Goal: Transaction & Acquisition: Purchase product/service

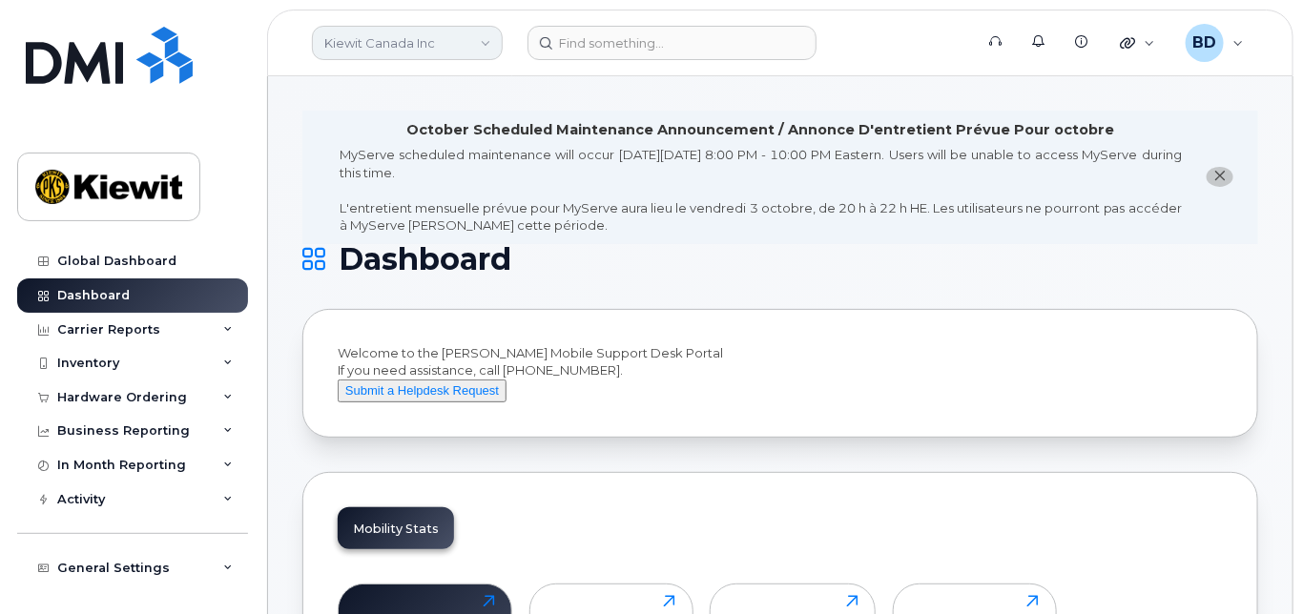
click at [397, 49] on link "Kiewit Canada Inc" at bounding box center [407, 43] width 191 height 34
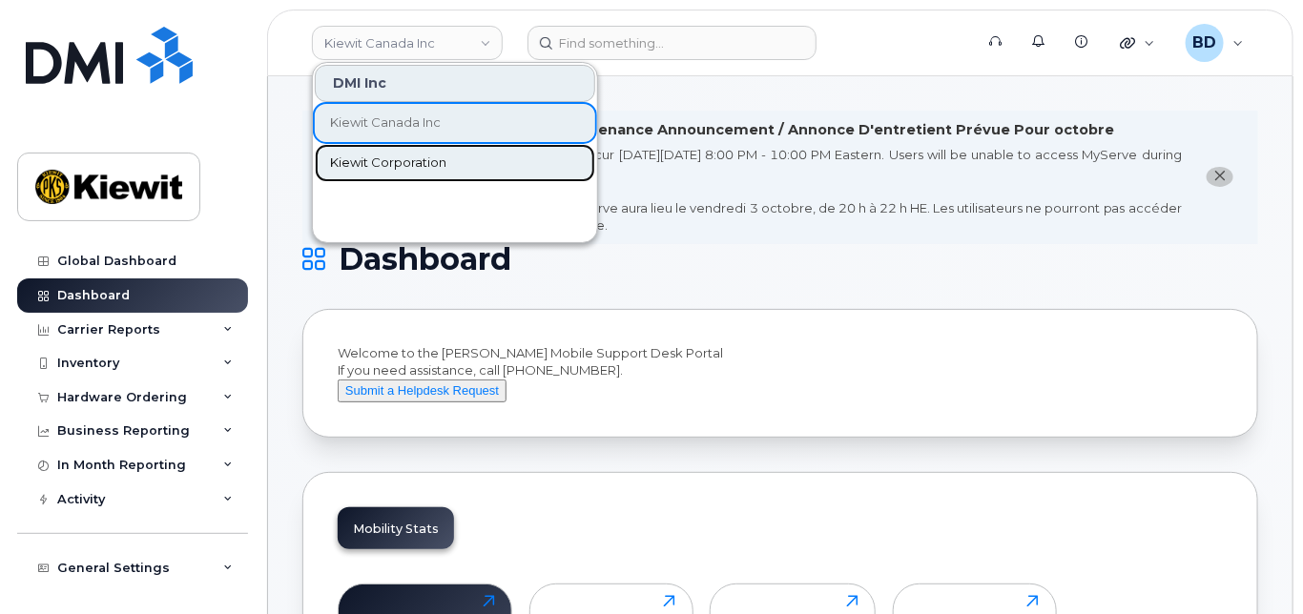
click at [380, 160] on span "Kiewit Corporation" at bounding box center [388, 163] width 116 height 19
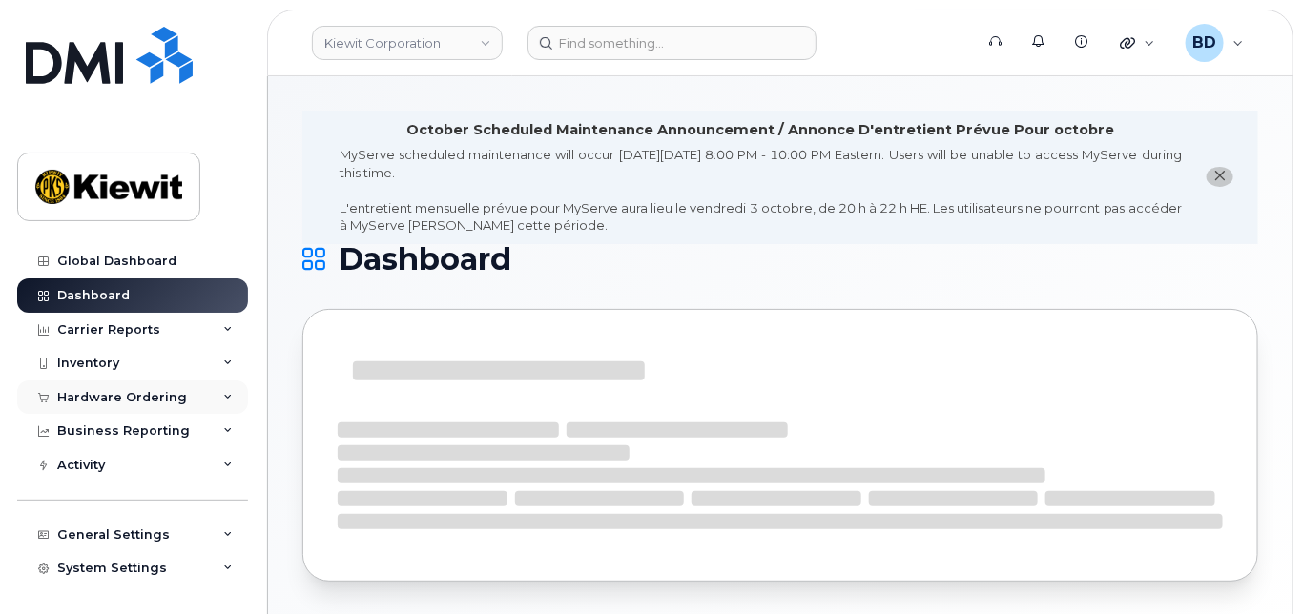
click at [223, 395] on icon at bounding box center [228, 398] width 10 height 10
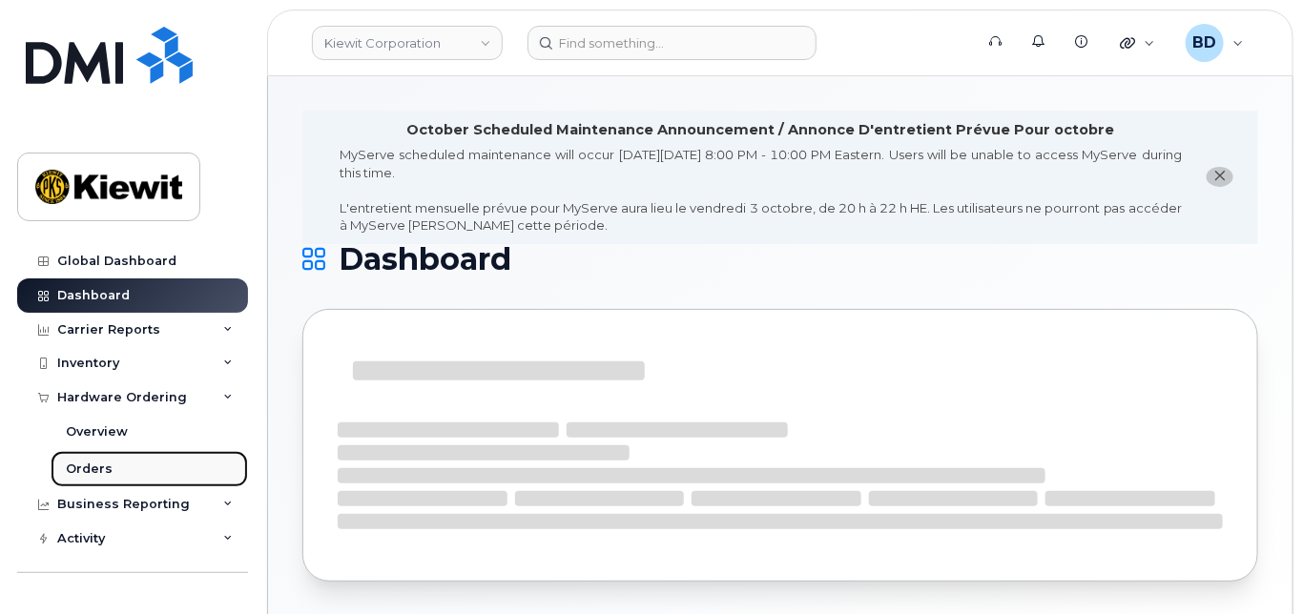
click at [139, 466] on link "Orders" at bounding box center [149, 469] width 197 height 36
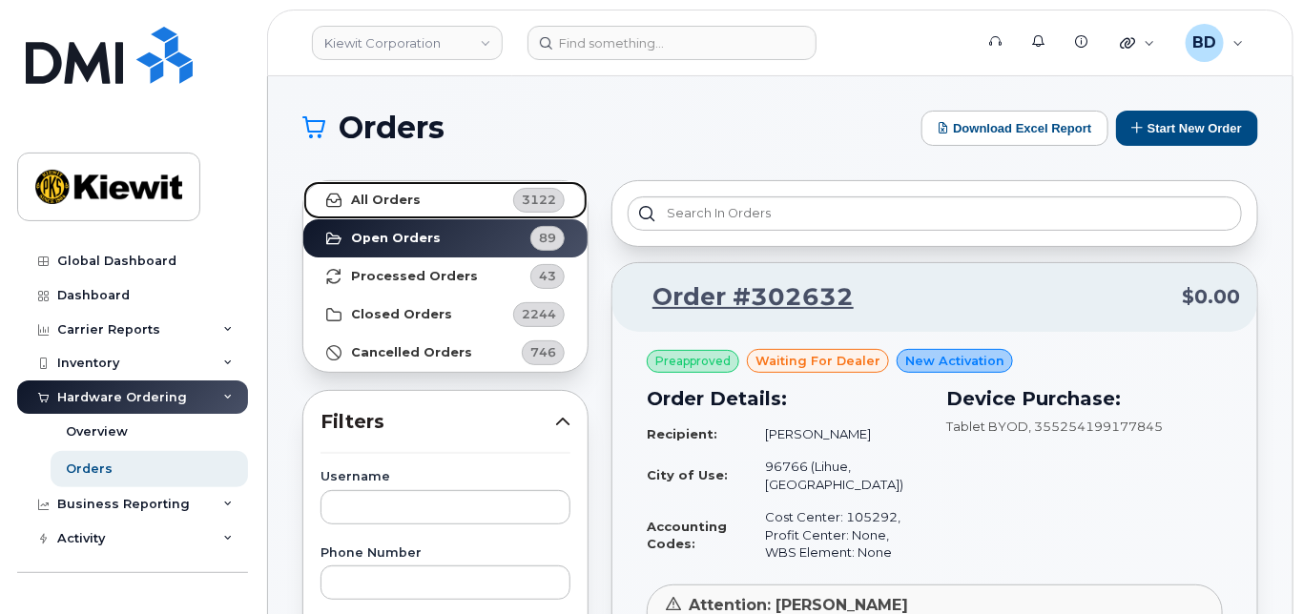
click at [404, 195] on strong "All Orders" at bounding box center [386, 200] width 70 height 15
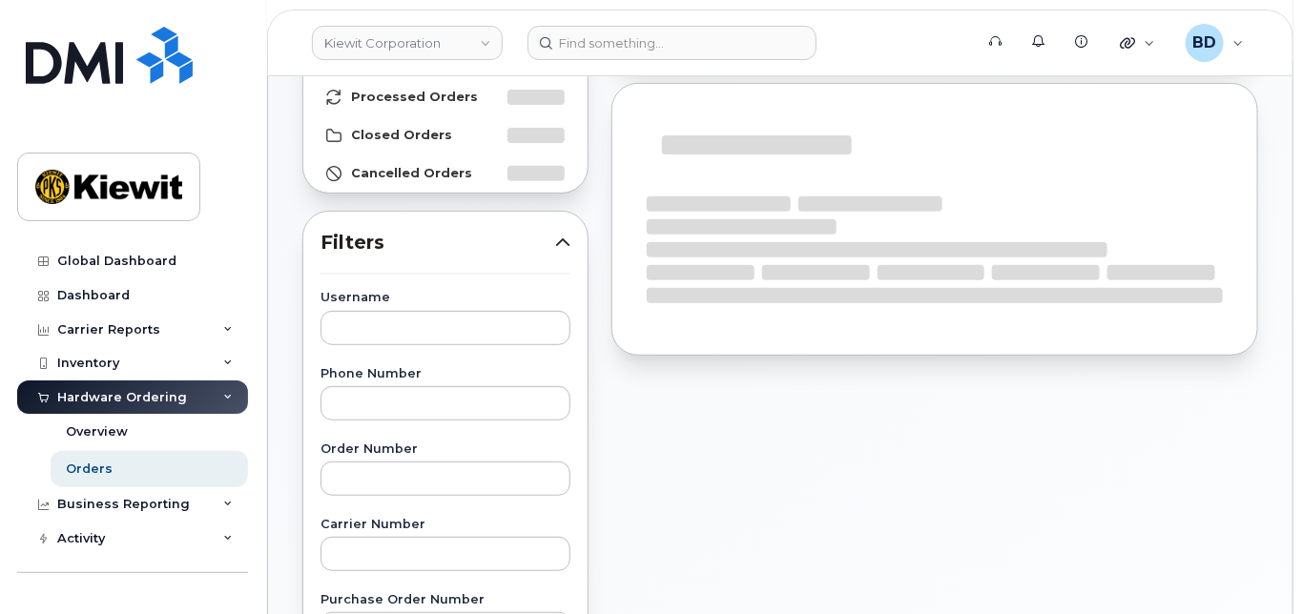
scroll to position [254, 0]
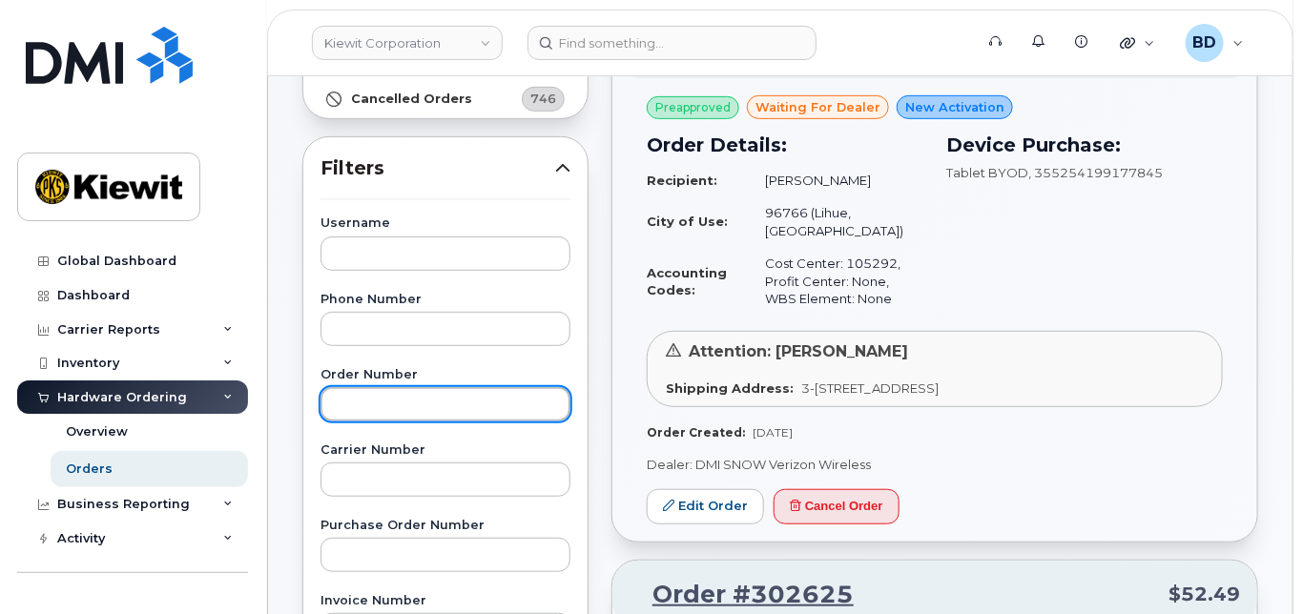
drag, startPoint x: 351, startPoint y: 396, endPoint x: 331, endPoint y: 358, distance: 43.1
click at [348, 390] on input "text" at bounding box center [445, 404] width 250 height 34
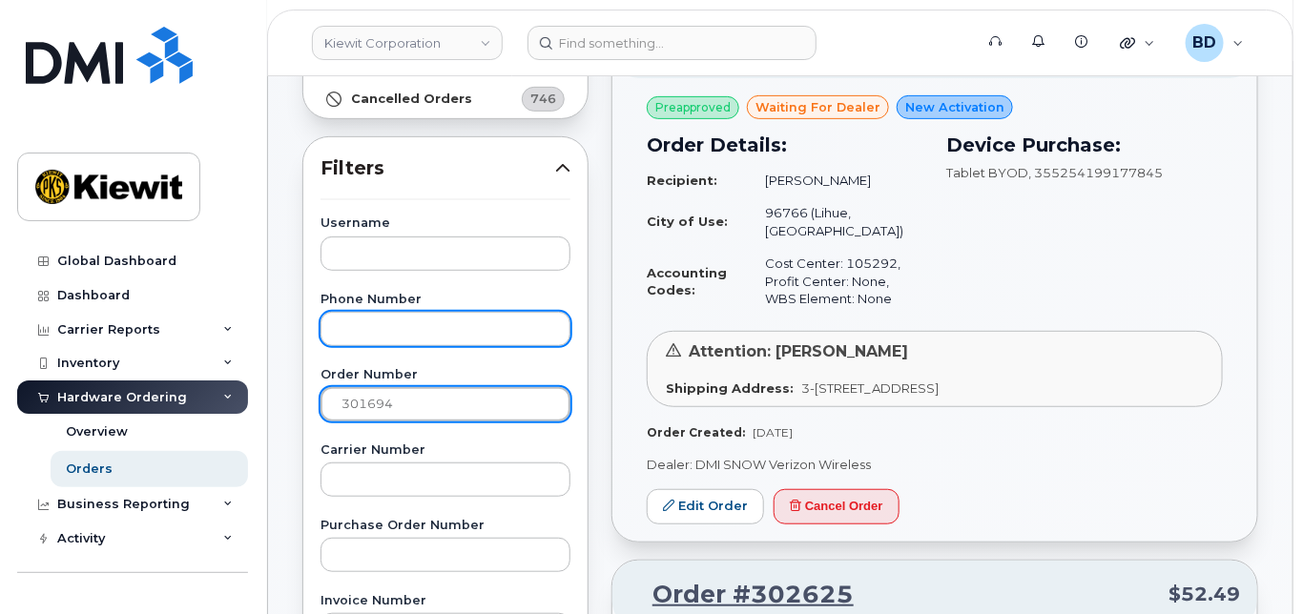
type input "301694"
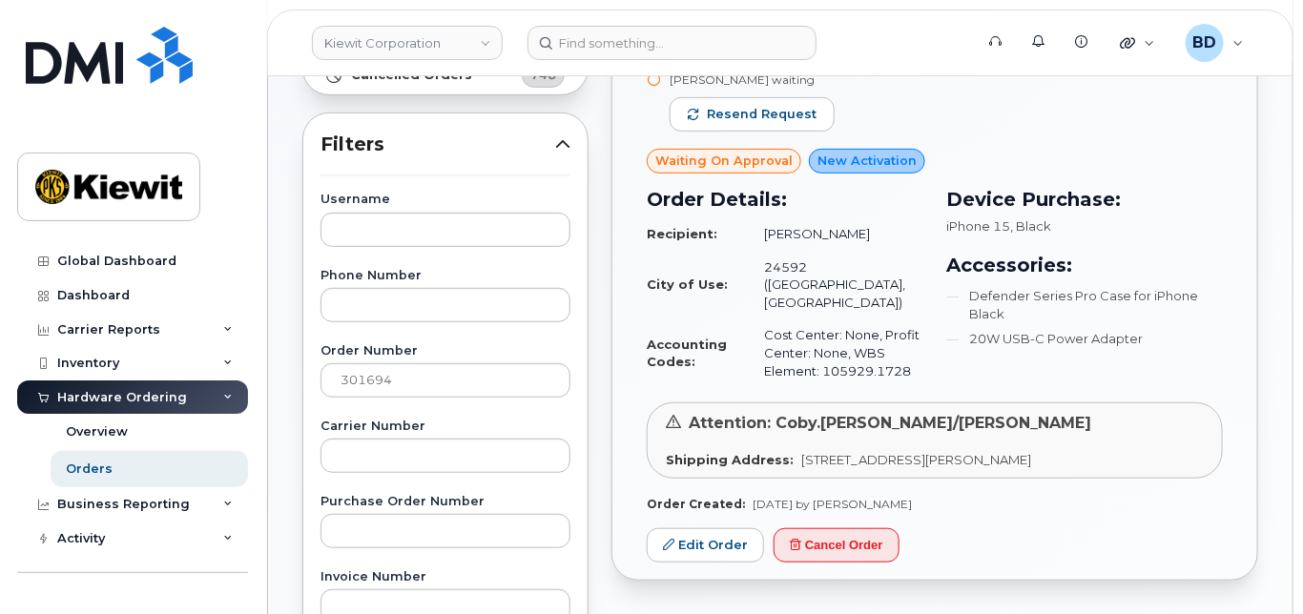
scroll to position [0, 0]
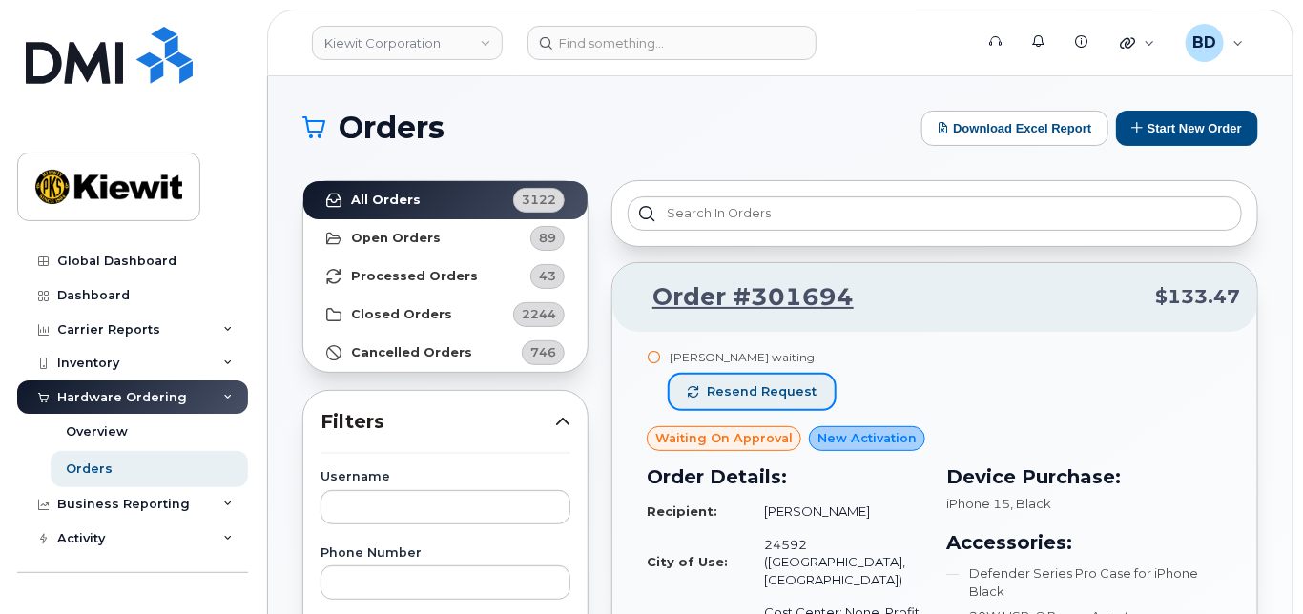
click at [742, 389] on span "Resend request" at bounding box center [762, 391] width 110 height 17
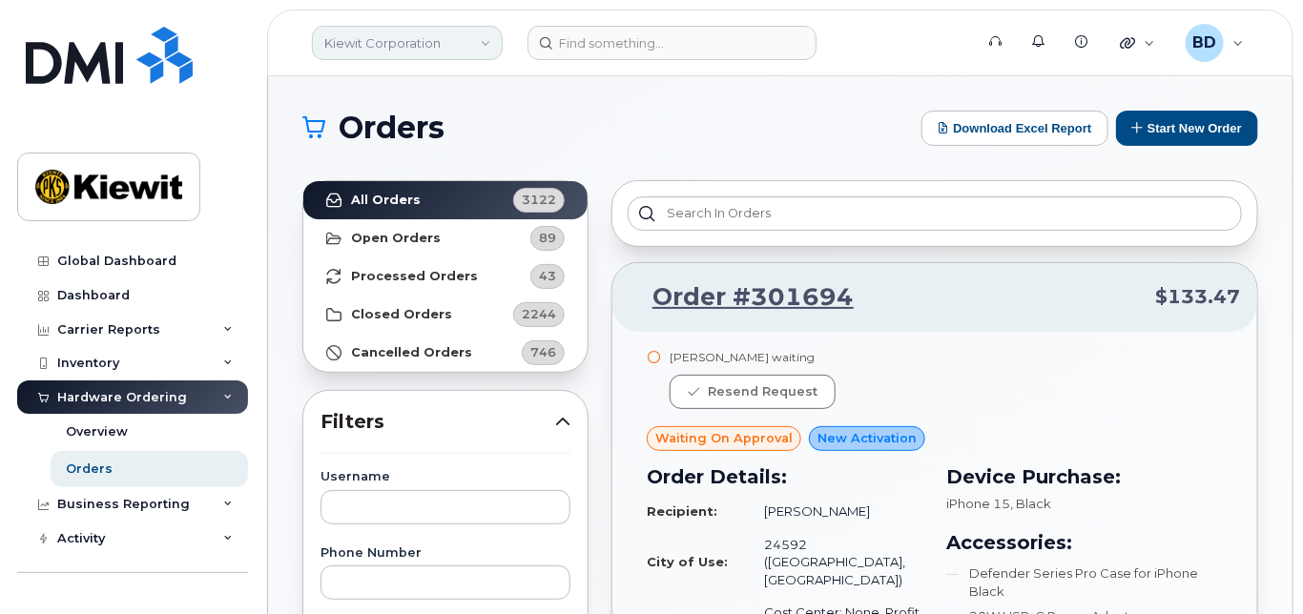
drag, startPoint x: 425, startPoint y: 39, endPoint x: 420, endPoint y: 54, distance: 16.3
click at [425, 39] on link "Kiewit Corporation" at bounding box center [407, 43] width 191 height 34
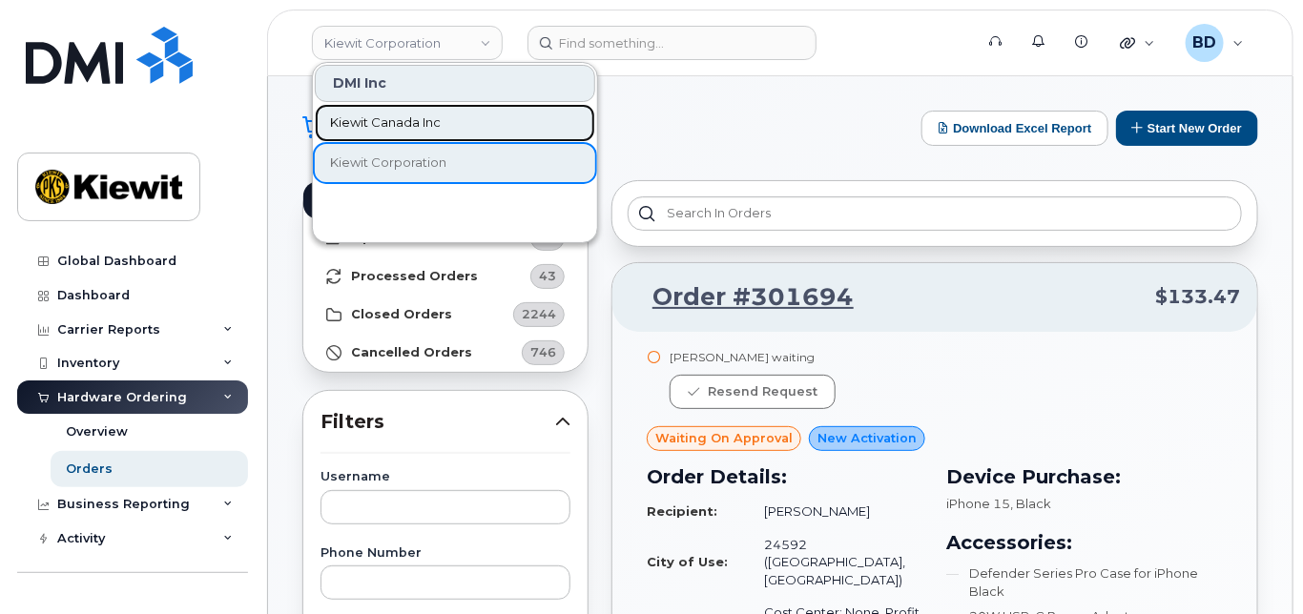
click at [387, 125] on span "Kiewit Canada Inc" at bounding box center [385, 122] width 111 height 19
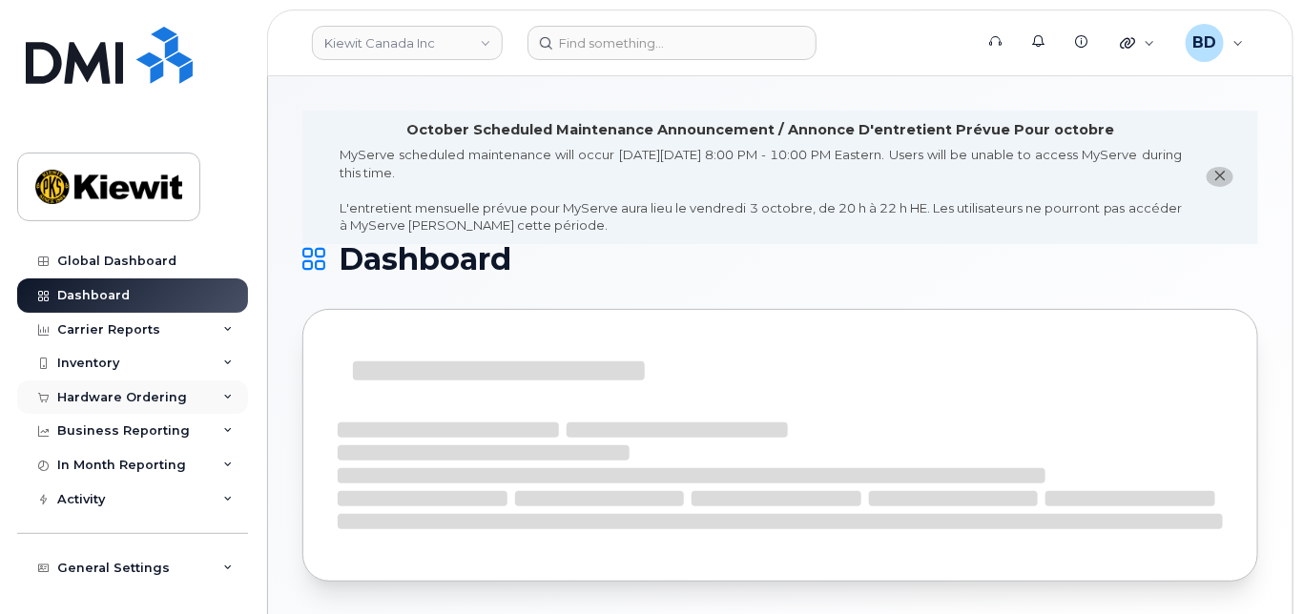
click at [226, 394] on icon at bounding box center [228, 398] width 10 height 10
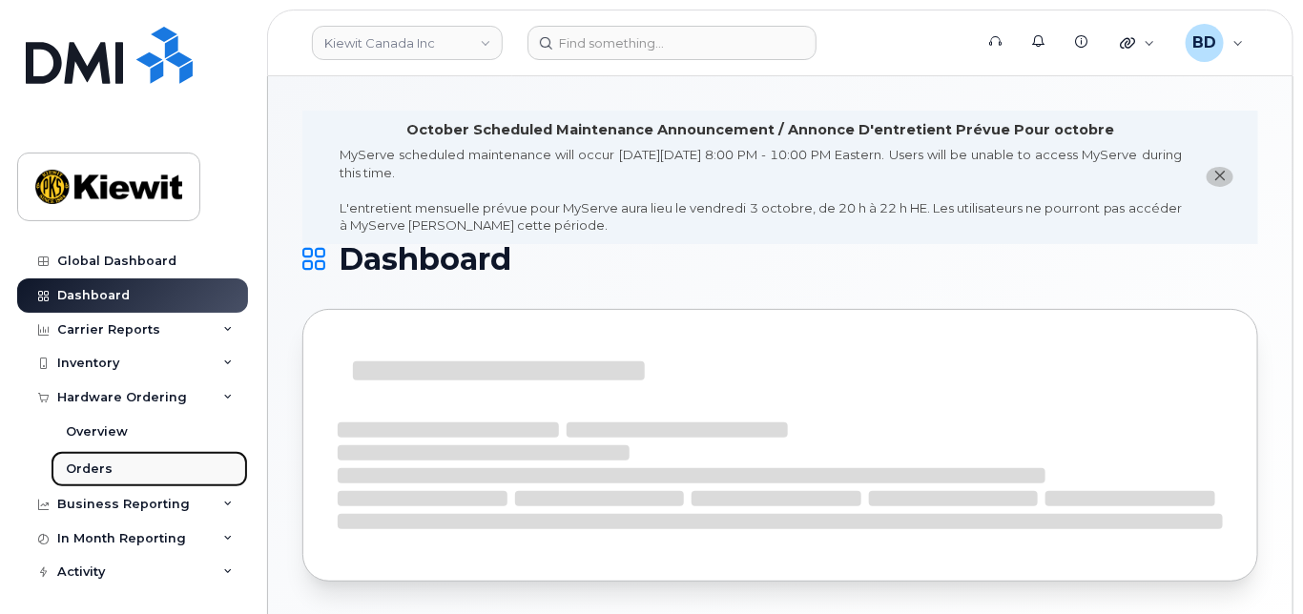
click at [163, 473] on link "Orders" at bounding box center [149, 469] width 197 height 36
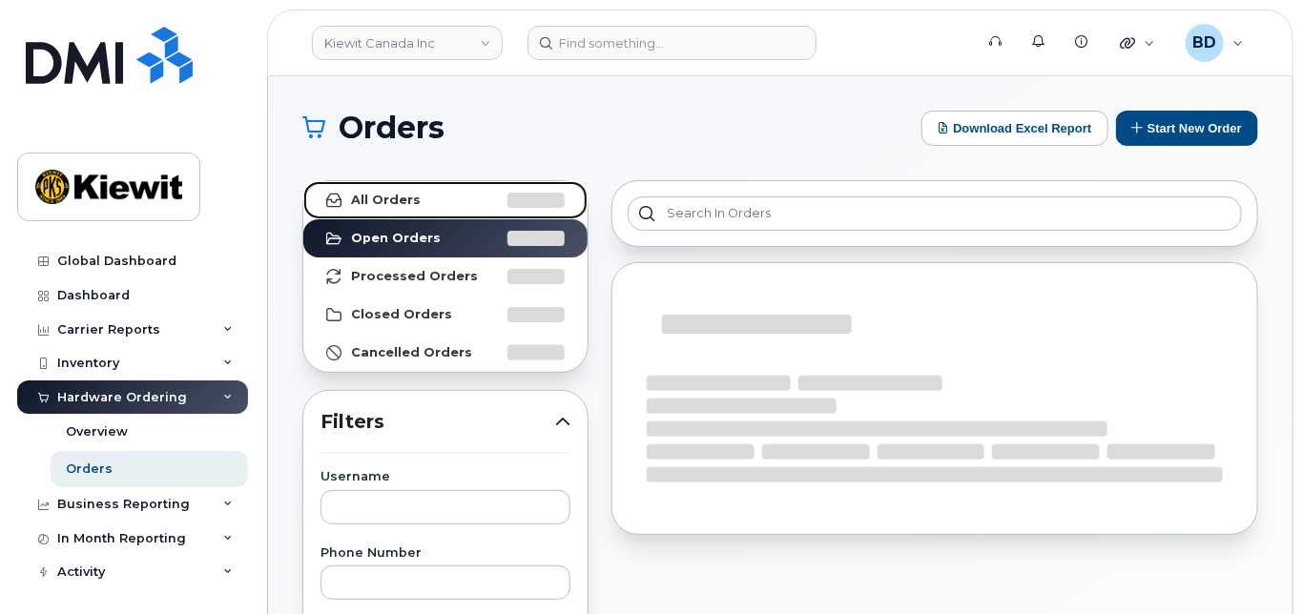
click at [508, 200] on span at bounding box center [535, 200] width 57 height 16
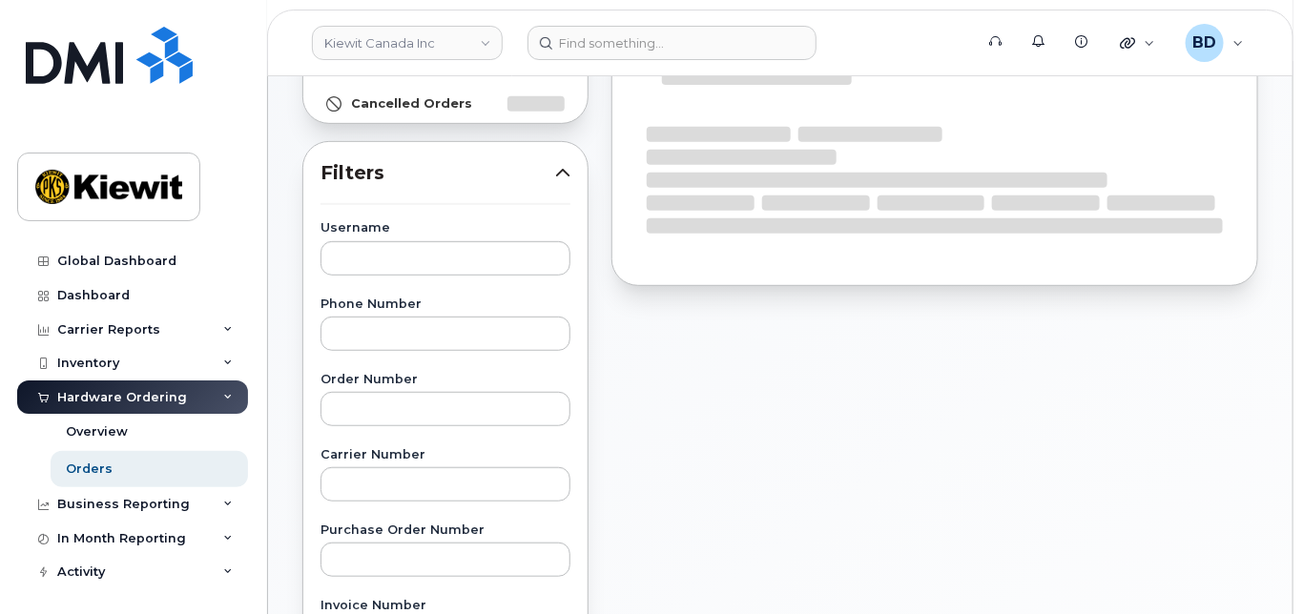
scroll to position [254, 0]
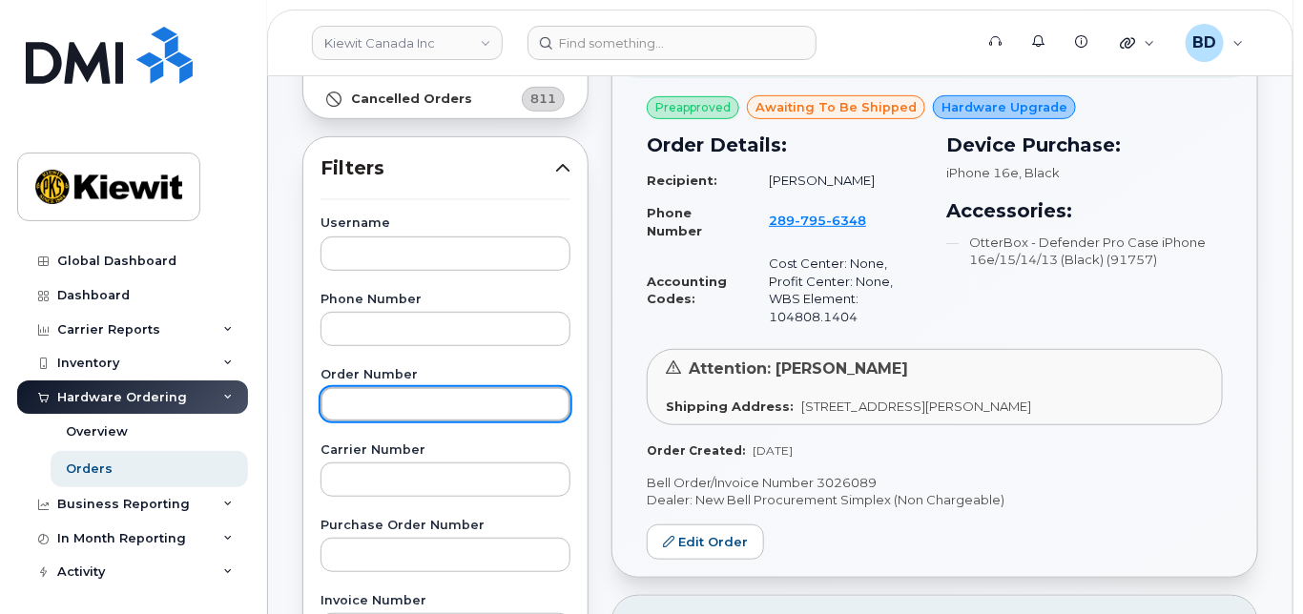
click at [355, 408] on input "text" at bounding box center [445, 404] width 250 height 34
type input "301745"
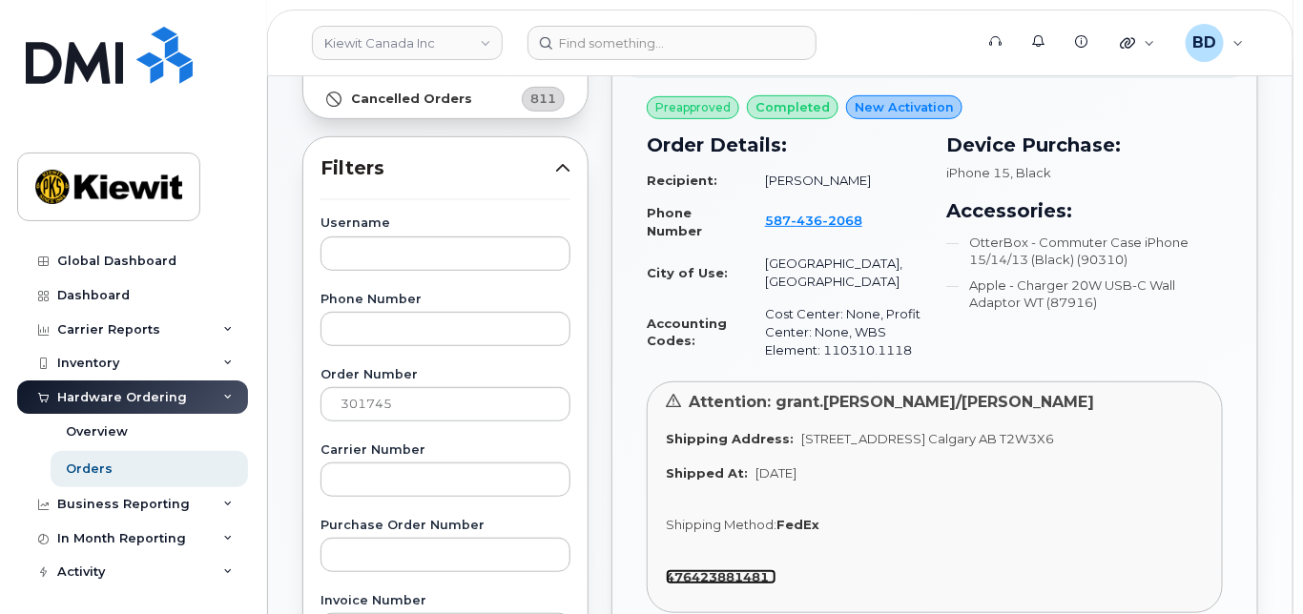
drag, startPoint x: 666, startPoint y: 554, endPoint x: 779, endPoint y: 548, distance: 113.6
click at [771, 569] on link "476423881481" at bounding box center [721, 576] width 111 height 15
click at [478, 38] on link "Kiewit Canada Inc" at bounding box center [407, 43] width 191 height 34
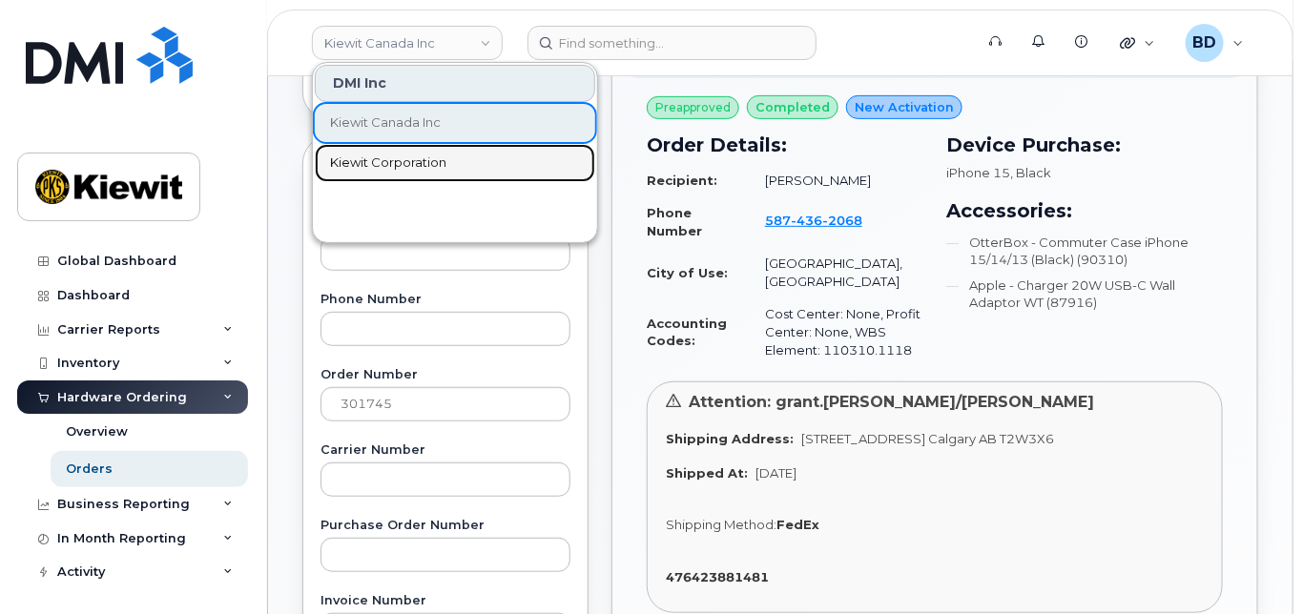
click at [385, 159] on span "Kiewit Corporation" at bounding box center [388, 163] width 116 height 19
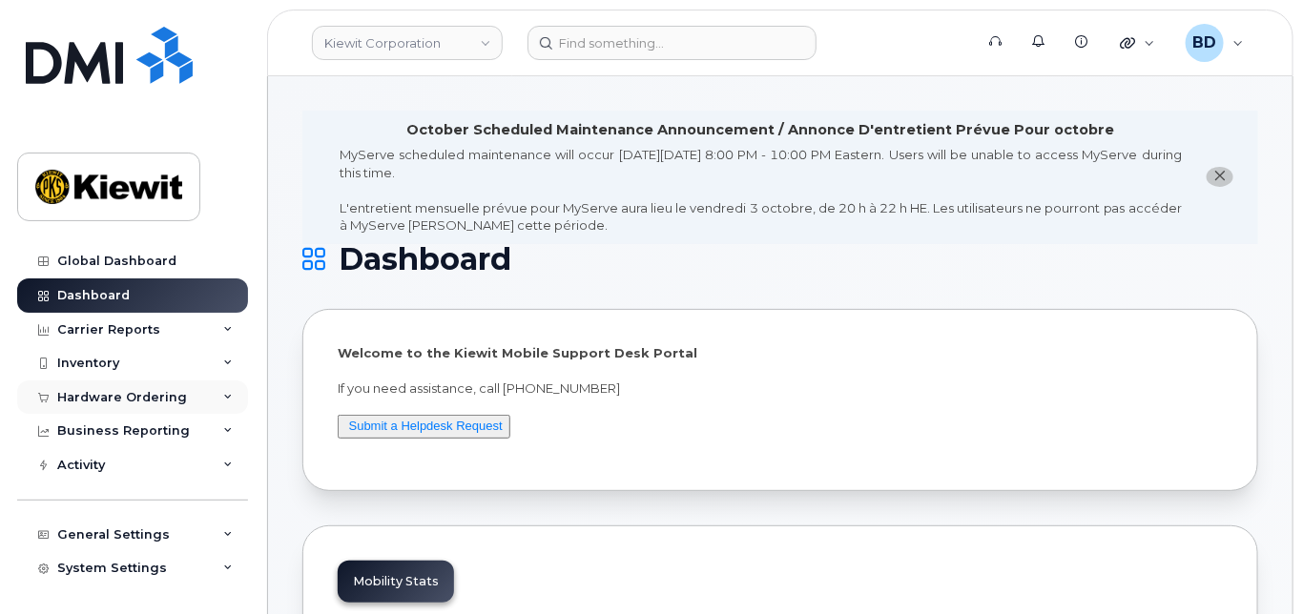
click at [163, 396] on div "Hardware Ordering" at bounding box center [122, 397] width 130 height 15
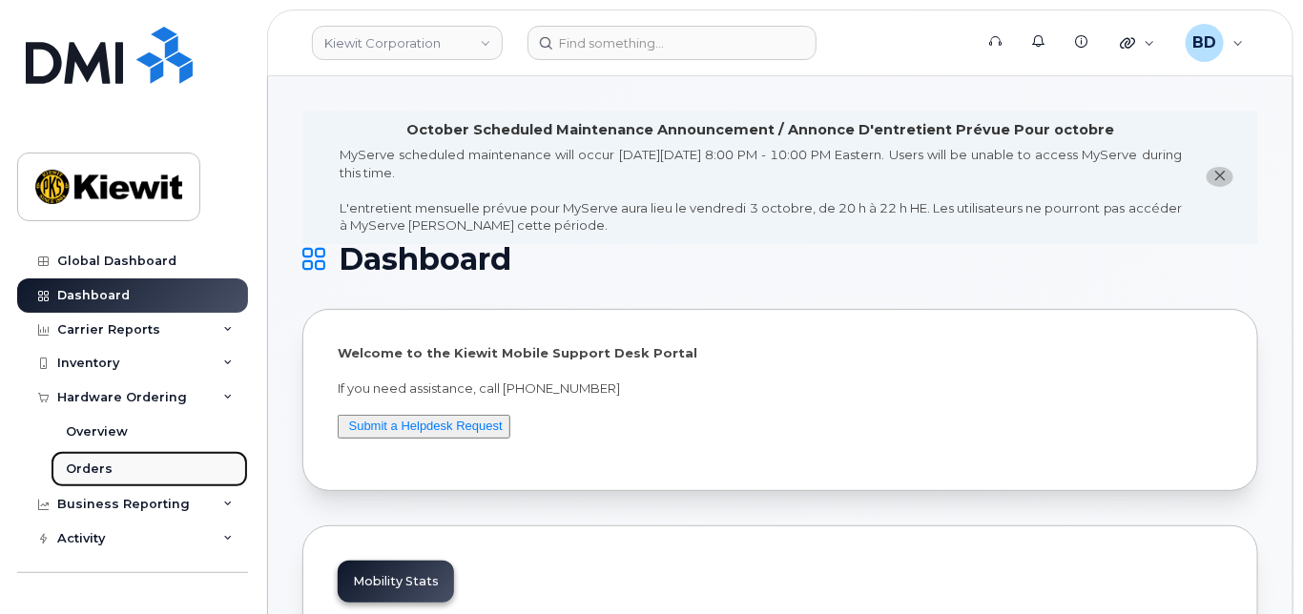
click at [102, 473] on div "Orders" at bounding box center [89, 469] width 47 height 17
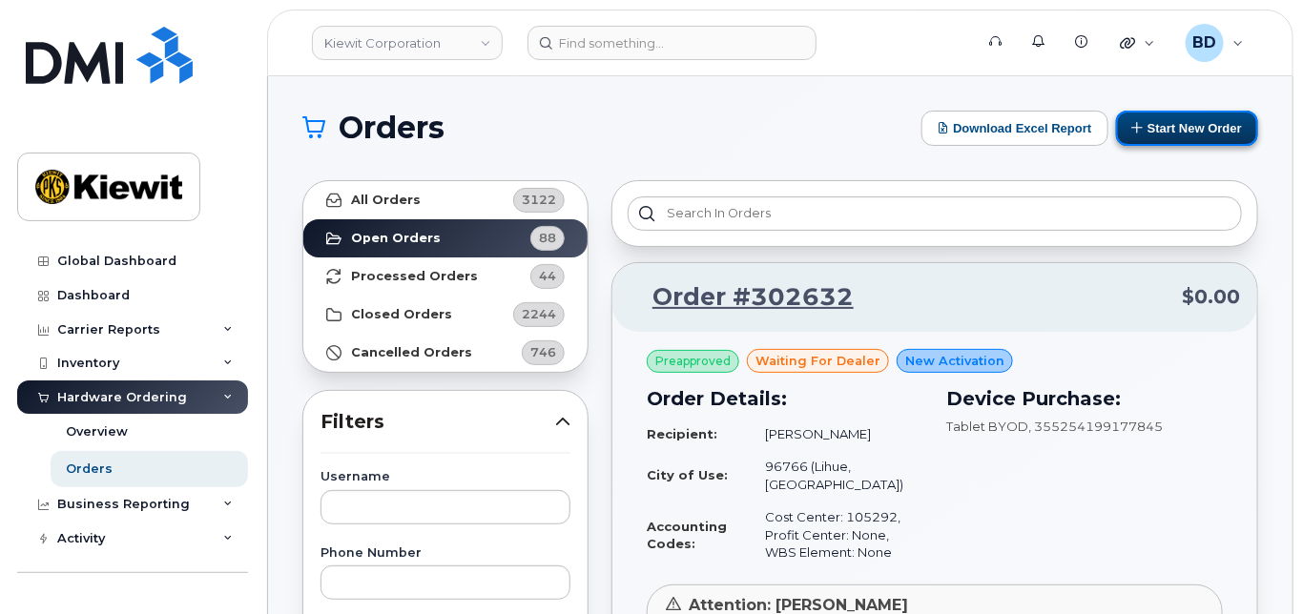
click at [1157, 123] on button "Start New Order" at bounding box center [1187, 128] width 142 height 35
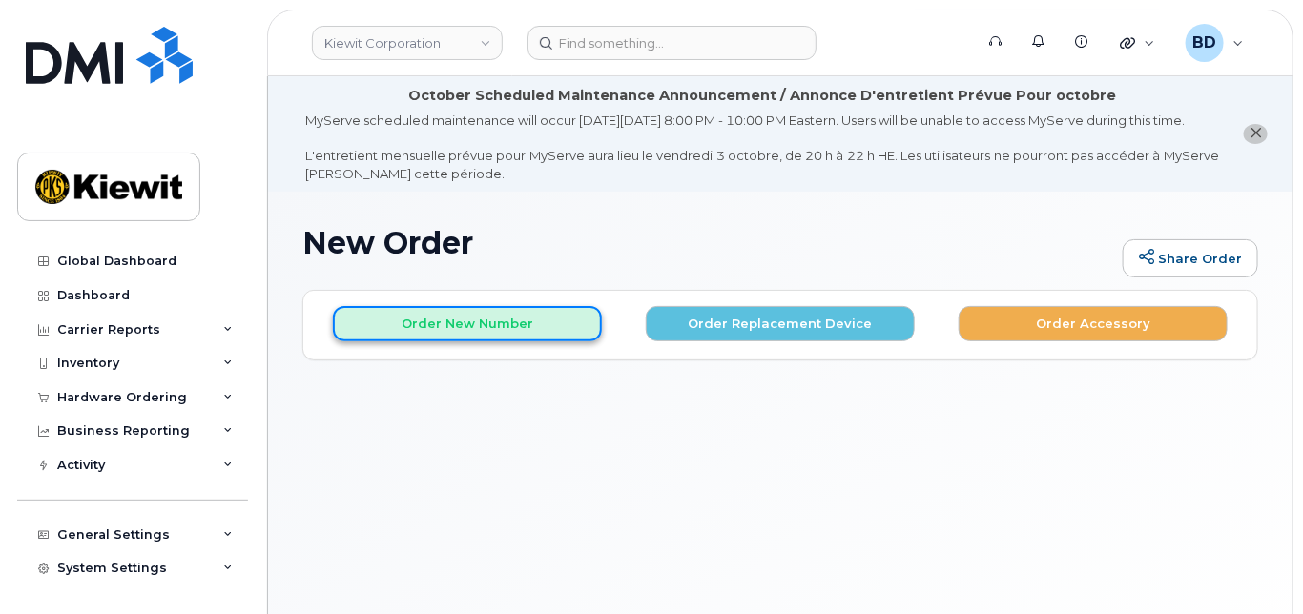
click at [479, 330] on button "Order New Number" at bounding box center [467, 323] width 269 height 35
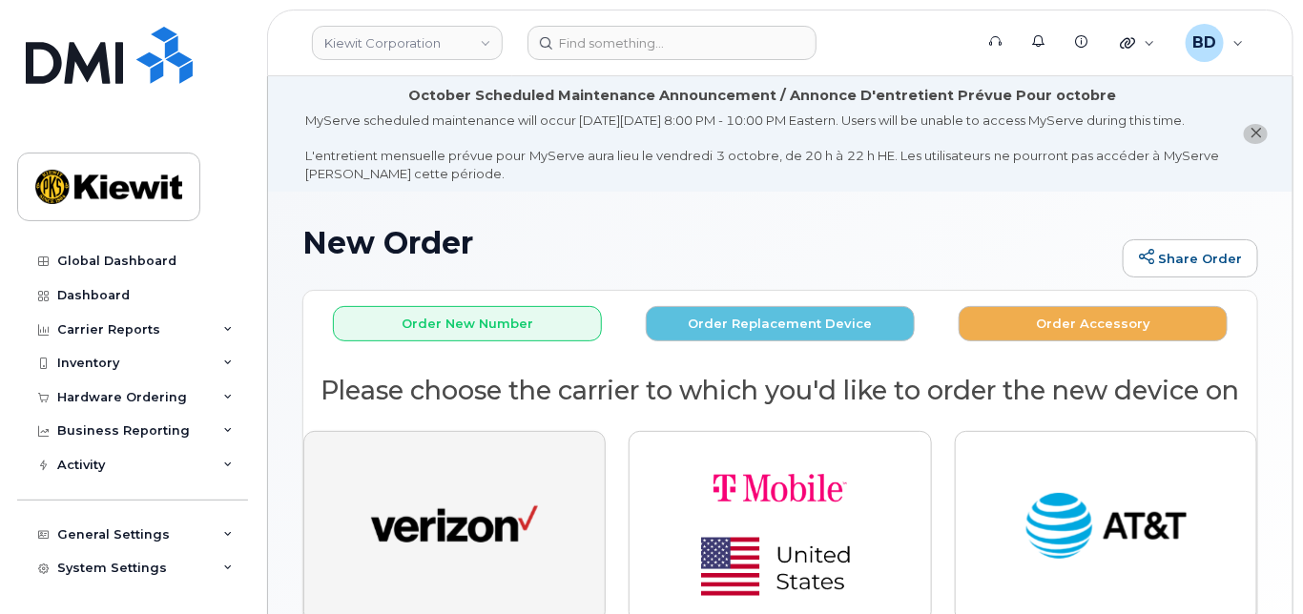
click at [416, 550] on img "button" at bounding box center [454, 527] width 167 height 86
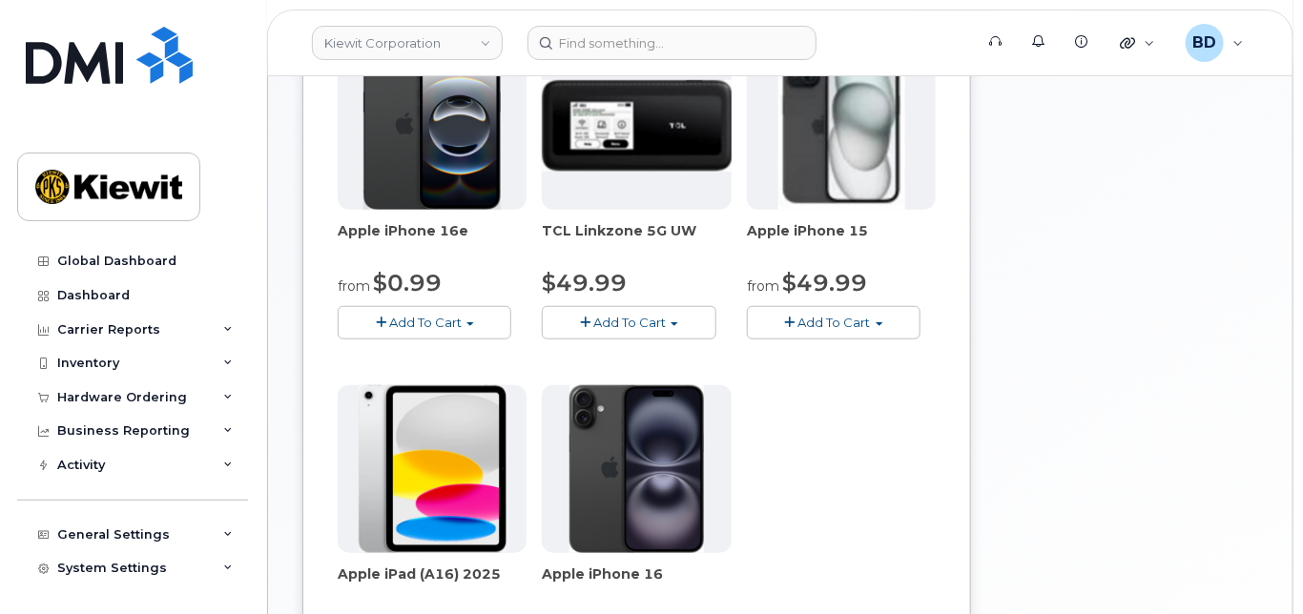
scroll to position [381, 0]
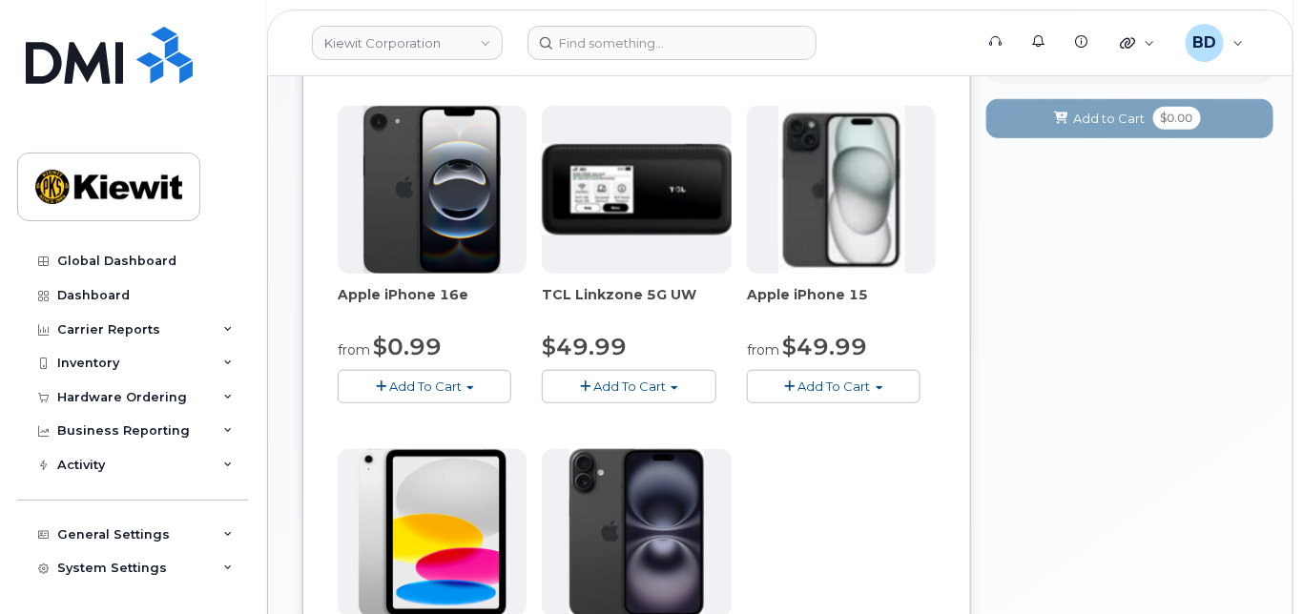
click at [848, 394] on span "Add To Cart" at bounding box center [834, 386] width 72 height 15
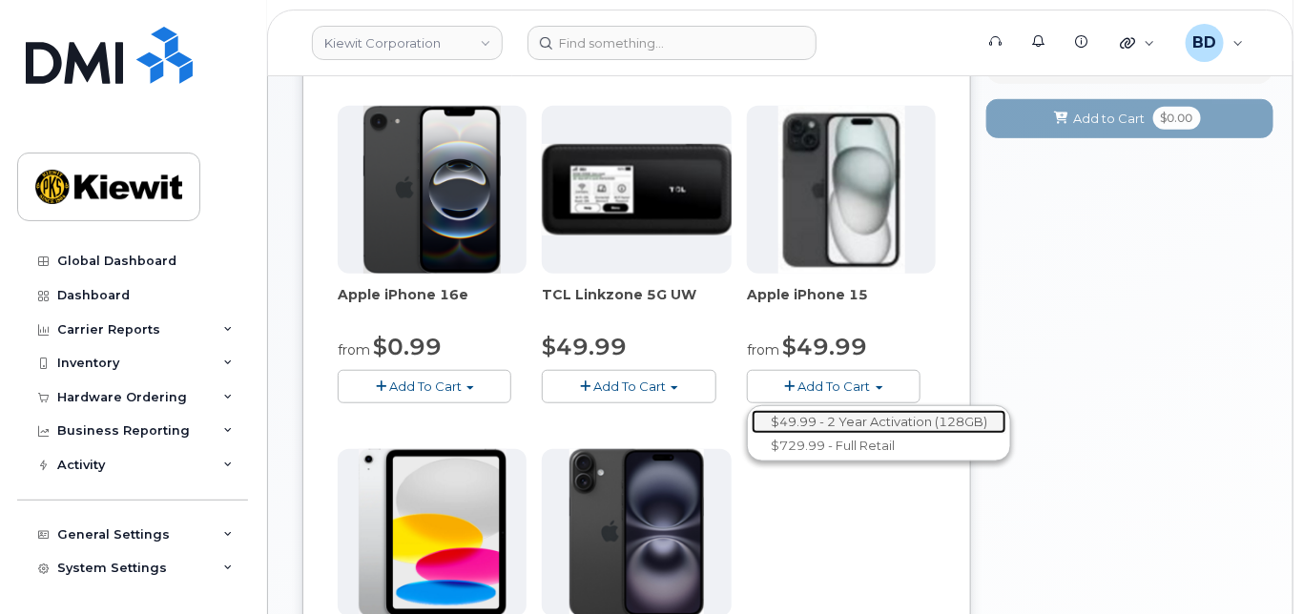
click at [822, 434] on link "$49.99 - 2 Year Activation (128GB)" at bounding box center [878, 422] width 255 height 24
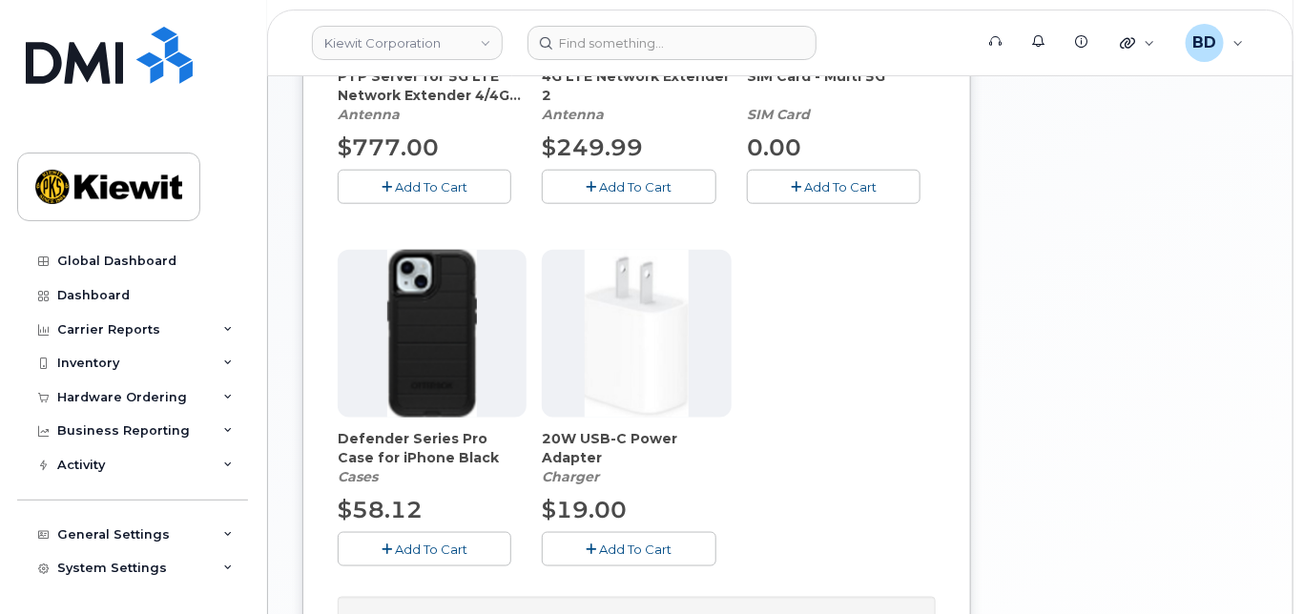
scroll to position [890, 0]
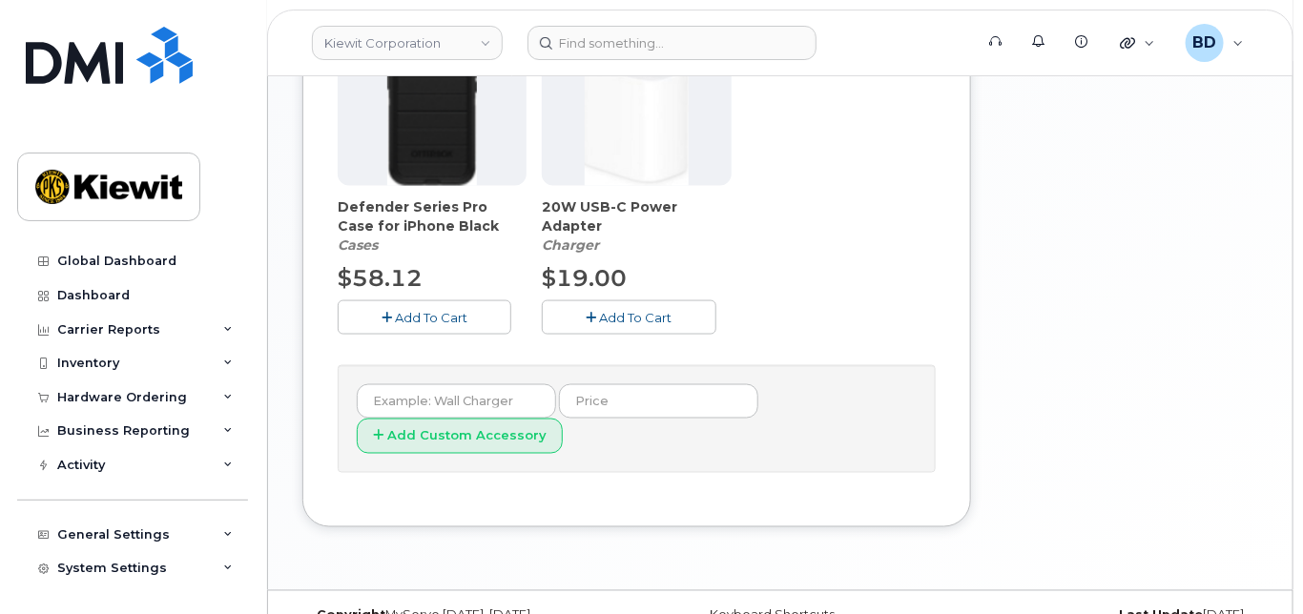
drag, startPoint x: 462, startPoint y: 334, endPoint x: 471, endPoint y: 329, distance: 10.7
click at [461, 325] on span "Add To Cart" at bounding box center [431, 317] width 72 height 15
click at [609, 325] on span "Add To Cart" at bounding box center [636, 317] width 72 height 15
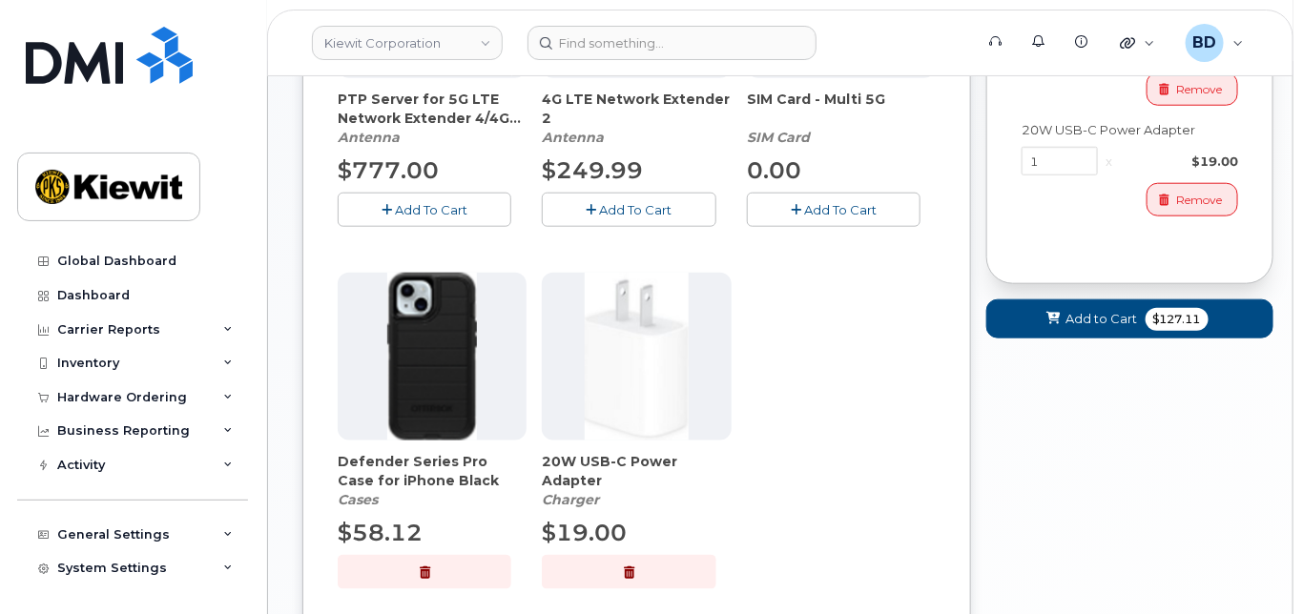
scroll to position [508, 0]
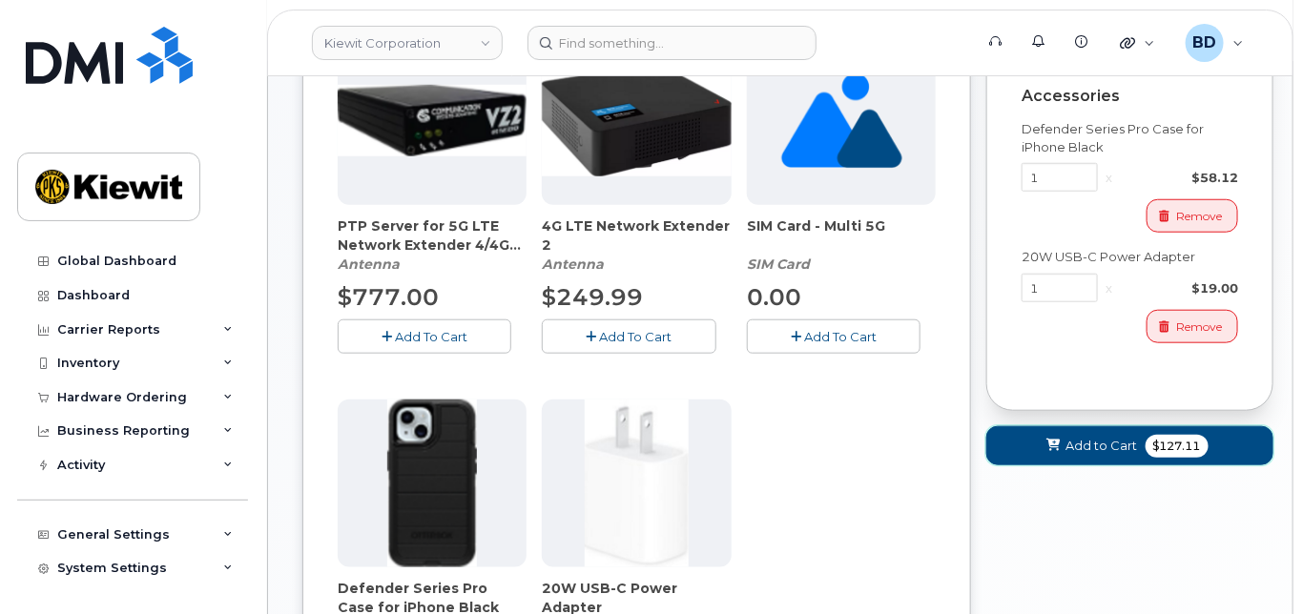
click at [1066, 455] on span "Add to Cart" at bounding box center [1102, 446] width 72 height 18
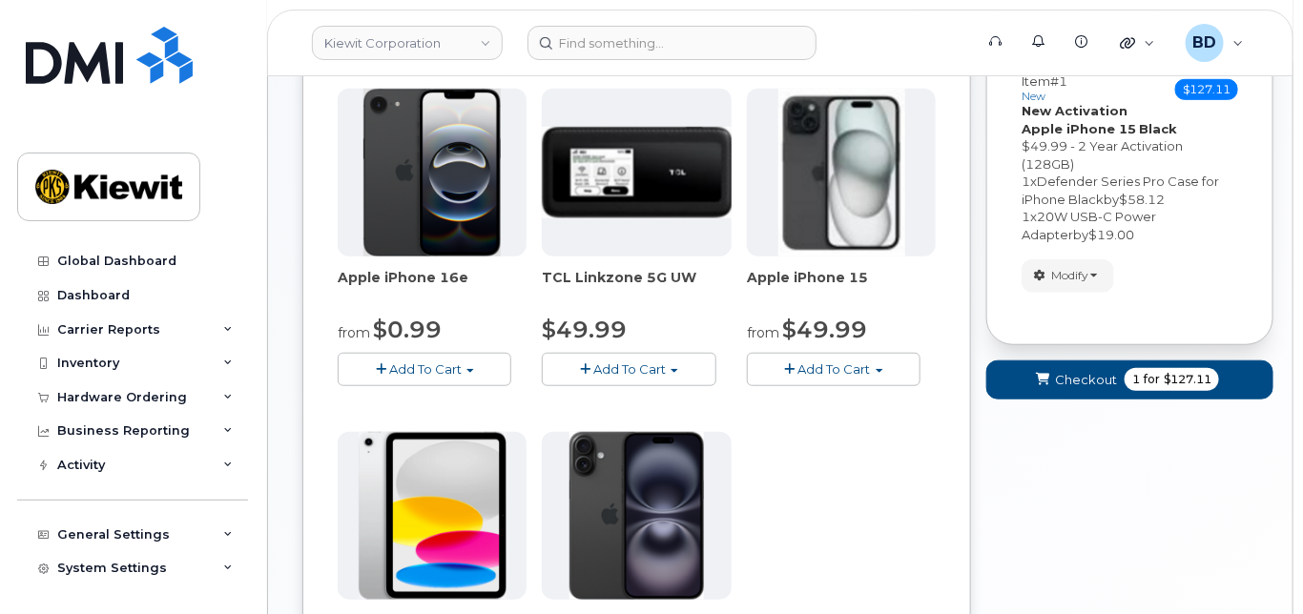
scroll to position [397, 0]
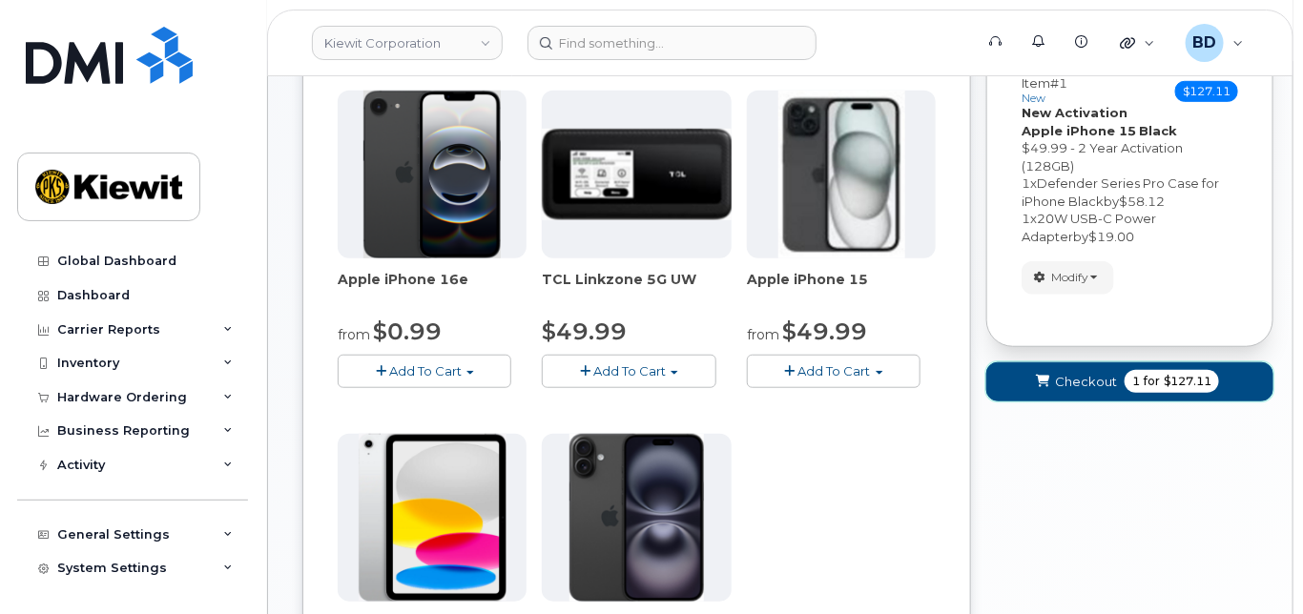
click at [1072, 391] on span "Checkout" at bounding box center [1086, 382] width 62 height 18
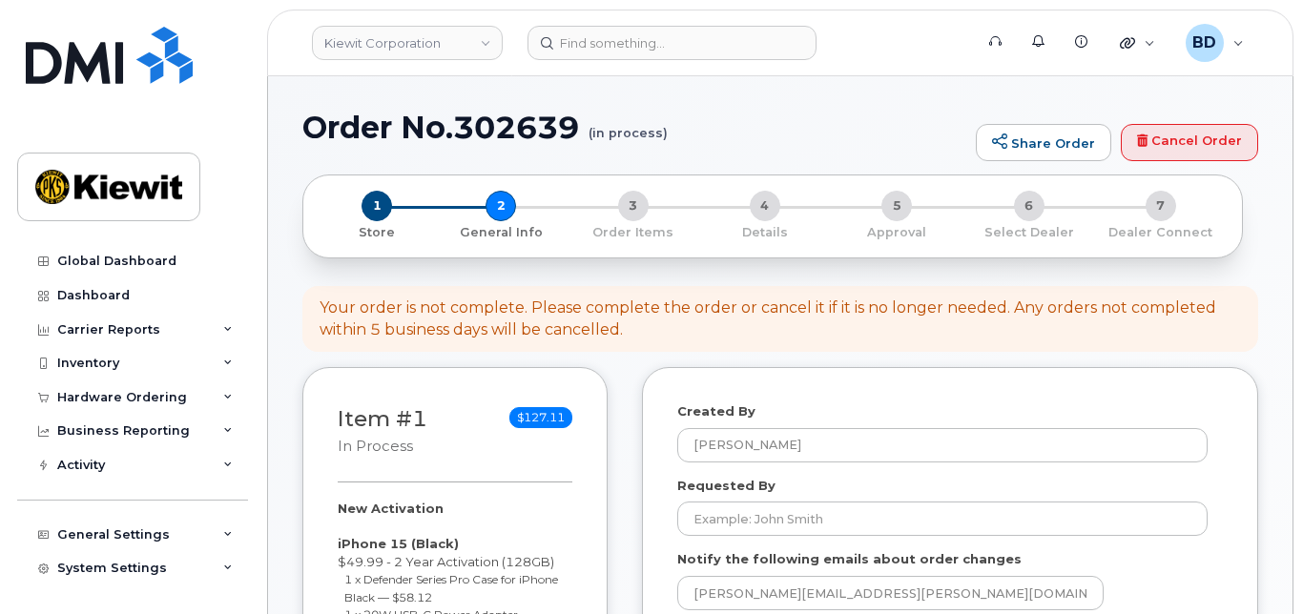
select select
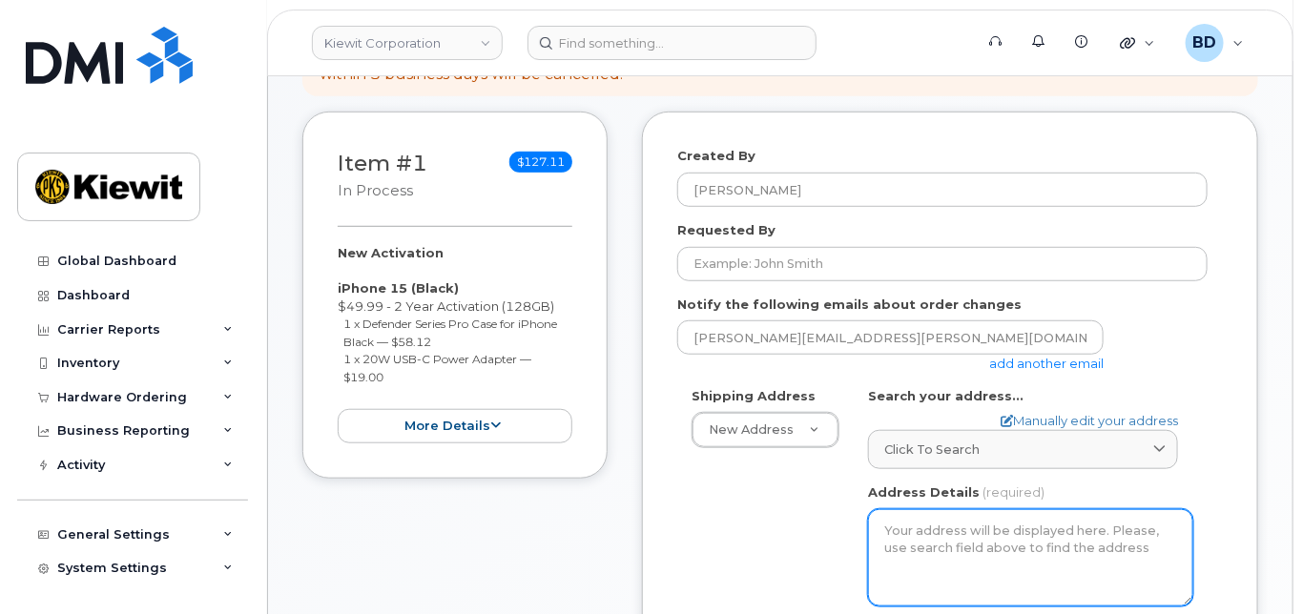
scroll to position [387, 0]
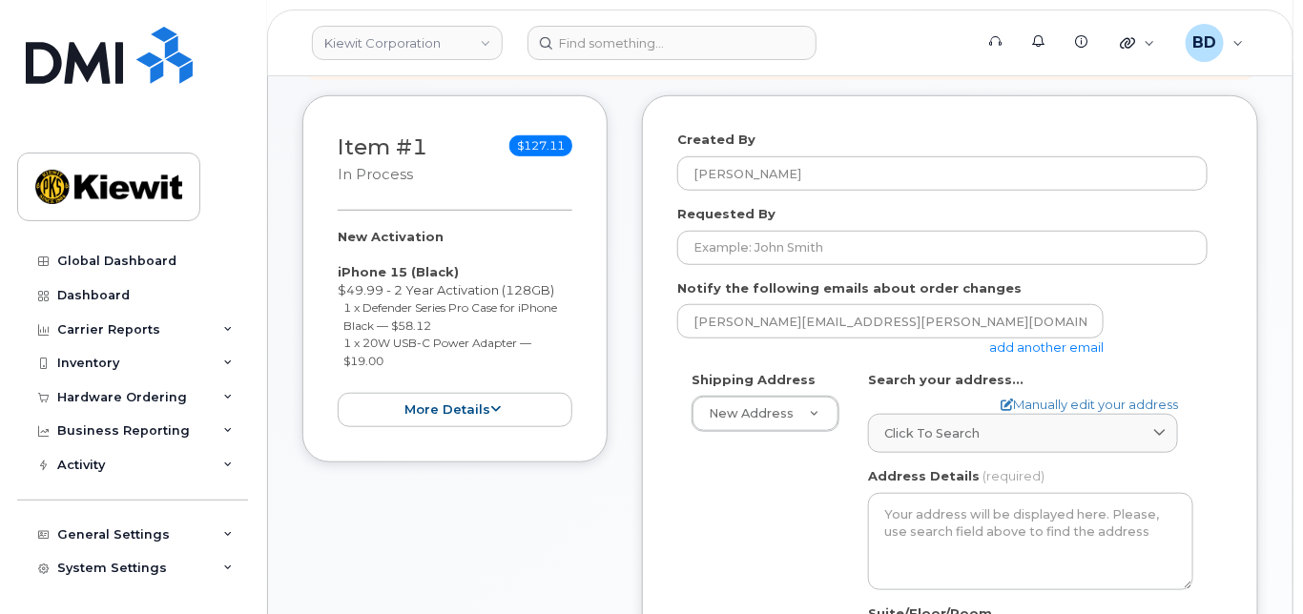
click at [1010, 355] on link "add another email" at bounding box center [1046, 346] width 114 height 15
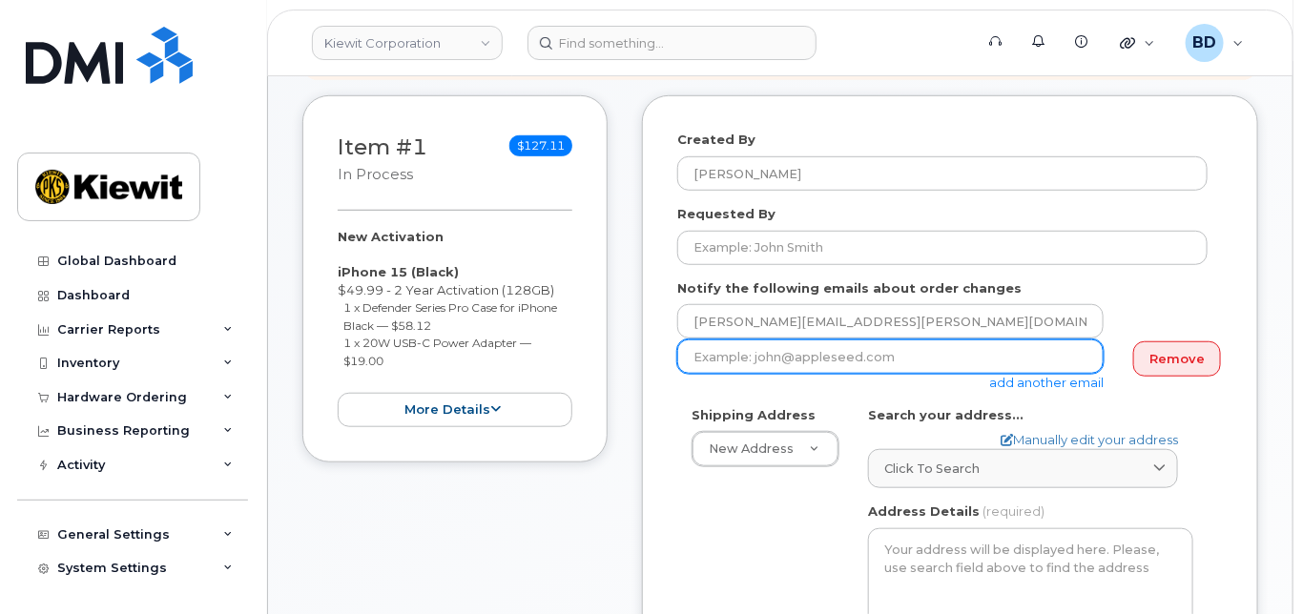
click at [781, 373] on input "email" at bounding box center [890, 356] width 426 height 34
paste input "[PERSON_NAME][EMAIL_ADDRESS][PERSON_NAME][DOMAIN_NAME]"
type input "[PERSON_NAME][EMAIL_ADDRESS][PERSON_NAME][DOMAIN_NAME]"
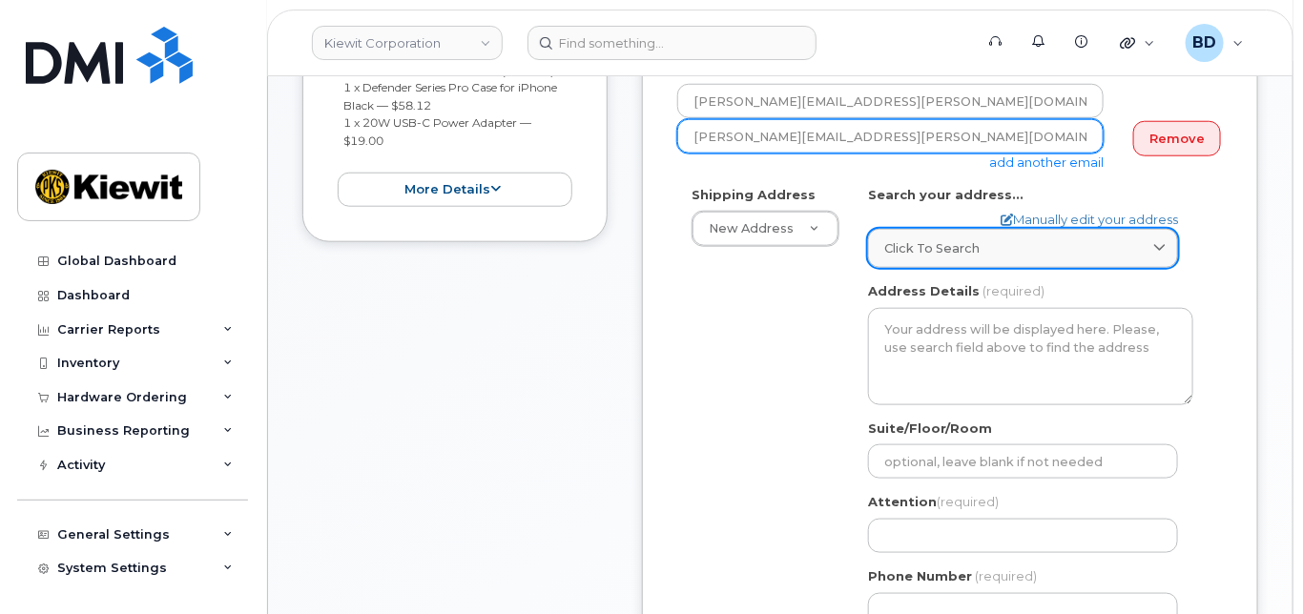
scroll to position [642, 0]
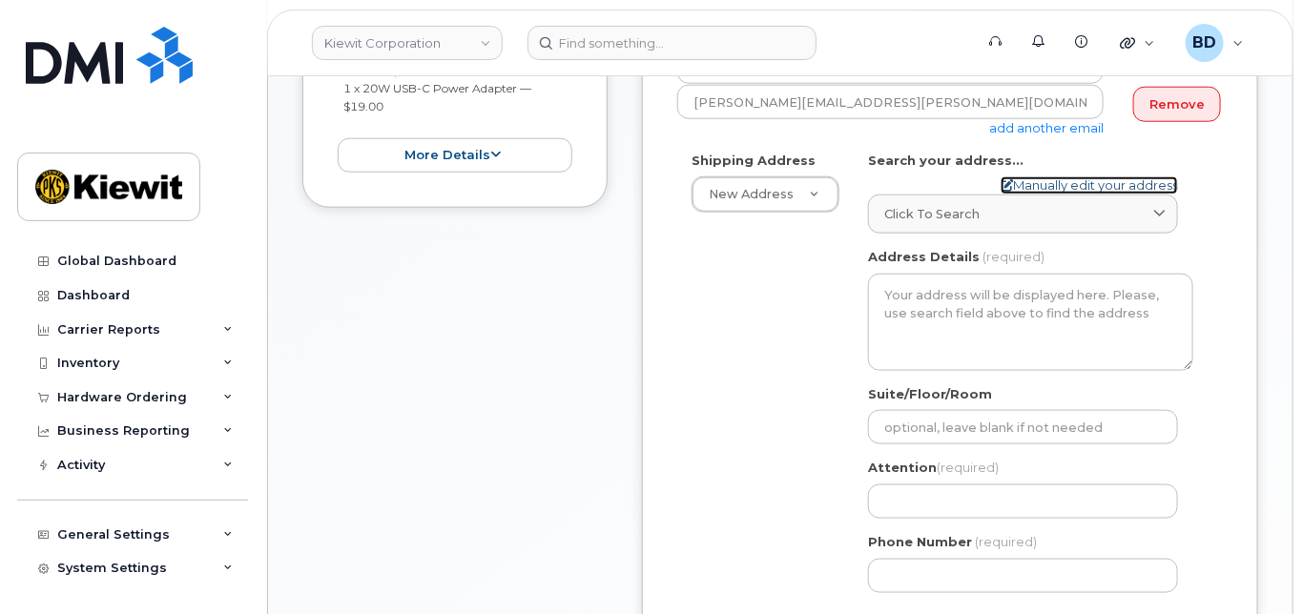
click at [1030, 195] on link "Manually edit your address" at bounding box center [1088, 185] width 177 height 18
select select
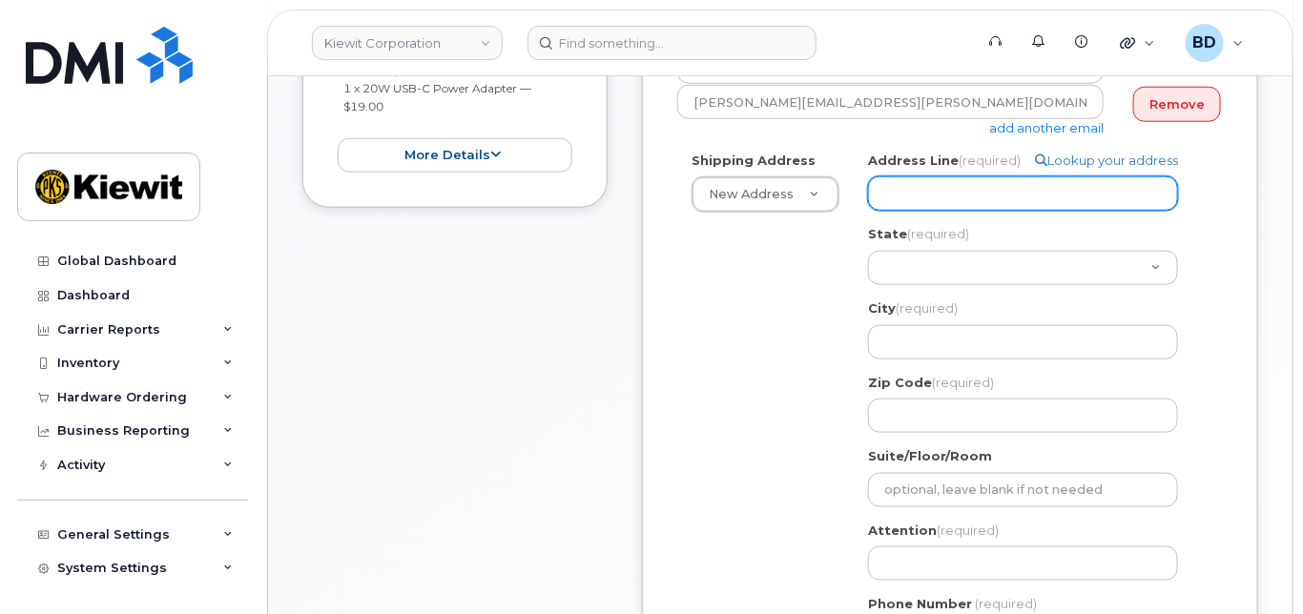
click at [905, 211] on input "Address Line (required)" at bounding box center [1023, 193] width 310 height 34
paste input "[STREET_ADDRESS]"
select select
type input "[STREET_ADDRESS]"
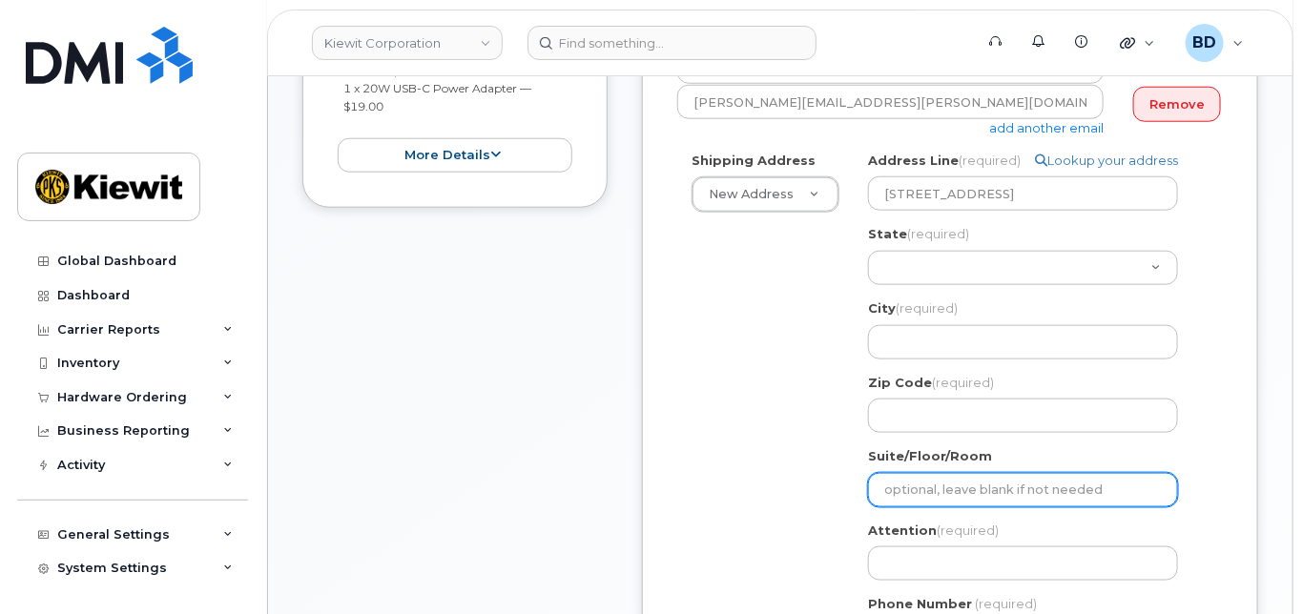
click at [894, 504] on input "Suite/Floor/Room" at bounding box center [1023, 490] width 310 height 34
paste input "Suite 101"
select select
type input "Suite 101"
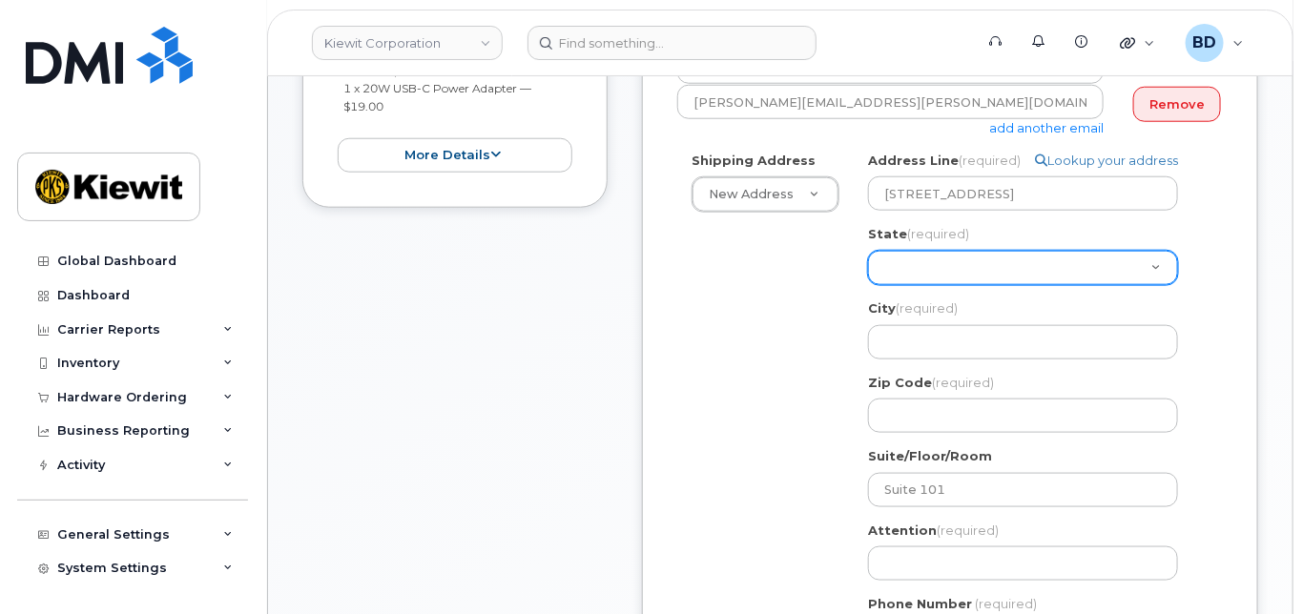
click at [916, 282] on select "Alabama Alaska American Samoa Arizona Arkansas California Colorado Connecticut …" at bounding box center [1023, 268] width 310 height 34
select select "SC"
click at [868, 267] on select "Alabama Alaska American Samoa Arizona Arkansas California Colorado Connecticut …" at bounding box center [1023, 268] width 310 height 34
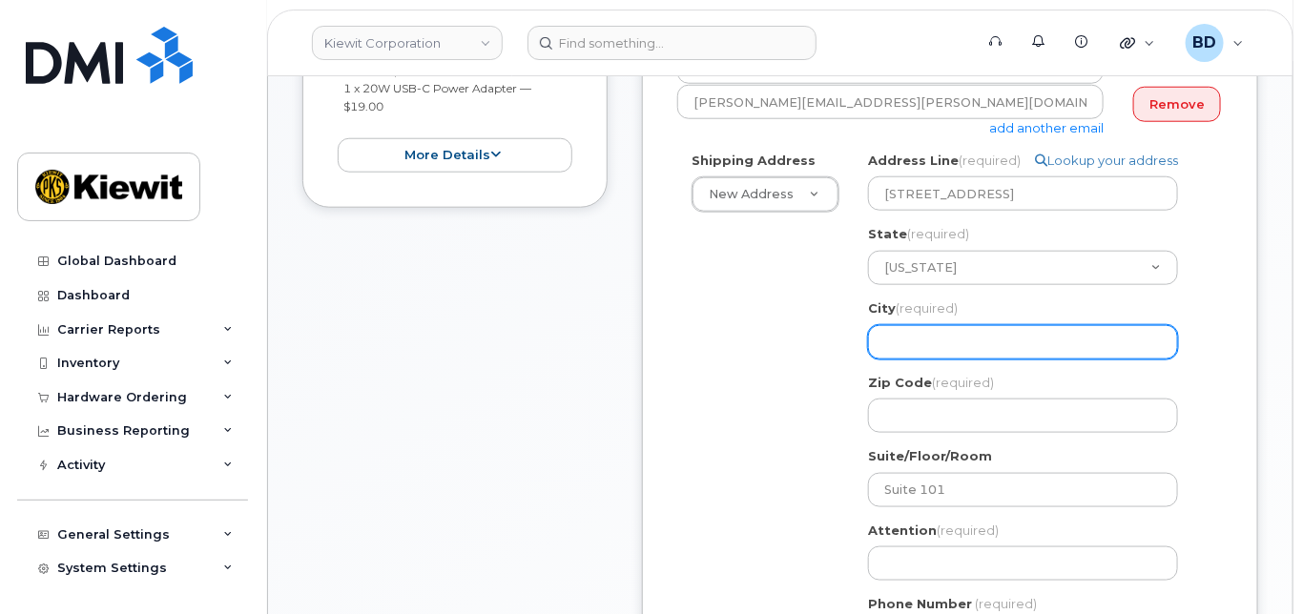
click at [902, 359] on input "City (required)" at bounding box center [1023, 342] width 310 height 34
paste input "Aiken"
select select
type input "Aiken"
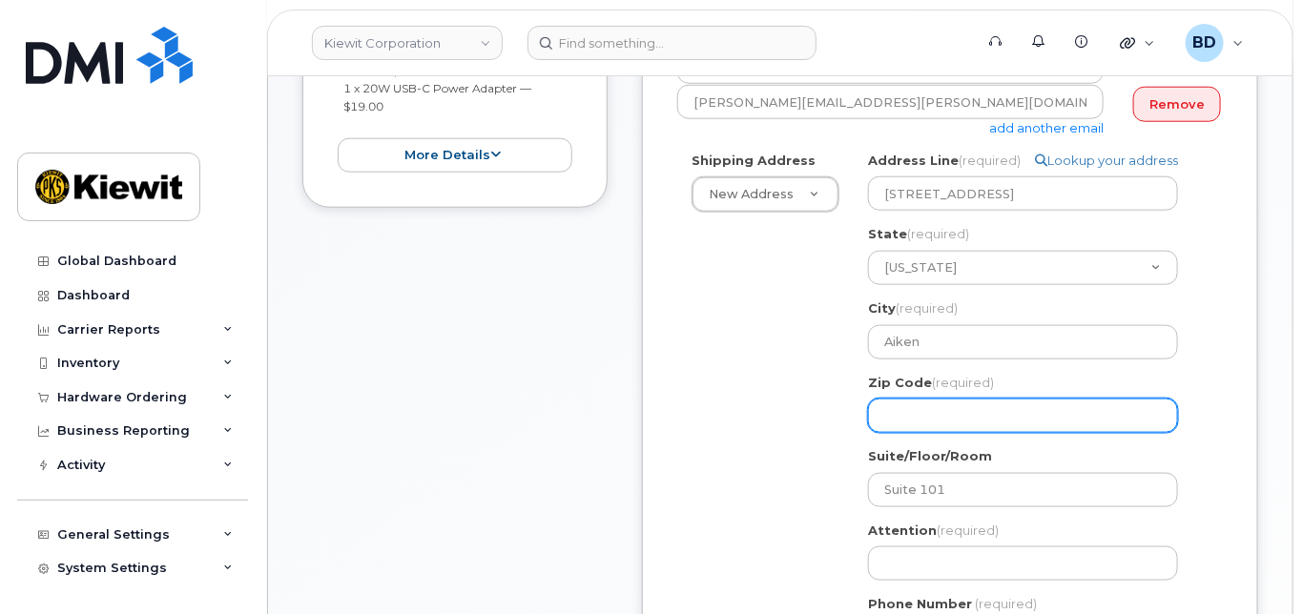
click at [898, 423] on input "Zip Code (required)" at bounding box center [1023, 416] width 310 height 34
paste input "29803"
select select
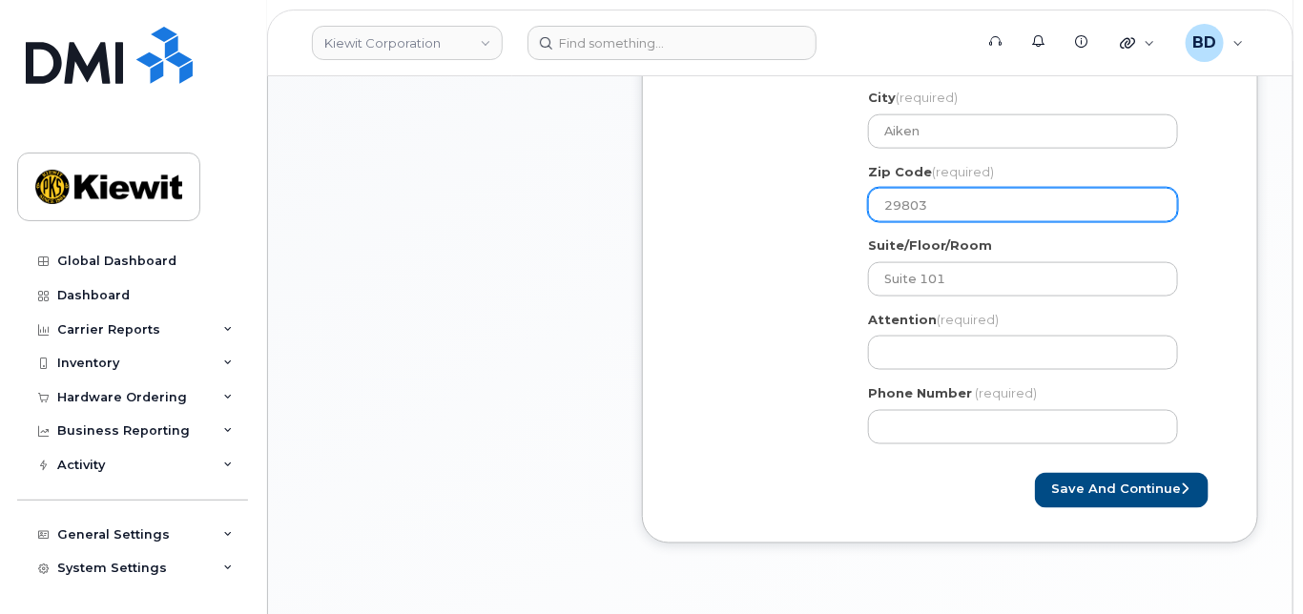
scroll to position [895, 0]
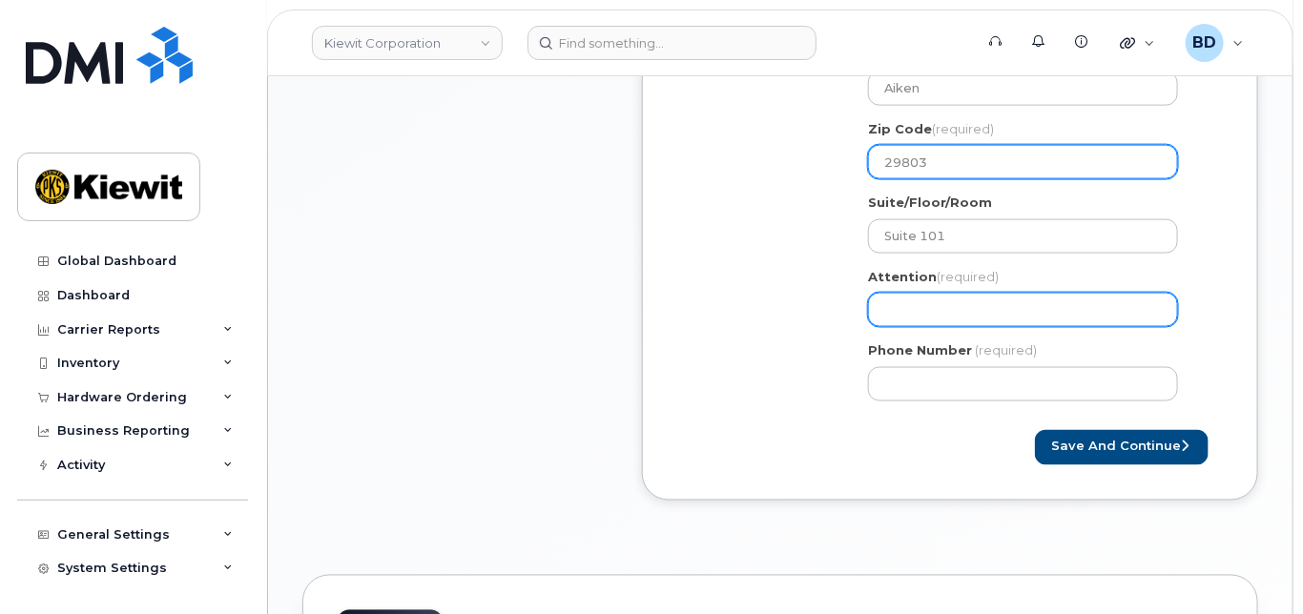
type input "29803"
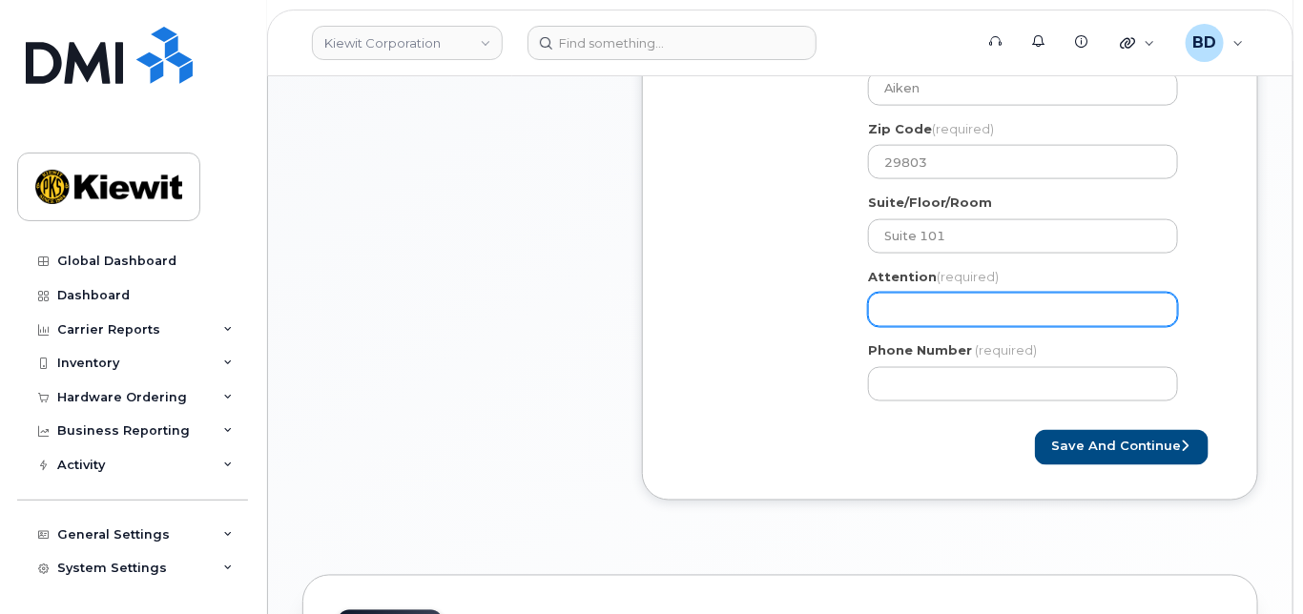
click at [874, 324] on input "Attention (required)" at bounding box center [1023, 310] width 310 height 34
click at [901, 326] on input "Attention (required)" at bounding box center [1023, 310] width 310 height 34
paste input "Miranda.Stevens"
select select
type input "Miranda.Stevens"
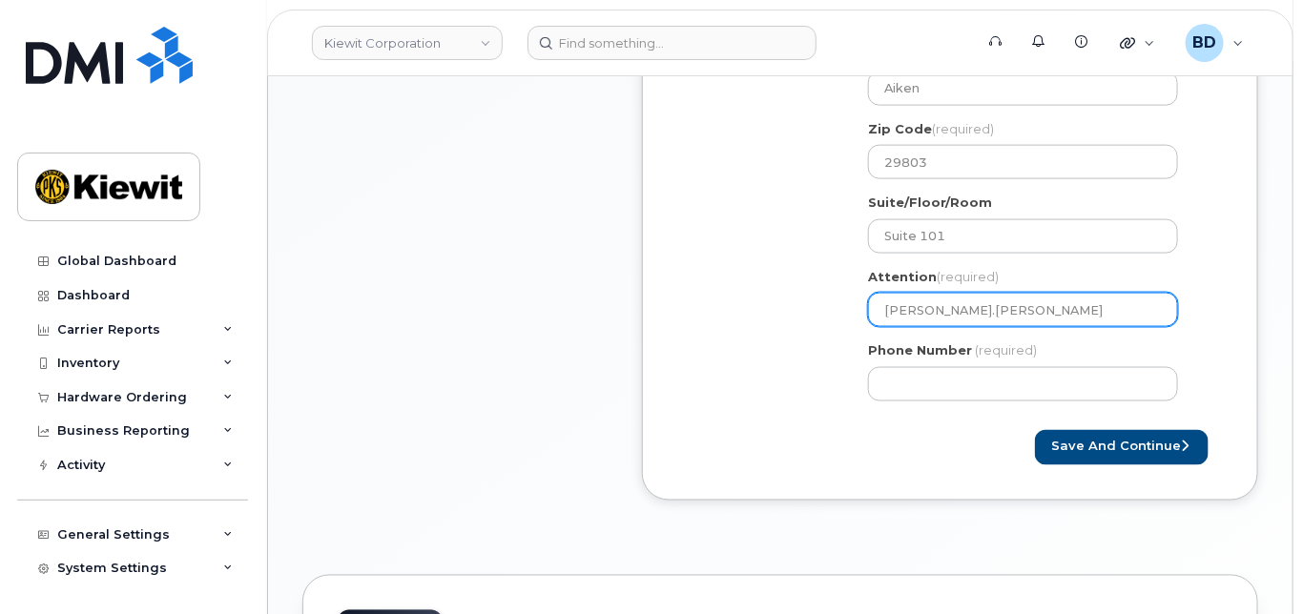
select select
type input "Miranda.Stevens/"
click at [1003, 325] on input "Miranda.Stevens/" at bounding box center [1023, 310] width 310 height 34
paste input "[PERSON_NAME]"
select select
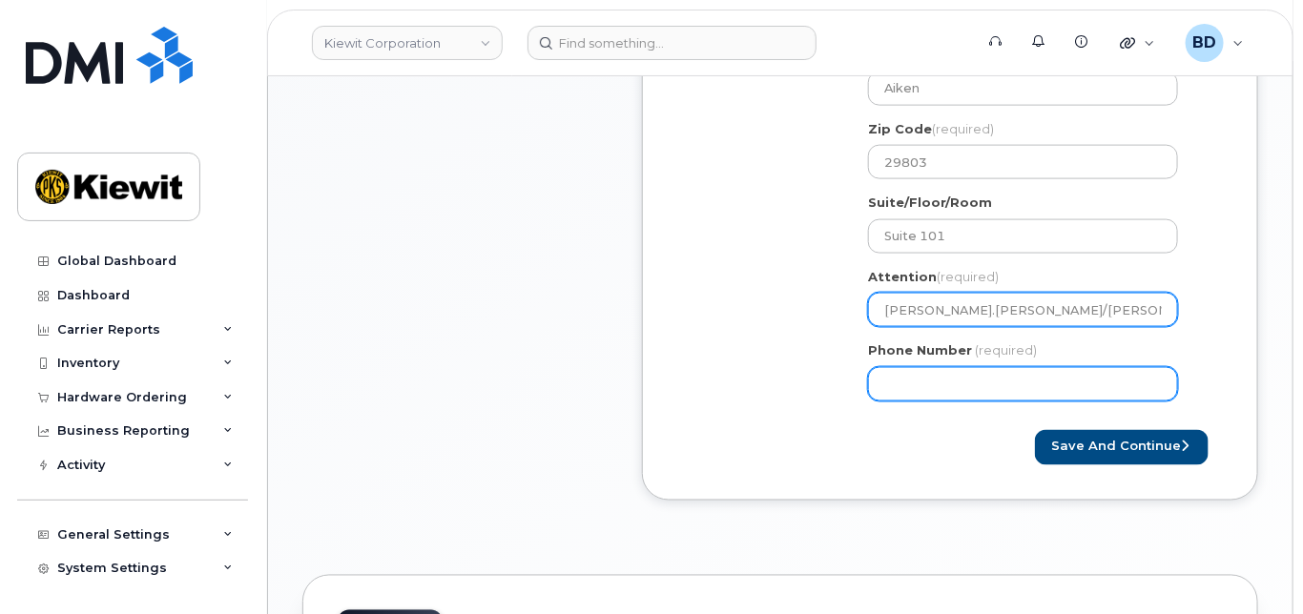
type input "[PERSON_NAME].[PERSON_NAME]/[PERSON_NAME]"
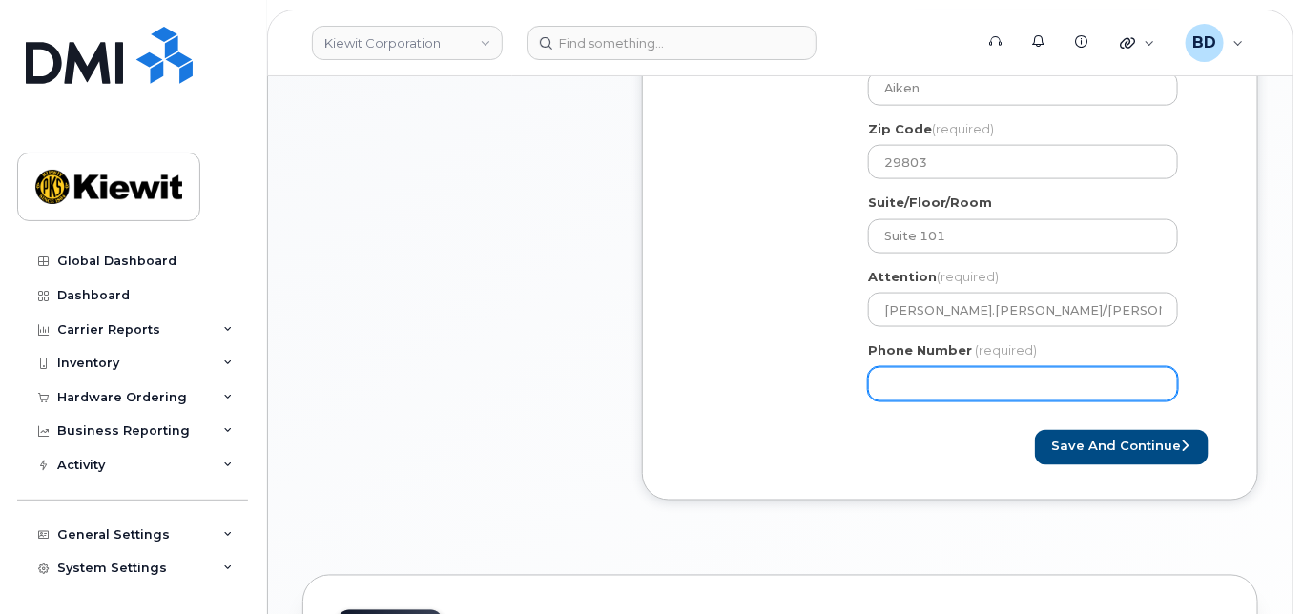
click at [902, 391] on input "Phone Number" at bounding box center [1023, 384] width 310 height 34
type input "8777727707"
select select
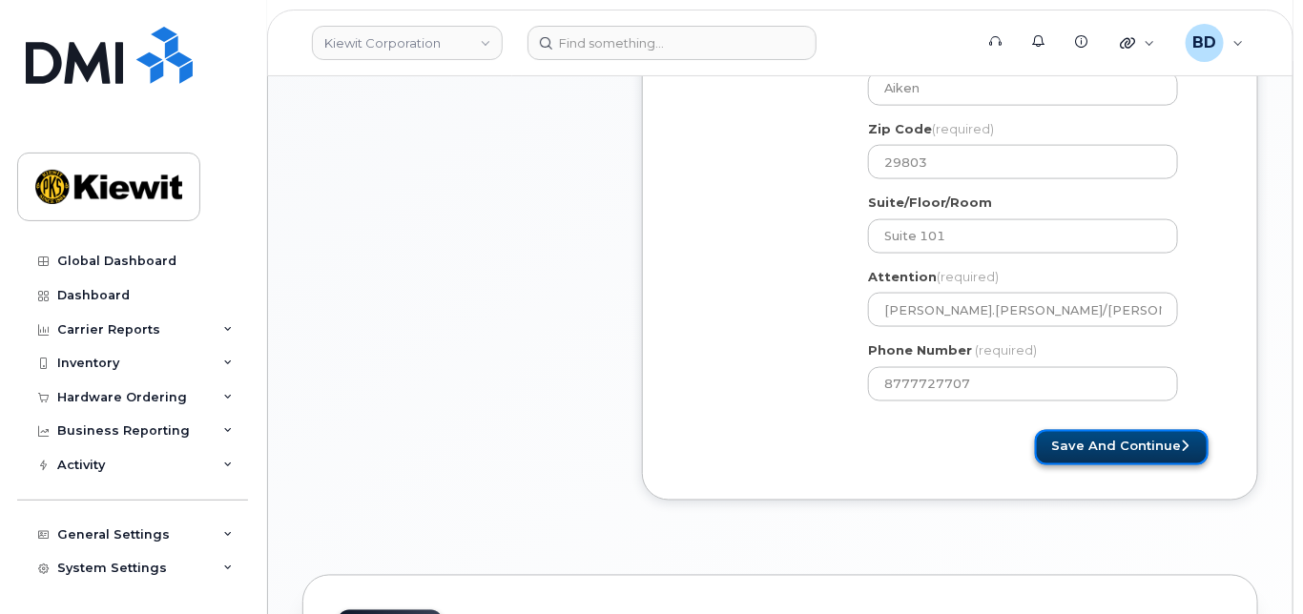
click at [1073, 462] on button "Save and Continue" at bounding box center [1122, 447] width 174 height 35
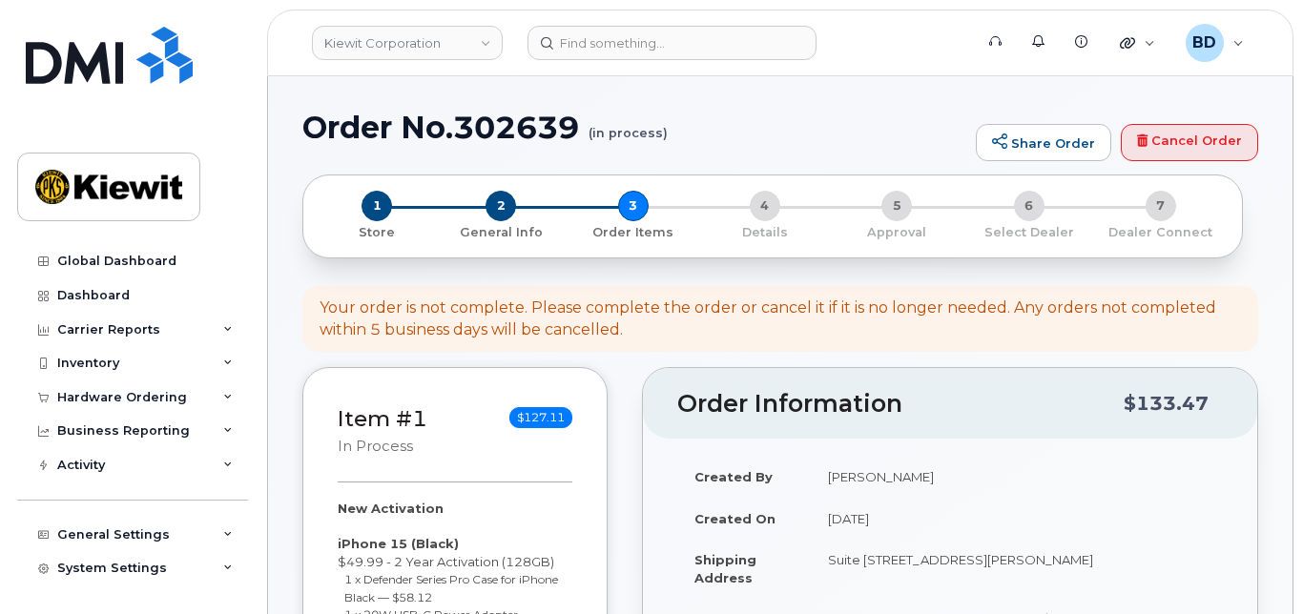
select select
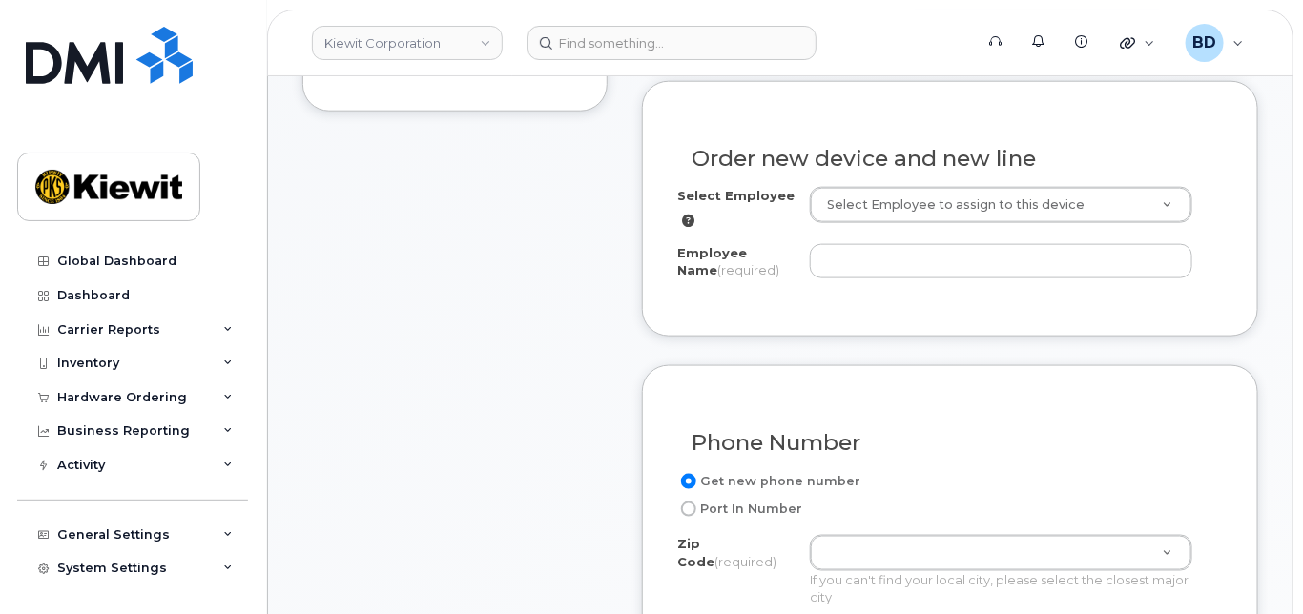
scroll to position [763, 0]
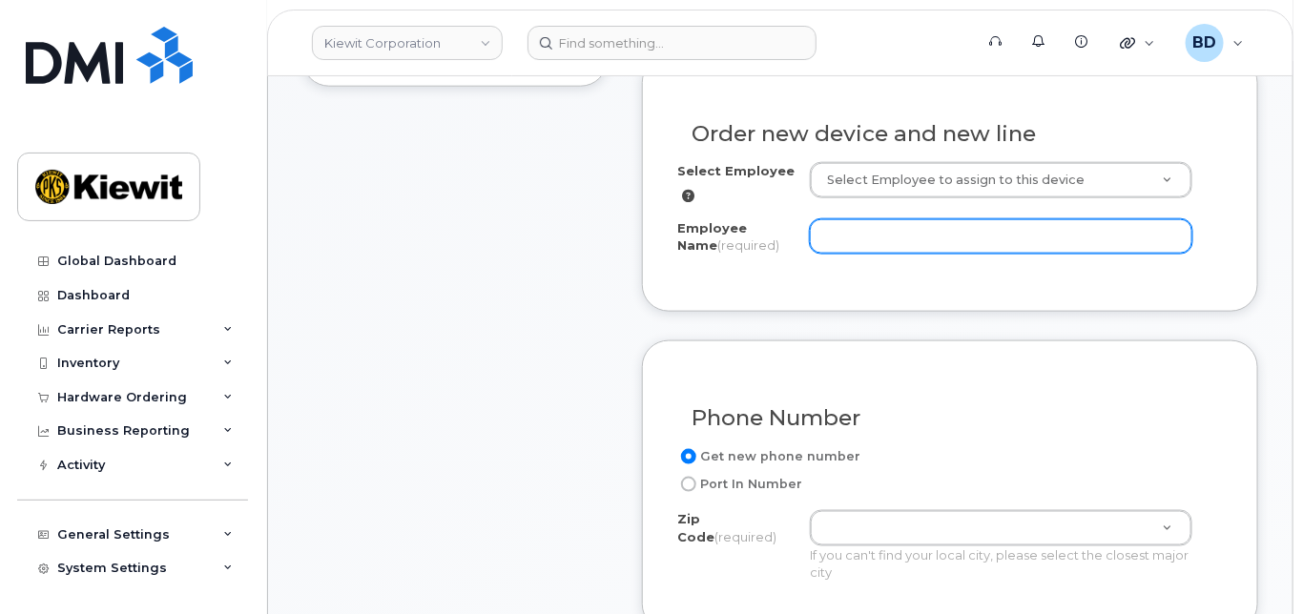
click at [843, 252] on input "Employee Name (required)" at bounding box center [1001, 236] width 382 height 34
paste input "[PERSON_NAME]"
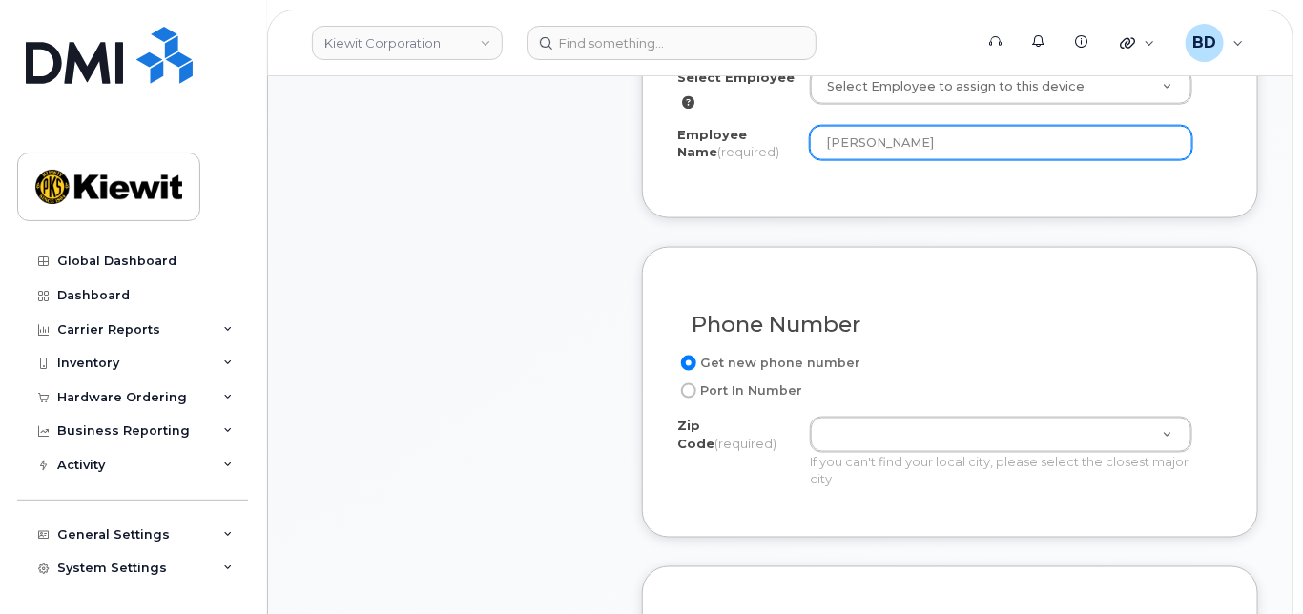
scroll to position [890, 0]
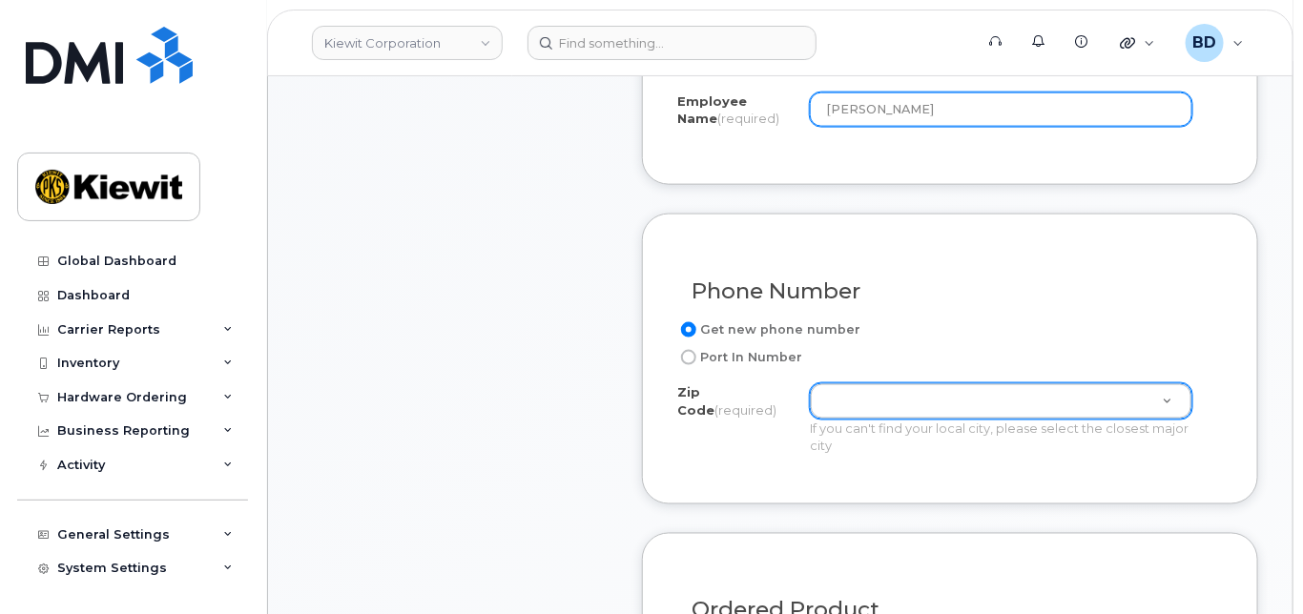
type input "[PERSON_NAME]"
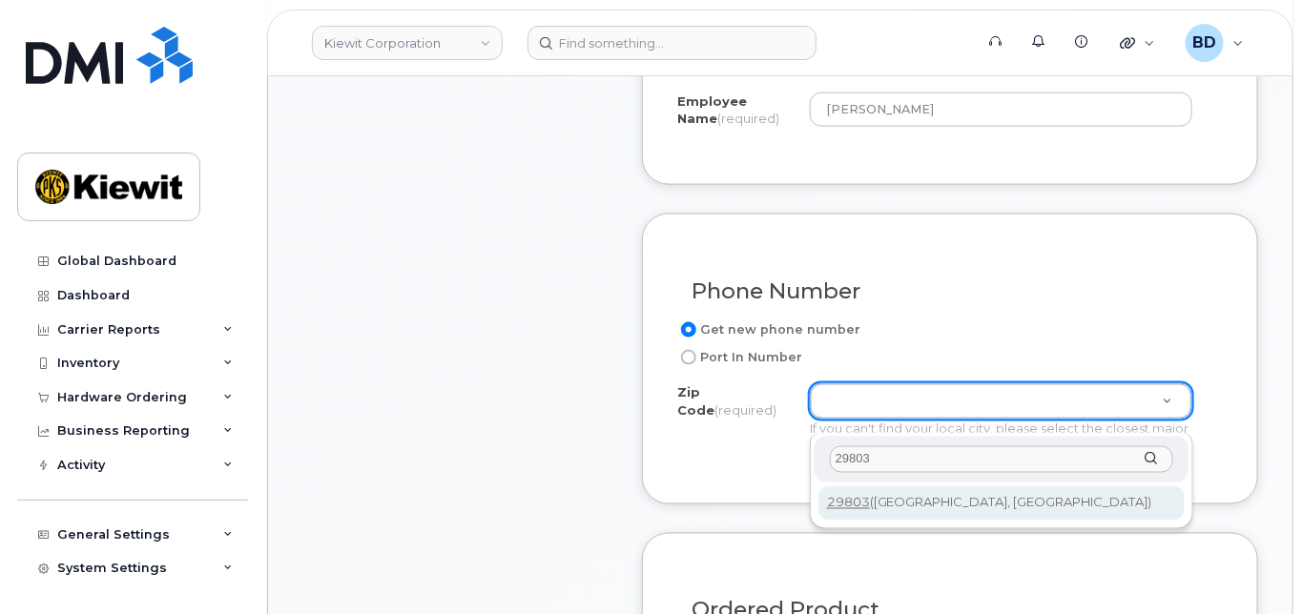
type input "29803"
type input "29803 (Aiken, SC)"
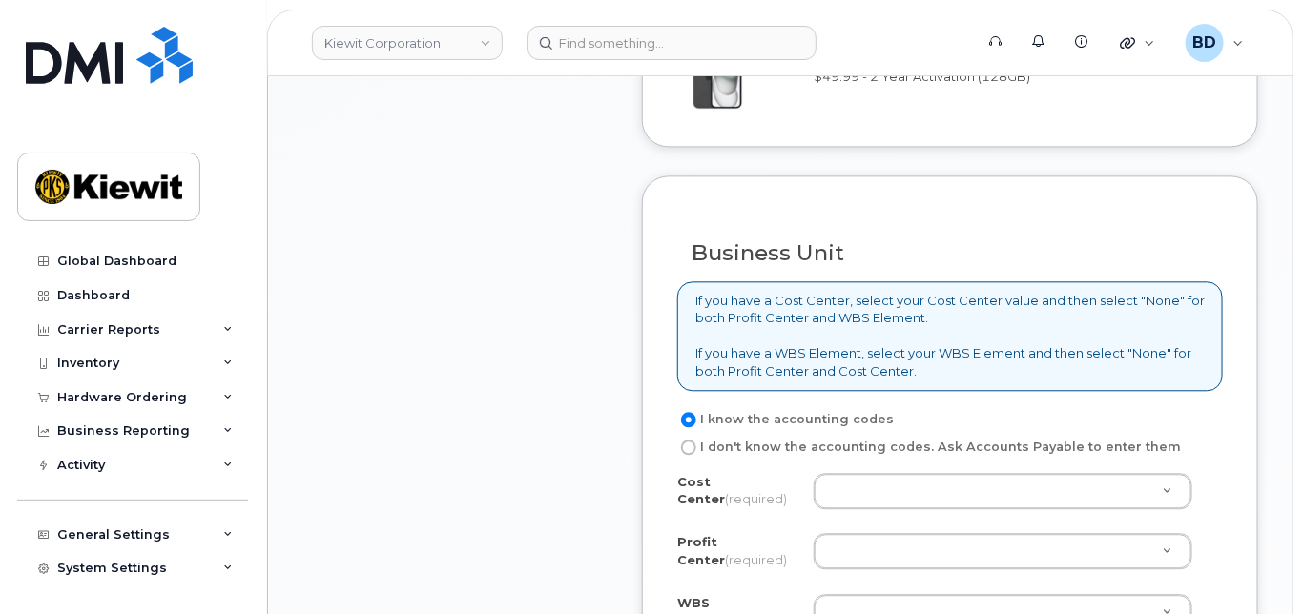
scroll to position [1526, 0]
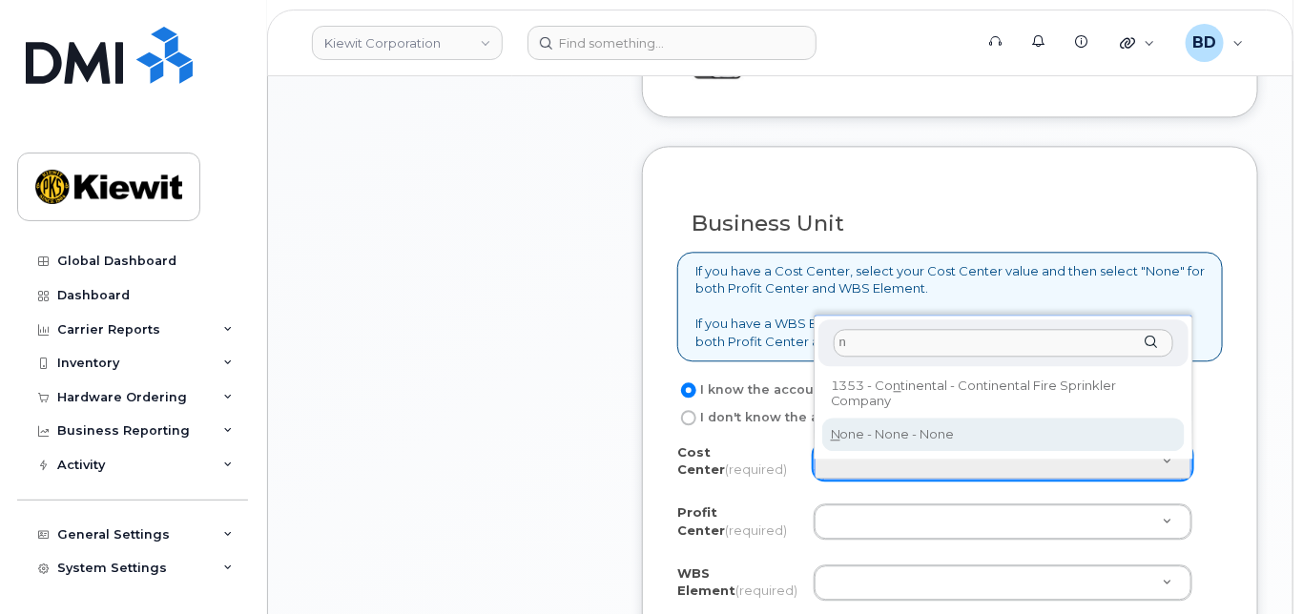
type input "n"
type input "None"
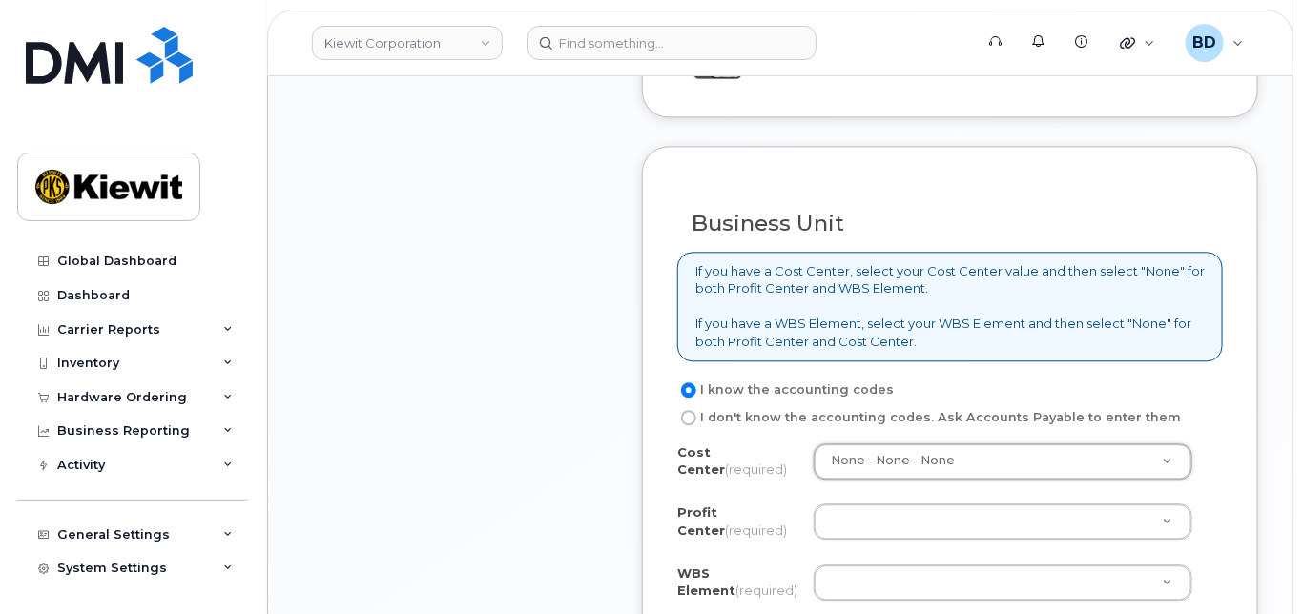
drag, startPoint x: 857, startPoint y: 530, endPoint x: 862, endPoint y: 540, distance: 10.7
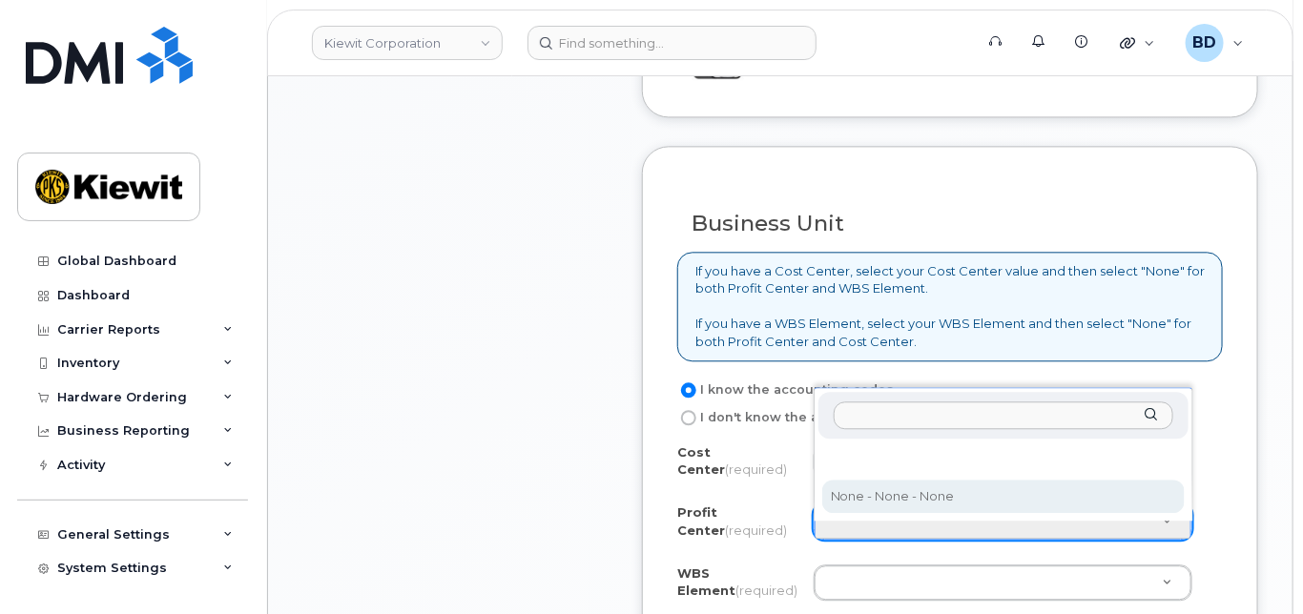
select select "None"
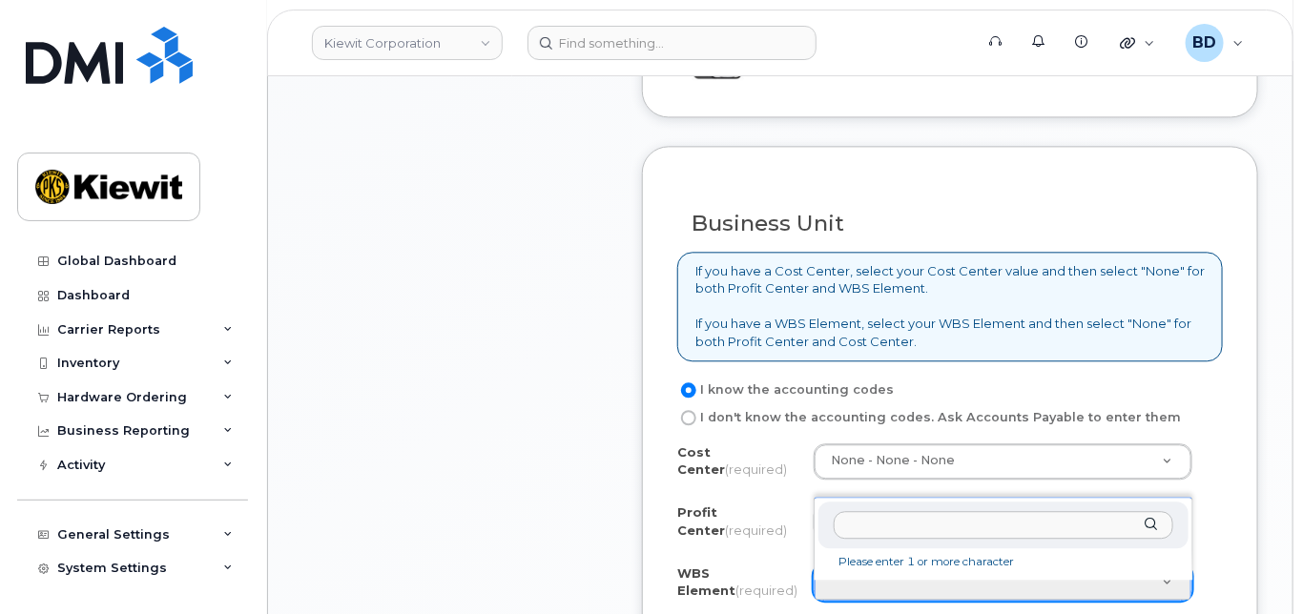
click at [866, 565] on li "Please enter 1 or more character" at bounding box center [1003, 562] width 362 height 20
paste input "106524.1125"
type input "106524.1125"
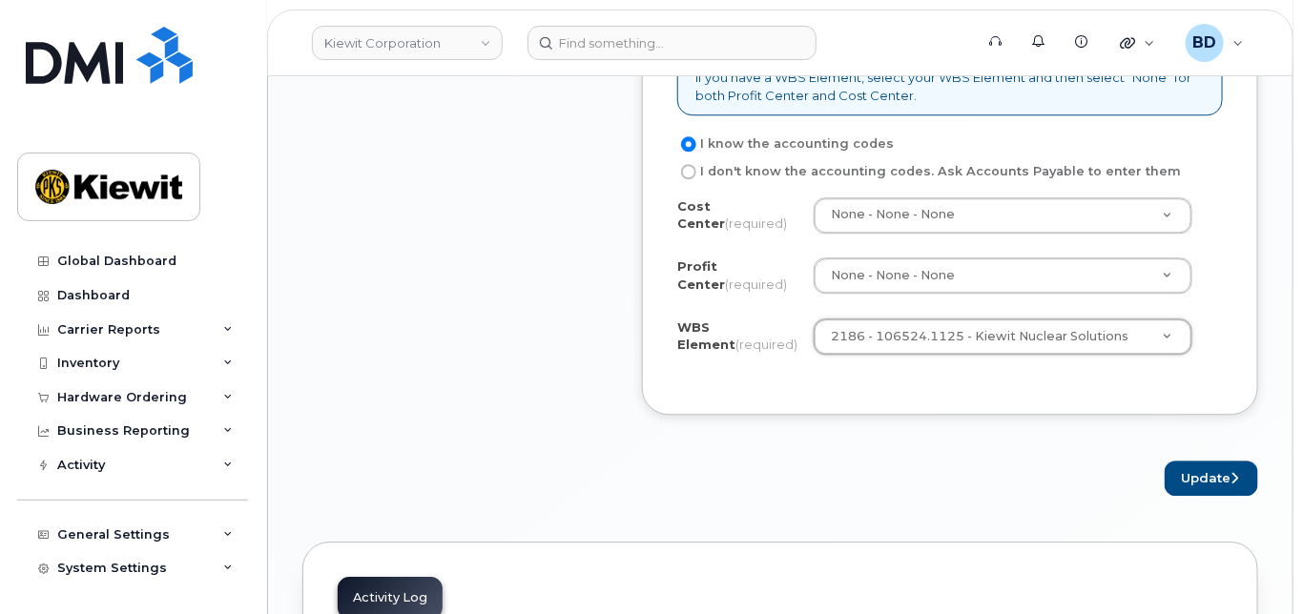
scroll to position [1779, 0]
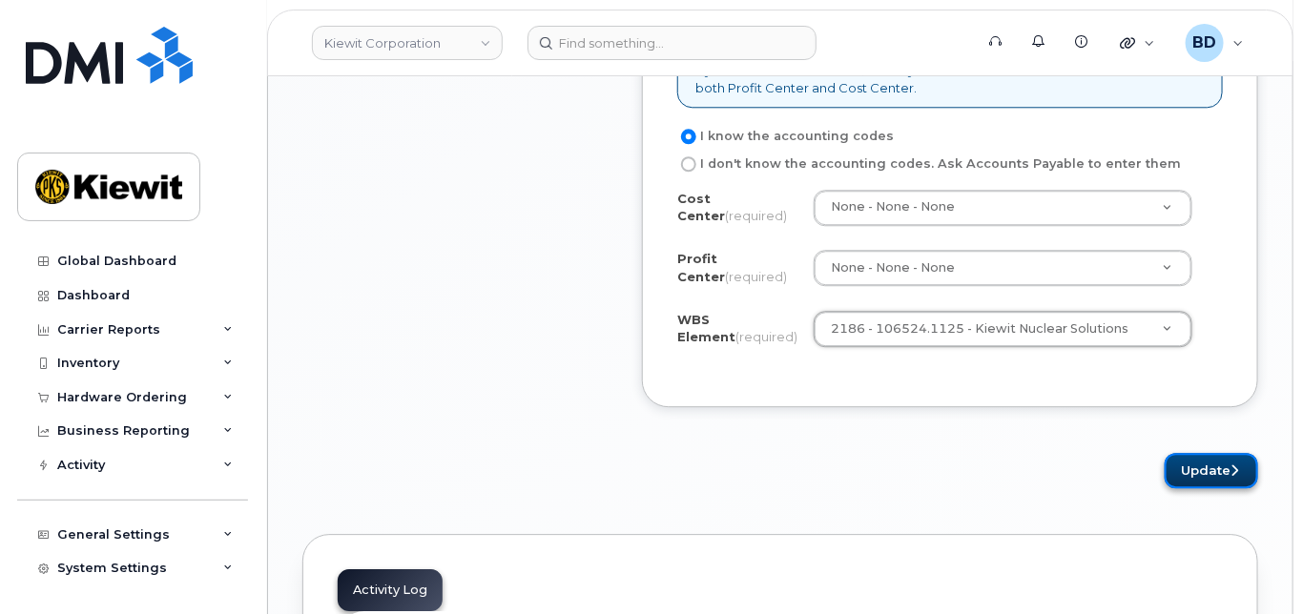
click at [1217, 475] on button "Update" at bounding box center [1210, 470] width 93 height 35
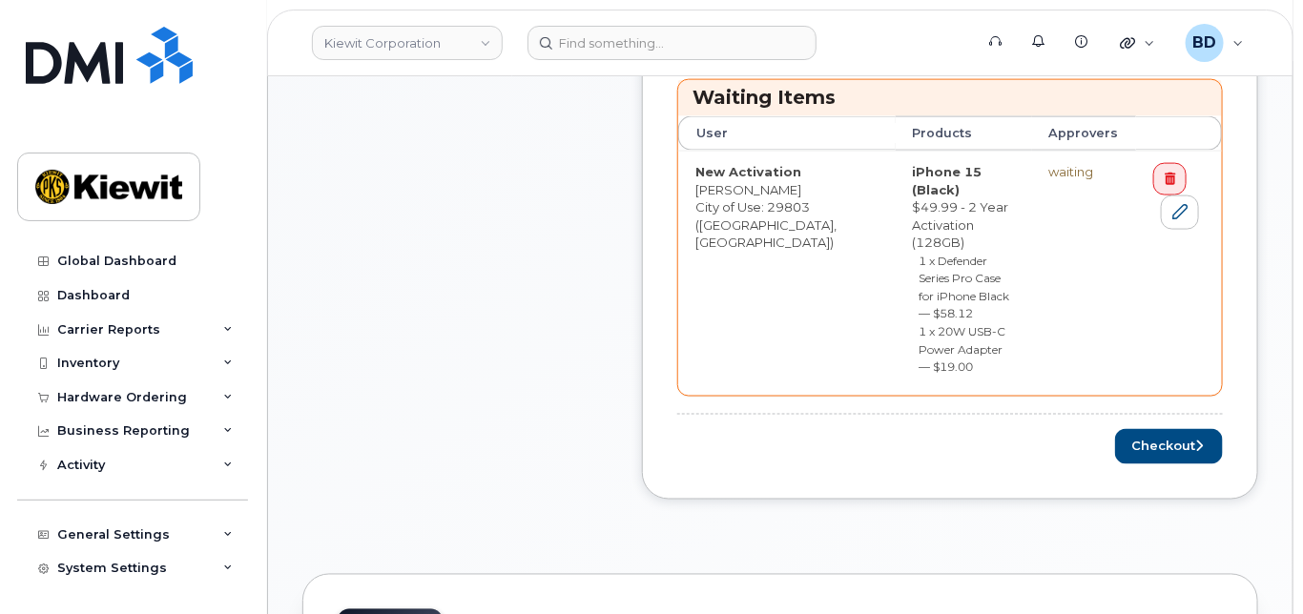
scroll to position [890, 0]
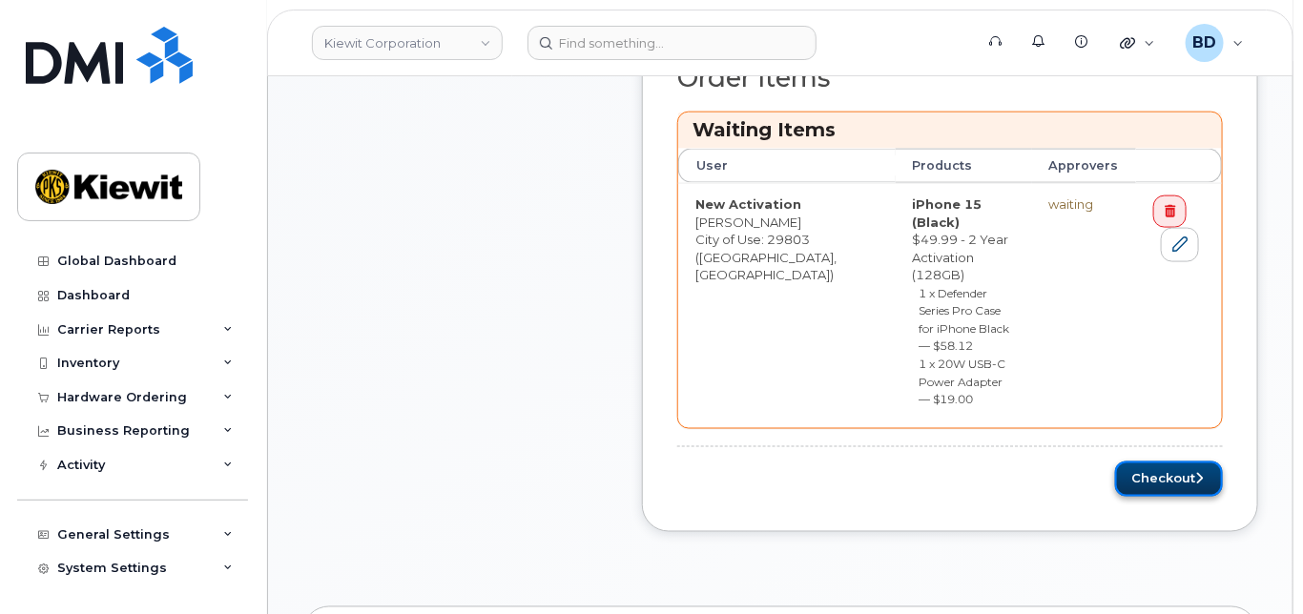
drag, startPoint x: 1122, startPoint y: 394, endPoint x: 1157, endPoint y: 400, distance: 34.8
click at [1125, 462] on button "Checkout" at bounding box center [1169, 479] width 108 height 35
click at [1158, 462] on div "Please wait..." at bounding box center [949, 479] width 545 height 35
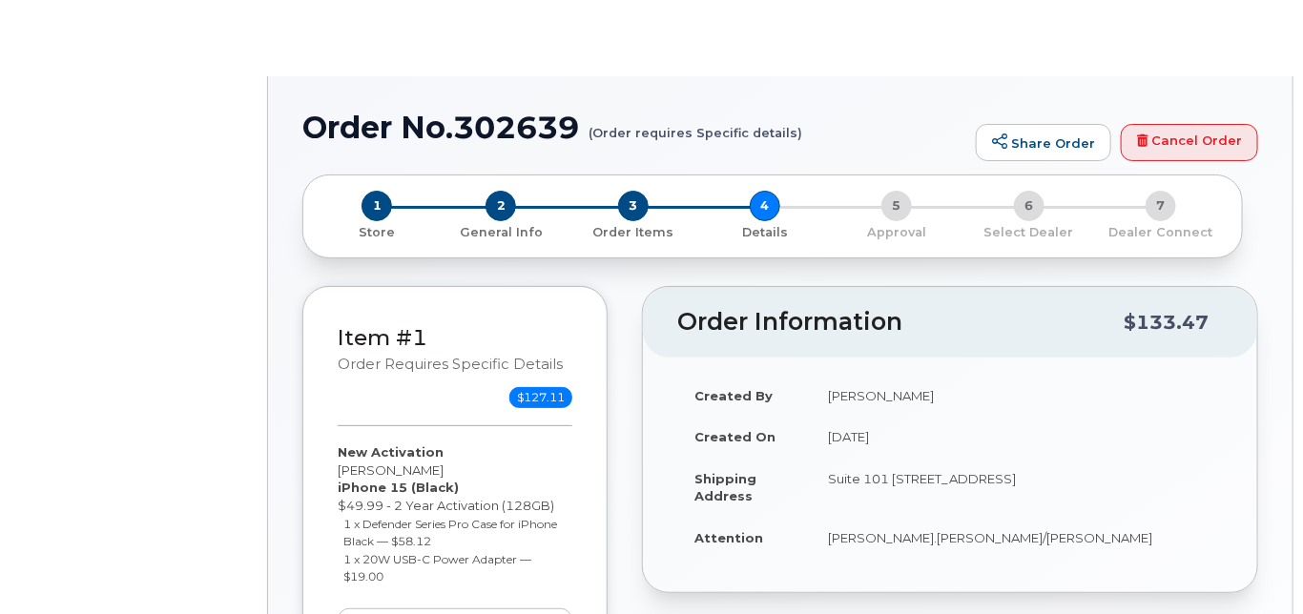
select select "Business Unlimited Smartphone"
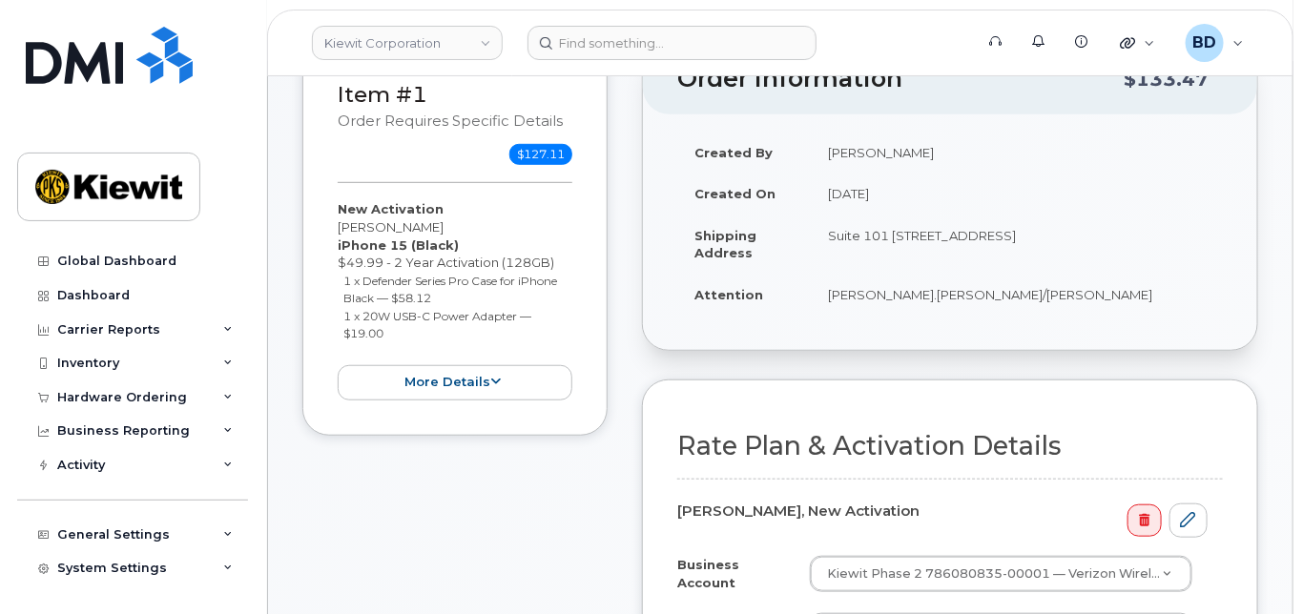
scroll to position [635, 0]
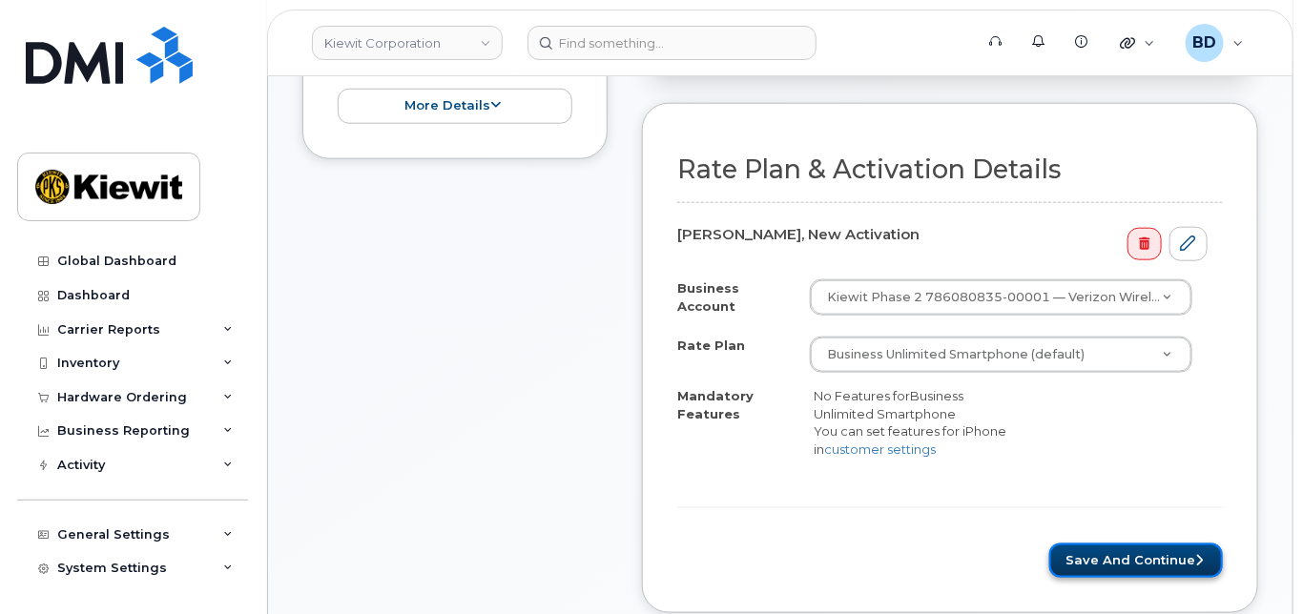
click at [1093, 563] on button "Save and Continue" at bounding box center [1136, 561] width 174 height 35
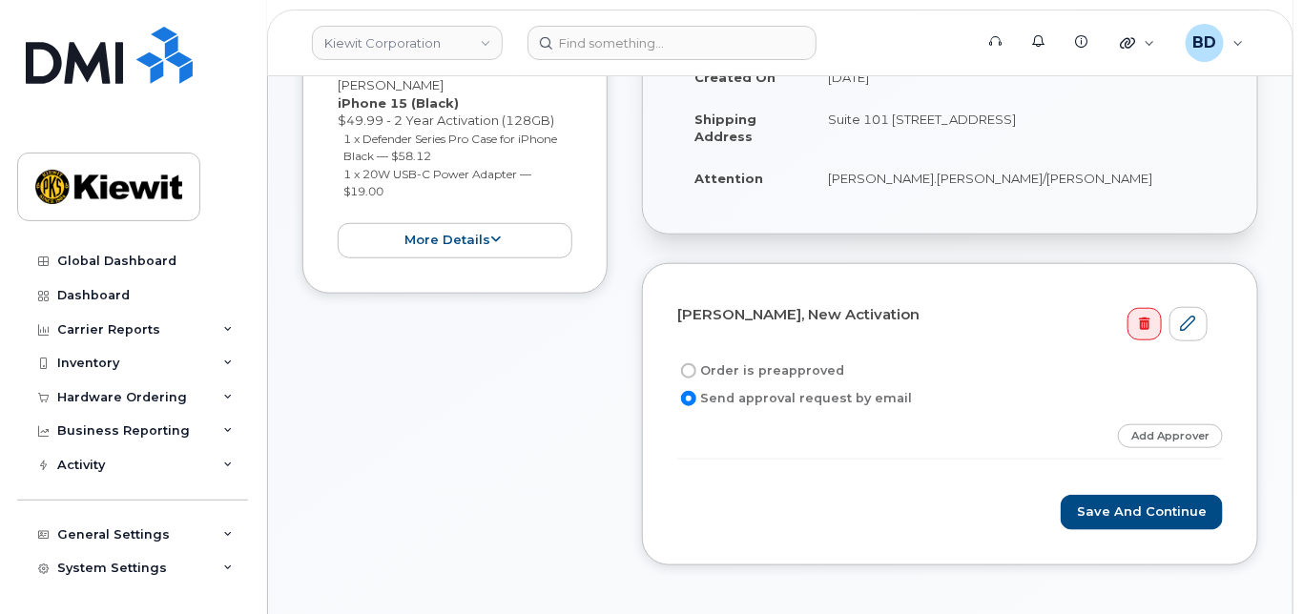
scroll to position [508, 0]
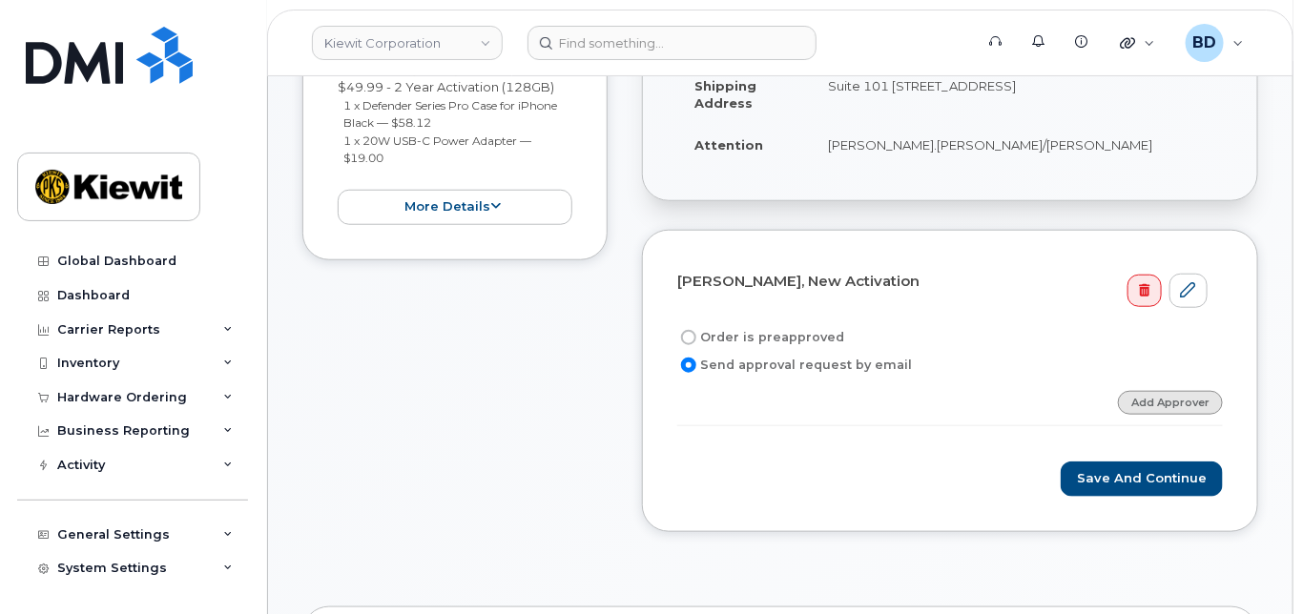
click at [1174, 415] on link "Add Approver" at bounding box center [1170, 403] width 105 height 24
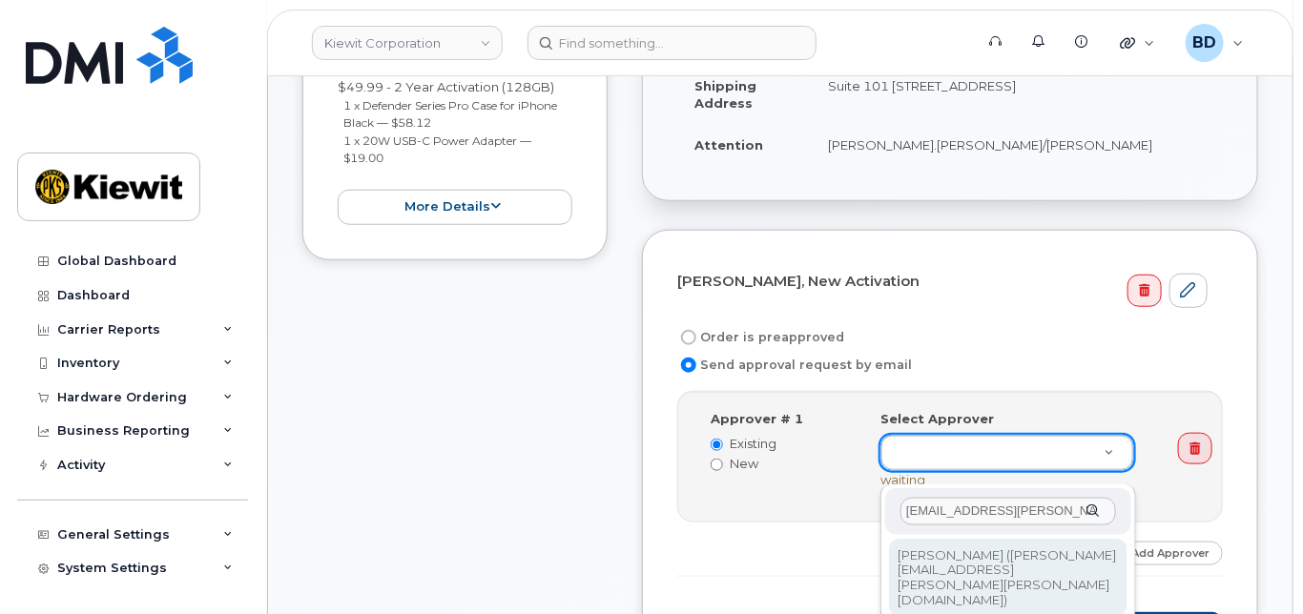
type input "paule.andrews@kiewit.com"
type input "2146672"
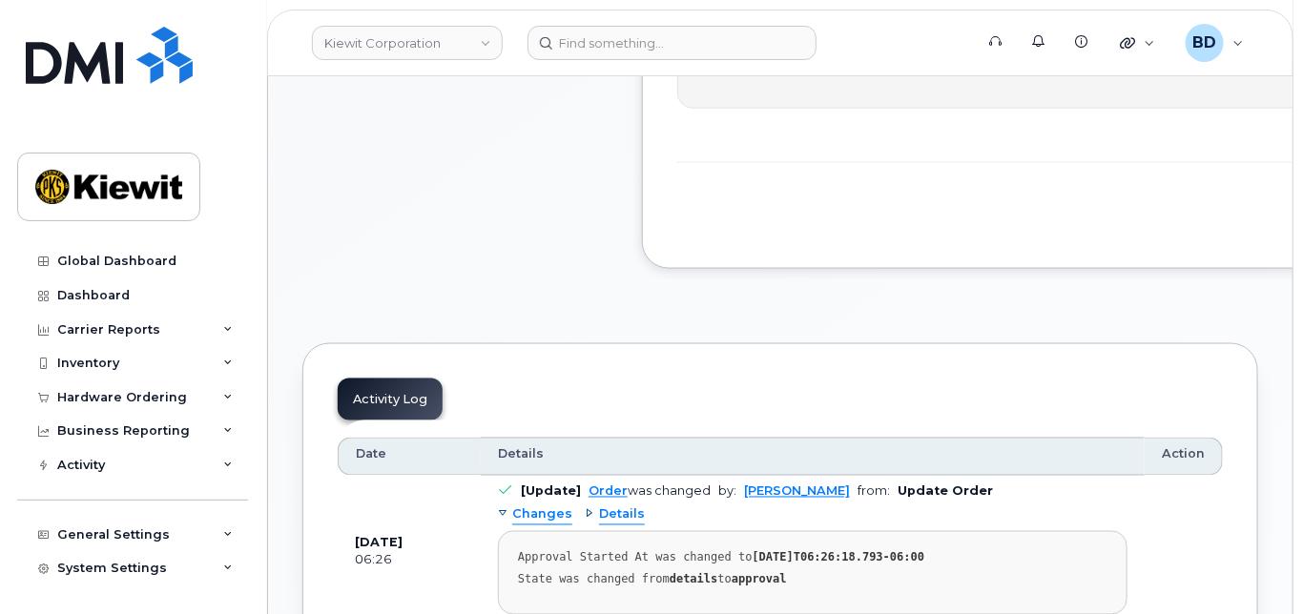
scroll to position [890, 0]
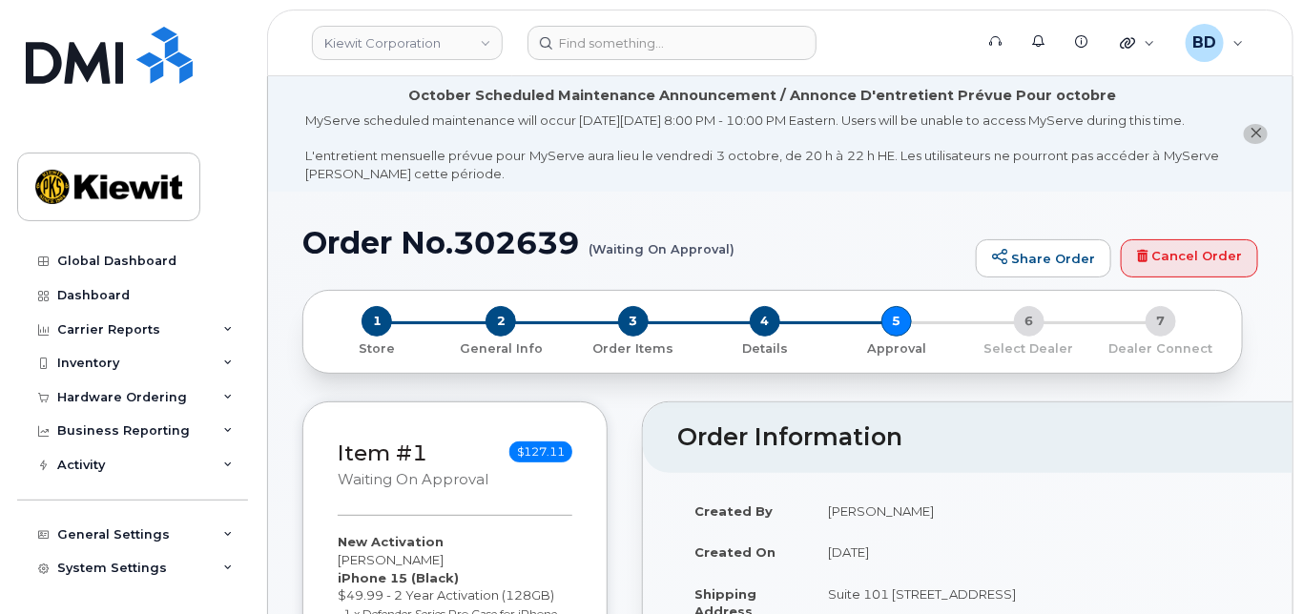
click at [498, 257] on h1 "Order No.302639 (Waiting On Approval)" at bounding box center [634, 242] width 664 height 33
click at [562, 259] on h1 "Order No.302639 (Waiting On Approval)" at bounding box center [634, 242] width 664 height 33
click at [517, 257] on h1 "Order No.302639 (Waiting On Approval)" at bounding box center [634, 242] width 664 height 33
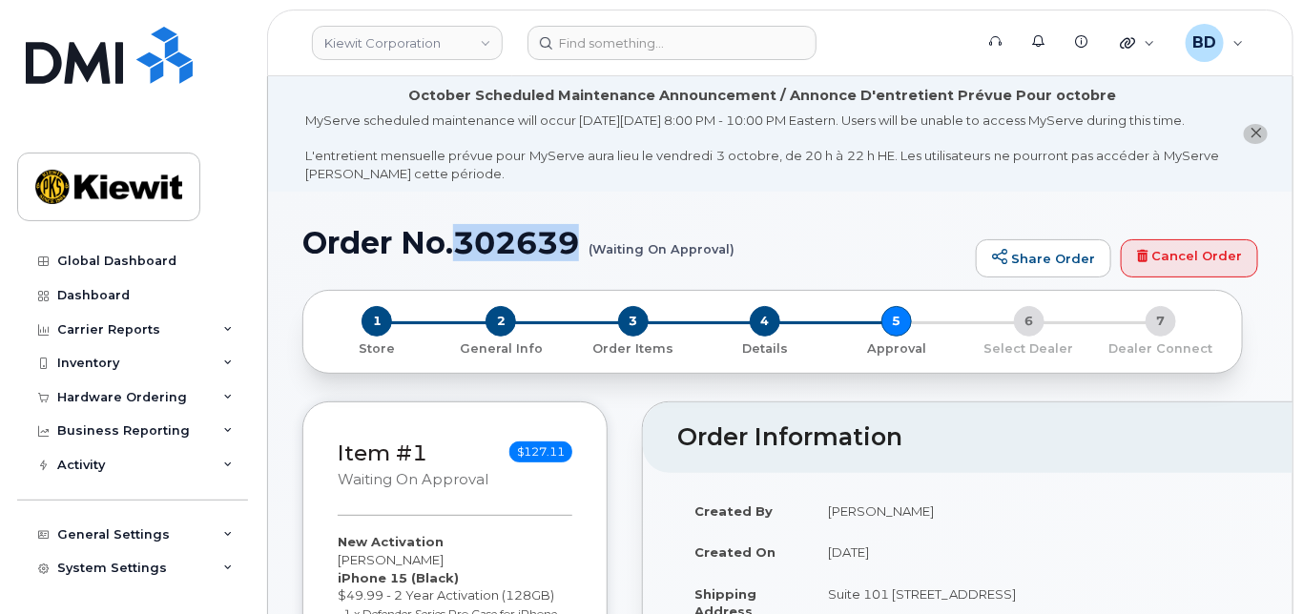
copy h1 "302639"
click at [216, 394] on div "Hardware Ordering" at bounding box center [132, 397] width 231 height 34
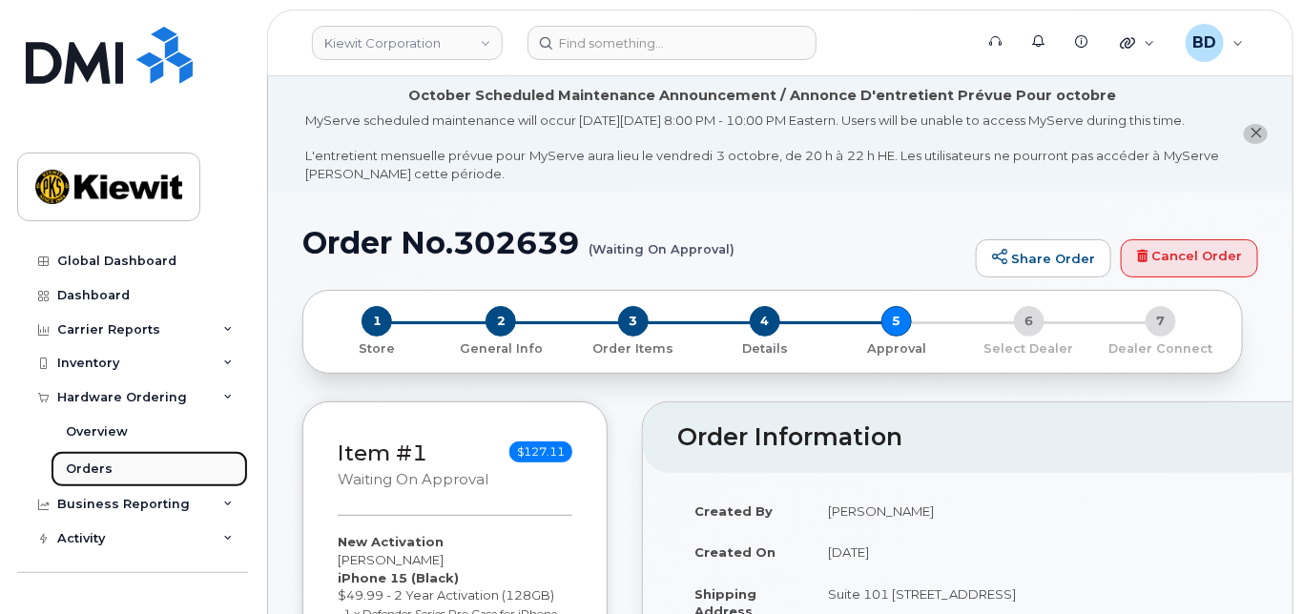
click at [97, 466] on div "Orders" at bounding box center [89, 469] width 47 height 17
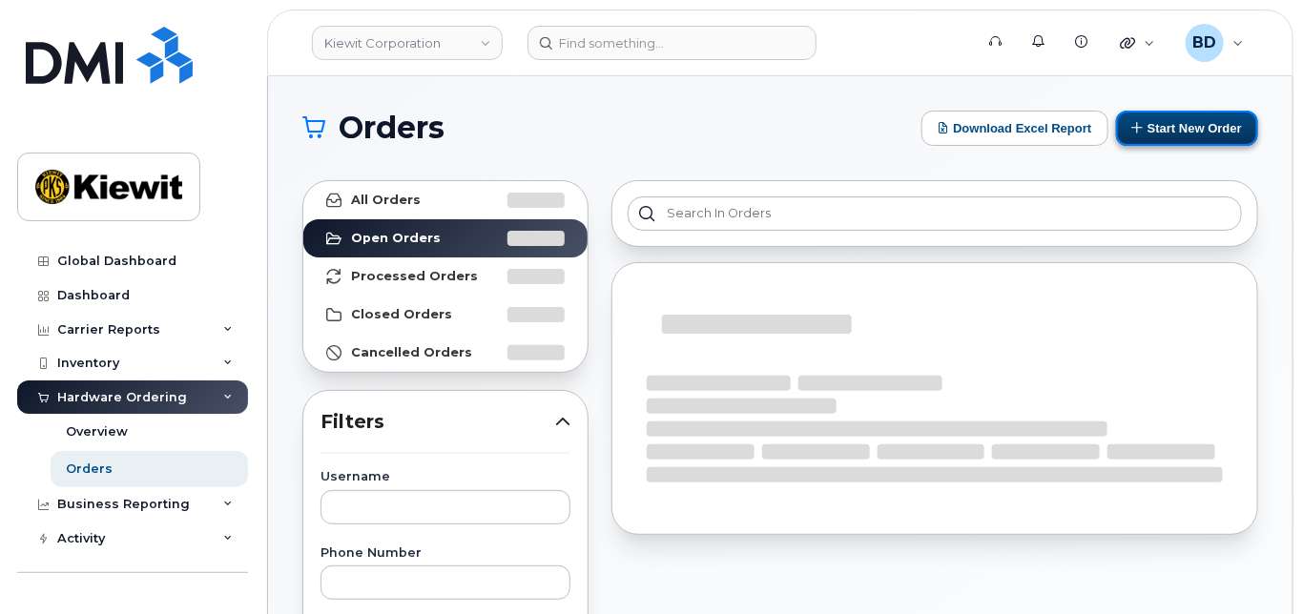
click at [1239, 118] on button "Start New Order" at bounding box center [1187, 128] width 142 height 35
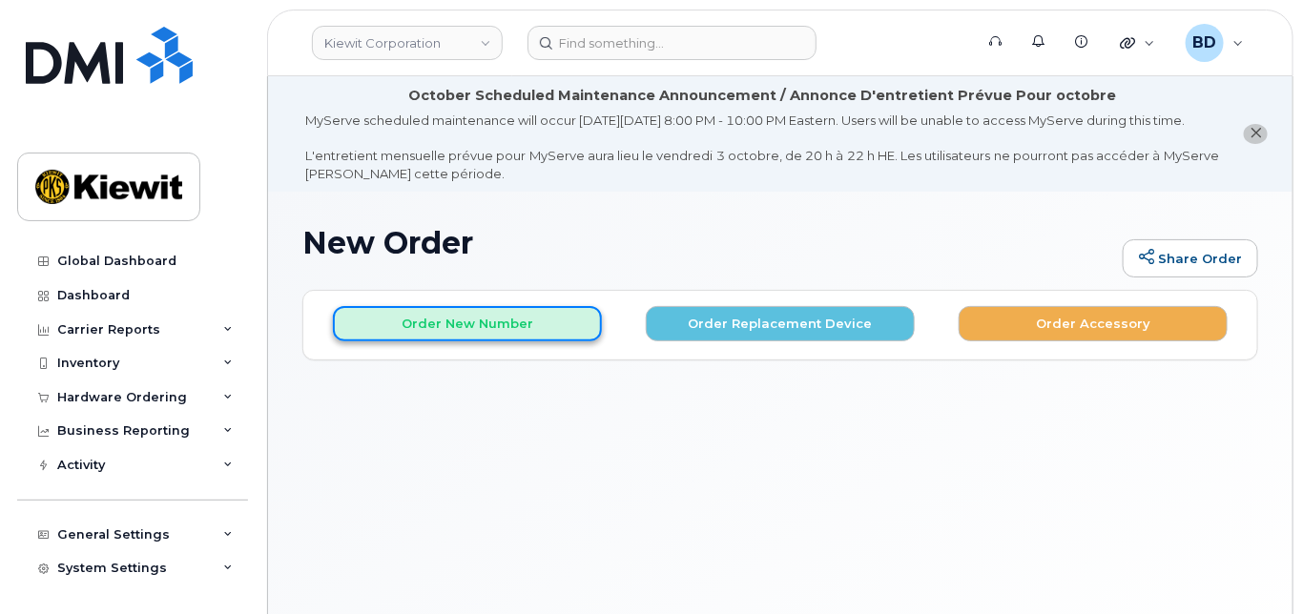
click at [432, 341] on button "Order New Number" at bounding box center [467, 323] width 269 height 35
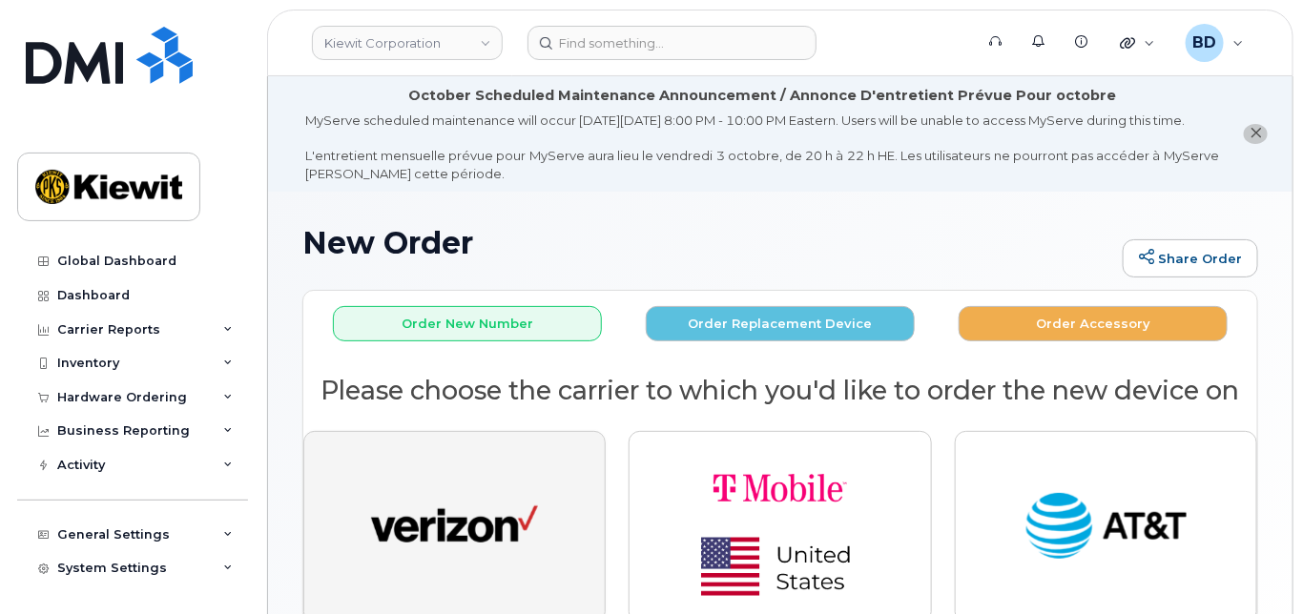
click at [466, 518] on img "button" at bounding box center [454, 527] width 167 height 86
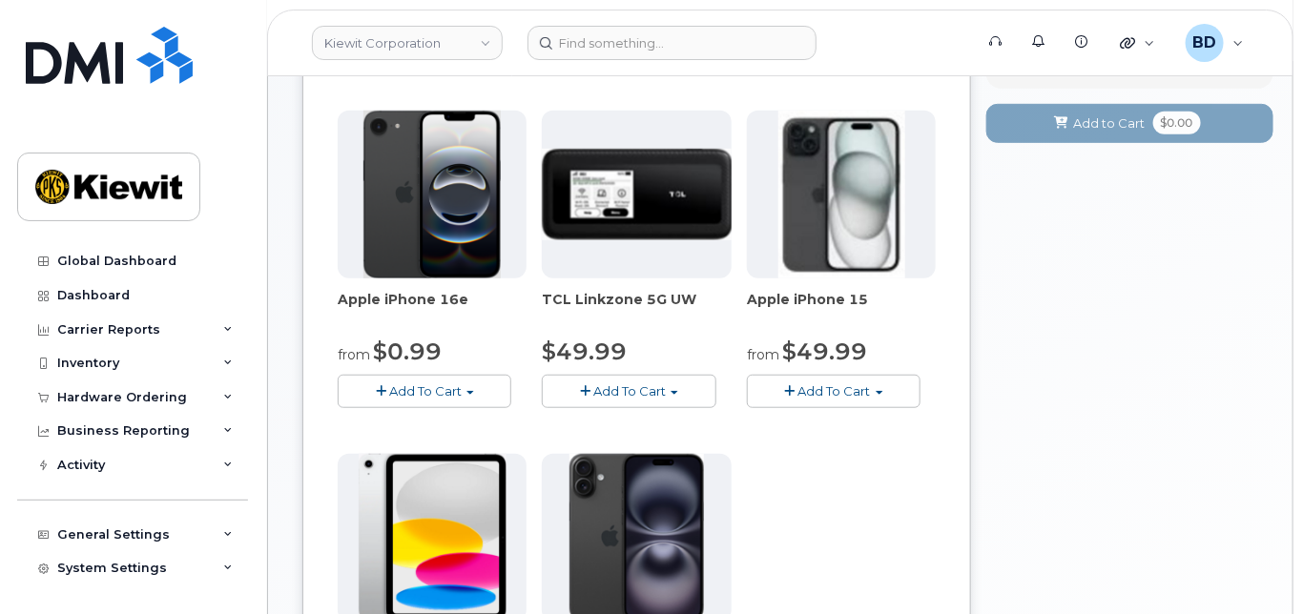
scroll to position [381, 0]
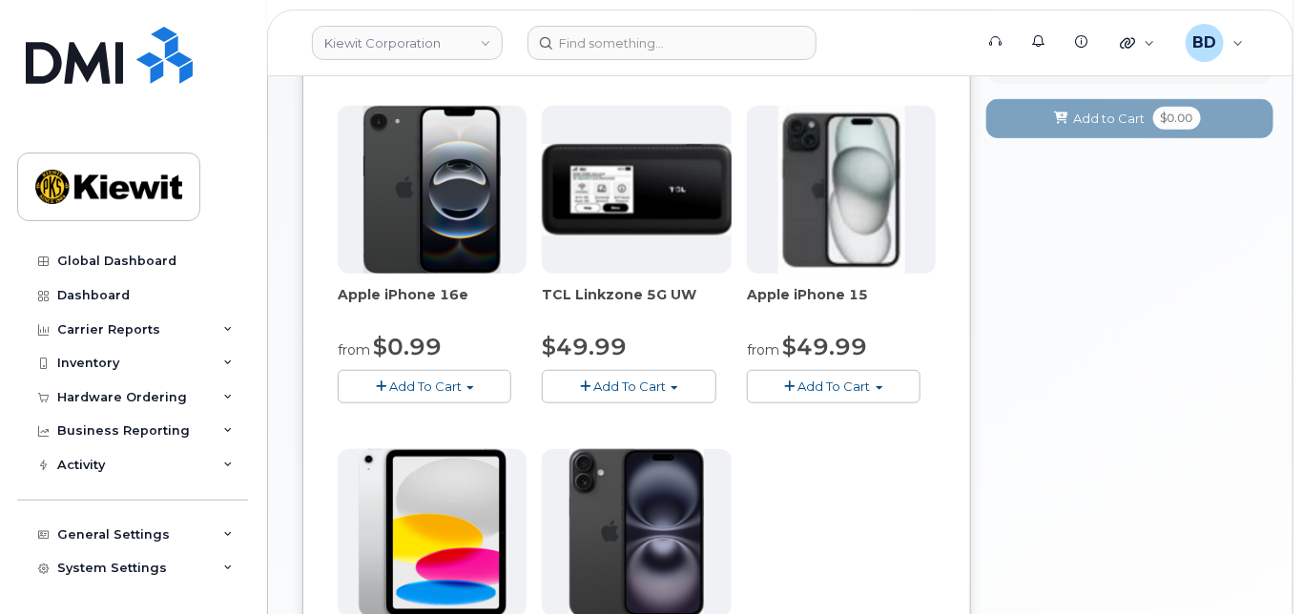
click at [826, 394] on span "Add To Cart" at bounding box center [834, 386] width 72 height 15
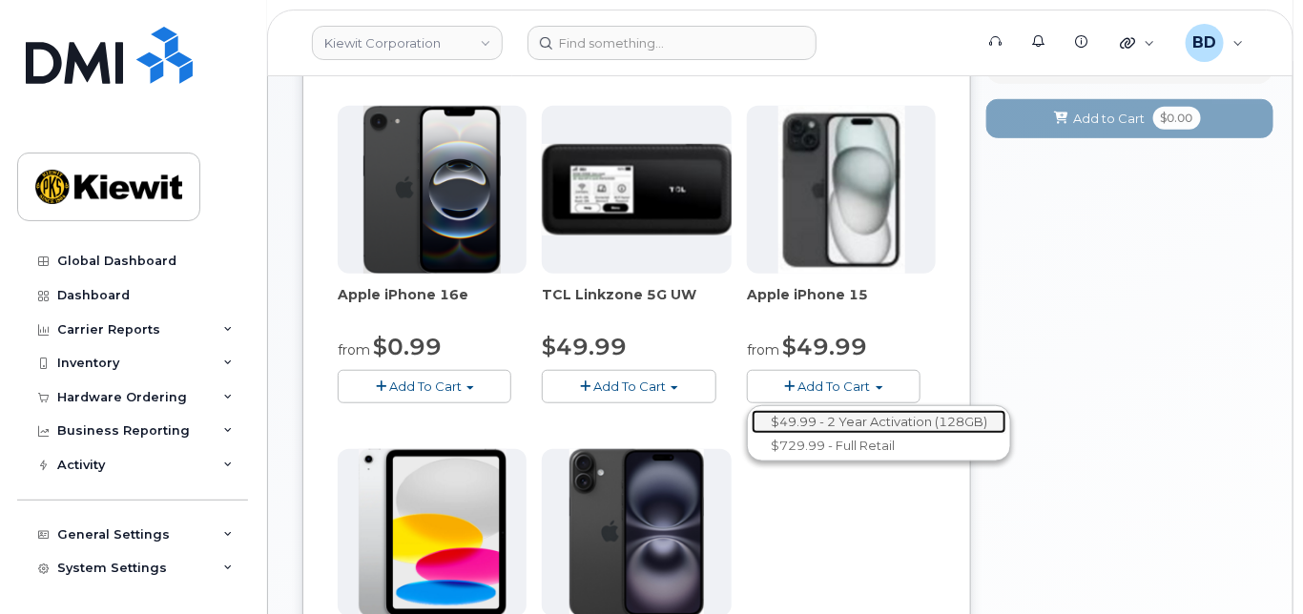
click at [831, 430] on link "$49.99 - 2 Year Activation (128GB)" at bounding box center [878, 422] width 255 height 24
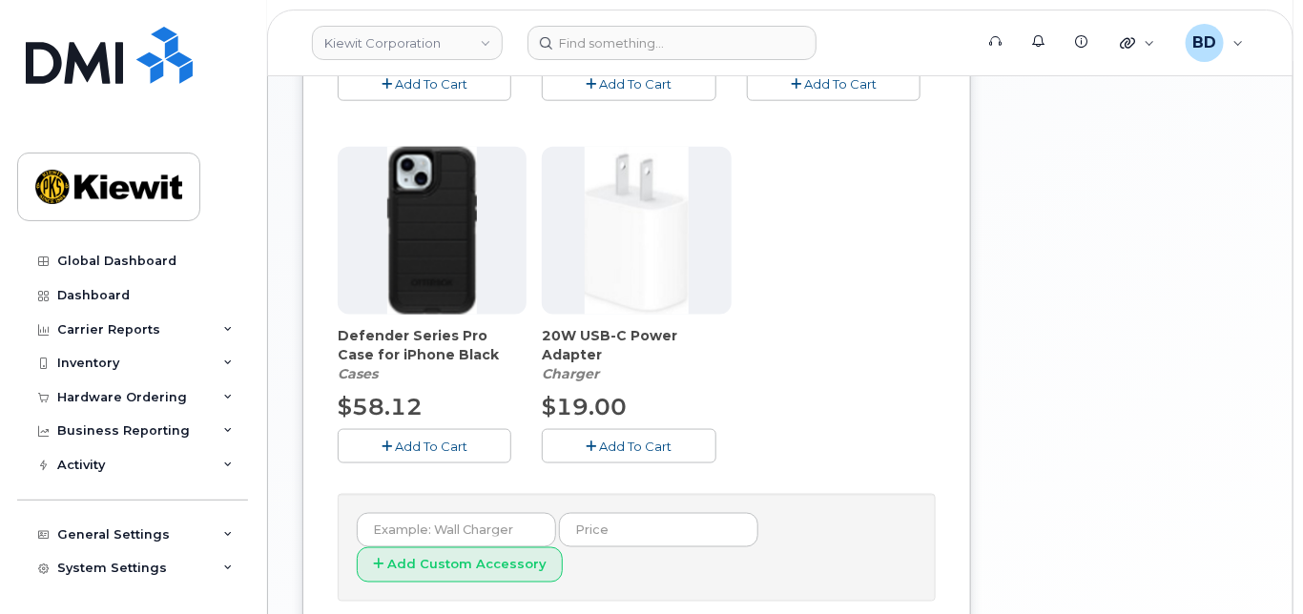
scroll to position [763, 0]
drag, startPoint x: 407, startPoint y: 453, endPoint x: 529, endPoint y: 448, distance: 122.2
click at [408, 452] on span "Add To Cart" at bounding box center [431, 444] width 72 height 15
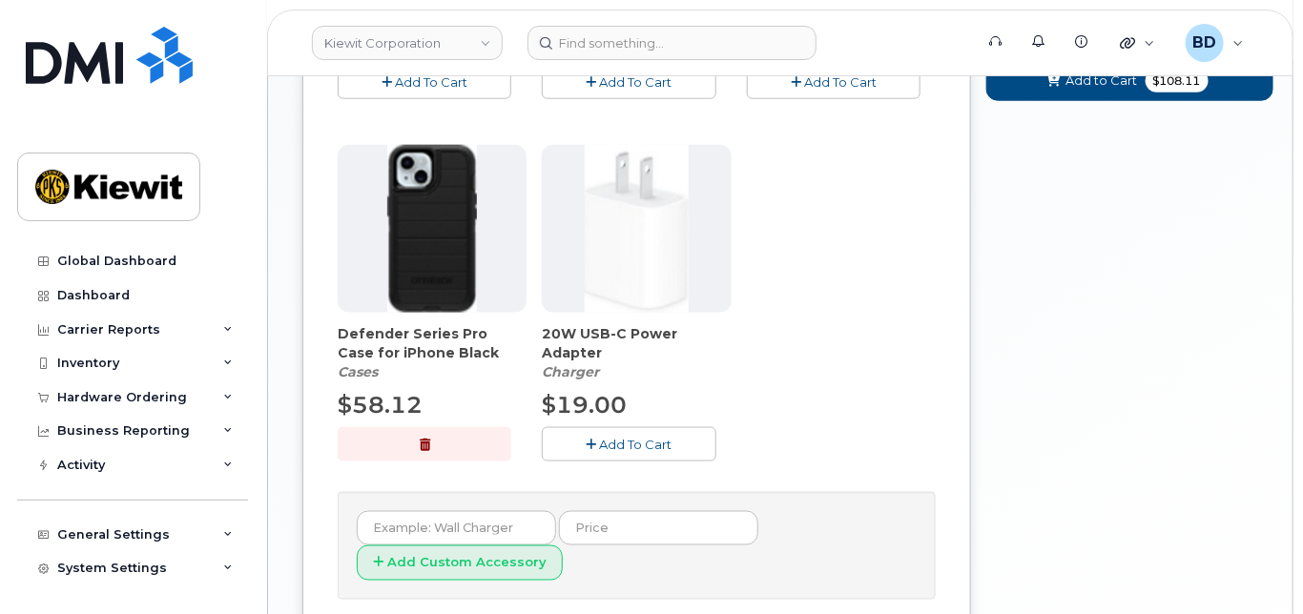
drag, startPoint x: 589, startPoint y: 452, endPoint x: 661, endPoint y: 436, distance: 73.3
click at [592, 451] on icon "button" at bounding box center [591, 445] width 10 height 12
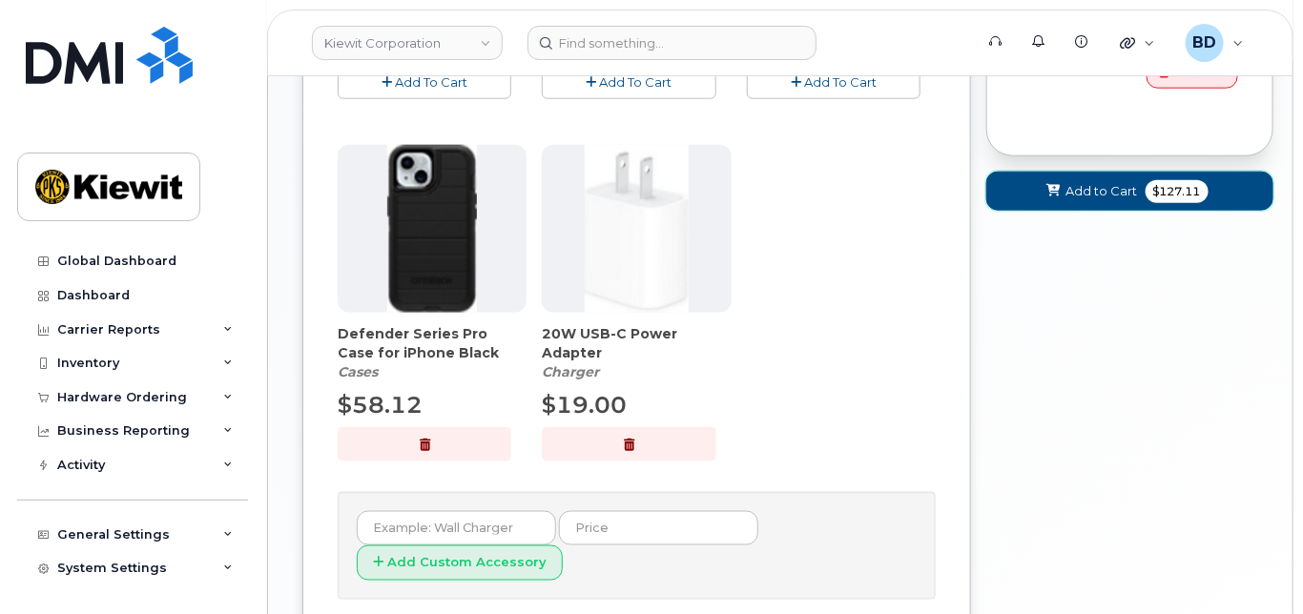
click at [1086, 200] on span "Add to Cart" at bounding box center [1102, 191] width 72 height 18
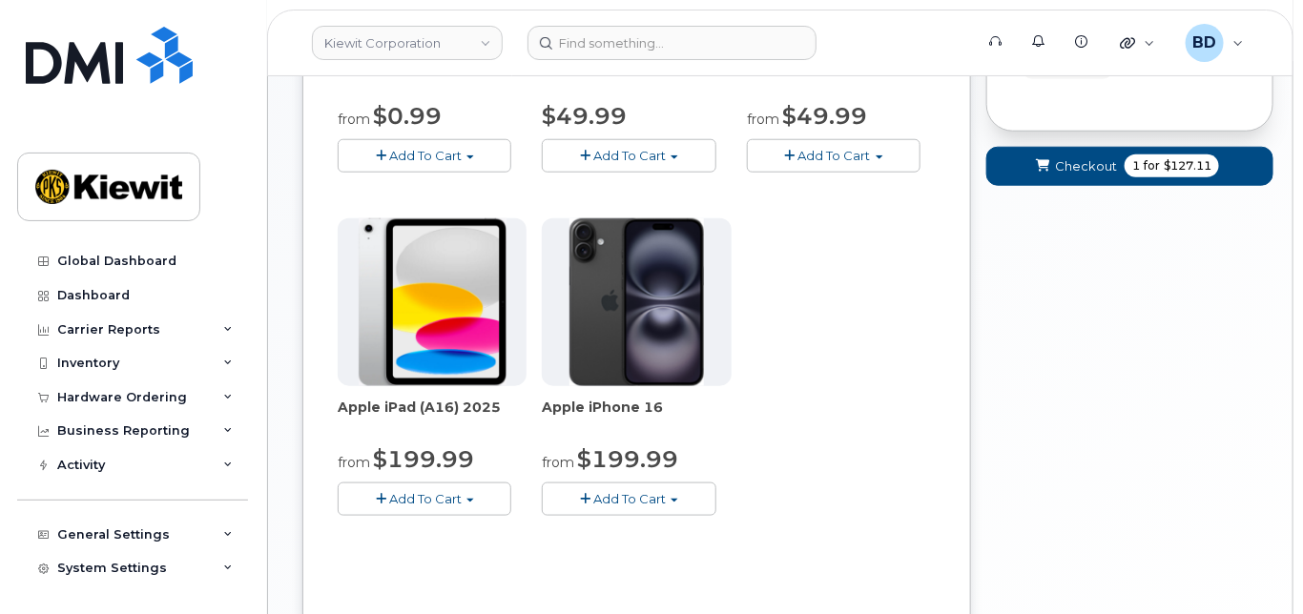
scroll to position [270, 0]
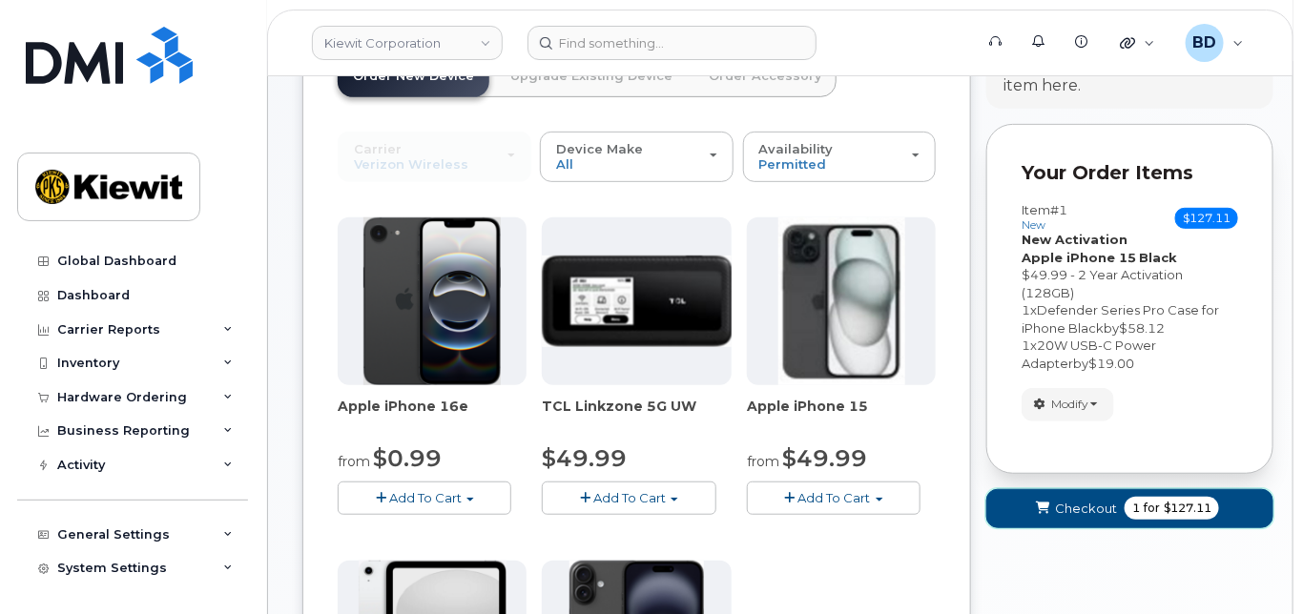
click at [1055, 514] on button "Checkout 1 for $127.11" at bounding box center [1129, 508] width 287 height 39
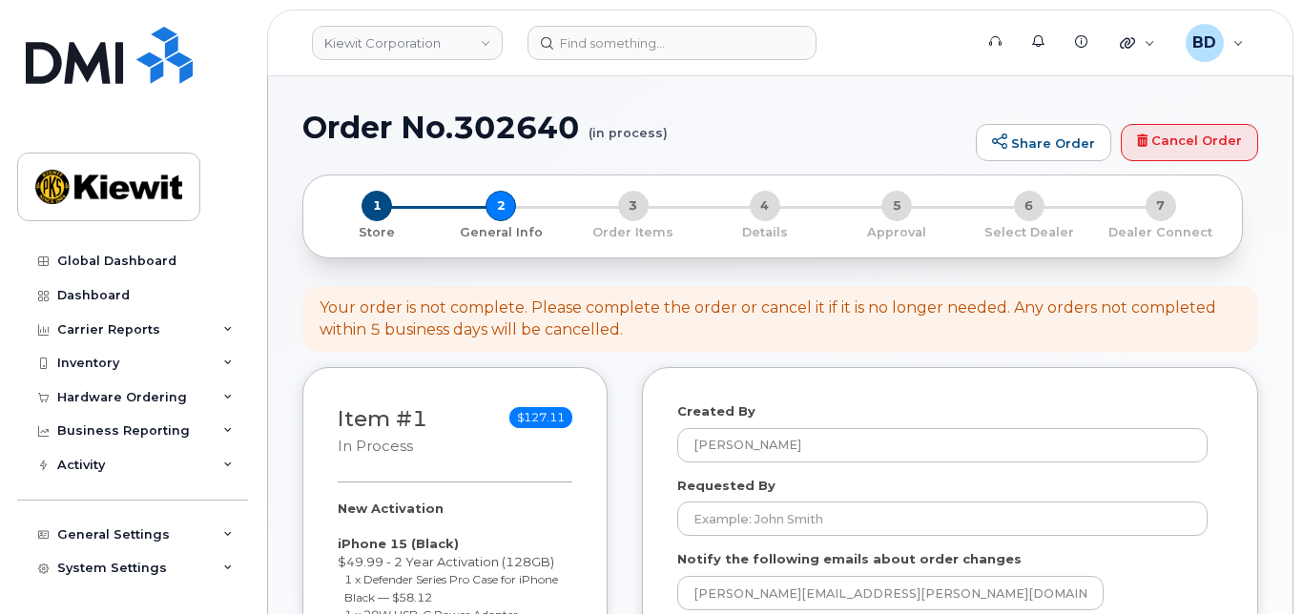
select select
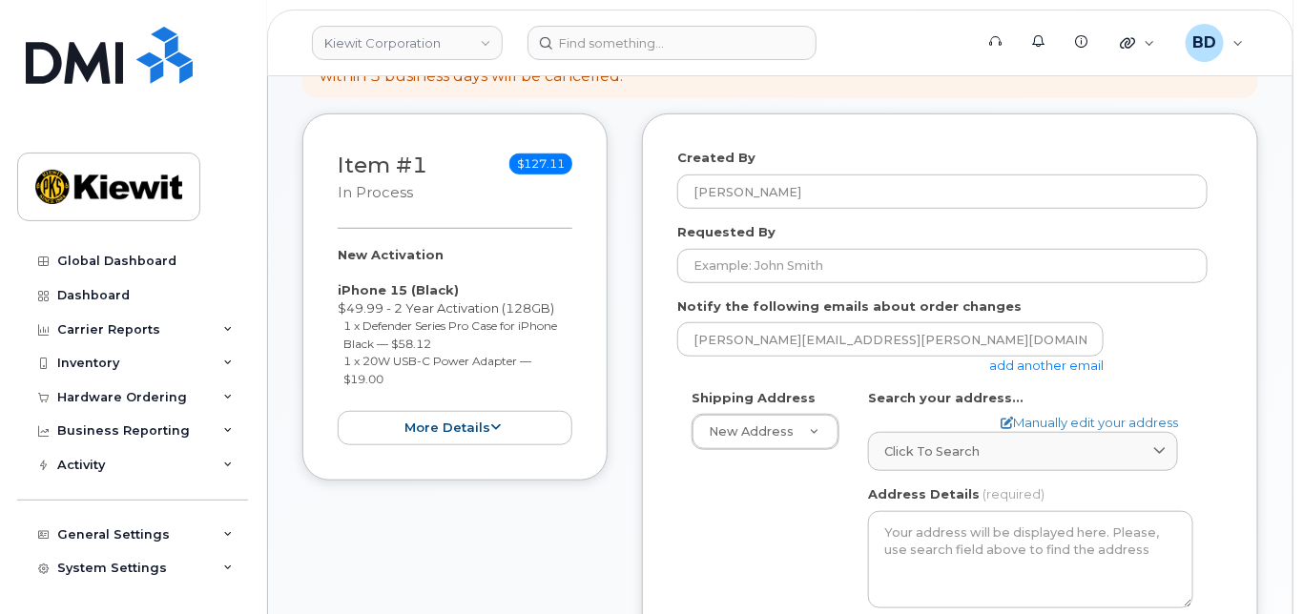
scroll to position [381, 0]
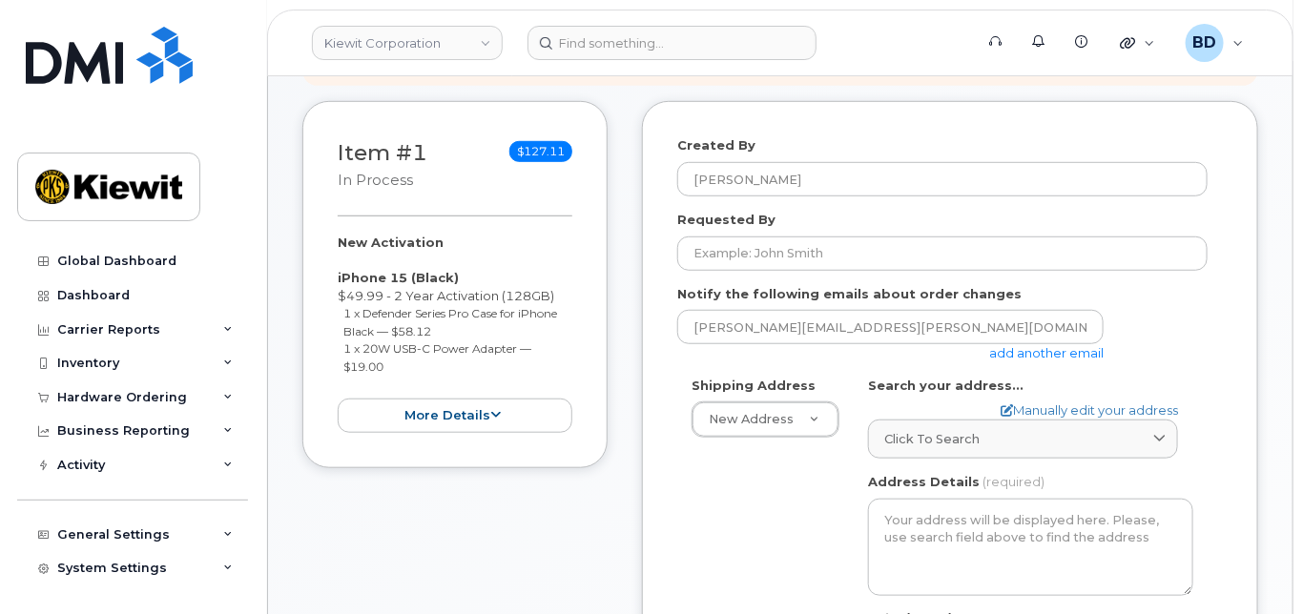
click at [1037, 360] on link "add another email" at bounding box center [1046, 352] width 114 height 15
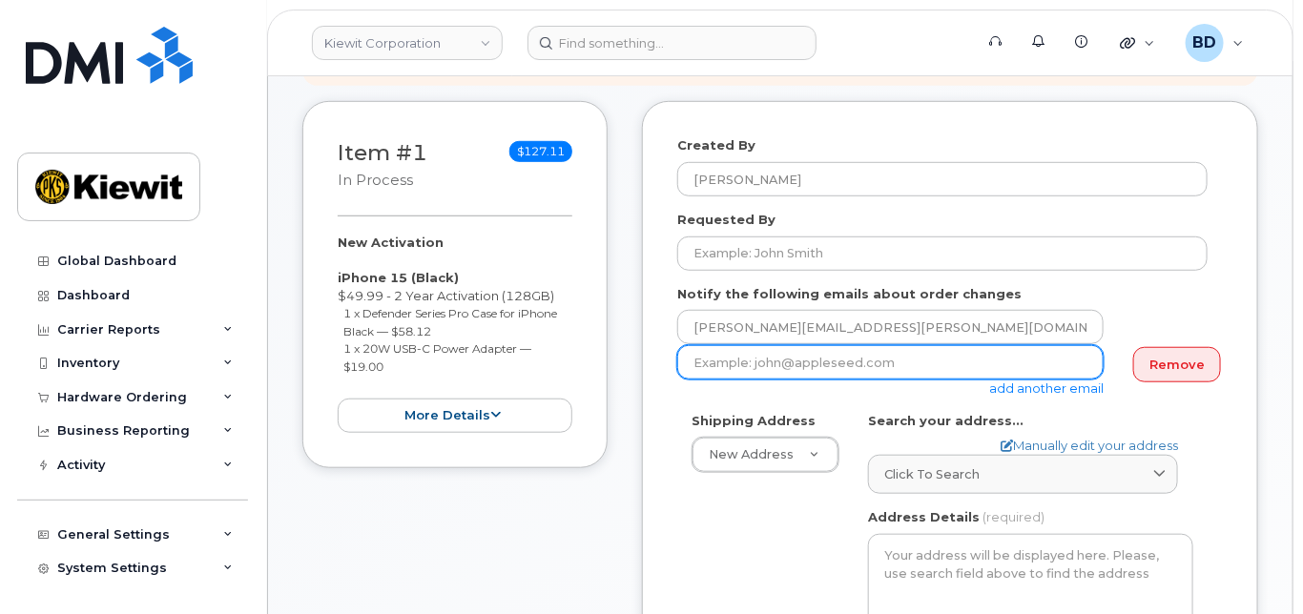
click at [813, 374] on input "email" at bounding box center [890, 362] width 426 height 34
paste input "Kayla.arrington@kiewit.com"
type input "Kayla.arrington@kiewit.com"
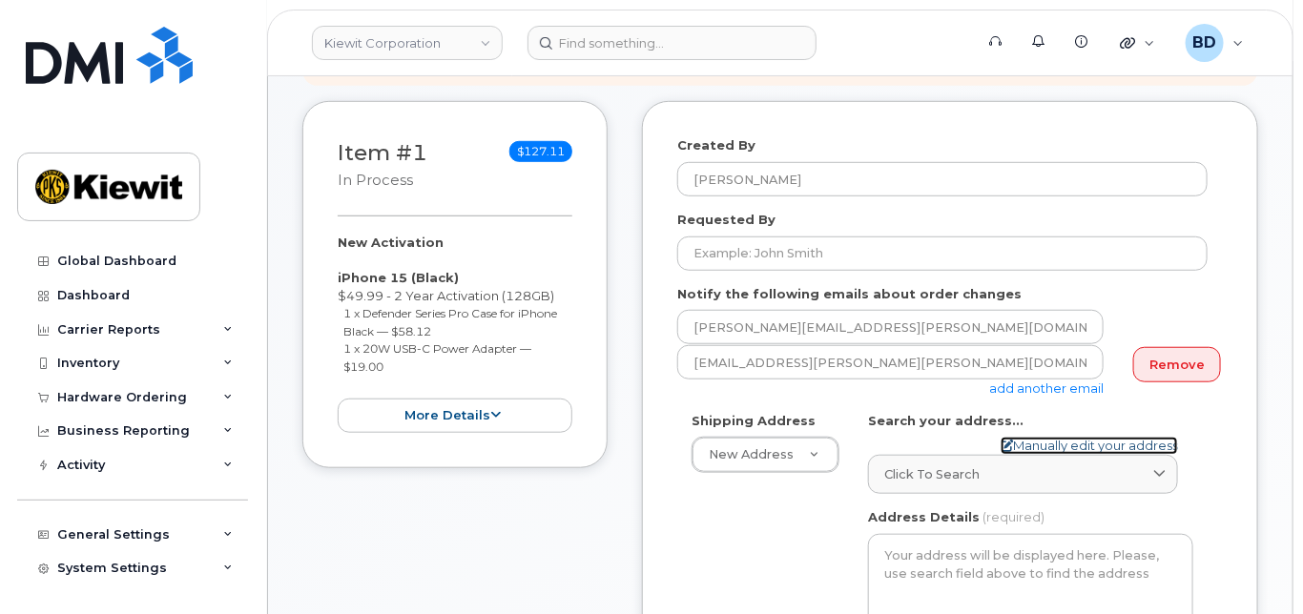
click at [1039, 455] on link "Manually edit your address" at bounding box center [1088, 446] width 177 height 18
select select
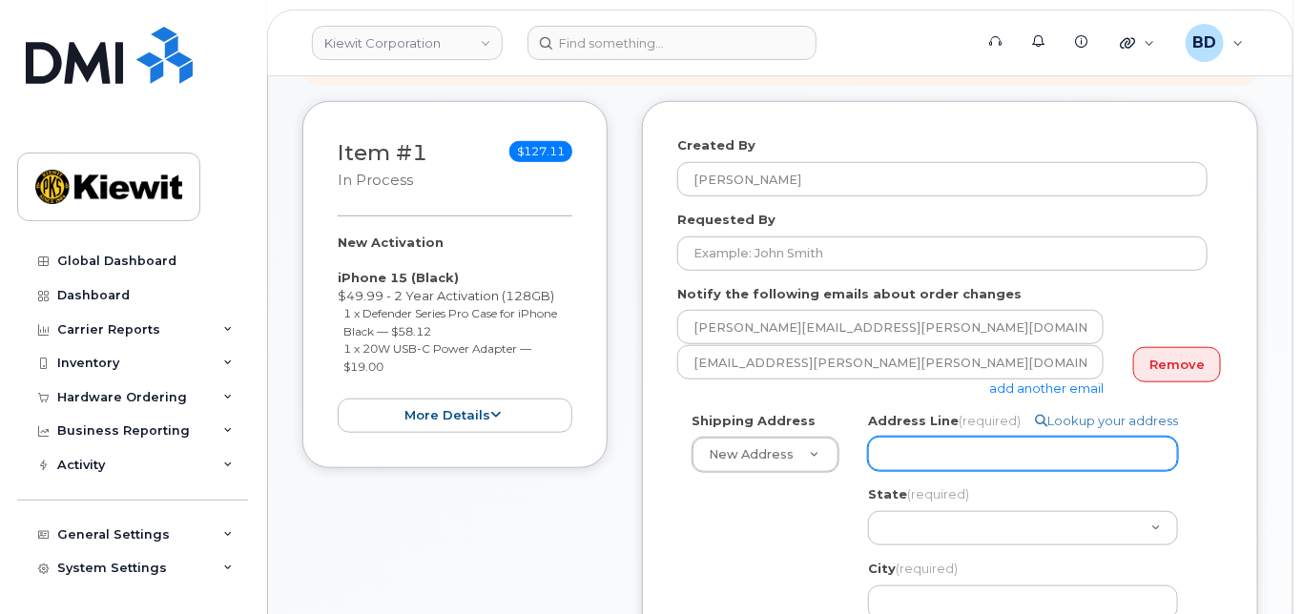
click at [891, 464] on input "Address Line (required)" at bounding box center [1023, 454] width 310 height 34
paste input "8000 Forbes Place"
select select
type input "8000 Forbes Place"
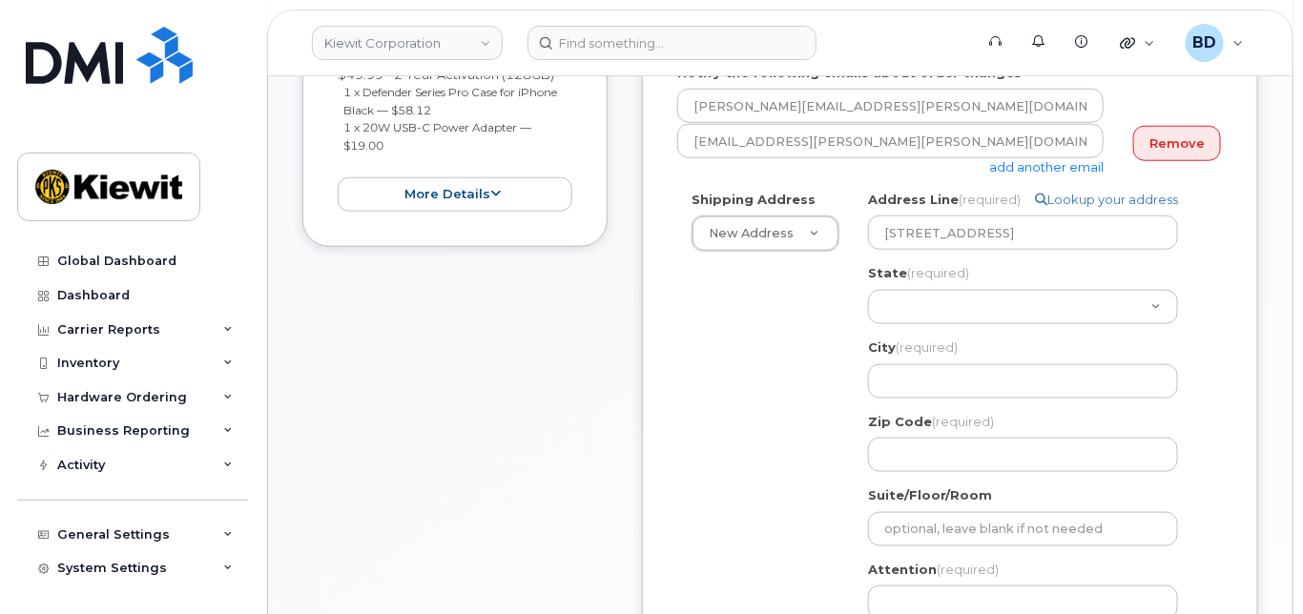
scroll to position [635, 0]
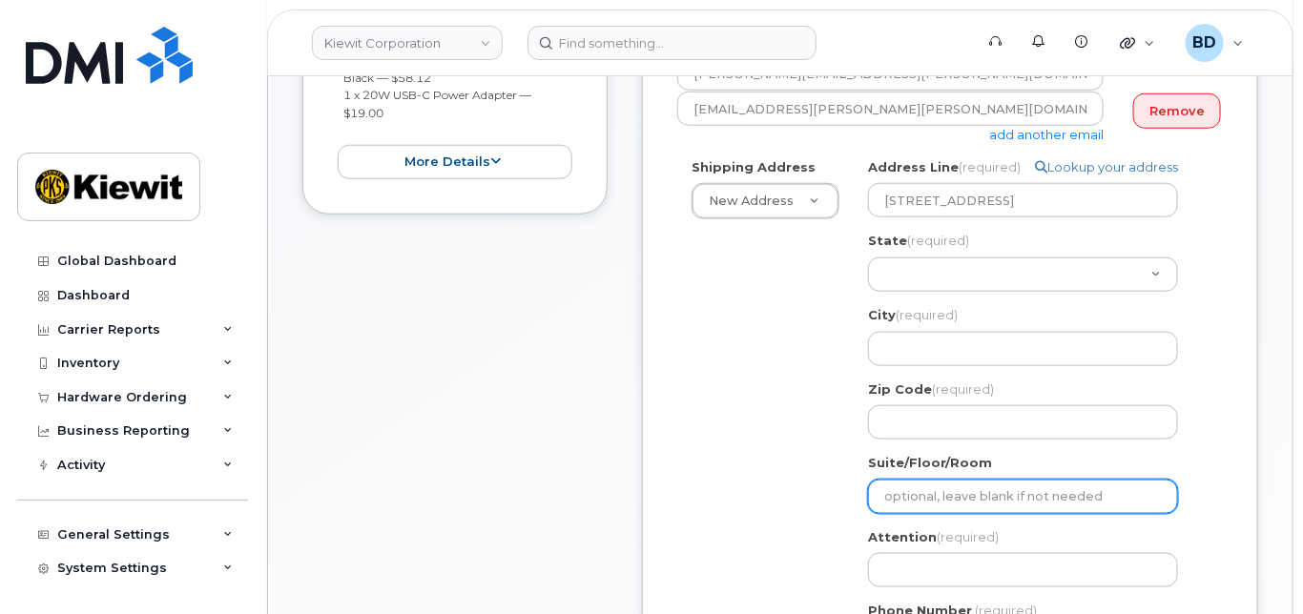
click at [929, 514] on input "Suite/Floor/Room" at bounding box center [1023, 497] width 310 height 34
paste input "Suite 201"
select select
type input "Suite 201"
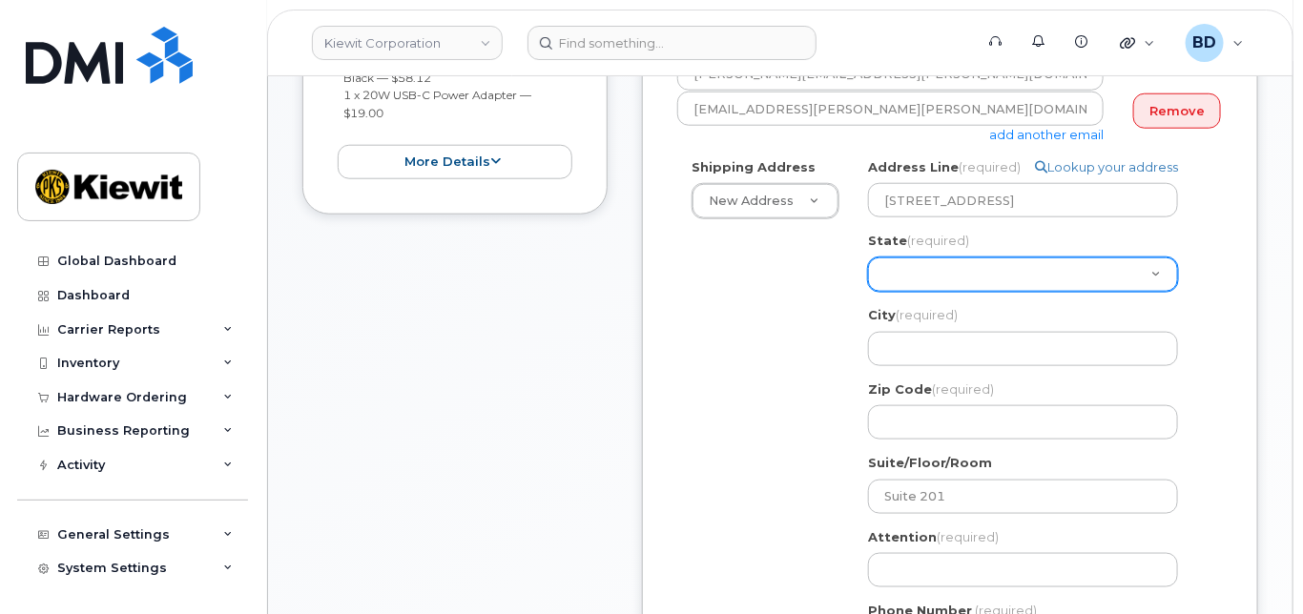
click at [899, 292] on select "Alabama Alaska American Samoa Arizona Arkansas California Colorado Connecticut …" at bounding box center [1023, 274] width 310 height 34
select select "VA"
click at [868, 273] on select "Alabama Alaska American Samoa Arizona Arkansas California Colorado Connecticut …" at bounding box center [1023, 274] width 310 height 34
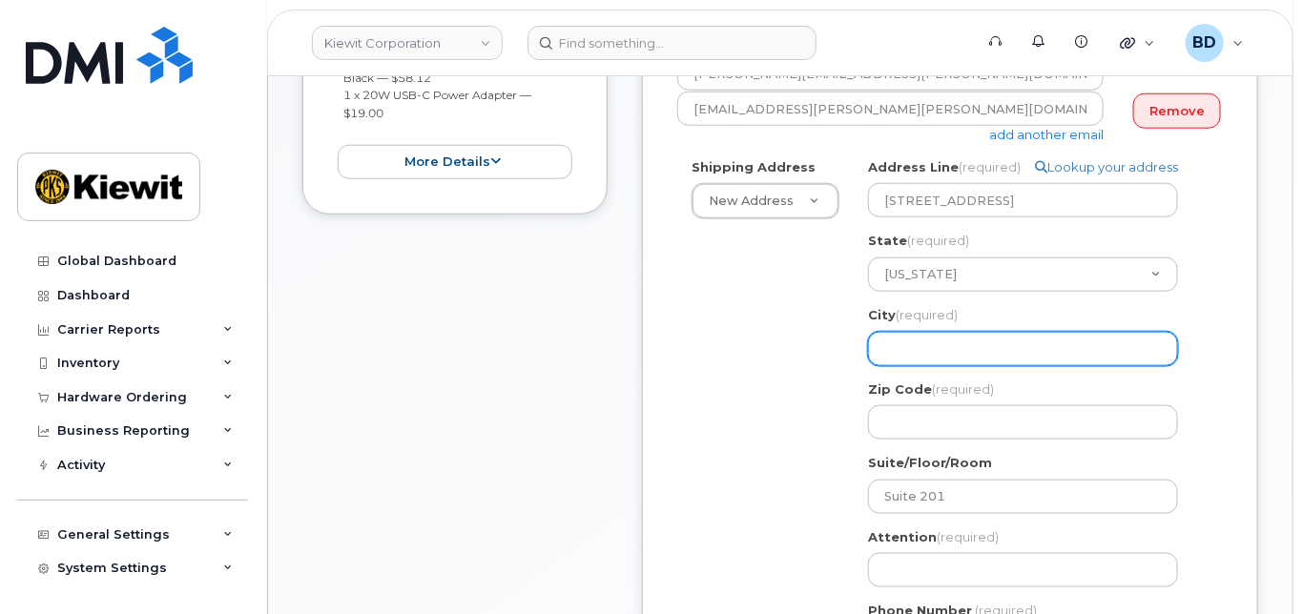
click at [913, 366] on input "City (required)" at bounding box center [1023, 349] width 310 height 34
paste input "Springfield"
select select
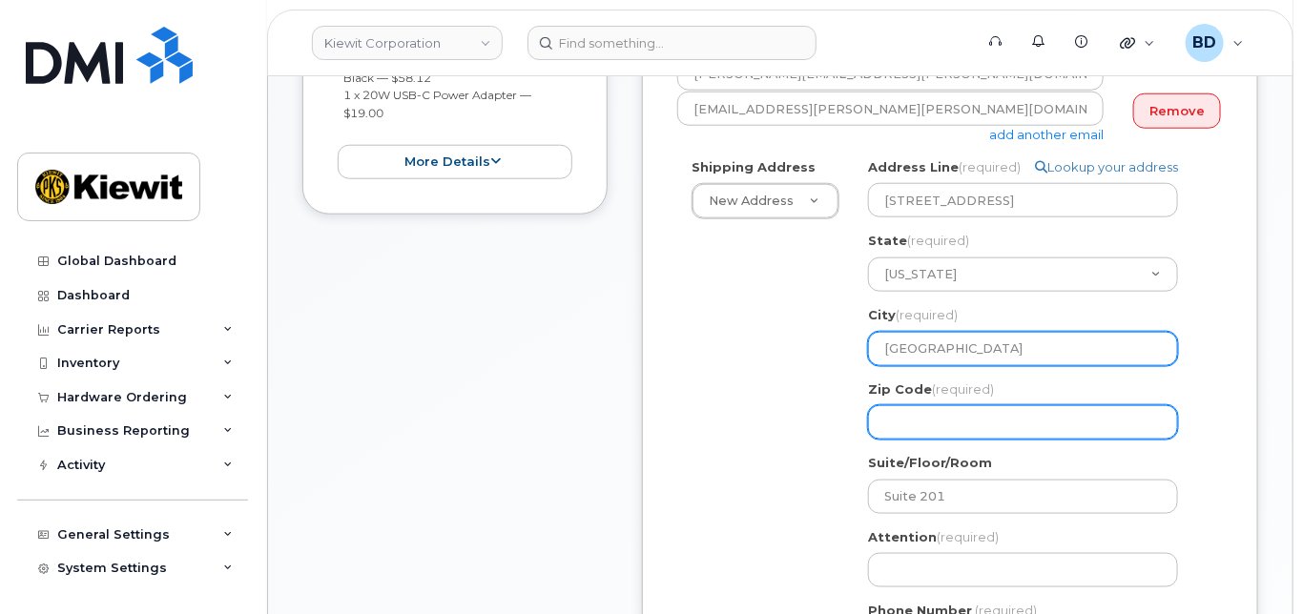
type input "Springfield"
click at [894, 432] on input "Zip Code (required)" at bounding box center [1023, 422] width 310 height 34
select select
type input "2"
select select
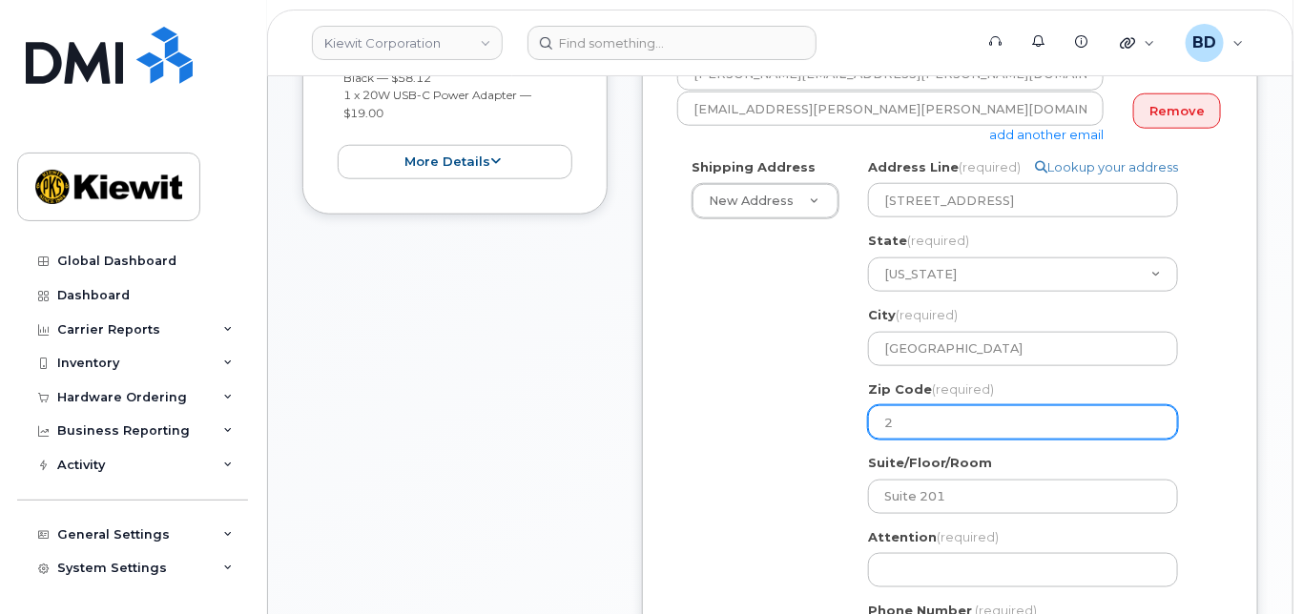
type input "22"
select select
type input "221"
select select
type input "2215"
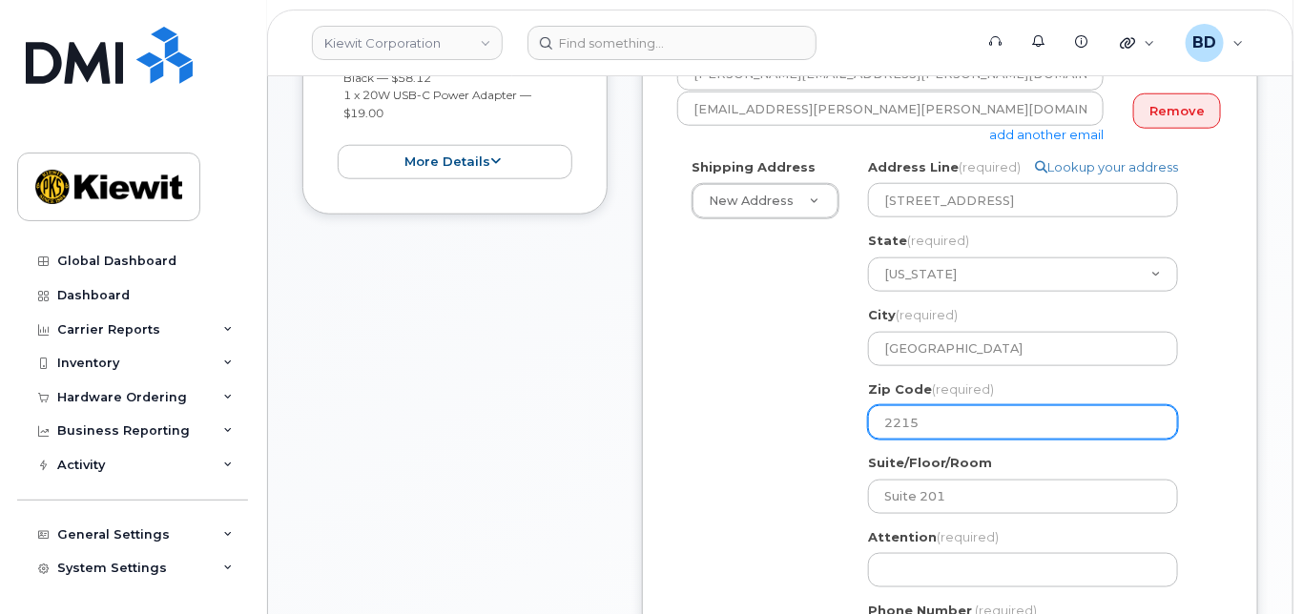
select select
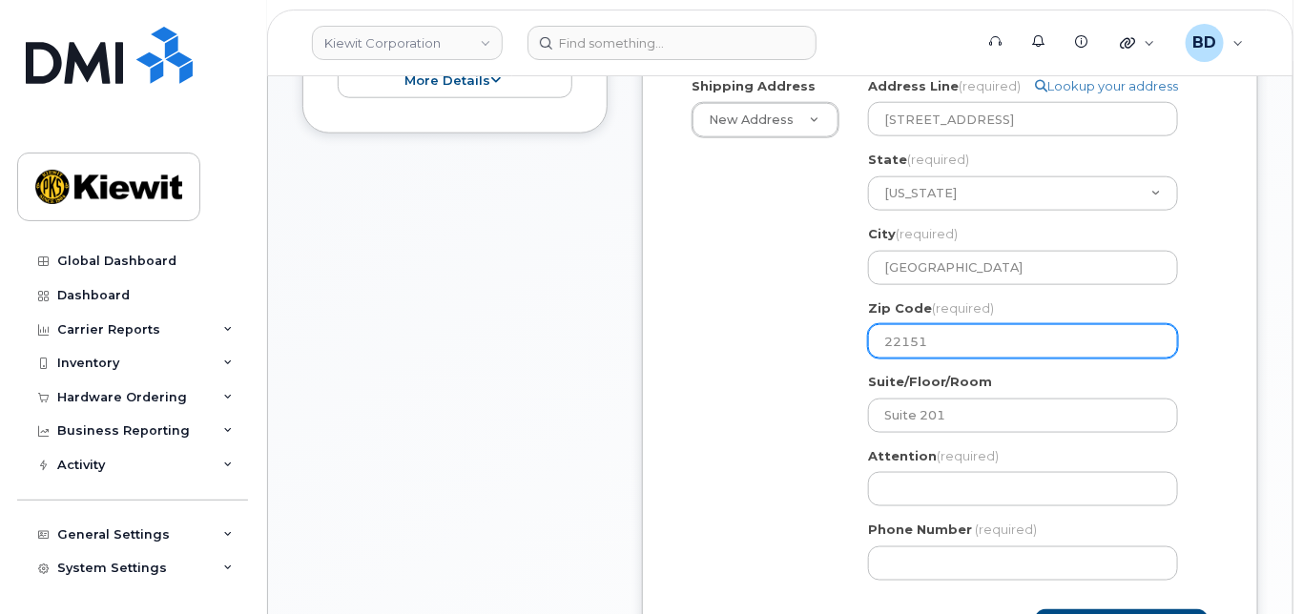
scroll to position [763, 0]
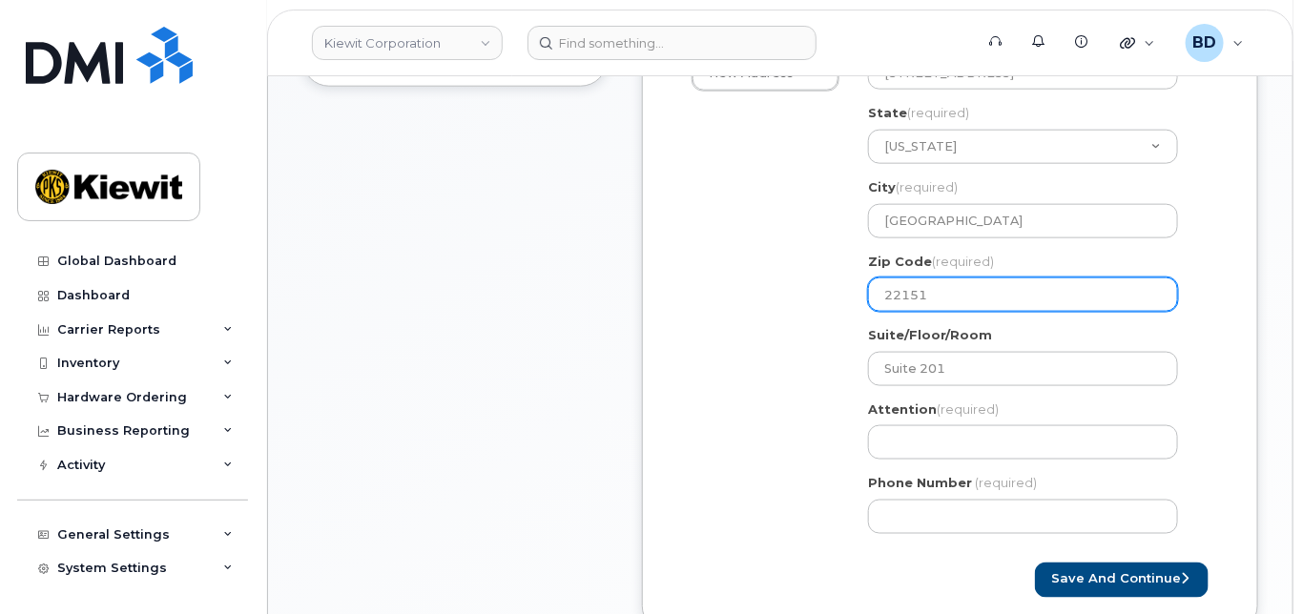
type input "22151"
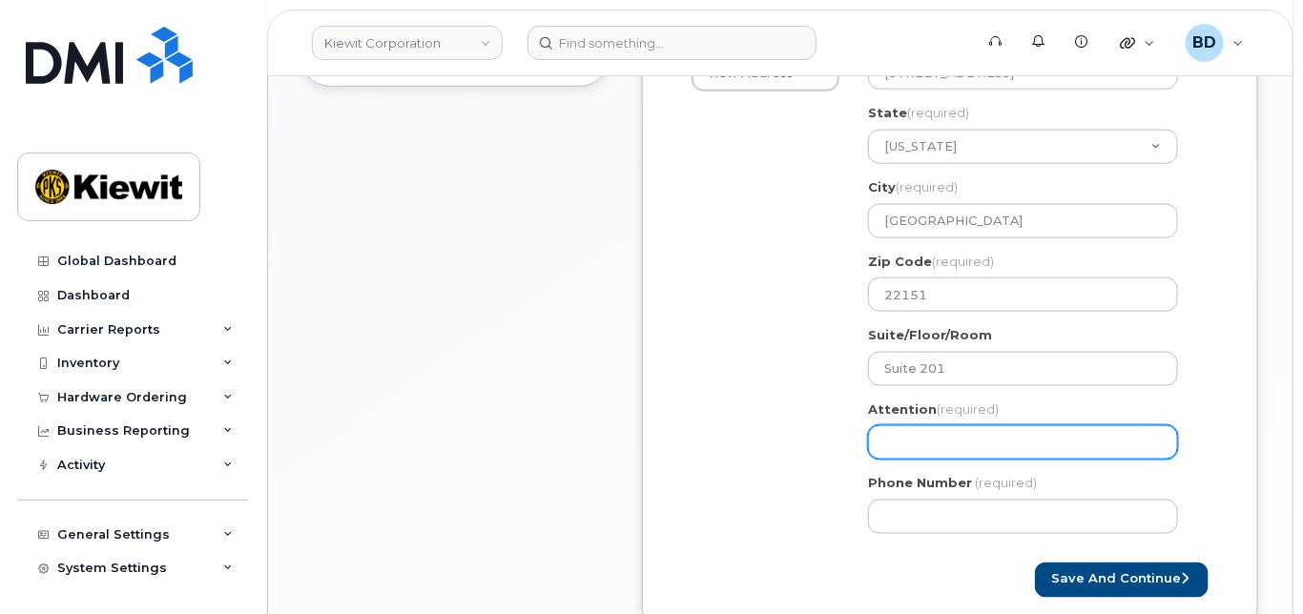
click at [906, 458] on input "Attention (required)" at bounding box center [1023, 442] width 310 height 34
paste input "Andre.Lacerda"
select select
type input "Andre.Lacerda"
select select
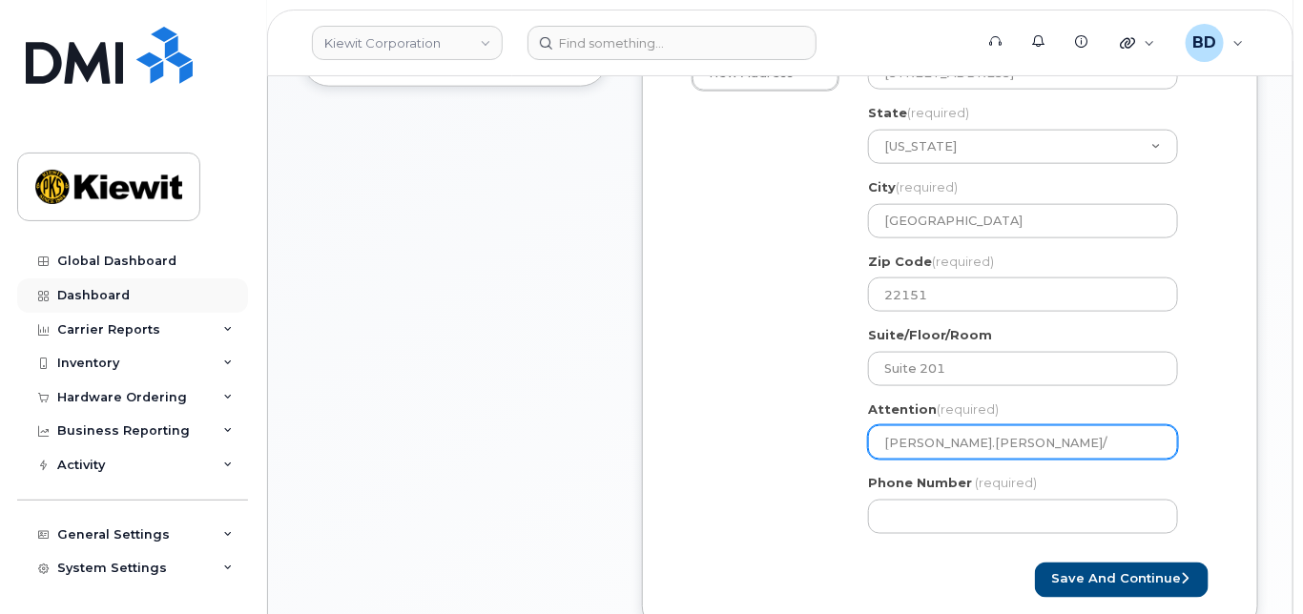
type input "Andre.Lacerda/"
click at [996, 460] on input "Andre.Lacerda/" at bounding box center [1023, 442] width 310 height 34
paste input "[PERSON_NAME]"
select select
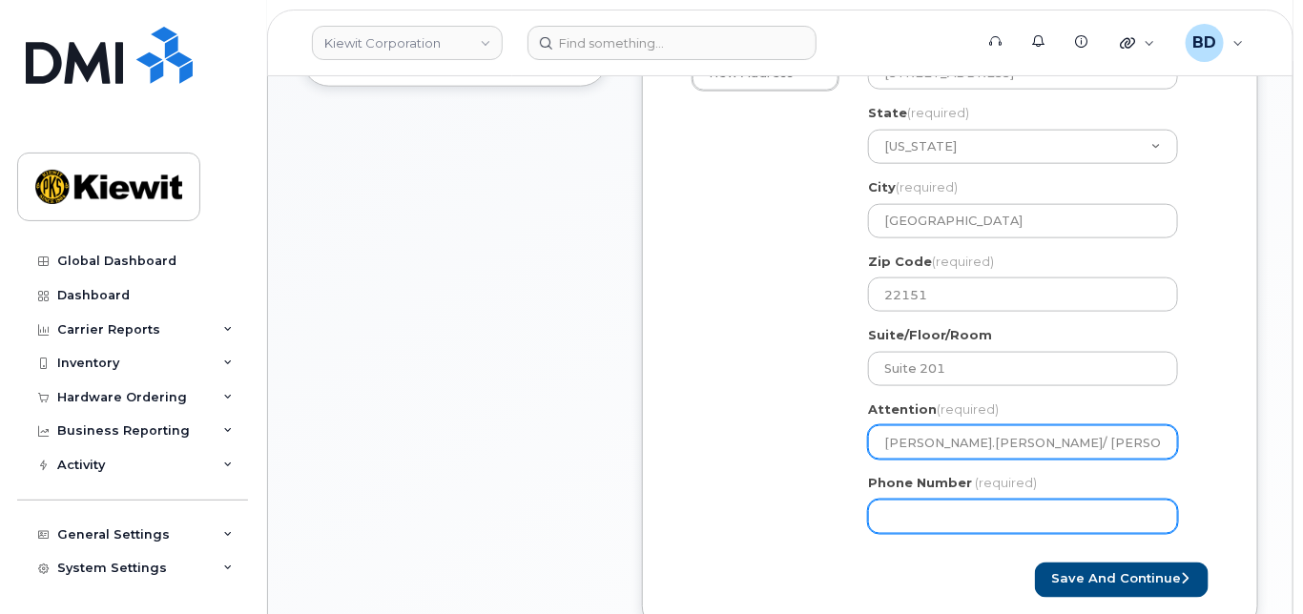
type input "[PERSON_NAME].[PERSON_NAME]/ [PERSON_NAME]"
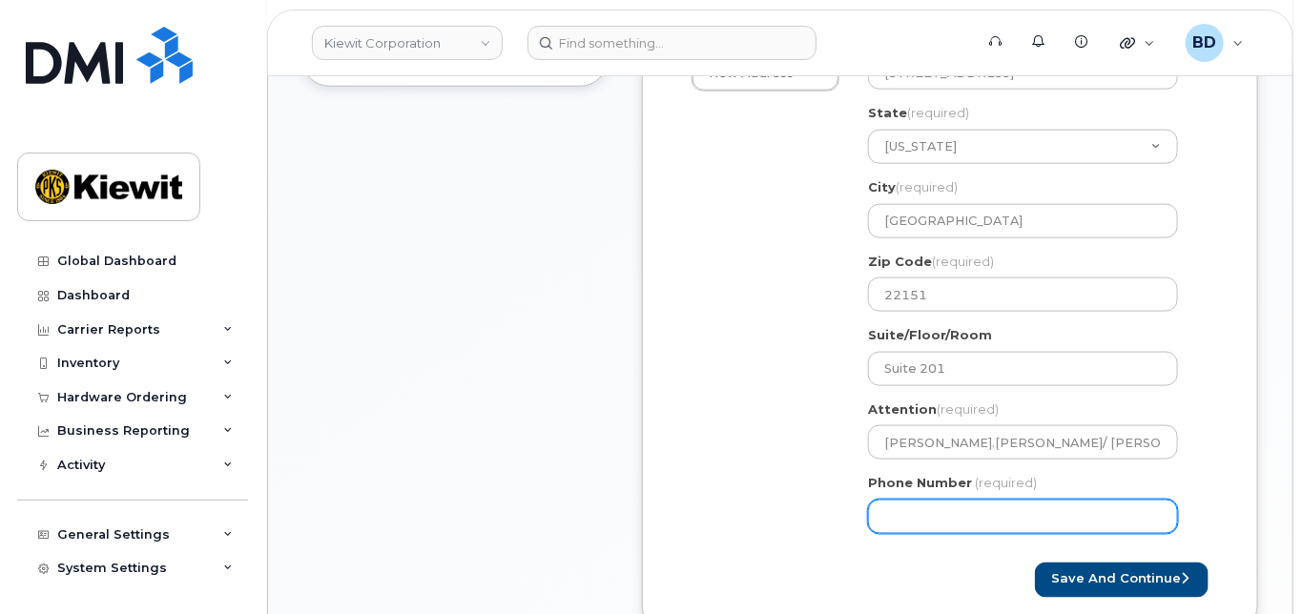
drag, startPoint x: 951, startPoint y: 544, endPoint x: 943, endPoint y: 524, distance: 21.4
click at [951, 534] on input "Phone Number" at bounding box center [1023, 517] width 310 height 34
type input "8777727707"
select select
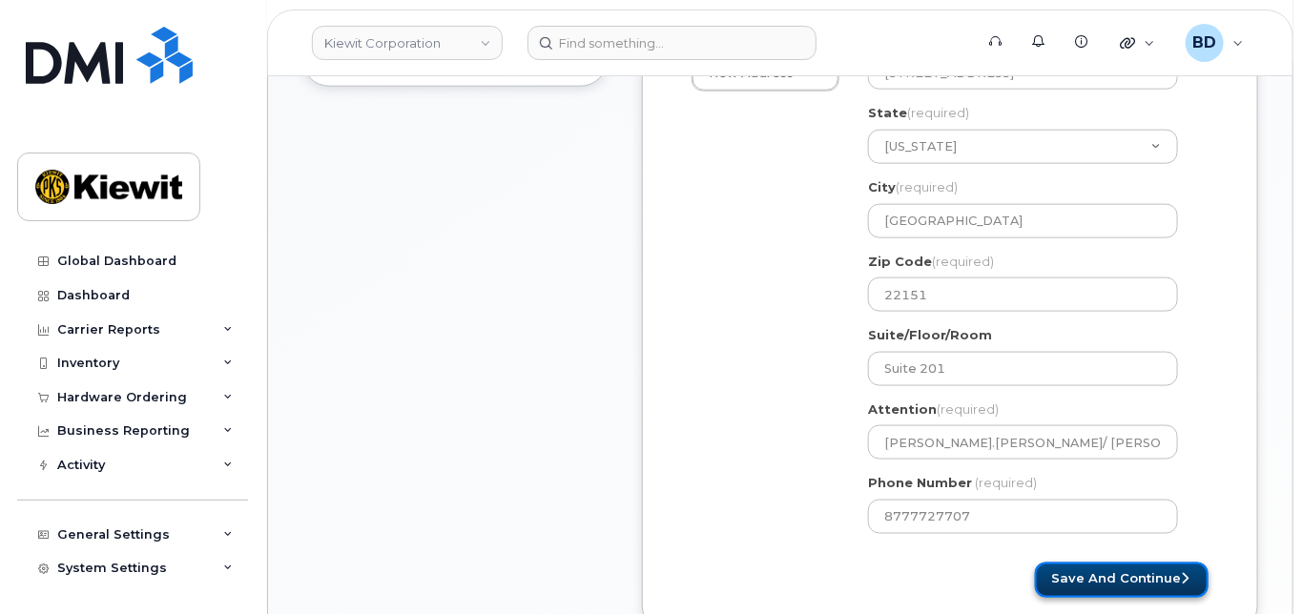
click at [1102, 593] on button "Save and Continue" at bounding box center [1122, 580] width 174 height 35
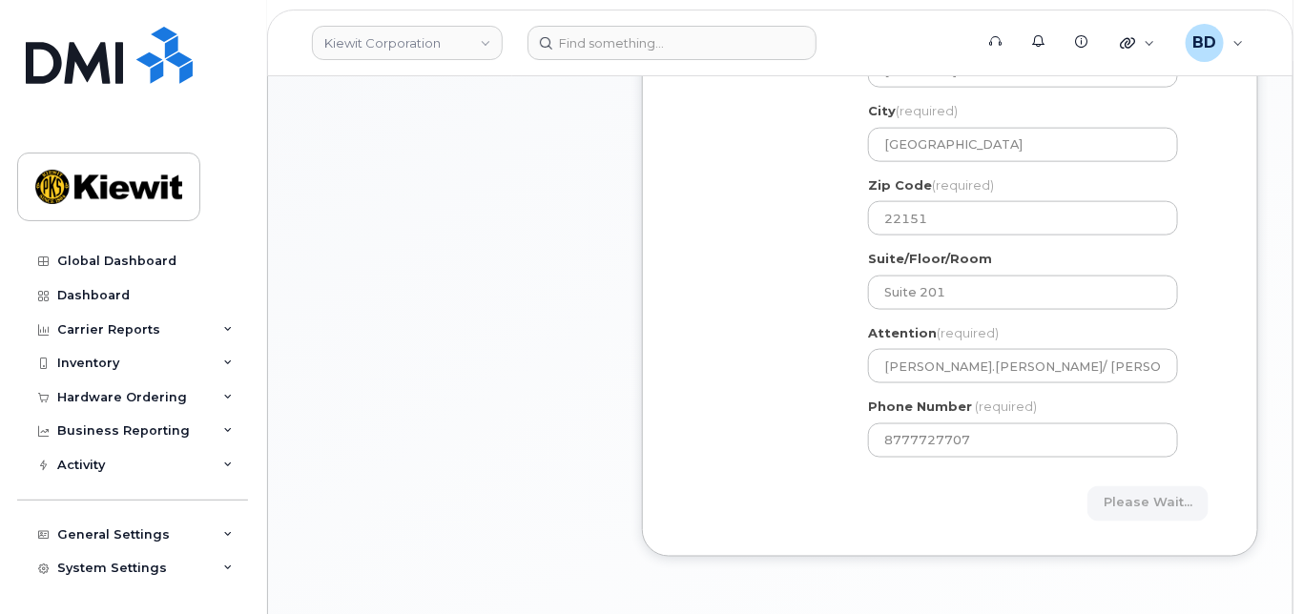
scroll to position [890, 0]
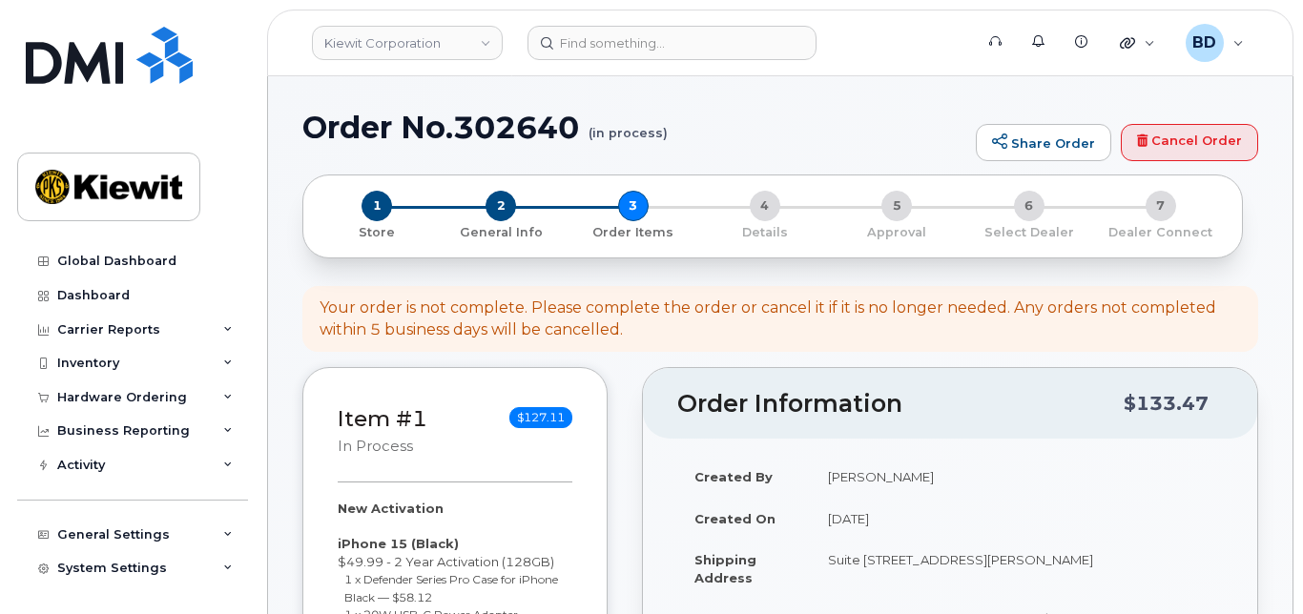
select select
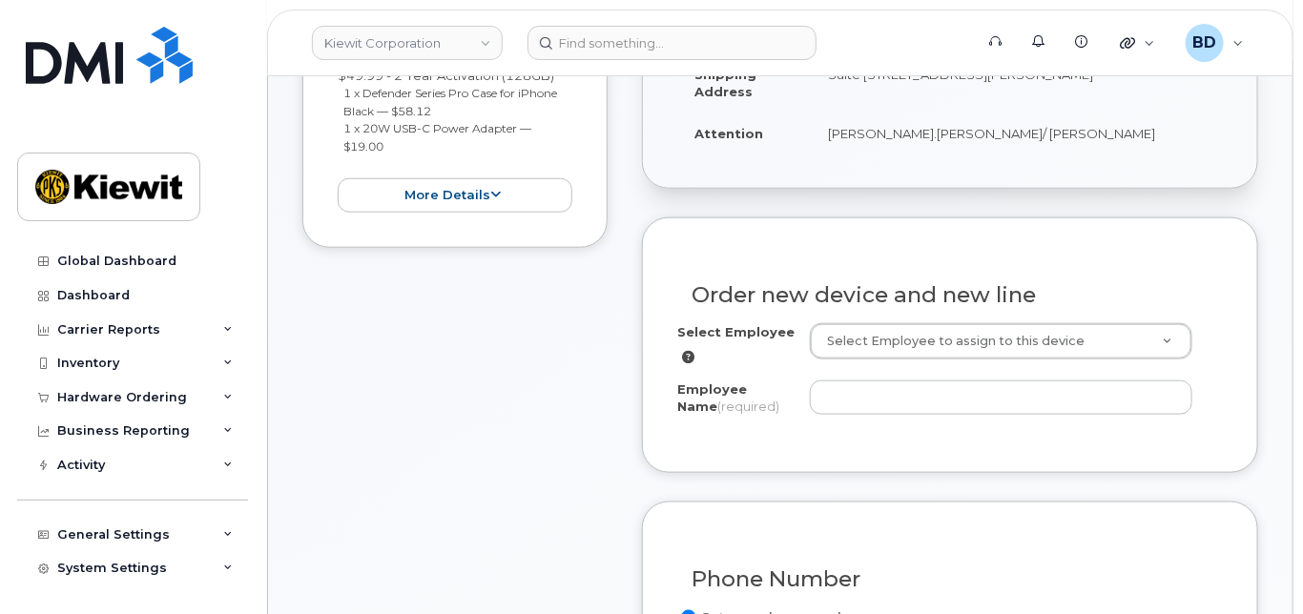
scroll to position [635, 0]
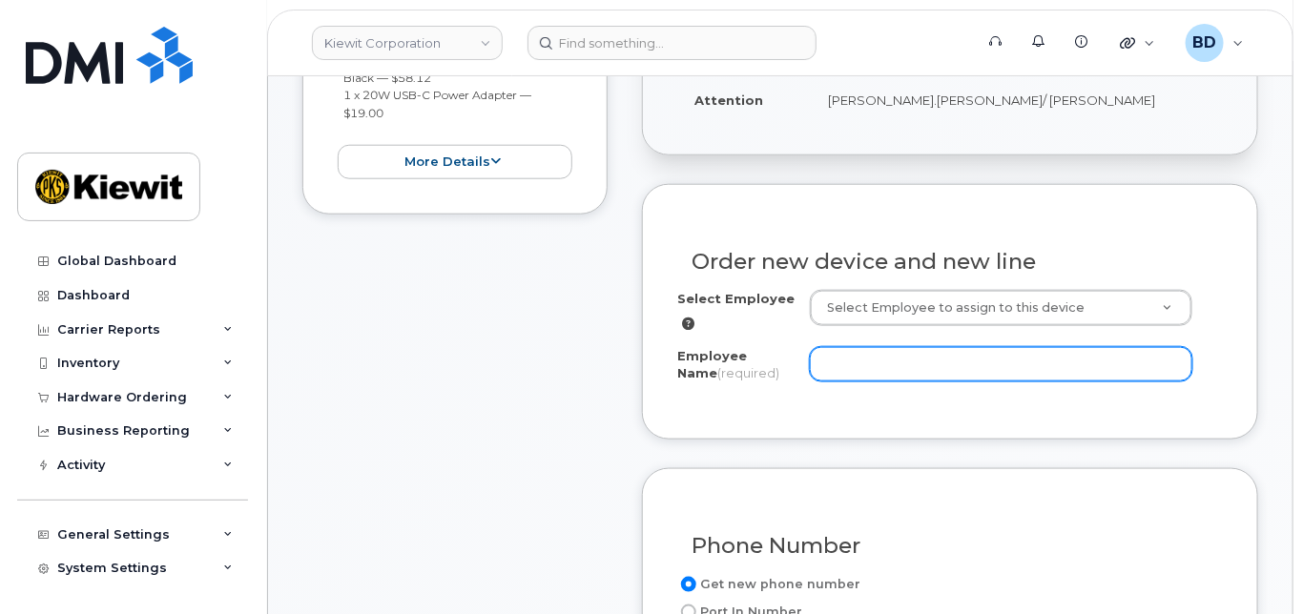
click at [848, 381] on input "Employee Name (required)" at bounding box center [1001, 364] width 382 height 34
paste input "[PERSON_NAME]"
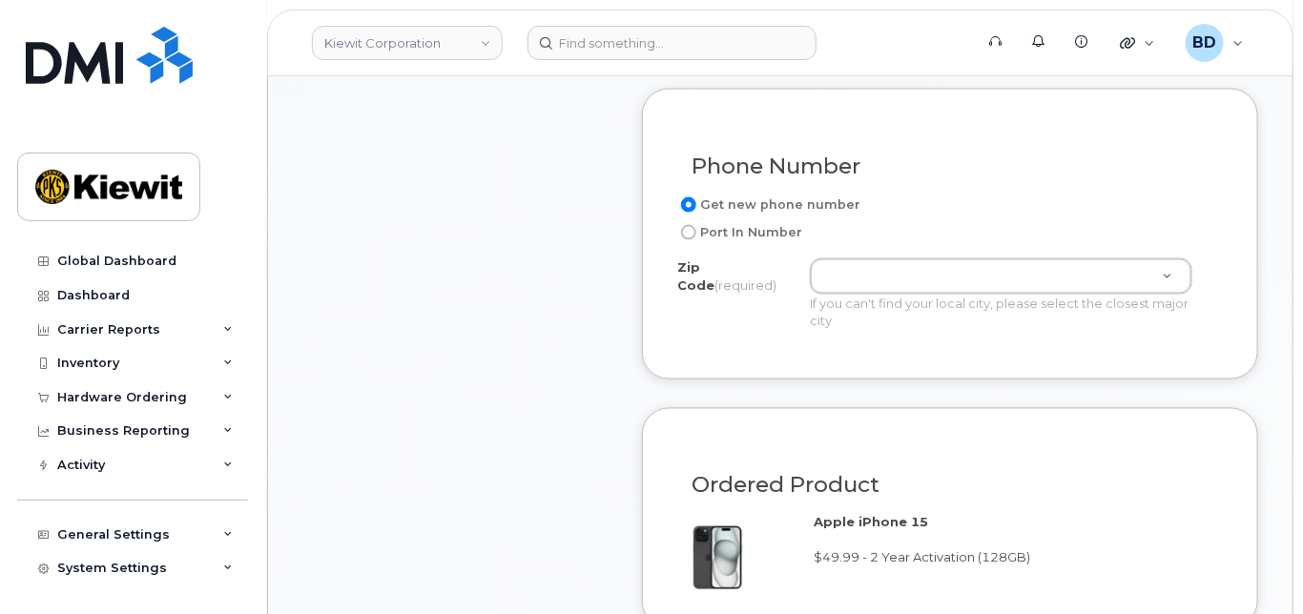
scroll to position [1017, 0]
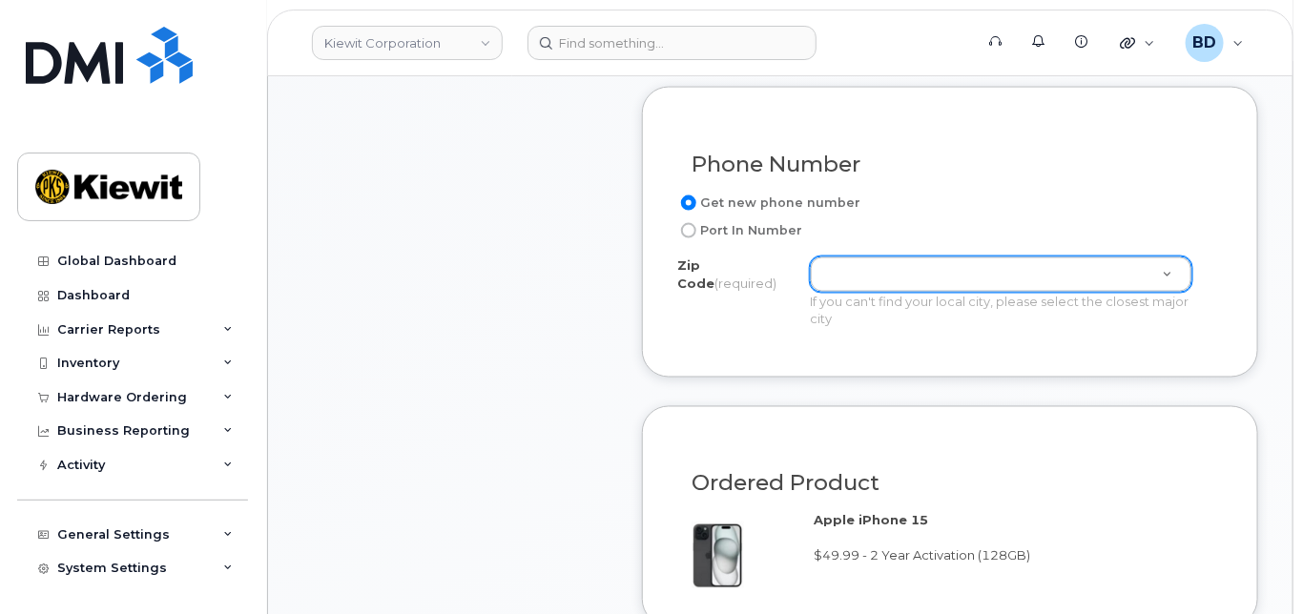
type input "[PERSON_NAME]"
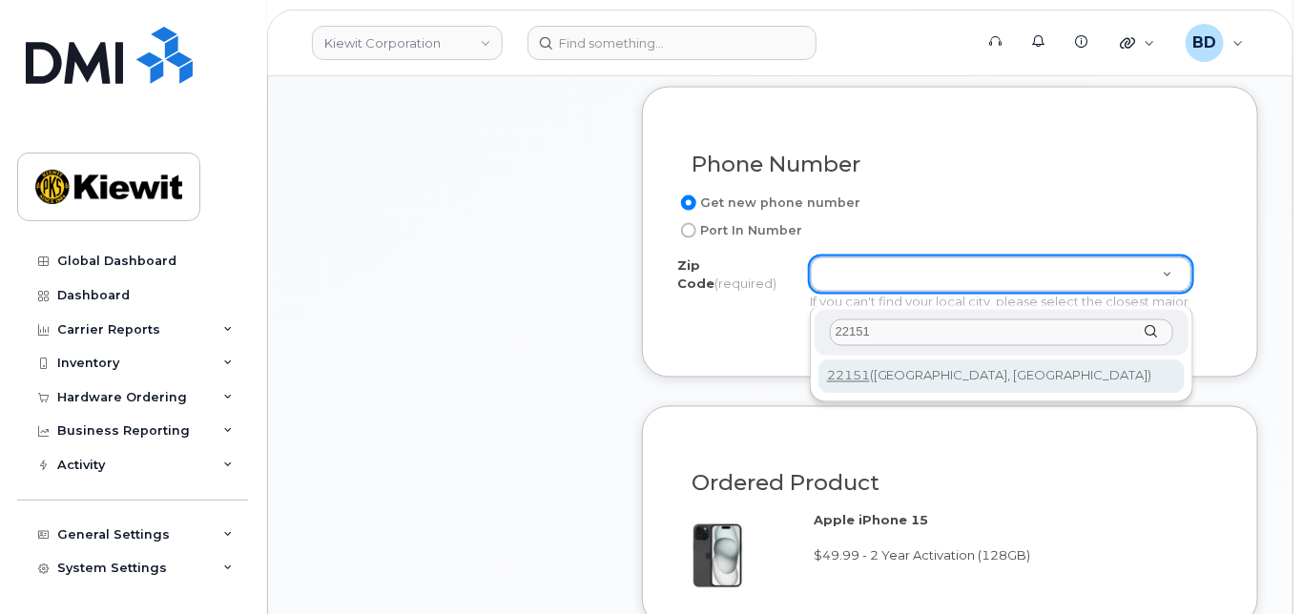
type input "22151"
type input "22151 (Springfield, VA)"
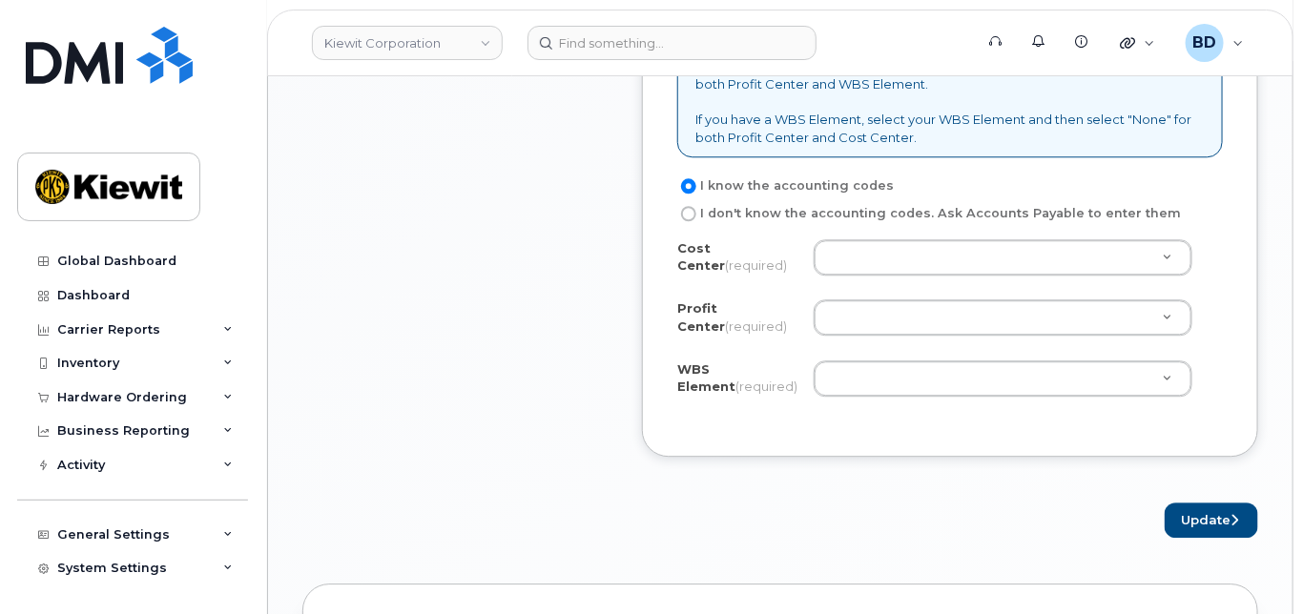
scroll to position [1779, 0]
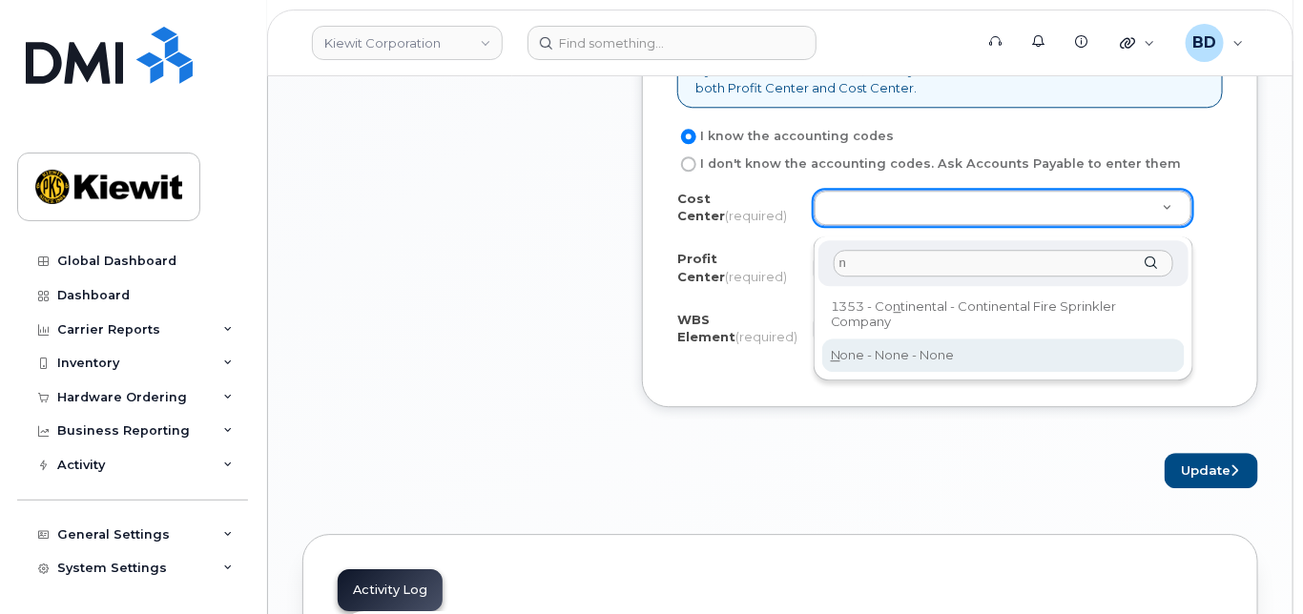
type input "n"
type input "None"
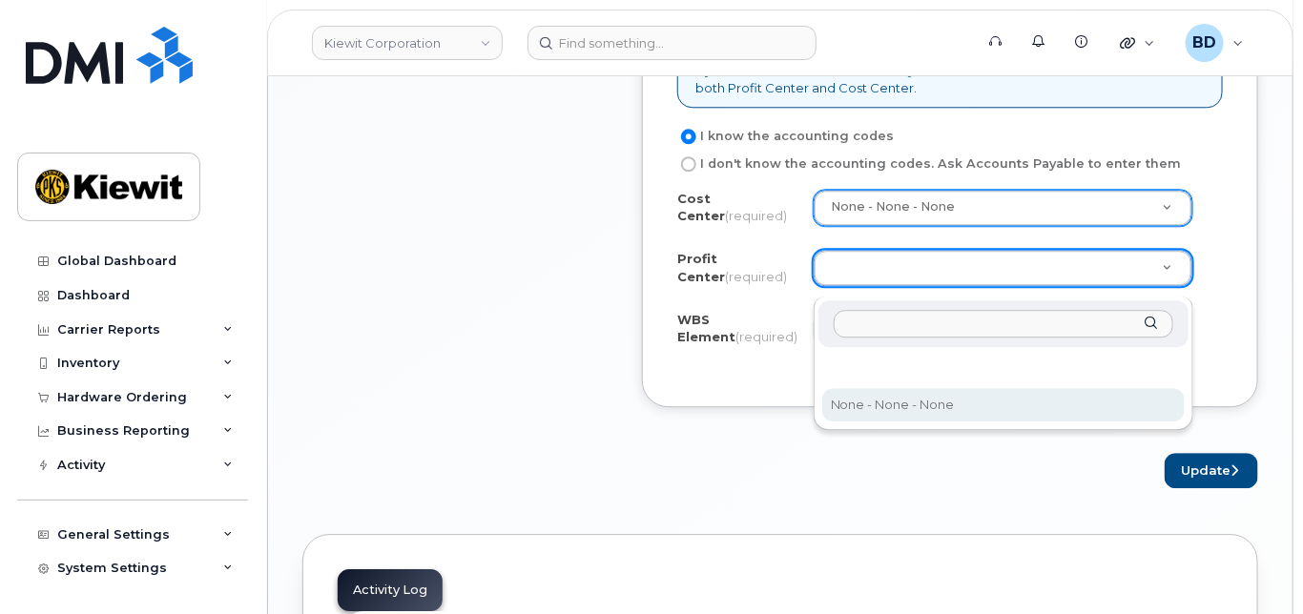
select select "None"
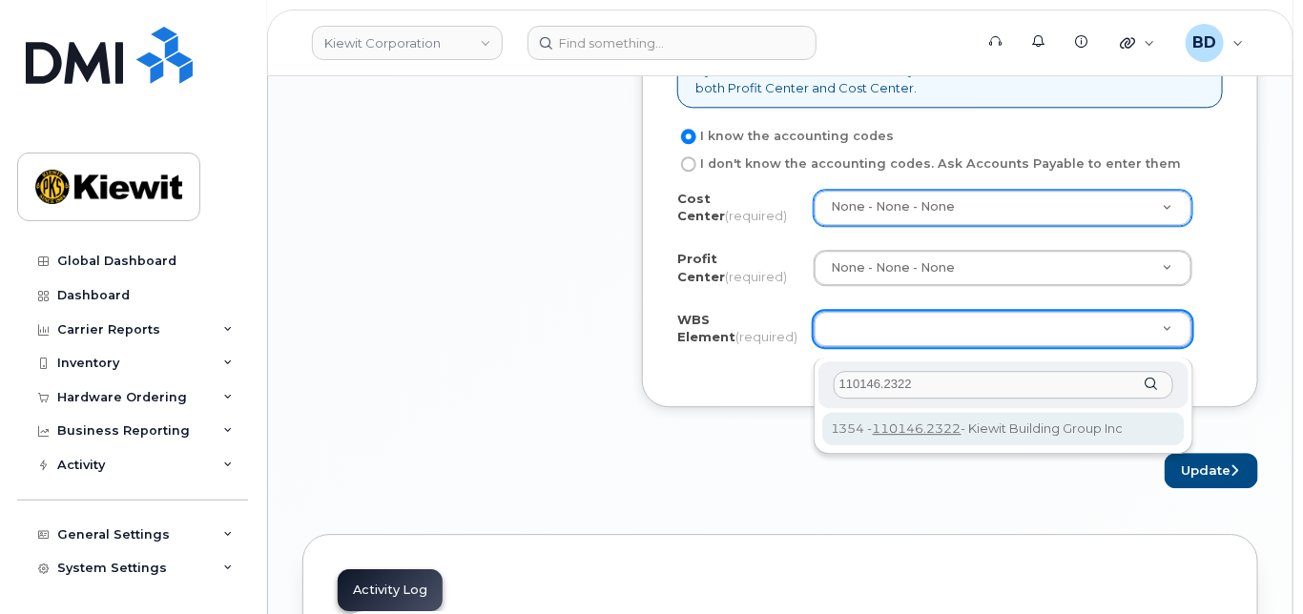
type input "110146.2322"
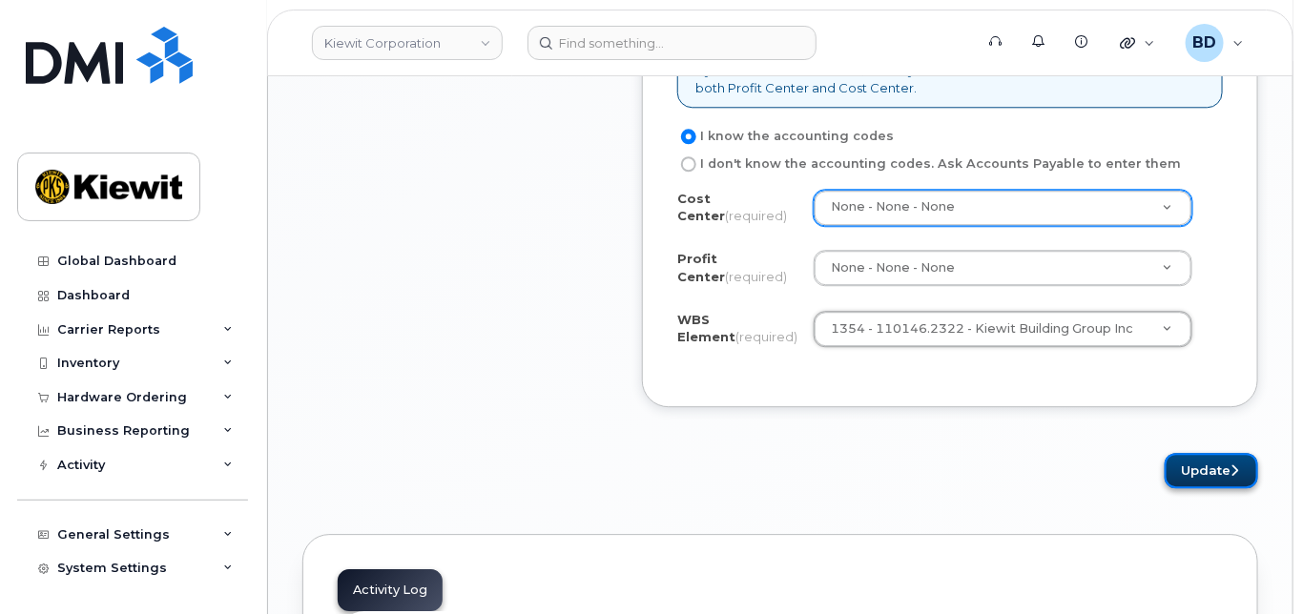
click at [1198, 481] on button "Update" at bounding box center [1210, 470] width 93 height 35
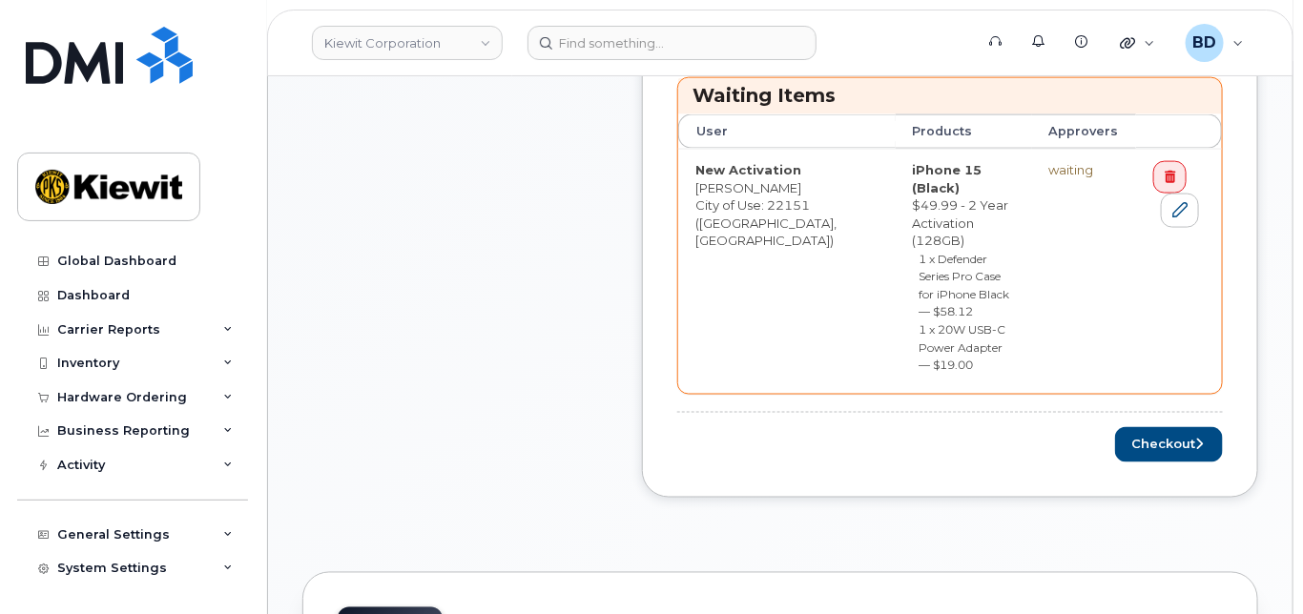
scroll to position [1017, 0]
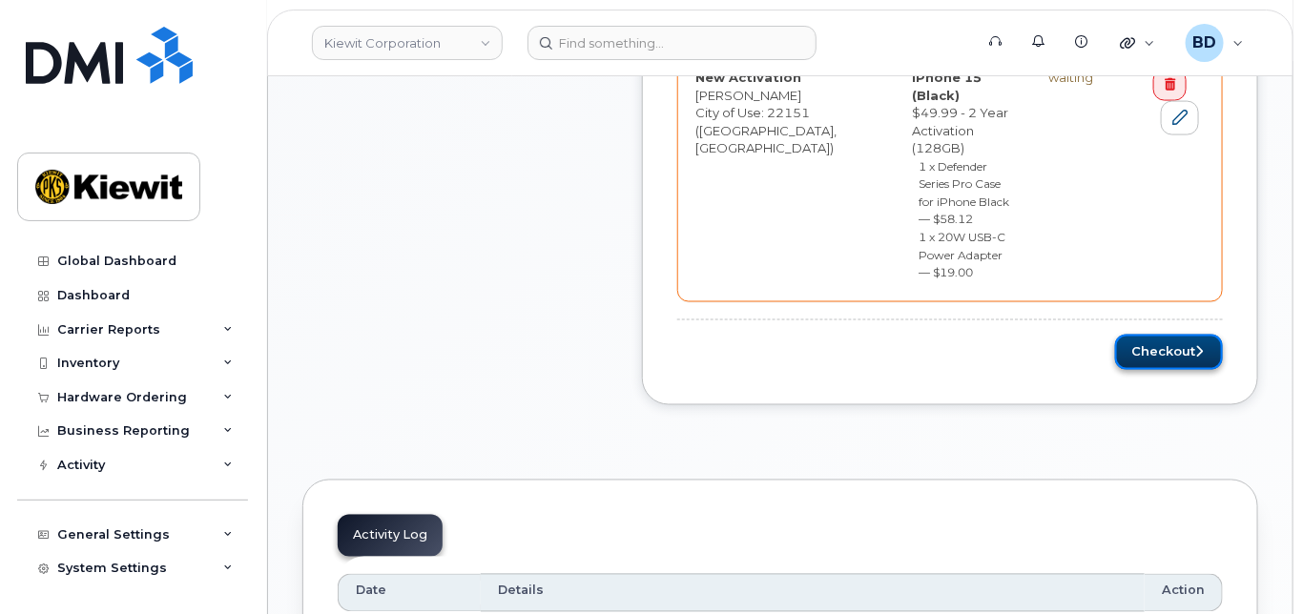
click at [1164, 335] on button "Checkout" at bounding box center [1169, 352] width 108 height 35
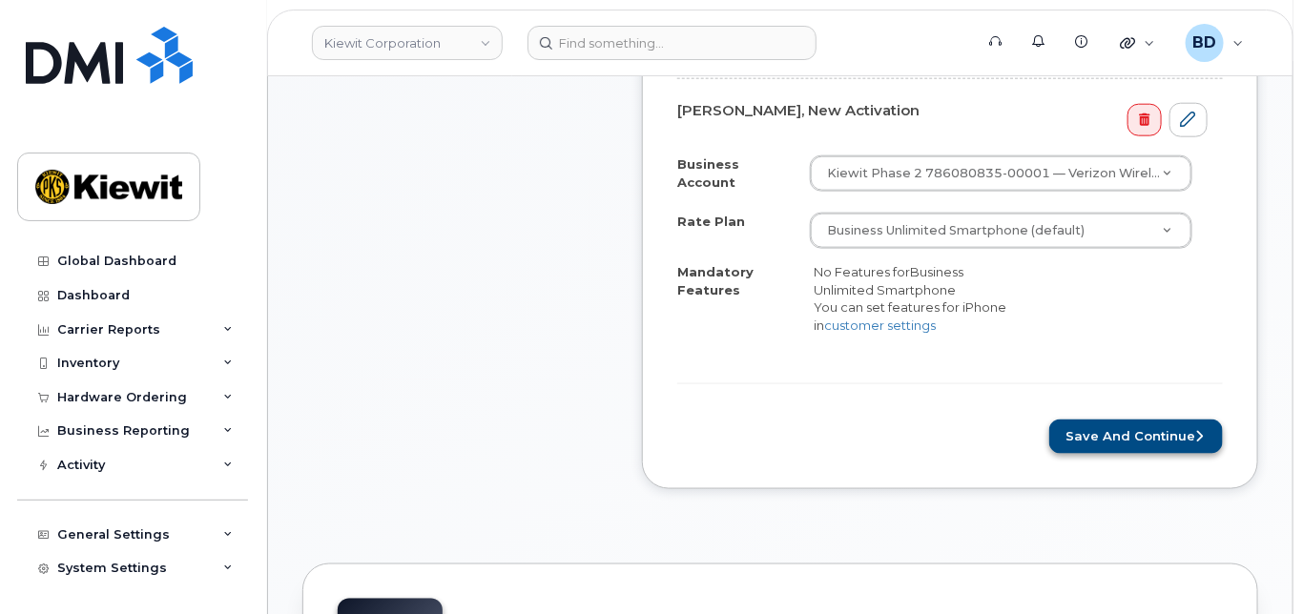
scroll to position [763, 0]
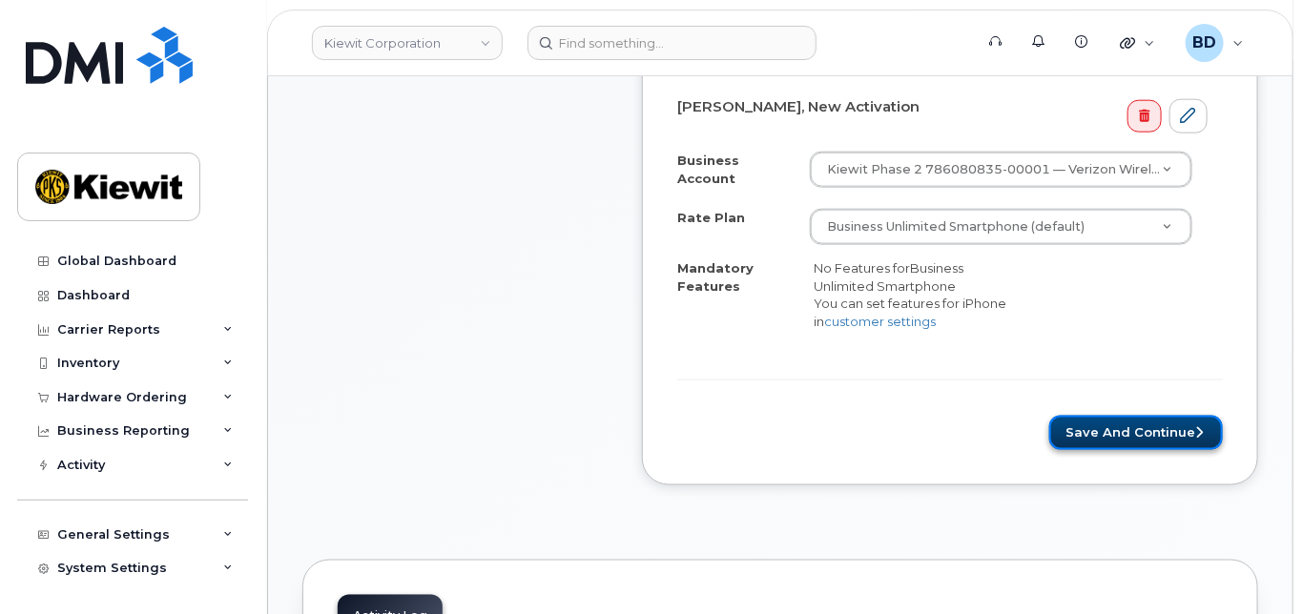
click at [1127, 446] on button "Save and Continue" at bounding box center [1136, 433] width 174 height 35
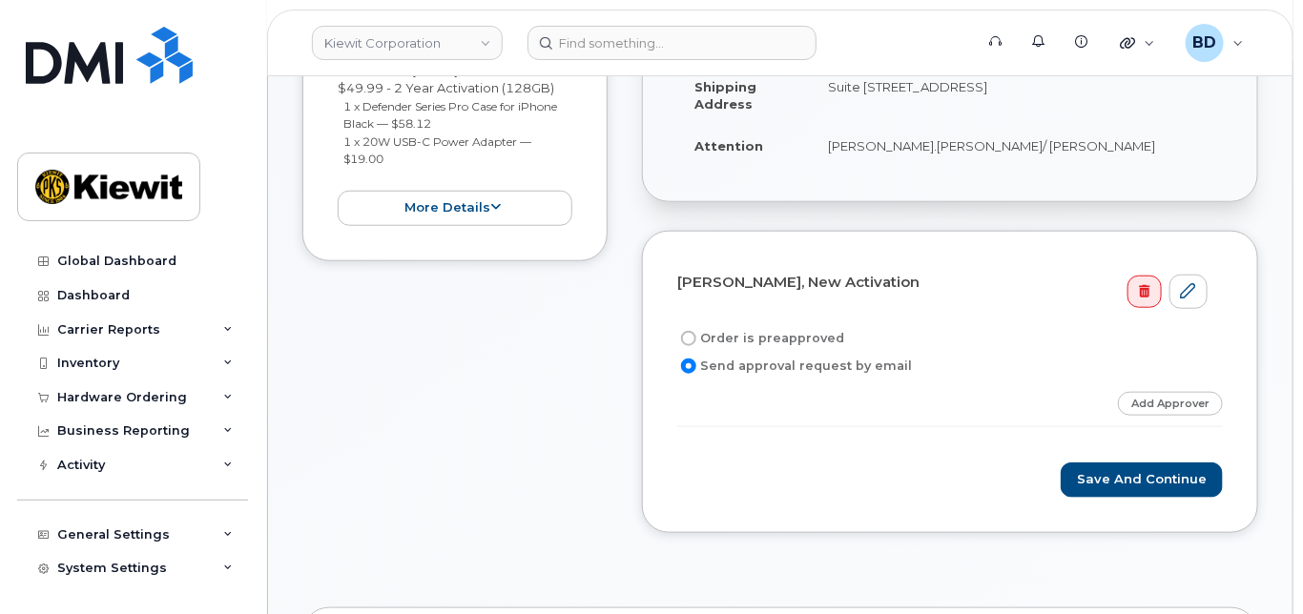
scroll to position [508, 0]
click at [1162, 415] on link "Add Approver" at bounding box center [1170, 403] width 105 height 24
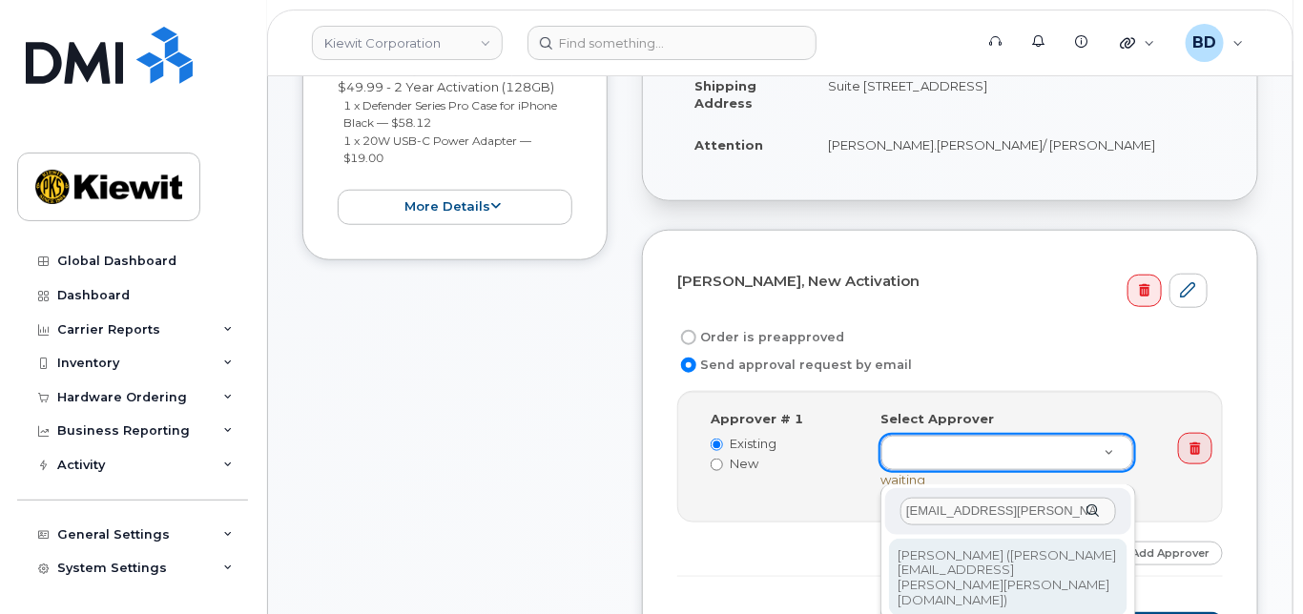
type input "paule.andrews@kiewit.com"
drag, startPoint x: 979, startPoint y: 561, endPoint x: 1096, endPoint y: 550, distance: 116.8
type input "2146672"
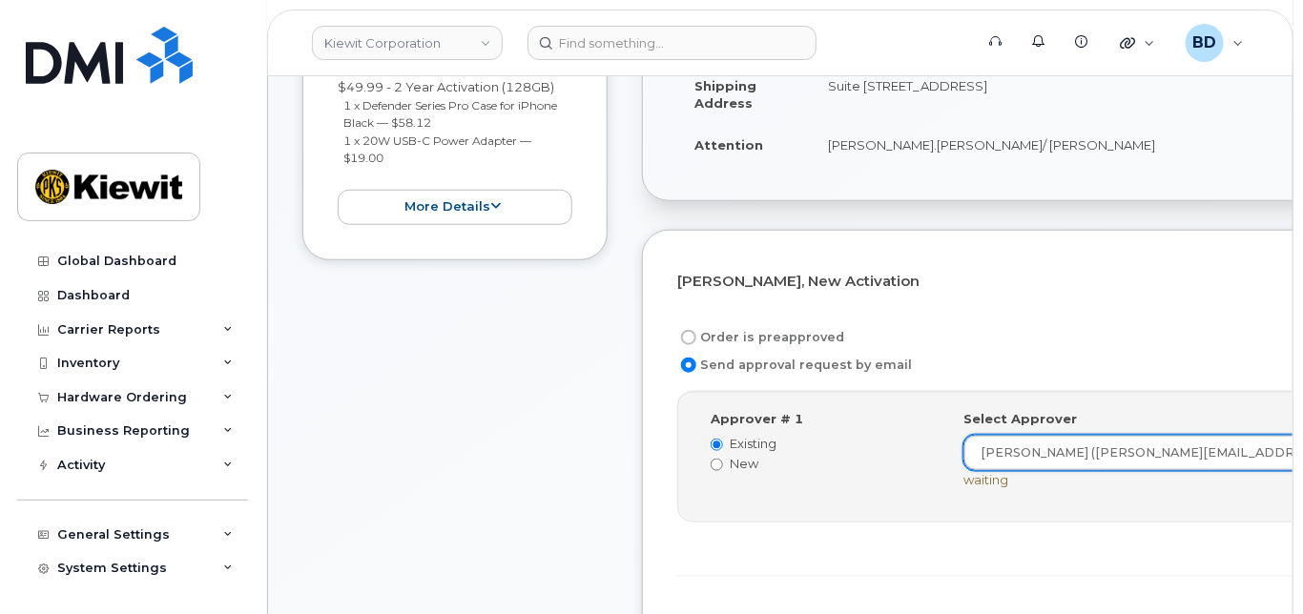
scroll to position [763, 0]
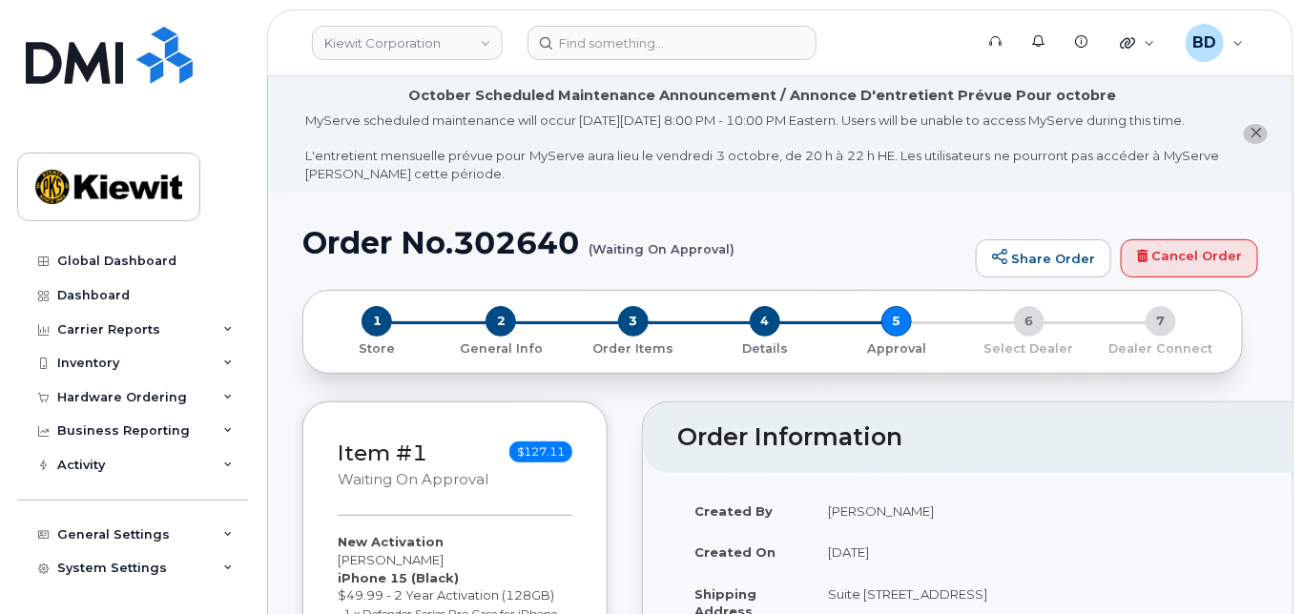
click at [501, 249] on h1 "Order No.302640 (Waiting On Approval)" at bounding box center [634, 242] width 664 height 33
copy h1 "302640"
click at [193, 389] on div "Hardware Ordering" at bounding box center [132, 397] width 231 height 34
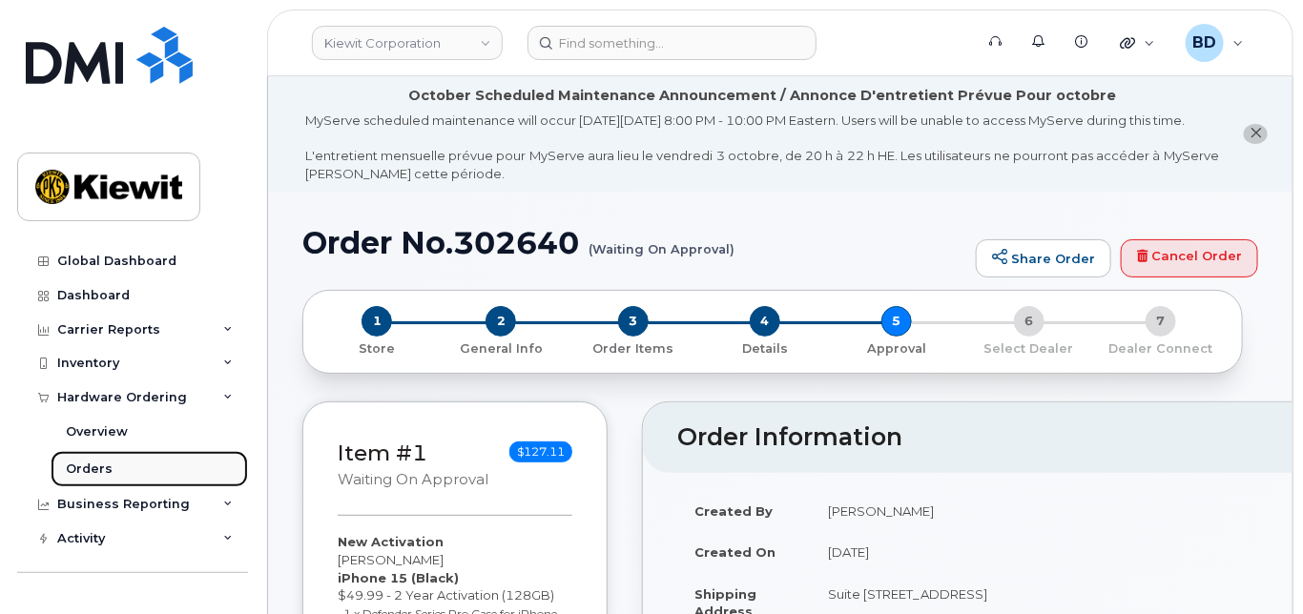
click at [93, 474] on div "Orders" at bounding box center [89, 469] width 47 height 17
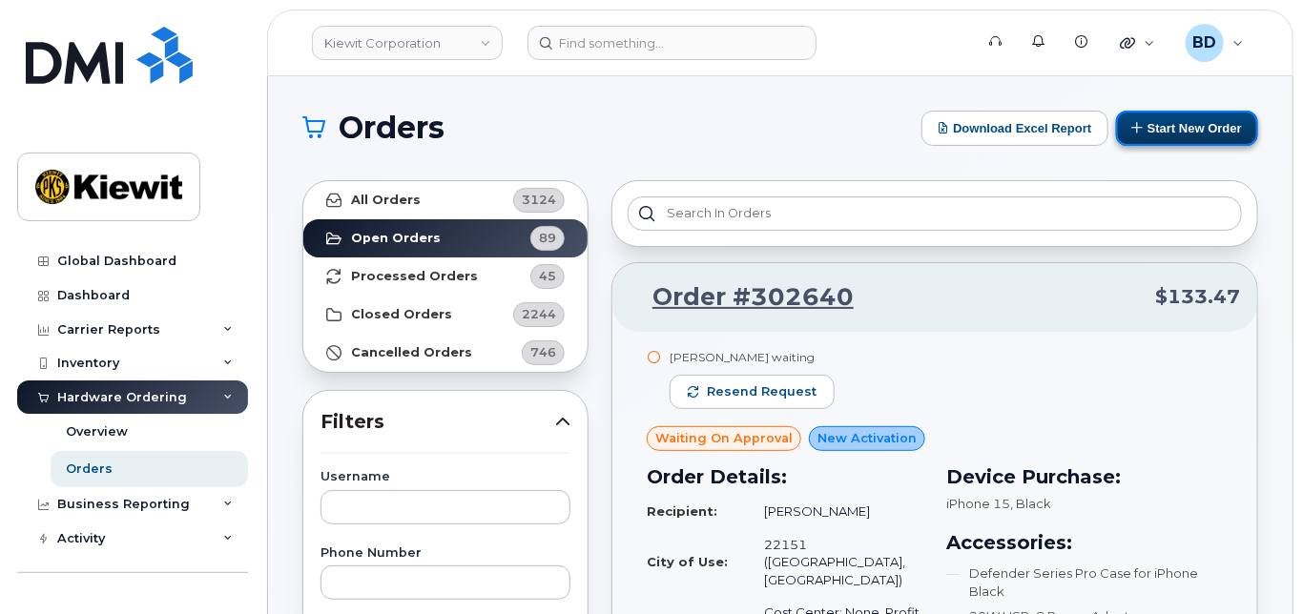
click at [1209, 120] on button "Start New Order" at bounding box center [1187, 128] width 142 height 35
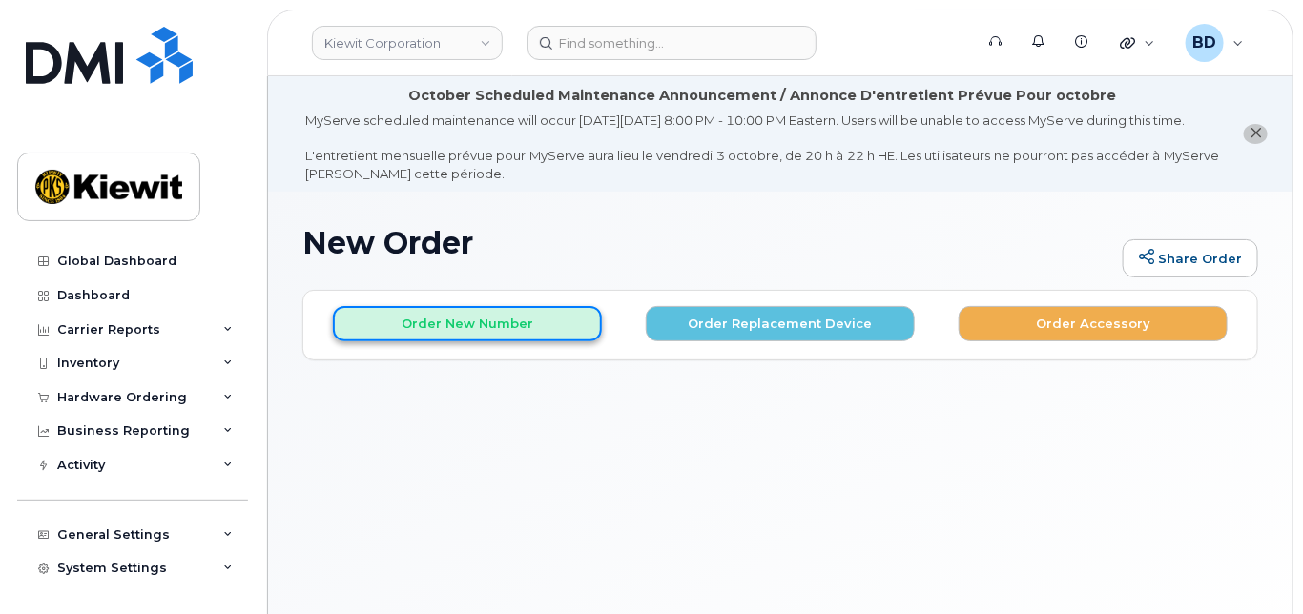
click at [448, 340] on button "Order New Number" at bounding box center [467, 323] width 269 height 35
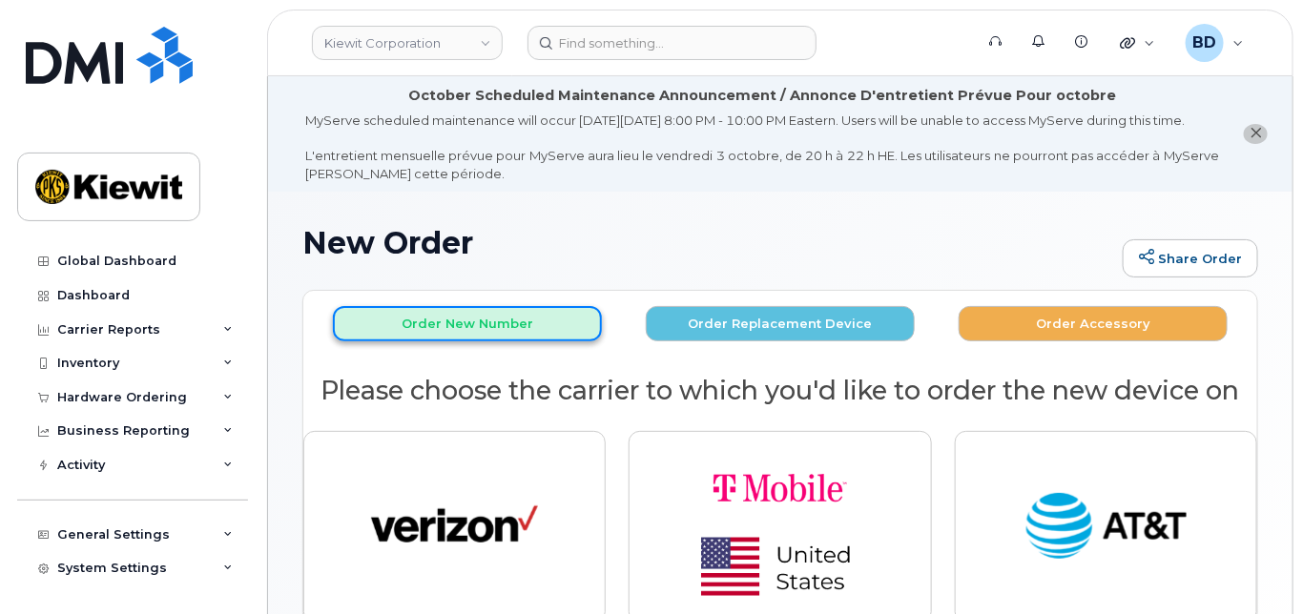
click at [476, 341] on button "Order New Number" at bounding box center [467, 323] width 269 height 35
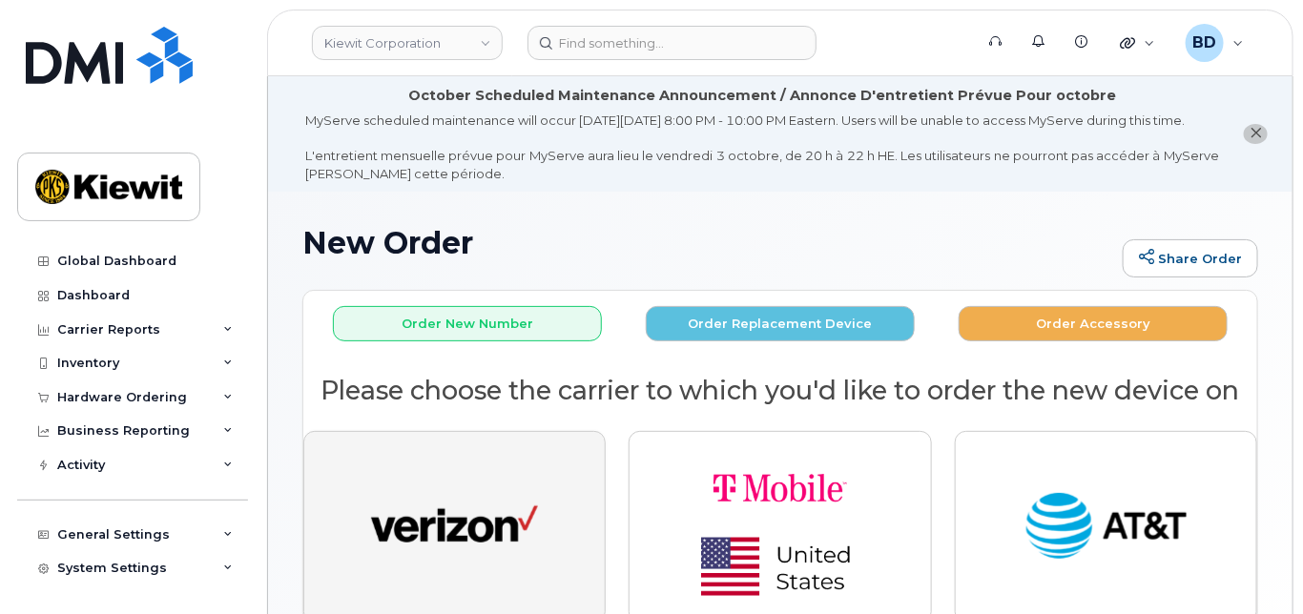
click at [488, 542] on img "button" at bounding box center [454, 527] width 167 height 86
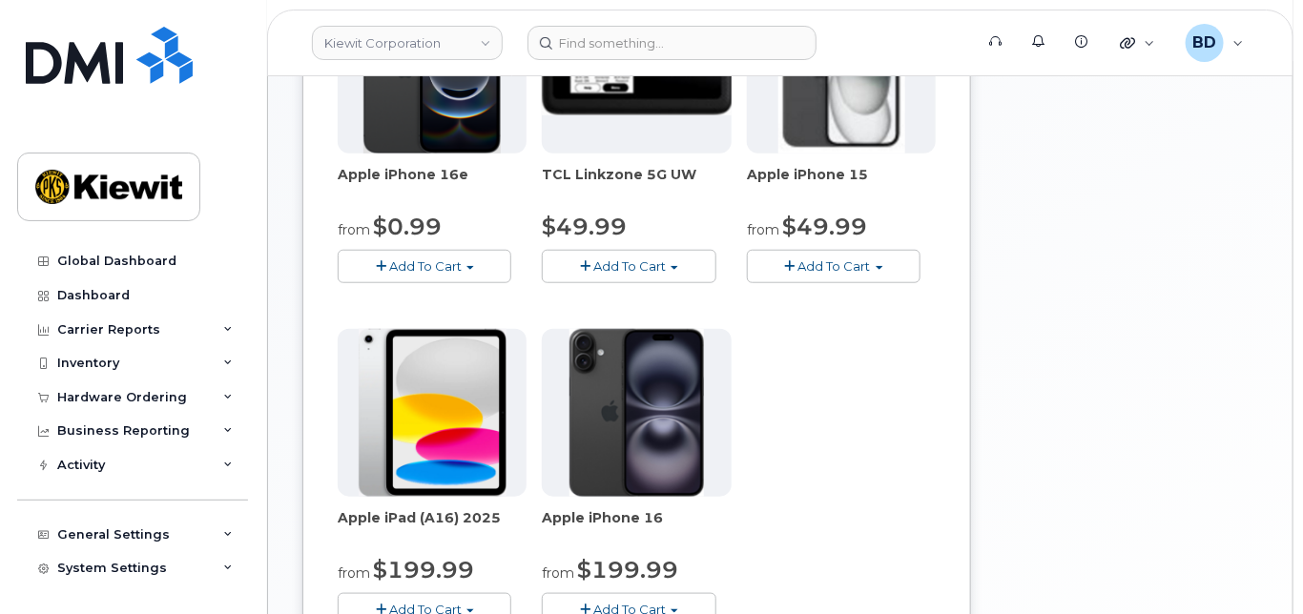
scroll to position [508, 0]
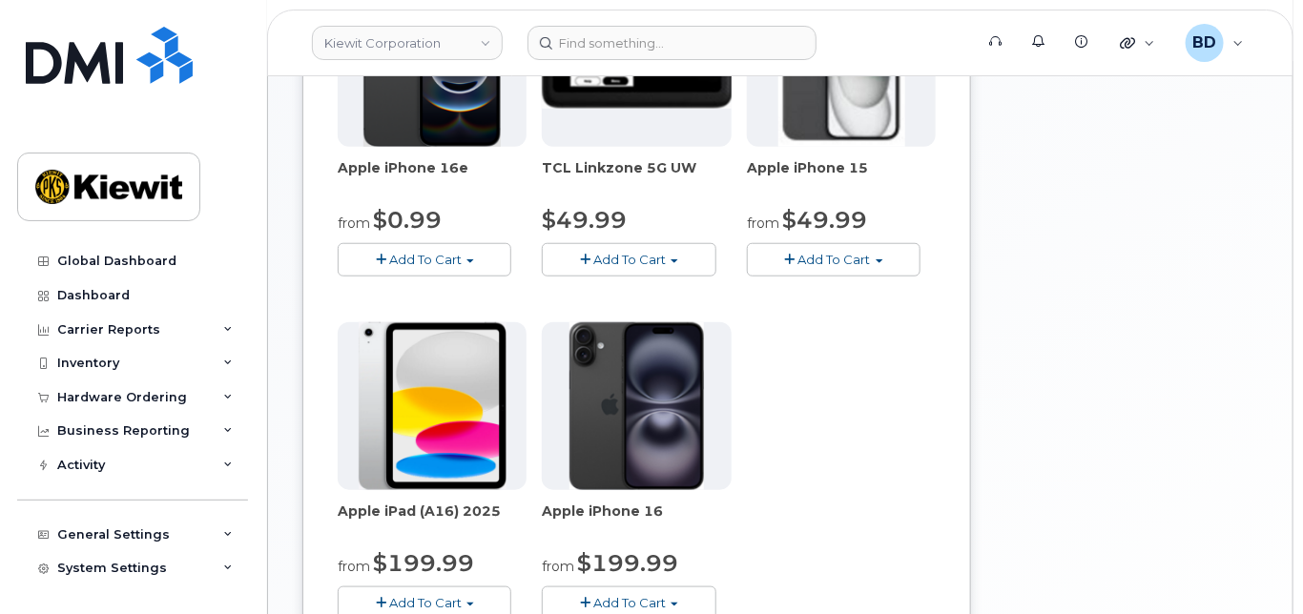
click at [870, 277] on button "Add To Cart" at bounding box center [834, 259] width 174 height 33
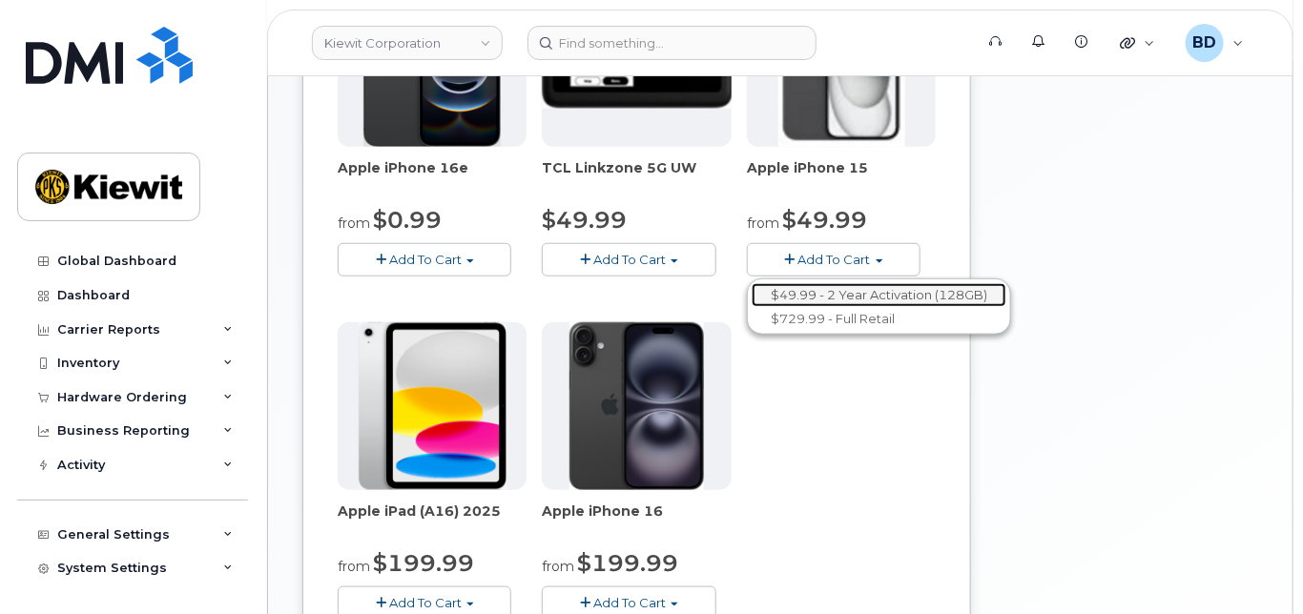
click at [828, 307] on link "$49.99 - 2 Year Activation (128GB)" at bounding box center [878, 295] width 255 height 24
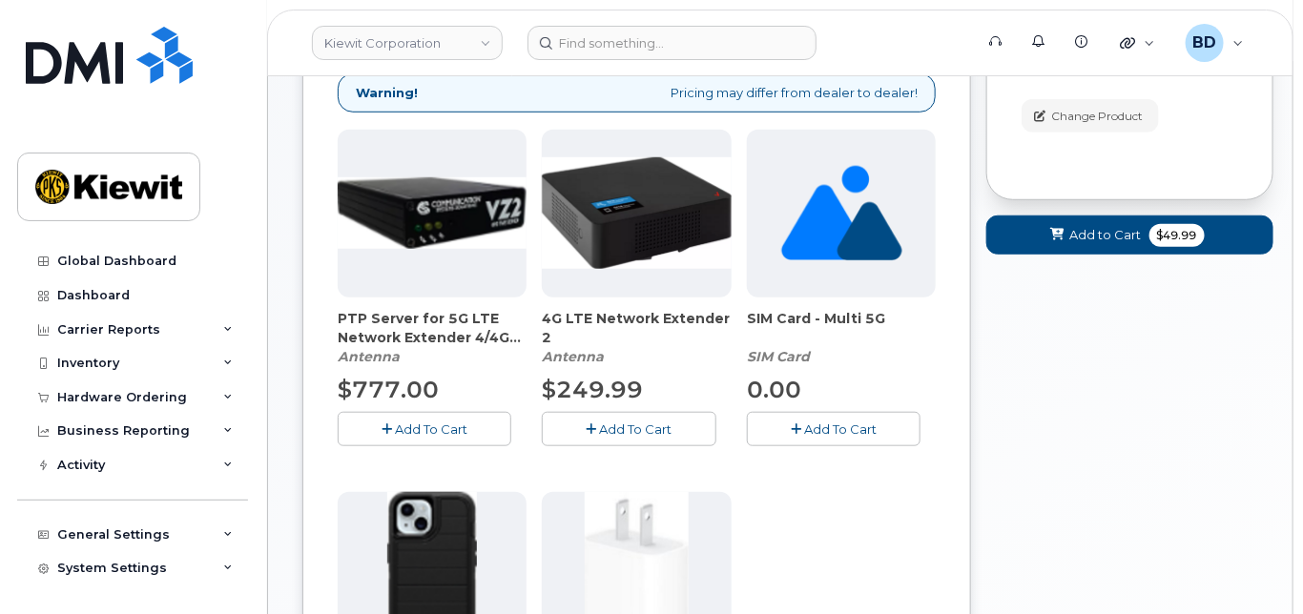
scroll to position [670, 0]
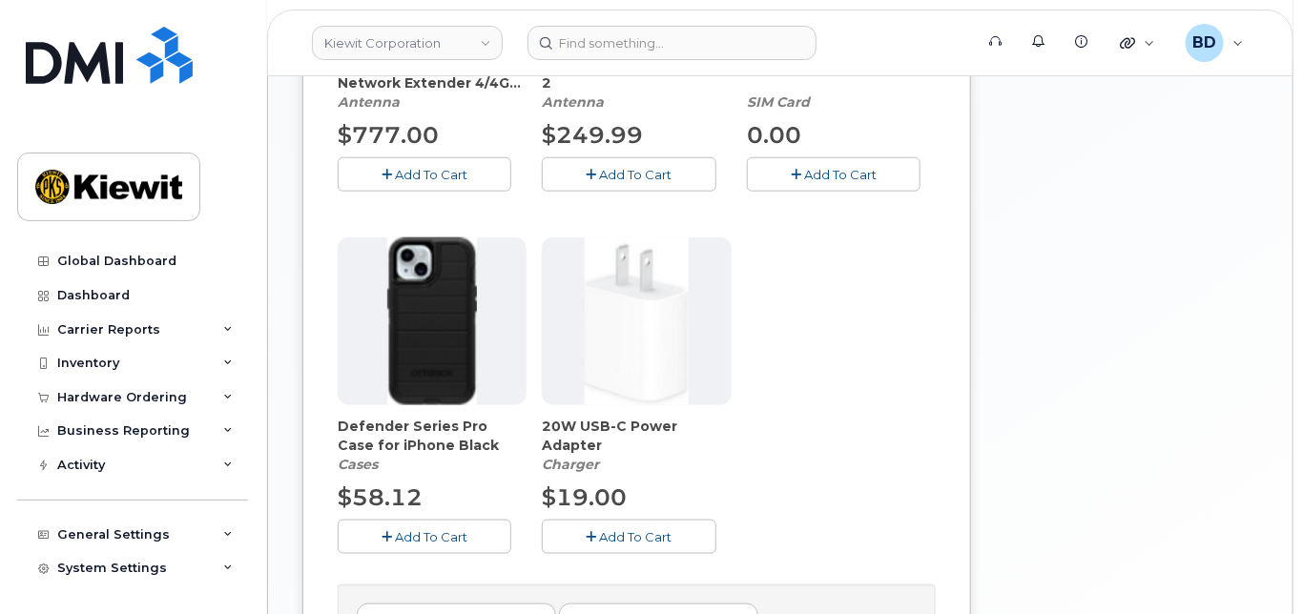
drag, startPoint x: 454, startPoint y: 546, endPoint x: 556, endPoint y: 526, distance: 104.0
click at [484, 530] on div "Defender Series Pro Case for iPhone Black Cases $58.12 Add To Cart" at bounding box center [432, 395] width 189 height 317
click at [576, 526] on div "20W USB-C Power Adapter Charger $19.00 Add To Cart" at bounding box center [636, 395] width 189 height 317
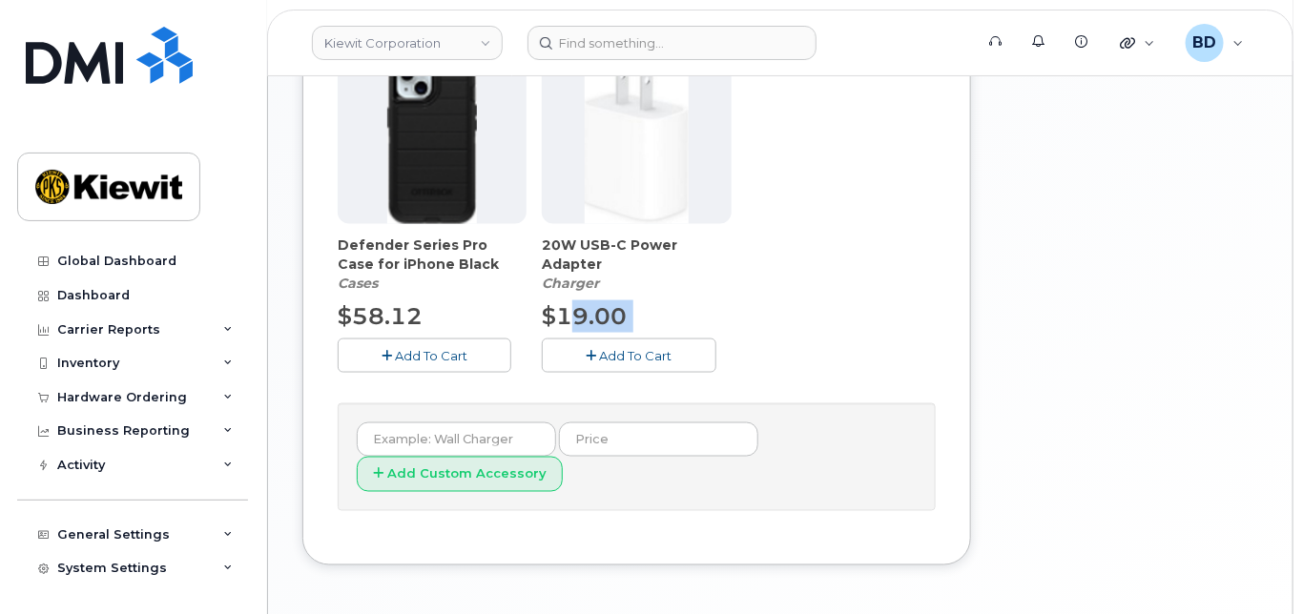
scroll to position [685, 0]
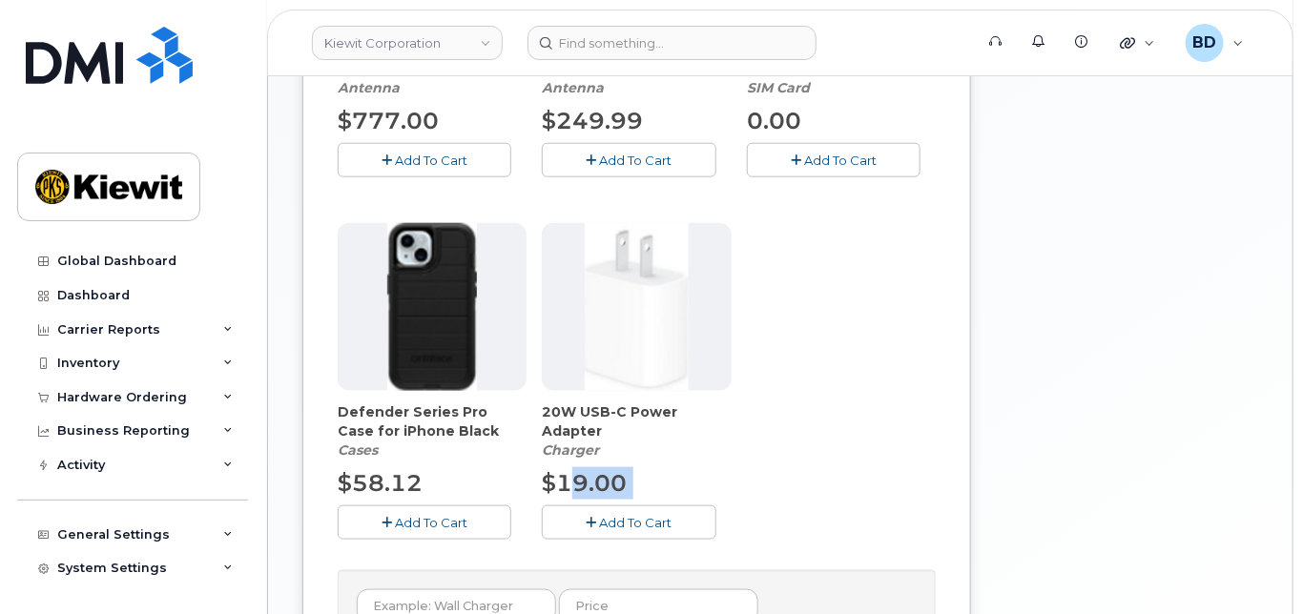
drag, startPoint x: 463, startPoint y: 534, endPoint x: 548, endPoint y: 528, distance: 85.1
click at [463, 530] on span "Add To Cart" at bounding box center [431, 522] width 72 height 15
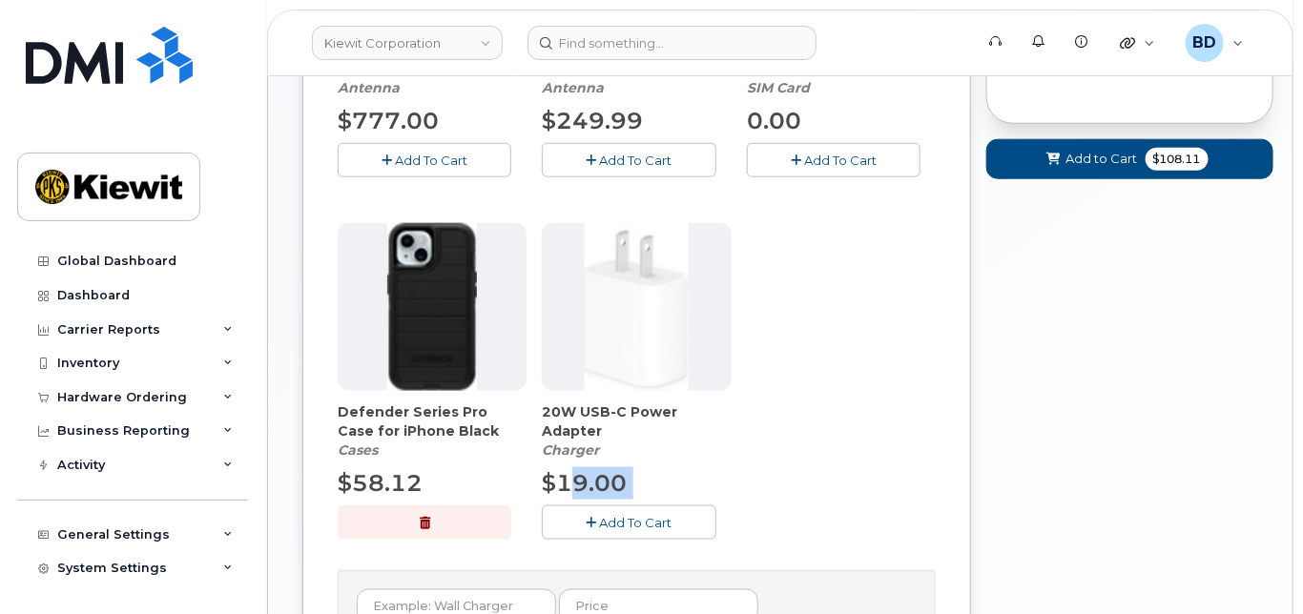
drag, startPoint x: 597, startPoint y: 532, endPoint x: 673, endPoint y: 447, distance: 114.1
click at [600, 532] on button "Add To Cart" at bounding box center [629, 521] width 174 height 33
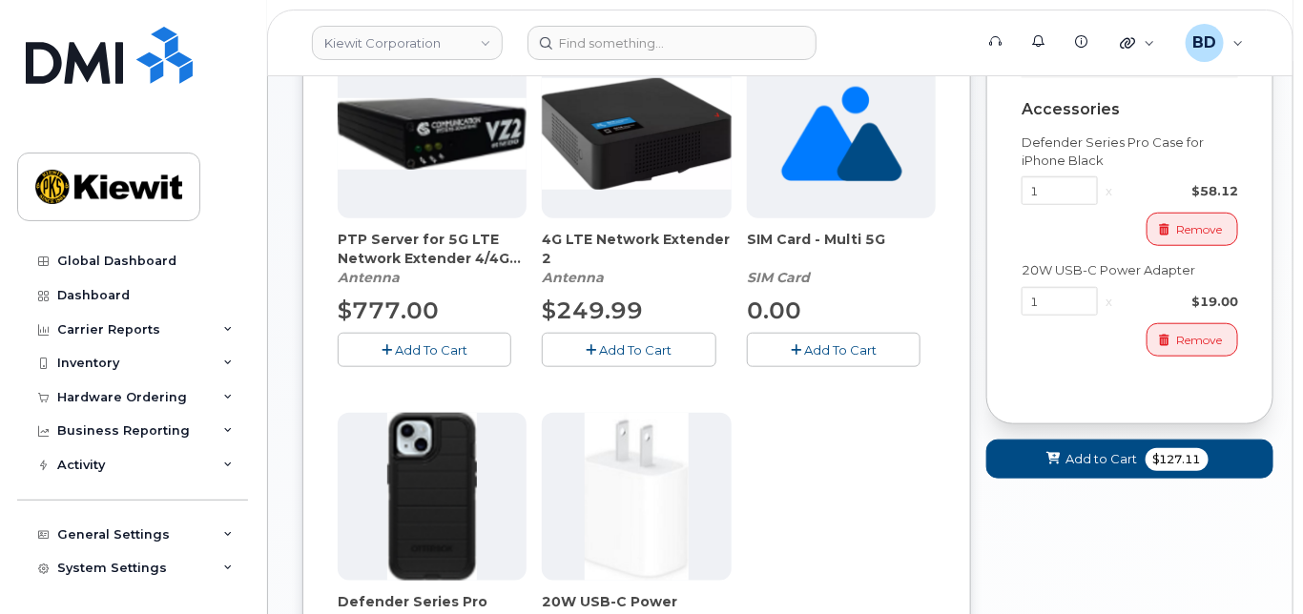
scroll to position [430, 0]
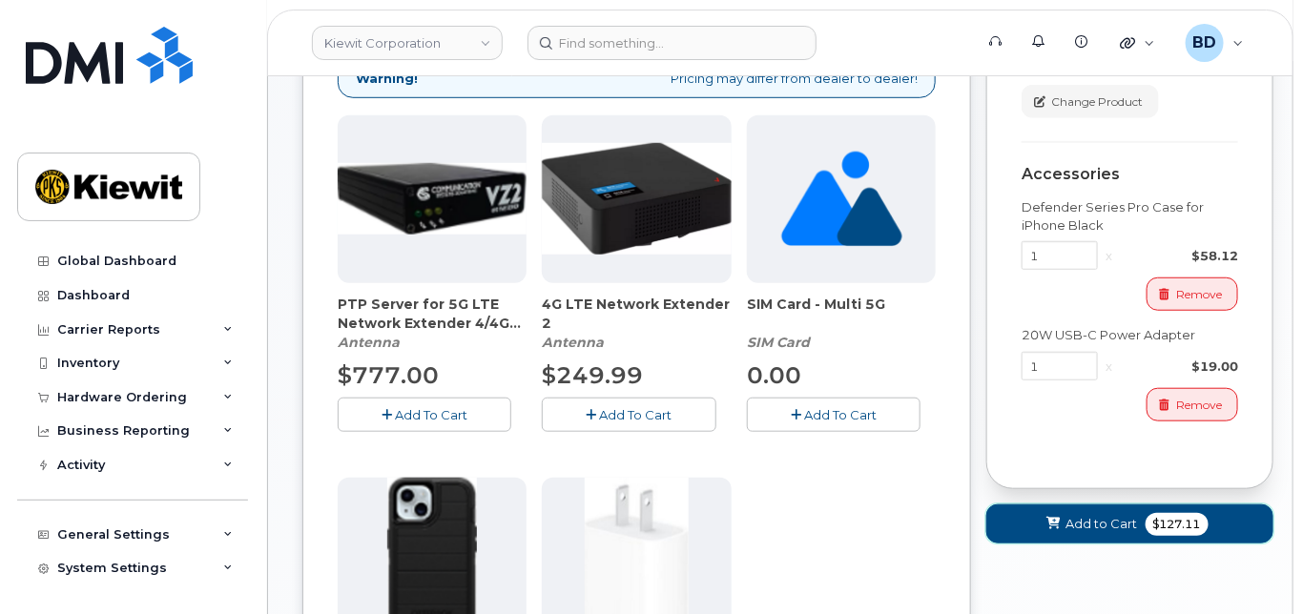
click at [1064, 533] on button "Add to Cart $127.11" at bounding box center [1129, 523] width 287 height 39
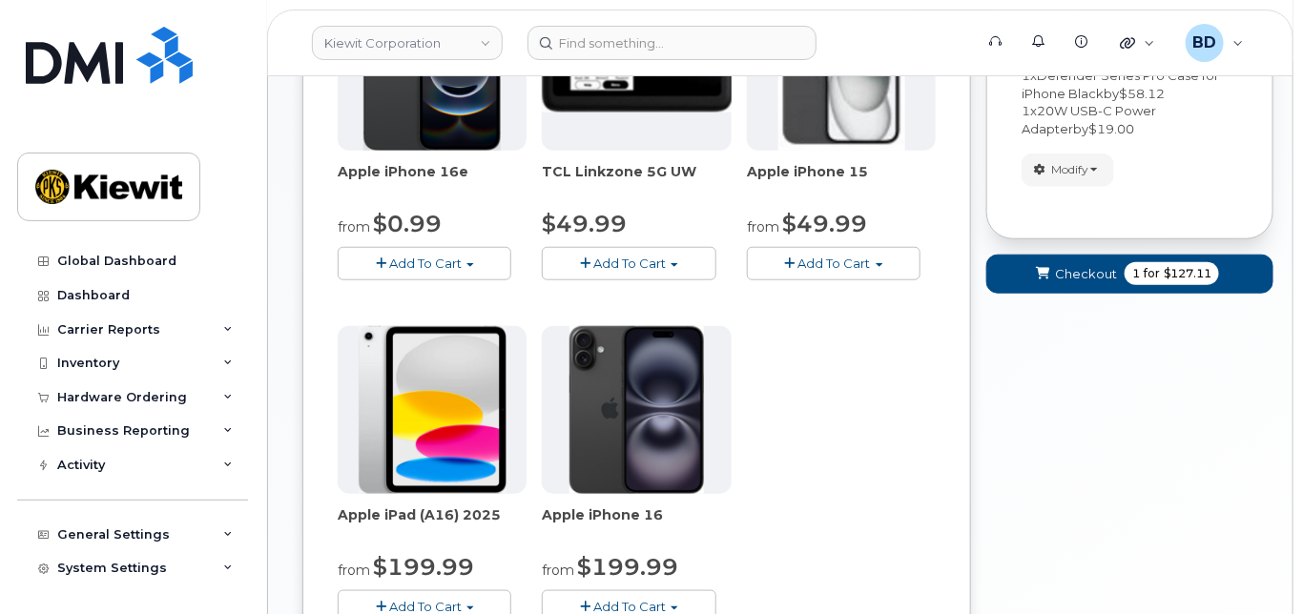
scroll to position [270, 0]
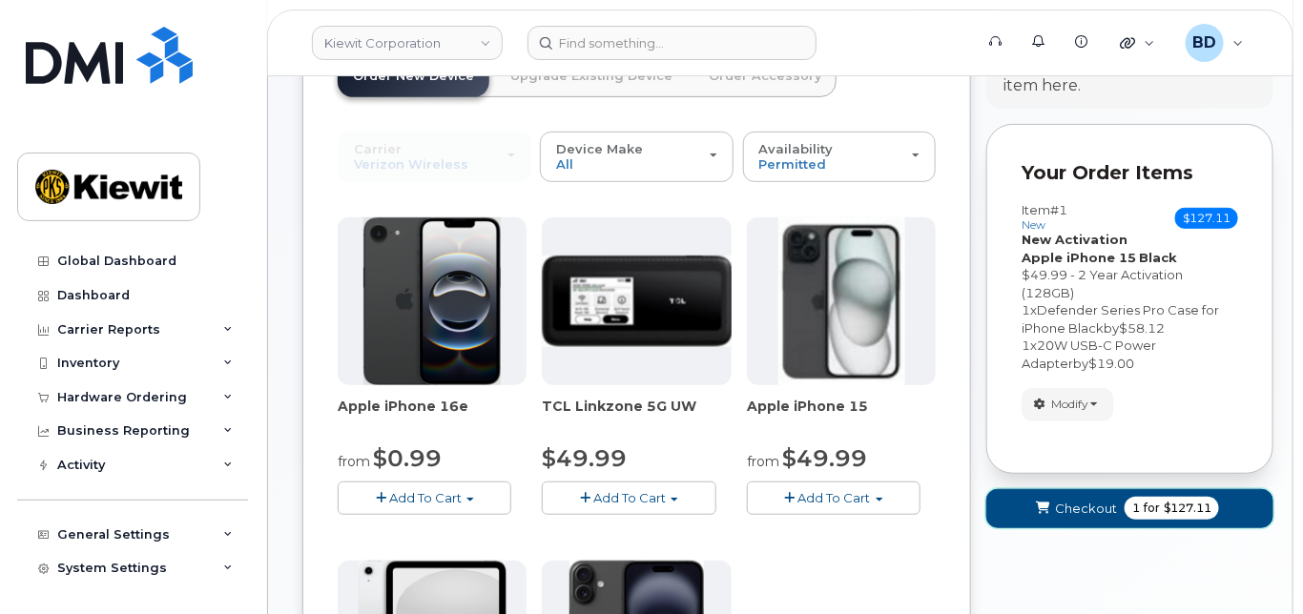
click at [1086, 518] on span "Checkout" at bounding box center [1086, 509] width 62 height 18
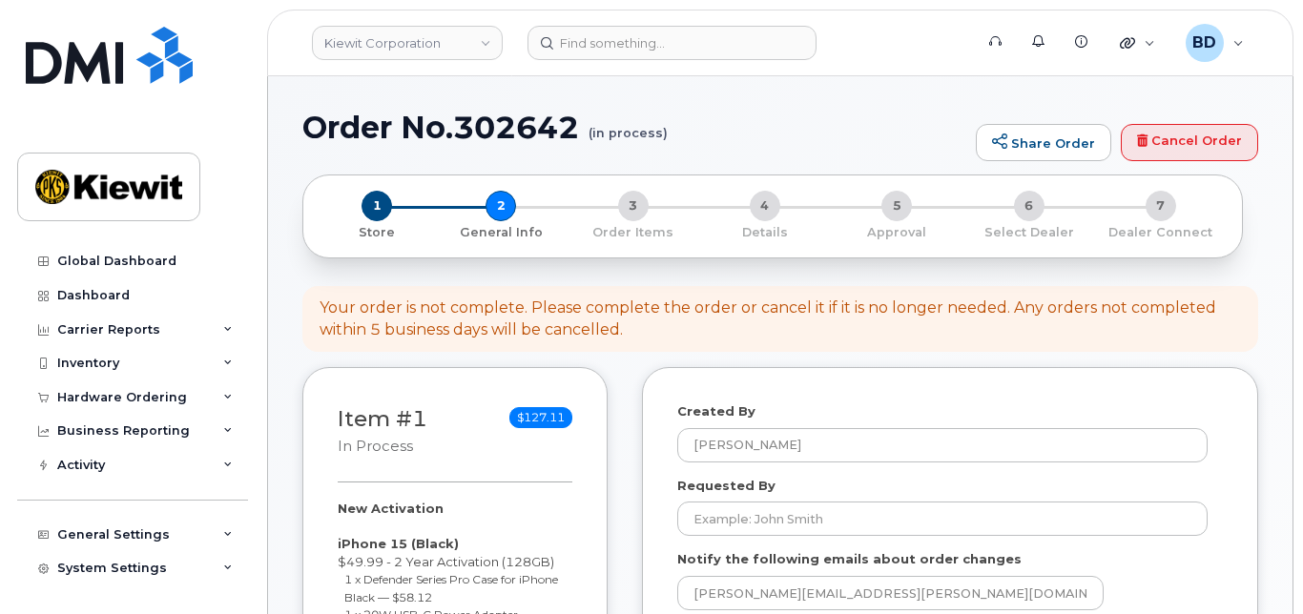
select select
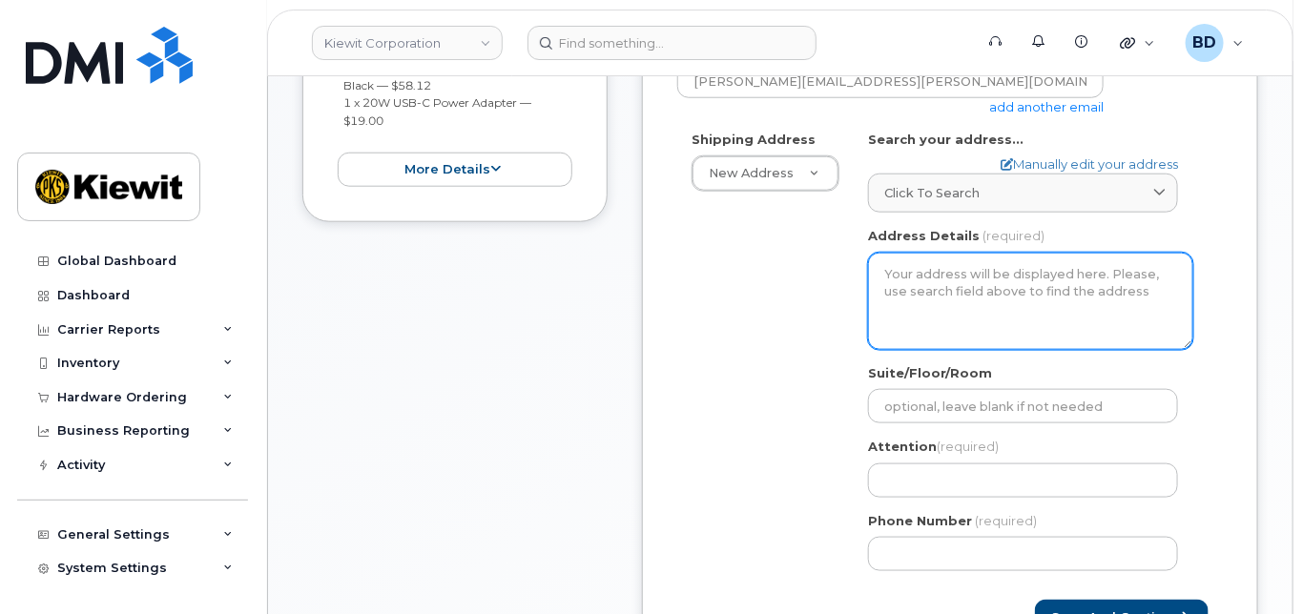
scroll to position [508, 0]
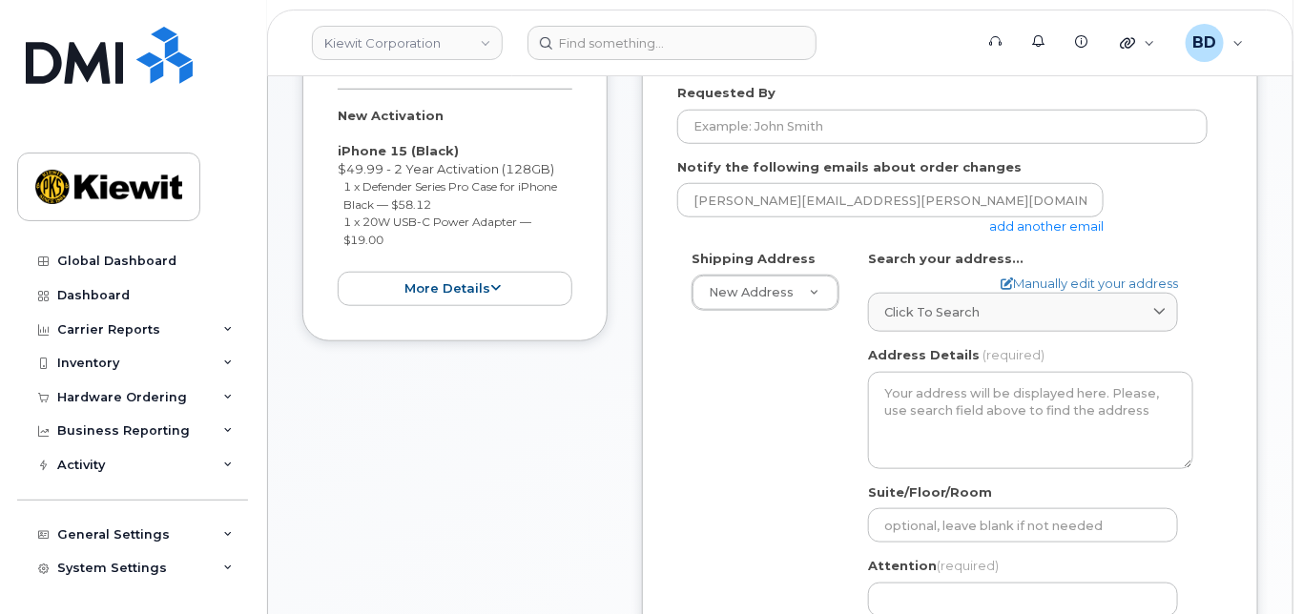
click at [1029, 234] on link "add another email" at bounding box center [1046, 225] width 114 height 15
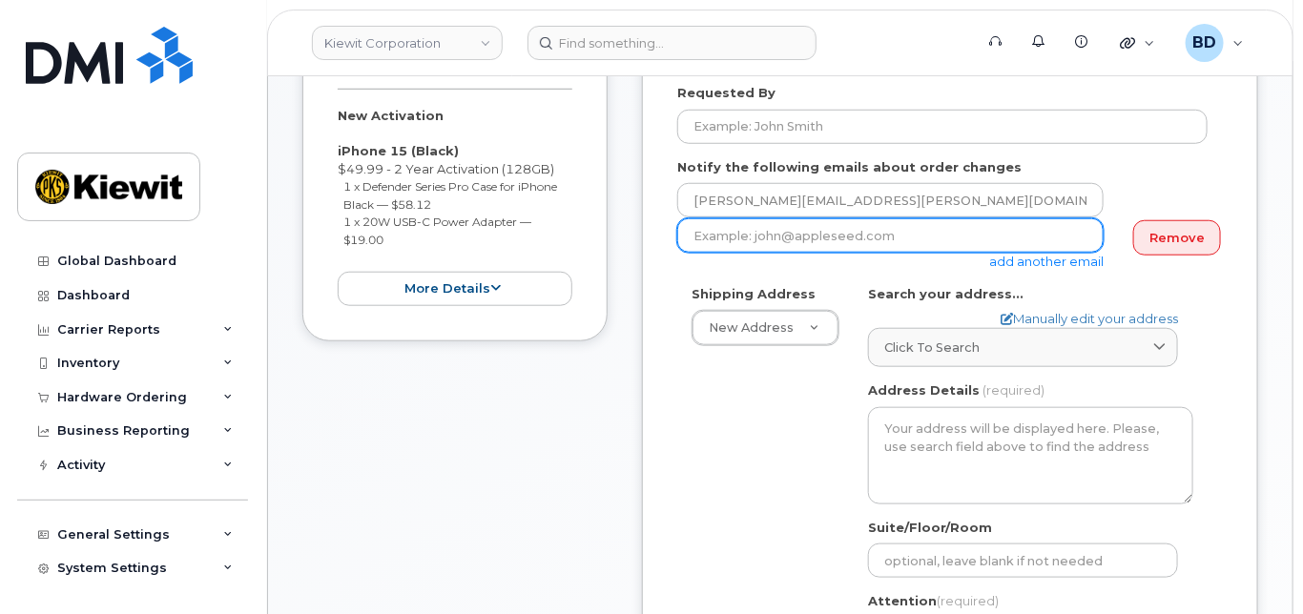
click at [784, 253] on input "email" at bounding box center [890, 235] width 426 height 34
paste input "[EMAIL_ADDRESS][PERSON_NAME][PERSON_NAME][DOMAIN_NAME]"
type input "[EMAIL_ADDRESS][PERSON_NAME][PERSON_NAME][DOMAIN_NAME]"
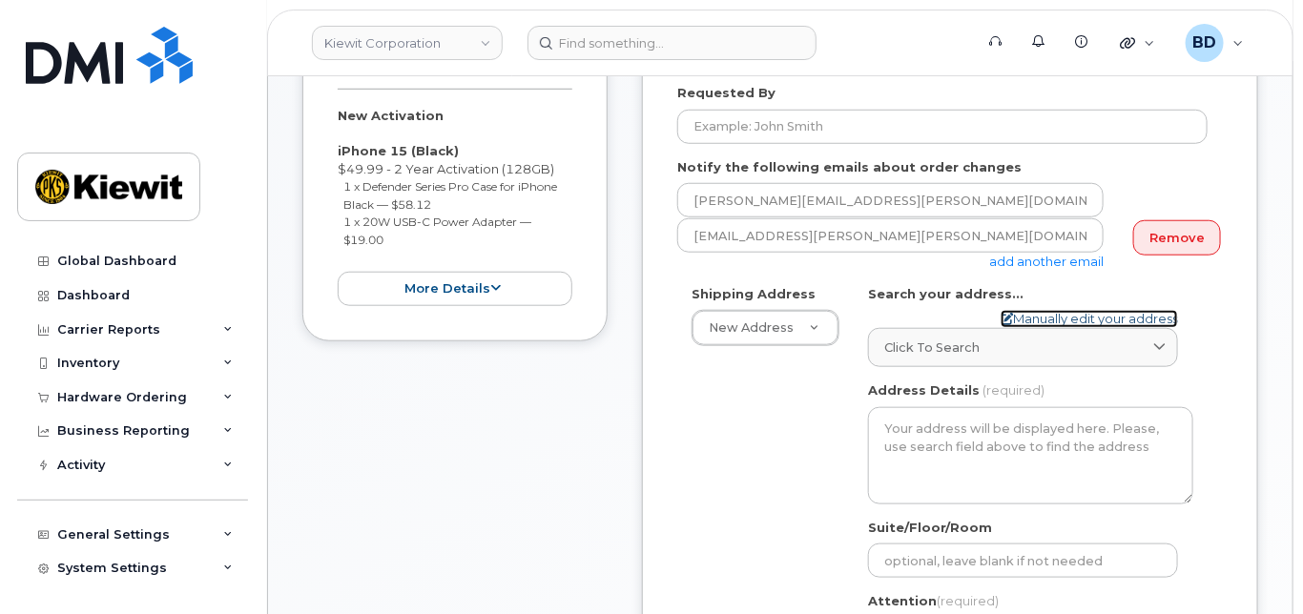
click at [1034, 328] on link "Manually edit your address" at bounding box center [1088, 319] width 177 height 18
select select
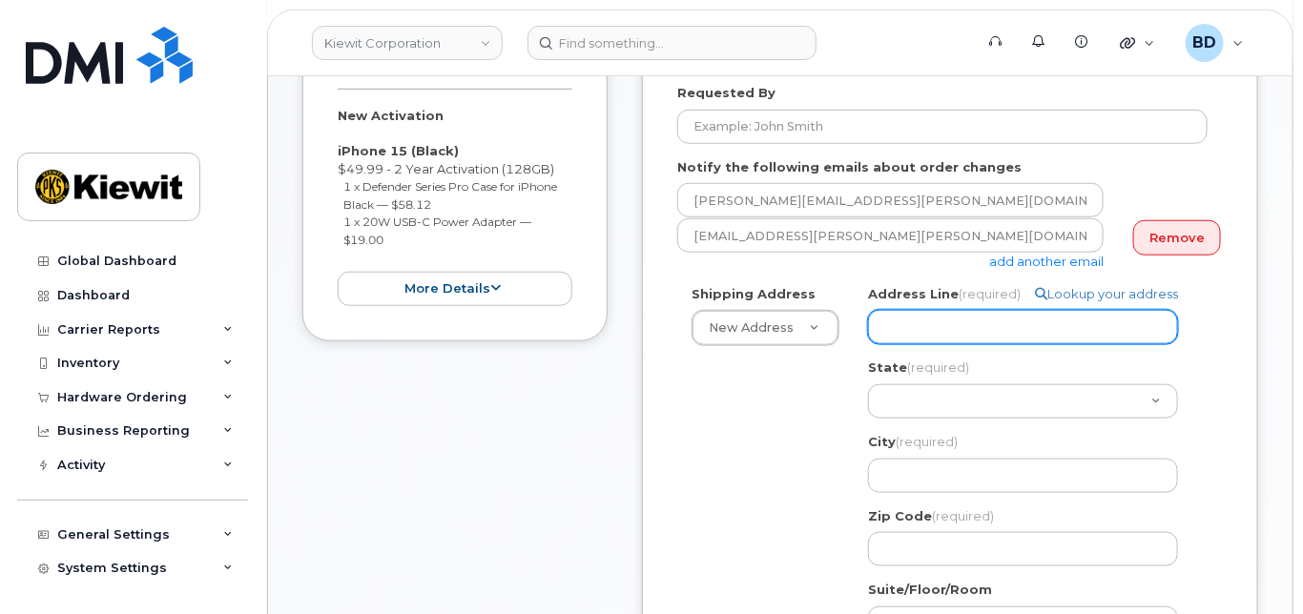
click at [914, 344] on input "Address Line (required)" at bounding box center [1023, 327] width 310 height 34
paste input "[STREET_ADDRESS]"
select select
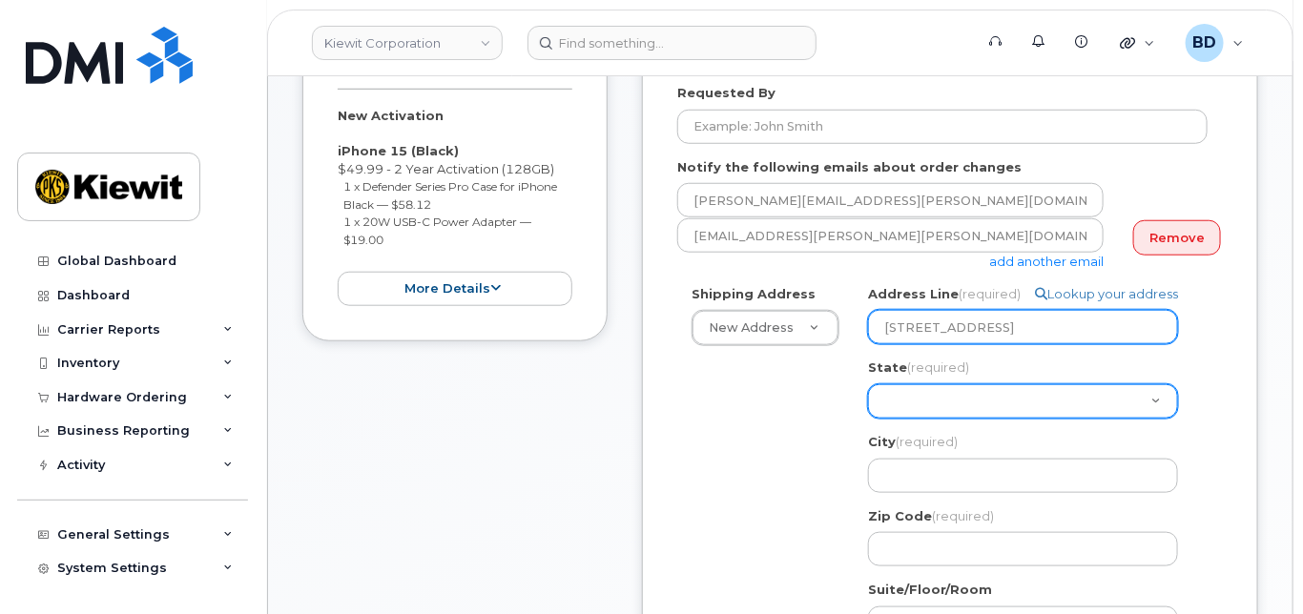
type input "[STREET_ADDRESS]"
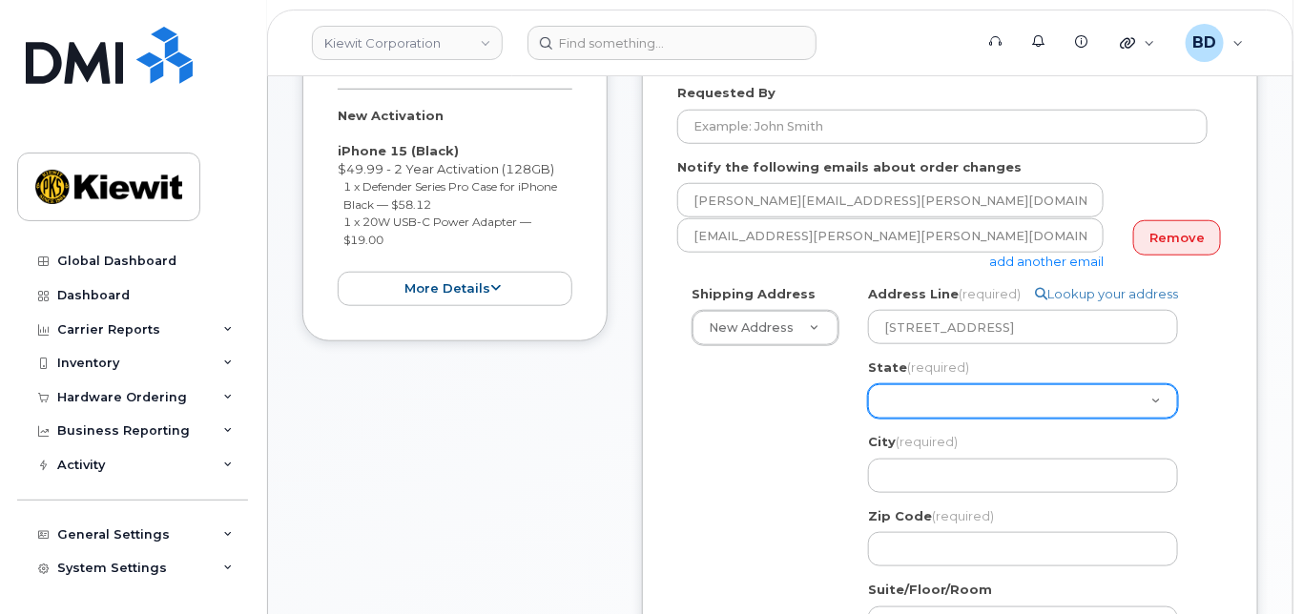
click at [901, 419] on select "[US_STATE] [US_STATE] [US_STATE] [US_STATE] [US_STATE] [US_STATE] [US_STATE] [U…" at bounding box center [1023, 401] width 310 height 34
select select "[GEOGRAPHIC_DATA]"
click at [868, 401] on select "[US_STATE] [US_STATE] [US_STATE] [US_STATE] [US_STATE] [US_STATE] [US_STATE] [U…" at bounding box center [1023, 401] width 310 height 34
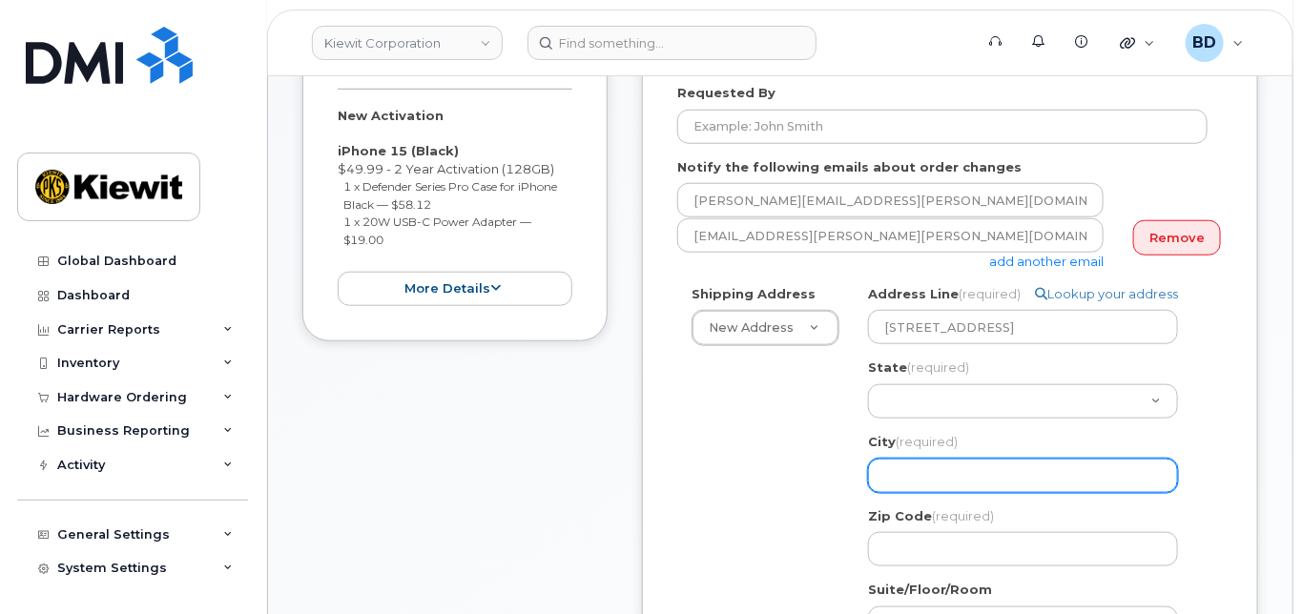
click at [894, 485] on input "City (required)" at bounding box center [1023, 476] width 310 height 34
click at [926, 475] on input "City (required)" at bounding box center [1023, 476] width 310 height 34
paste input "Abilene"
select select
type input "Abilene"
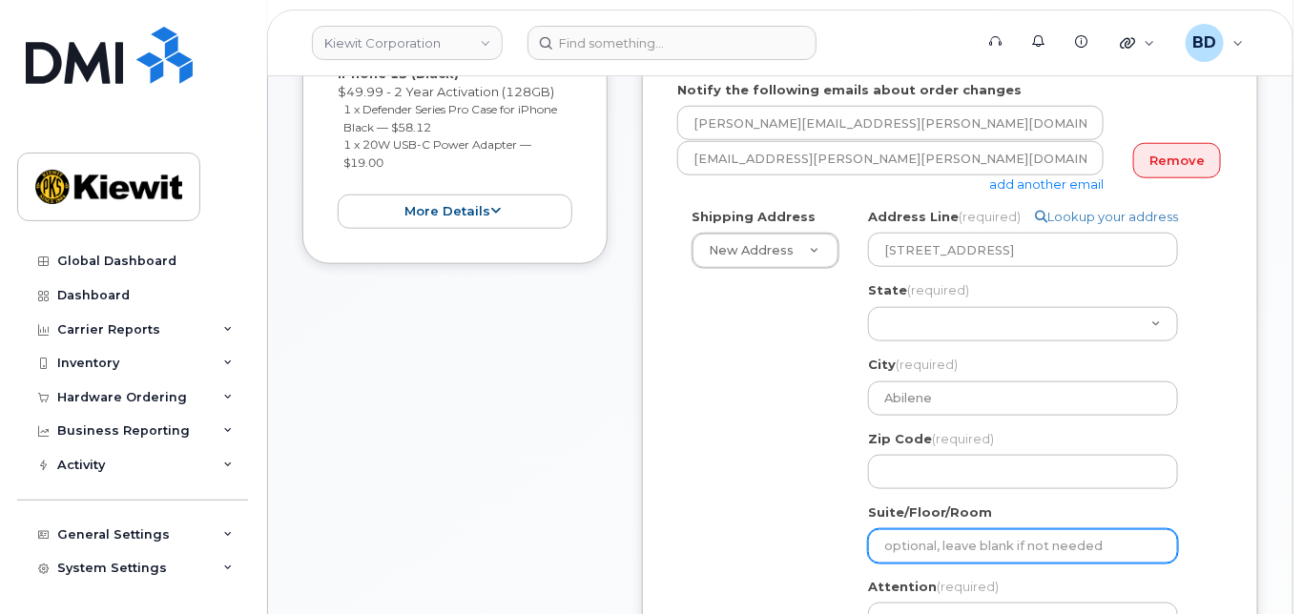
scroll to position [635, 0]
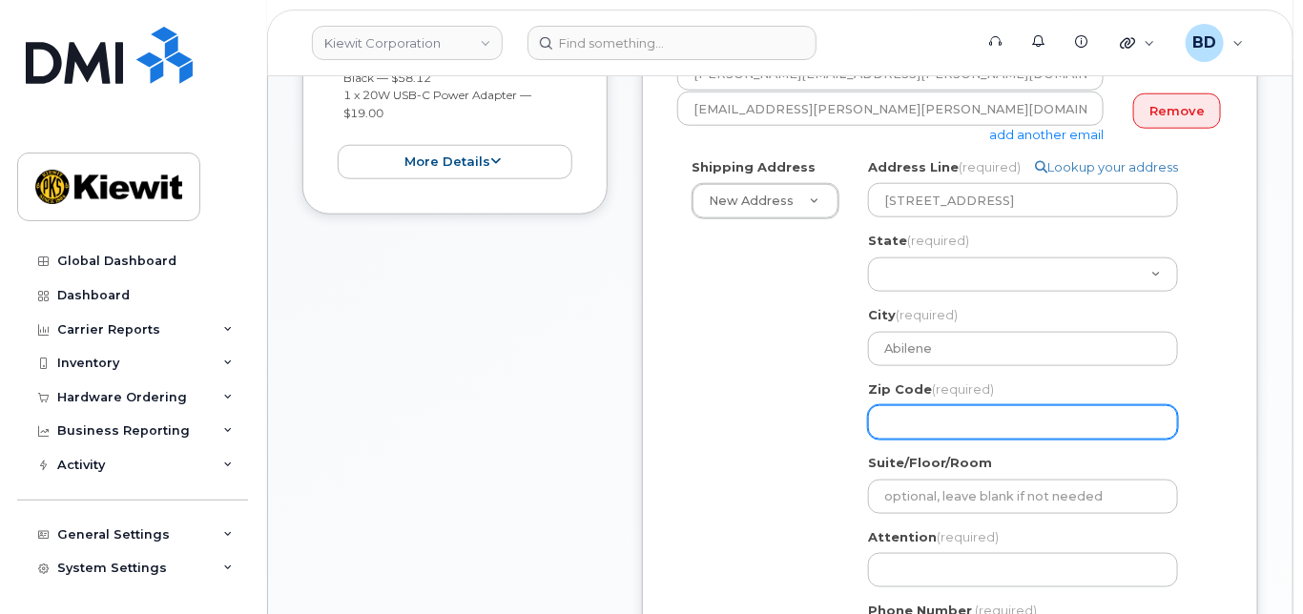
click at [907, 440] on input "Zip Code (required)" at bounding box center [1023, 422] width 310 height 34
paste input "79601"
select select
type input "79601"
click at [927, 436] on input "79601" at bounding box center [1023, 422] width 310 height 34
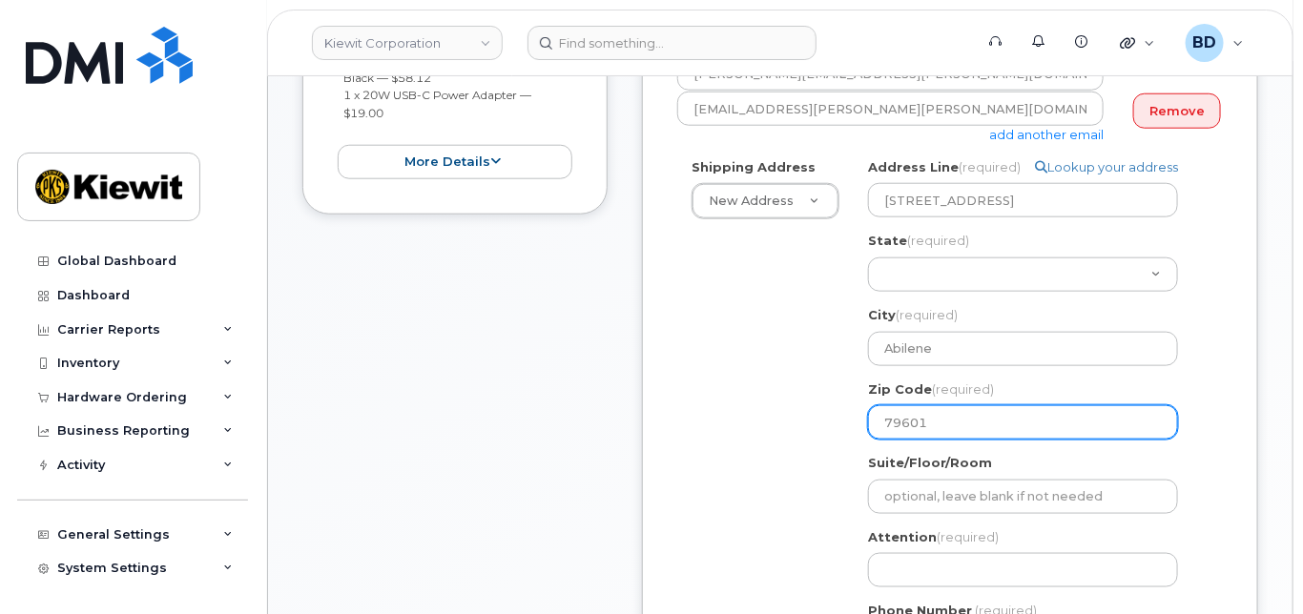
select select
type input "7960"
select select
type input "79602"
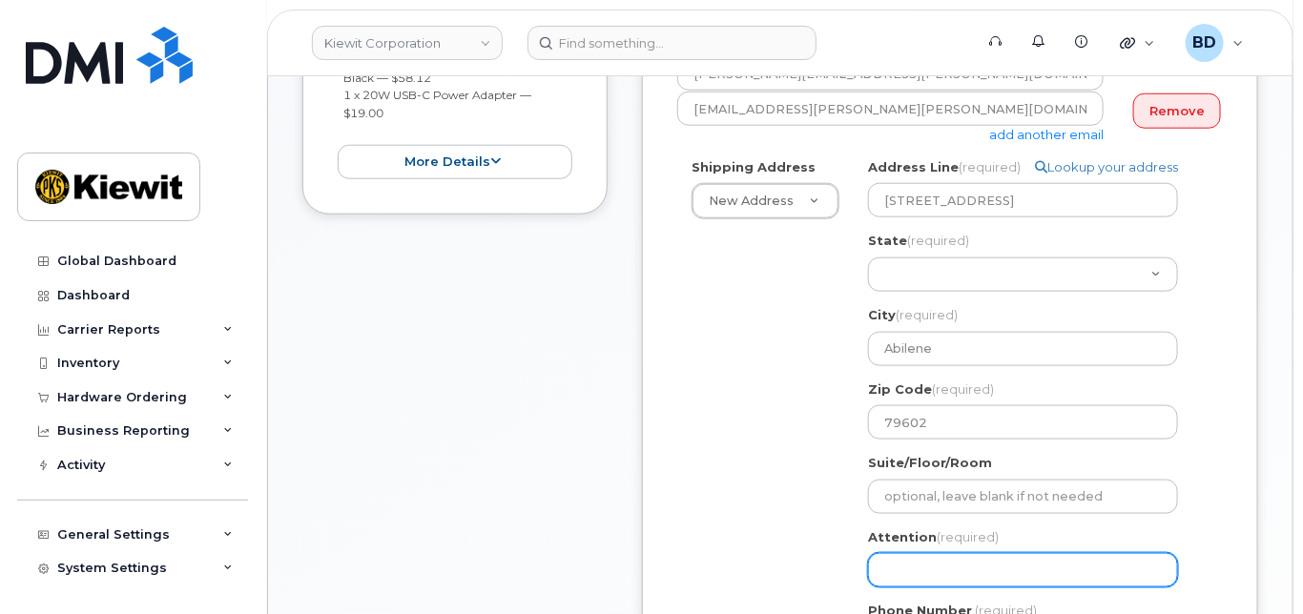
click at [894, 587] on input "Attention (required)" at bounding box center [1023, 570] width 310 height 34
paste input "[PERSON_NAME].[PERSON_NAME]"
select select
type input "[PERSON_NAME].[PERSON_NAME]"
select select
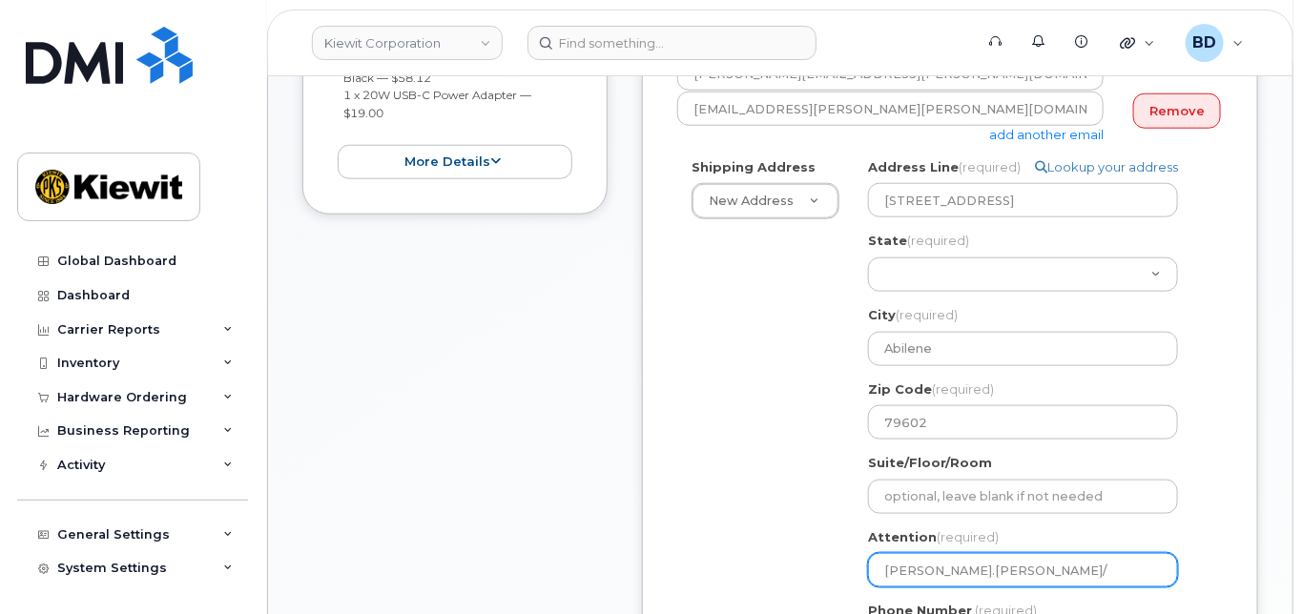
type input "[PERSON_NAME].[PERSON_NAME]/"
click at [1005, 587] on input "[PERSON_NAME].[PERSON_NAME]/" at bounding box center [1023, 570] width 310 height 34
paste input "[PERSON_NAME]"
select select
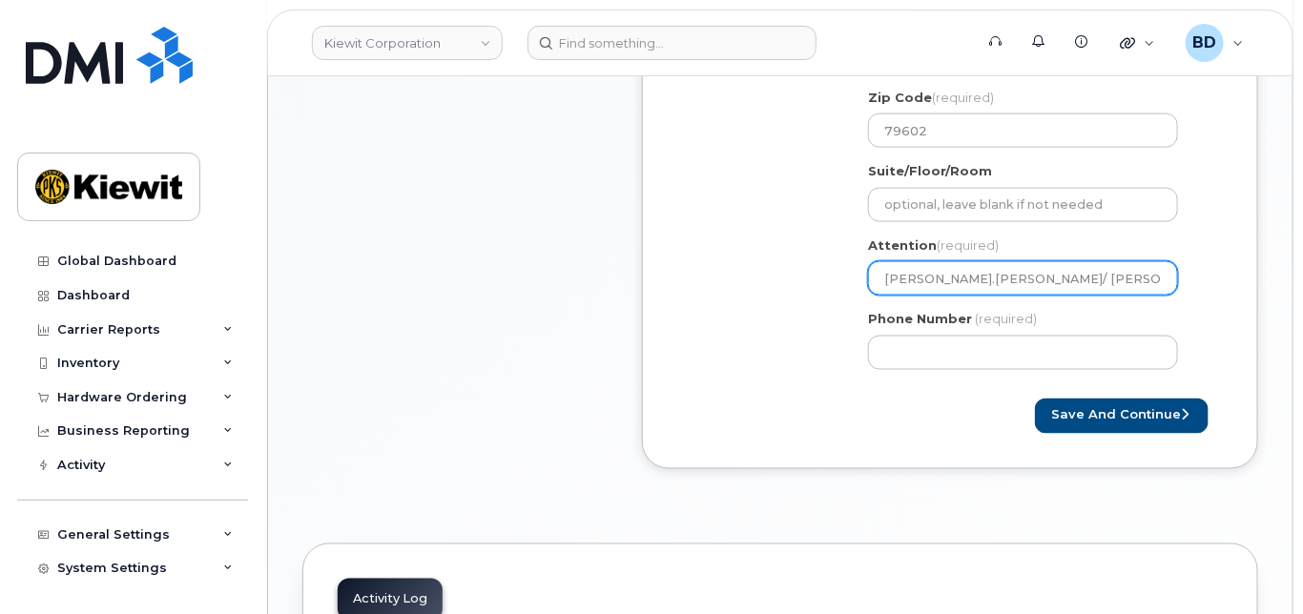
scroll to position [1017, 0]
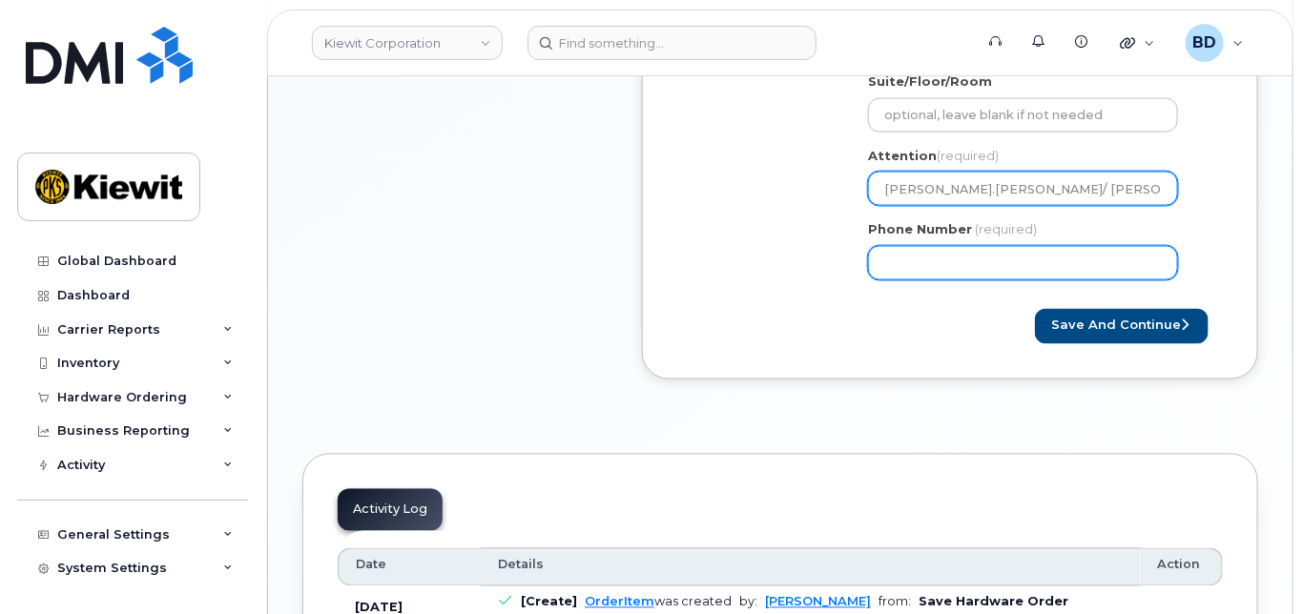
type input "[PERSON_NAME].[PERSON_NAME]/ [PERSON_NAME]"
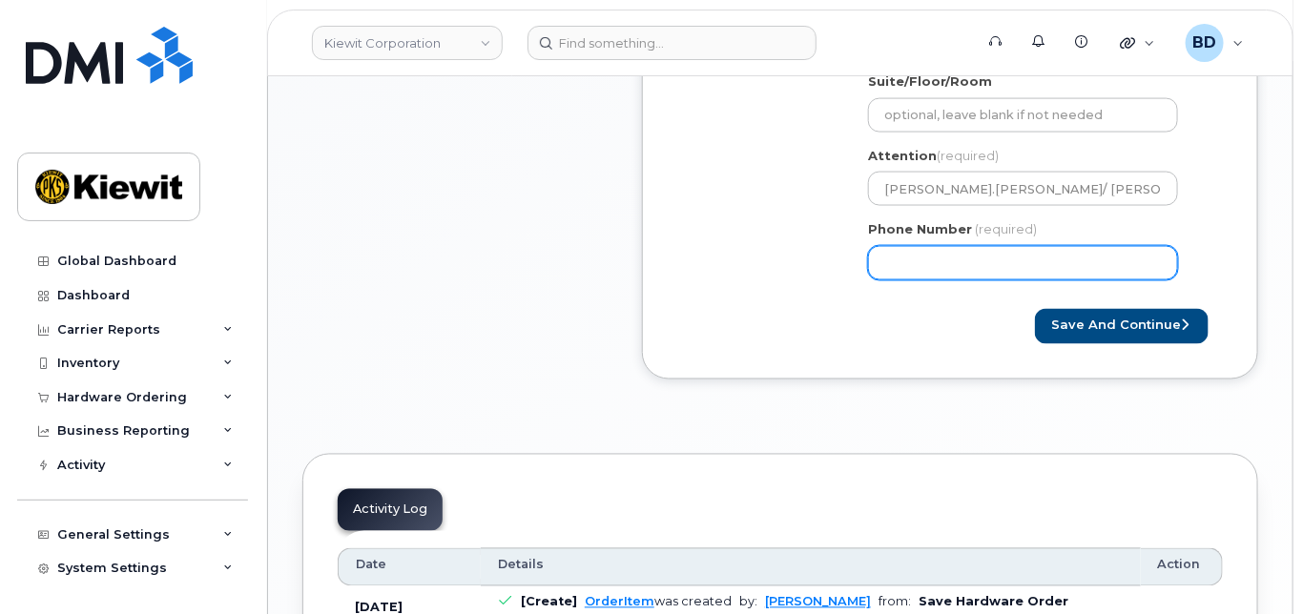
click at [913, 273] on input "Phone Number" at bounding box center [1023, 263] width 310 height 34
type input "8777727707"
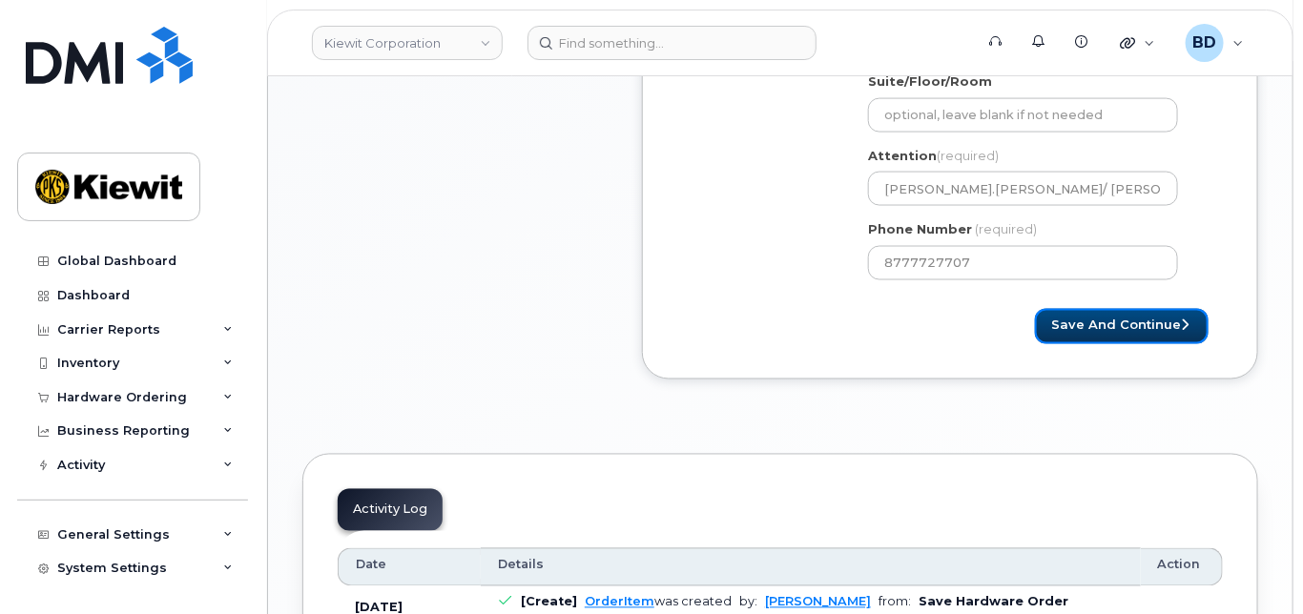
select select
click at [1143, 335] on button "Save and Continue" at bounding box center [1122, 326] width 174 height 35
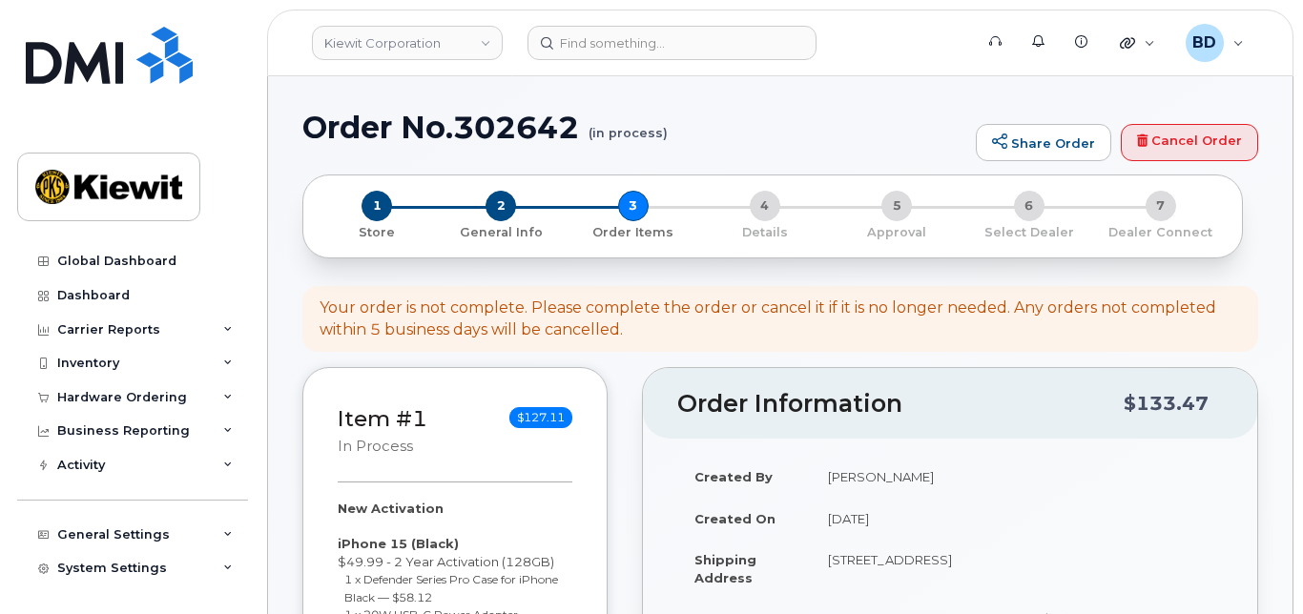
select select
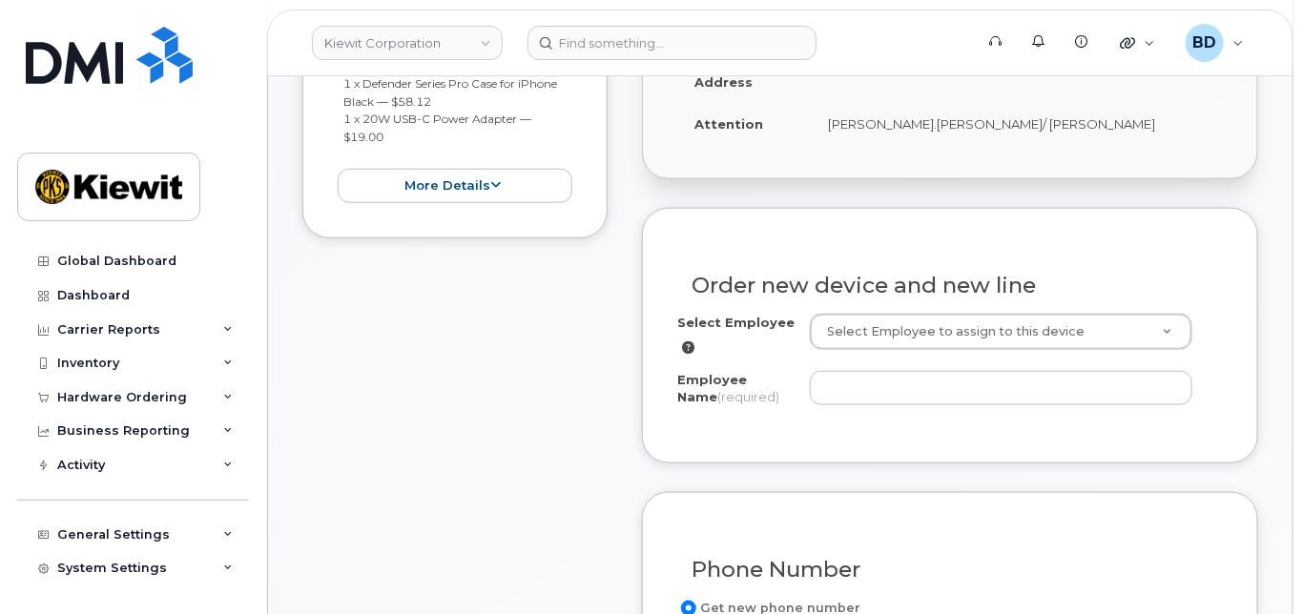
scroll to position [635, 0]
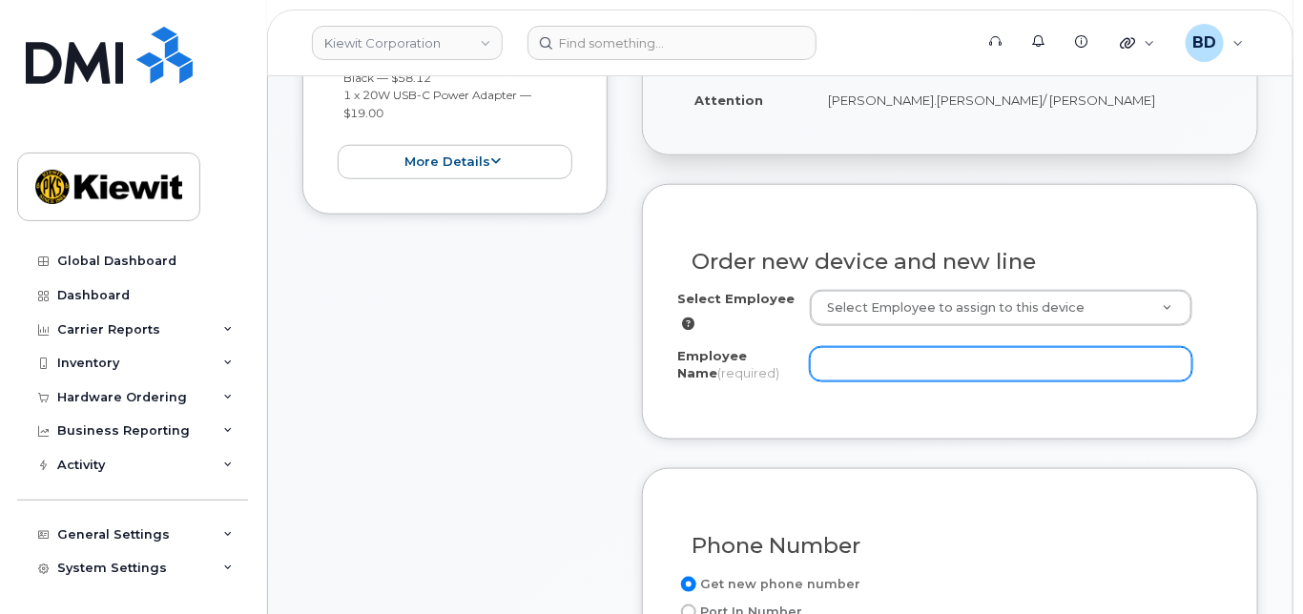
drag, startPoint x: 848, startPoint y: 360, endPoint x: 843, endPoint y: 377, distance: 16.9
click at [848, 362] on input "Employee Name (required)" at bounding box center [1001, 364] width 382 height 34
click at [840, 379] on input "Employee Name (required)" at bounding box center [1001, 364] width 382 height 34
paste input "[PERSON_NAME]"
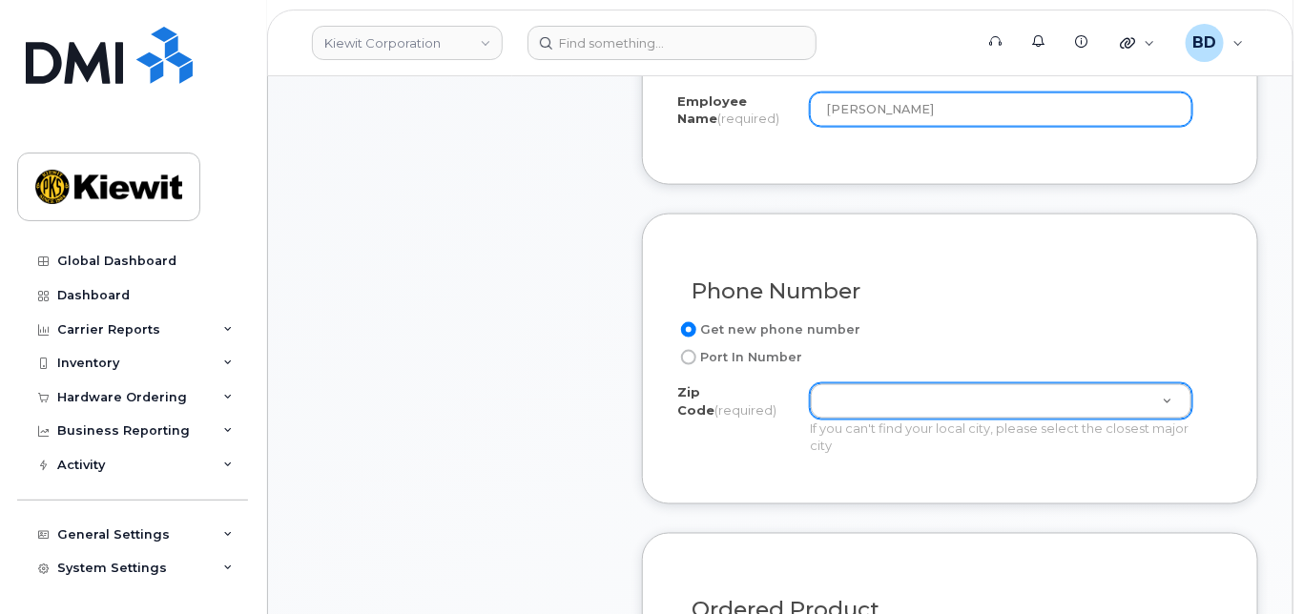
type input "[PERSON_NAME]"
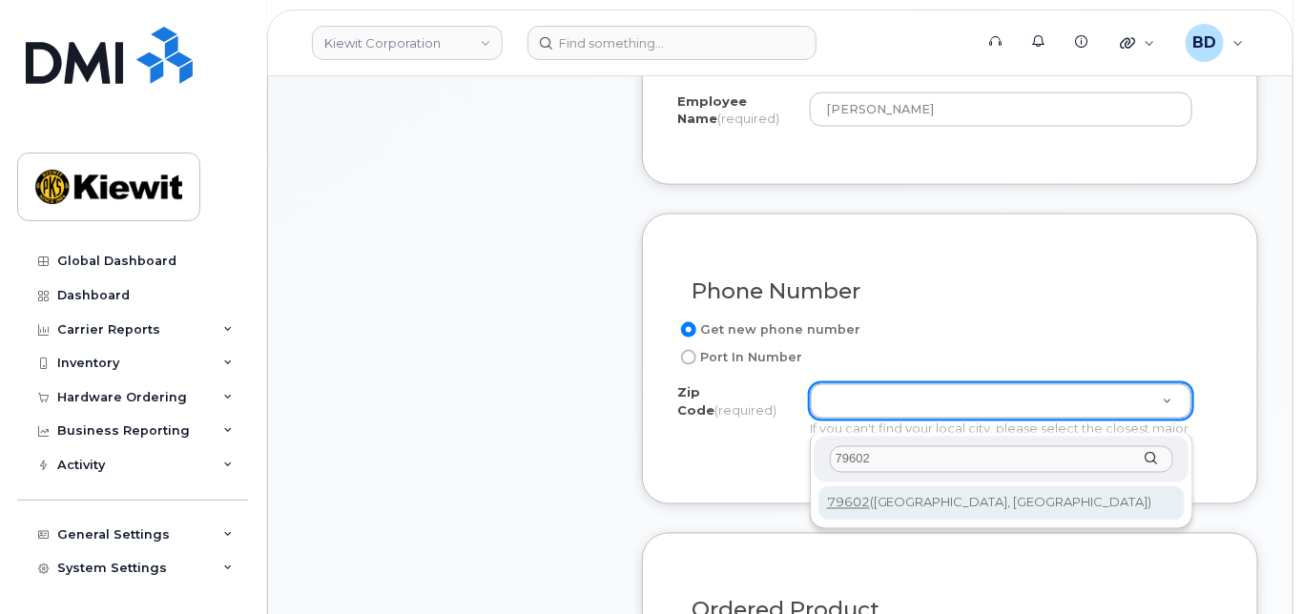
type input "79602"
type input "79602 (Abilene, TX)"
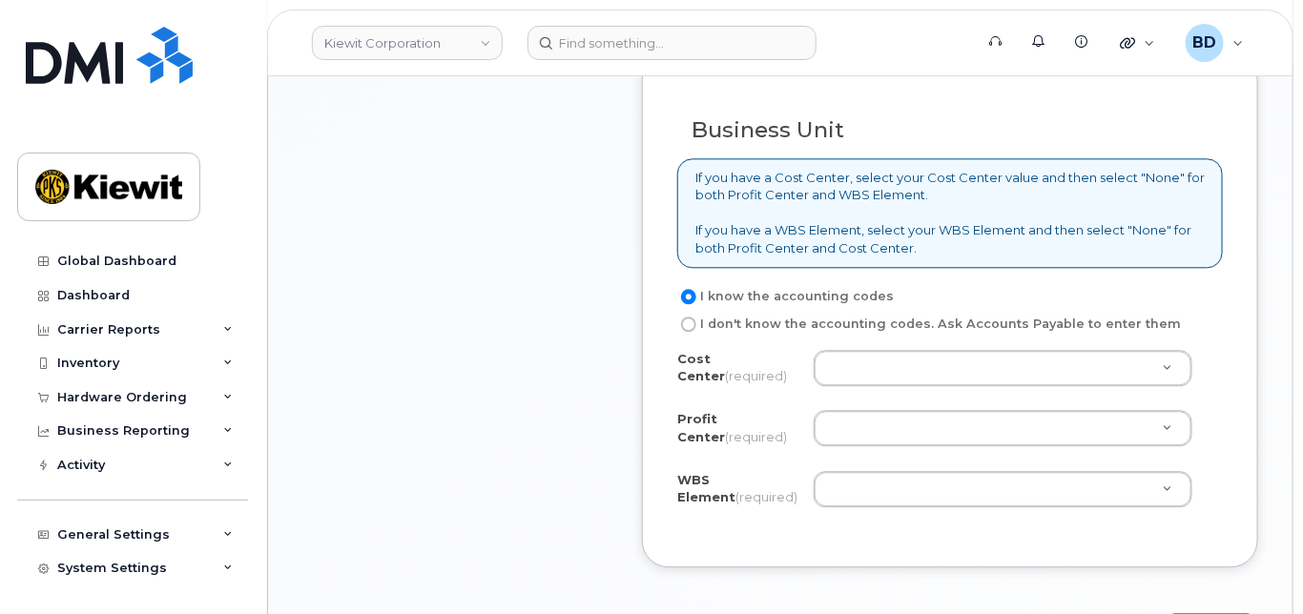
scroll to position [1653, 0]
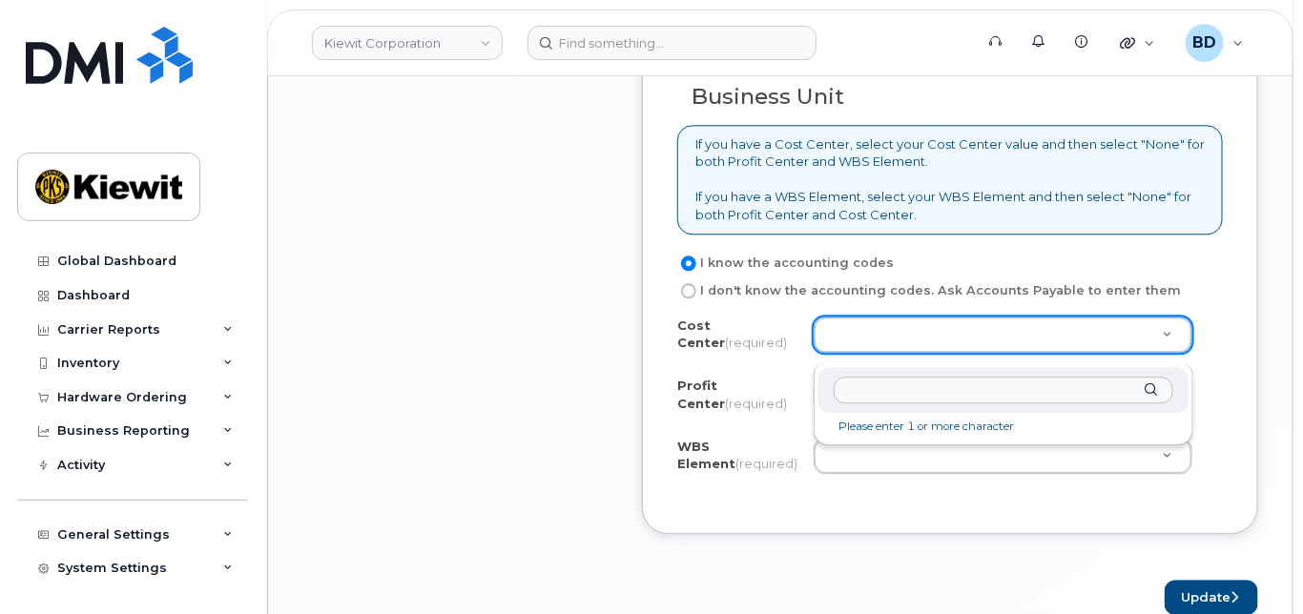
drag, startPoint x: 857, startPoint y: 339, endPoint x: 858, endPoint y: 322, distance: 16.2
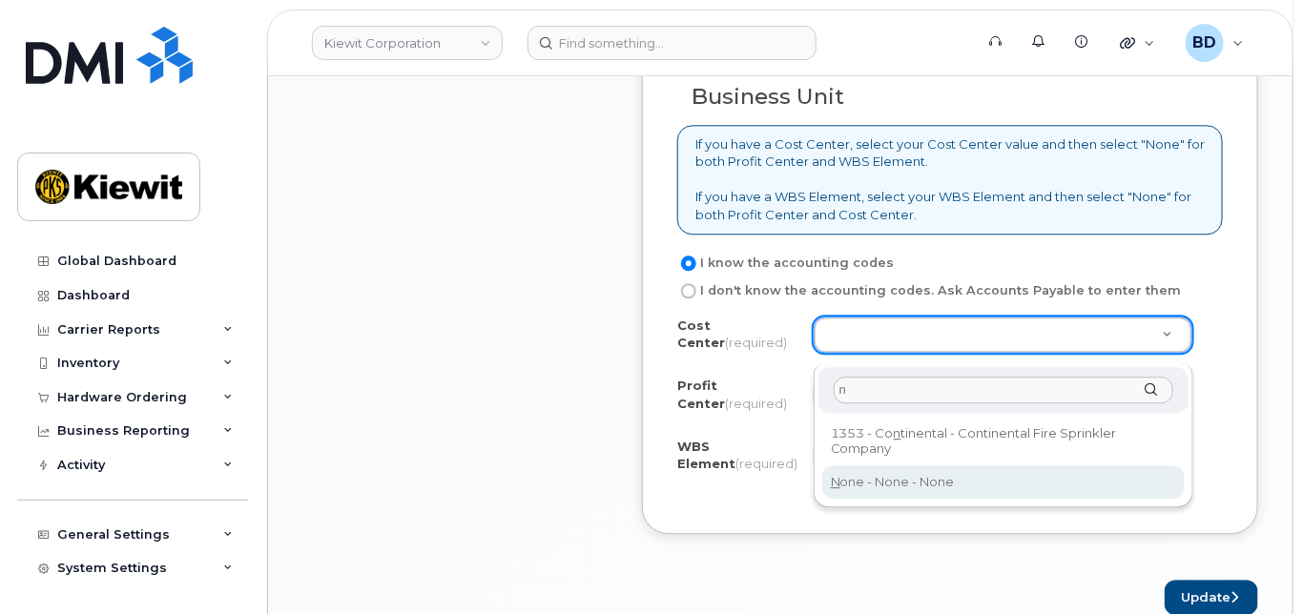
type input "n"
drag, startPoint x: 869, startPoint y: 475, endPoint x: 851, endPoint y: 436, distance: 43.1
type input "Continental"
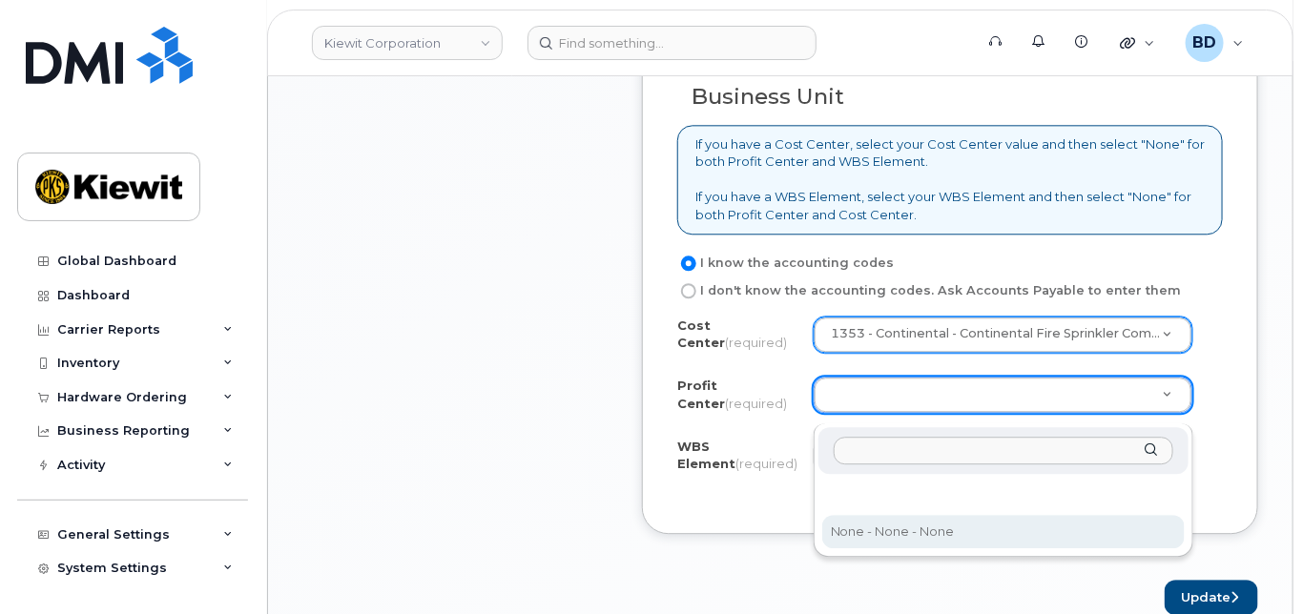
drag, startPoint x: 857, startPoint y: 526, endPoint x: 848, endPoint y: 502, distance: 26.6
select select "None"
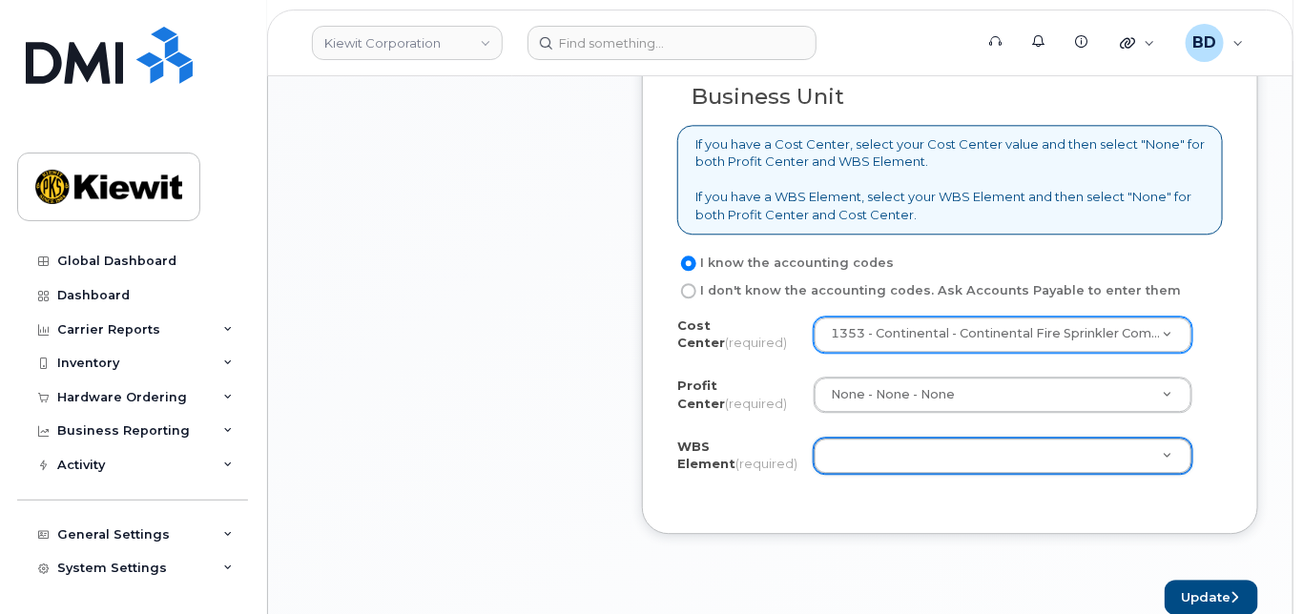
drag, startPoint x: 873, startPoint y: 442, endPoint x: 894, endPoint y: 475, distance: 39.4
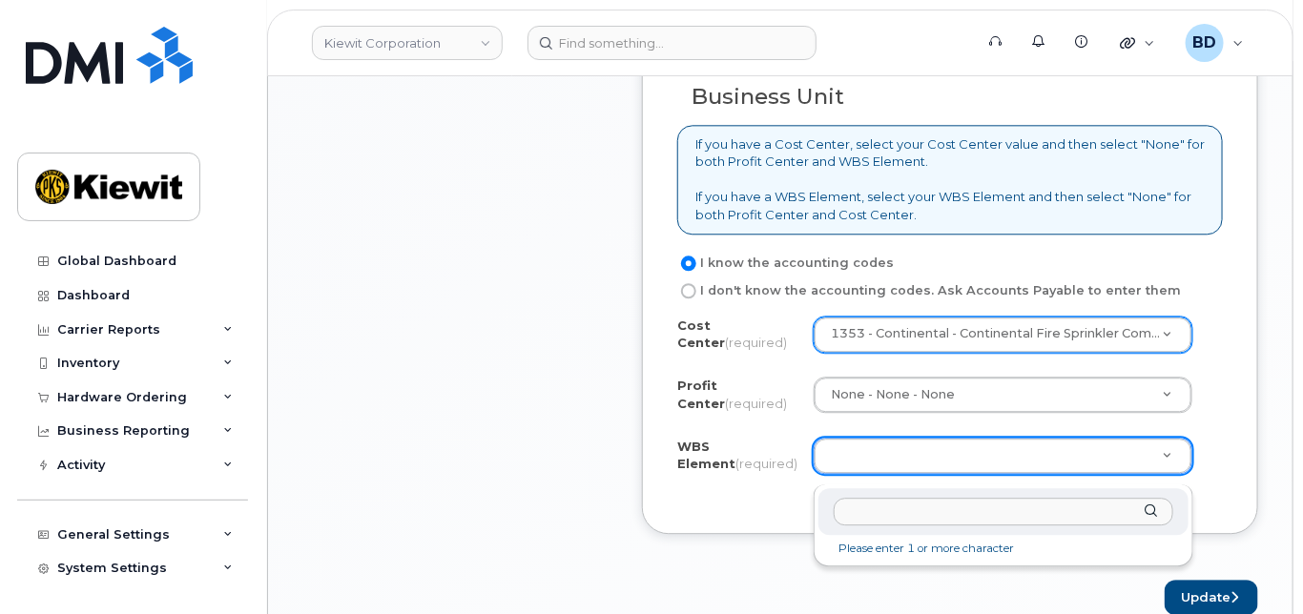
paste input "106373.1081"
type input "106373.1081"
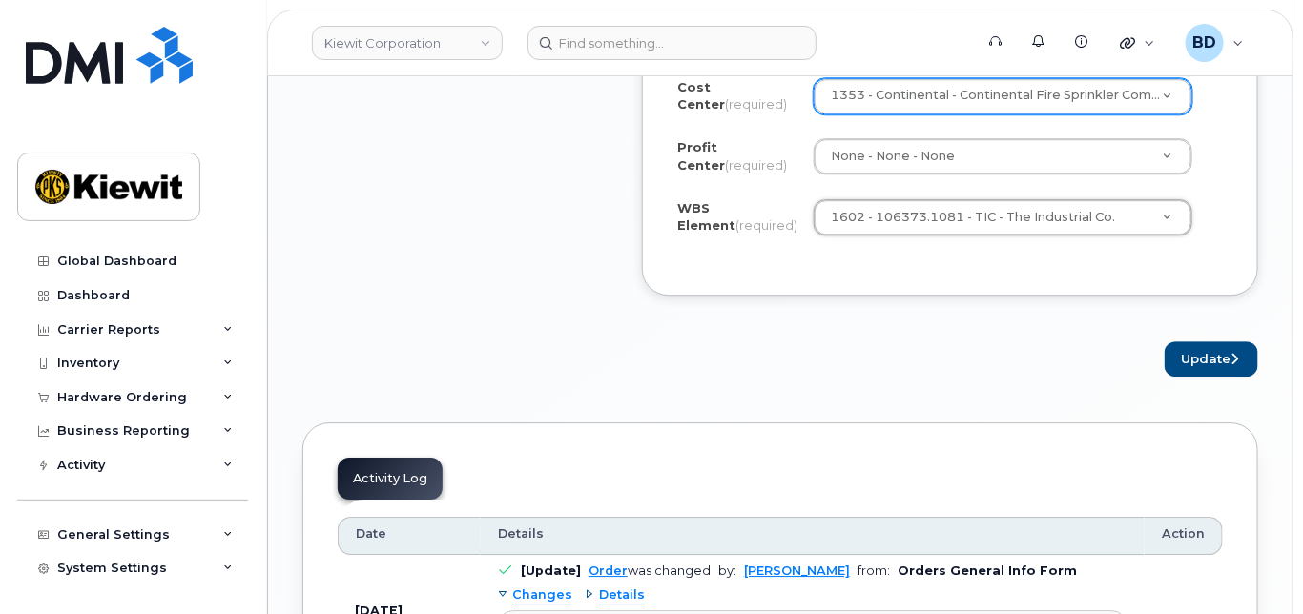
scroll to position [1906, 0]
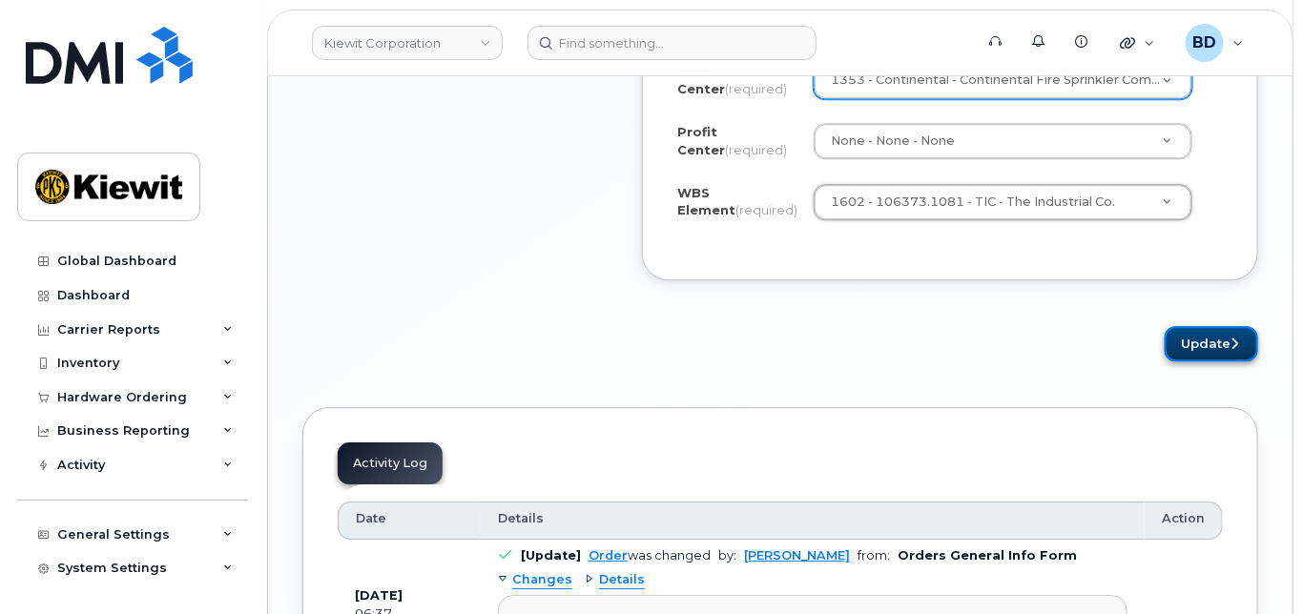
click at [1217, 347] on button "Update" at bounding box center [1210, 343] width 93 height 35
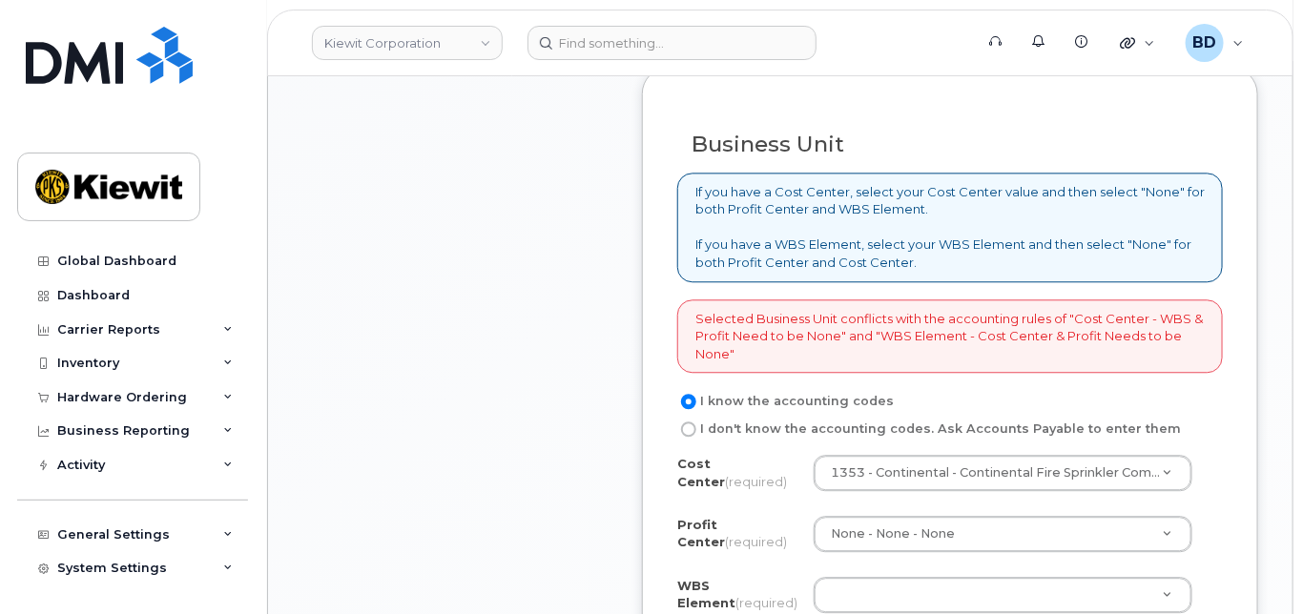
scroll to position [1653, 0]
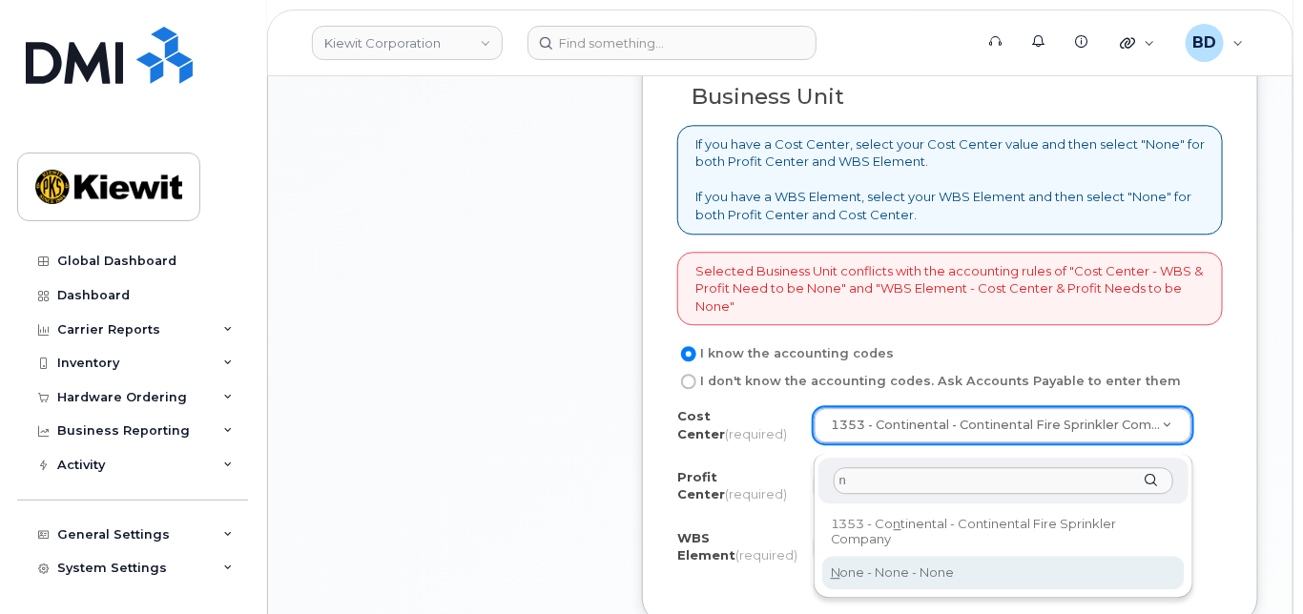
type input "n"
type input "None"
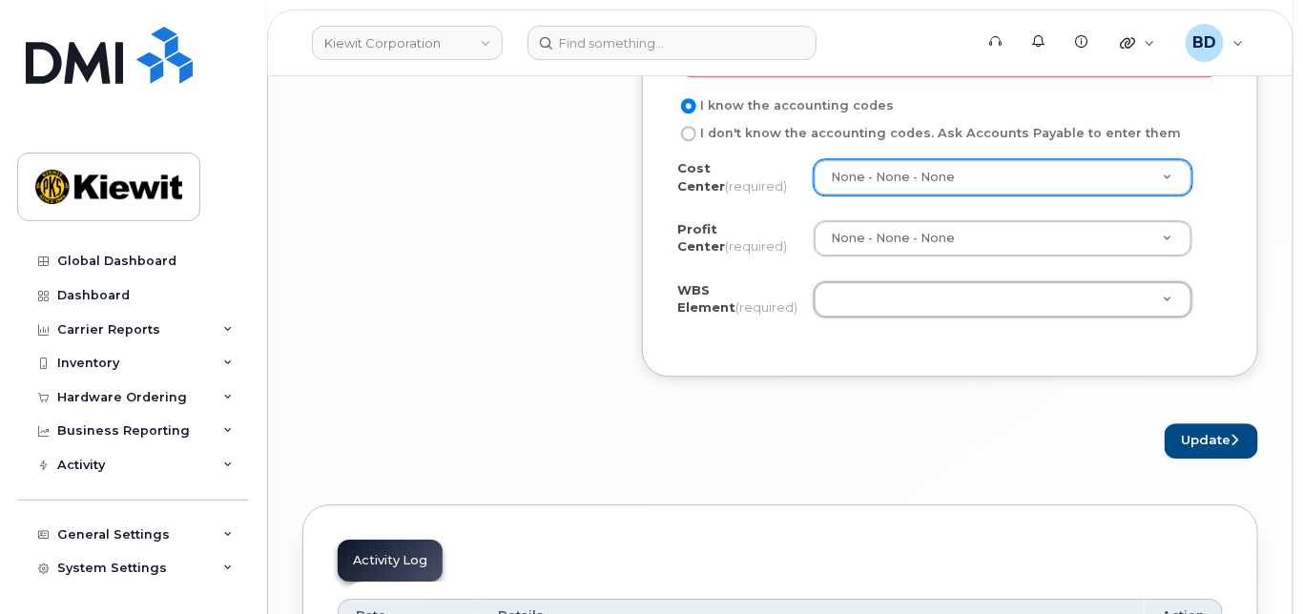
scroll to position [1779, 0]
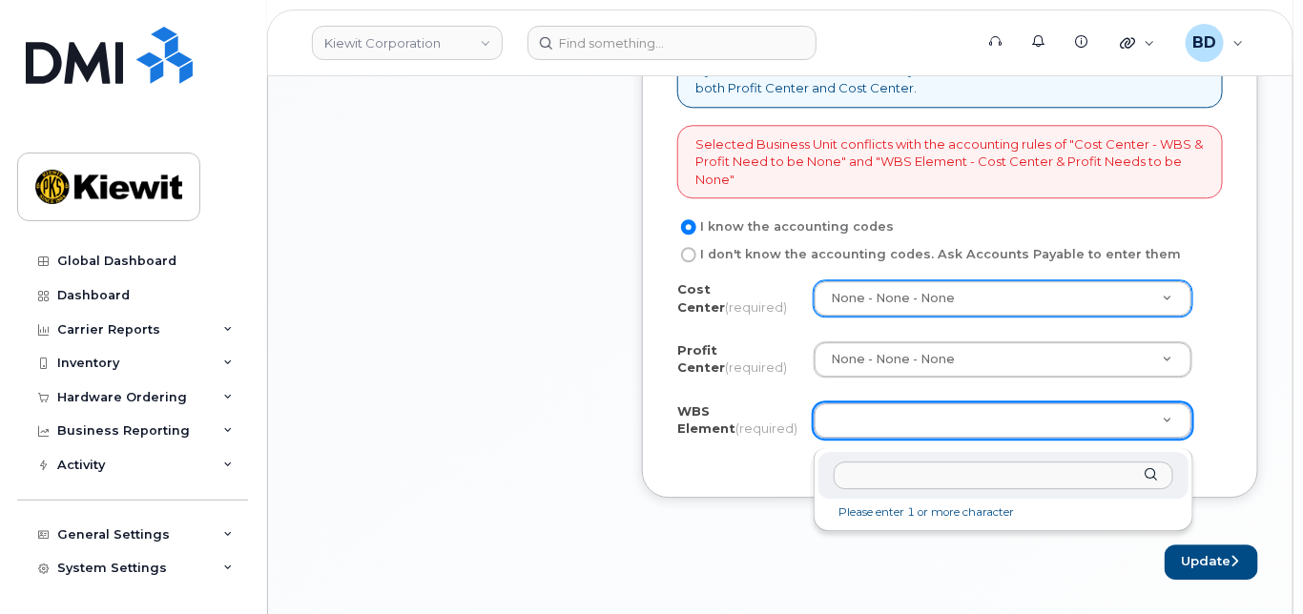
paste input "106373.1081"
type input "106373.1081"
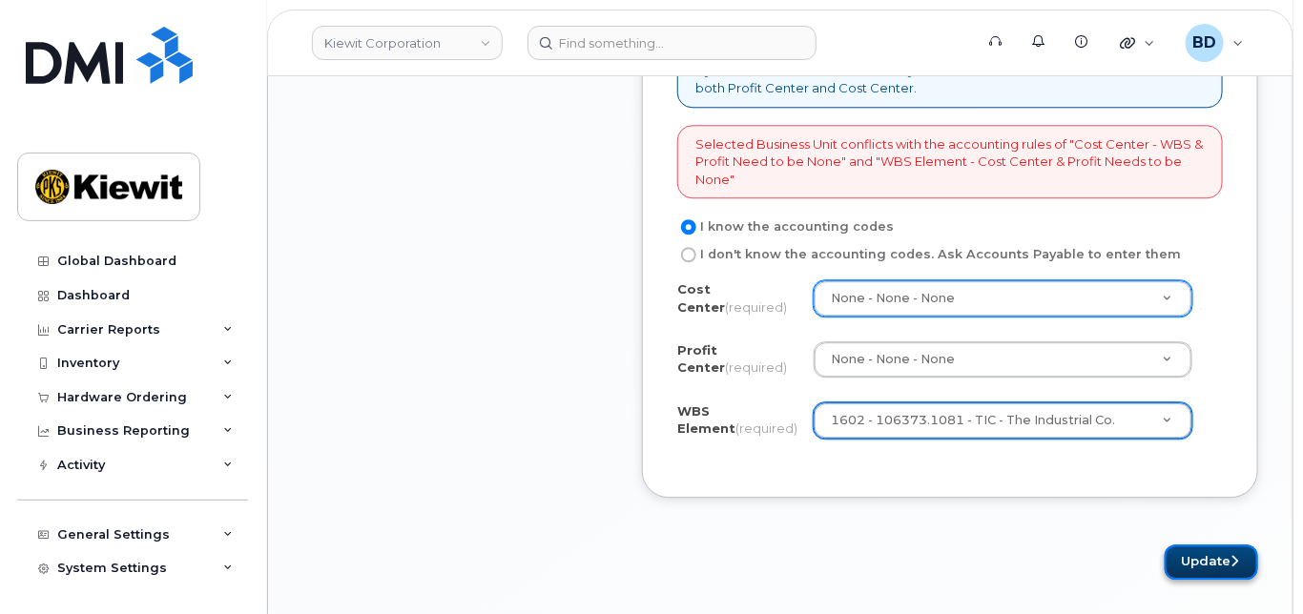
click at [1211, 568] on button "Update" at bounding box center [1210, 561] width 93 height 35
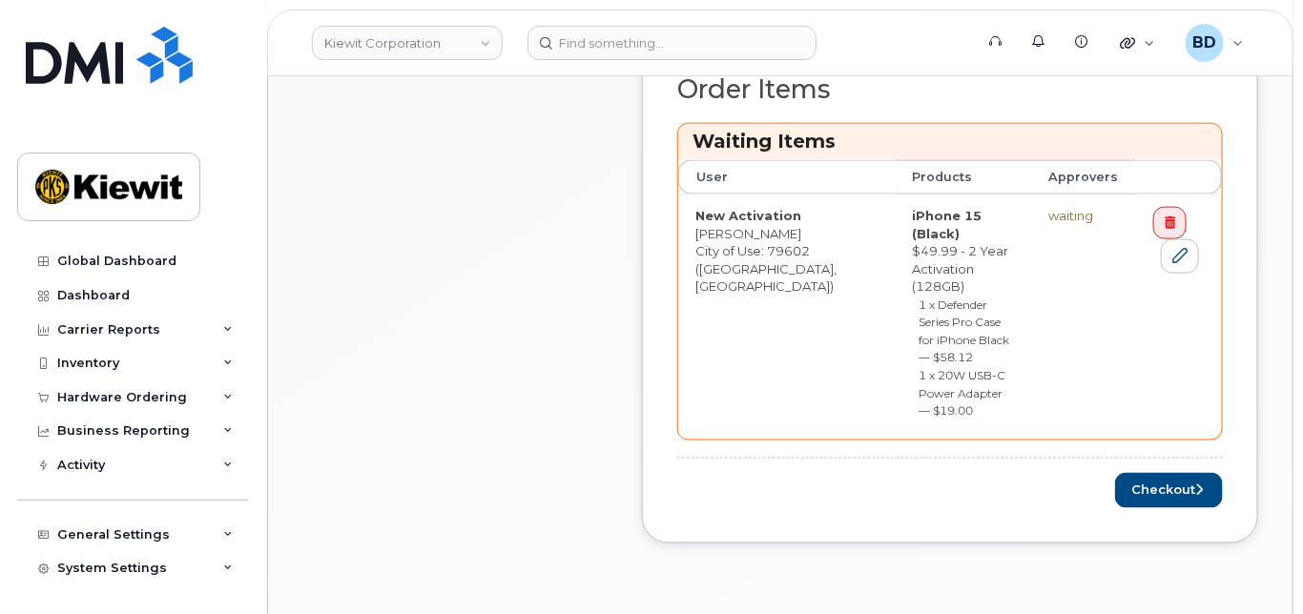
scroll to position [890, 0]
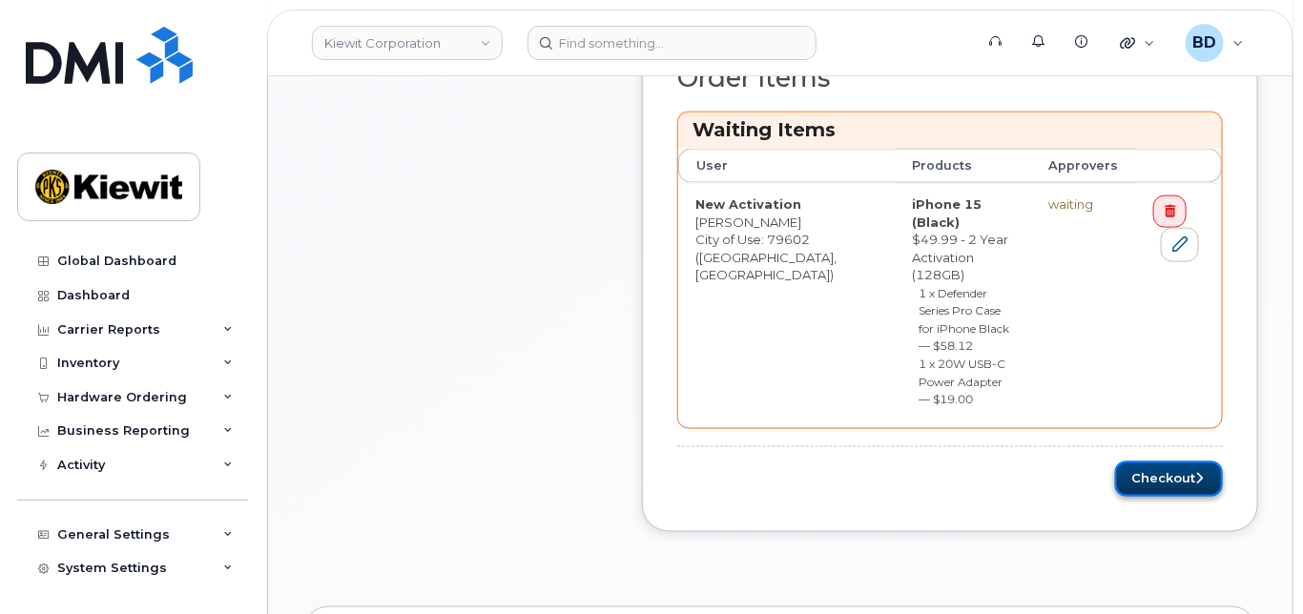
click at [1155, 462] on button "Checkout" at bounding box center [1169, 479] width 108 height 35
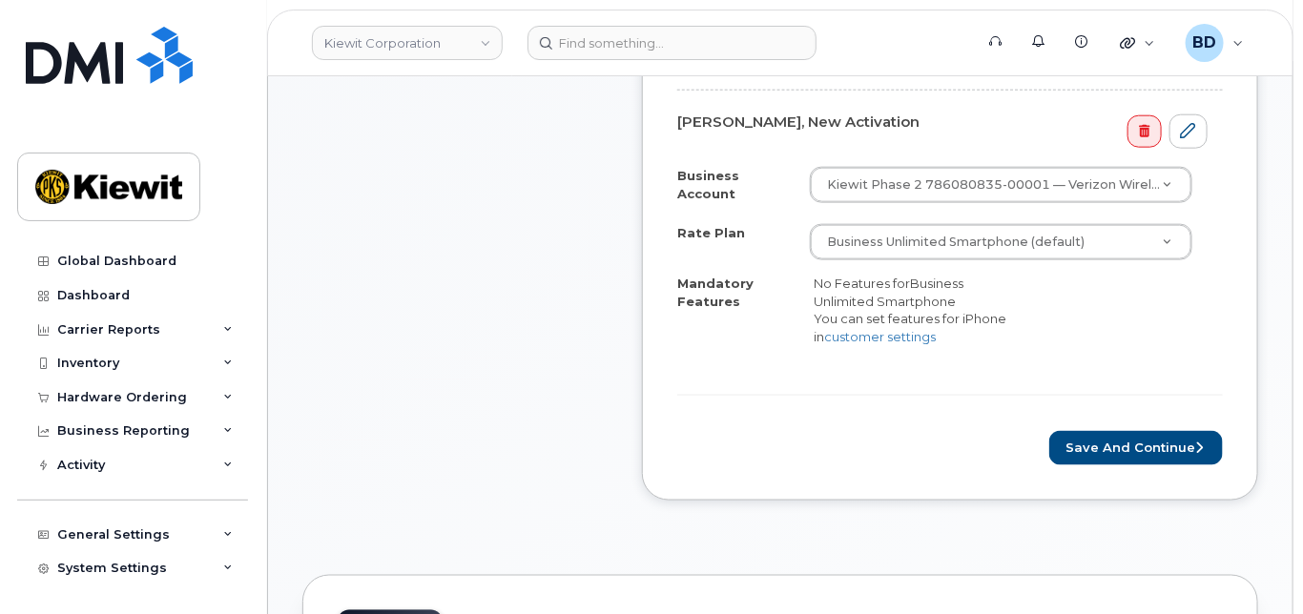
scroll to position [763, 0]
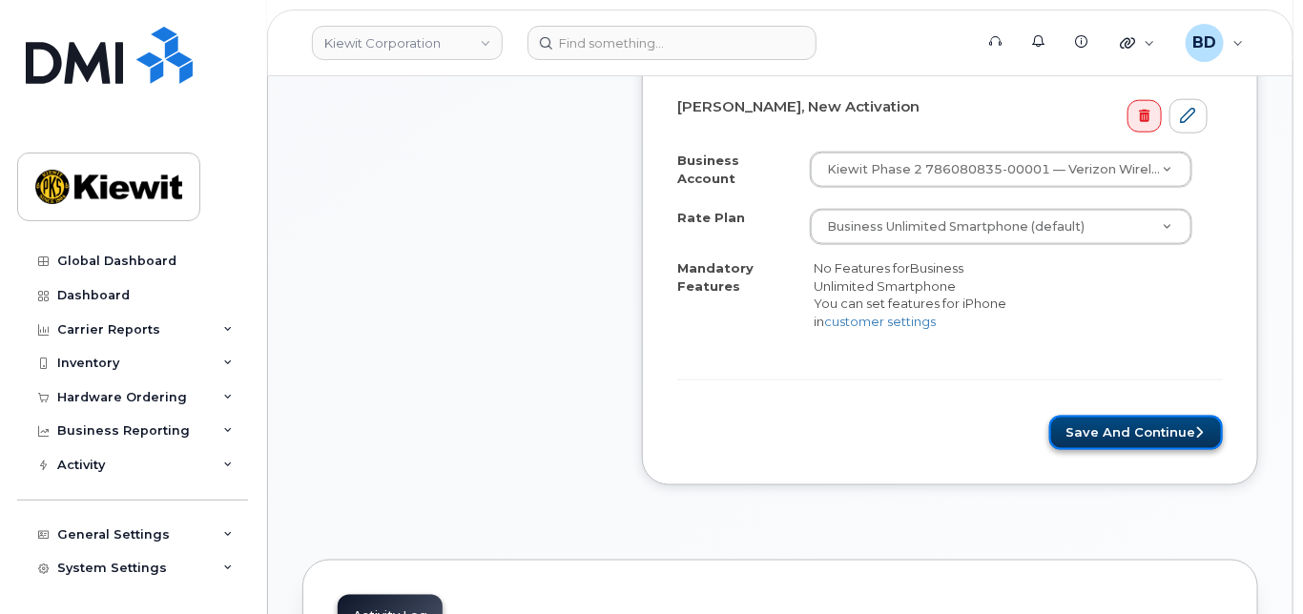
click at [1135, 428] on button "Save and Continue" at bounding box center [1136, 433] width 174 height 35
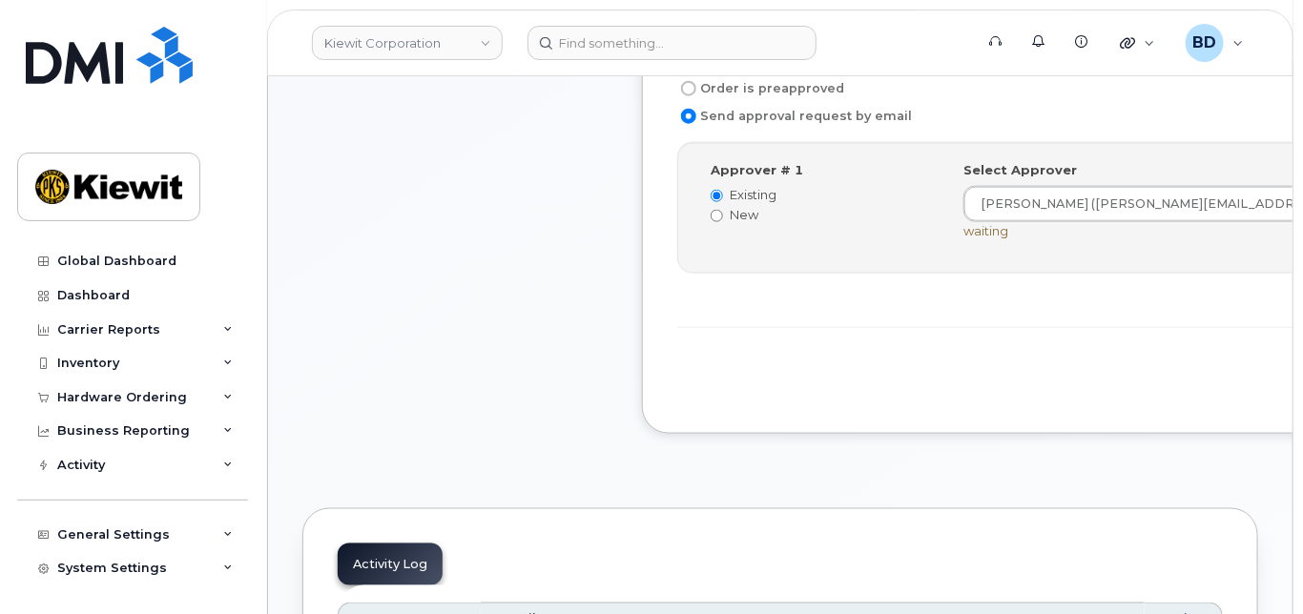
scroll to position [763, 0]
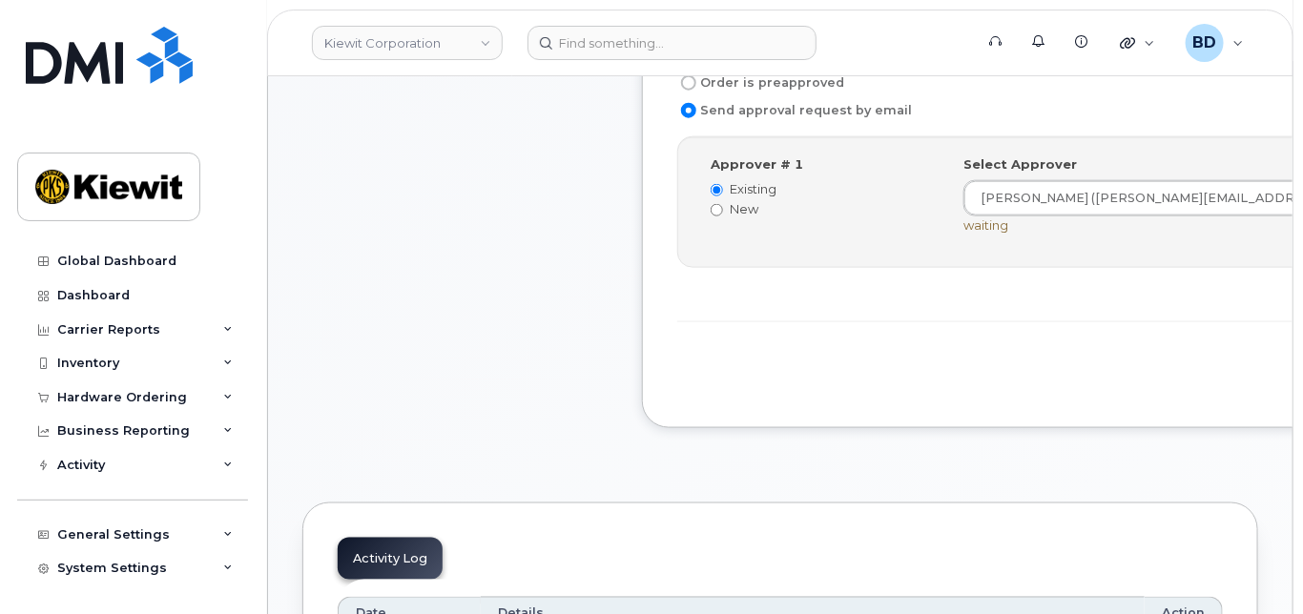
click at [1114, 417] on div "[PERSON_NAME], New Activation Order is preapproved Send approval request by ema…" at bounding box center [1074, 201] width 865 height 453
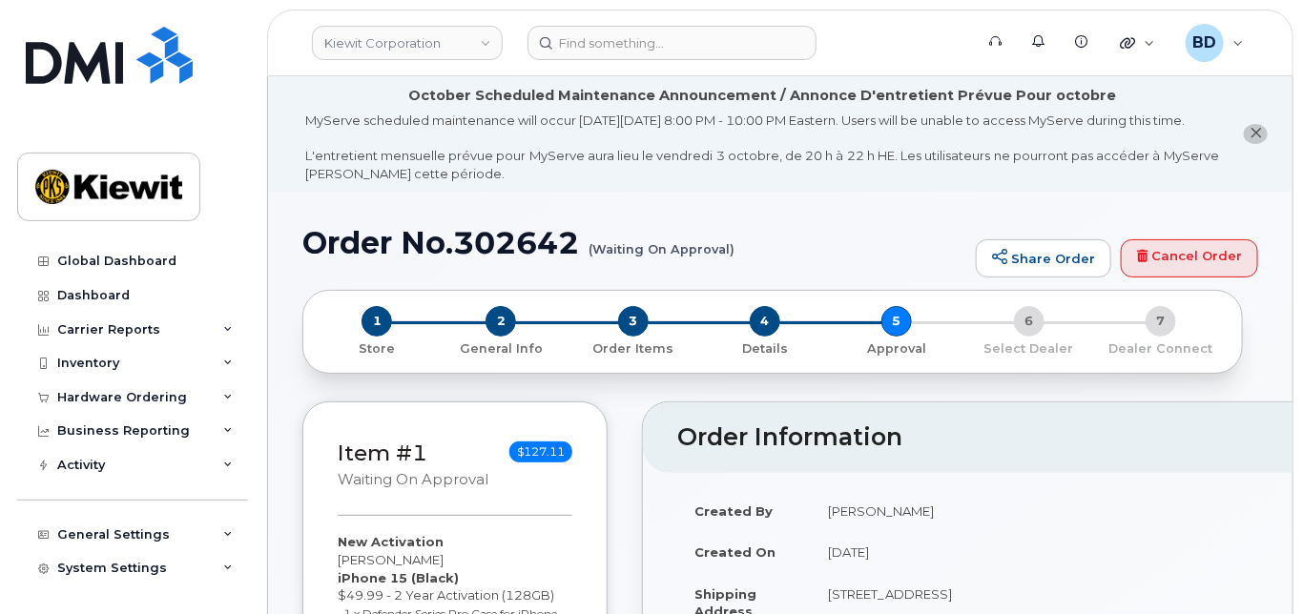
click at [486, 259] on h1 "Order No.302642 (Waiting On Approval)" at bounding box center [634, 242] width 664 height 33
click at [485, 259] on h1 "Order No.302642 (Waiting On Approval)" at bounding box center [634, 242] width 664 height 33
click at [498, 258] on h1 "Order No.302642 (Waiting On Approval)" at bounding box center [634, 242] width 664 height 33
copy h1 "302642"
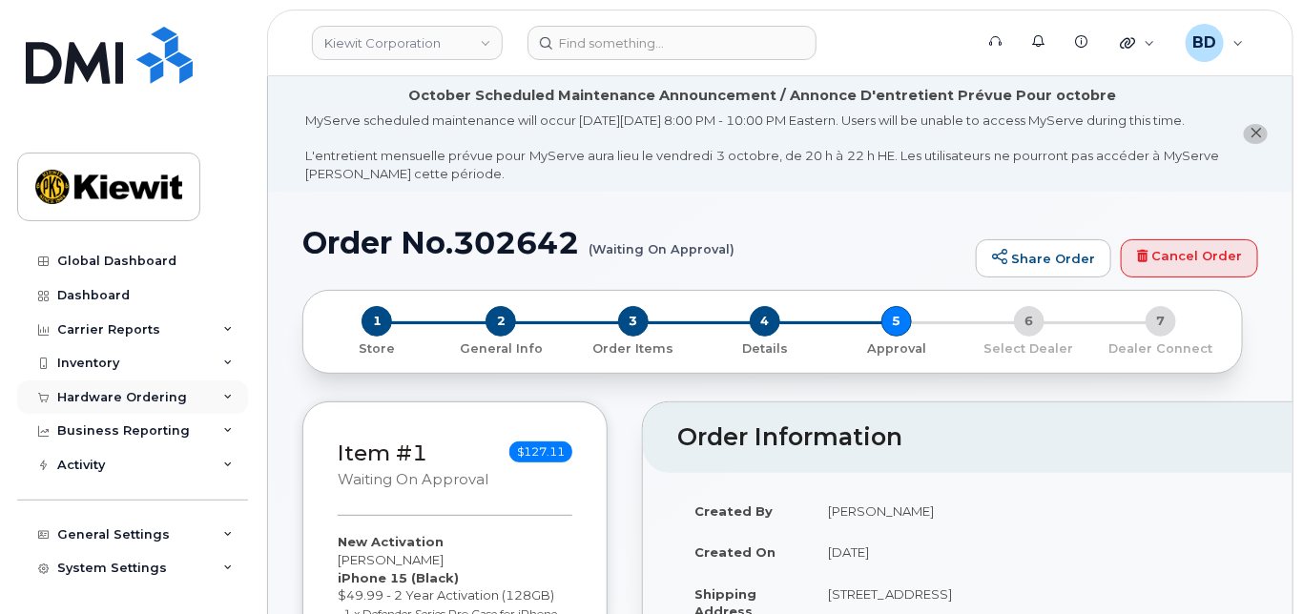
click at [229, 403] on div "Hardware Ordering" at bounding box center [132, 397] width 231 height 34
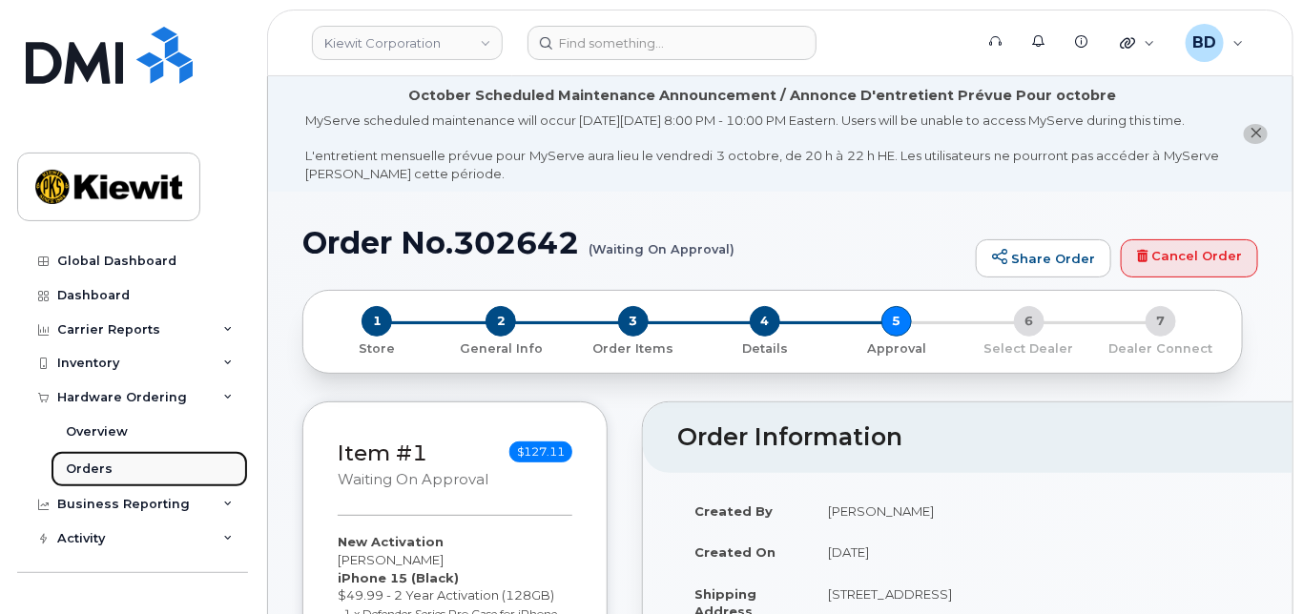
click at [97, 467] on div "Orders" at bounding box center [89, 469] width 47 height 17
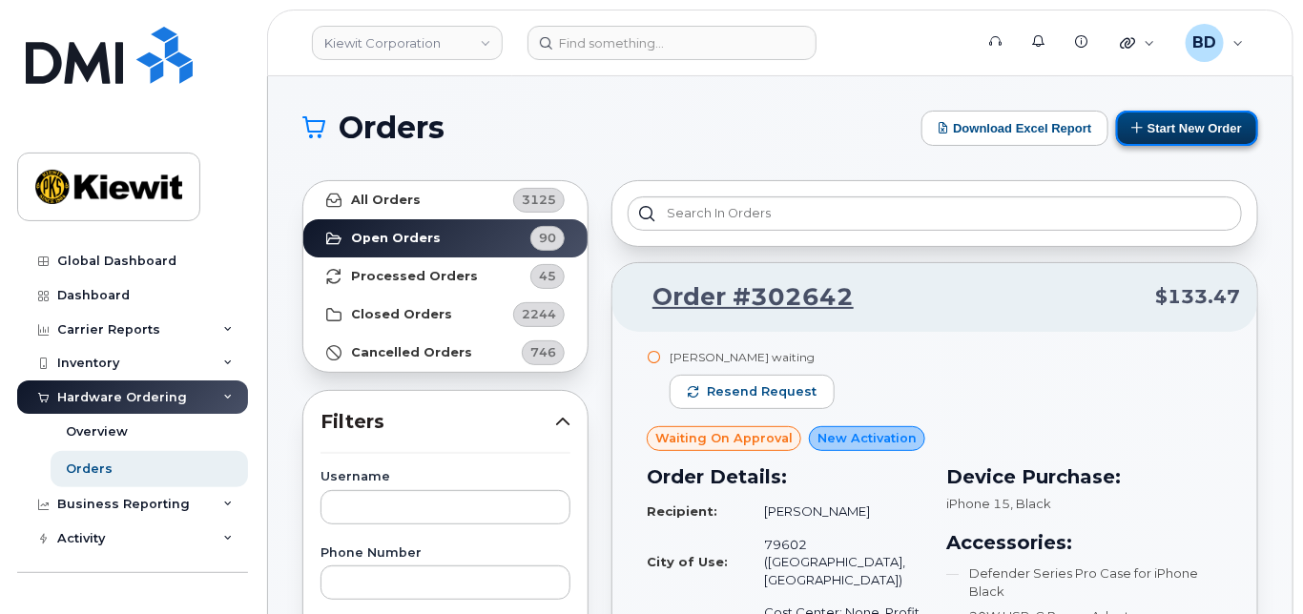
click at [1203, 125] on button "Start New Order" at bounding box center [1187, 128] width 142 height 35
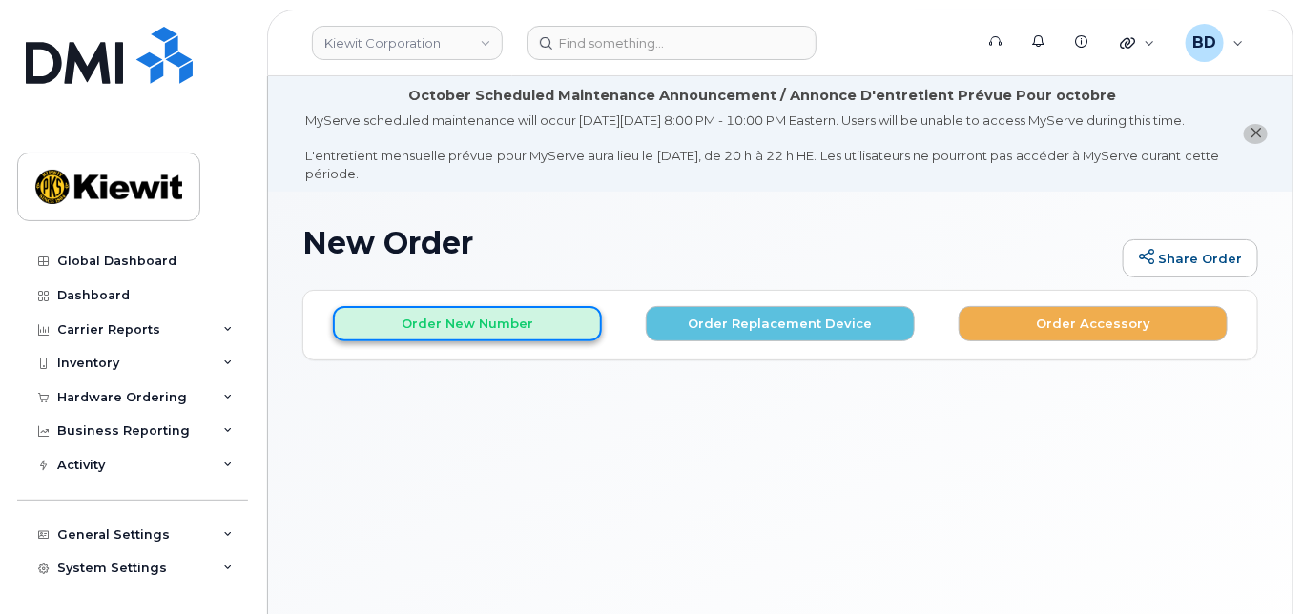
click at [454, 341] on button "Order New Number" at bounding box center [467, 323] width 269 height 35
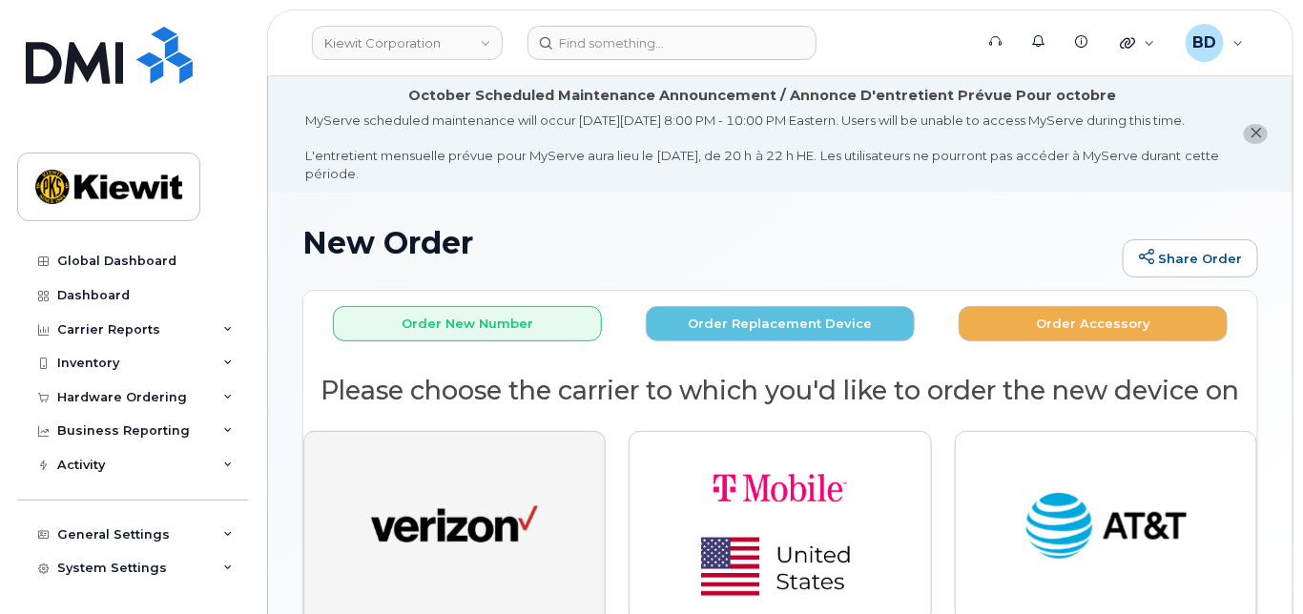
click at [448, 486] on button "button" at bounding box center [454, 527] width 302 height 193
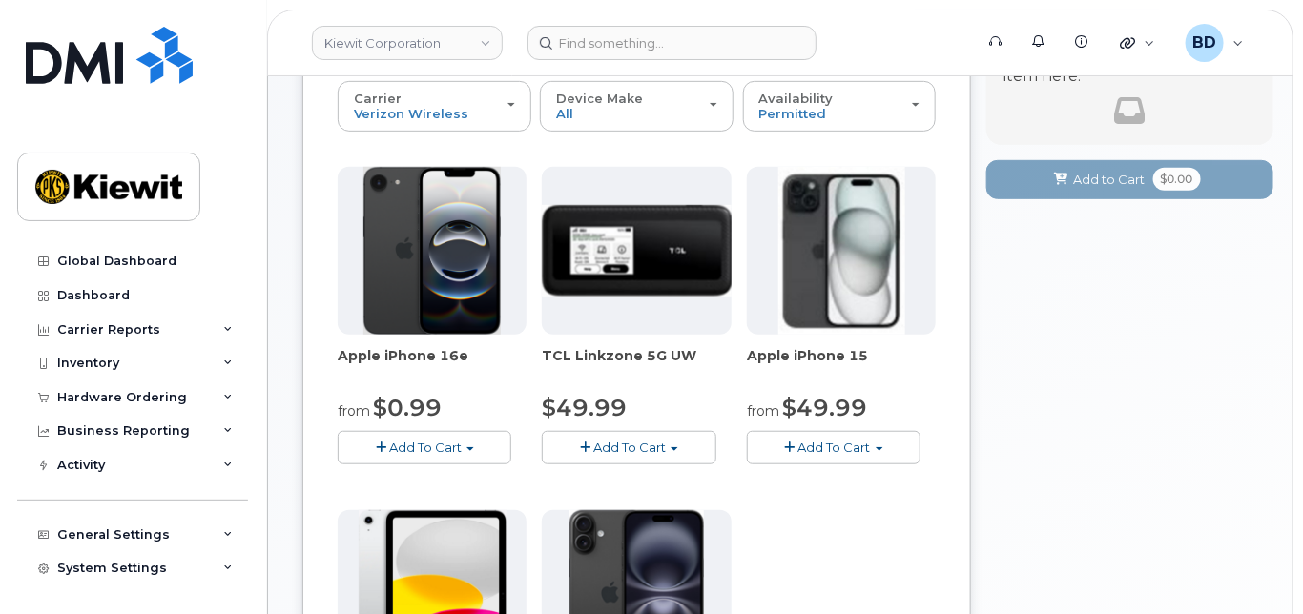
scroll to position [381, 0]
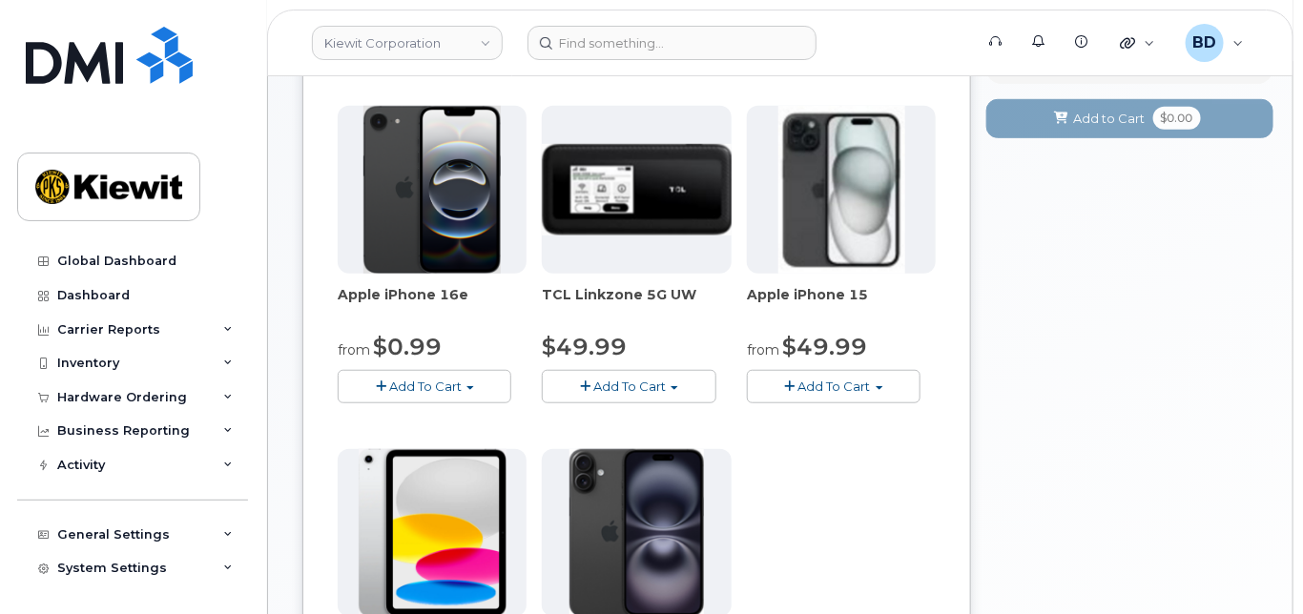
click at [806, 394] on span "Add To Cart" at bounding box center [834, 386] width 72 height 15
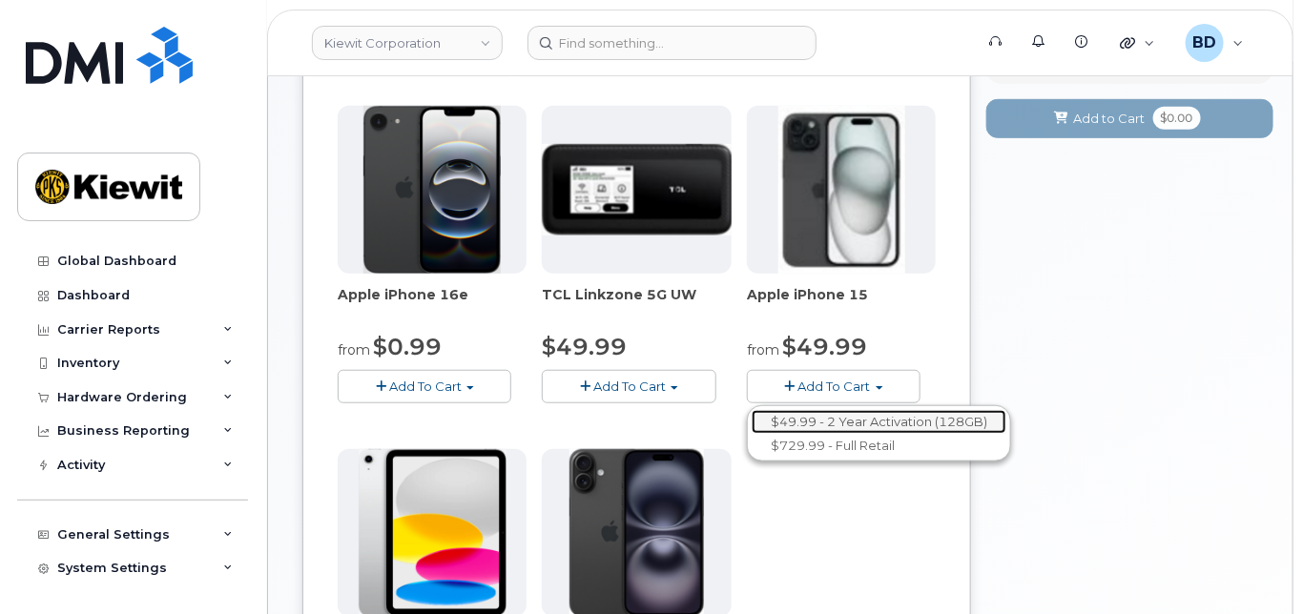
click at [820, 434] on link "$49.99 - 2 Year Activation (128GB)" at bounding box center [878, 422] width 255 height 24
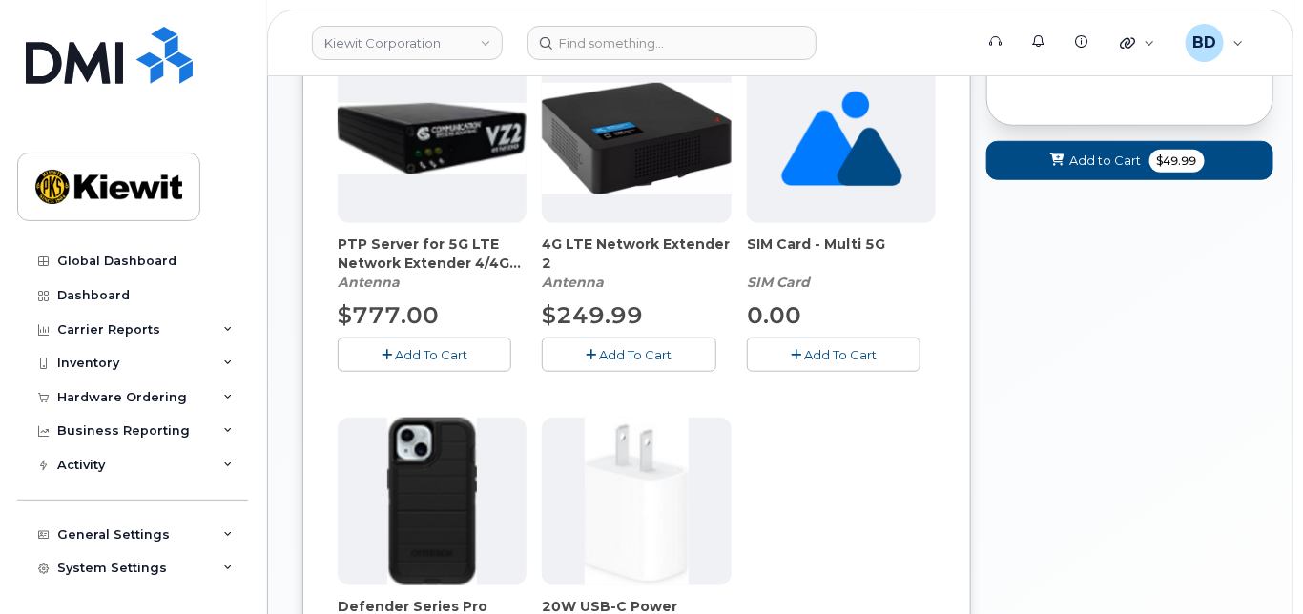
scroll to position [635, 0]
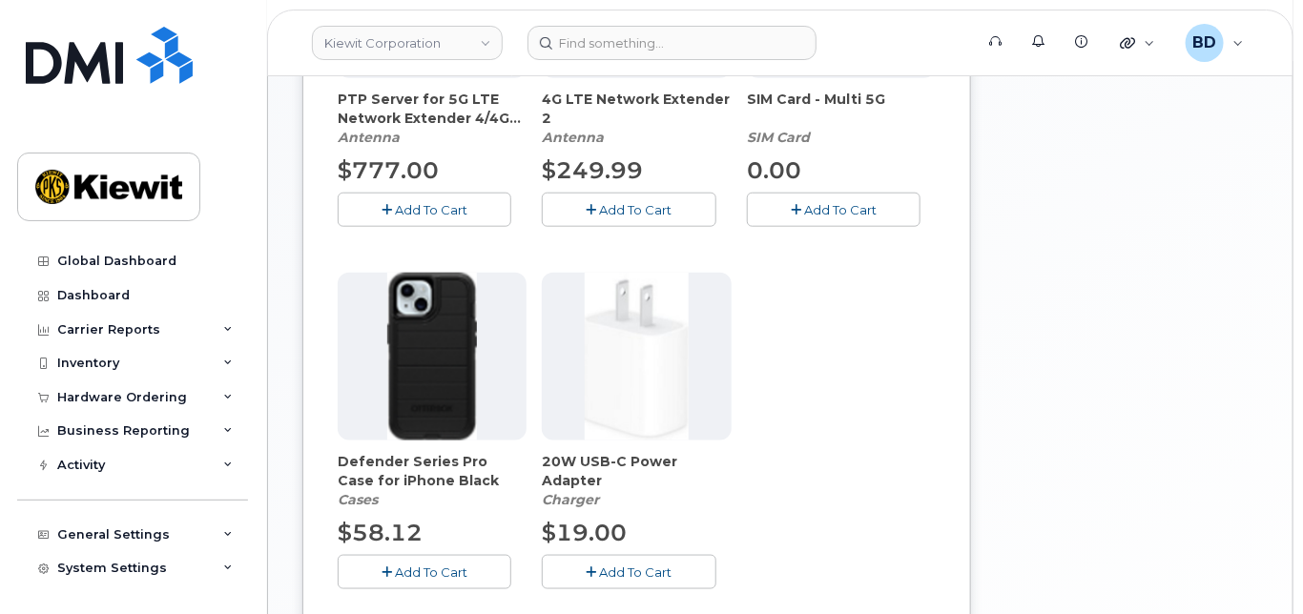
click at [463, 588] on button "Add To Cart" at bounding box center [425, 571] width 174 height 33
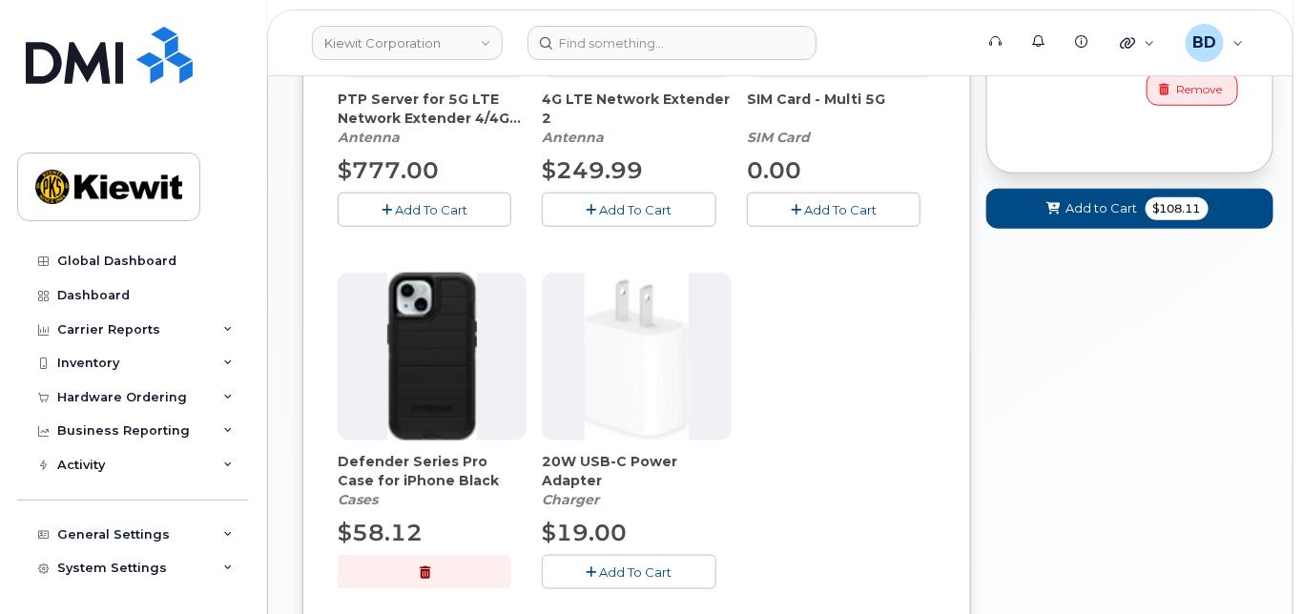
click at [599, 581] on button "Add To Cart" at bounding box center [629, 571] width 174 height 33
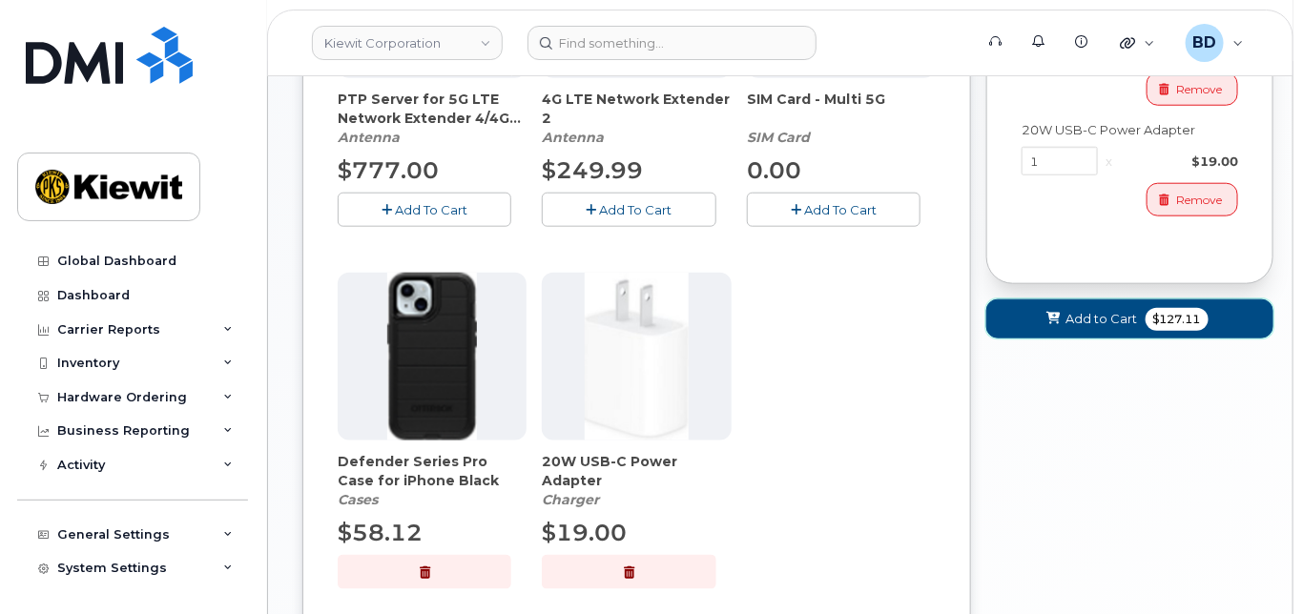
click at [1078, 328] on span "Add to Cart" at bounding box center [1102, 319] width 72 height 18
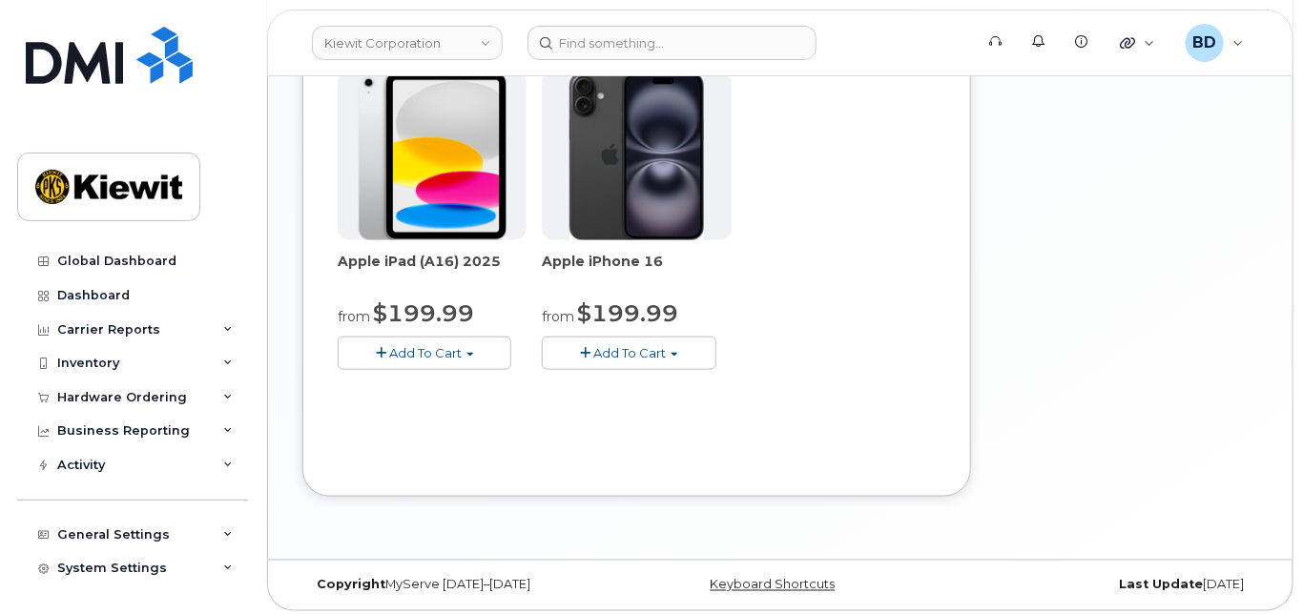
scroll to position [524, 0]
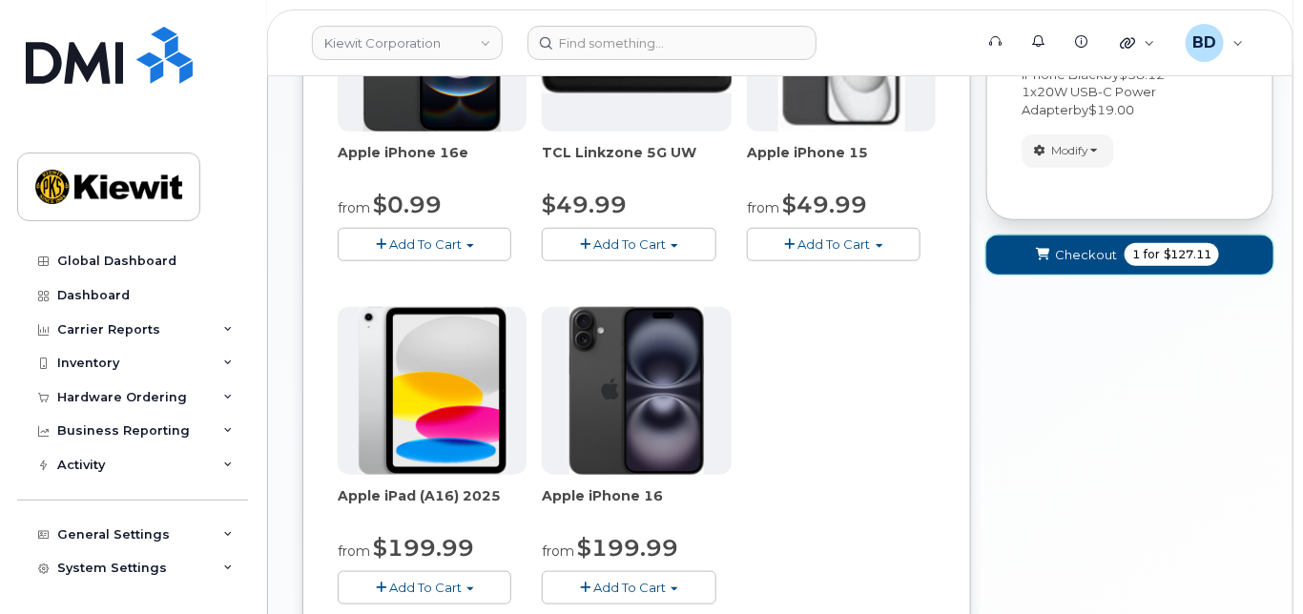
click at [1078, 264] on span "Checkout" at bounding box center [1086, 255] width 62 height 18
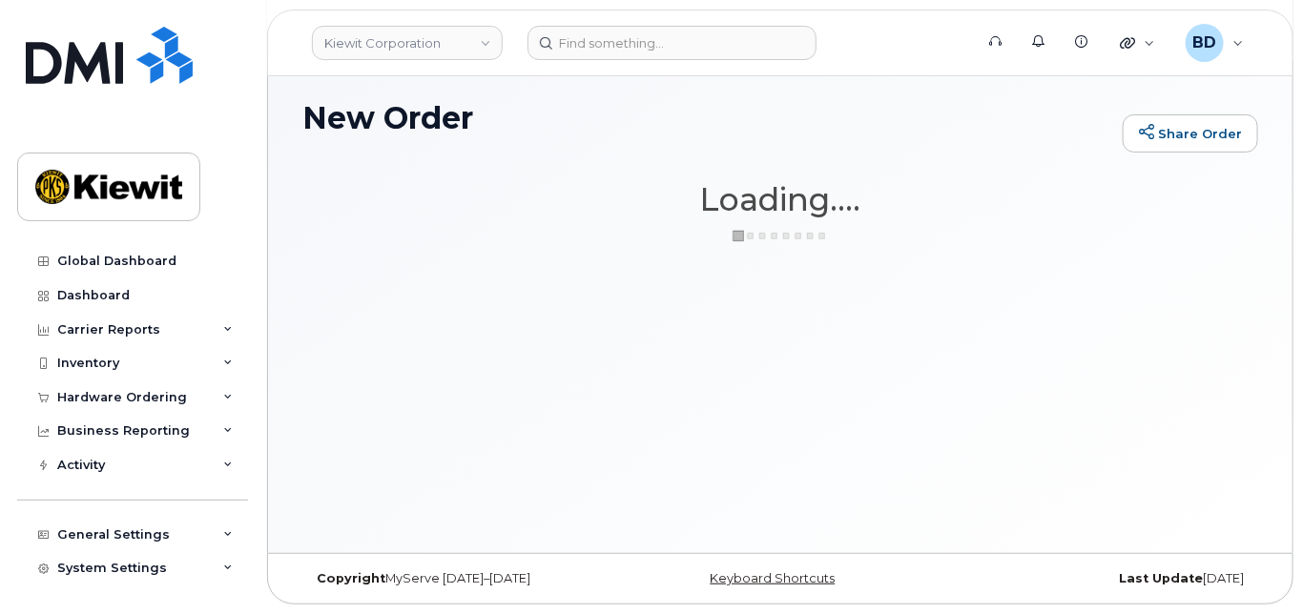
scroll to position [142, 0]
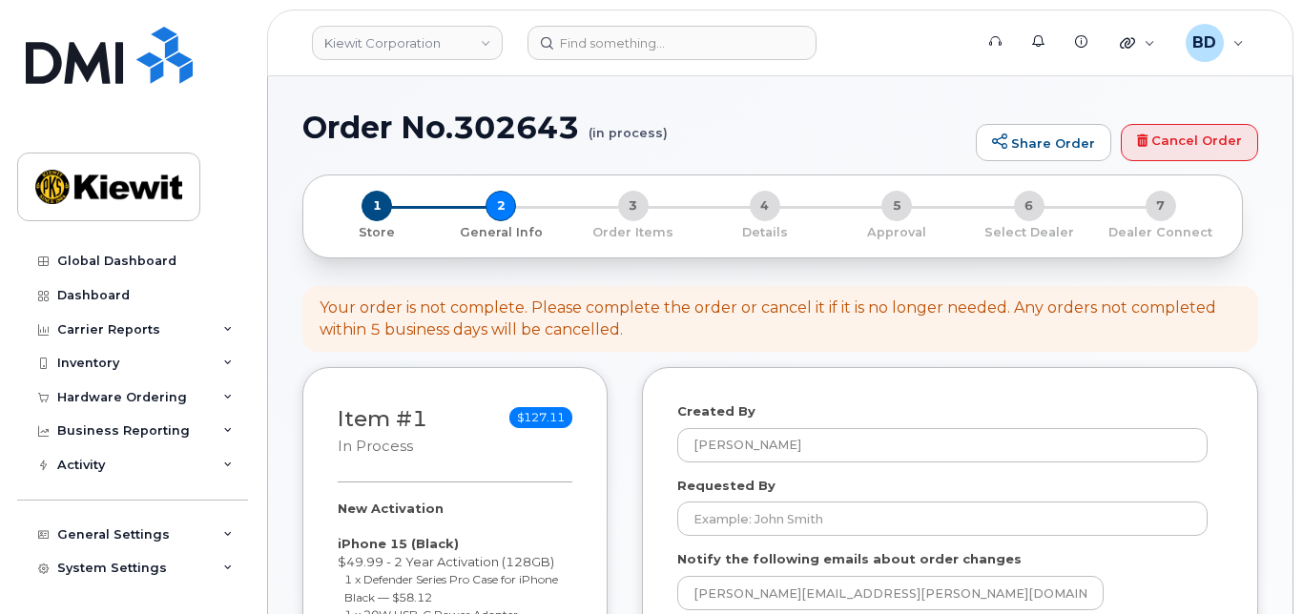
select select
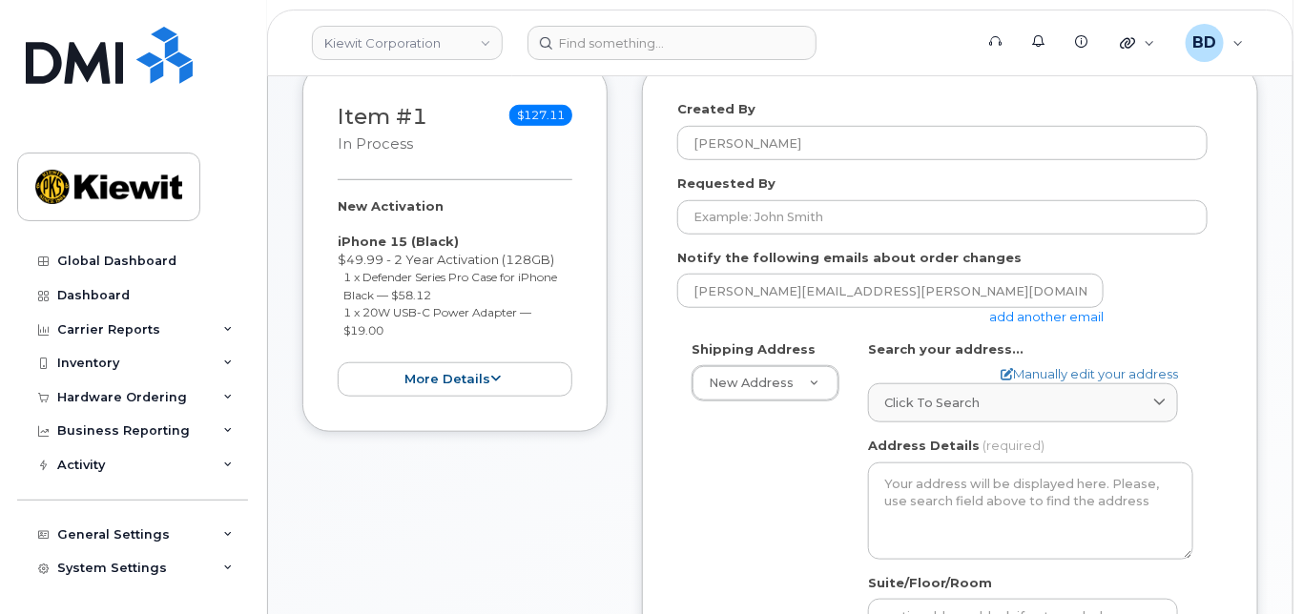
scroll to position [254, 0]
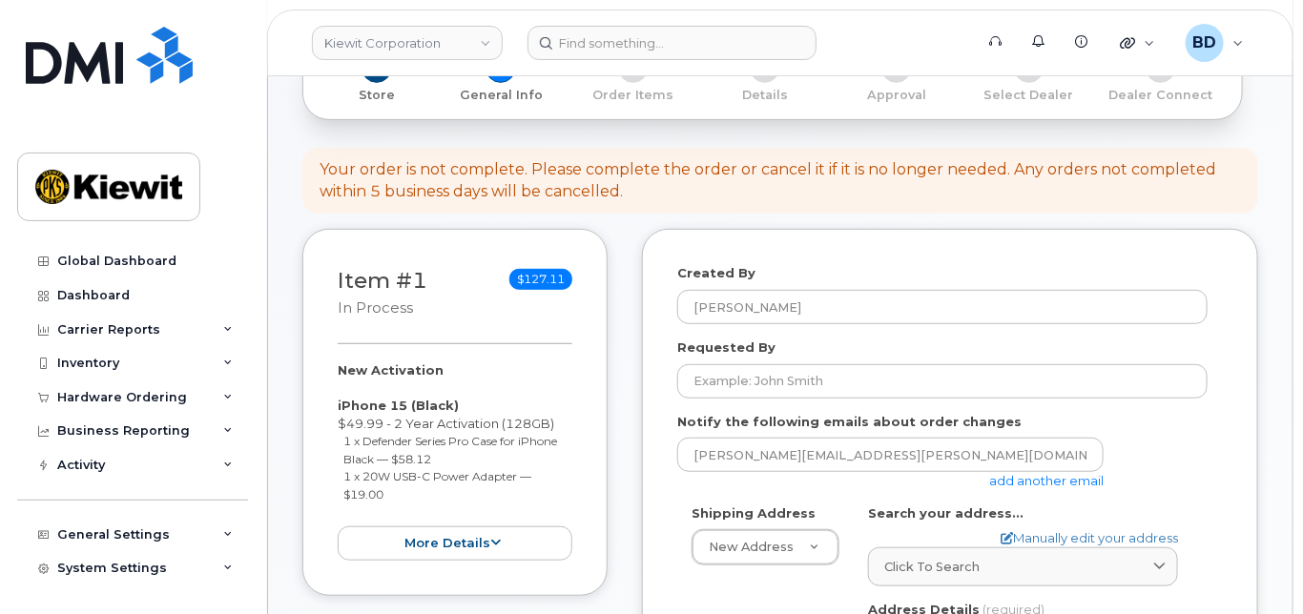
click at [1052, 488] on link "add another email" at bounding box center [1046, 480] width 114 height 15
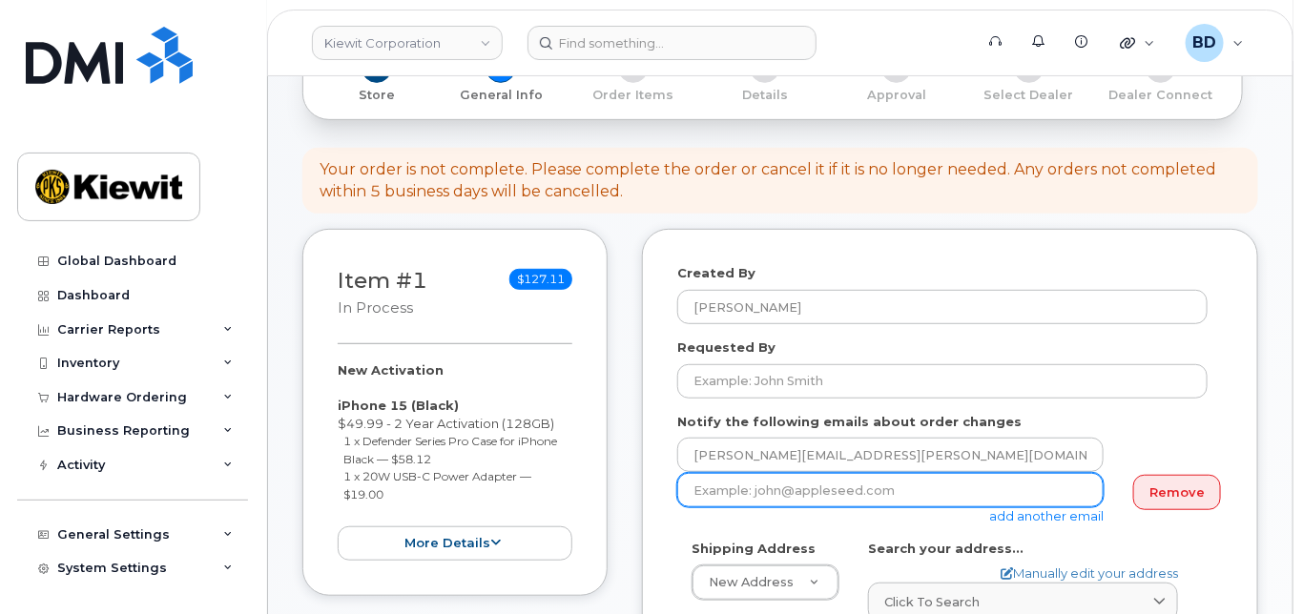
click at [769, 497] on input "email" at bounding box center [890, 490] width 426 height 34
paste input "[EMAIL_ADDRESS][PERSON_NAME][PERSON_NAME][DOMAIN_NAME]"
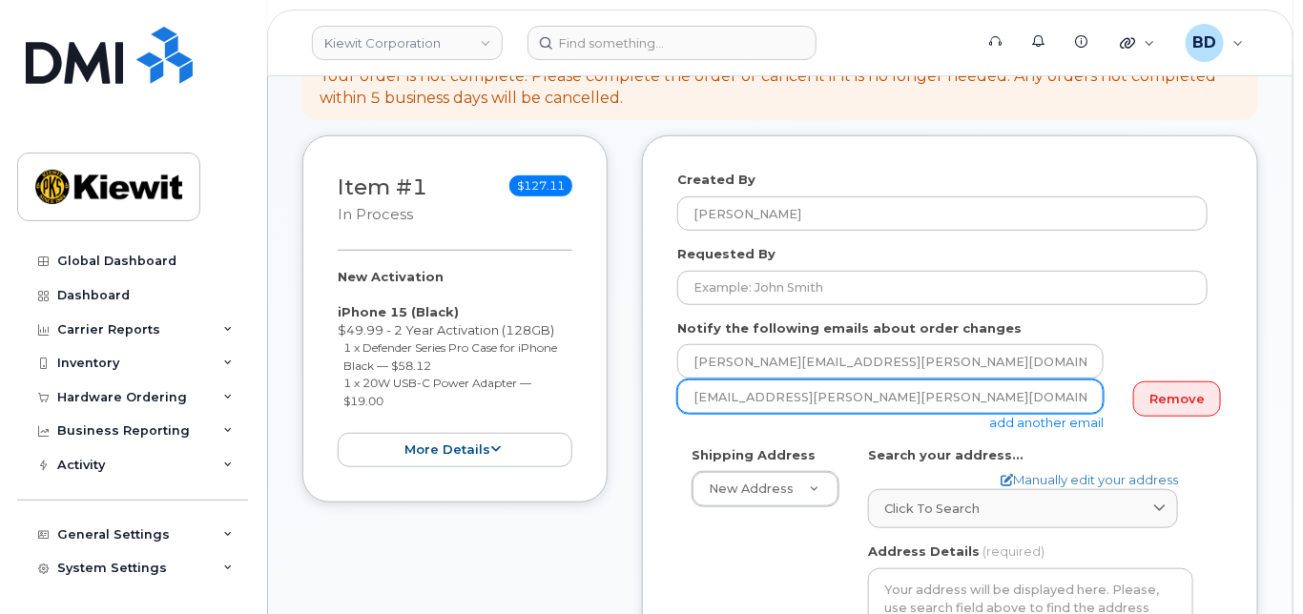
scroll to position [381, 0]
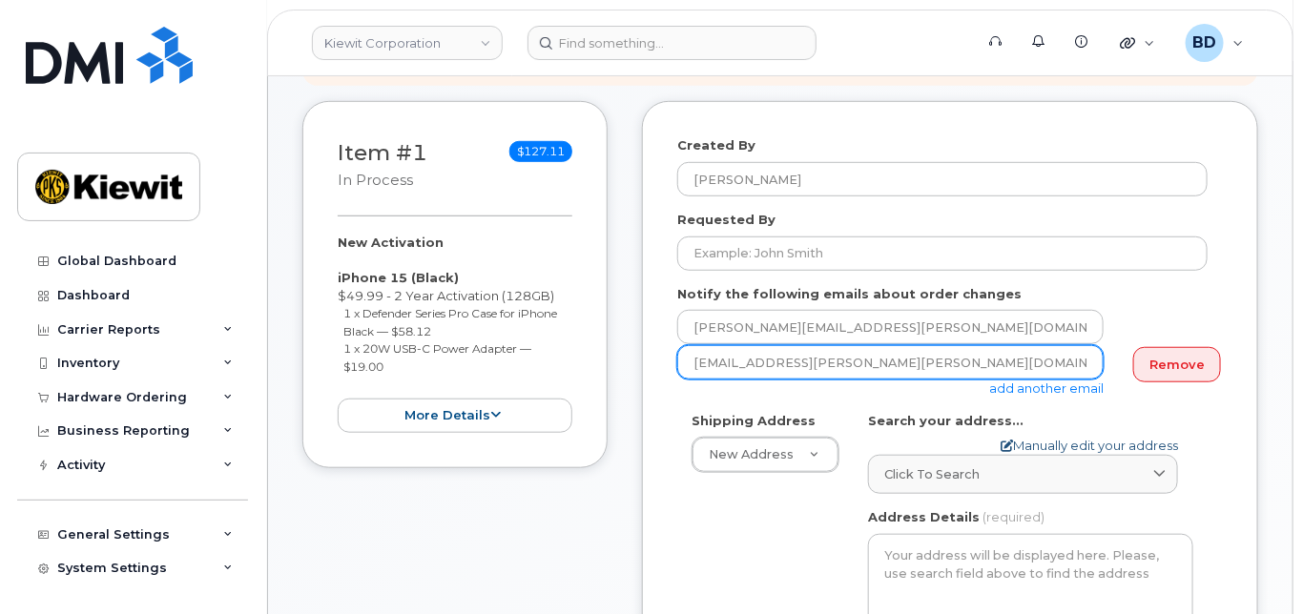
type input "[EMAIL_ADDRESS][PERSON_NAME][PERSON_NAME][DOMAIN_NAME]"
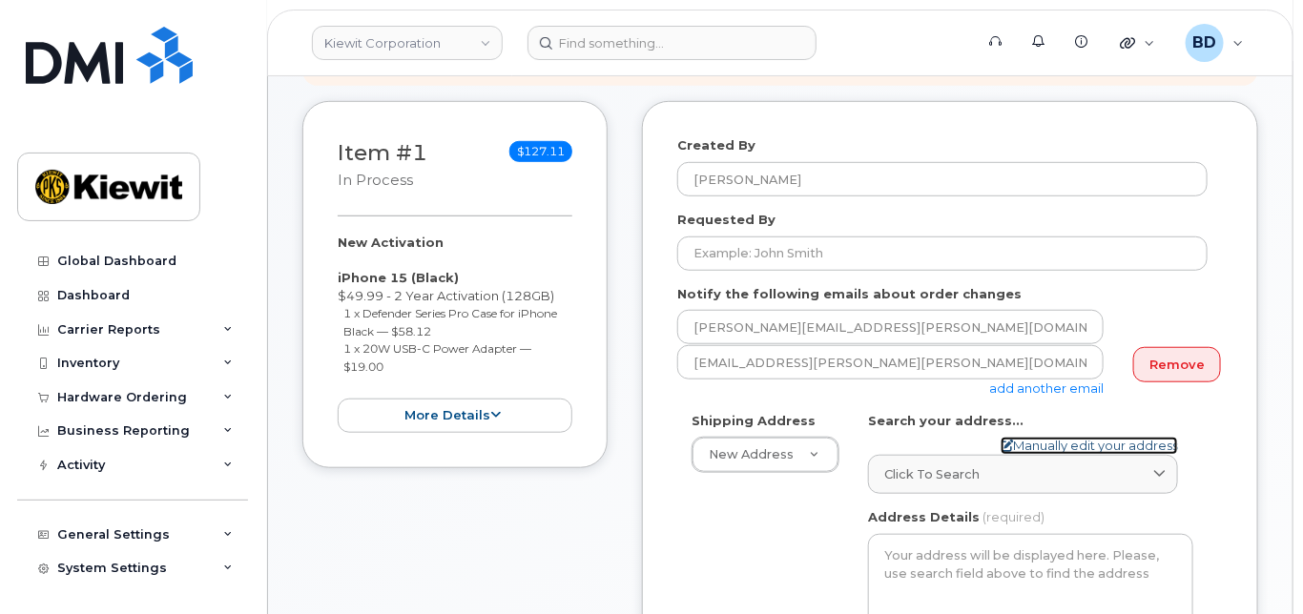
click at [1049, 455] on link "Manually edit your address" at bounding box center [1088, 446] width 177 height 18
select select
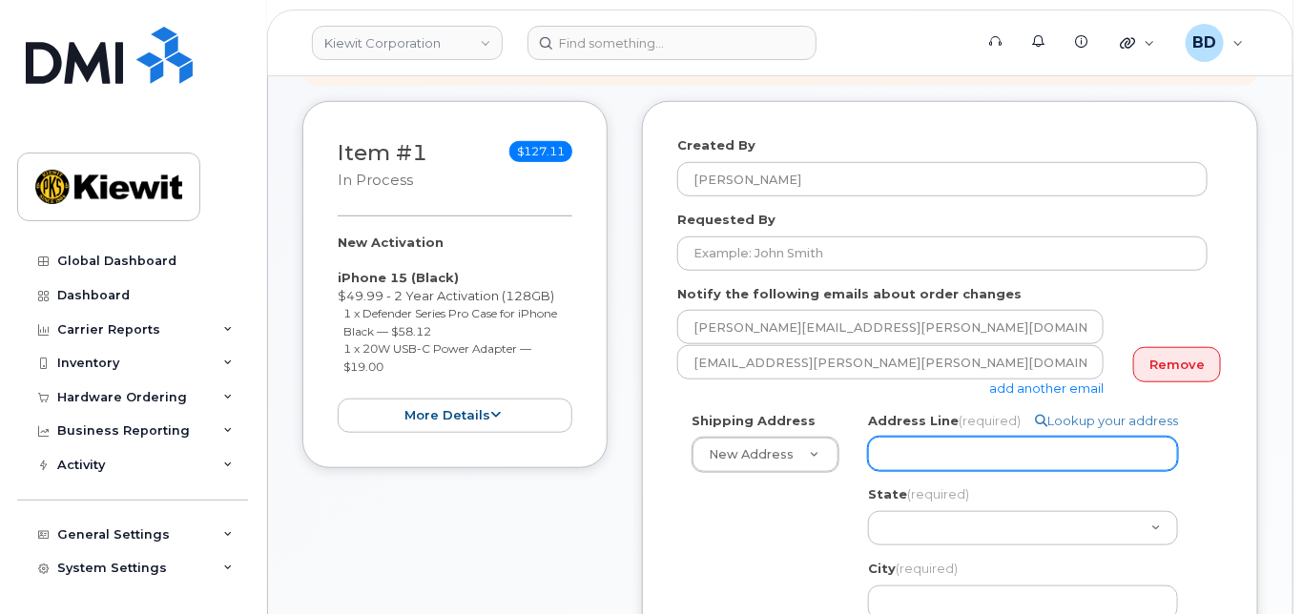
click at [933, 470] on input "Address Line (required)" at bounding box center [1023, 454] width 310 height 34
paste input "10055 Trainstation Circle,"
select select
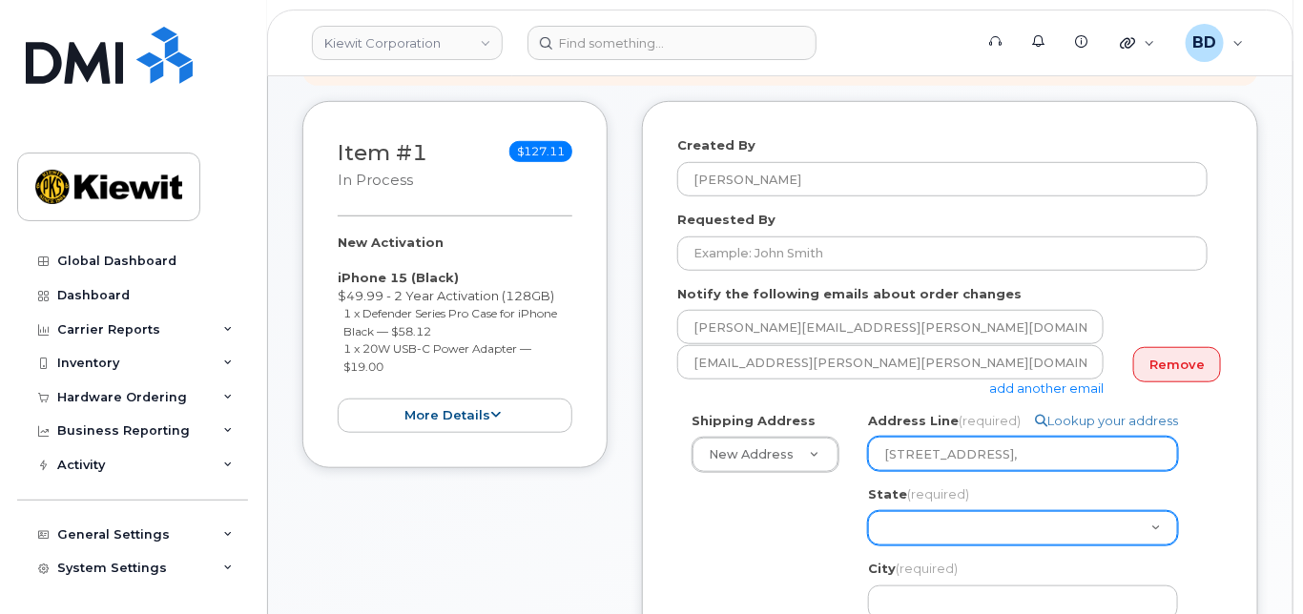
type input "10055 Trainstation Circle,"
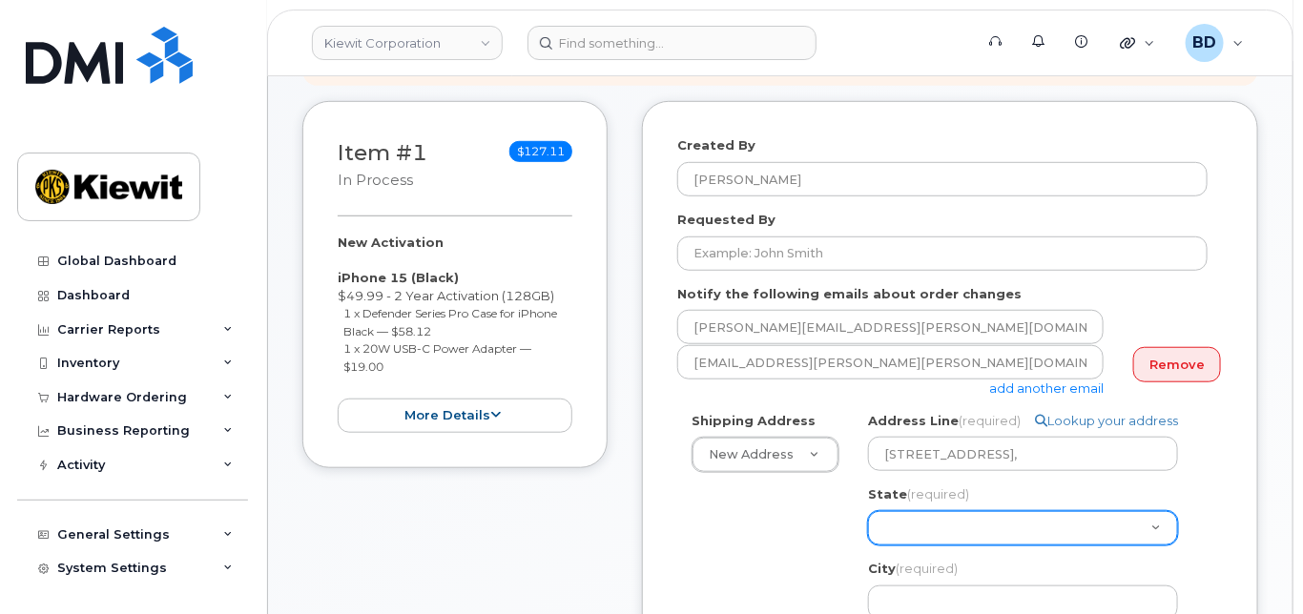
click at [914, 544] on select "Alabama Alaska American Samoa Arizona Arkansas California Colorado Connecticut …" at bounding box center [1023, 528] width 310 height 34
select select "CO"
click at [868, 527] on select "Alabama Alaska American Samoa Arizona Arkansas California Colorado Connecticut …" at bounding box center [1023, 528] width 310 height 34
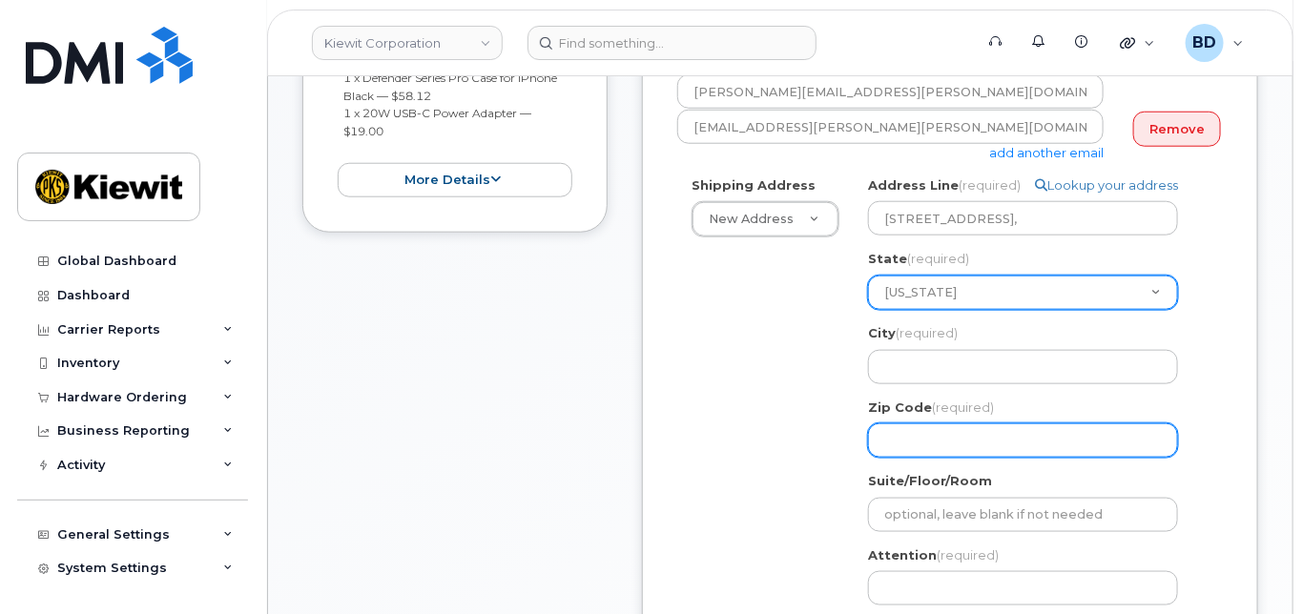
scroll to position [635, 0]
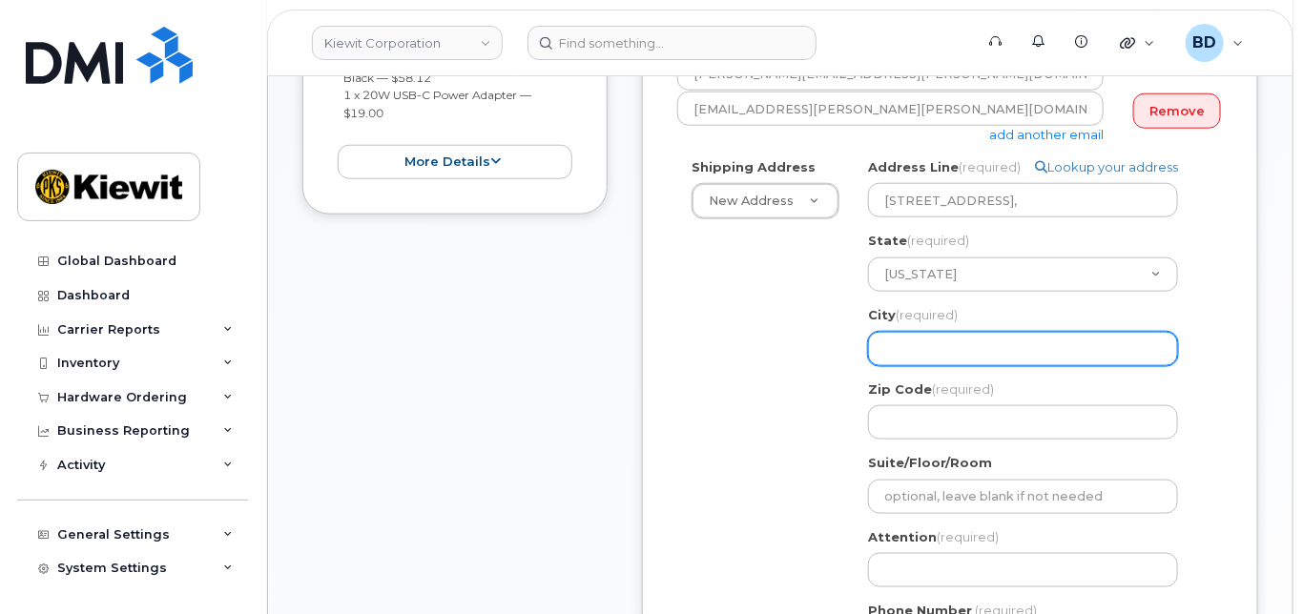
click at [892, 361] on input "City (required)" at bounding box center [1023, 349] width 310 height 34
select select
type input "L"
select select
type input "Lo"
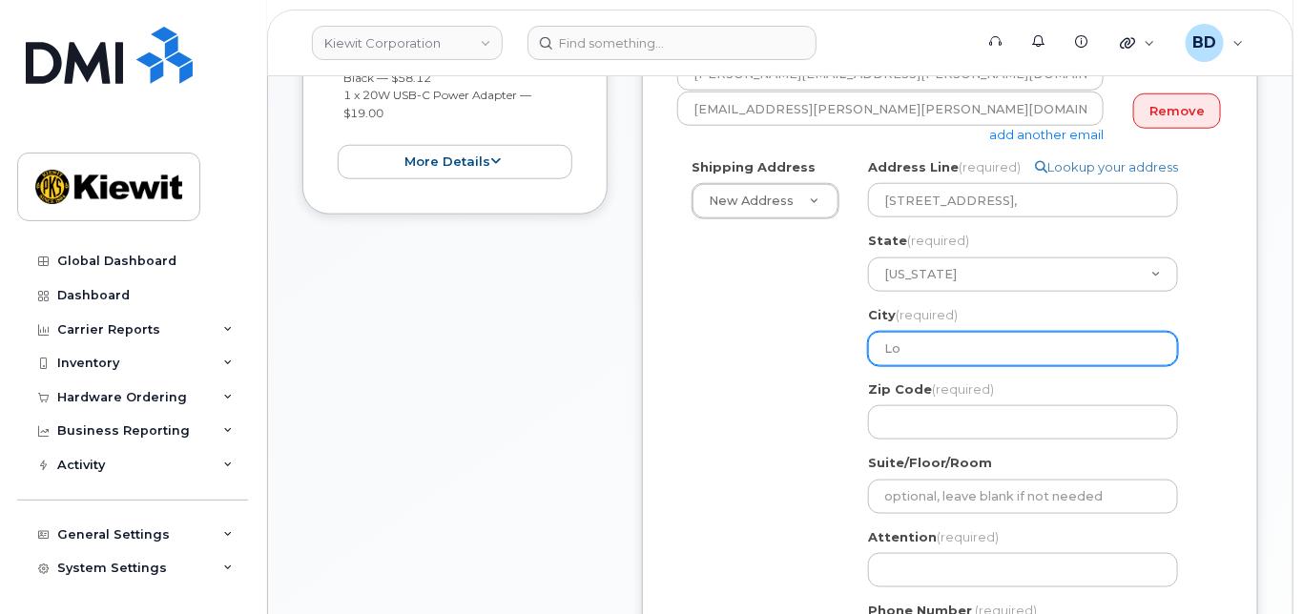
select select
type input "Lon"
select select
type input "Lone"
select select
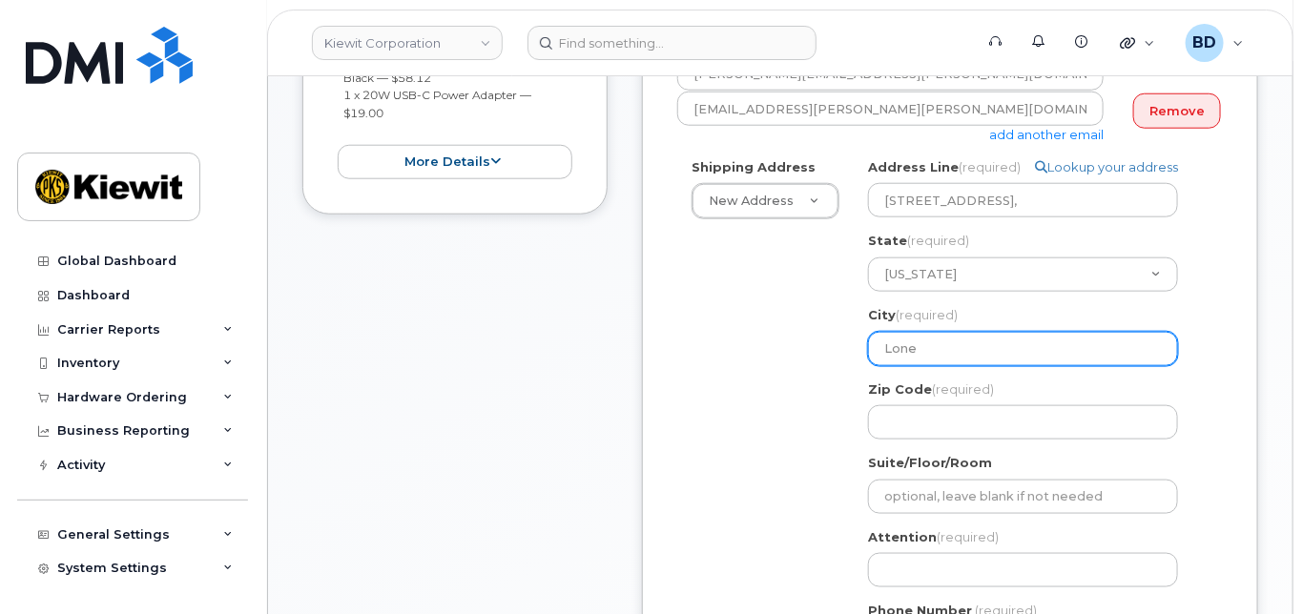
type input "Lone T"
select select
type input "Lone Tr"
select select
type input "Lone Tre"
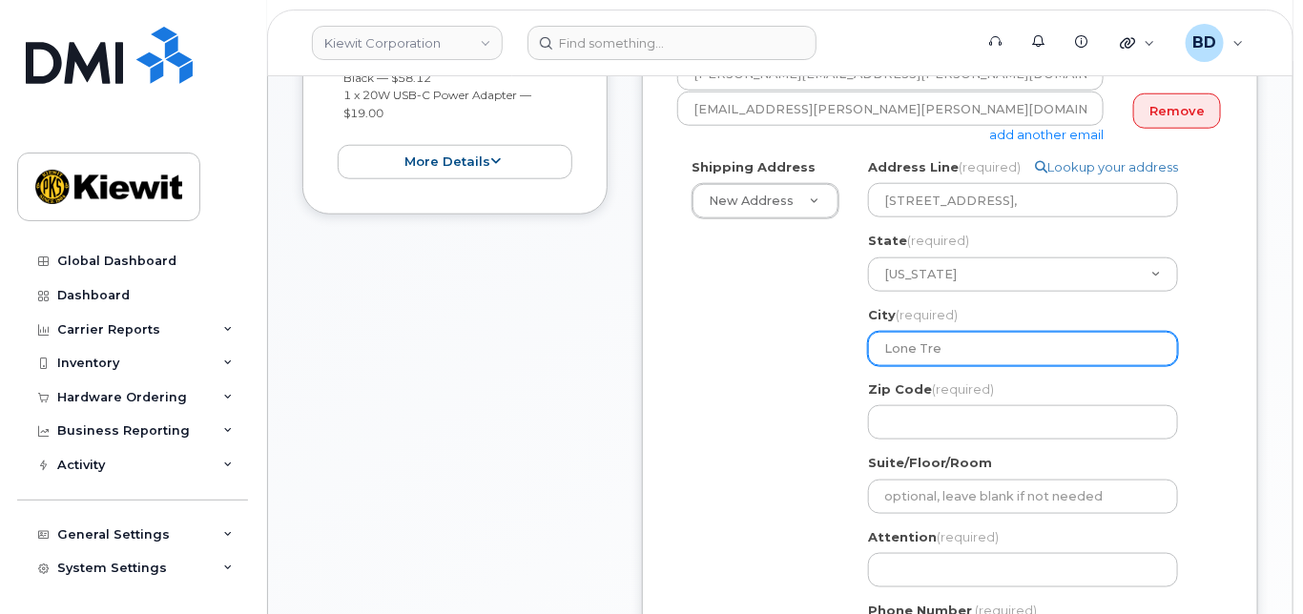
select select
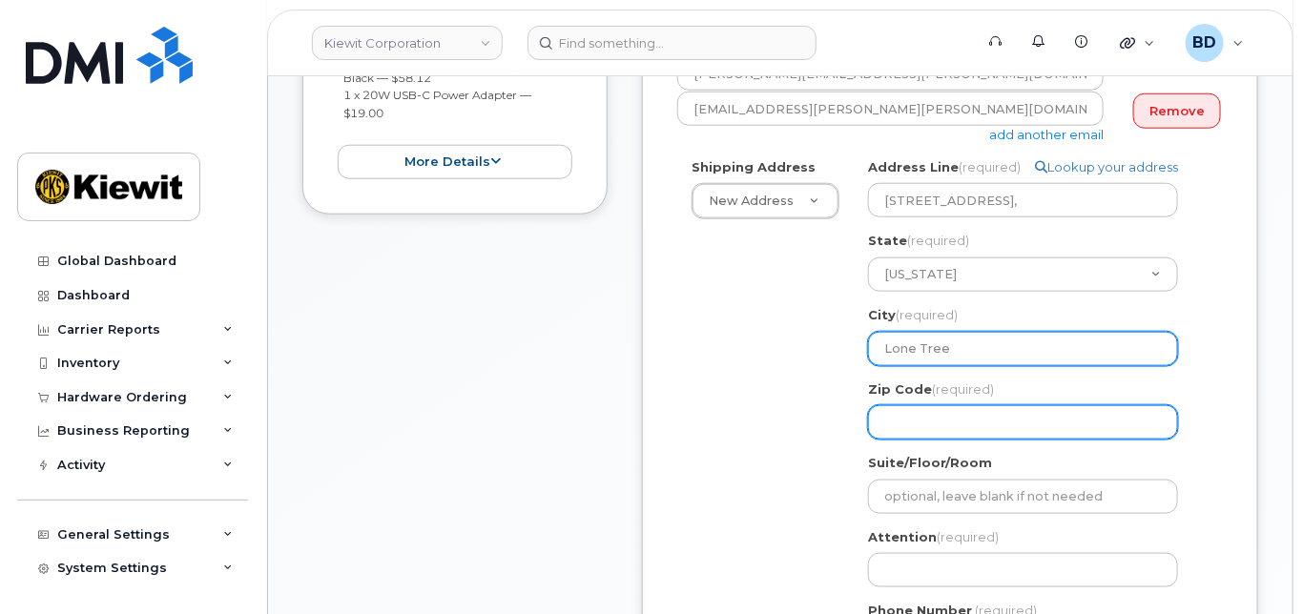
type input "Lone Tree"
click at [946, 440] on input "Zip Code (required)" at bounding box center [1023, 422] width 310 height 34
select select
type input "8"
select select
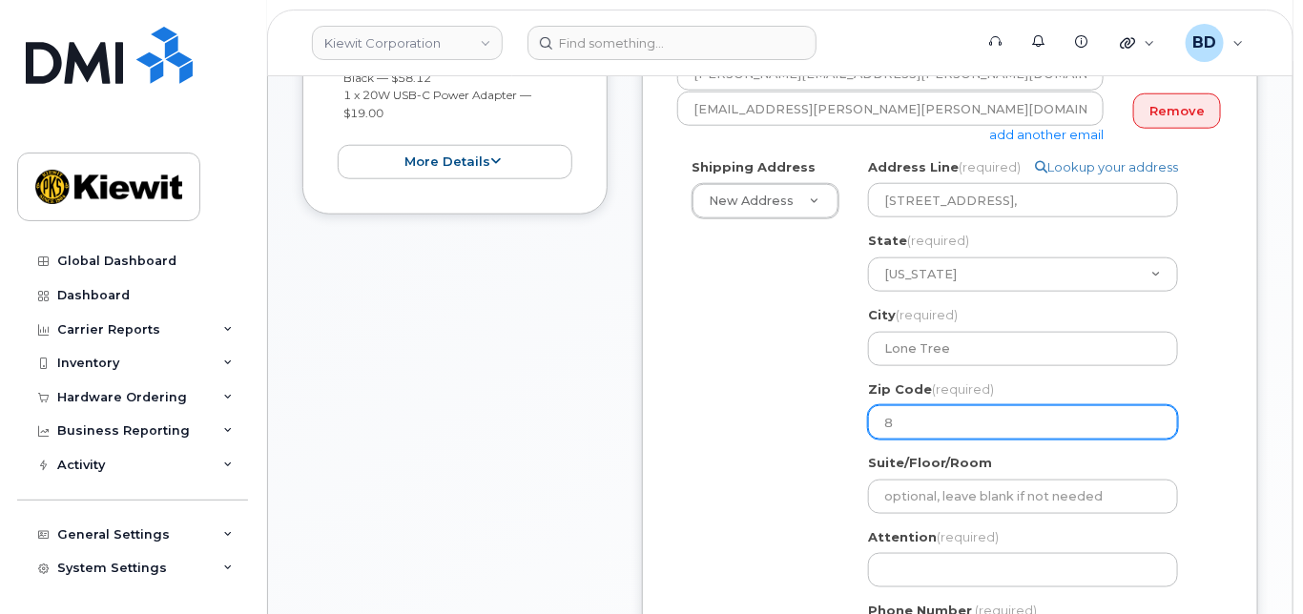
type input "80"
select select
type input "801"
select select
type input "8012"
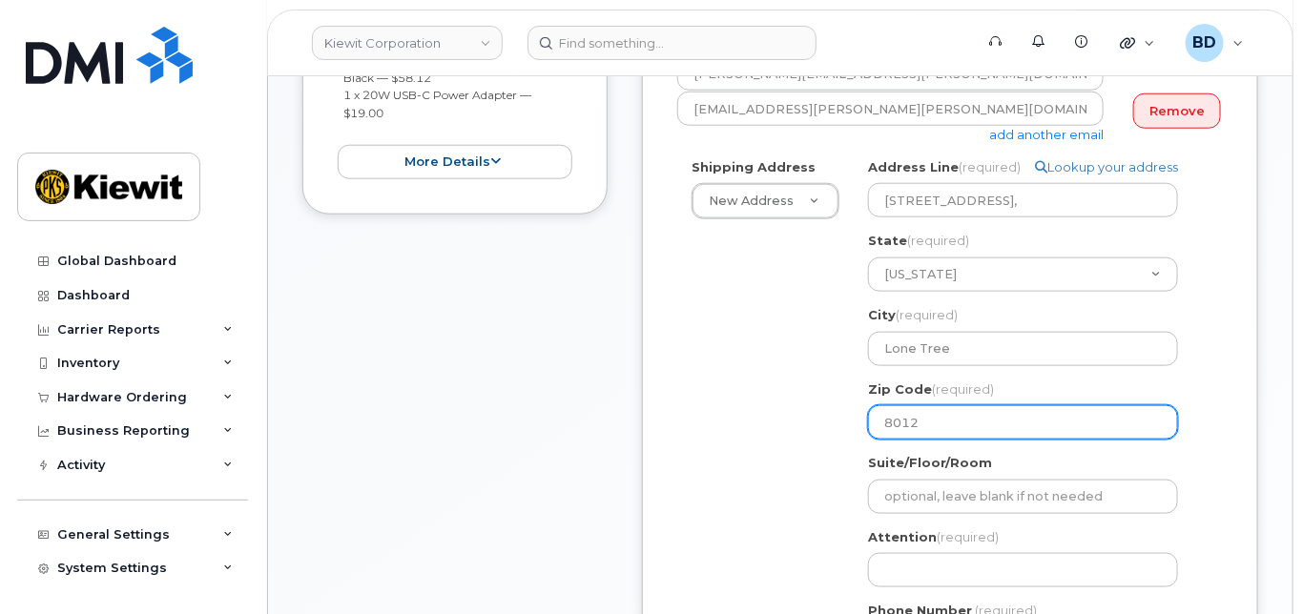
select select
type input "80124"
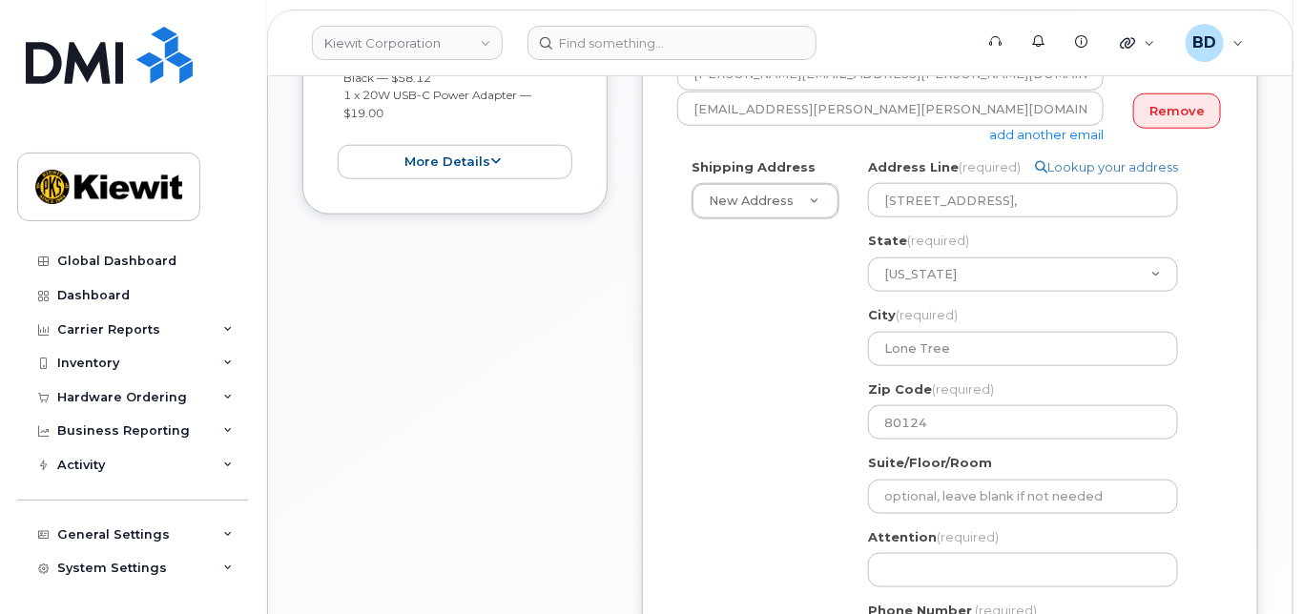
click at [763, 400] on div "Shipping Address New Address New Address 10055 Trainstation Circle 11501 42nd S…" at bounding box center [942, 417] width 530 height 518
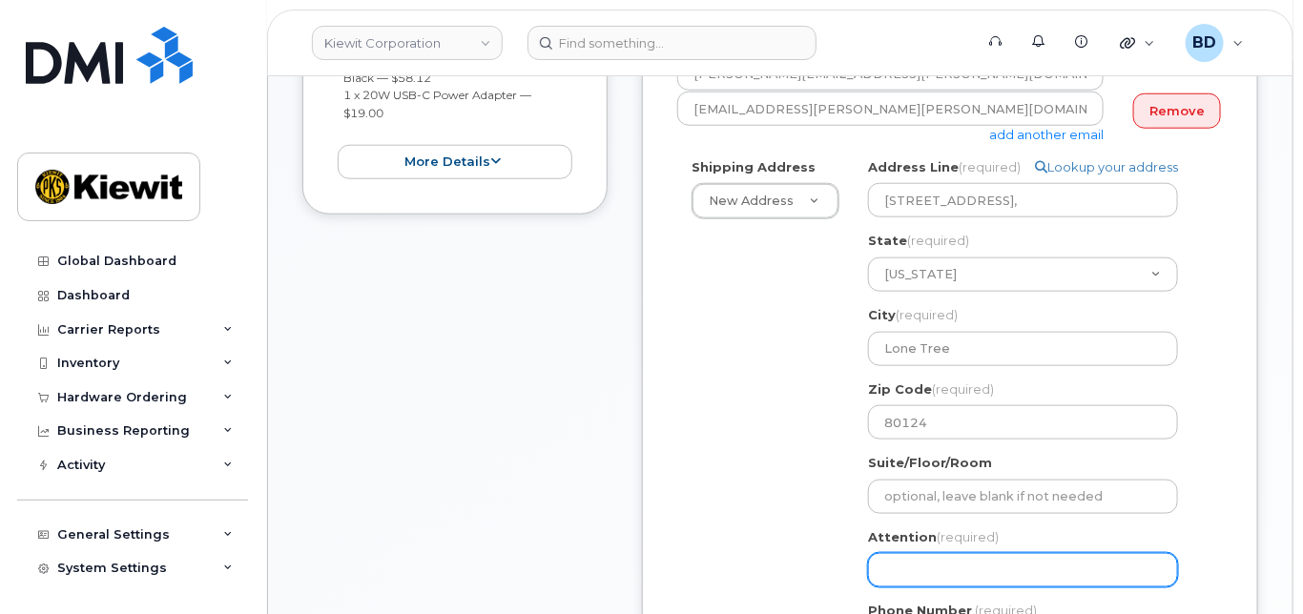
paste input "Matt.Krickbaum"
select select
type input "Matt.Krickbaum"
click at [902, 584] on input "Matt.Krickbaum" at bounding box center [1023, 570] width 310 height 34
select select
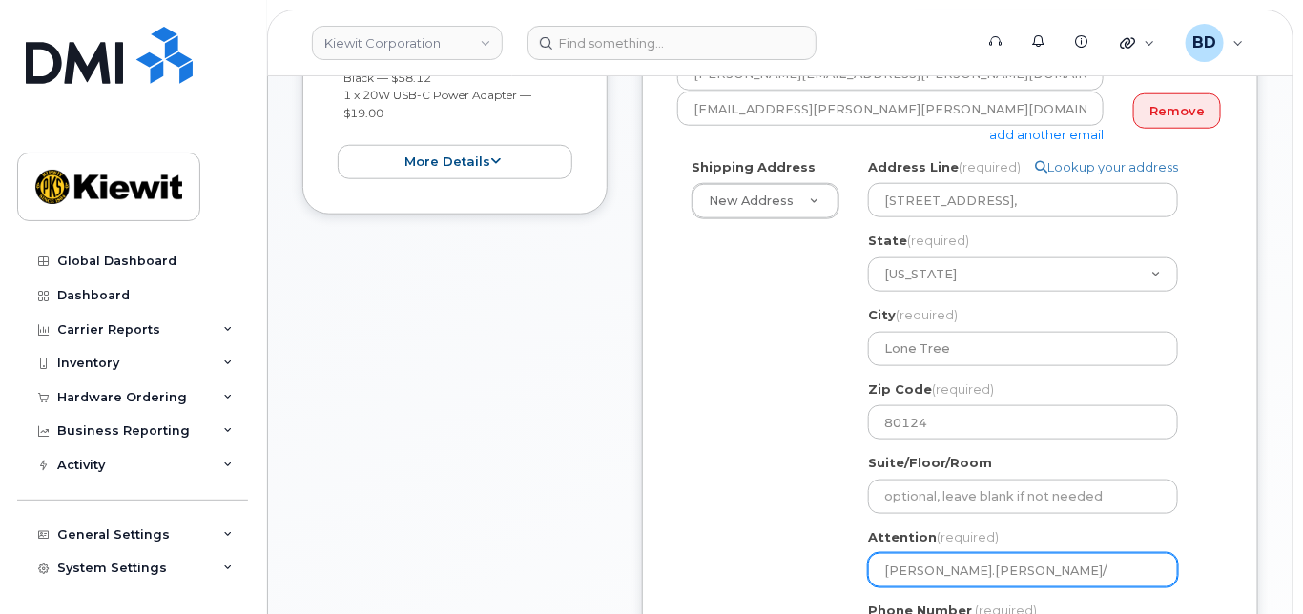
type input "Matt.Krickbaum/"
click at [1034, 587] on input "Matt.Krickbaum/" at bounding box center [1023, 570] width 310 height 34
paste input "Damion Walker"
select select
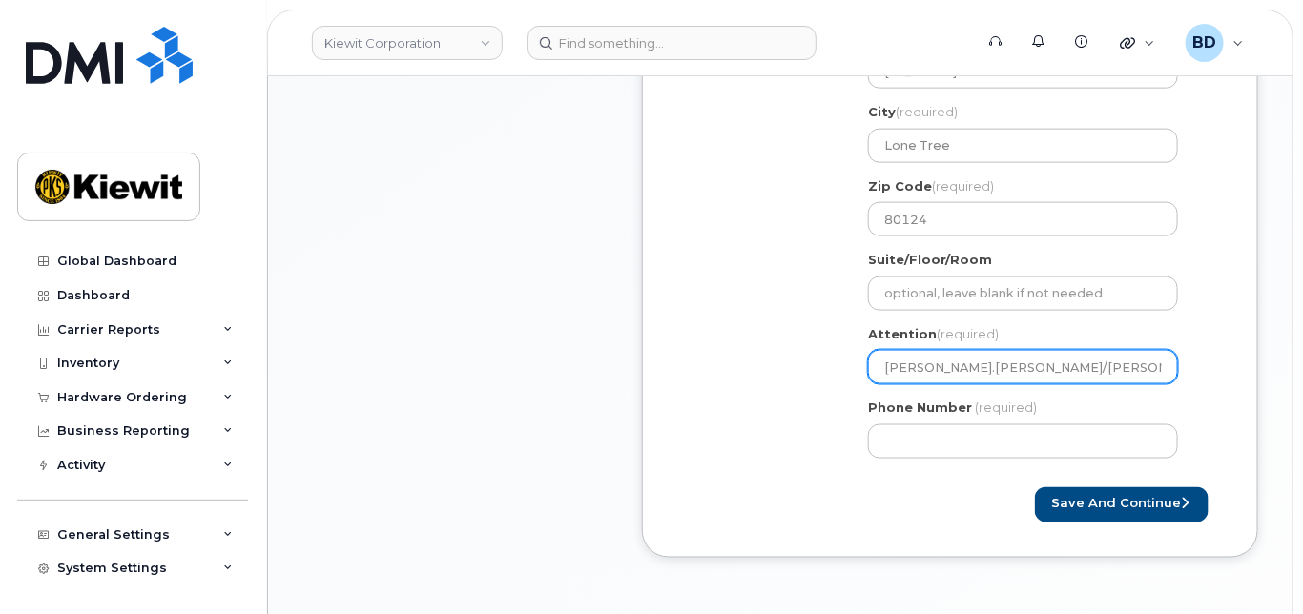
scroll to position [890, 0]
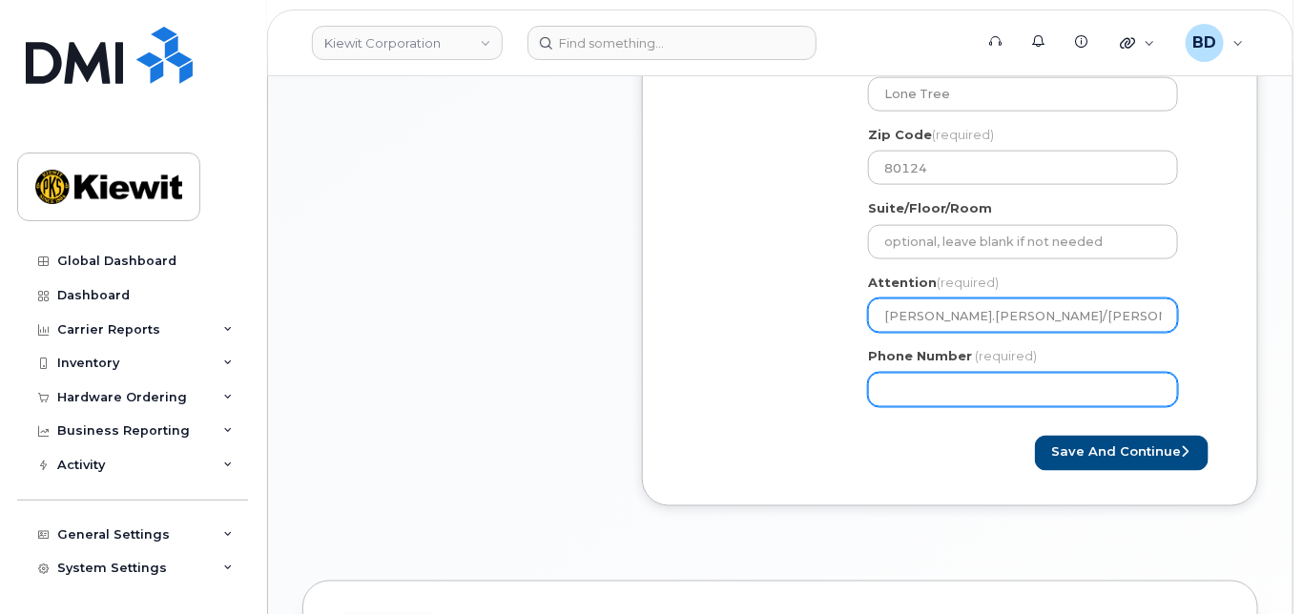
type input "Matt.Krickbaum/Damion Walker"
click at [891, 407] on input "Phone Number" at bounding box center [1023, 390] width 310 height 34
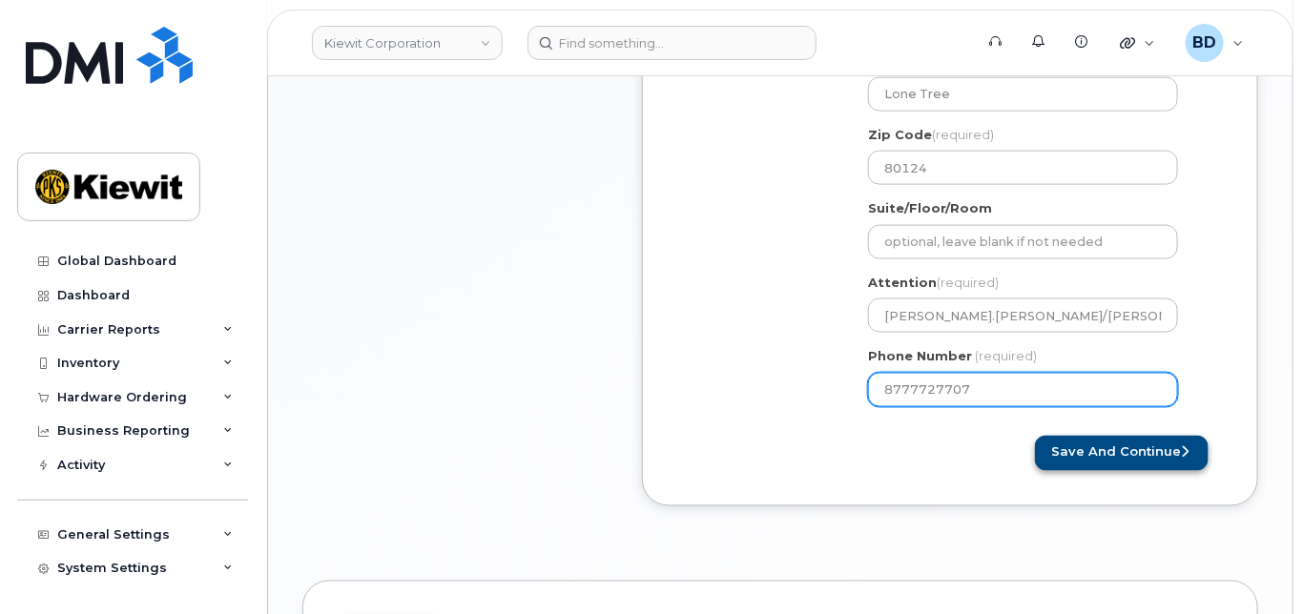
type input "8777727707"
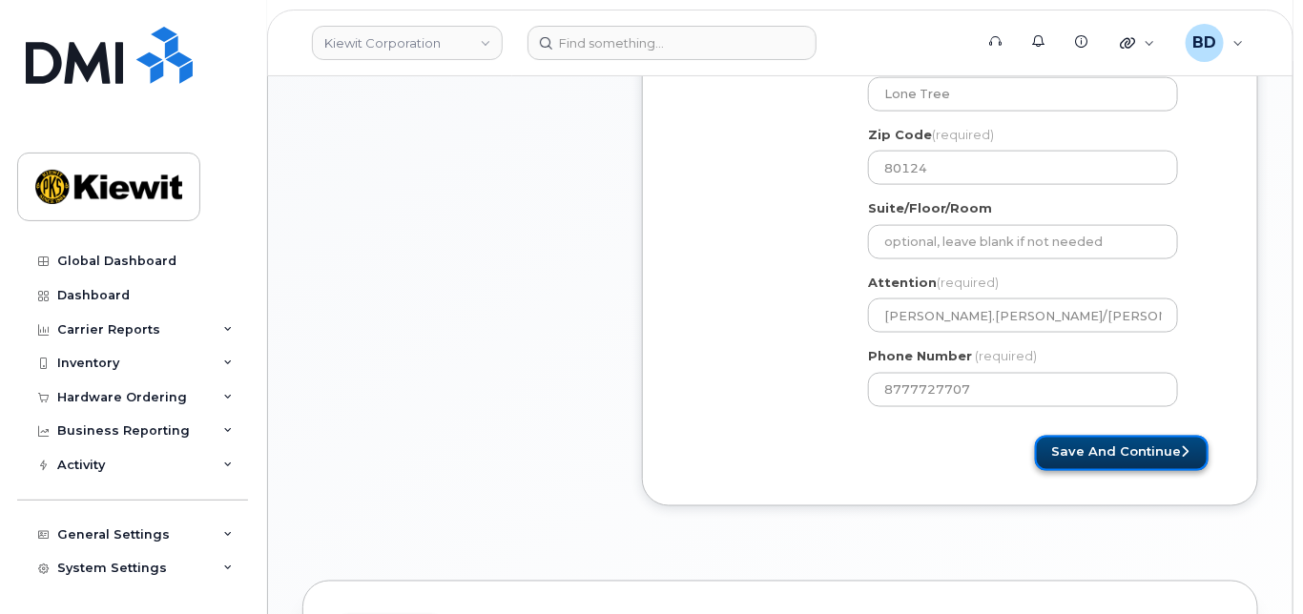
select select
click at [1154, 462] on button "Save and Continue" at bounding box center [1122, 453] width 174 height 35
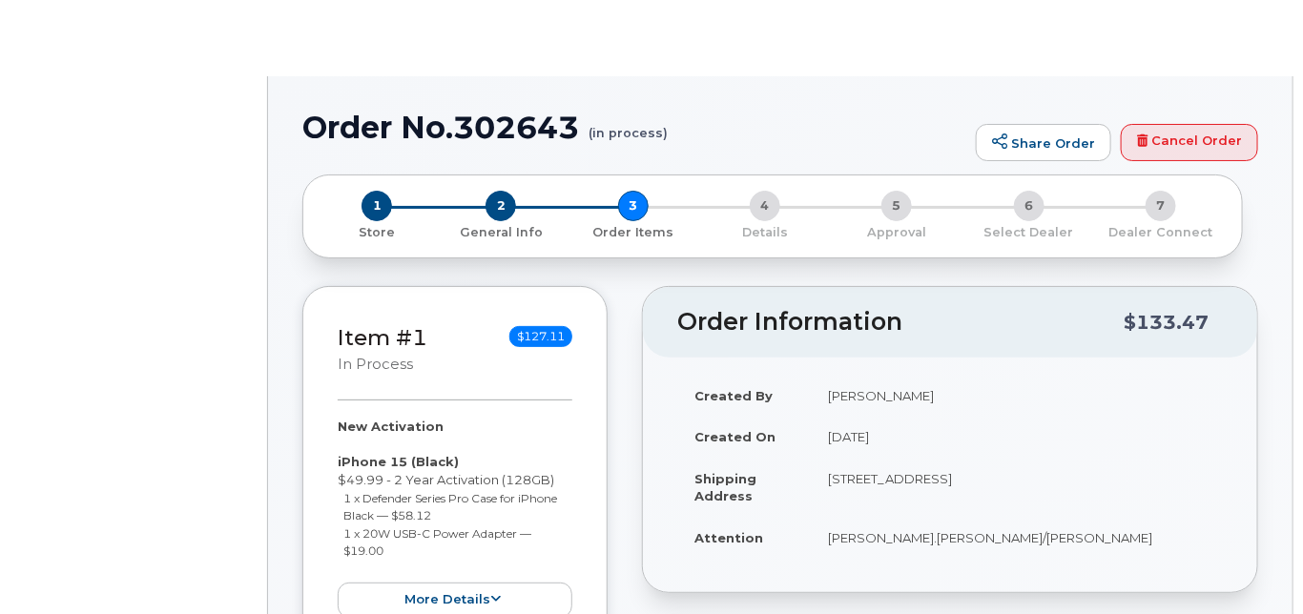
radio input "true"
select select
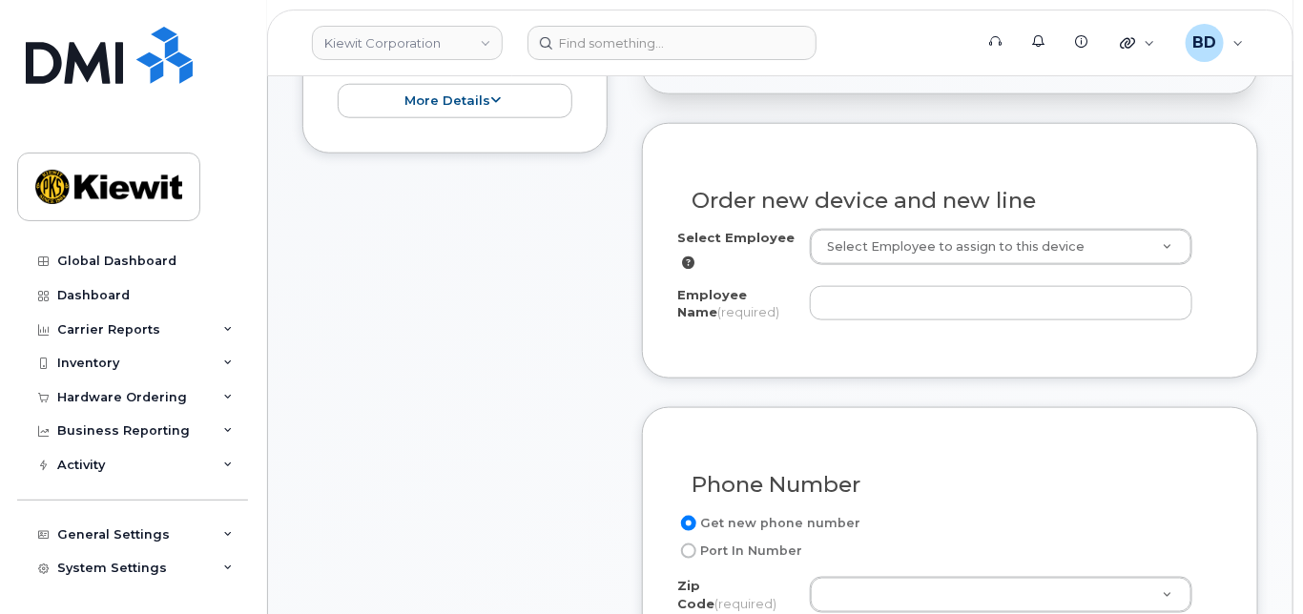
scroll to position [635, 0]
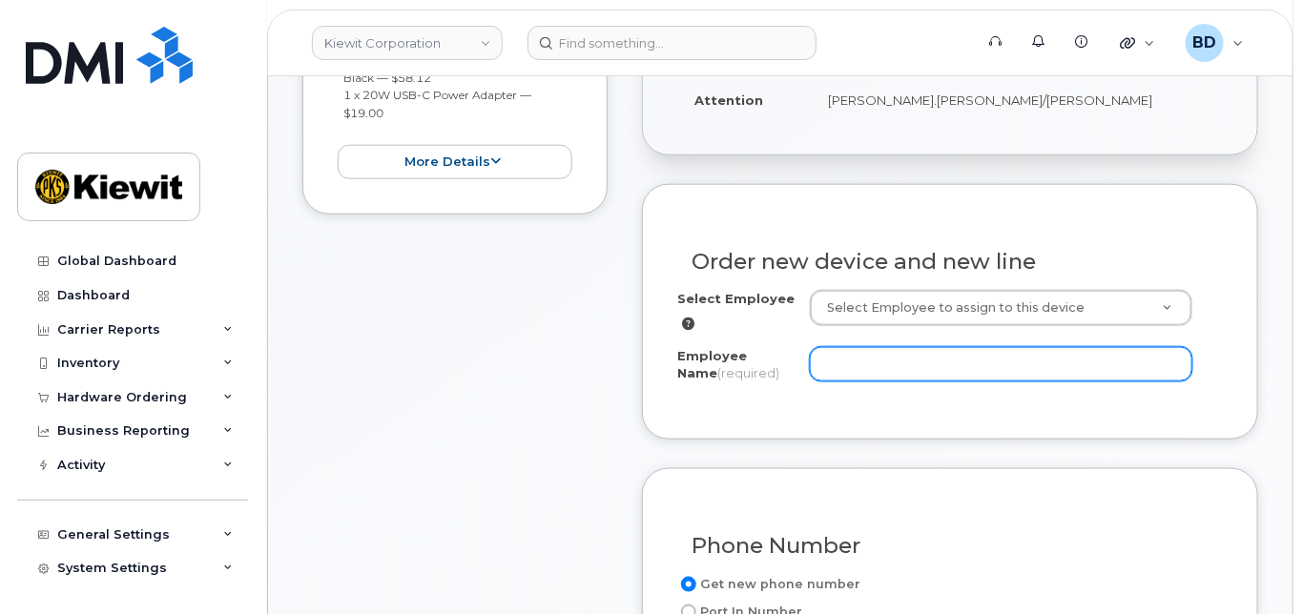
click at [840, 381] on input "Employee Name (required)" at bounding box center [1001, 364] width 382 height 34
paste input "Damion Walker"
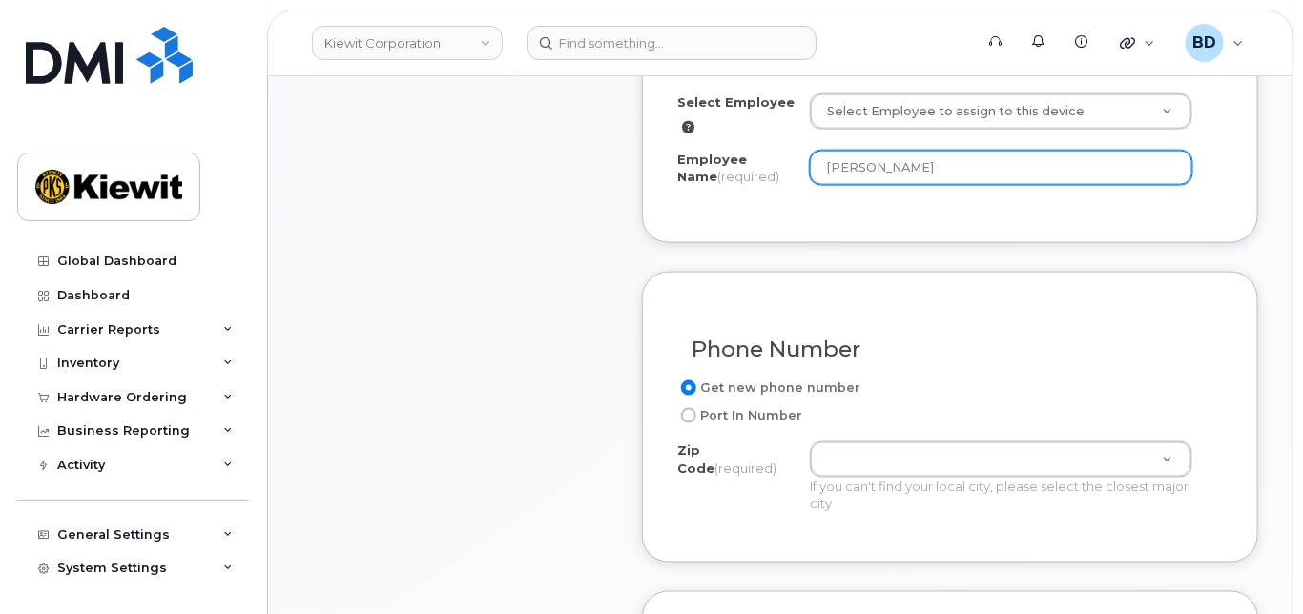
scroll to position [890, 0]
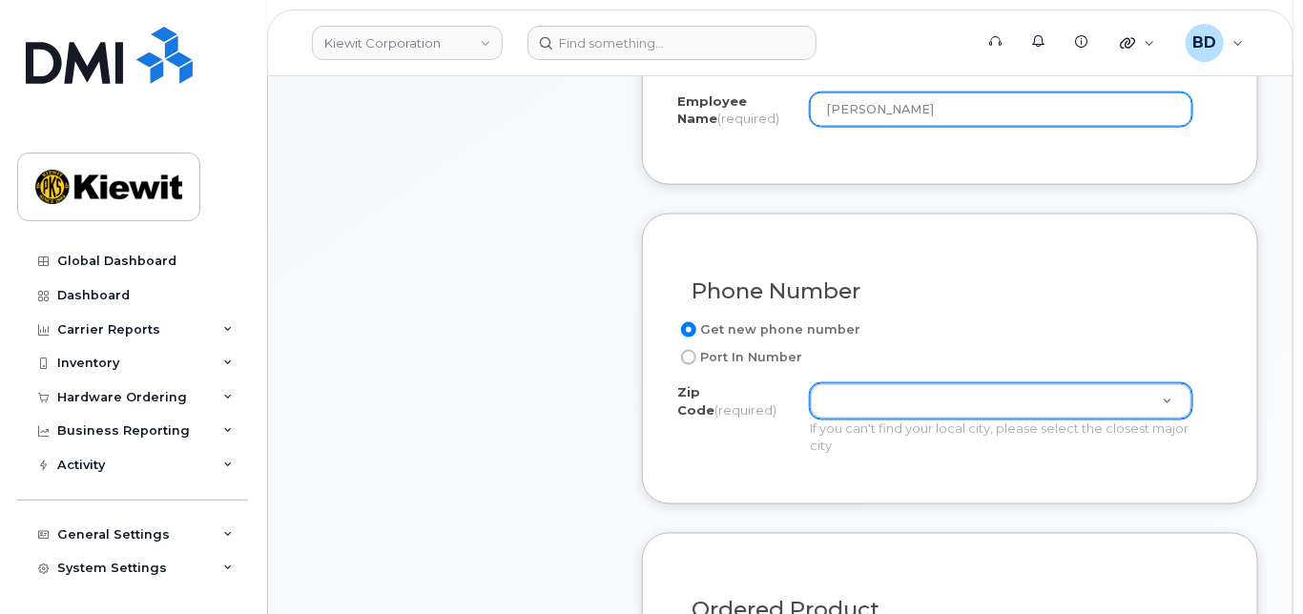
type input "Damion Walker"
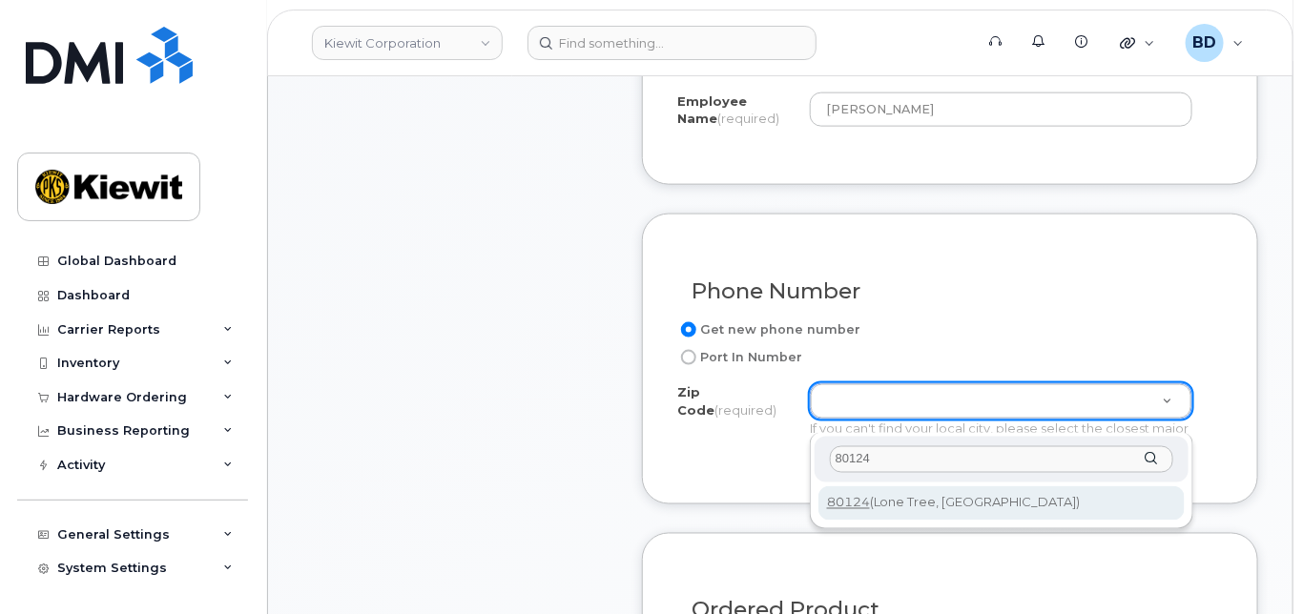
type input "80124"
type input "80124 (Lone Tree, CO)"
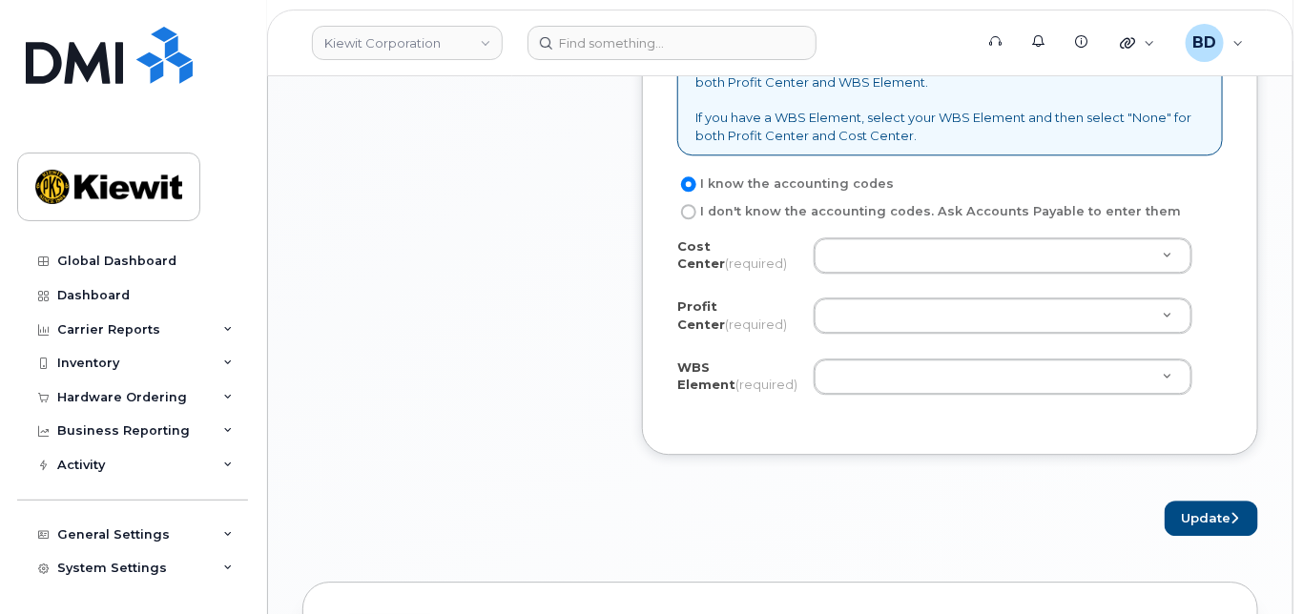
scroll to position [1779, 0]
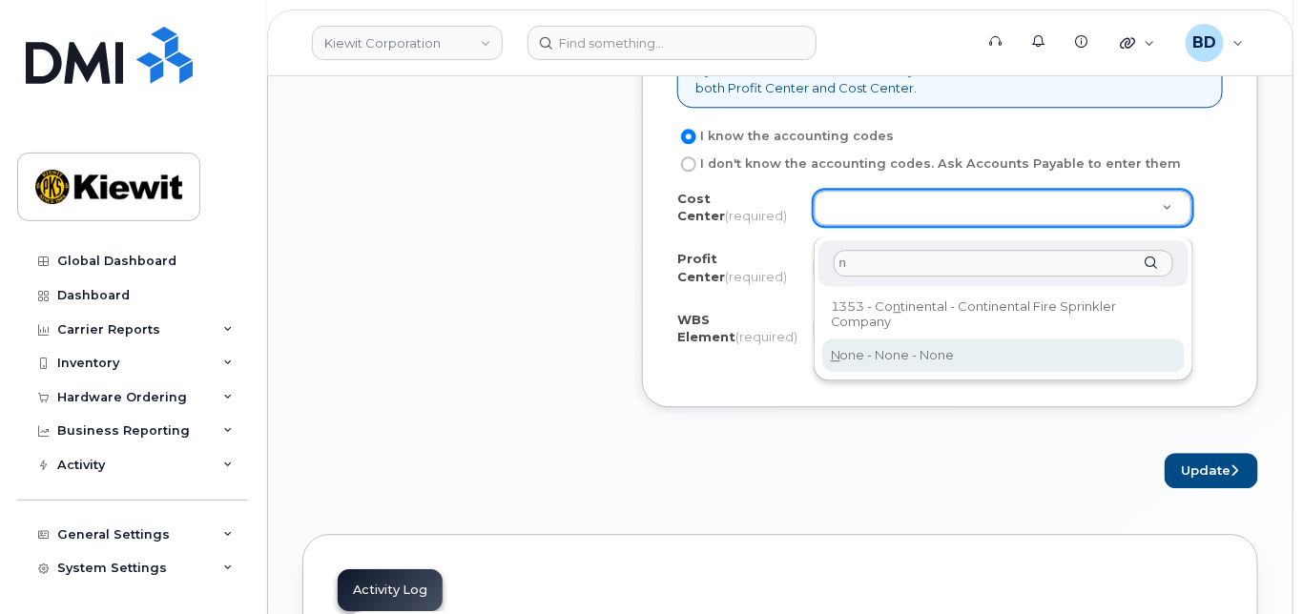
type input "n"
drag, startPoint x: 867, startPoint y: 357, endPoint x: 856, endPoint y: 315, distance: 43.2
type input "None"
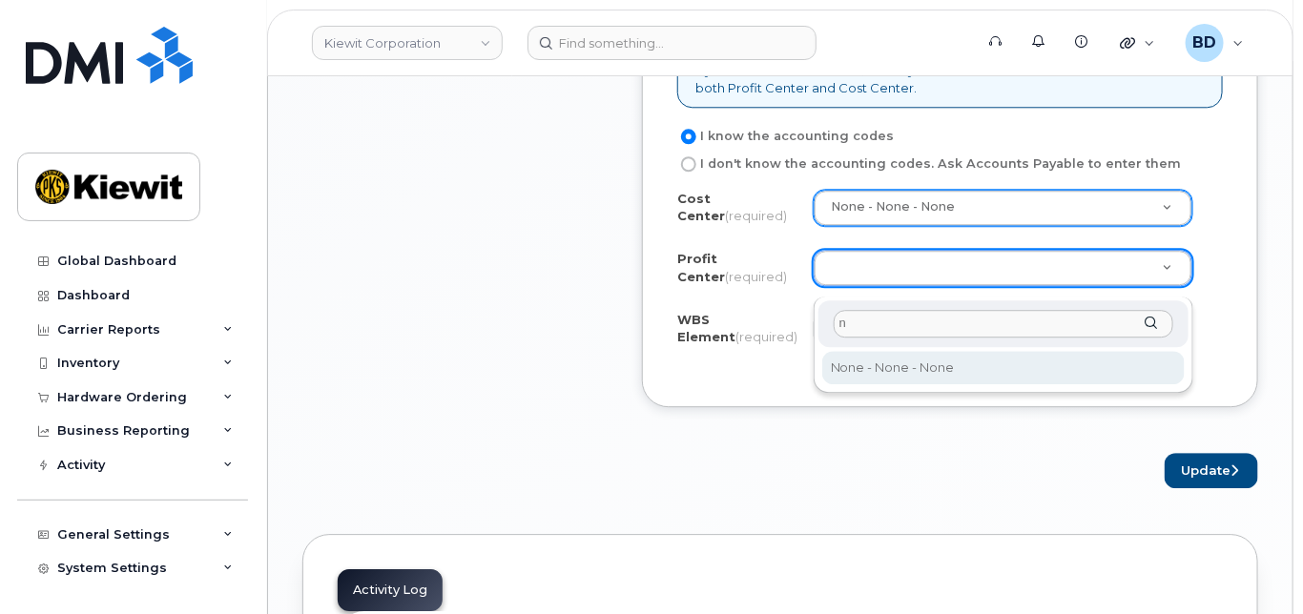
type input "n"
select select "None"
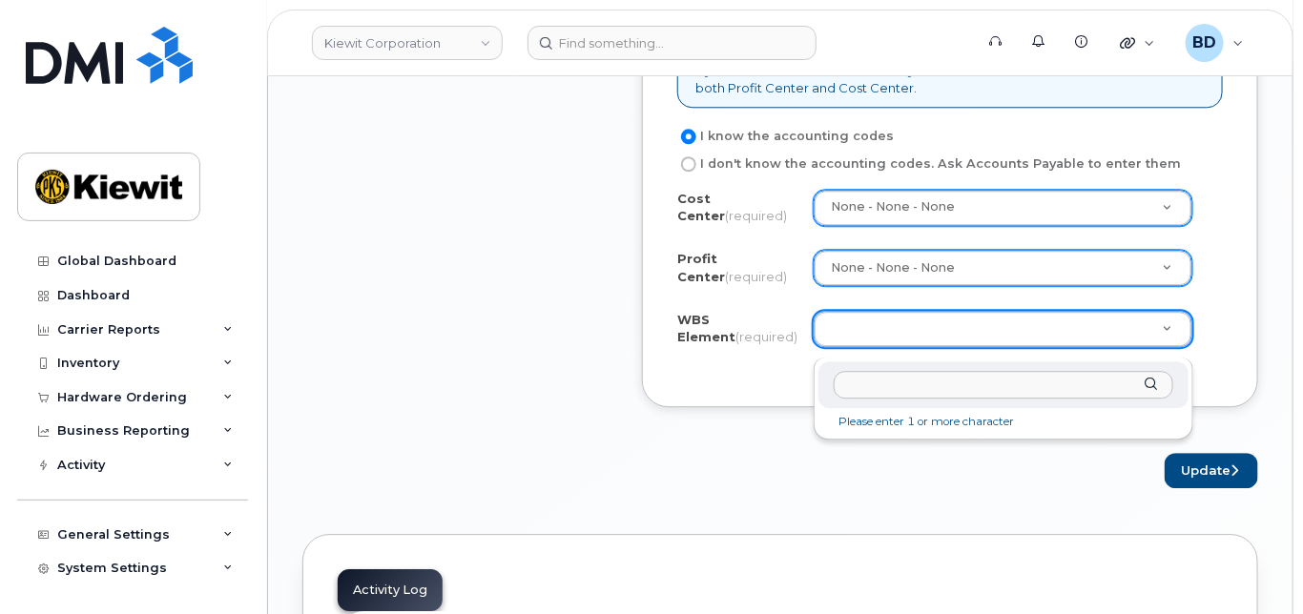
type input "110146.2370"
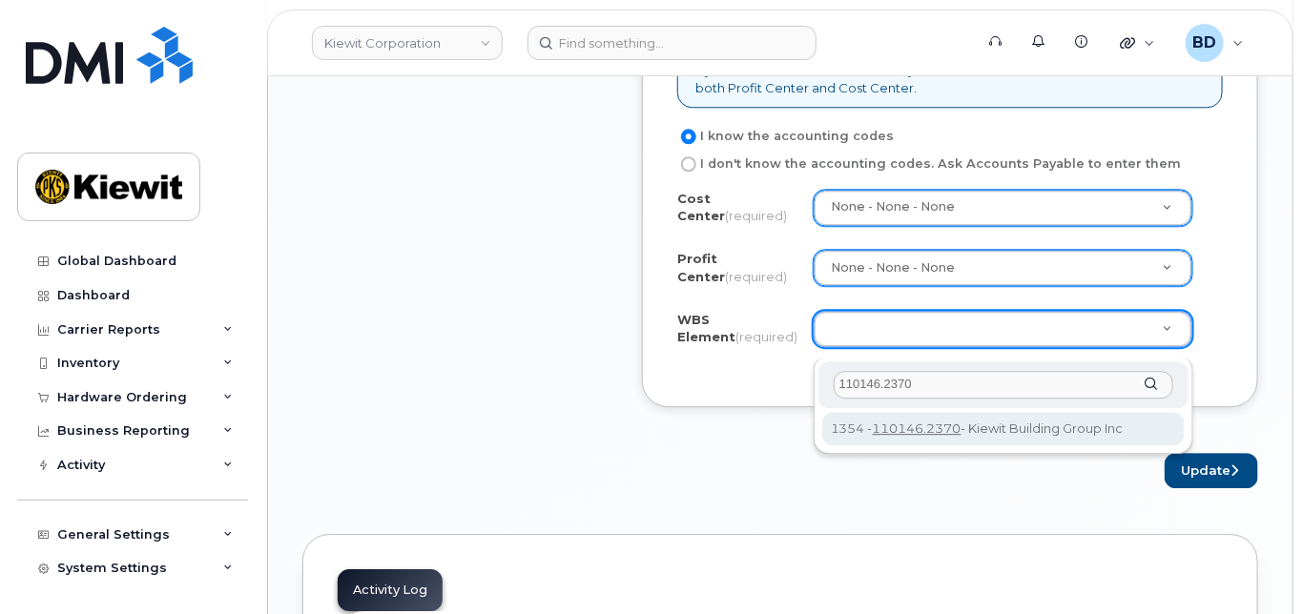
type input "110146.2370"
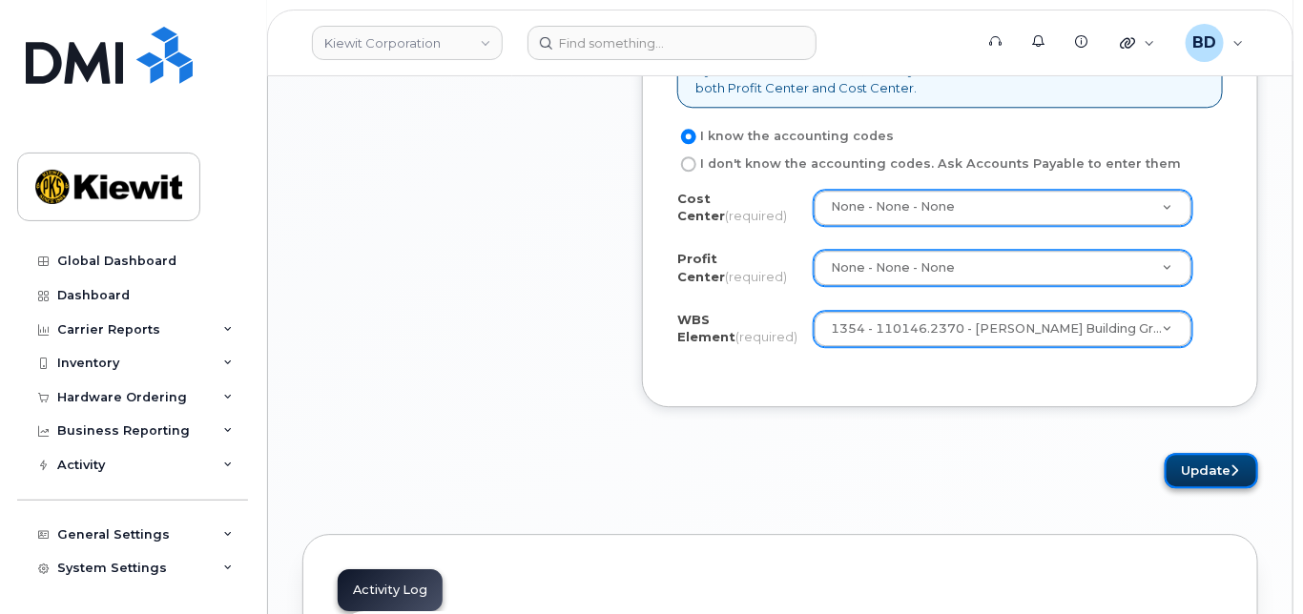
click at [1206, 484] on button "Update" at bounding box center [1210, 470] width 93 height 35
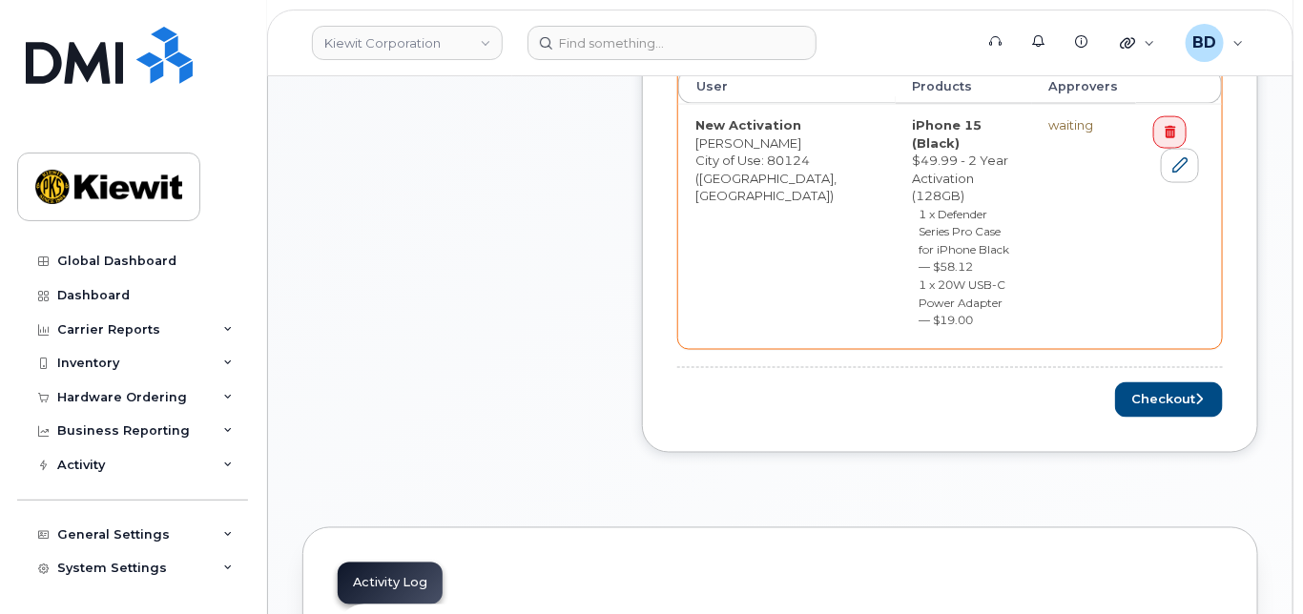
scroll to position [1017, 0]
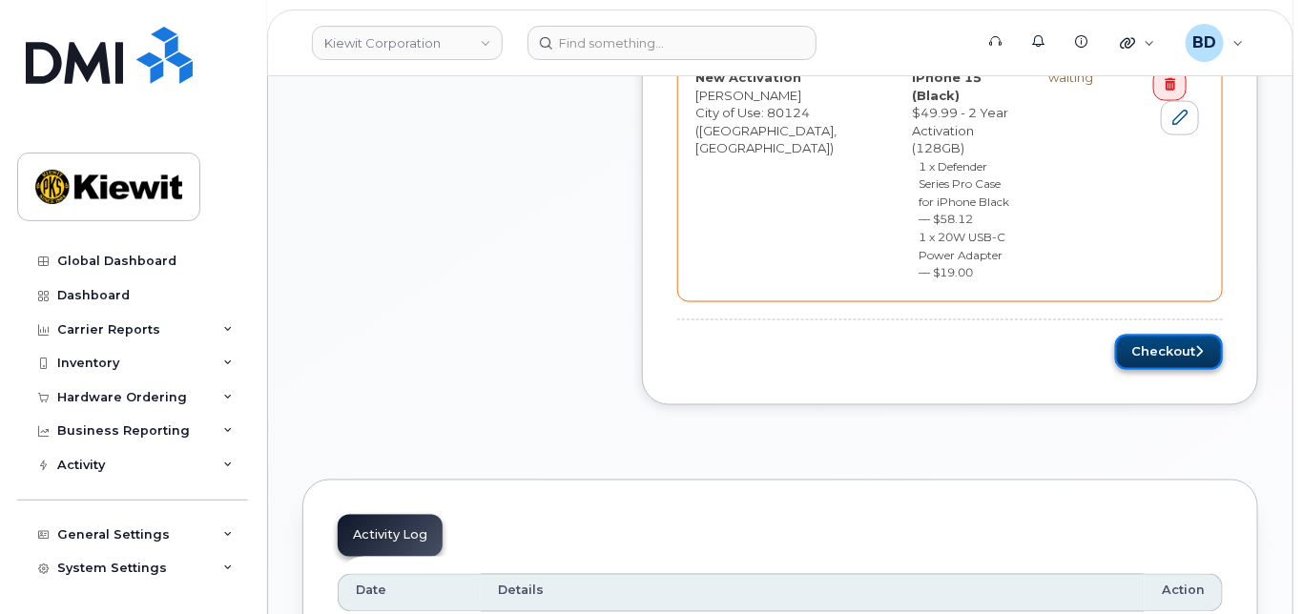
click at [1173, 335] on button "Checkout" at bounding box center [1169, 352] width 108 height 35
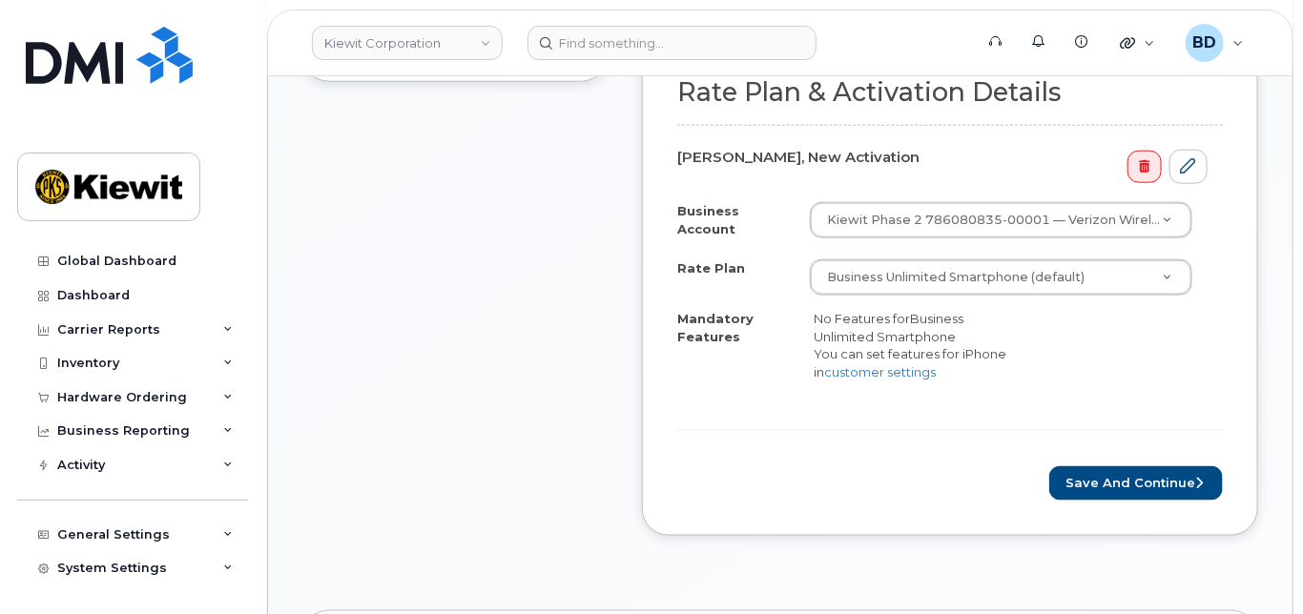
scroll to position [763, 0]
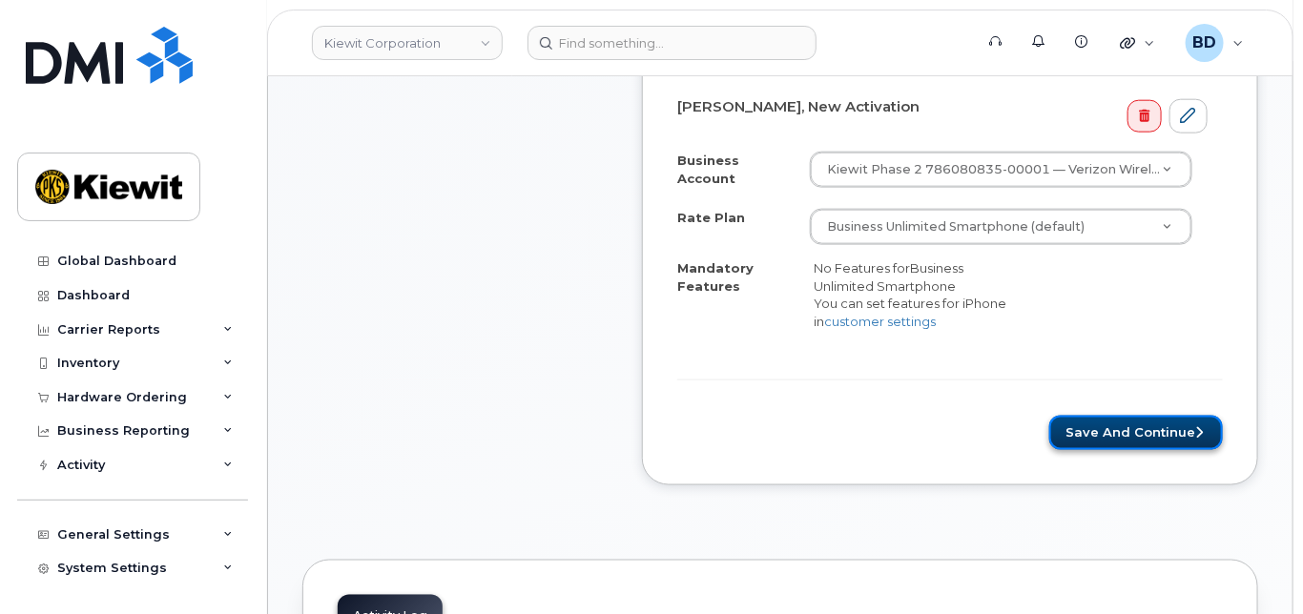
click at [1125, 434] on button "Save and Continue" at bounding box center [1136, 433] width 174 height 35
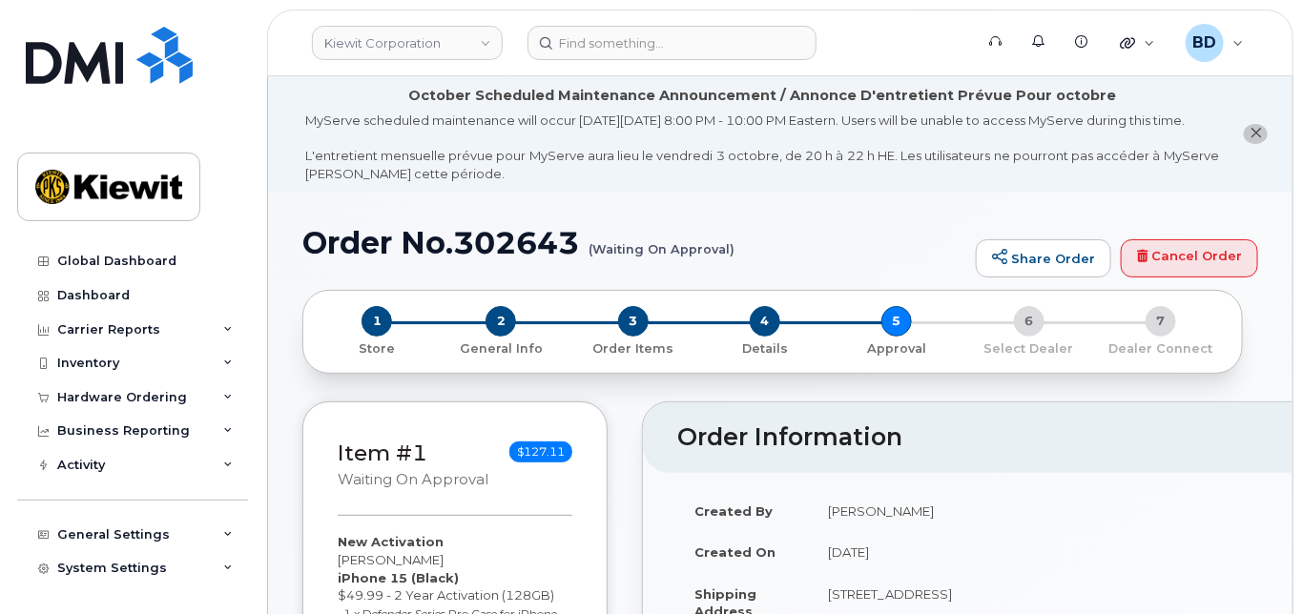
click at [516, 259] on h1 "Order No.302643 (Waiting On Approval)" at bounding box center [634, 242] width 664 height 33
click at [517, 259] on h1 "Order No.302643 (Waiting On Approval)" at bounding box center [634, 242] width 664 height 33
copy h1 "302643"
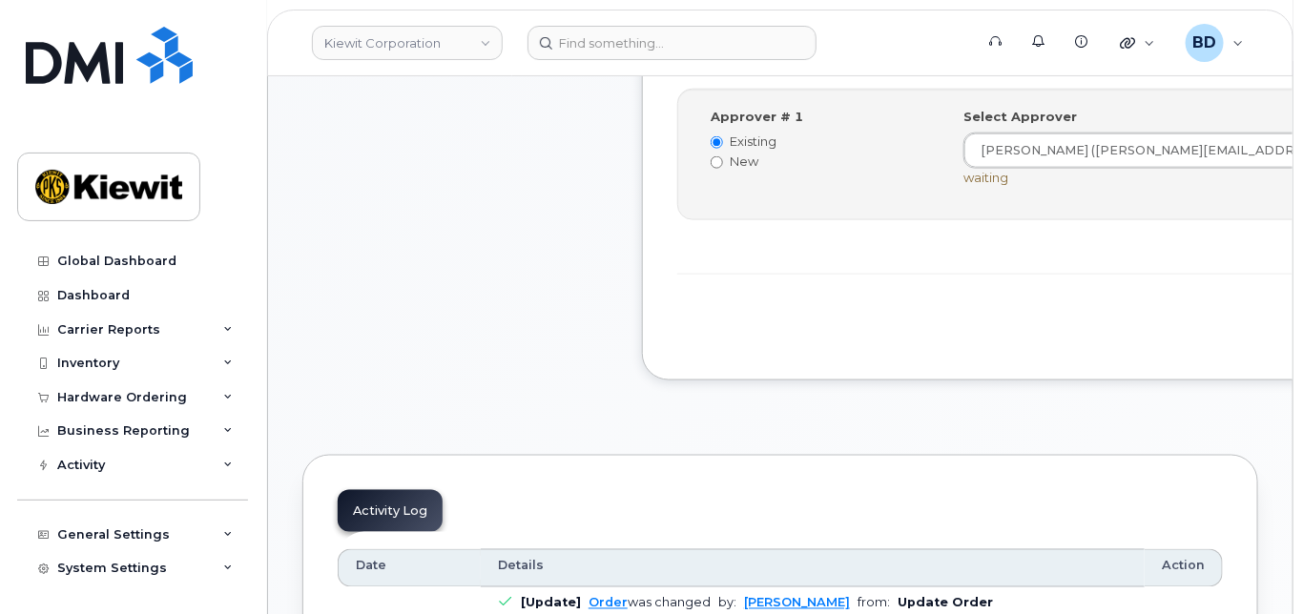
scroll to position [763, 0]
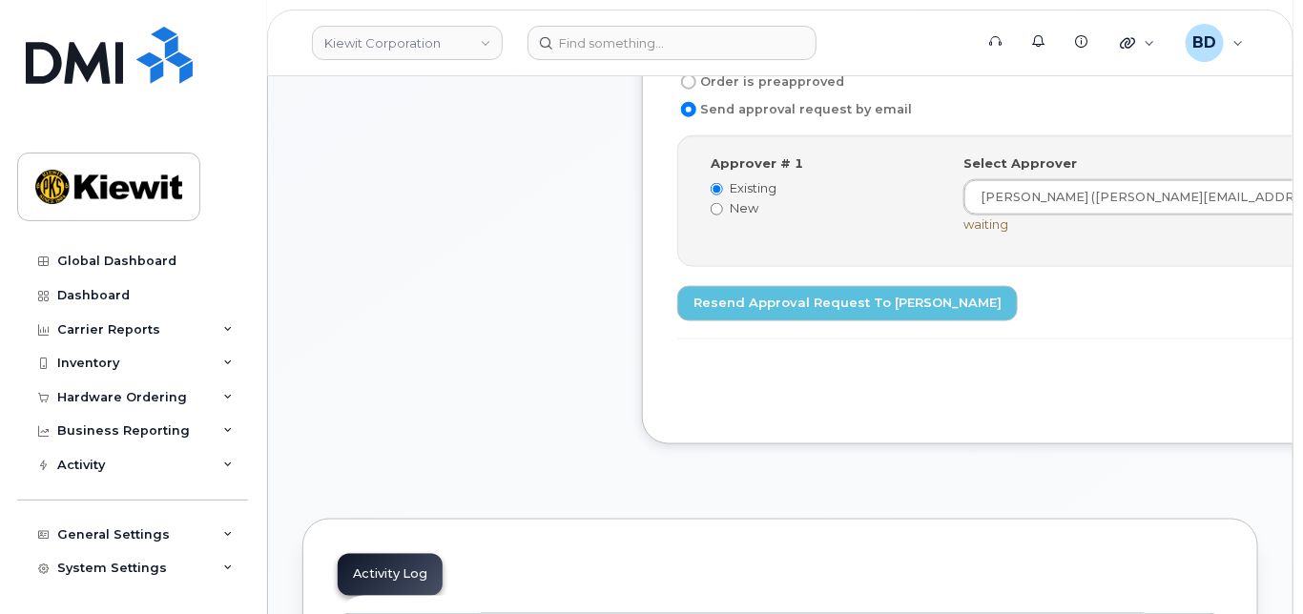
scroll to position [763, 0]
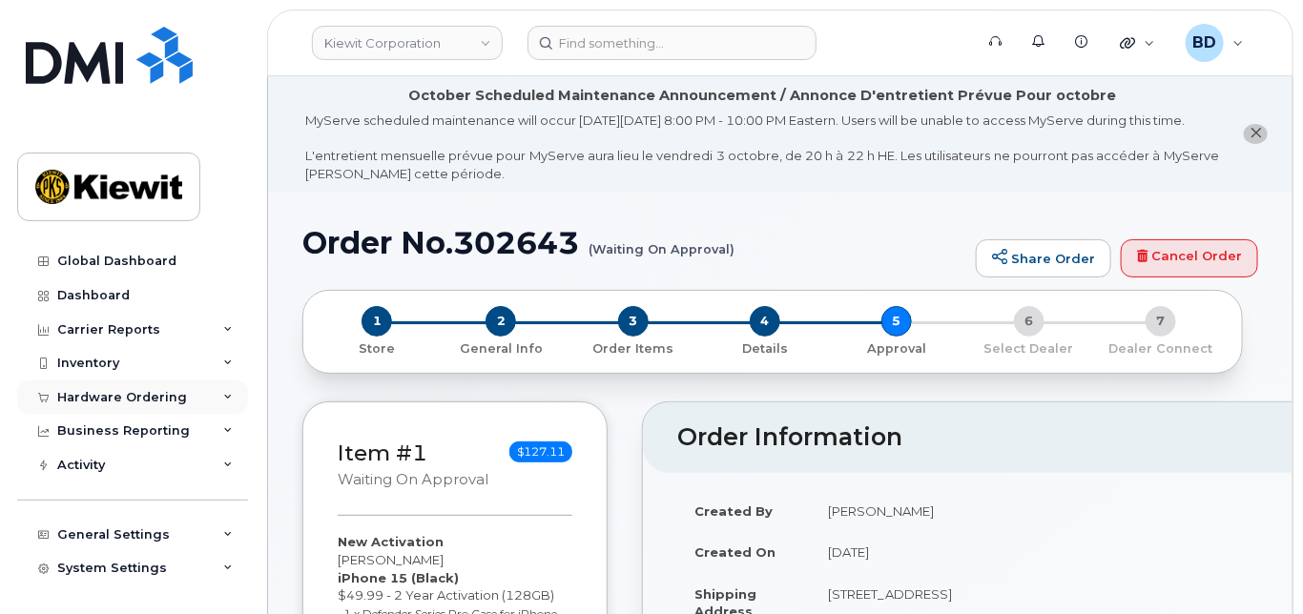
click at [222, 391] on div "Hardware Ordering" at bounding box center [132, 397] width 231 height 34
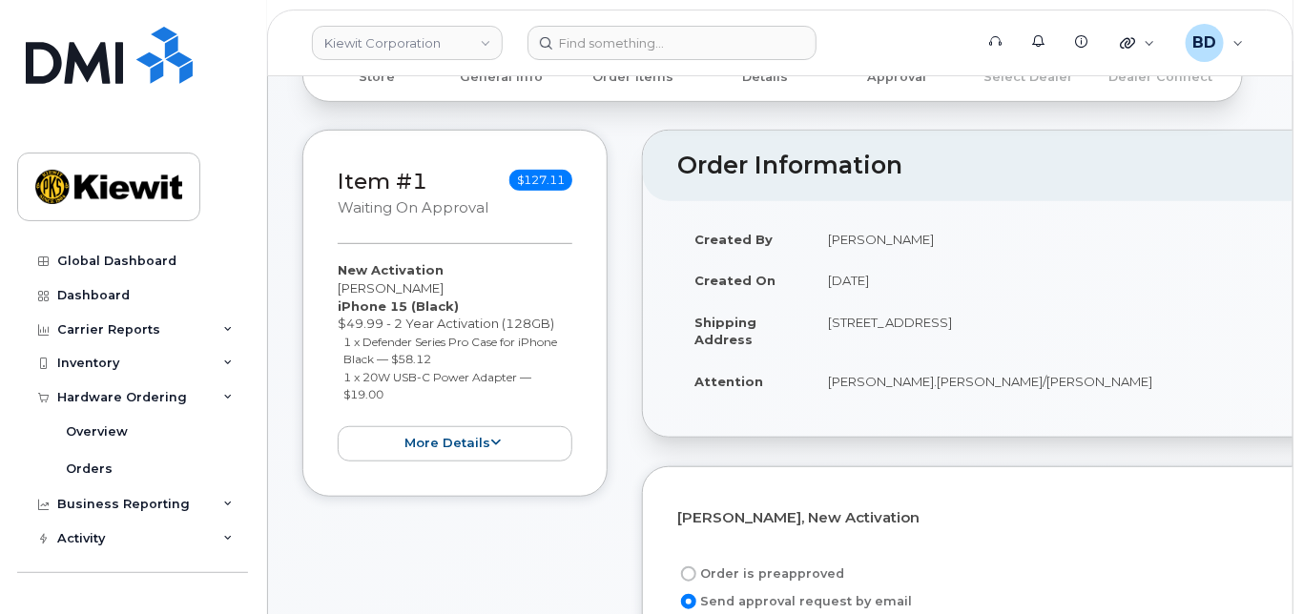
scroll to position [381, 0]
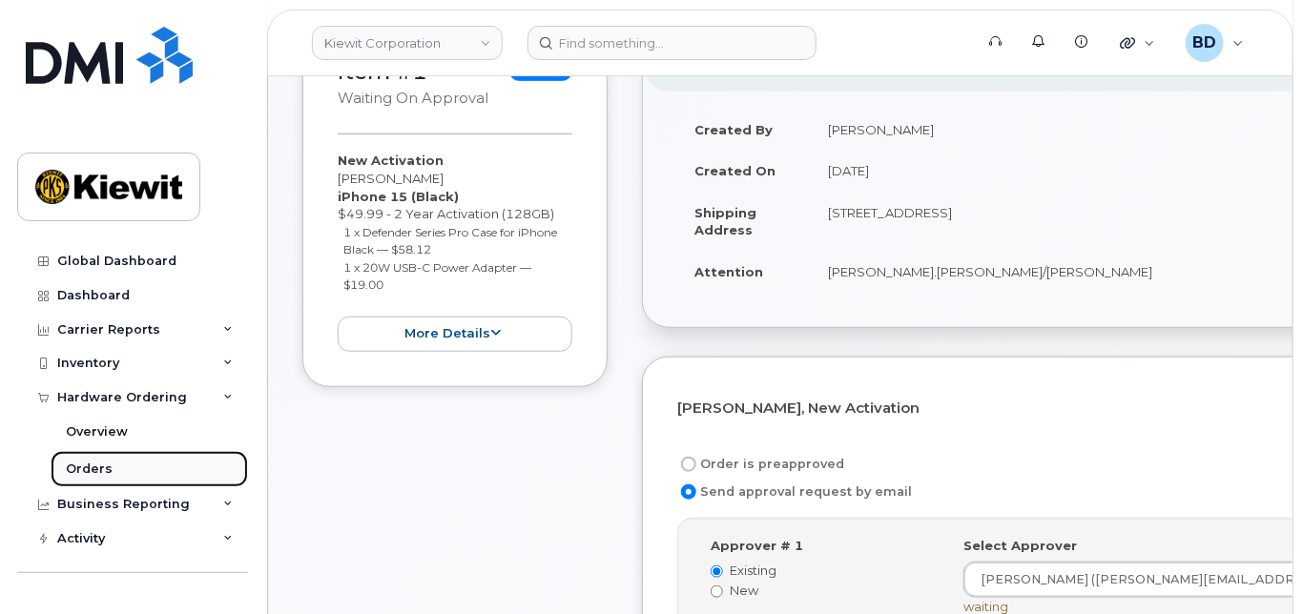
click at [104, 464] on div "Orders" at bounding box center [89, 469] width 47 height 17
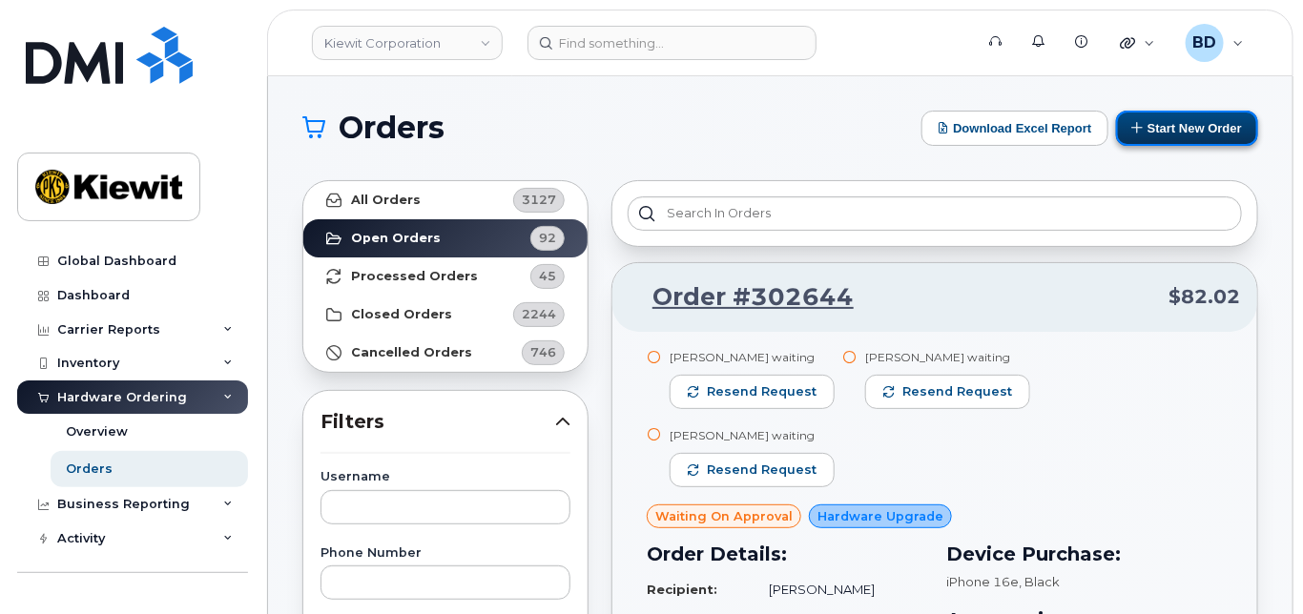
click at [1169, 131] on button "Start New Order" at bounding box center [1187, 128] width 142 height 35
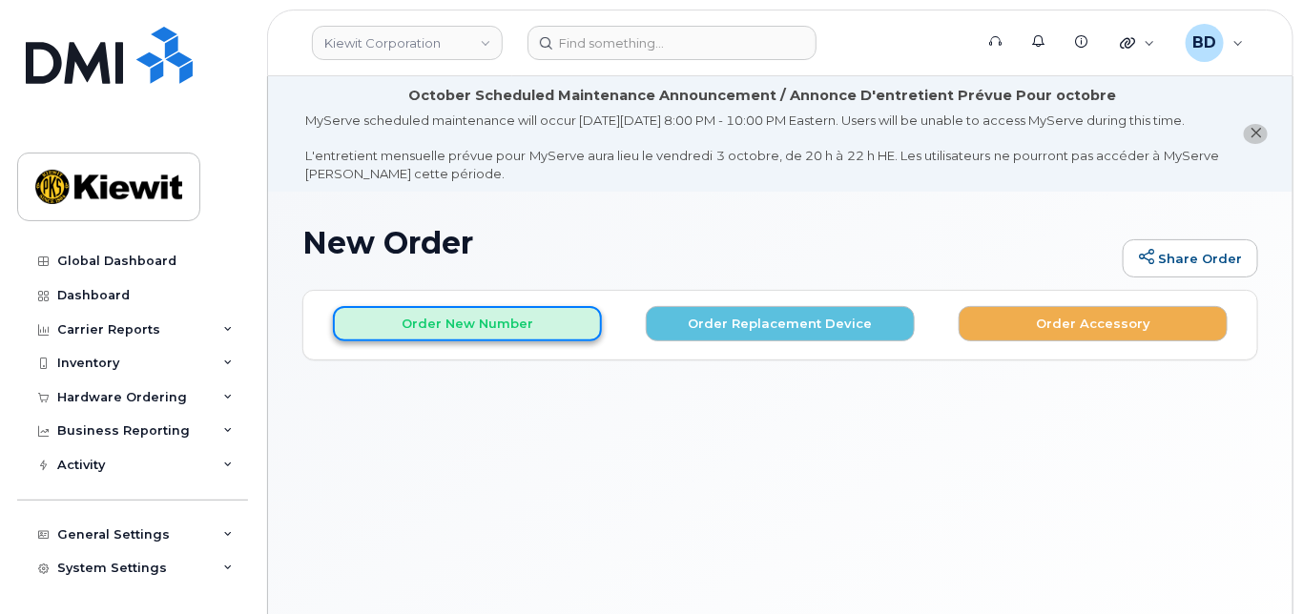
click at [433, 334] on button "Order New Number" at bounding box center [467, 323] width 269 height 35
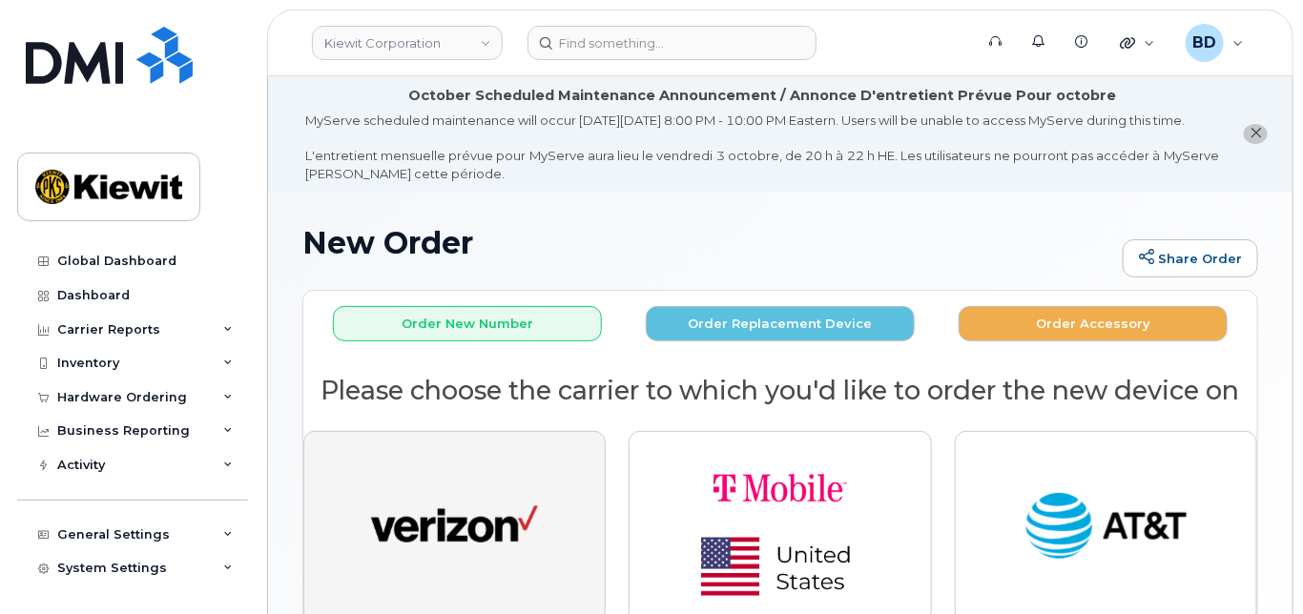
click at [482, 532] on img "button" at bounding box center [454, 527] width 167 height 86
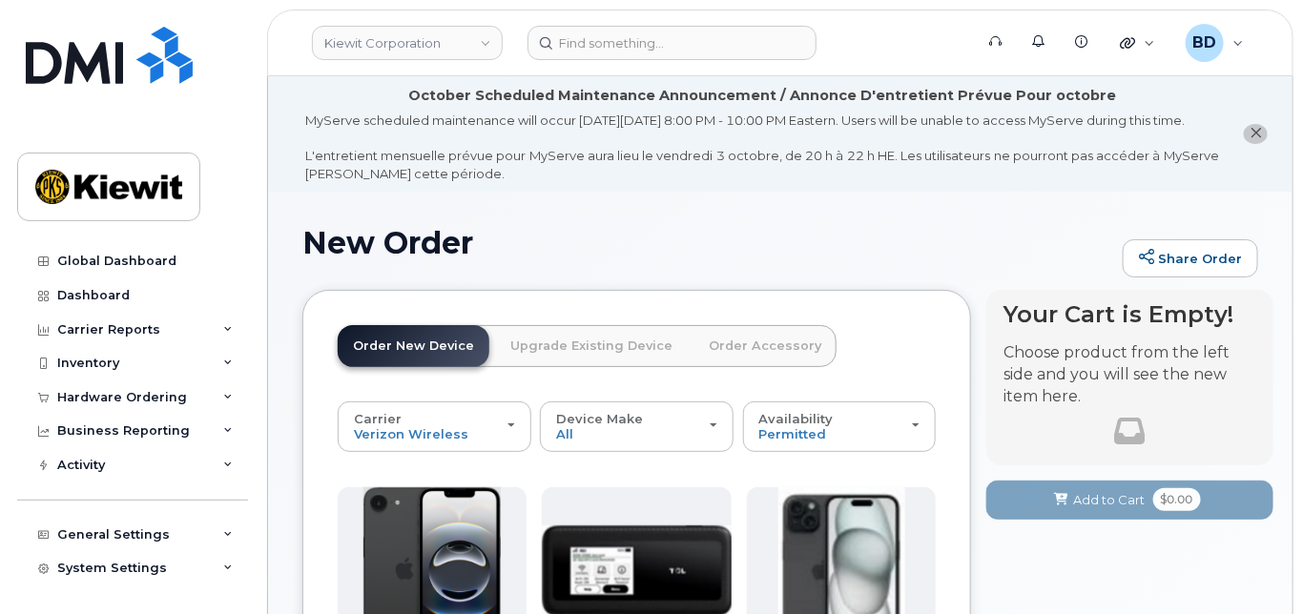
scroll to position [254, 0]
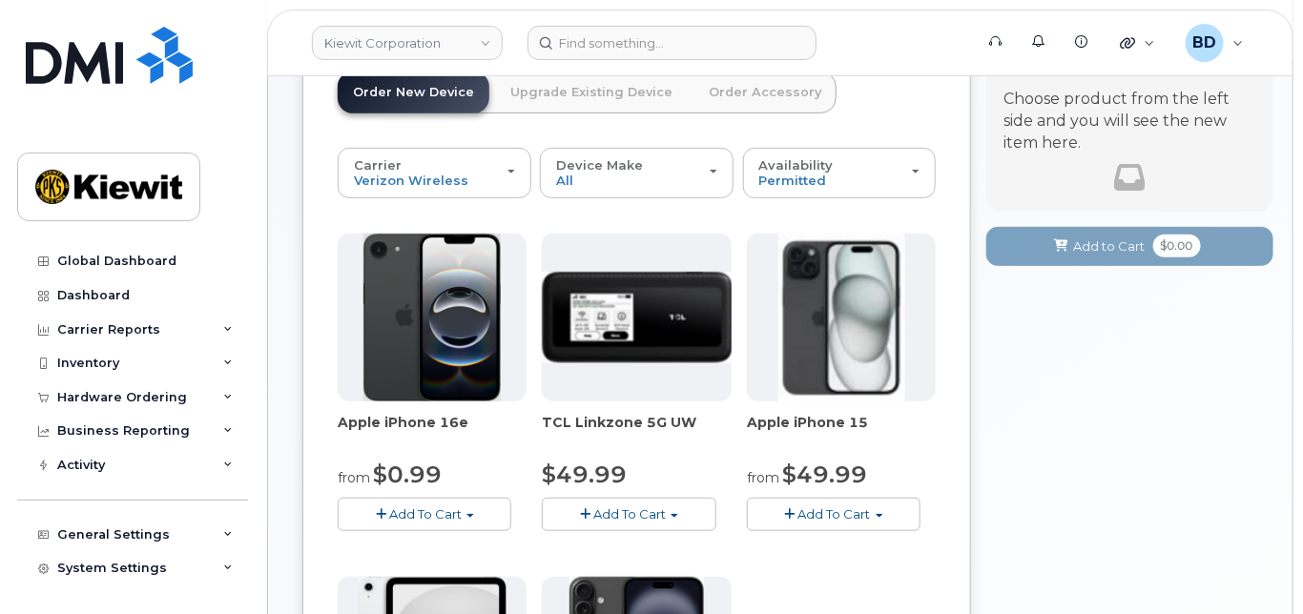
click at [858, 522] on span "Add To Cart" at bounding box center [834, 513] width 72 height 15
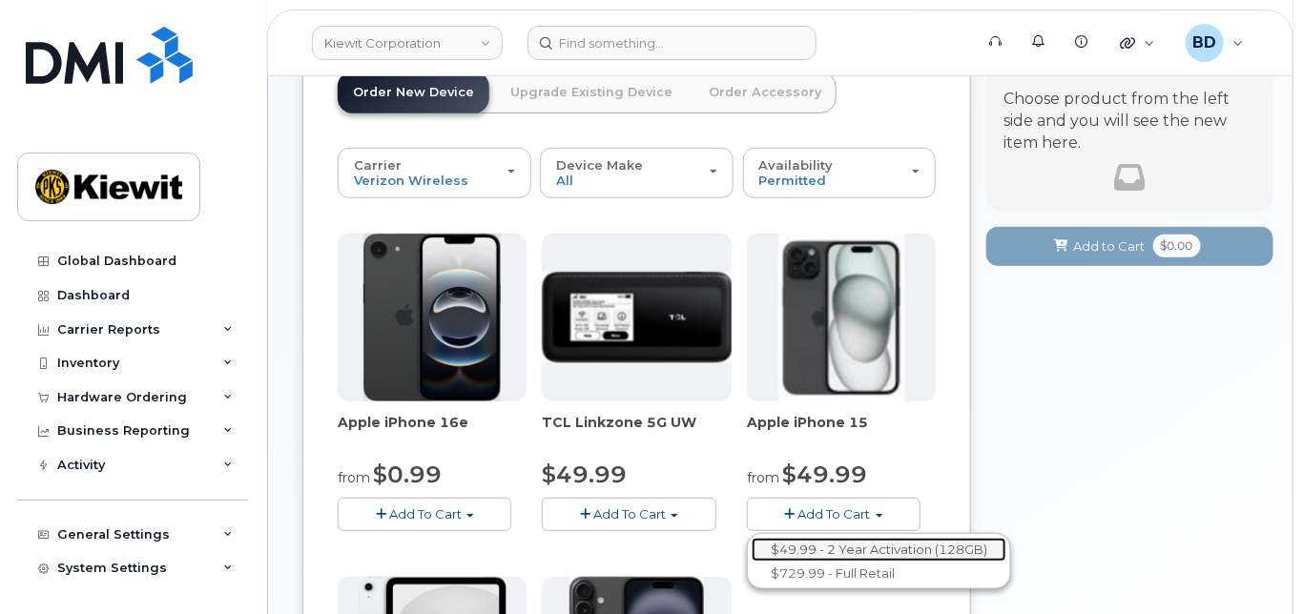
click at [839, 562] on link "$49.99 - 2 Year Activation (128GB)" at bounding box center [878, 550] width 255 height 24
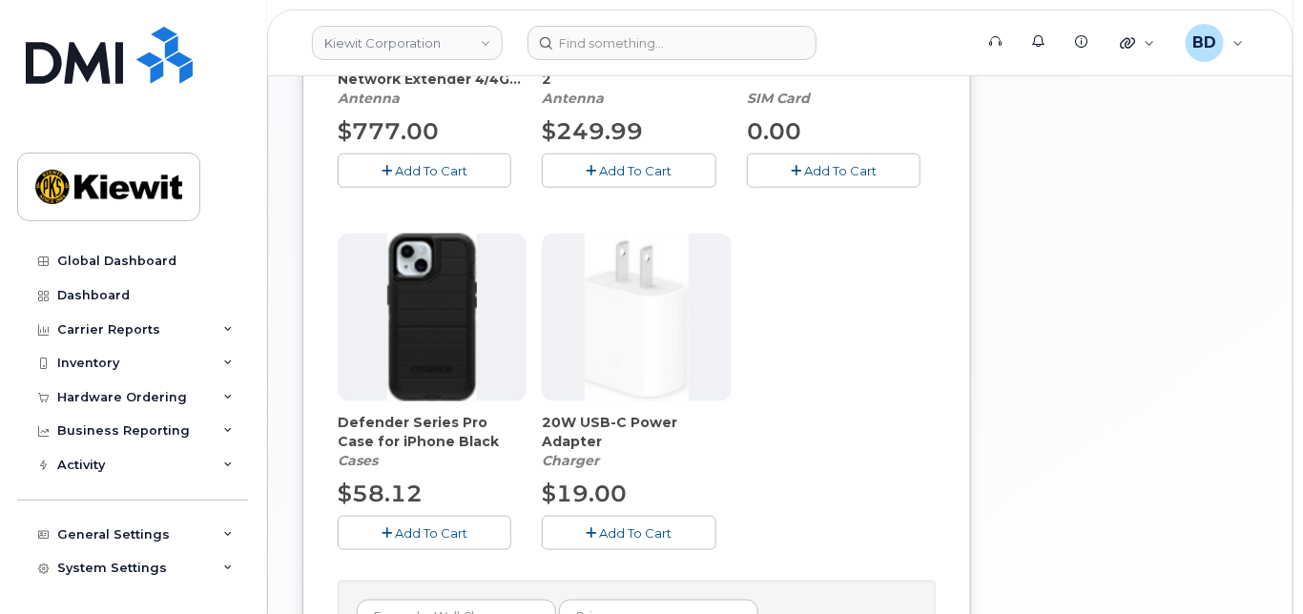
scroll to position [763, 0]
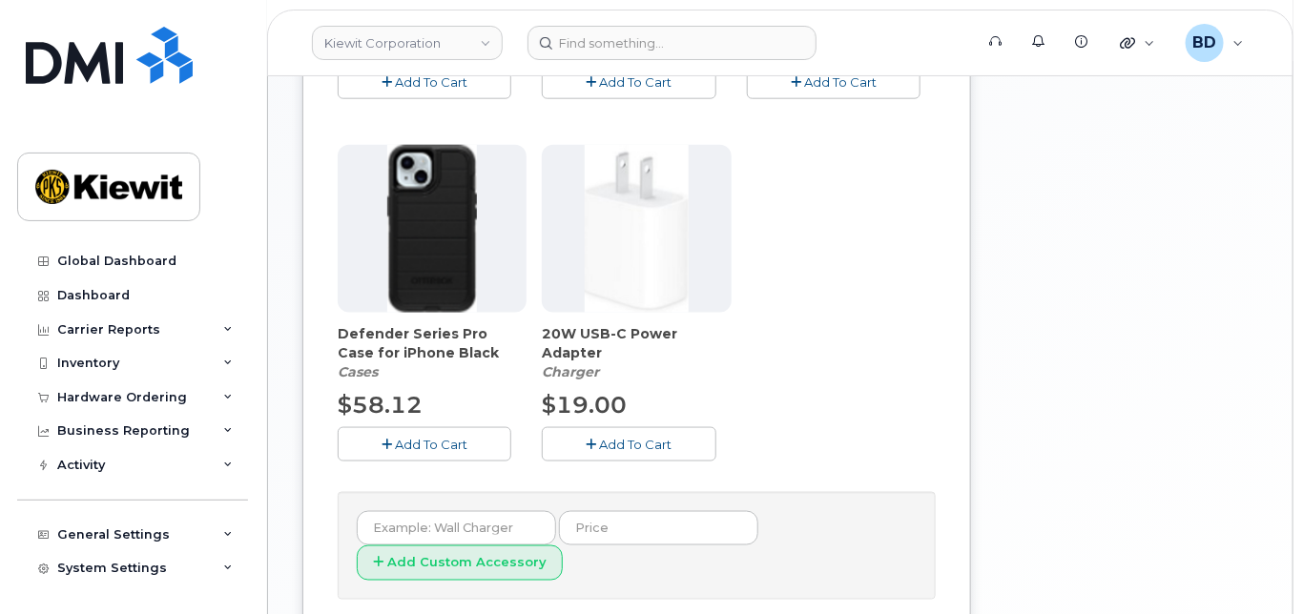
drag, startPoint x: 413, startPoint y: 465, endPoint x: 439, endPoint y: 452, distance: 29.0
click at [415, 452] on span "Add To Cart" at bounding box center [431, 444] width 72 height 15
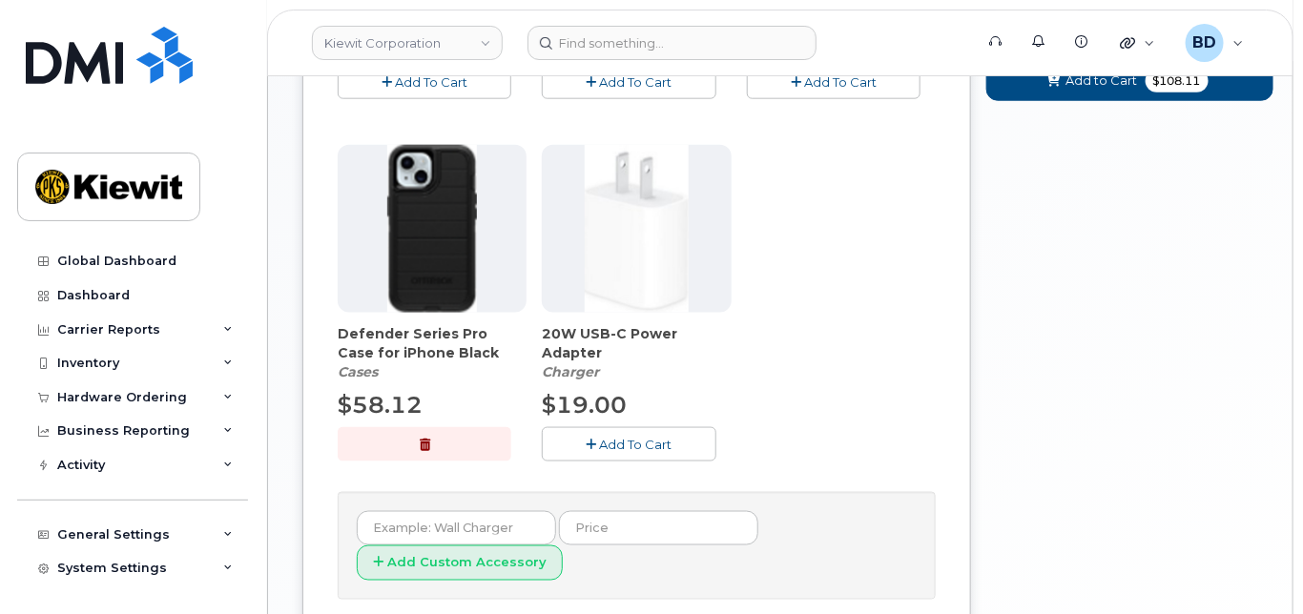
drag, startPoint x: 661, startPoint y: 464, endPoint x: 674, endPoint y: 452, distance: 18.2
click at [661, 452] on span "Add To Cart" at bounding box center [636, 444] width 72 height 15
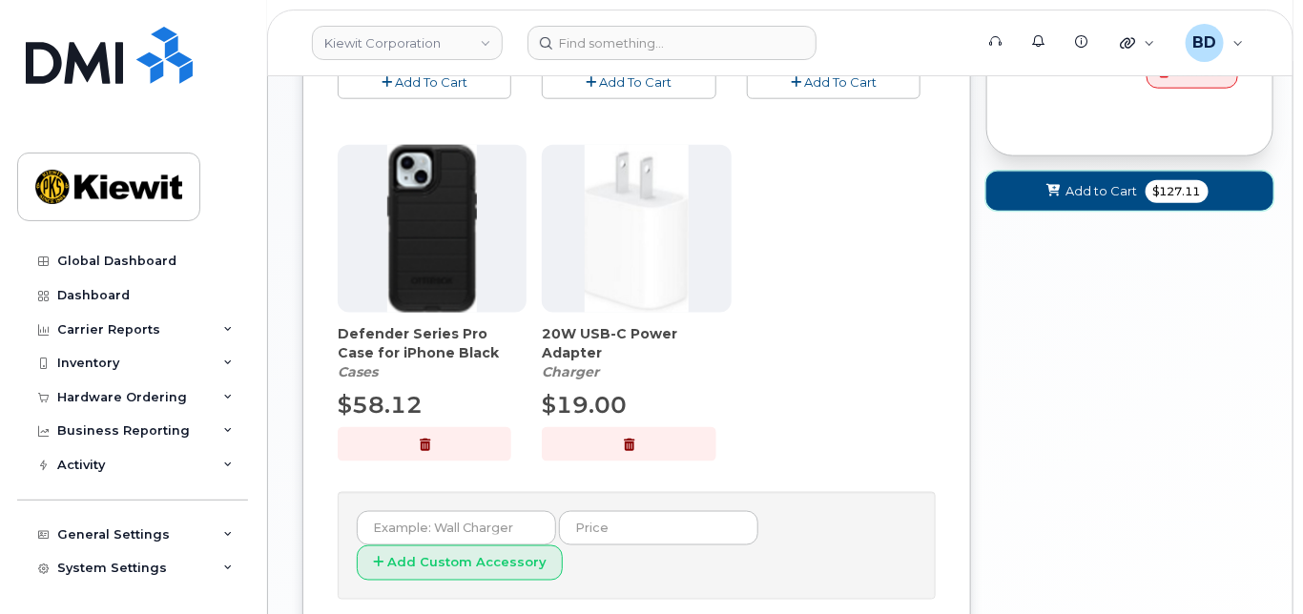
click at [1084, 200] on span "Add to Cart" at bounding box center [1102, 191] width 72 height 18
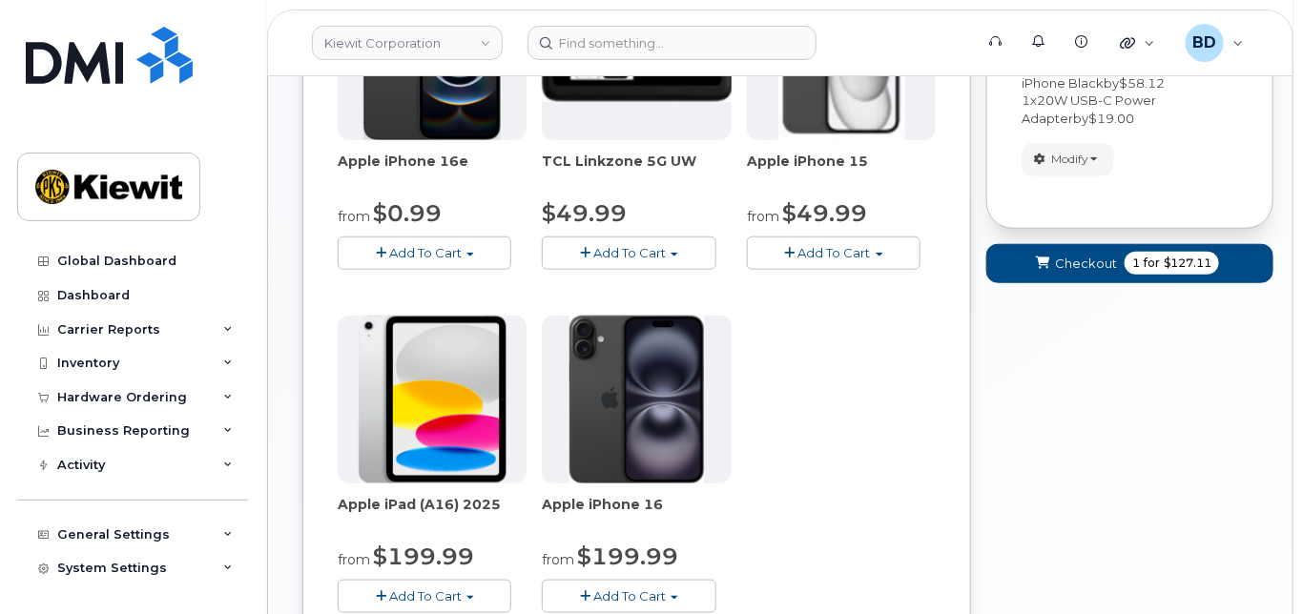
scroll to position [270, 0]
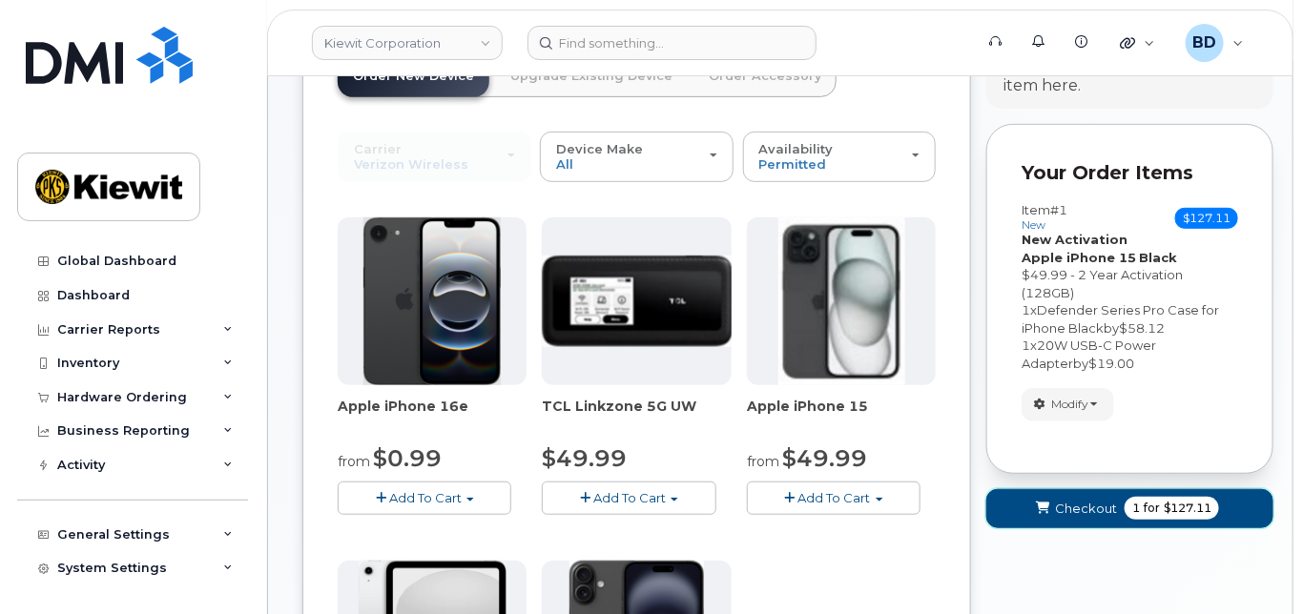
click at [1074, 518] on span "Checkout" at bounding box center [1086, 509] width 62 height 18
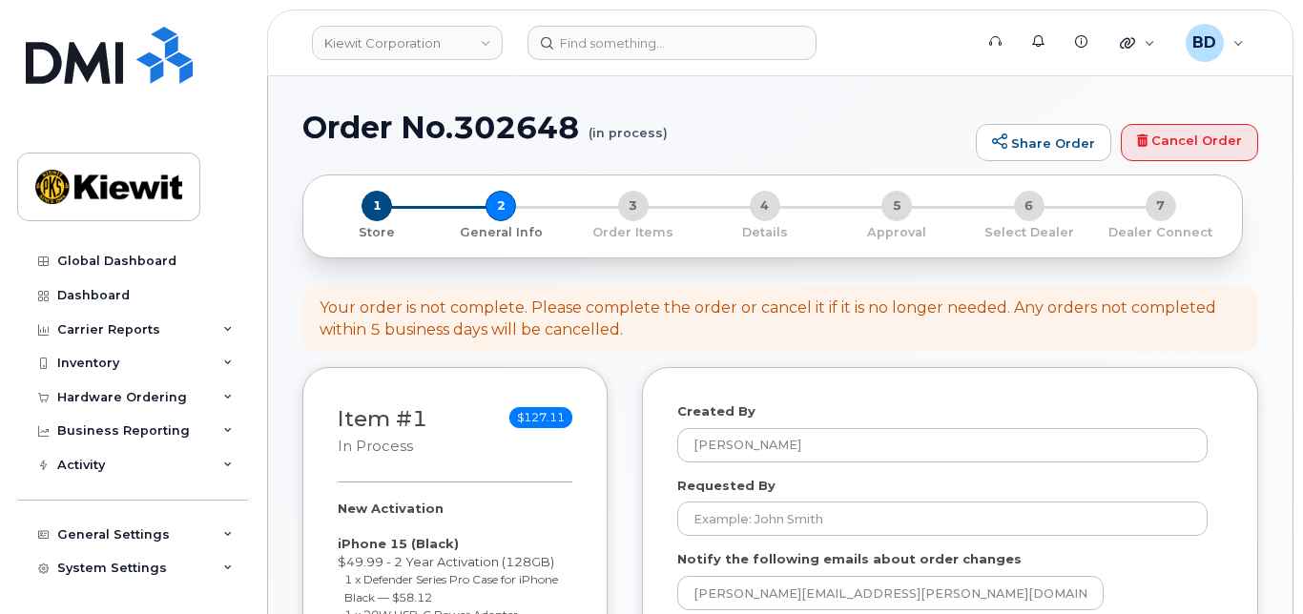
select select
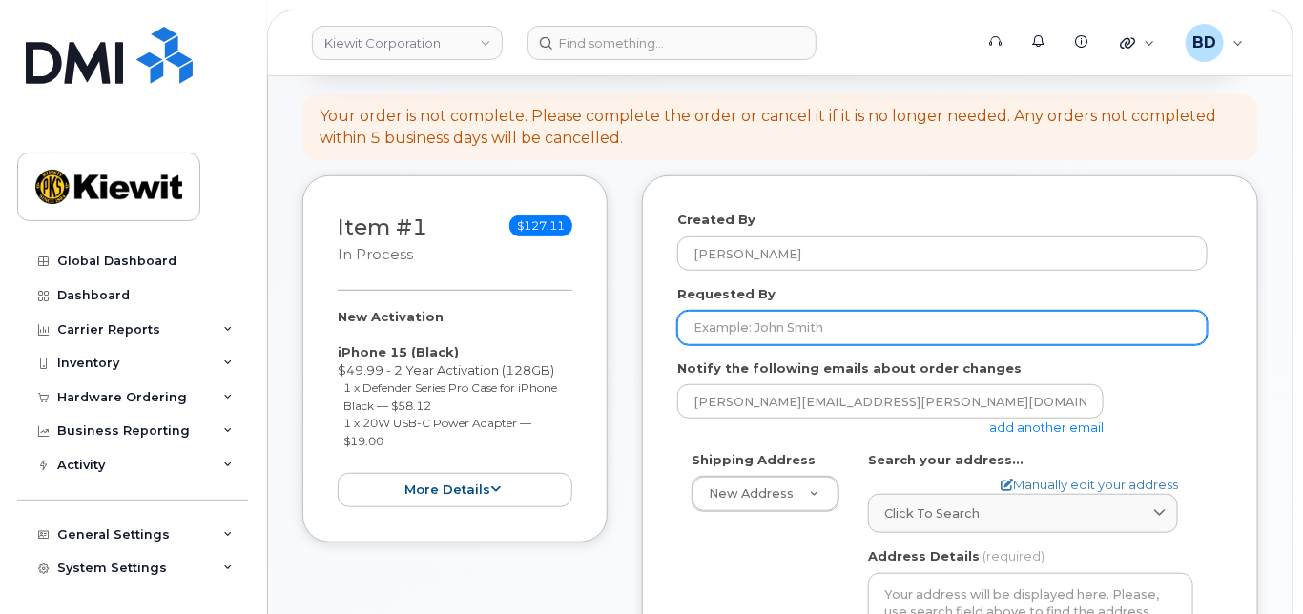
scroll to position [254, 0]
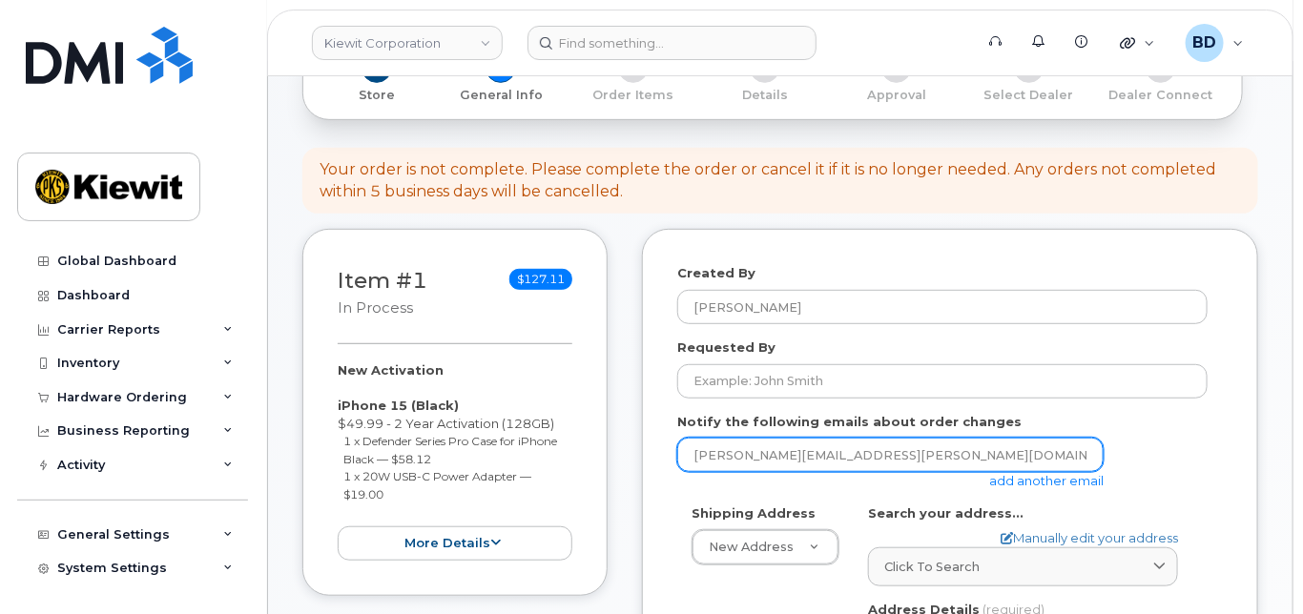
drag, startPoint x: 1024, startPoint y: 495, endPoint x: 1011, endPoint y: 487, distance: 15.4
click at [1024, 488] on link "add another email" at bounding box center [1046, 480] width 114 height 15
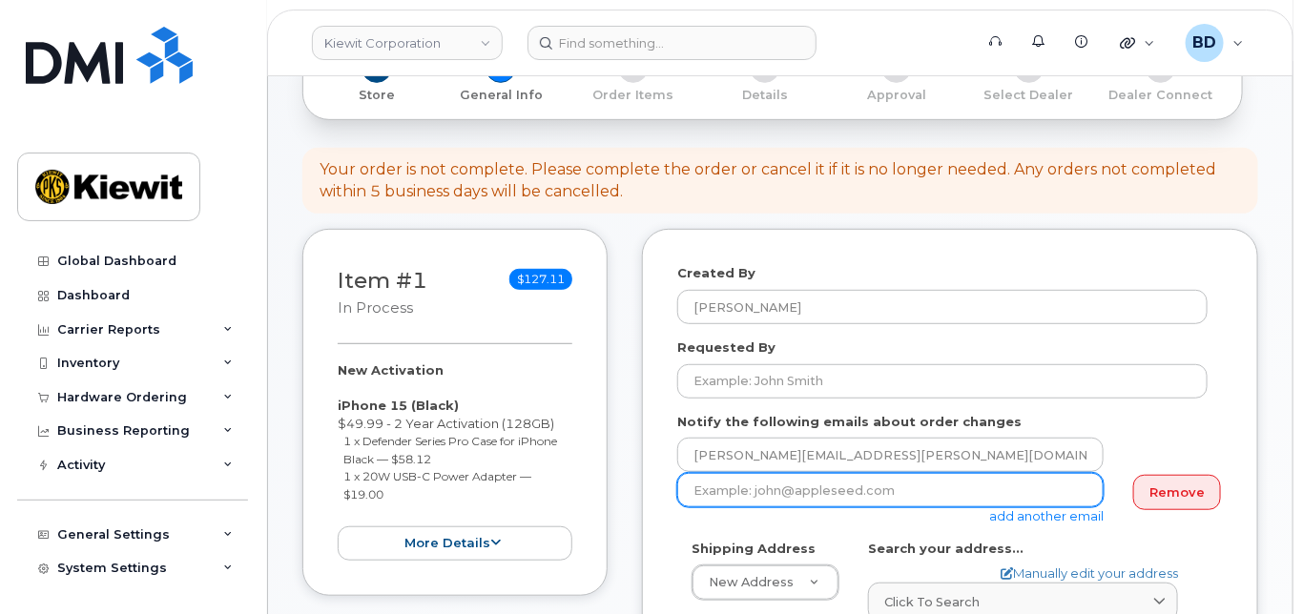
click at [728, 507] on input "email" at bounding box center [890, 490] width 426 height 34
paste input "[PERSON_NAME][EMAIL_ADDRESS][PERSON_NAME][DOMAIN_NAME]"
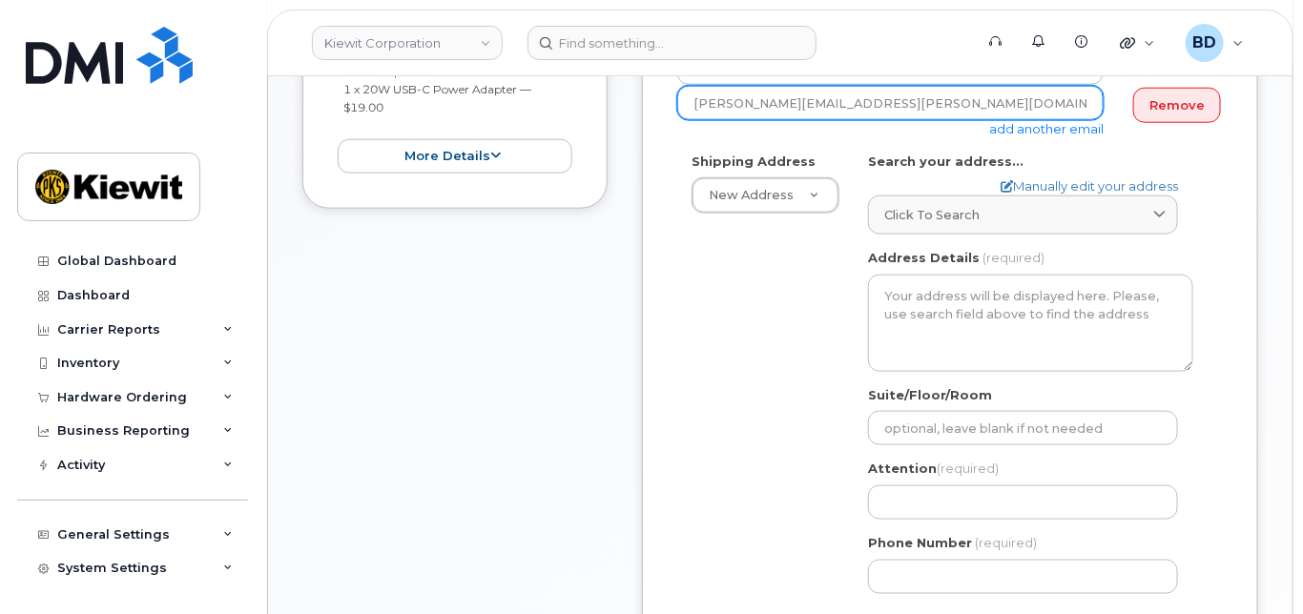
scroll to position [635, 0]
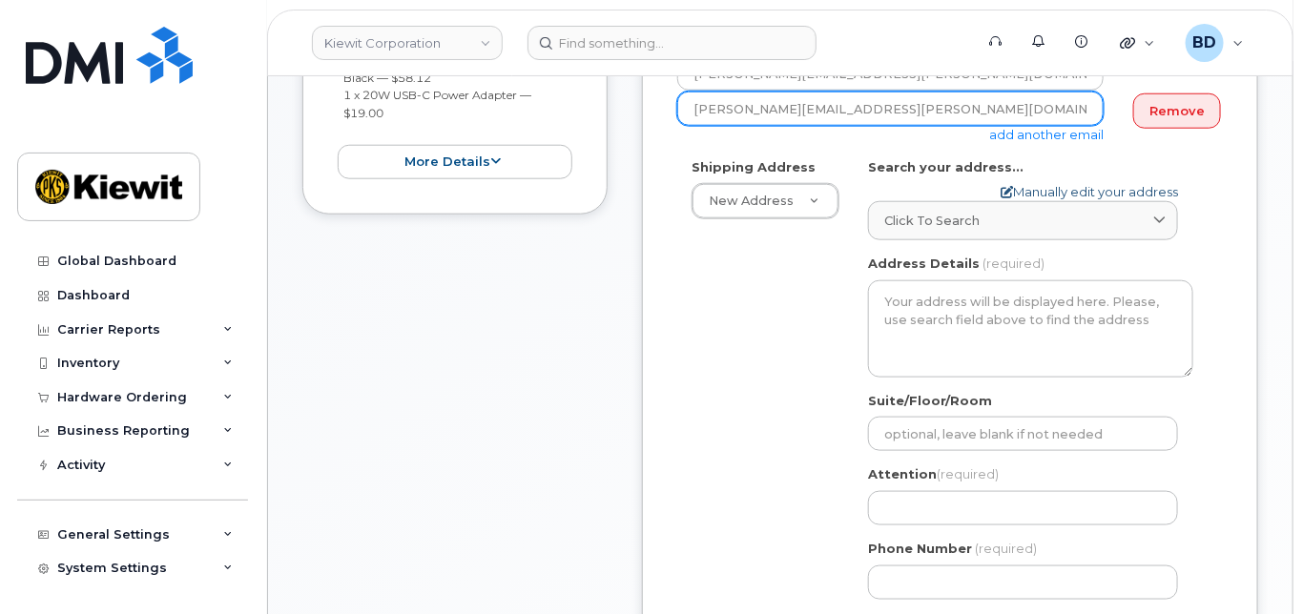
type input "[PERSON_NAME][EMAIL_ADDRESS][PERSON_NAME][DOMAIN_NAME]"
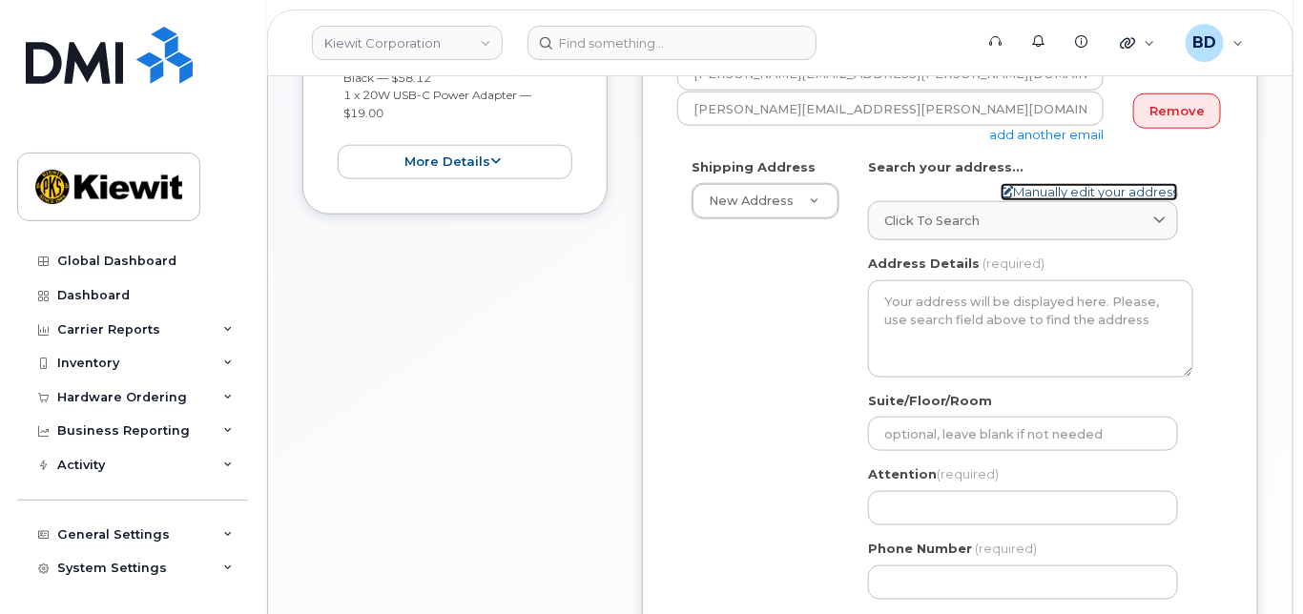
click at [1029, 201] on link "Manually edit your address" at bounding box center [1088, 192] width 177 height 18
select select
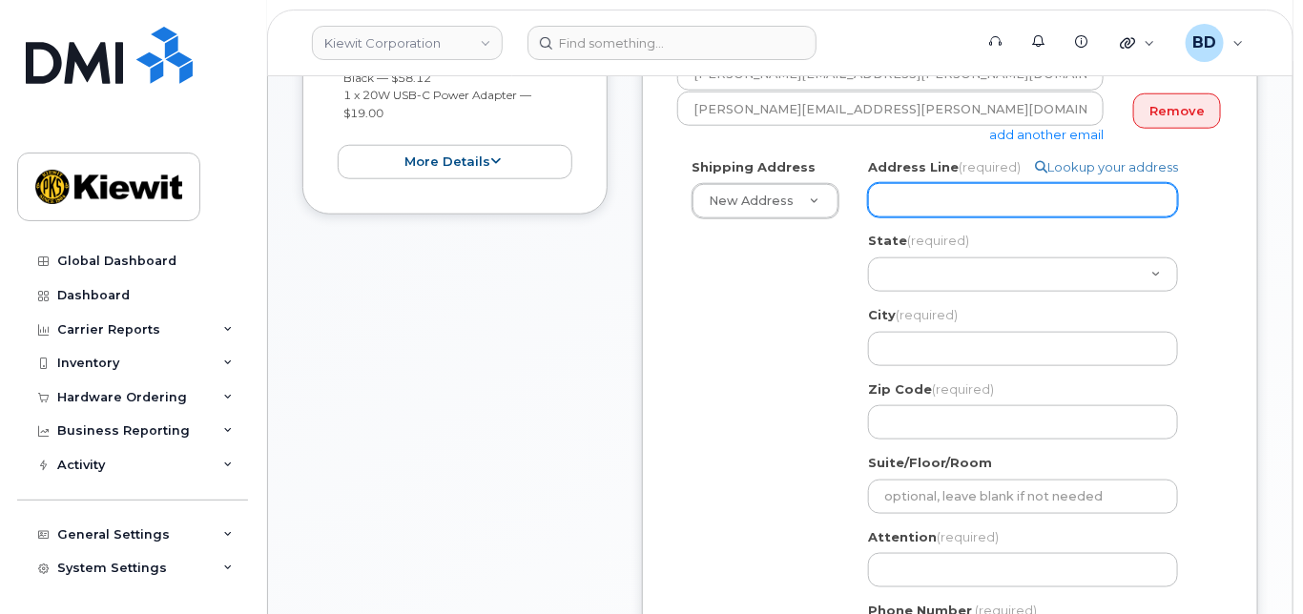
paste input "118 Caddo D"
select select
type input "118 Caddo D"
click at [939, 207] on input "118 Caddo D" at bounding box center [1023, 200] width 310 height 34
select select
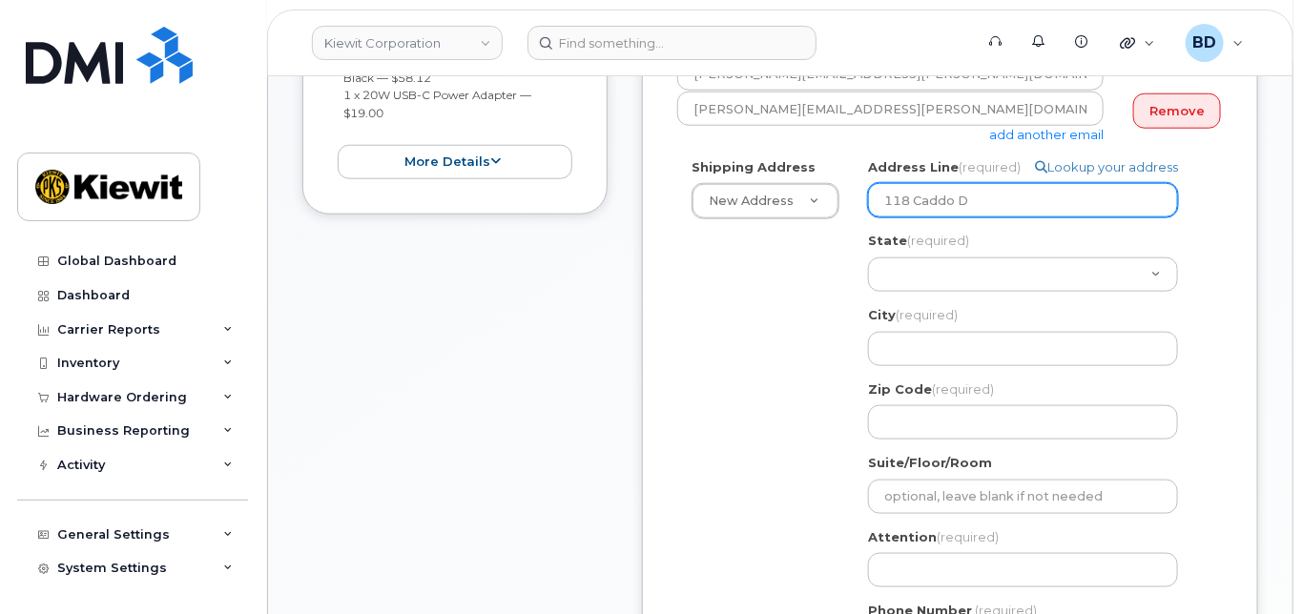
type input "118 Cadrdo D"
select select
type input "118 Caddo D"
click at [976, 217] on input "118 Caddo D" at bounding box center [1023, 200] width 310 height 34
select select
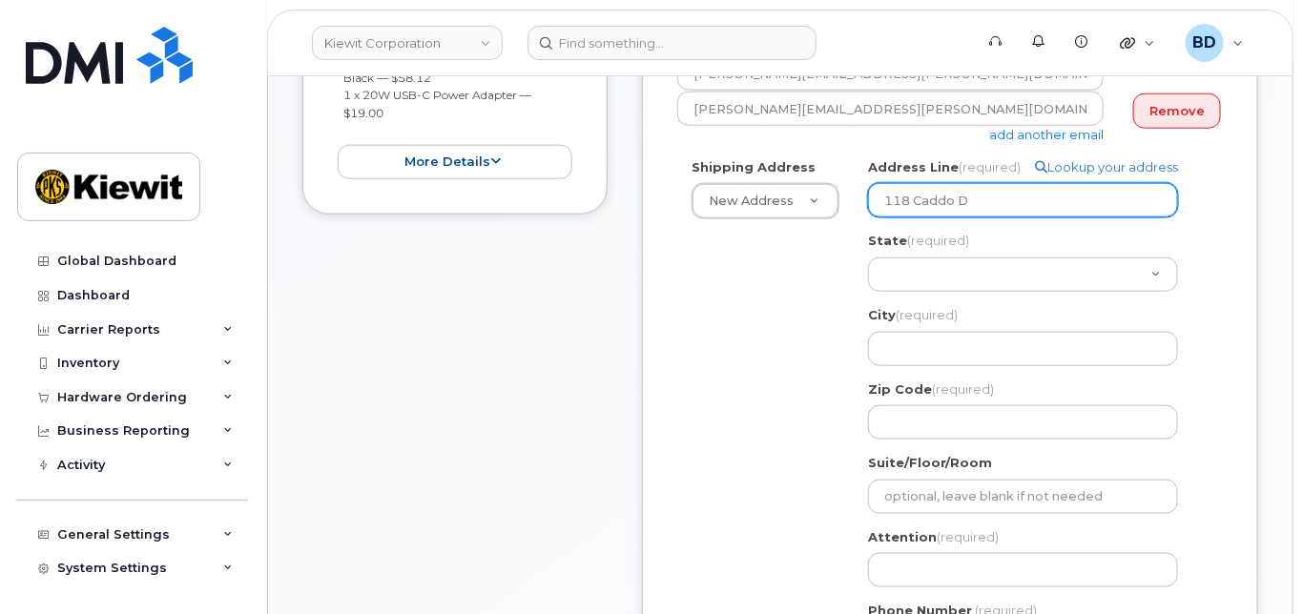
type input "[STREET_ADDRESS]"
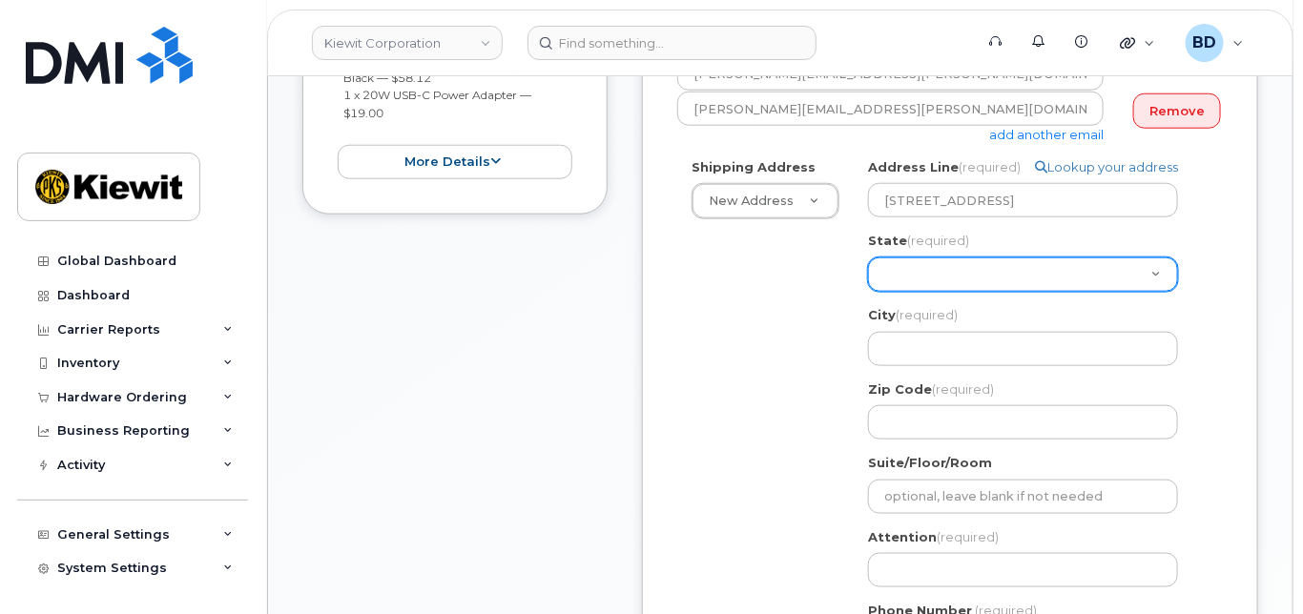
select select "[GEOGRAPHIC_DATA]"
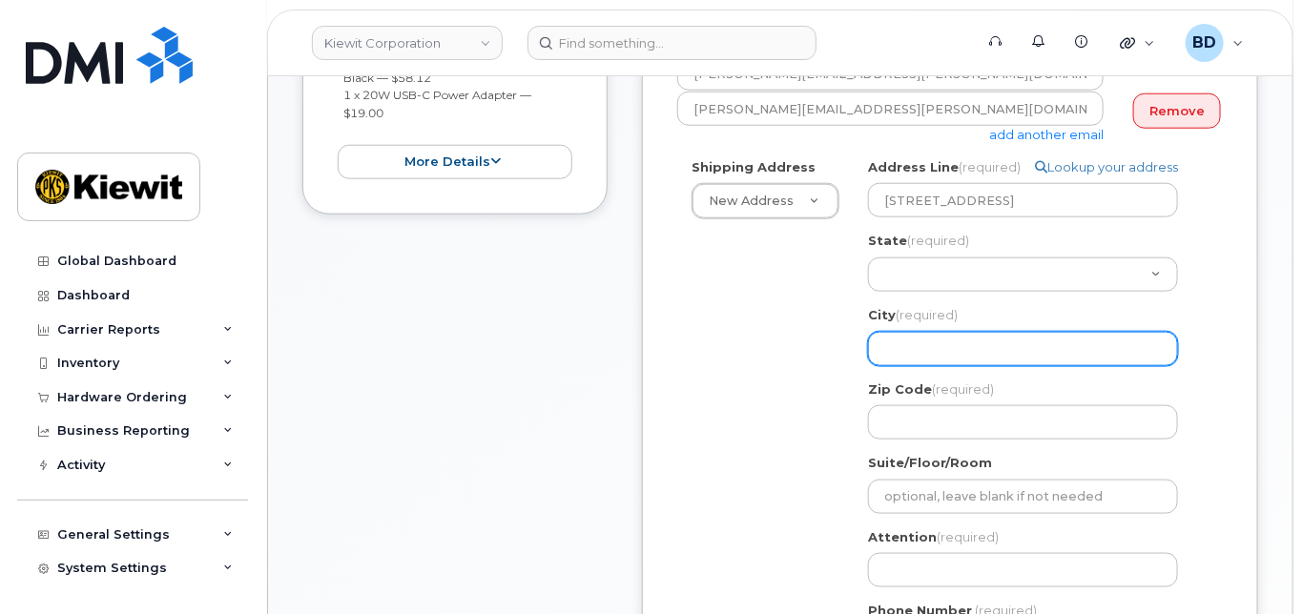
type input "Abilene"
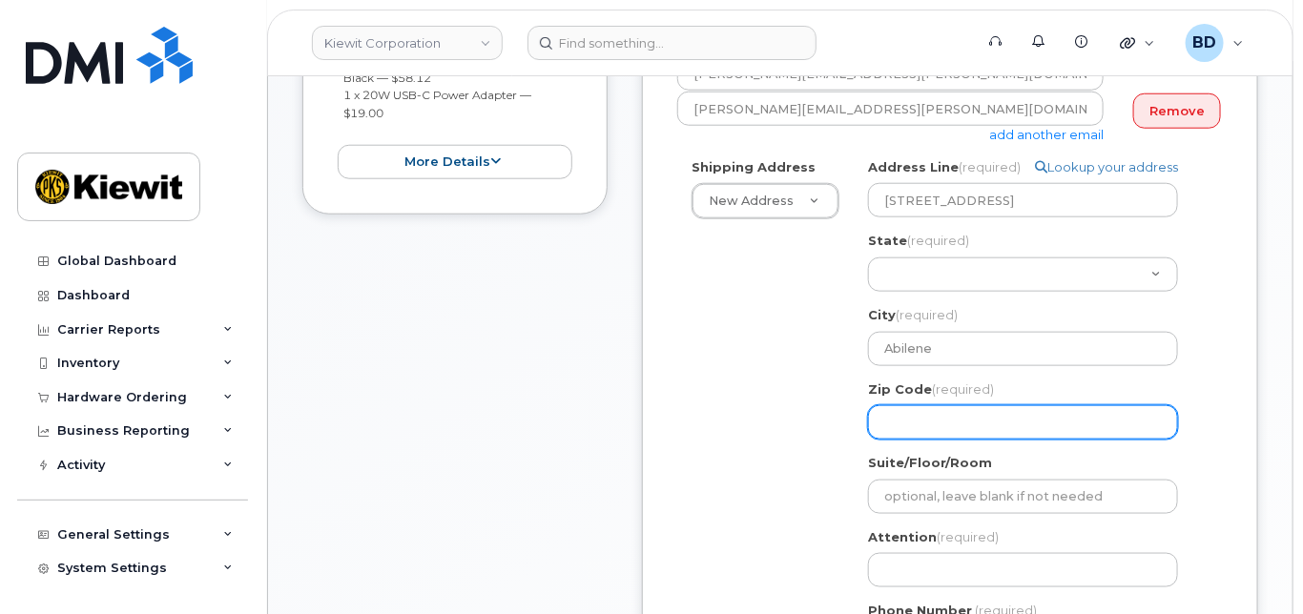
type input "79602"
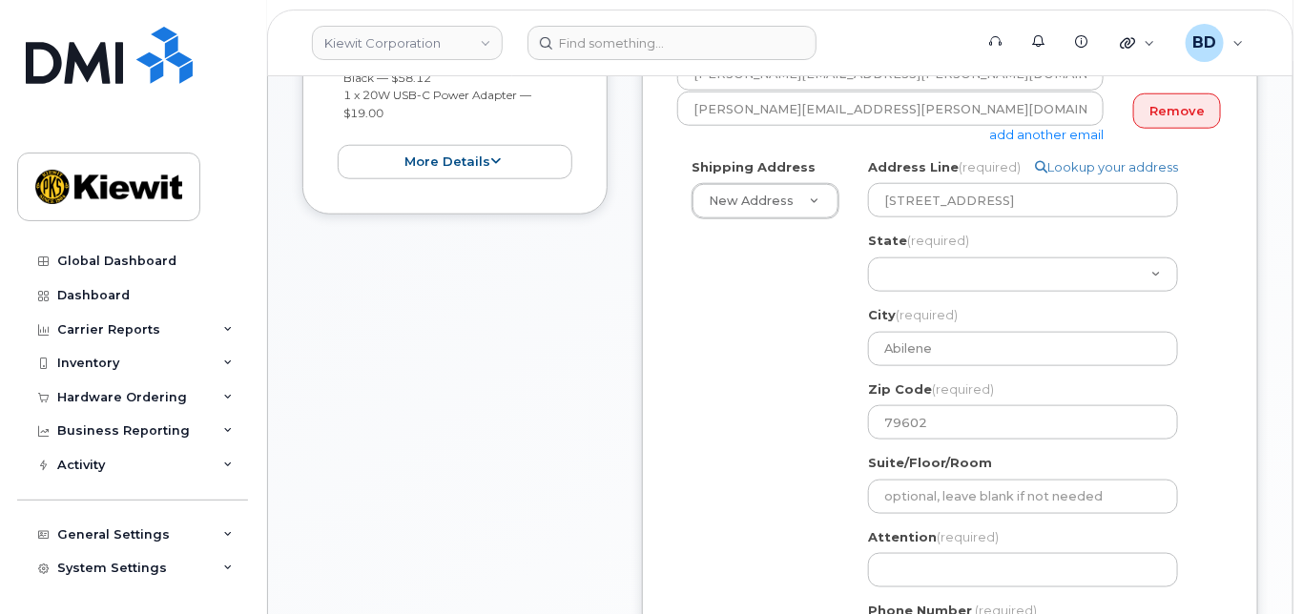
type input "8777727707"
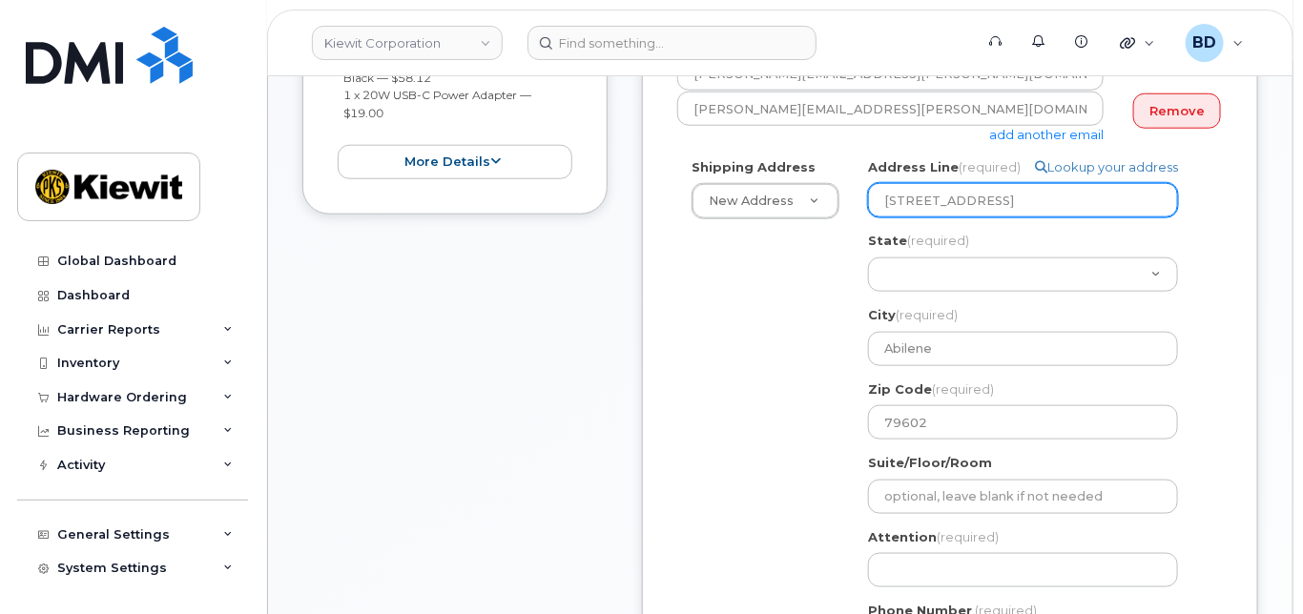
select select
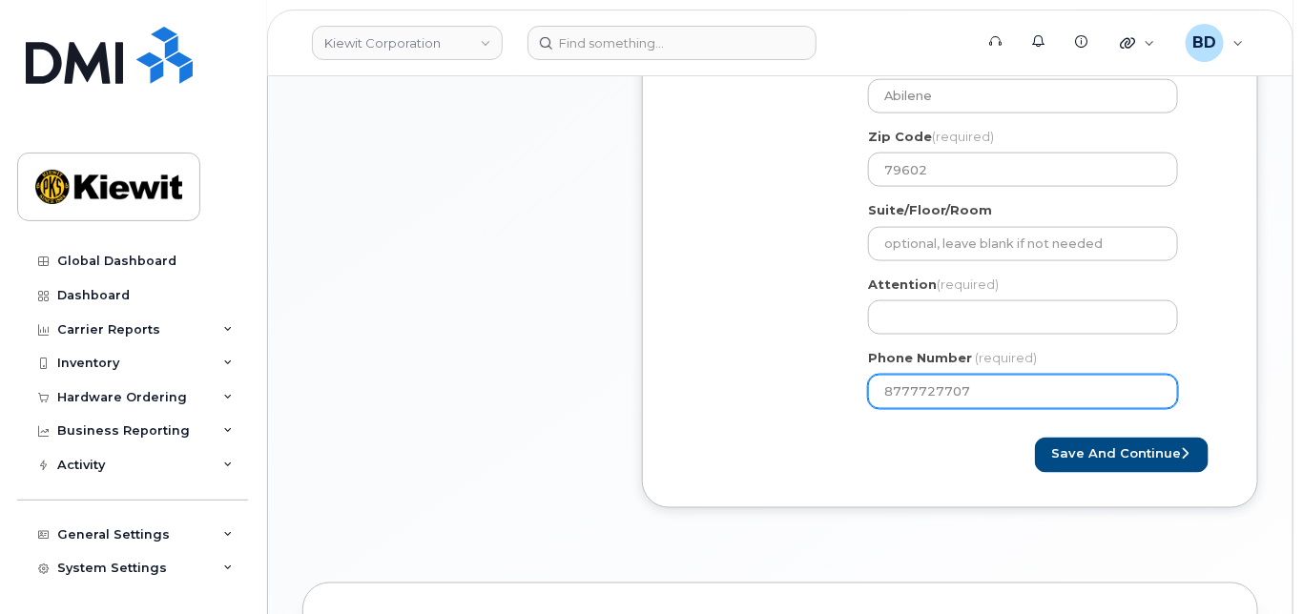
scroll to position [890, 0]
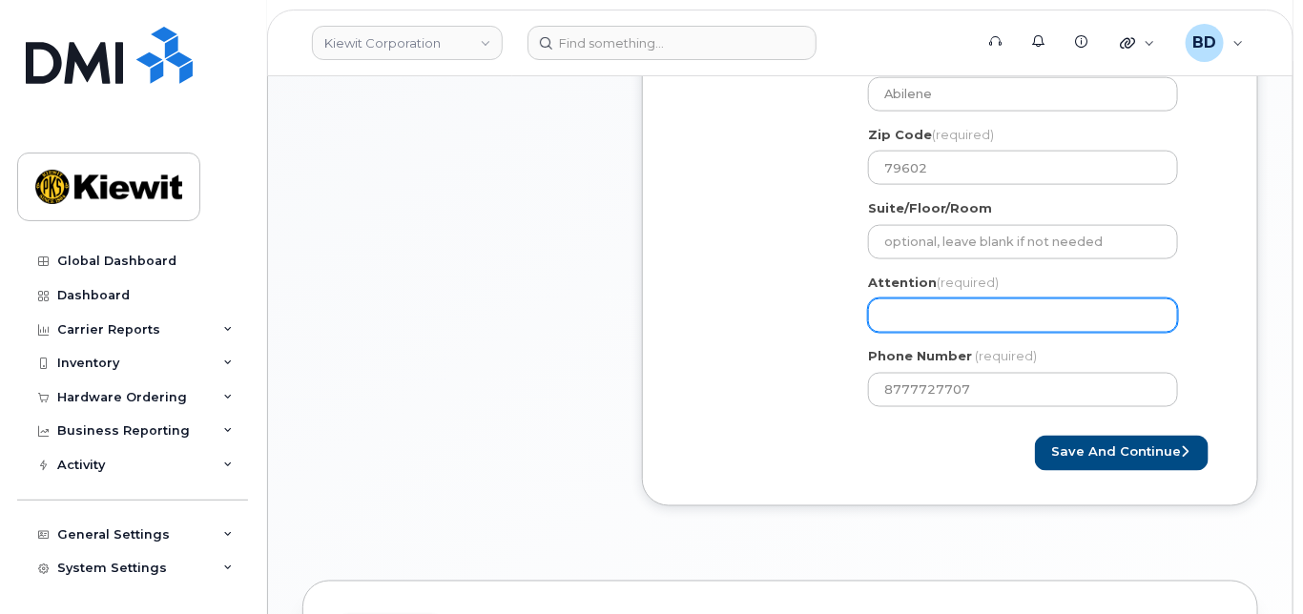
type input "118 Caddo Dr"
click at [891, 320] on input "Attention (required)" at bounding box center [1023, 315] width 310 height 34
click at [908, 328] on input "Attention (required)" at bounding box center [1023, 315] width 310 height 34
paste input "Gilberto.Palacios"
select select
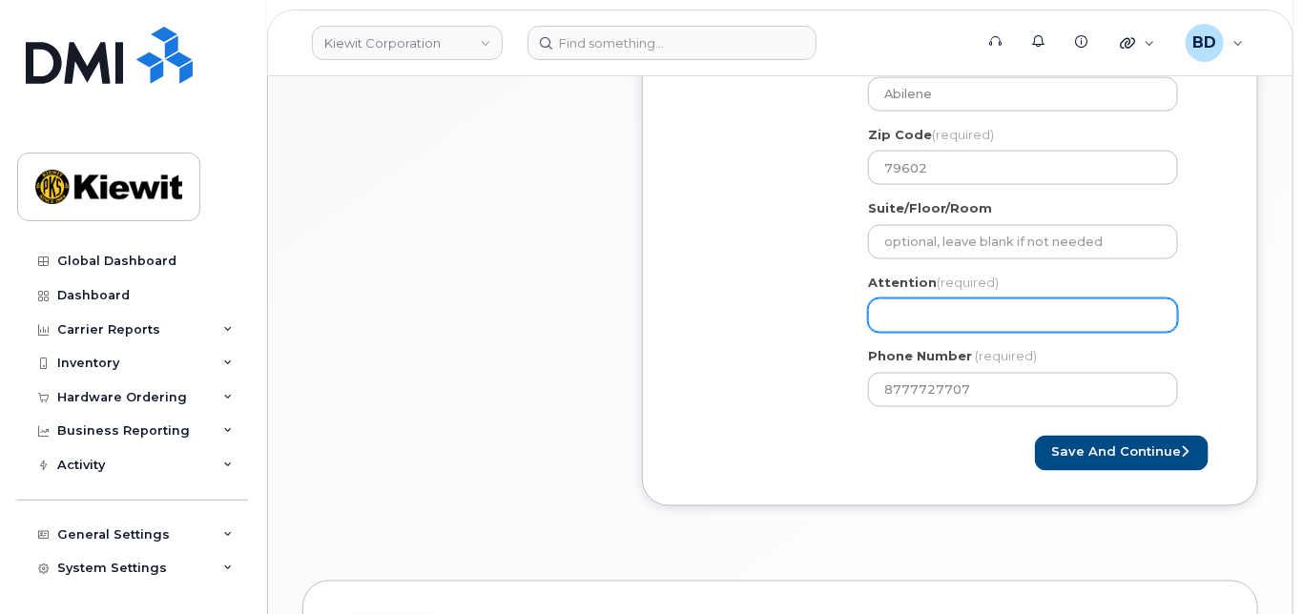
type input "Gilberto.Palacios"
select select
type input "Gilberto.Palacios/"
click at [1013, 333] on input "Gilberto.Palacios/" at bounding box center [1023, 315] width 310 height 34
paste input "[PERSON_NAME]"
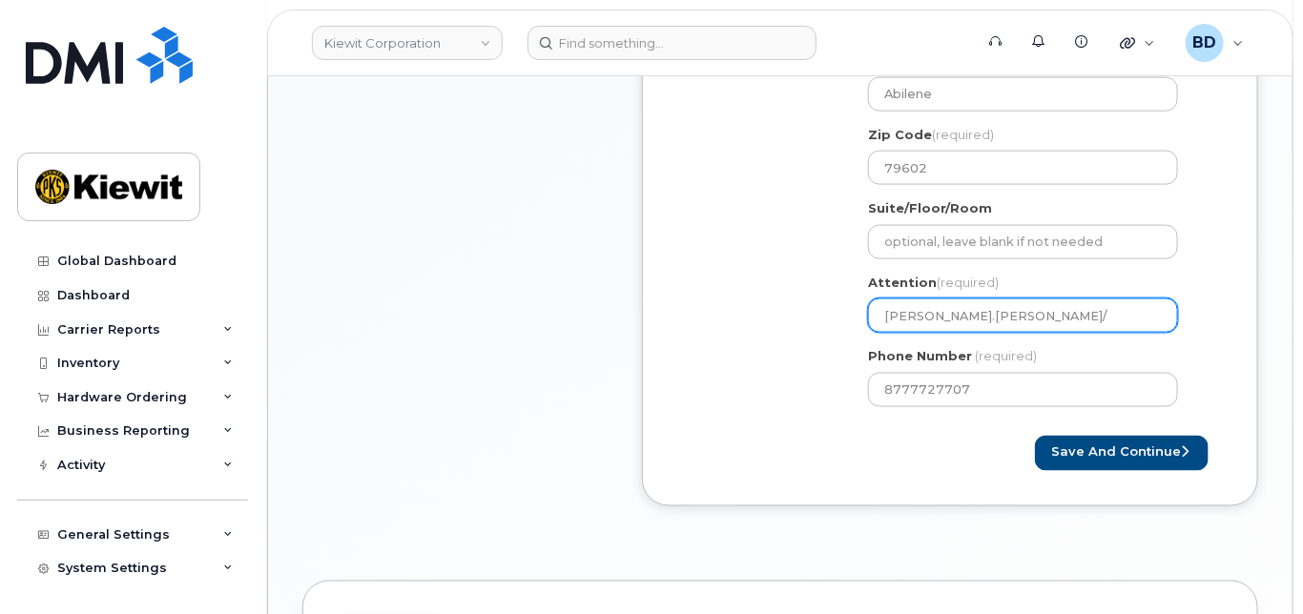
select select
type input "[PERSON_NAME].[PERSON_NAME]/[PERSON_NAME]"
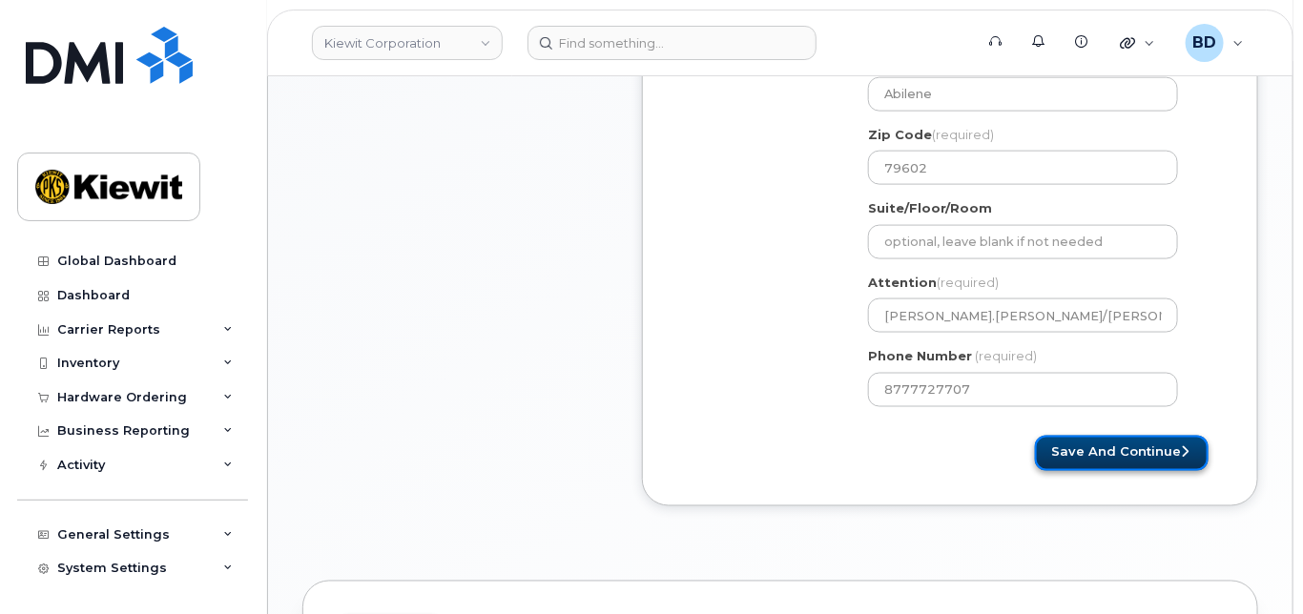
click at [1120, 468] on button "Save and Continue" at bounding box center [1122, 453] width 174 height 35
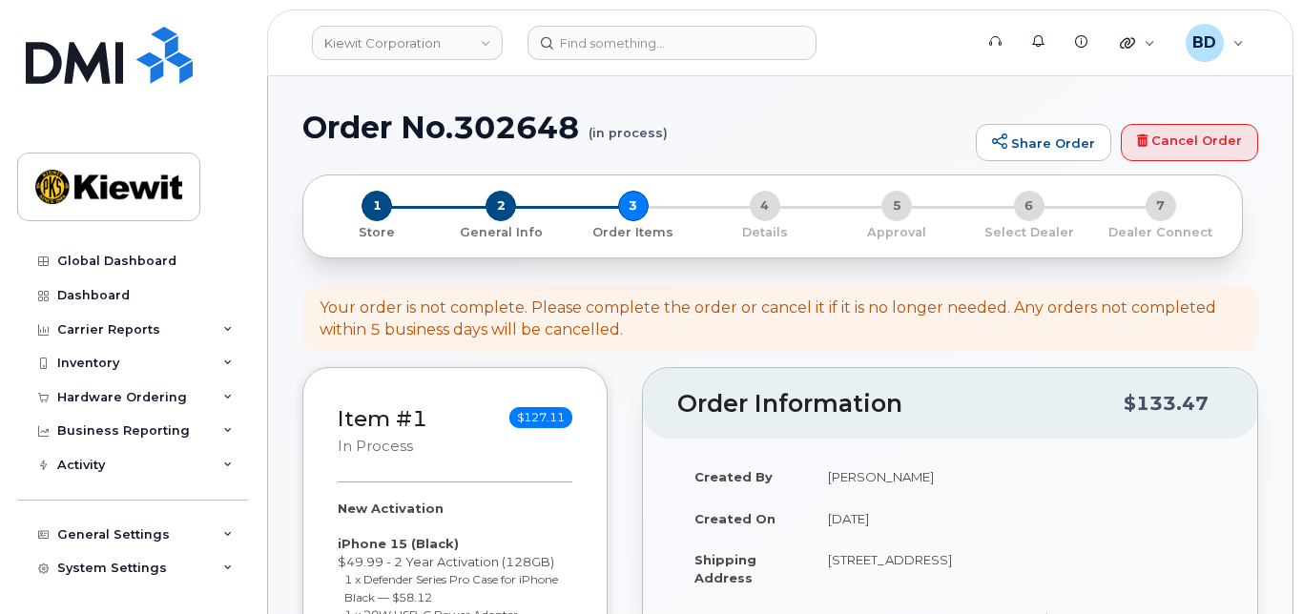
select select
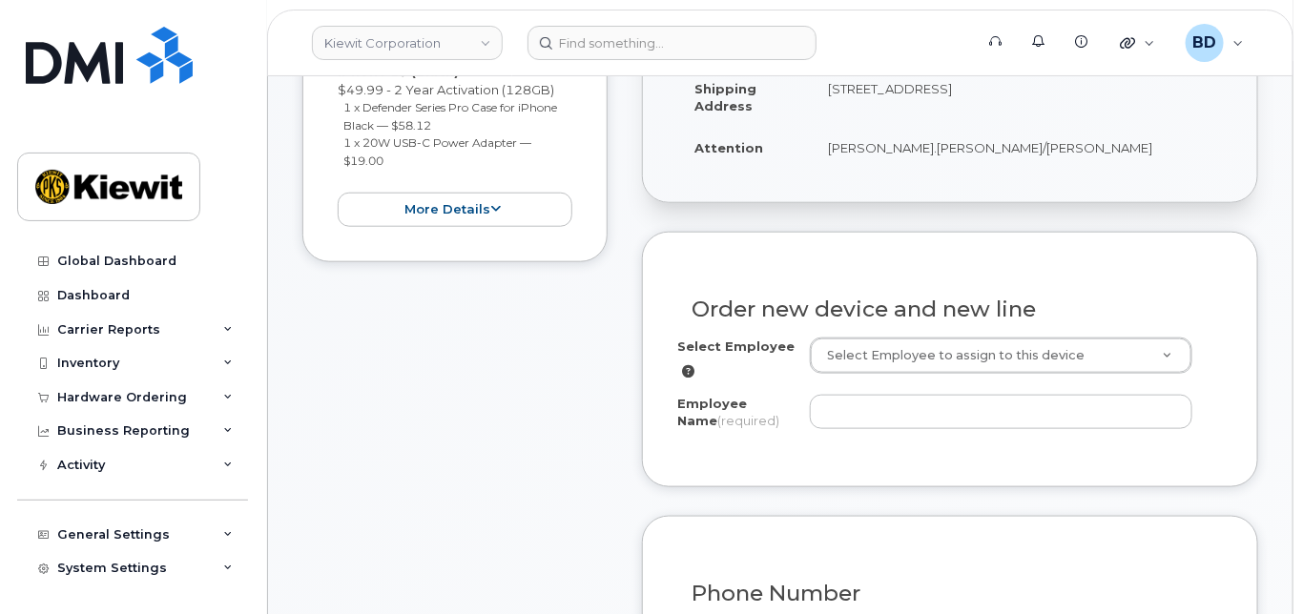
scroll to position [635, 0]
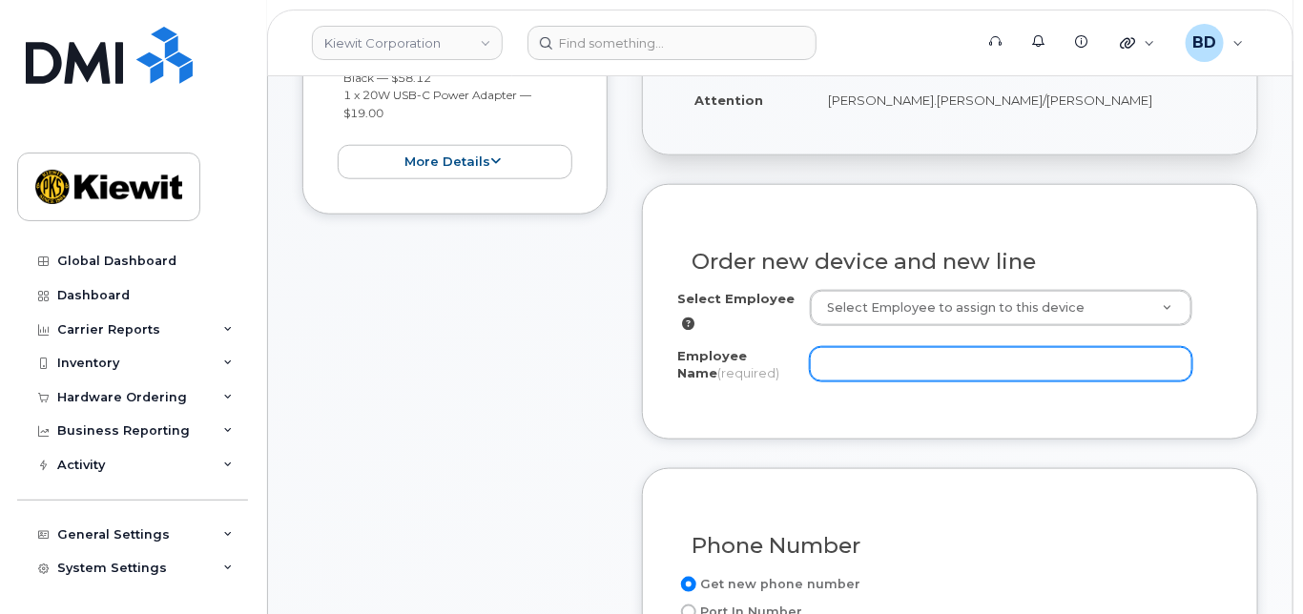
click at [867, 379] on input "Employee Name (required)" at bounding box center [1001, 364] width 382 height 34
paste input "[PERSON_NAME]"
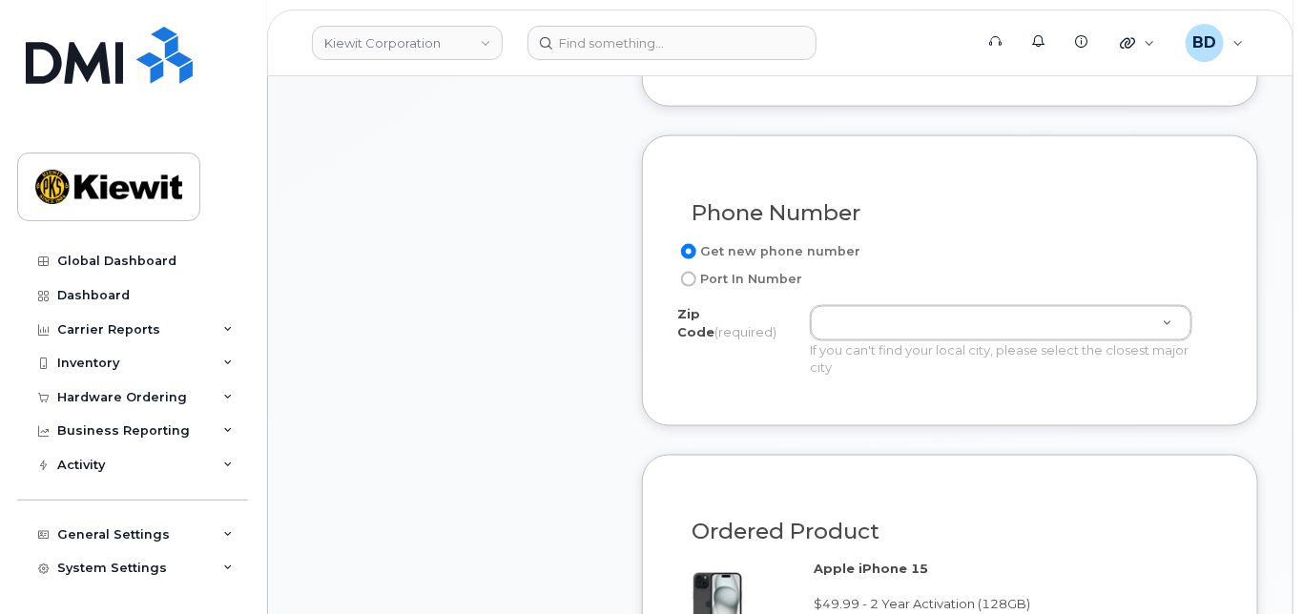
scroll to position [1017, 0]
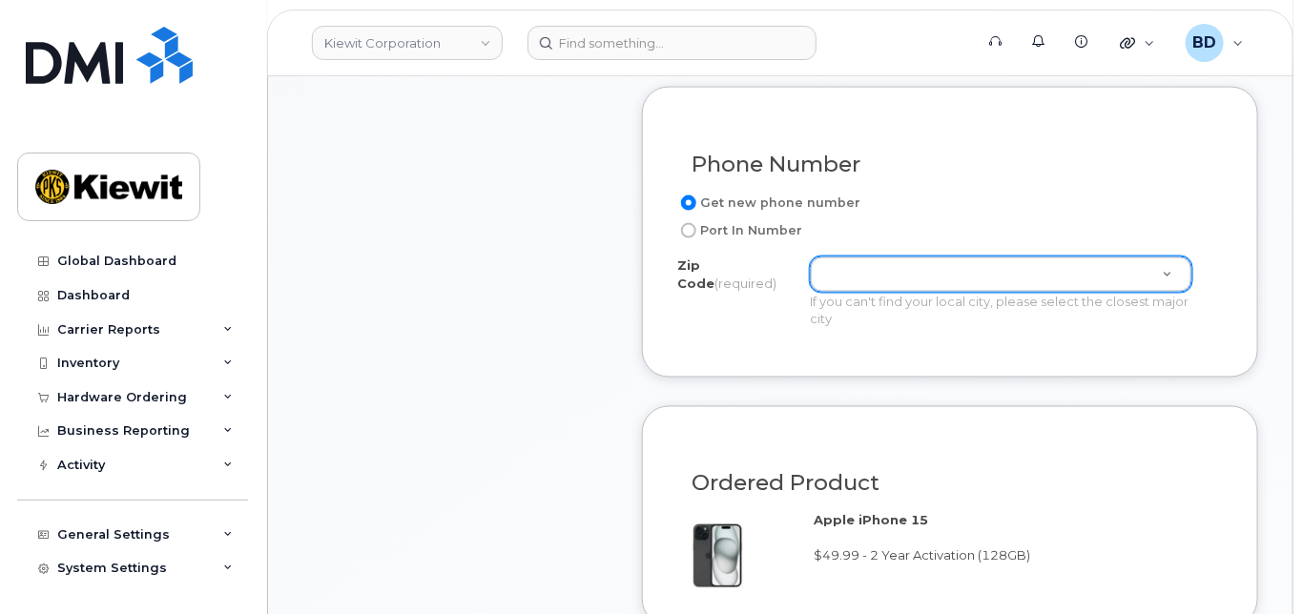
type input "[PERSON_NAME]"
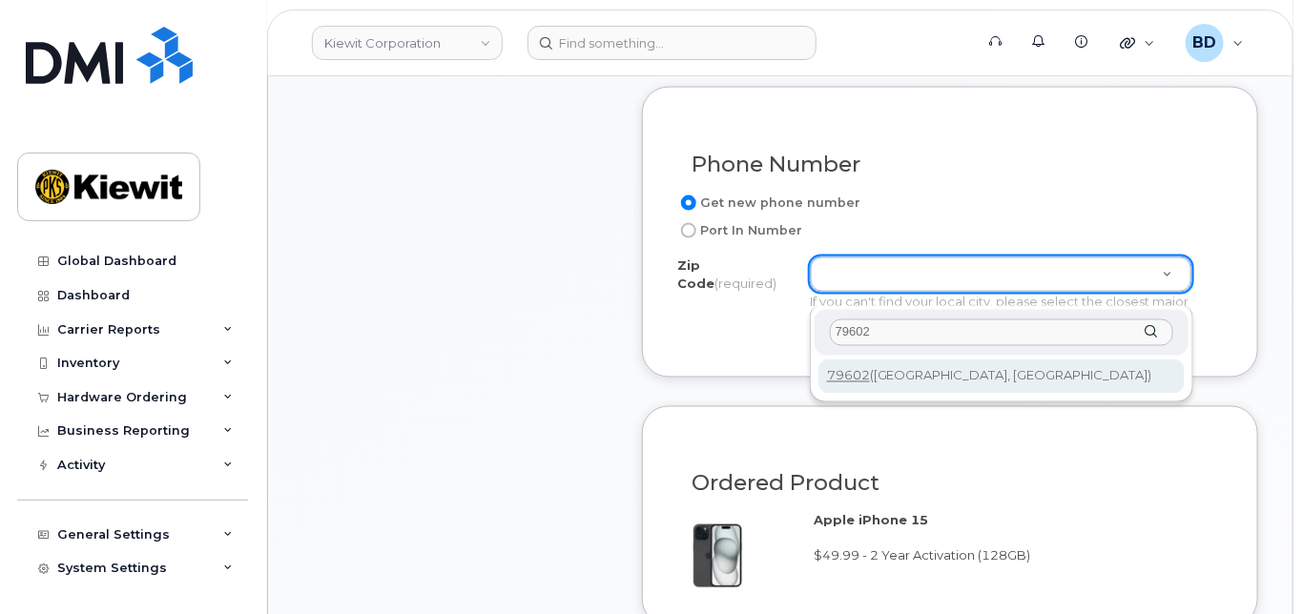
type input "79602"
type input "79602 ([GEOGRAPHIC_DATA], [GEOGRAPHIC_DATA])"
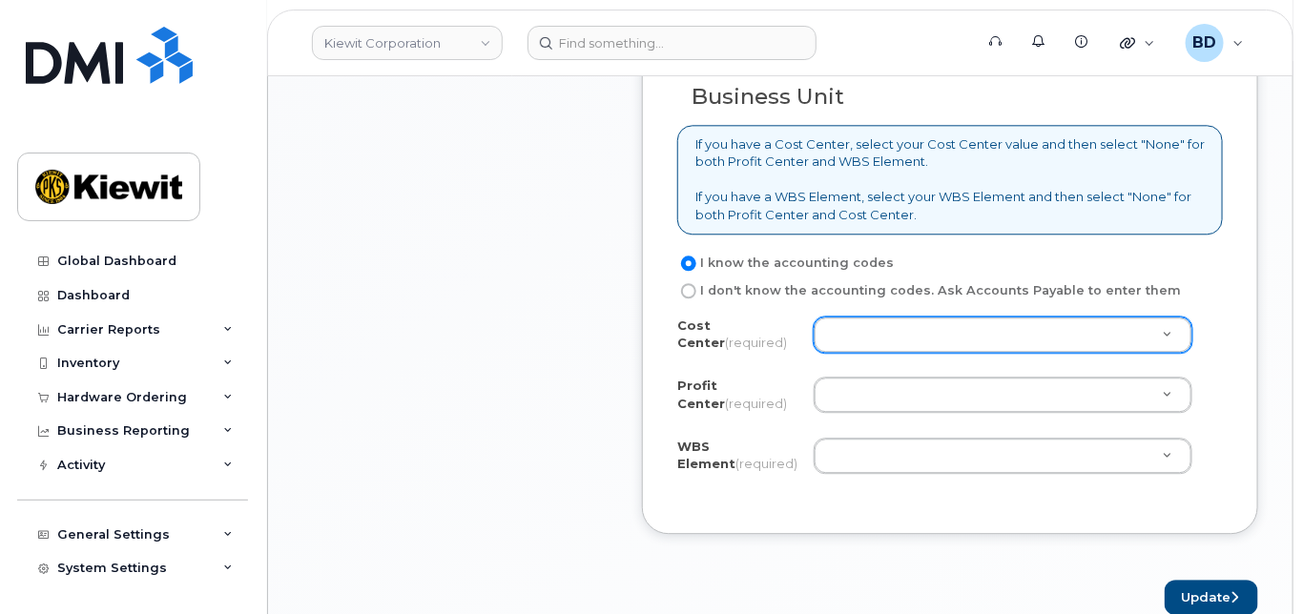
scroll to position [1906, 0]
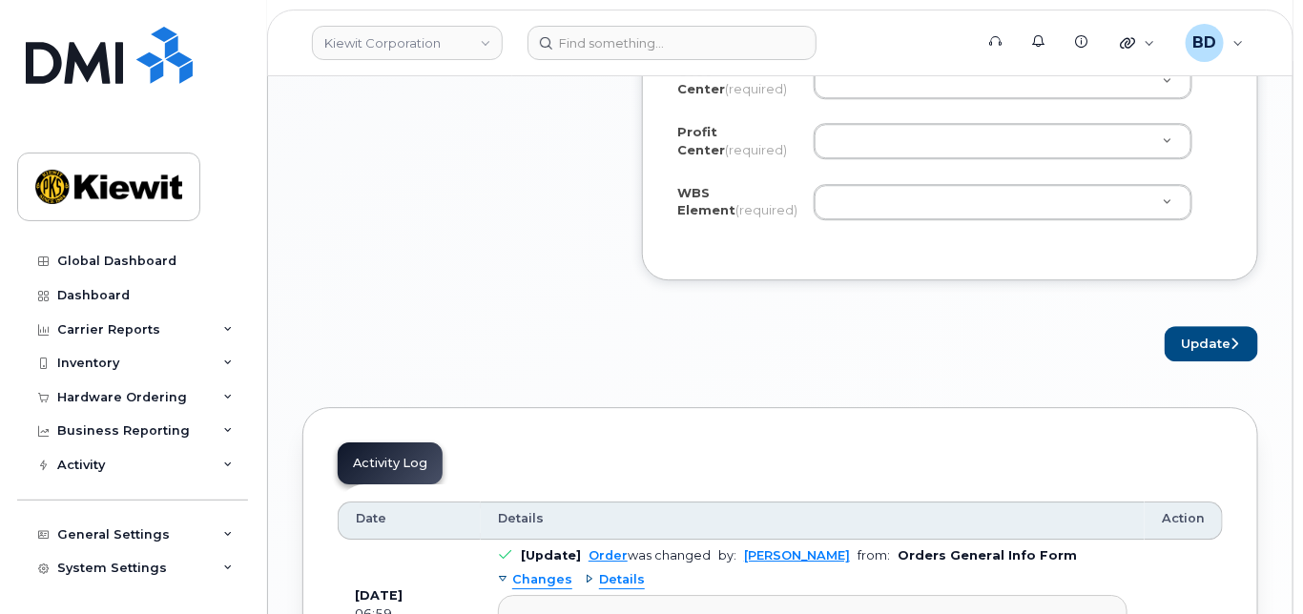
click at [869, 106] on div "Cost Center (required) Unknown" at bounding box center [949, 84] width 545 height 43
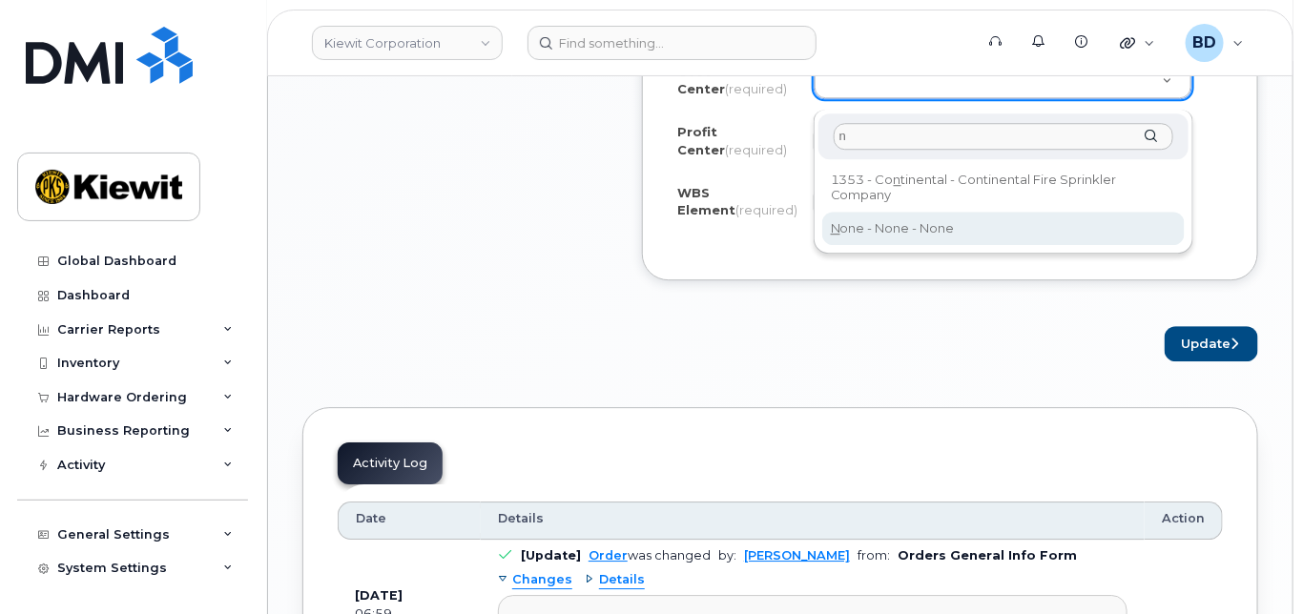
type input "n"
type input "None"
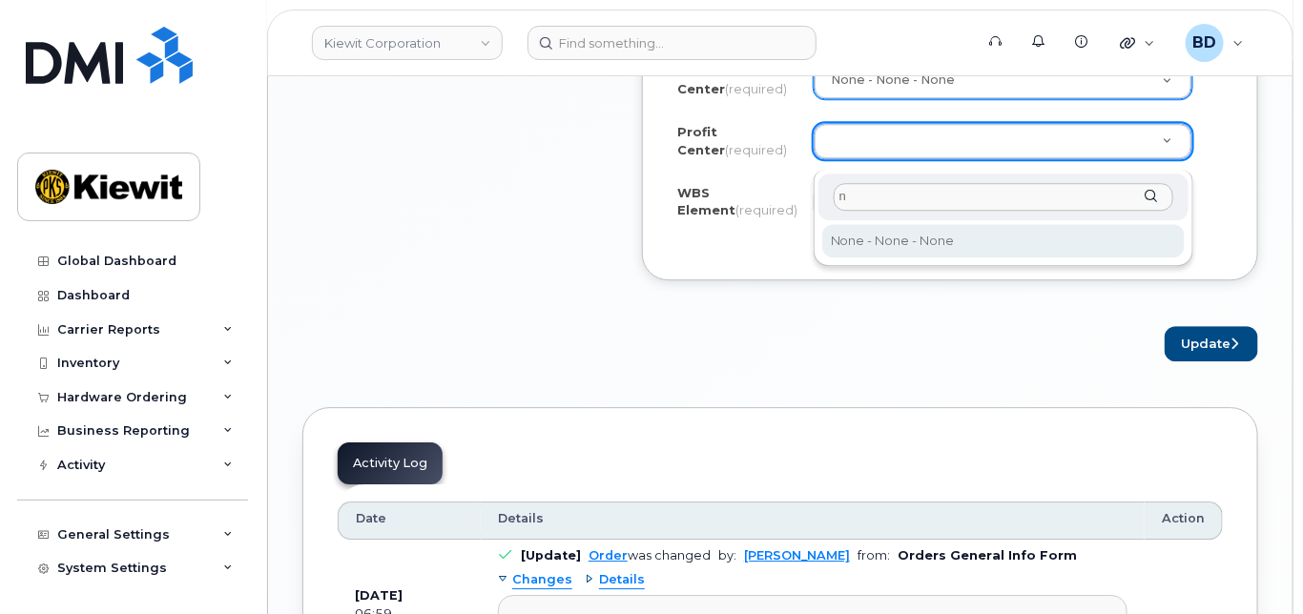
type input "n"
select select "None"
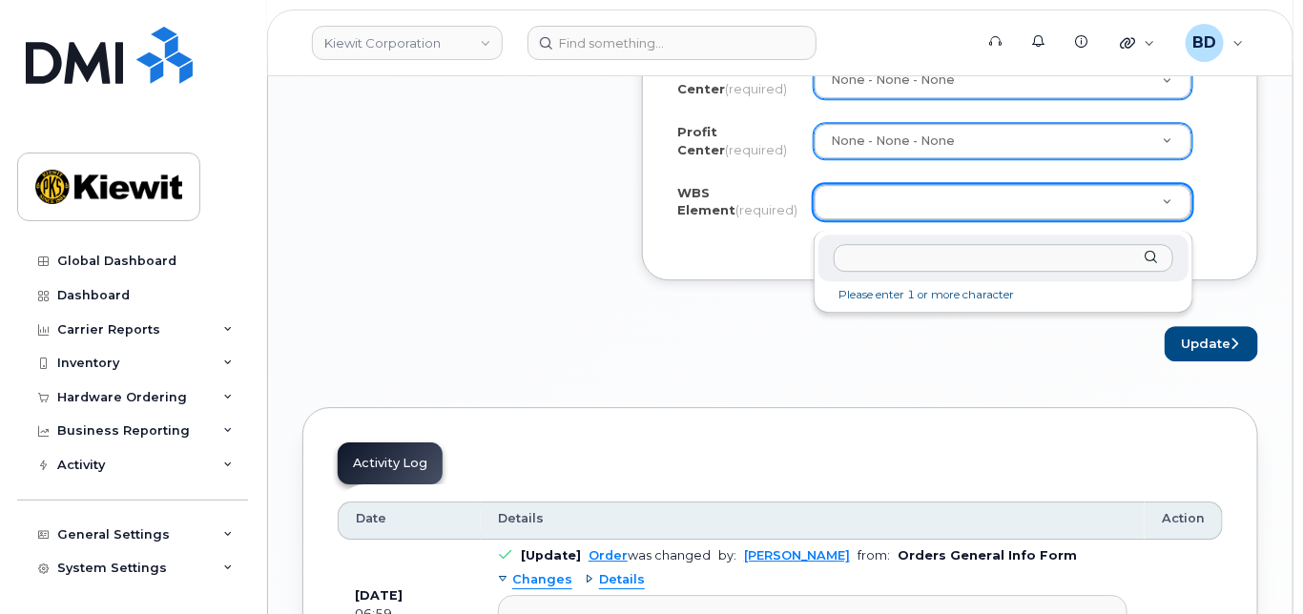
click at [894, 253] on input "text" at bounding box center [1002, 258] width 339 height 28
paste input "106494.1111"
type input "106494.1111"
drag, startPoint x: 970, startPoint y: 296, endPoint x: 1010, endPoint y: 302, distance: 40.6
type input "106494.1111"
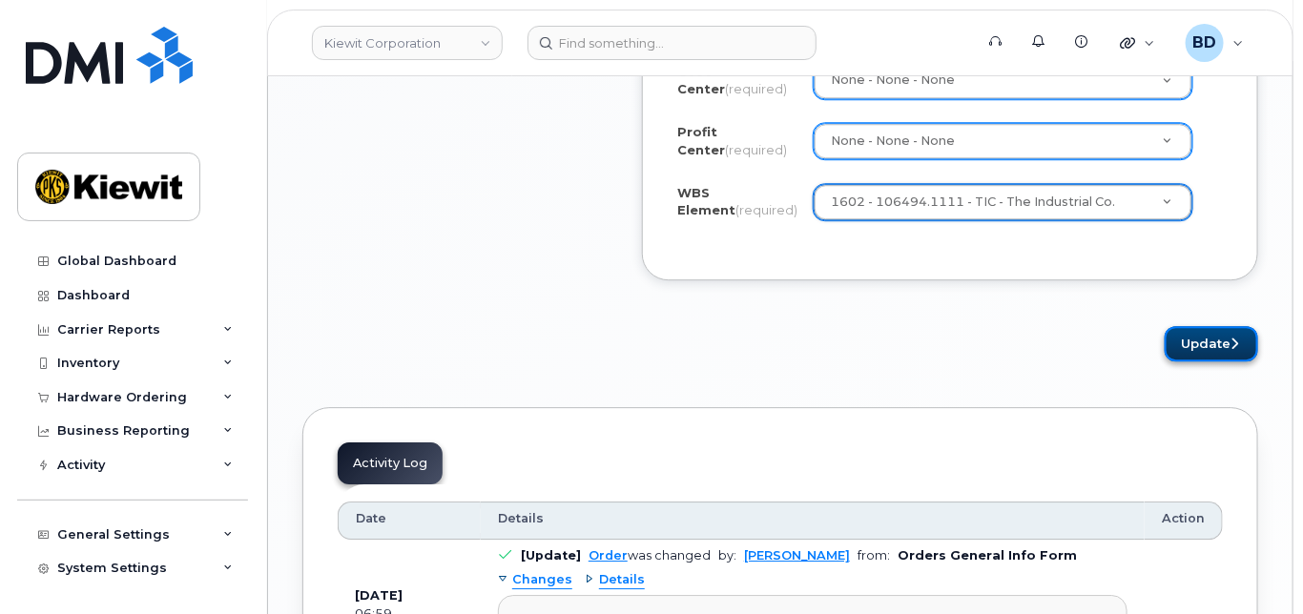
click at [1203, 349] on button "Update" at bounding box center [1210, 343] width 93 height 35
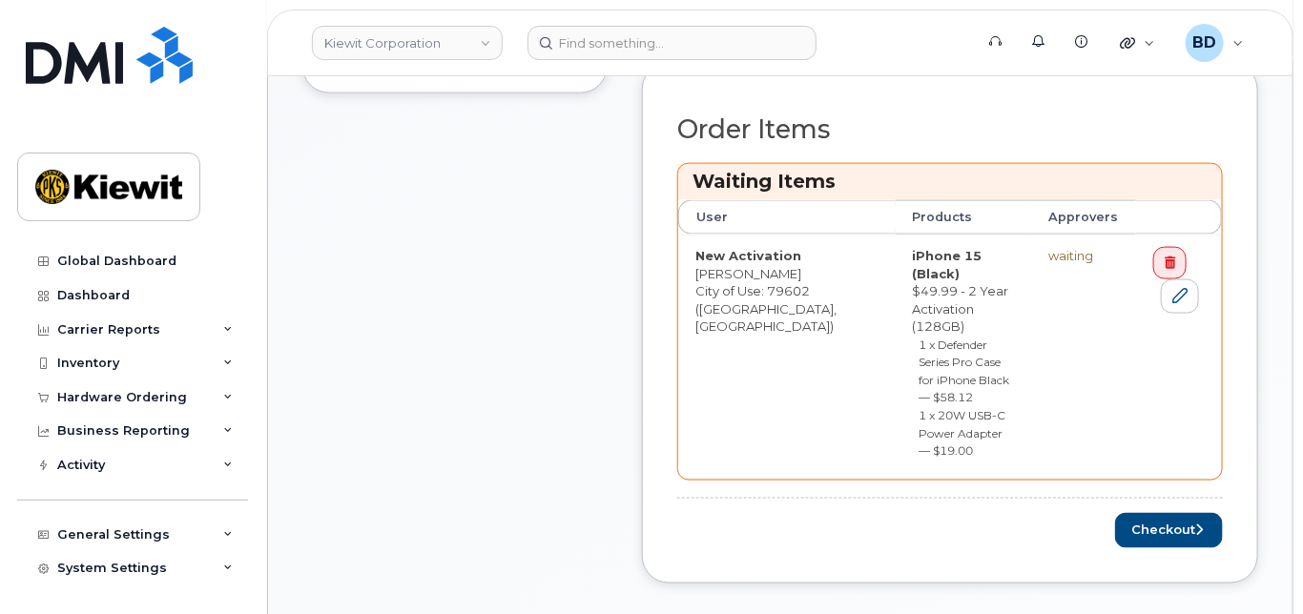
scroll to position [890, 0]
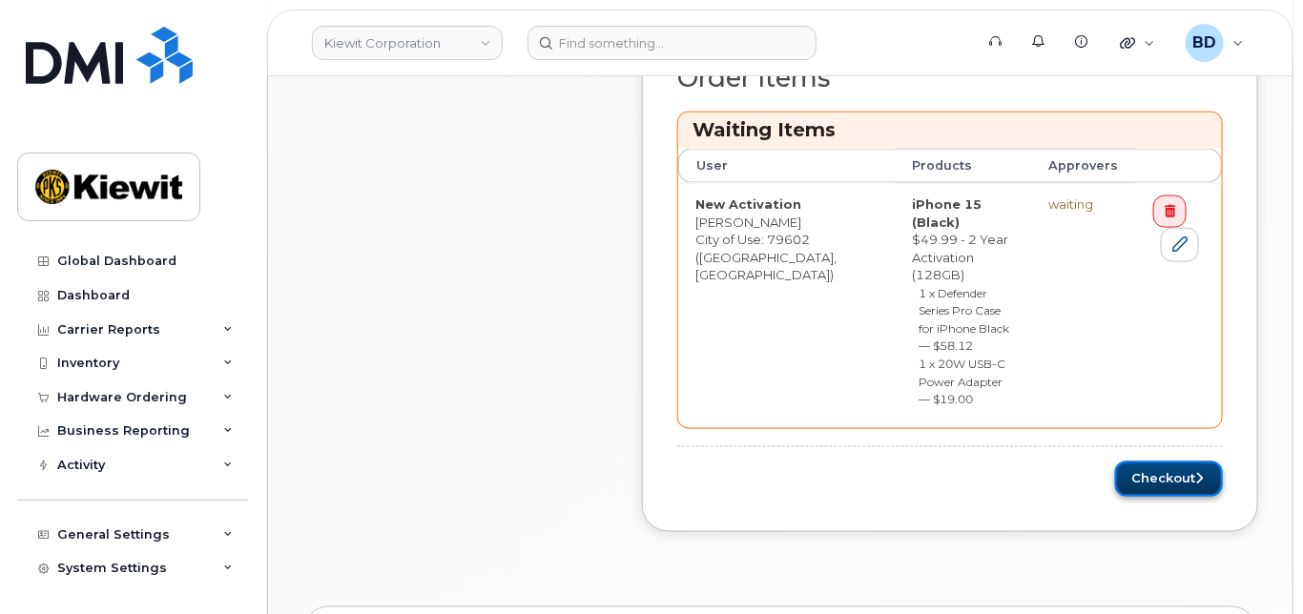
click at [1197, 473] on icon "submit" at bounding box center [1199, 479] width 8 height 12
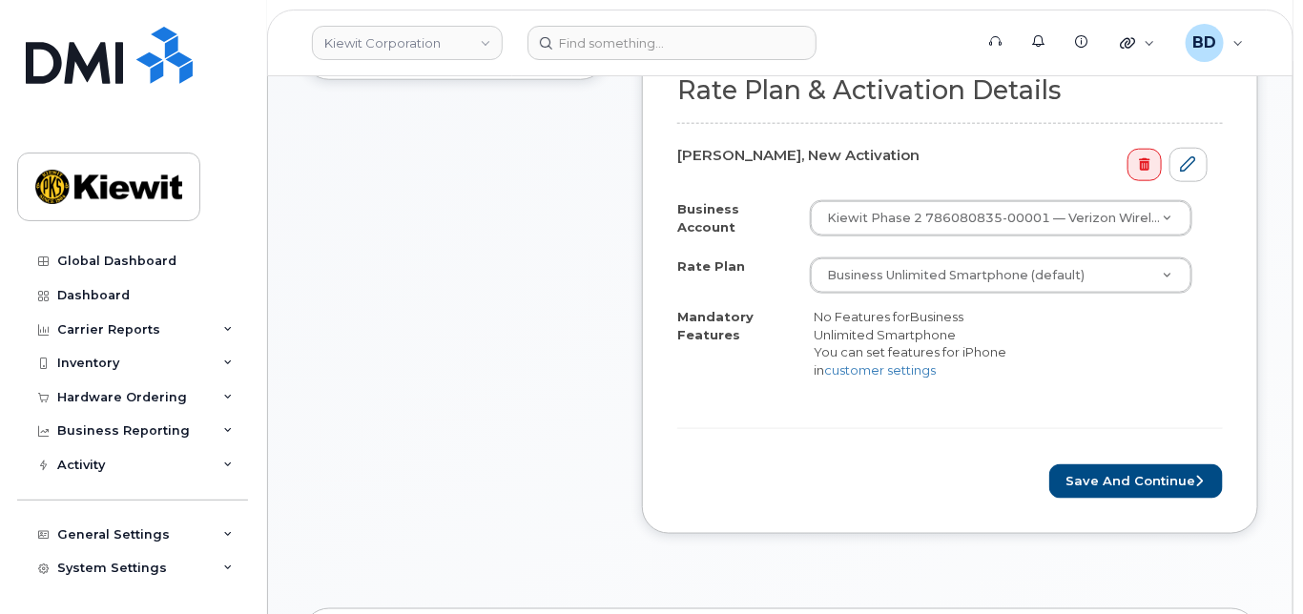
scroll to position [763, 0]
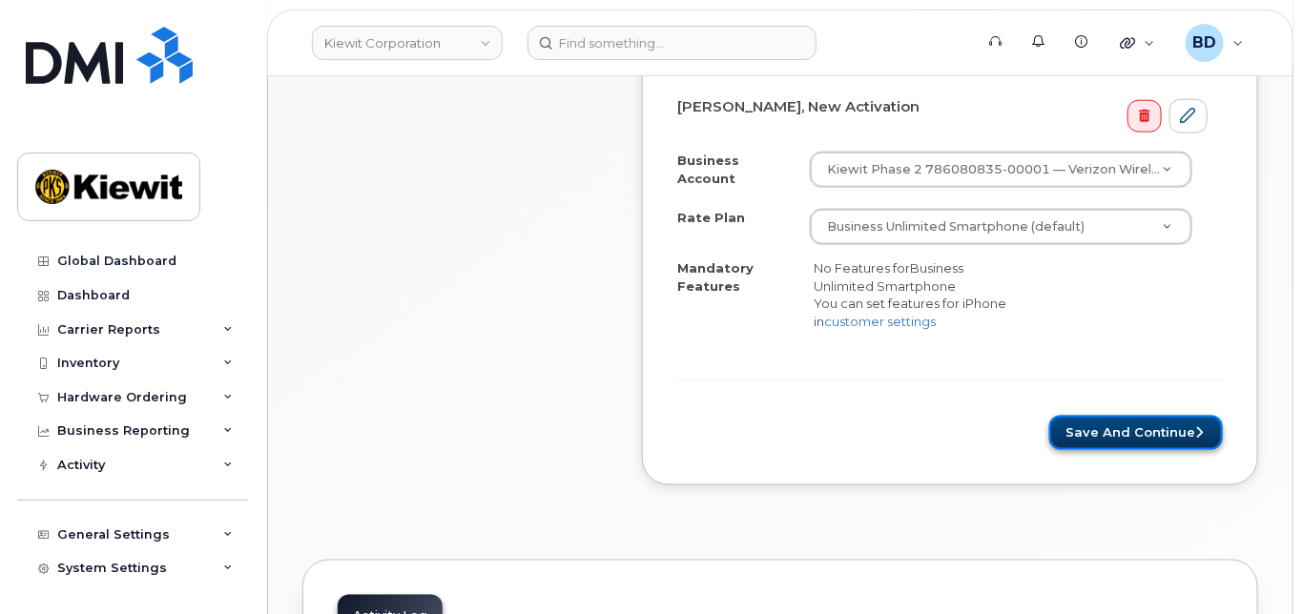
click at [1134, 436] on button "Save and Continue" at bounding box center [1136, 433] width 174 height 35
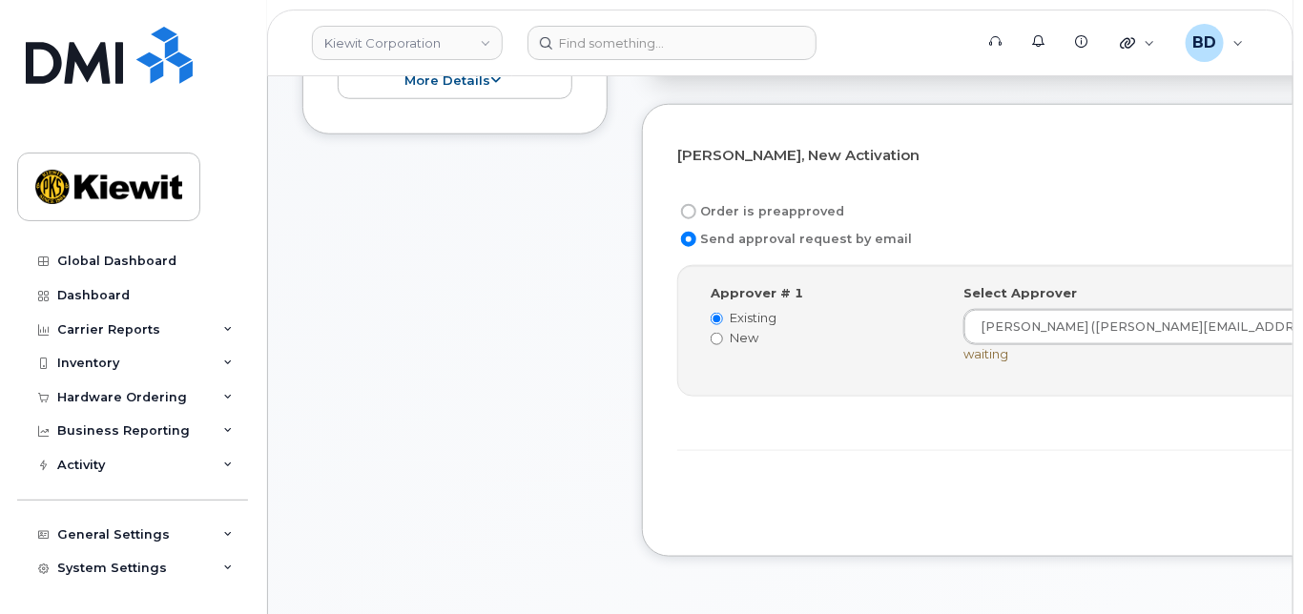
scroll to position [635, 0]
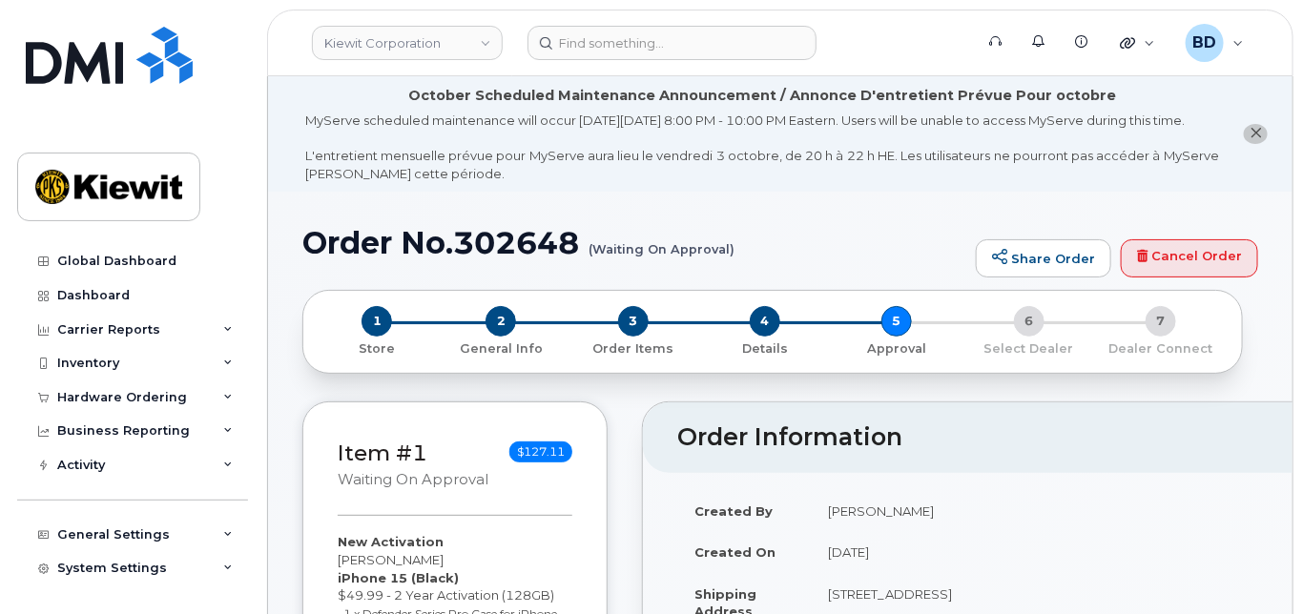
click at [510, 259] on h1 "Order No.302648 (Waiting On Approval)" at bounding box center [634, 242] width 664 height 33
click at [508, 258] on h1 "Order No.302648 (Waiting On Approval)" at bounding box center [634, 242] width 664 height 33
drag, startPoint x: 508, startPoint y: 258, endPoint x: 503, endPoint y: 267, distance: 9.8
click at [506, 259] on h1 "Order No.302648 (Waiting On Approval)" at bounding box center [634, 242] width 664 height 33
click at [503, 259] on h1 "Order No.302648 (Waiting On Approval)" at bounding box center [634, 242] width 664 height 33
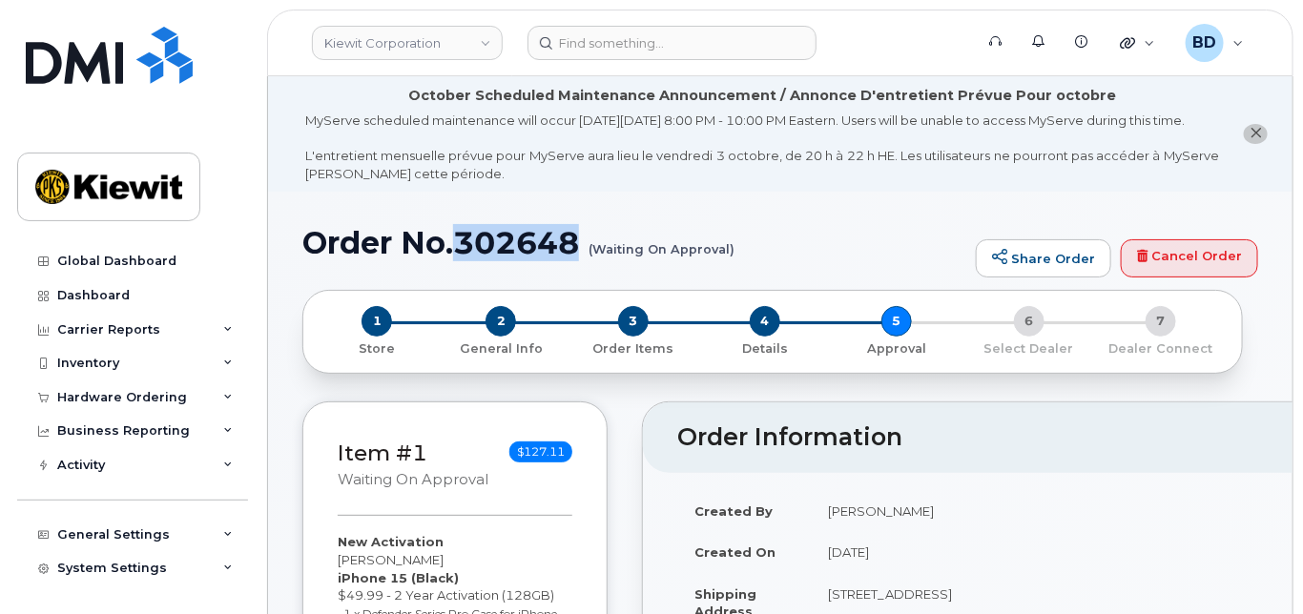
click at [503, 259] on h1 "Order No.302648 (Waiting On Approval)" at bounding box center [634, 242] width 664 height 33
copy h1 "302648"
click at [223, 394] on icon at bounding box center [228, 398] width 10 height 10
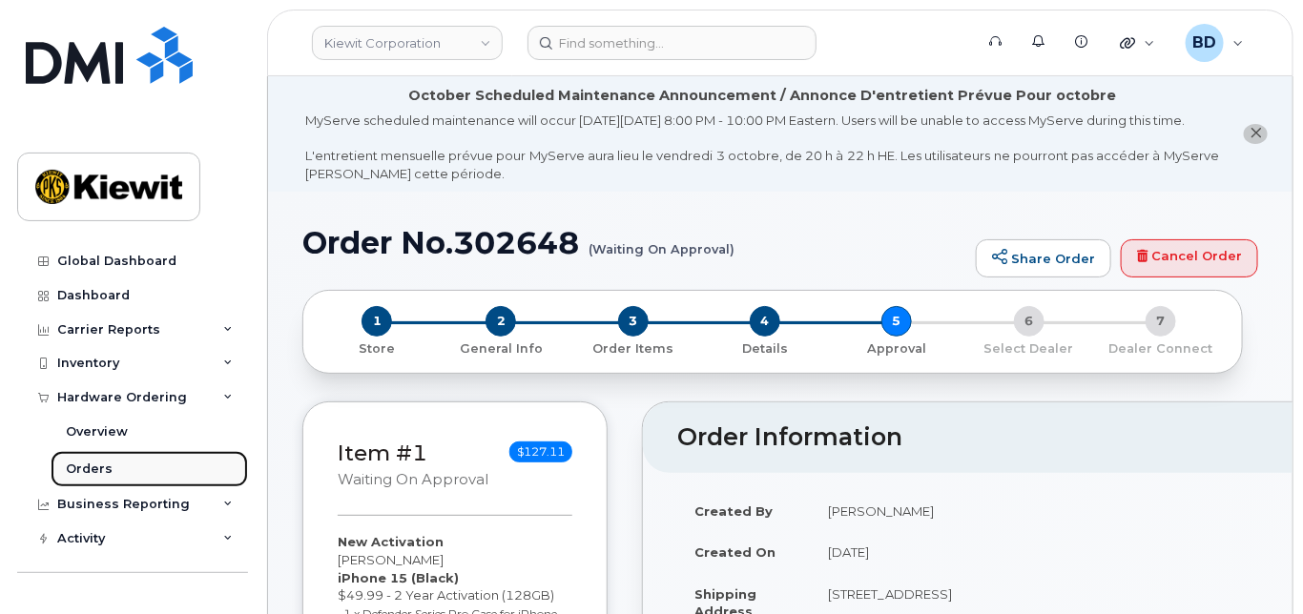
click at [94, 462] on div "Orders" at bounding box center [89, 469] width 47 height 17
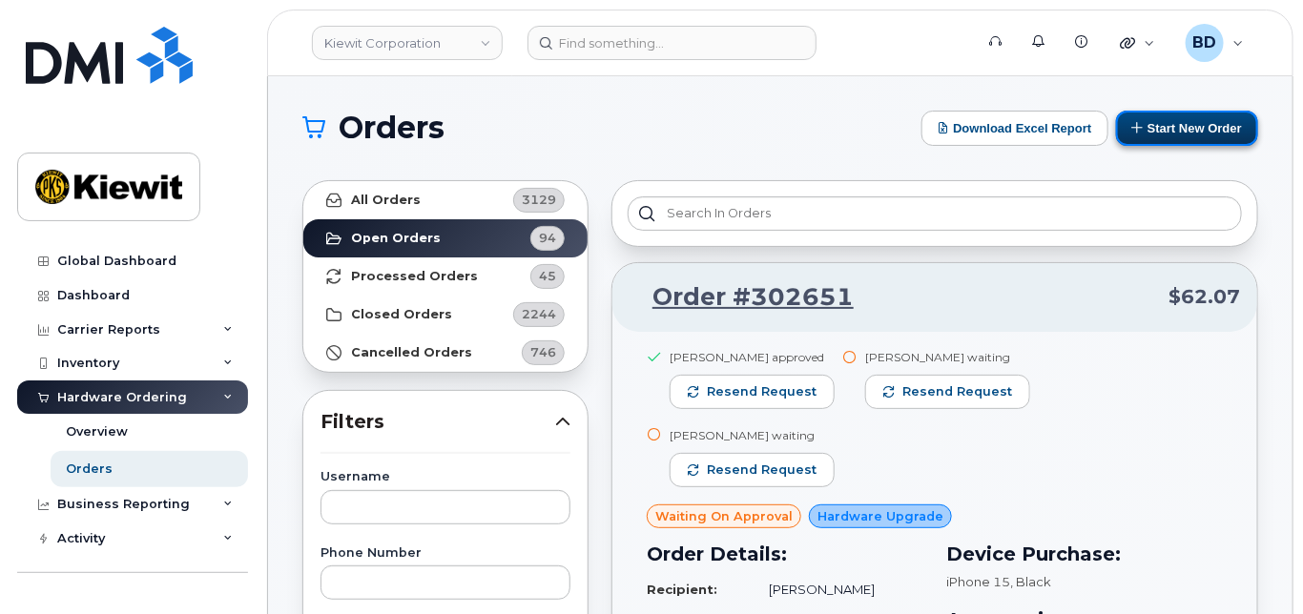
click at [1222, 127] on button "Start New Order" at bounding box center [1187, 128] width 142 height 35
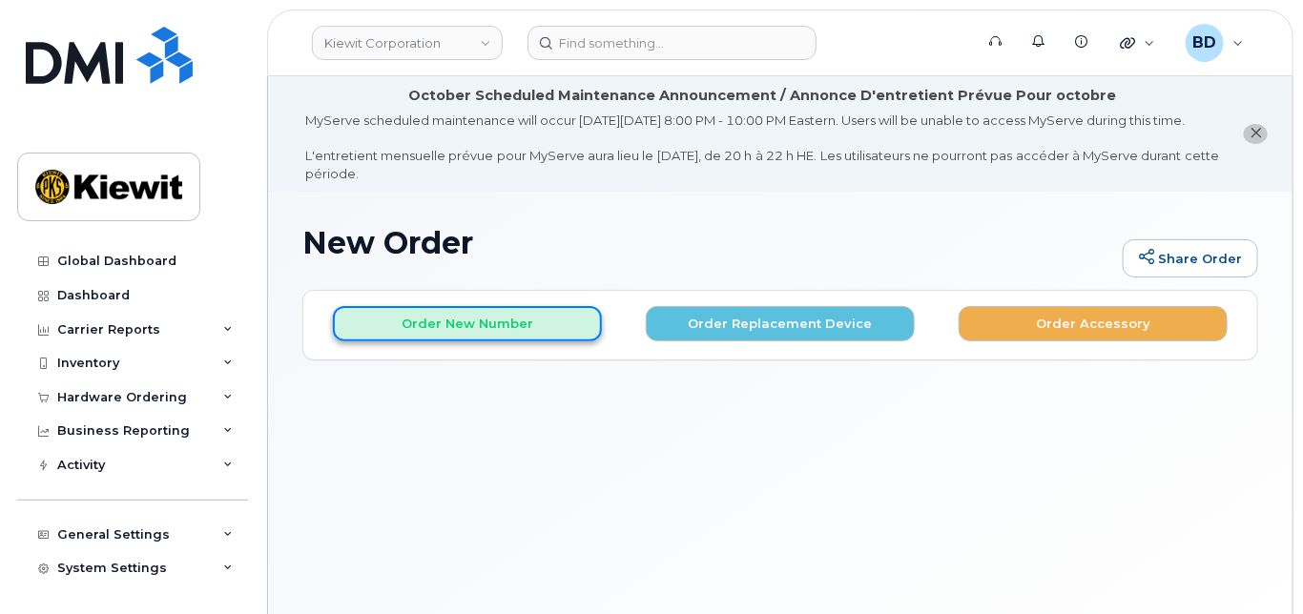
drag, startPoint x: 404, startPoint y: 337, endPoint x: 415, endPoint y: 327, distance: 14.2
click at [406, 337] on button "Order New Number" at bounding box center [467, 323] width 269 height 35
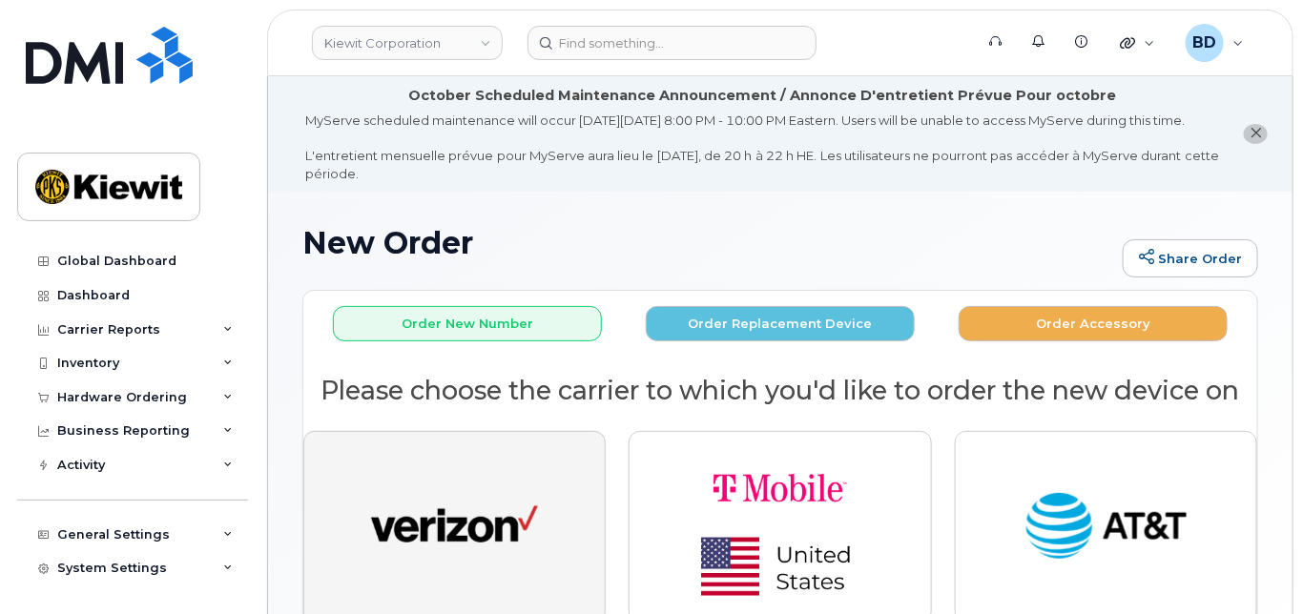
click at [495, 531] on img "button" at bounding box center [454, 527] width 167 height 86
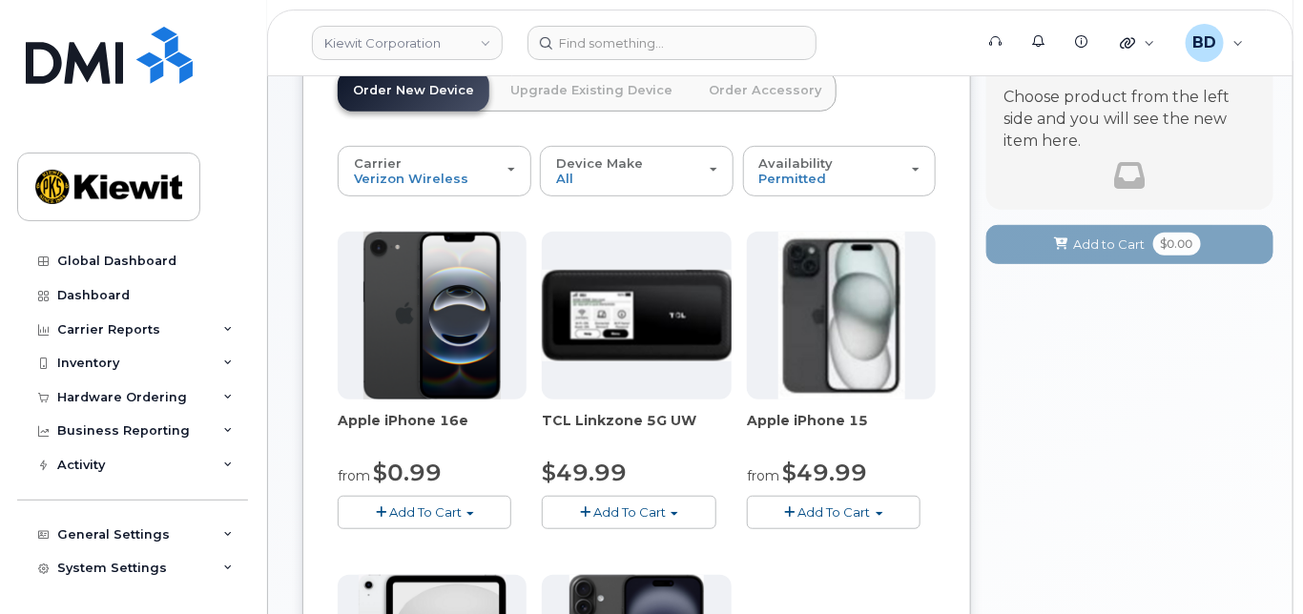
scroll to position [381, 0]
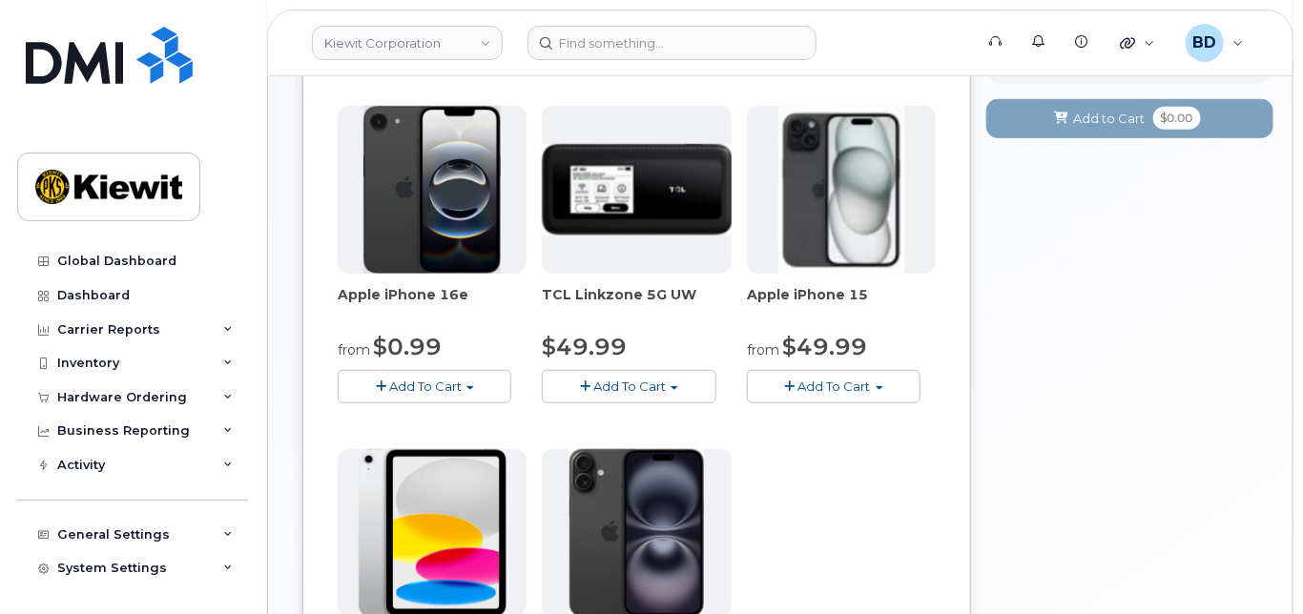
click at [844, 394] on span "Add To Cart" at bounding box center [834, 386] width 72 height 15
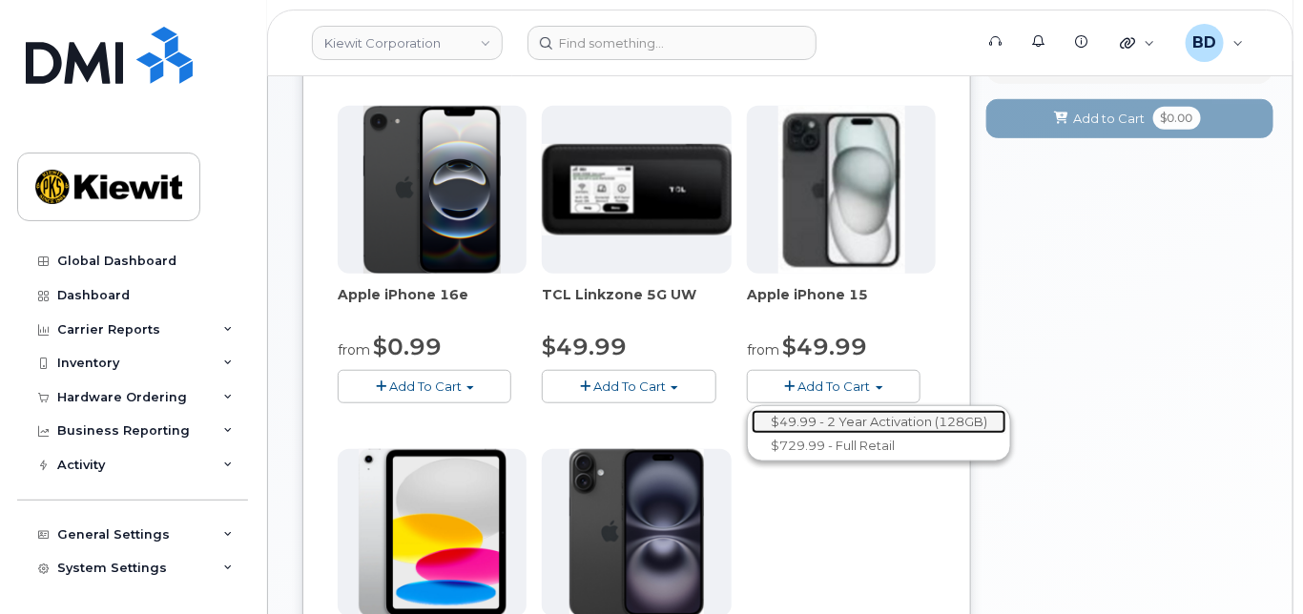
click at [843, 434] on link "$49.99 - 2 Year Activation (128GB)" at bounding box center [878, 422] width 255 height 24
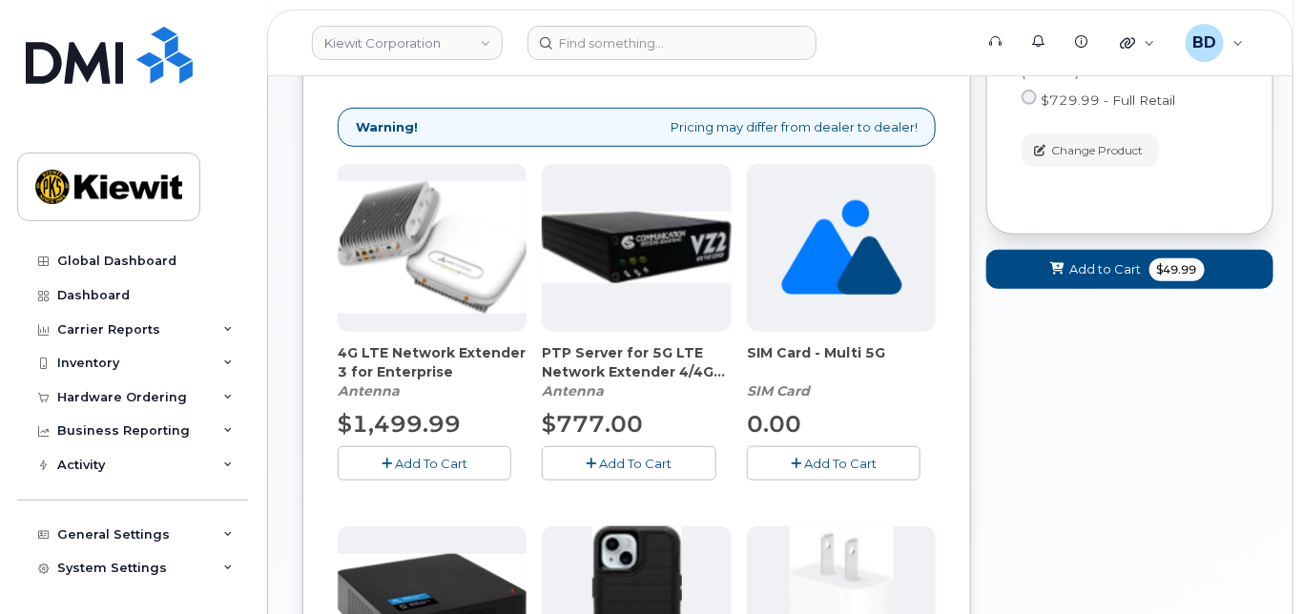
scroll to position [939, 0]
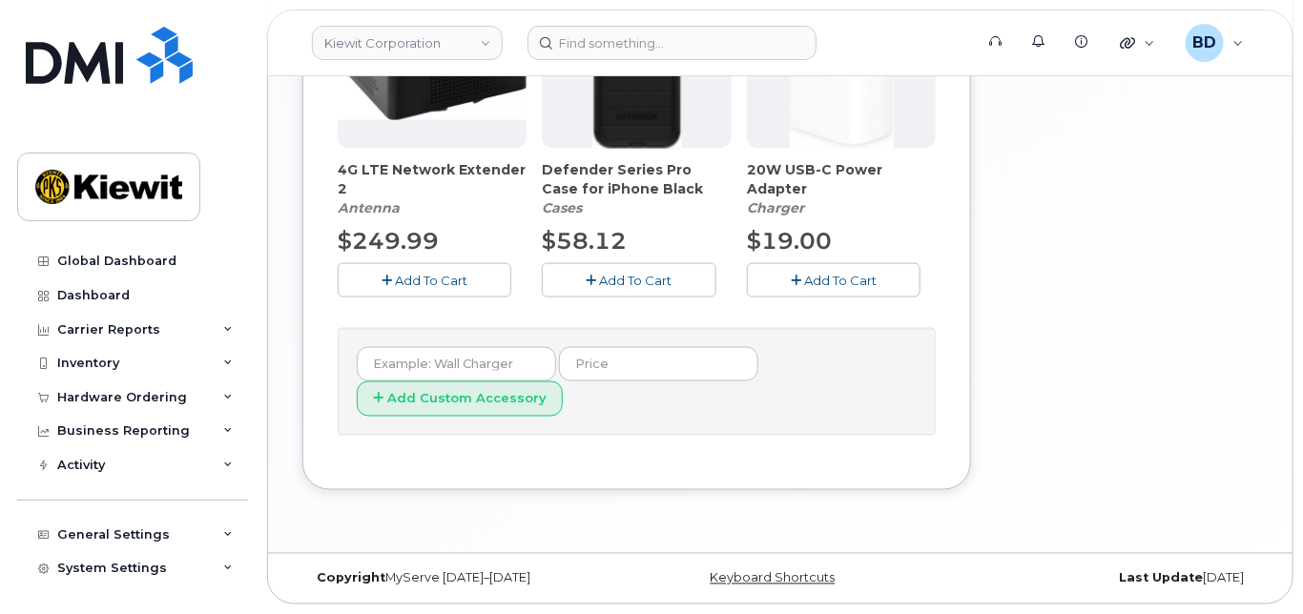
click at [626, 272] on button "Add To Cart" at bounding box center [629, 279] width 174 height 33
click at [821, 284] on span "Add To Cart" at bounding box center [840, 280] width 72 height 15
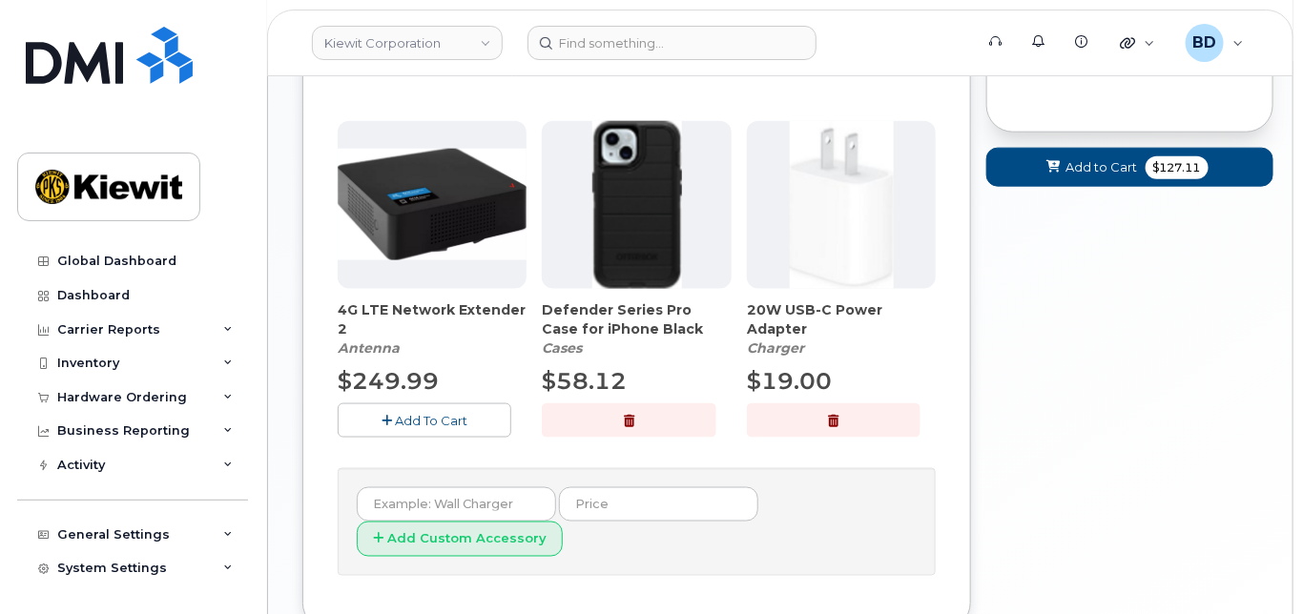
scroll to position [685, 0]
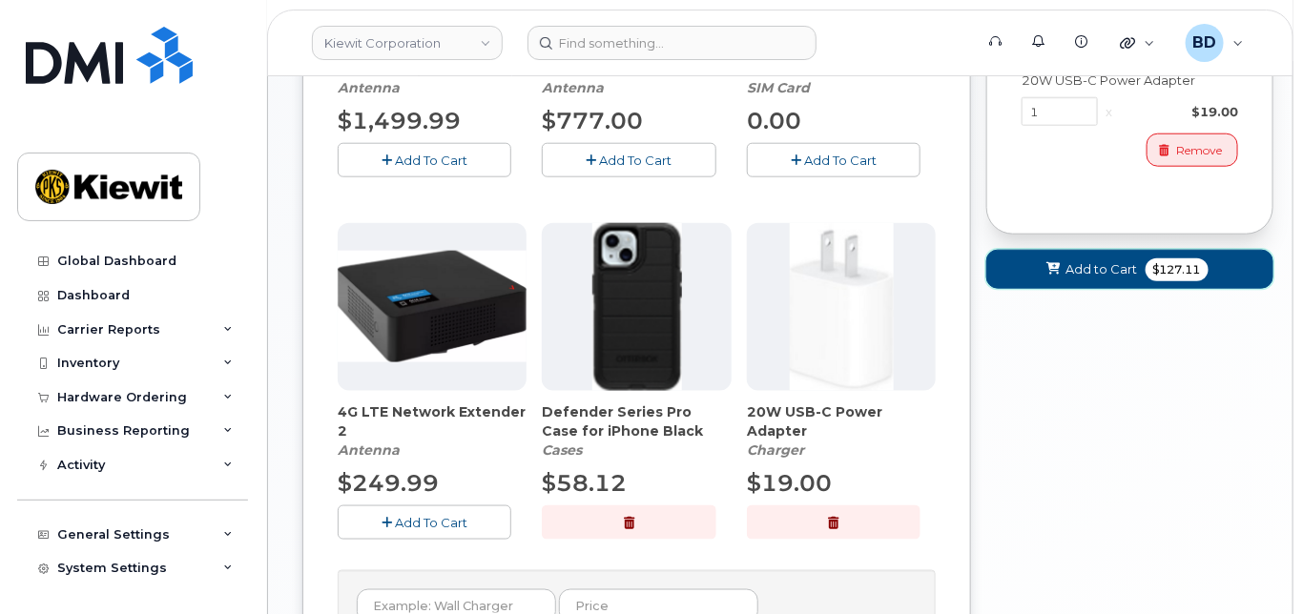
click at [1120, 278] on span "Add to Cart" at bounding box center [1102, 269] width 72 height 18
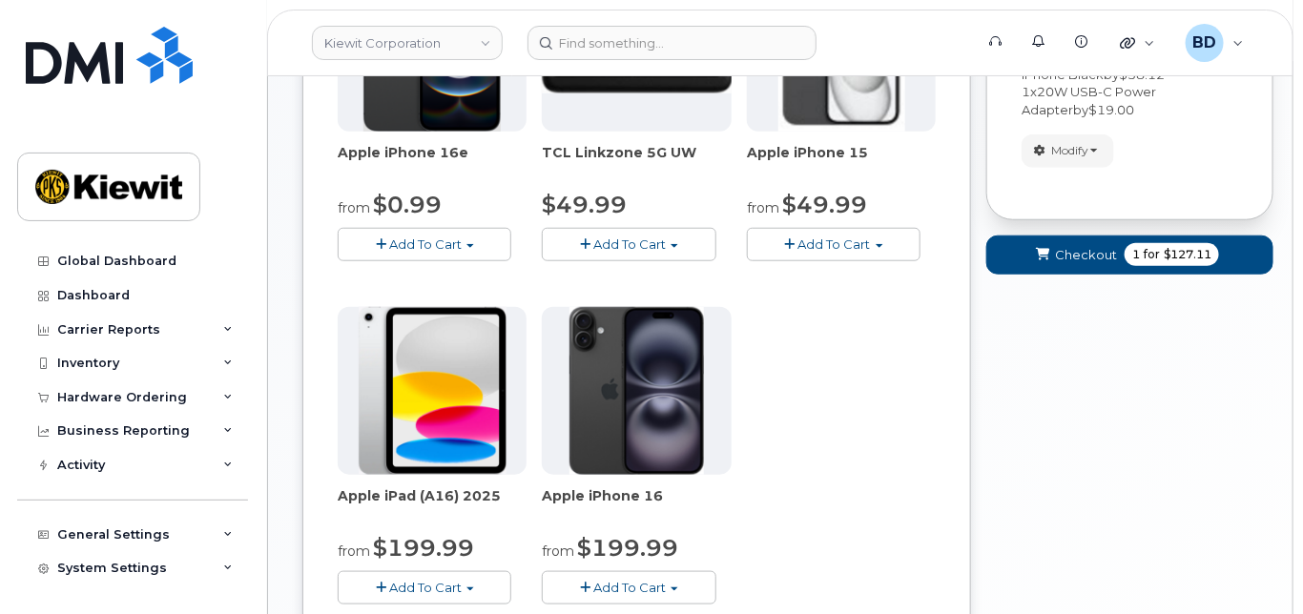
scroll to position [397, 0]
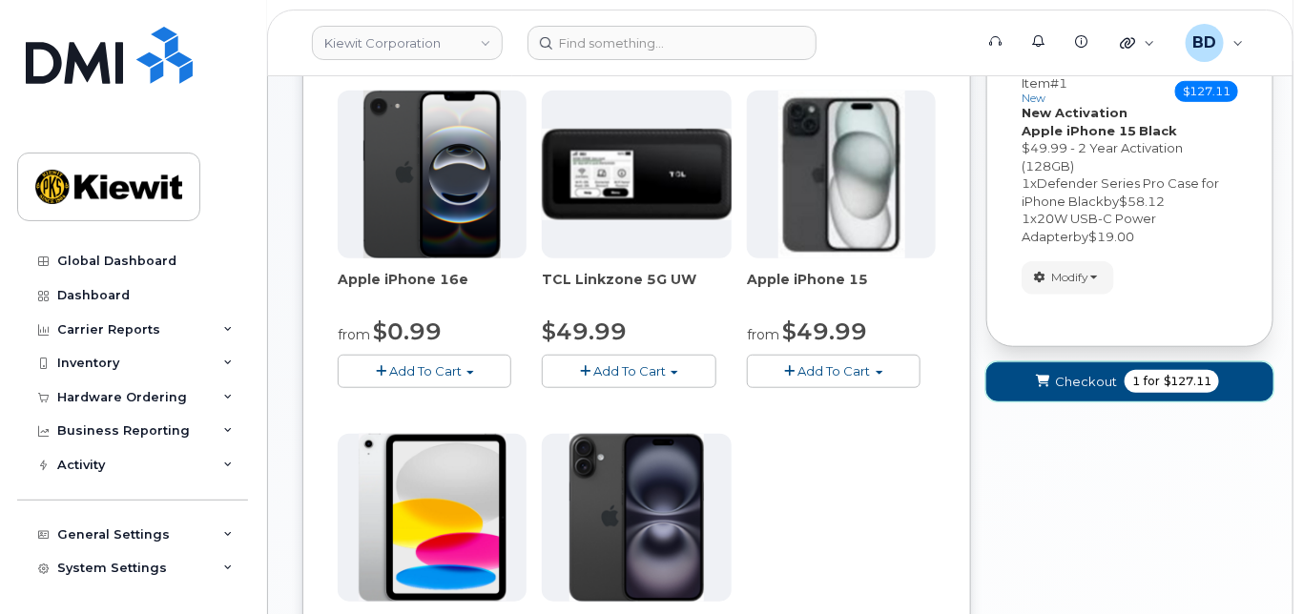
click at [1066, 391] on span "Checkout" at bounding box center [1086, 382] width 62 height 18
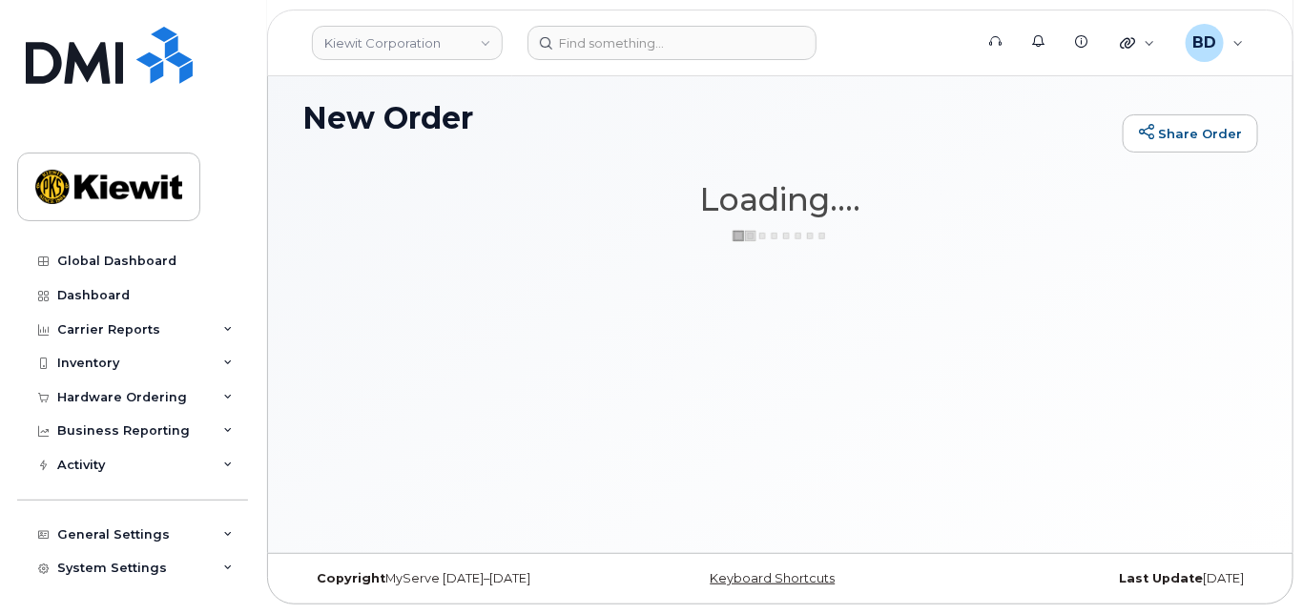
scroll to position [142, 0]
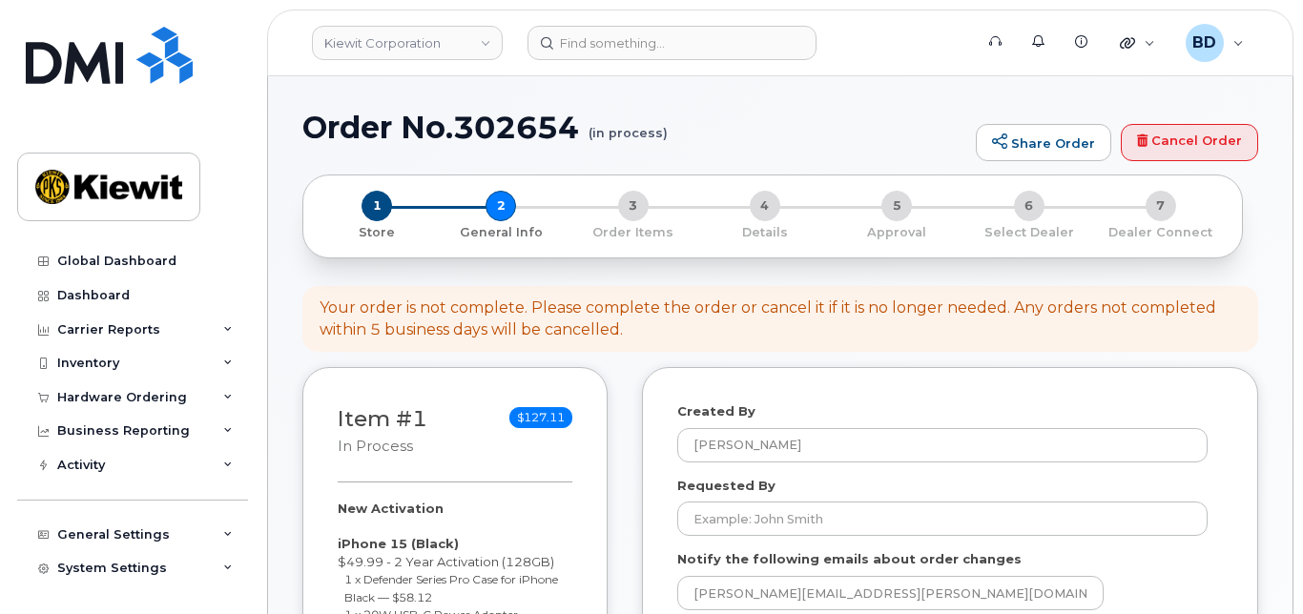
select select
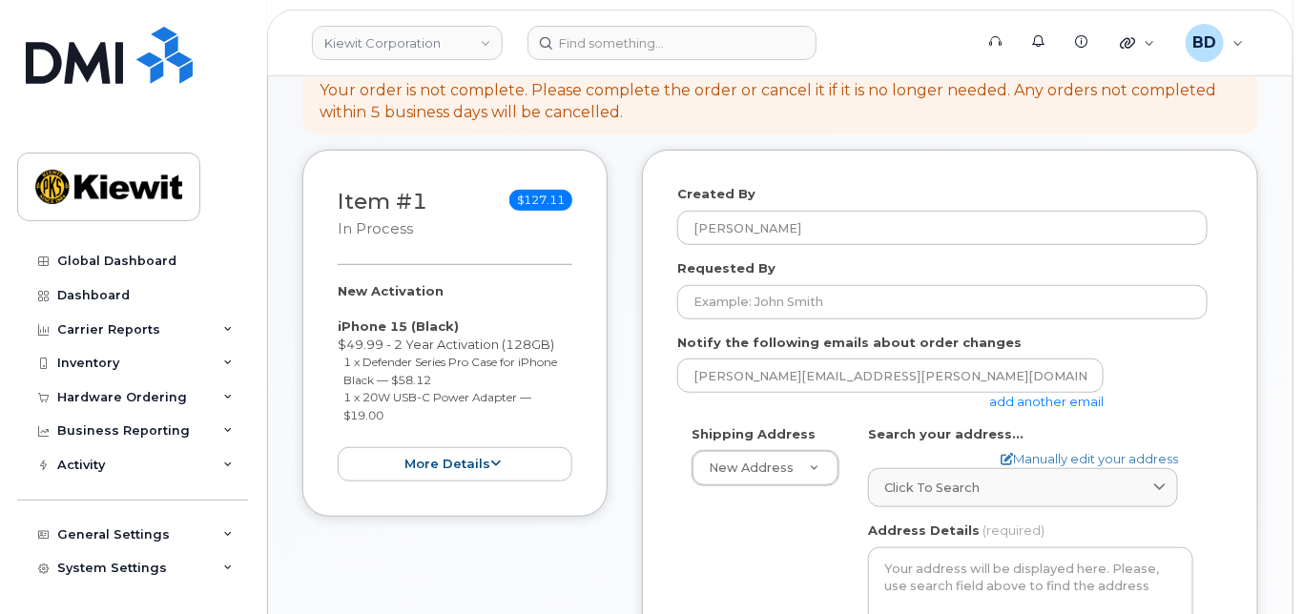
scroll to position [381, 0]
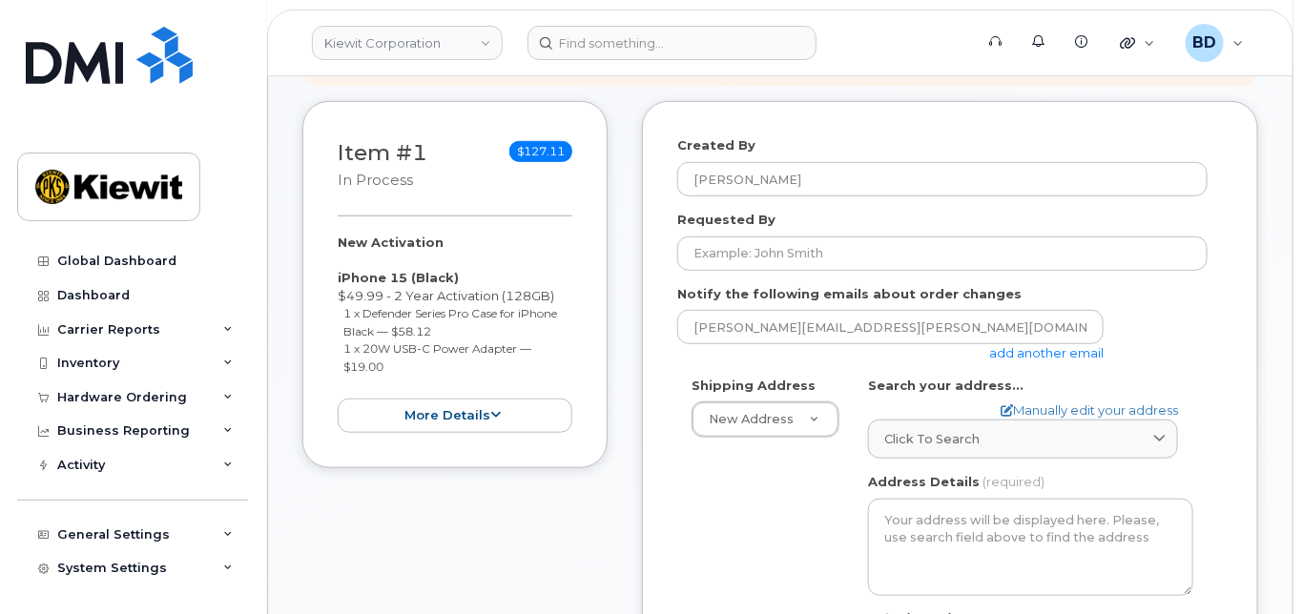
click at [1056, 360] on link "add another email" at bounding box center [1046, 352] width 114 height 15
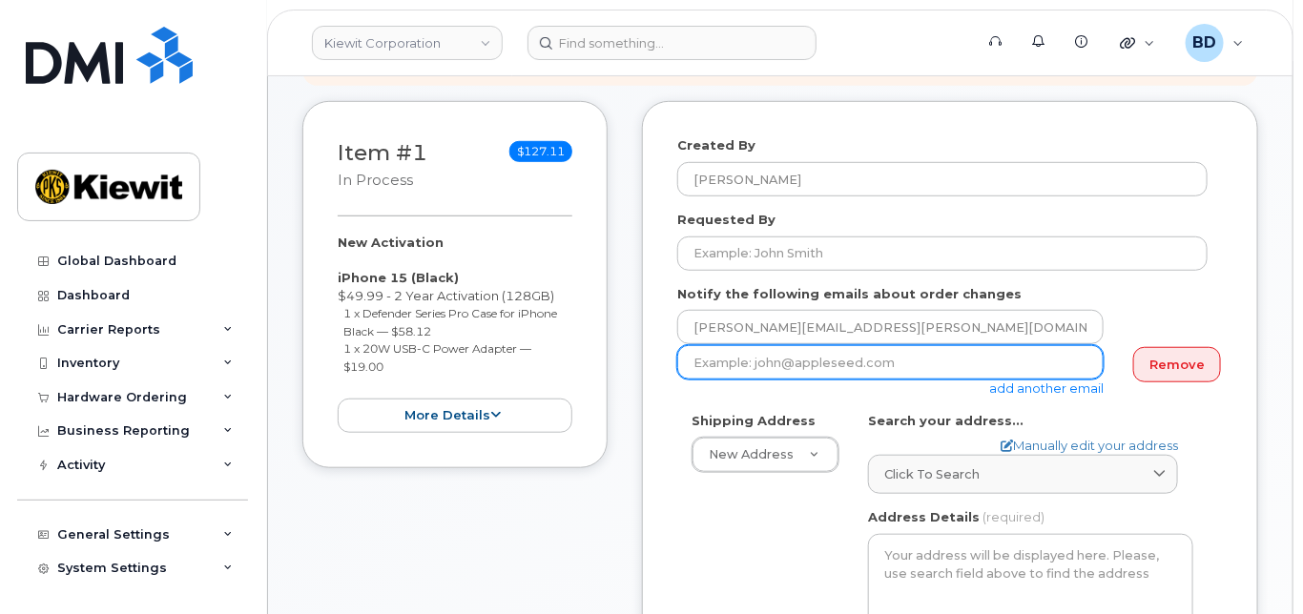
click at [751, 380] on input "email" at bounding box center [890, 362] width 426 height 34
paste input "[PERSON_NAME][EMAIL_ADDRESS][PERSON_NAME][DOMAIN_NAME]"
type input "taylor.blagdon@kiewit.com"
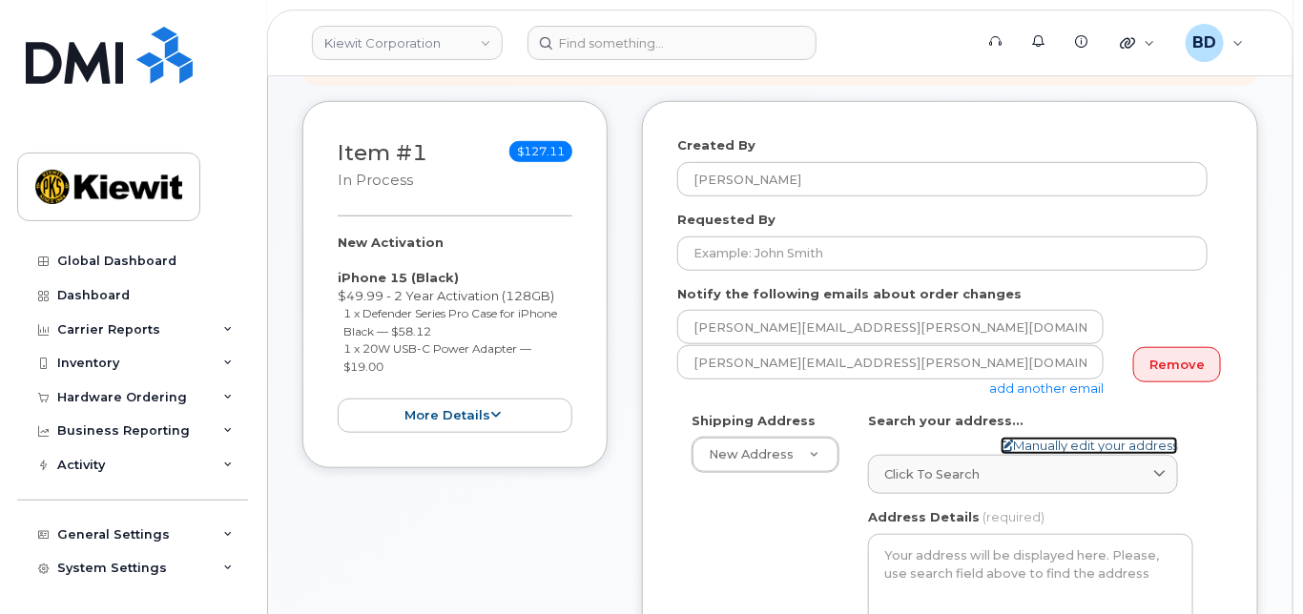
drag, startPoint x: 1037, startPoint y: 463, endPoint x: 961, endPoint y: 442, distance: 78.5
click at [1038, 455] on link "Manually edit your address" at bounding box center [1088, 446] width 177 height 18
select select
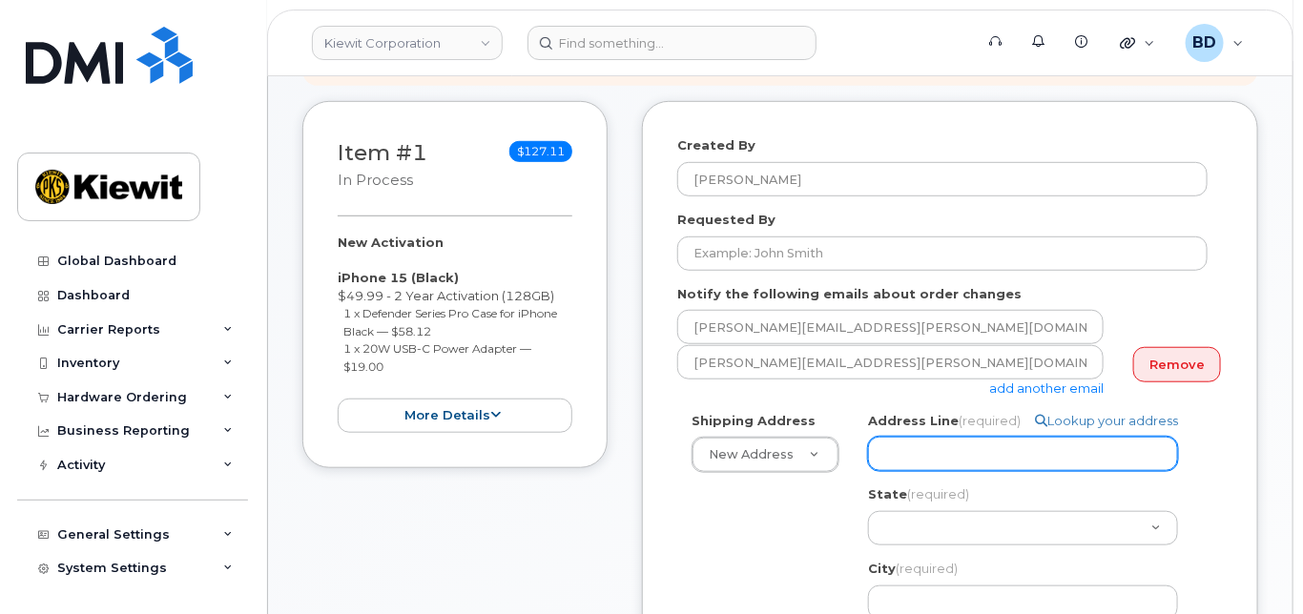
click at [909, 468] on input "Address Line (required)" at bounding box center [1023, 454] width 310 height 34
paste input "1094 LA-183"
select select
type input "1094 LA-183"
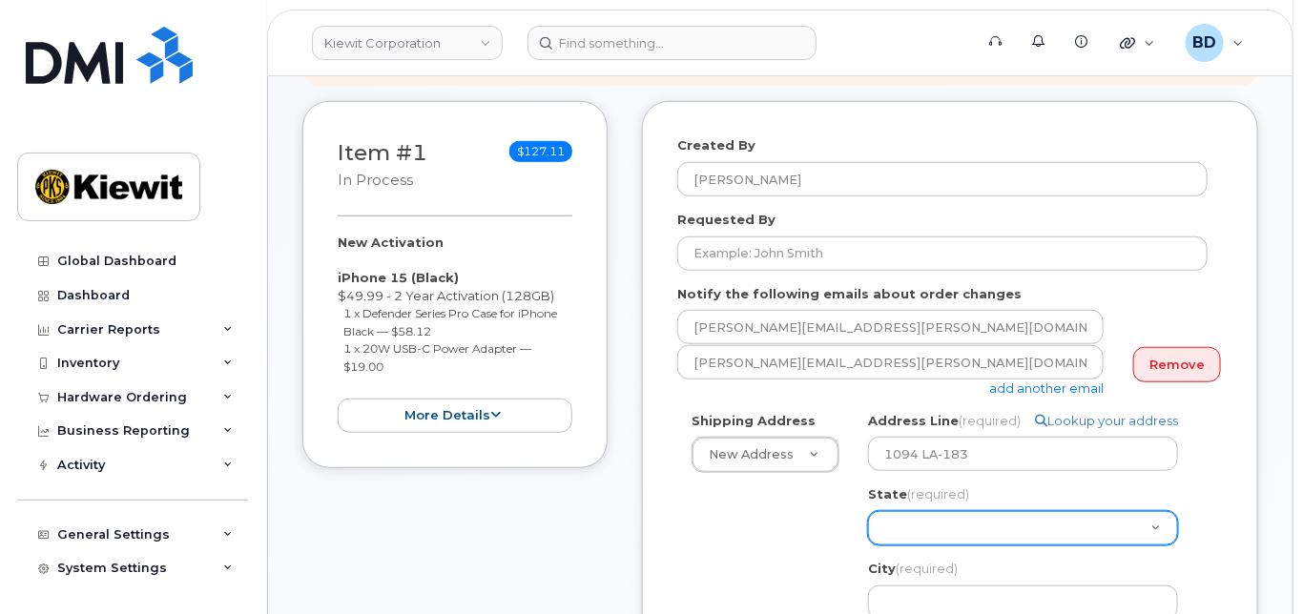
click at [941, 538] on select "Alabama Alaska American Samoa Arizona Arkansas California Colorado Connecticut …" at bounding box center [1023, 528] width 310 height 34
select select "LA"
click at [868, 527] on select "Alabama Alaska American Samoa Arizona Arkansas California Colorado Connecticut …" at bounding box center [1023, 528] width 310 height 34
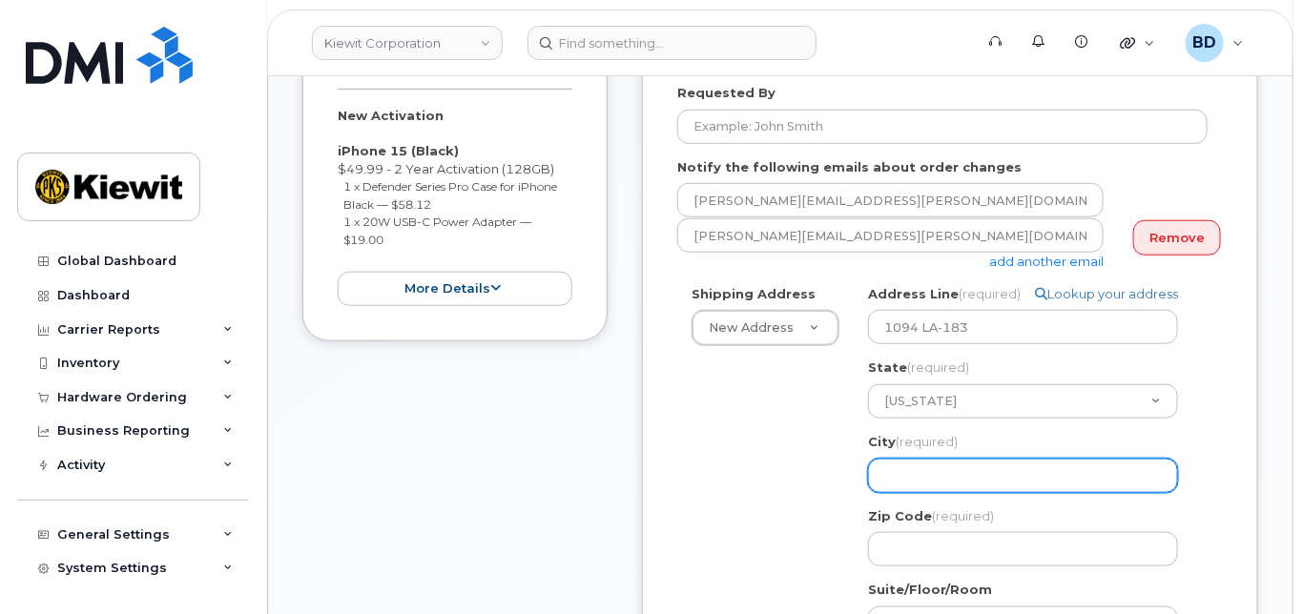
click at [917, 493] on input "City (required)" at bounding box center [1023, 476] width 310 height 34
paste input "Rayville"
select select
type input "Rayville"
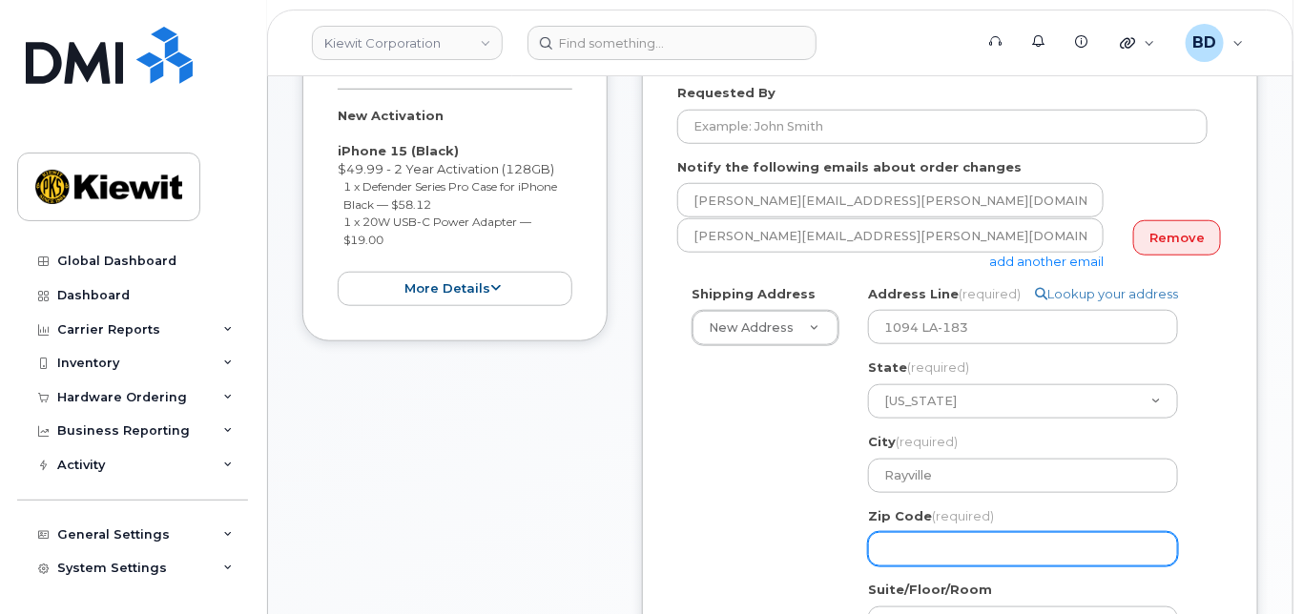
click at [940, 563] on input "Zip Code (required)" at bounding box center [1023, 549] width 310 height 34
paste input "71269"
select select
type input "71269"
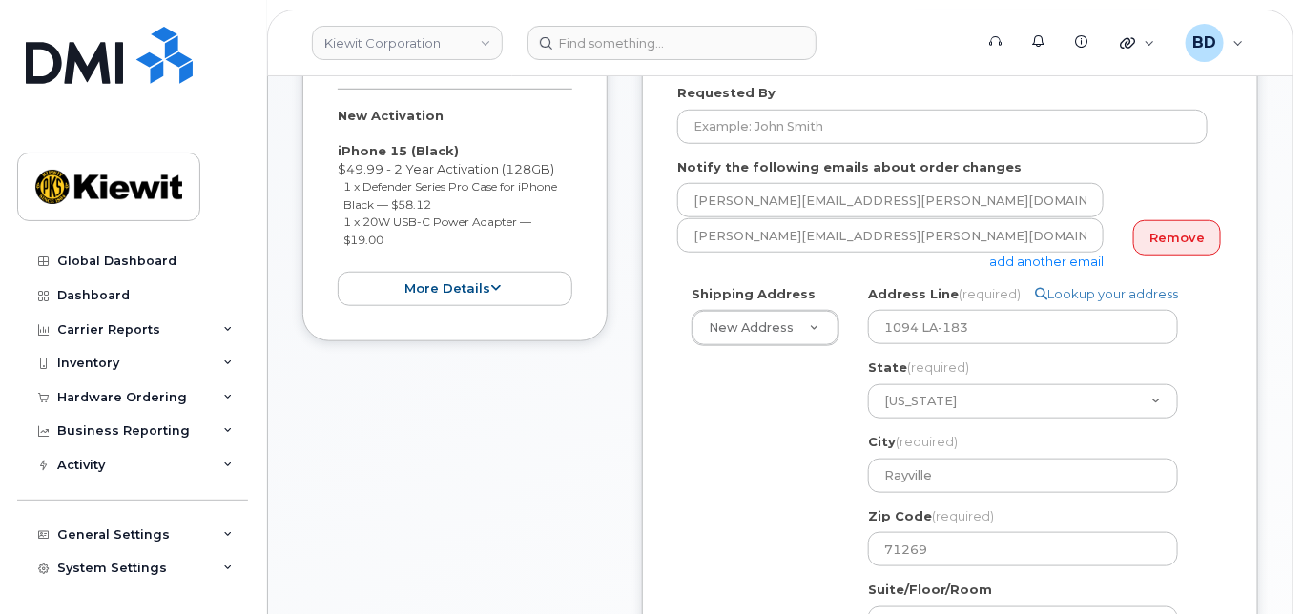
click at [611, 512] on div "Item #1 in process $127.11 New Activation iPhone 15 (Black) $49.99 - 2 Year Act…" at bounding box center [779, 444] width 955 height 941
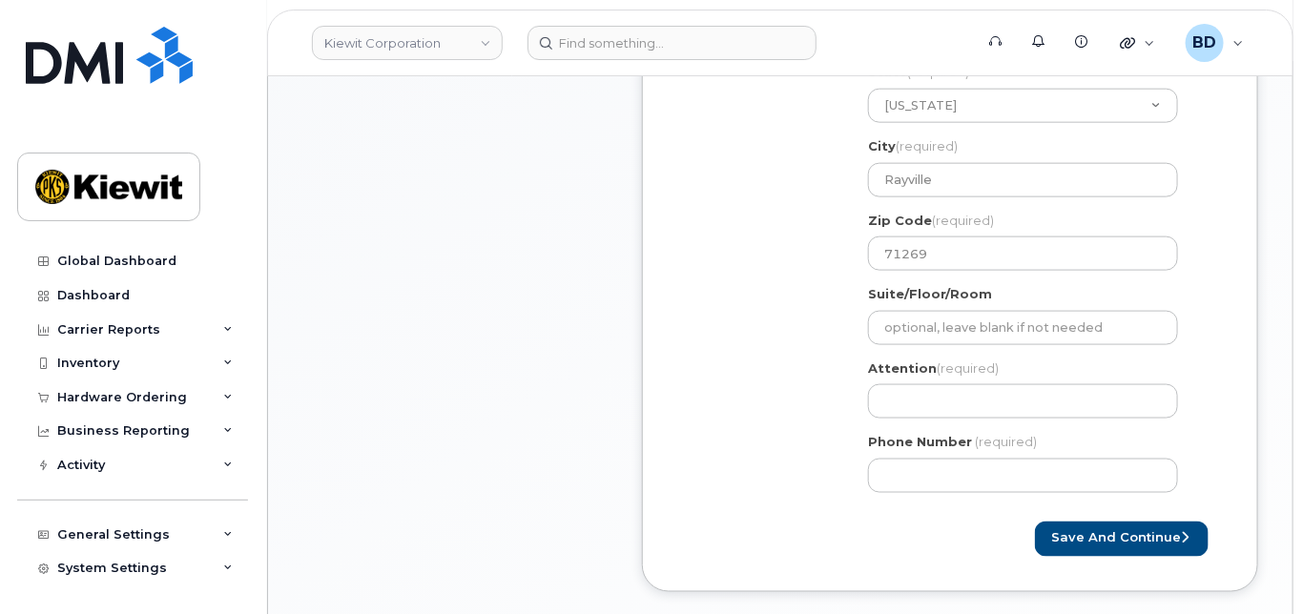
scroll to position [890, 0]
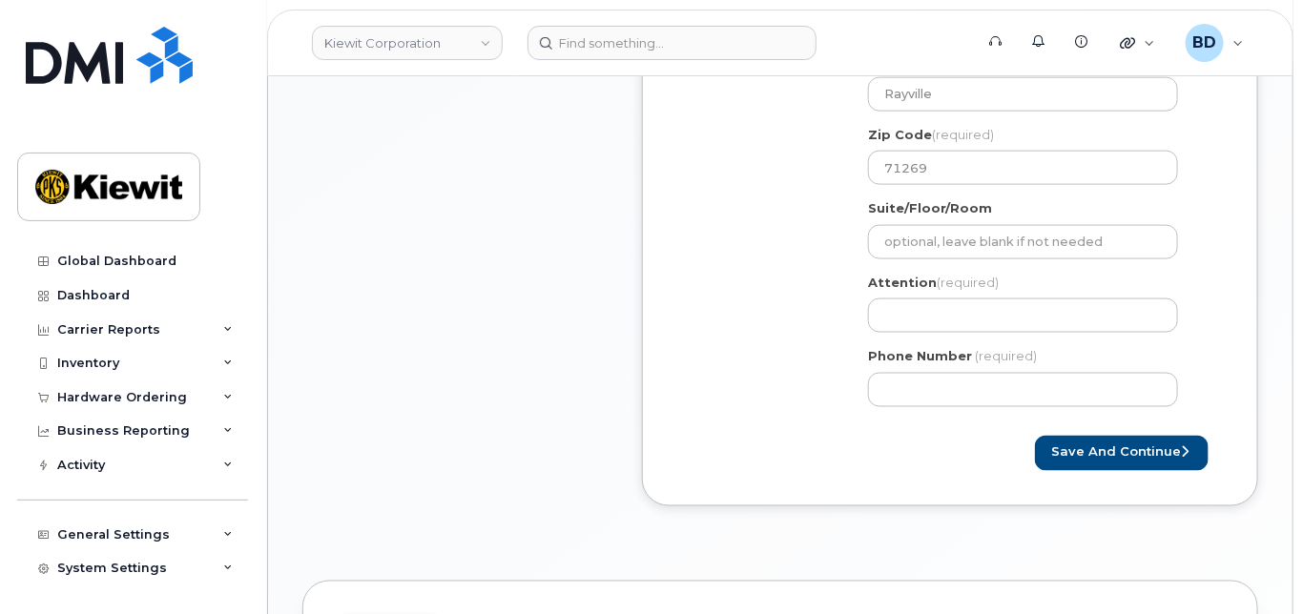
drag, startPoint x: 786, startPoint y: 320, endPoint x: 776, endPoint y: 330, distance: 13.5
click at [794, 325] on div "Shipping Address New Address New Address 10055 Trainstation Circle 11501 42nd S…" at bounding box center [942, 163] width 530 height 518
click at [899, 313] on div "Attention (required)" at bounding box center [1030, 304] width 325 height 60
click at [902, 325] on input "Attention (required)" at bounding box center [1023, 315] width 310 height 34
paste input "Josh.Dudzinski"
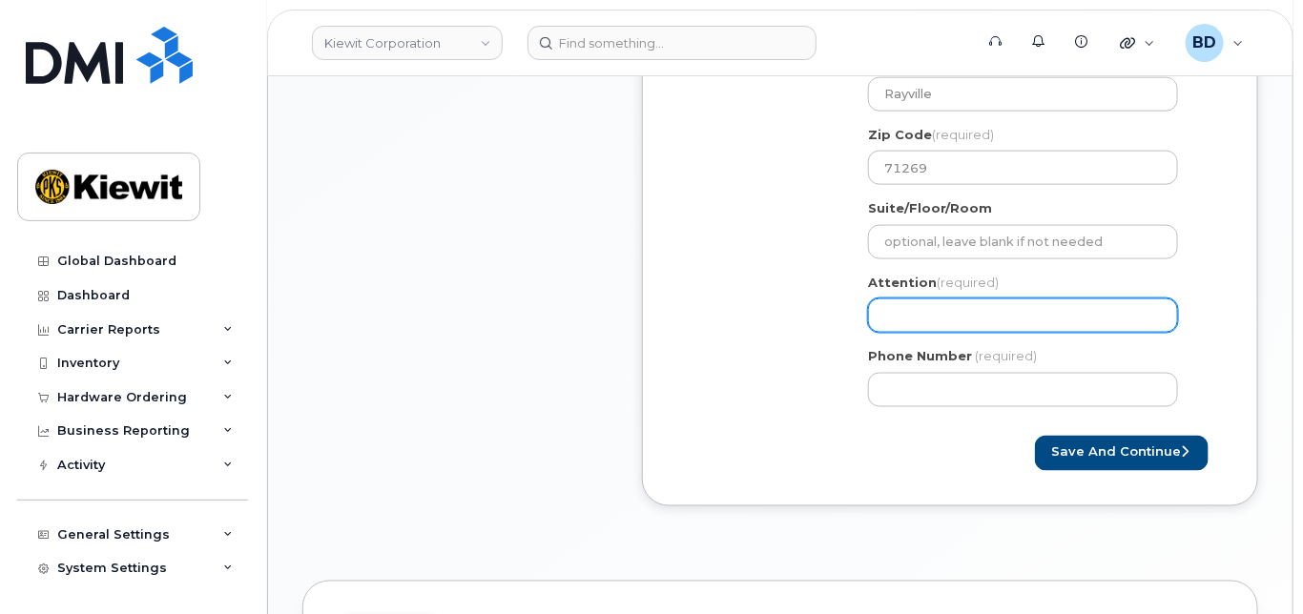
select select
type input "Josh.Dudzinski"
select select
type input "Josh.Dudzinski/"
click at [1019, 327] on input "Josh.Dudzinski/" at bounding box center [1023, 315] width 310 height 34
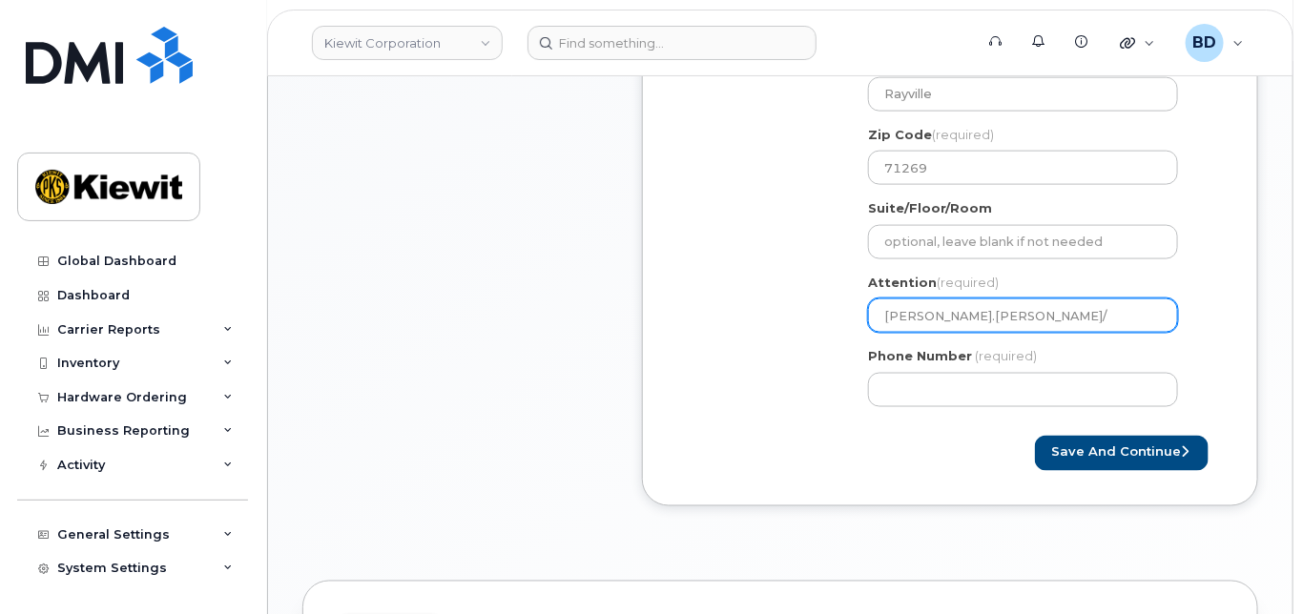
click at [1015, 330] on input "Josh.Dudzinski/" at bounding box center [1023, 315] width 310 height 34
paste input "[PERSON_NAME]"
select select
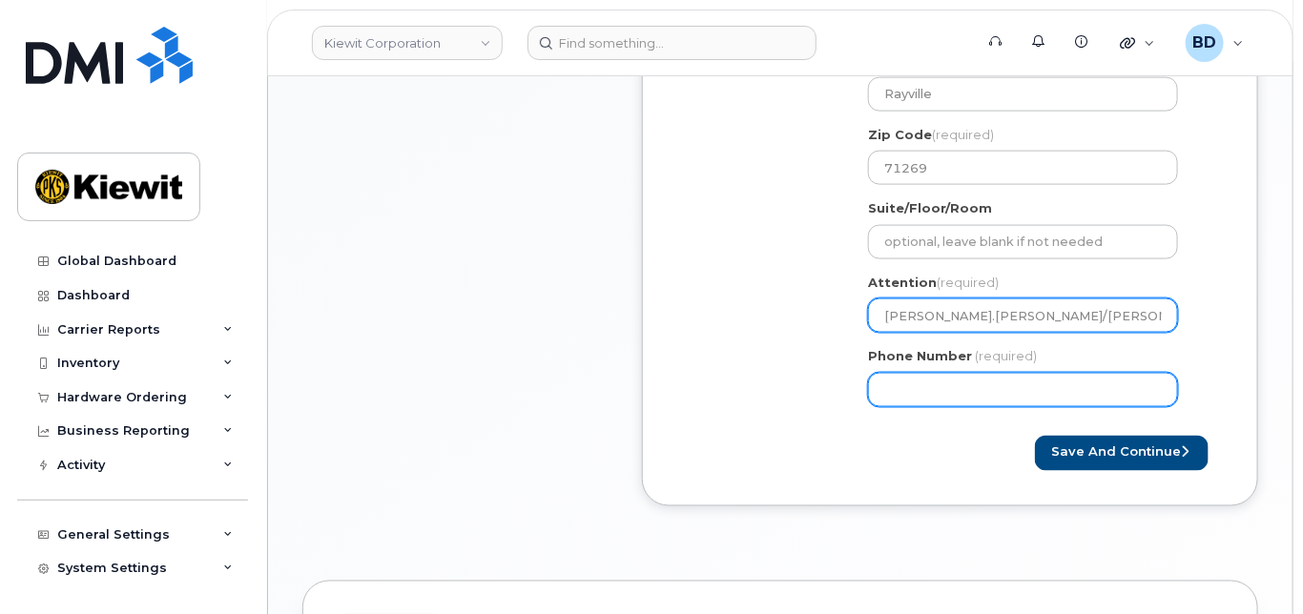
type input "[PERSON_NAME].[PERSON_NAME]/[PERSON_NAME]"
click at [904, 401] on input "Phone Number" at bounding box center [1023, 390] width 310 height 34
type input "8777727707"
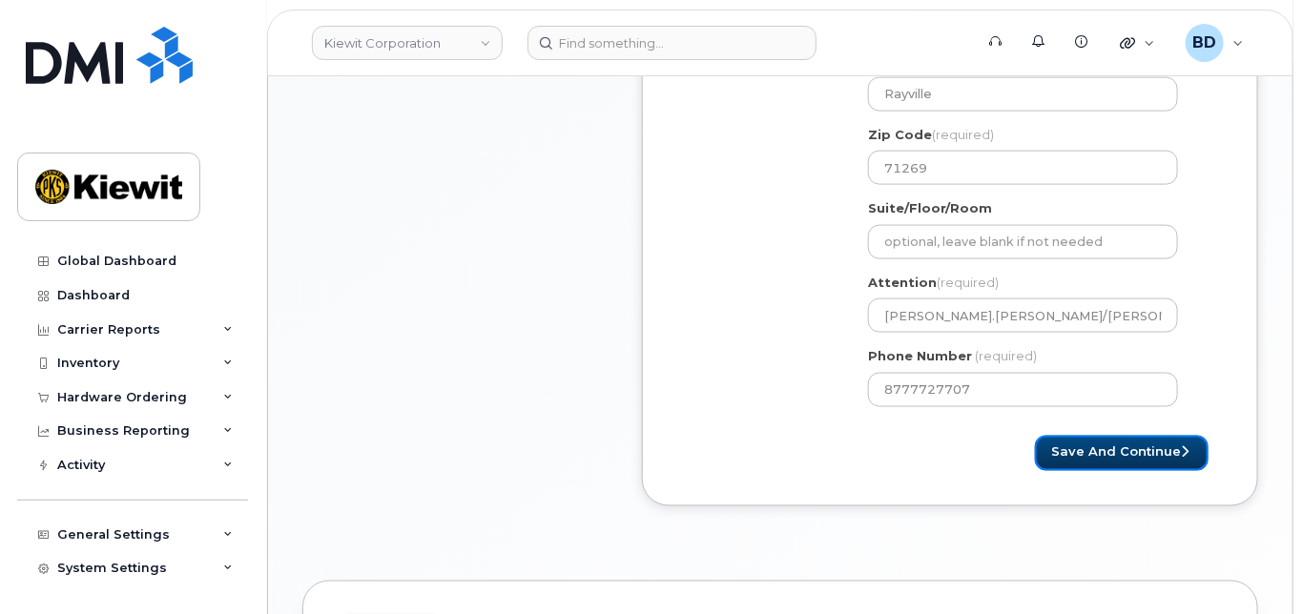
select select
click at [1140, 469] on button "Save and Continue" at bounding box center [1122, 453] width 174 height 35
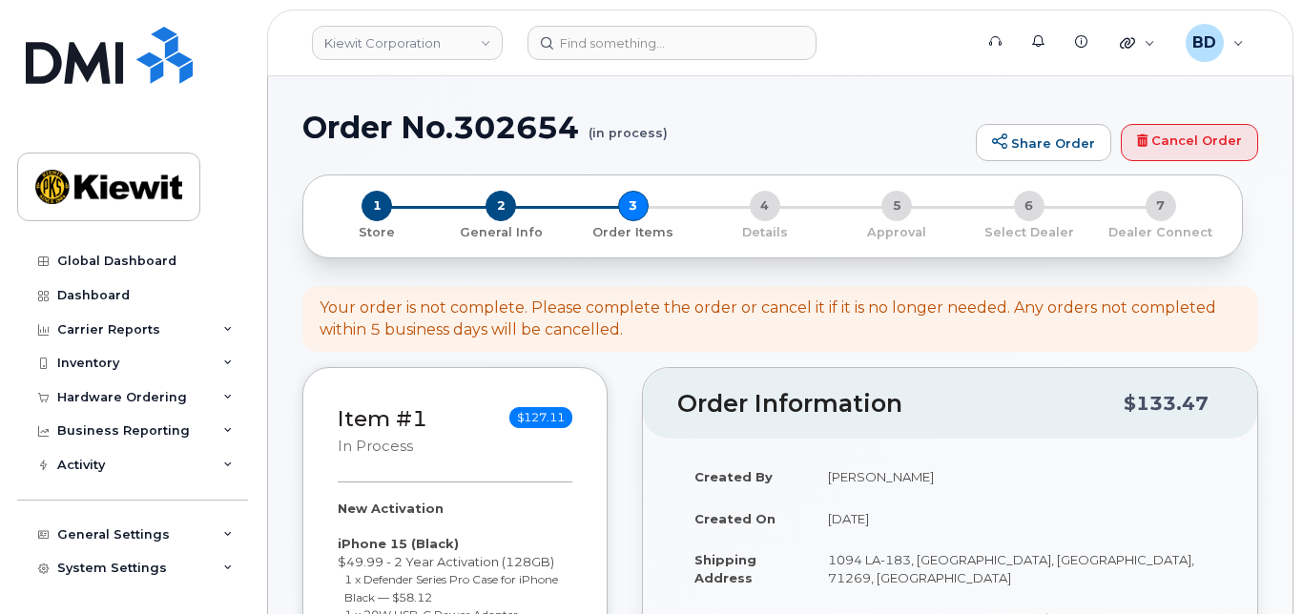
select select
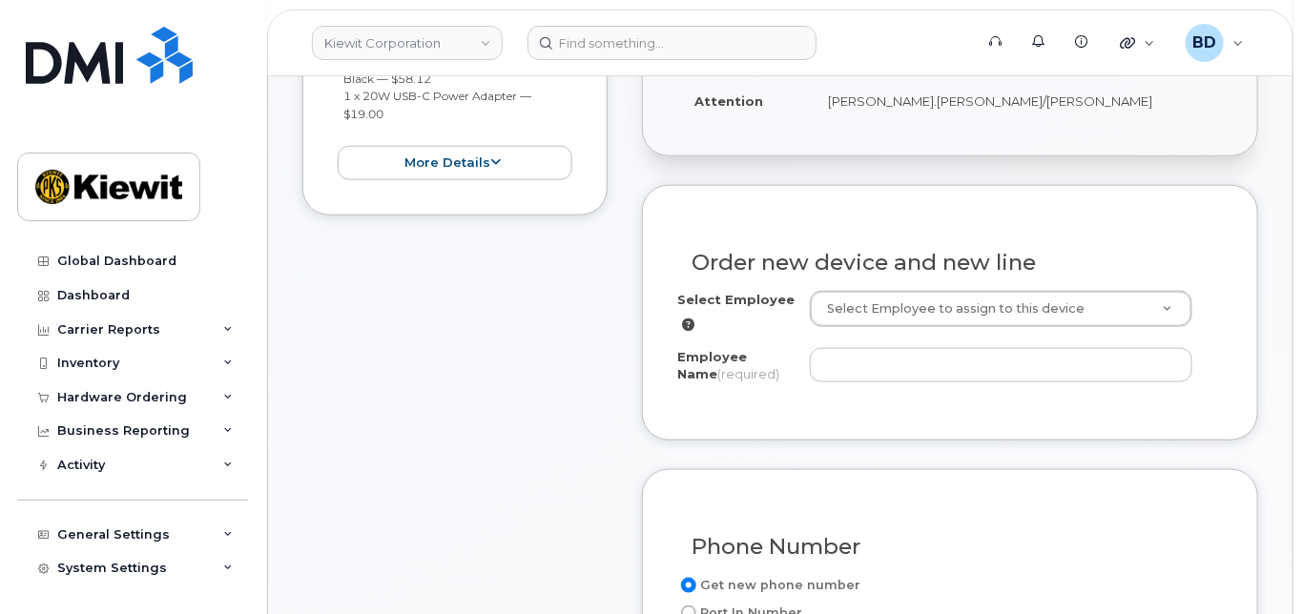
scroll to position [635, 0]
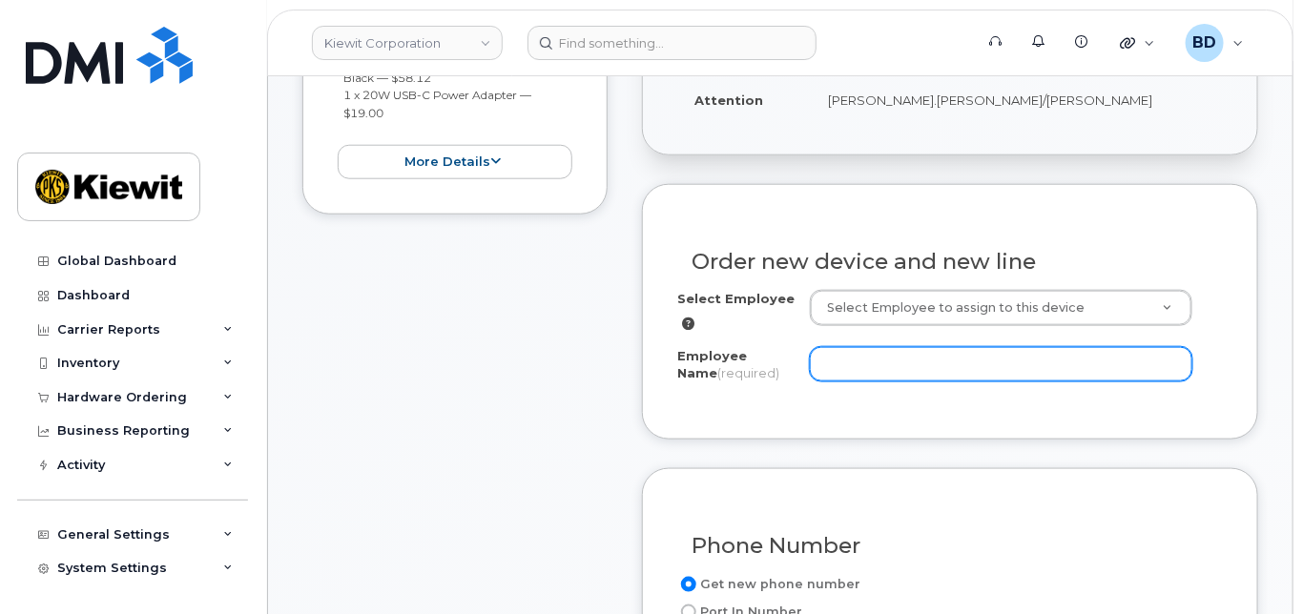
click at [860, 377] on input "Employee Name (required)" at bounding box center [1001, 364] width 382 height 34
paste input "[PERSON_NAME]"
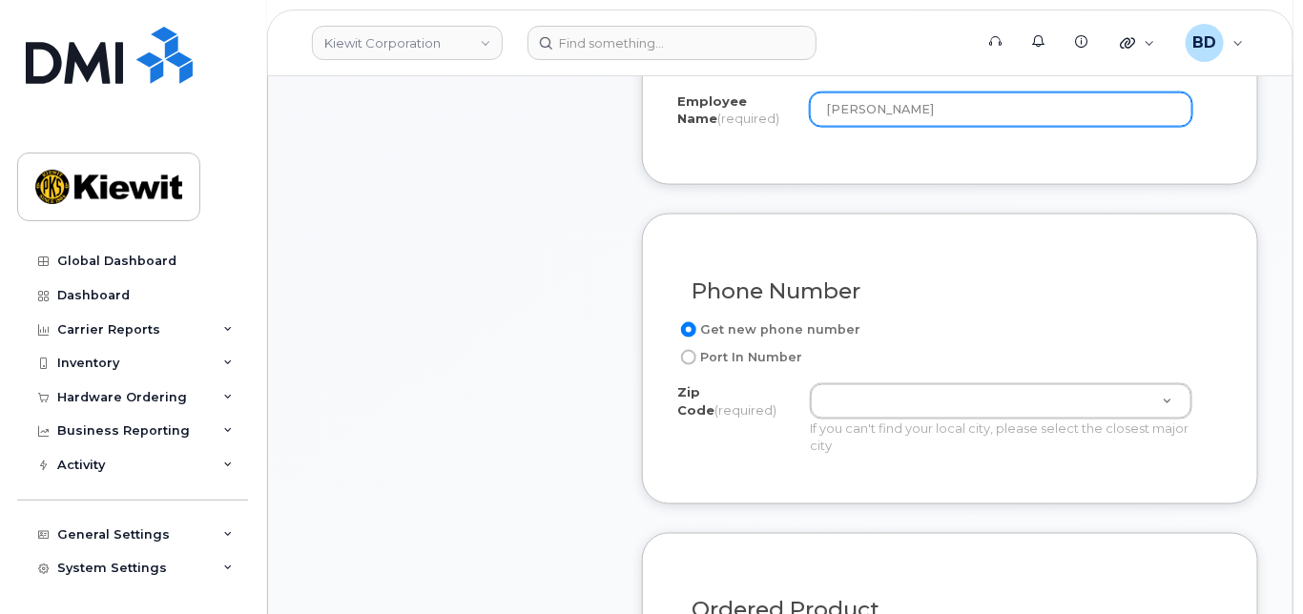
scroll to position [1017, 0]
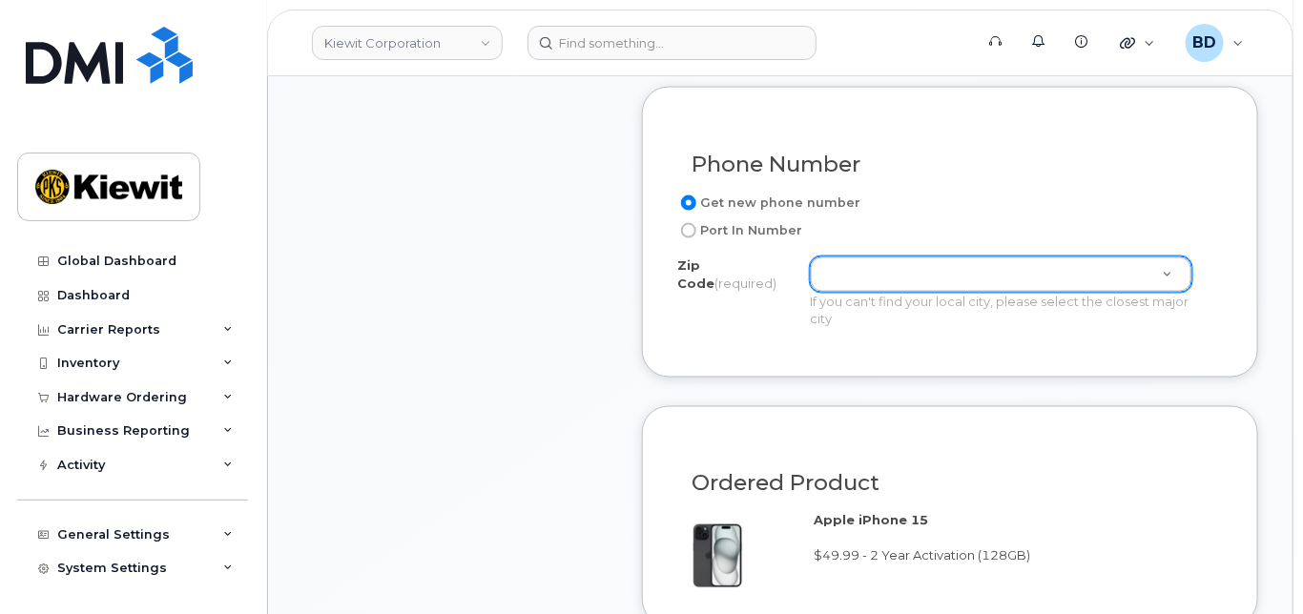
type input "[PERSON_NAME]"
type input "7"
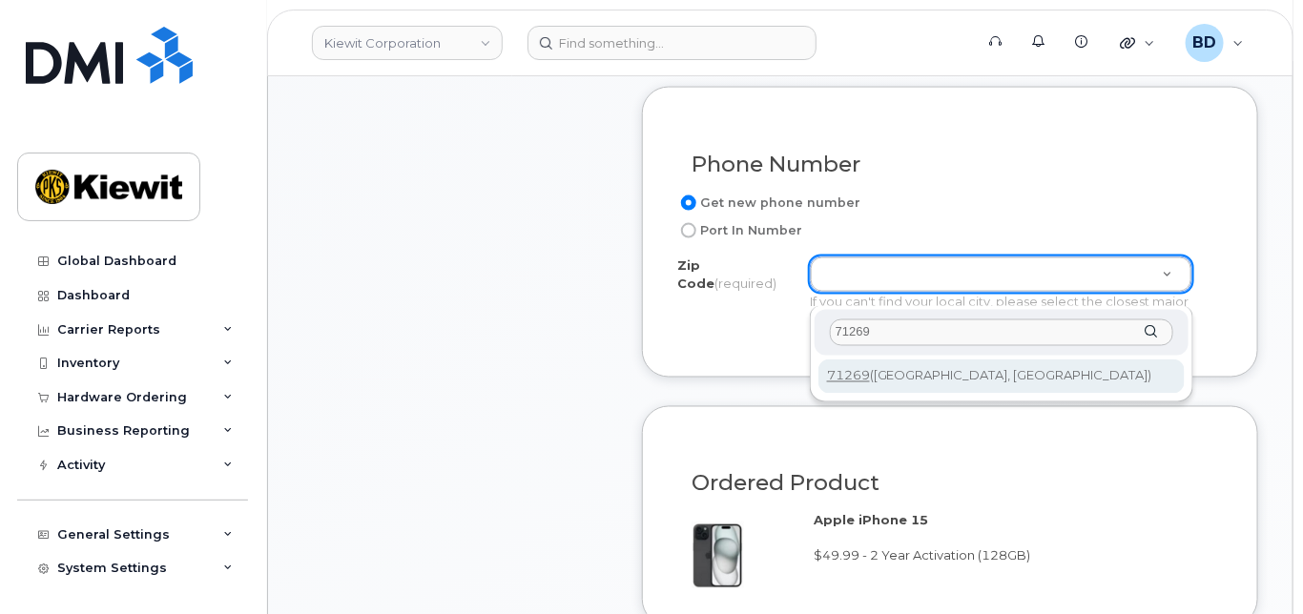
type input "71269"
type input "71269 (Rayville, LA)"
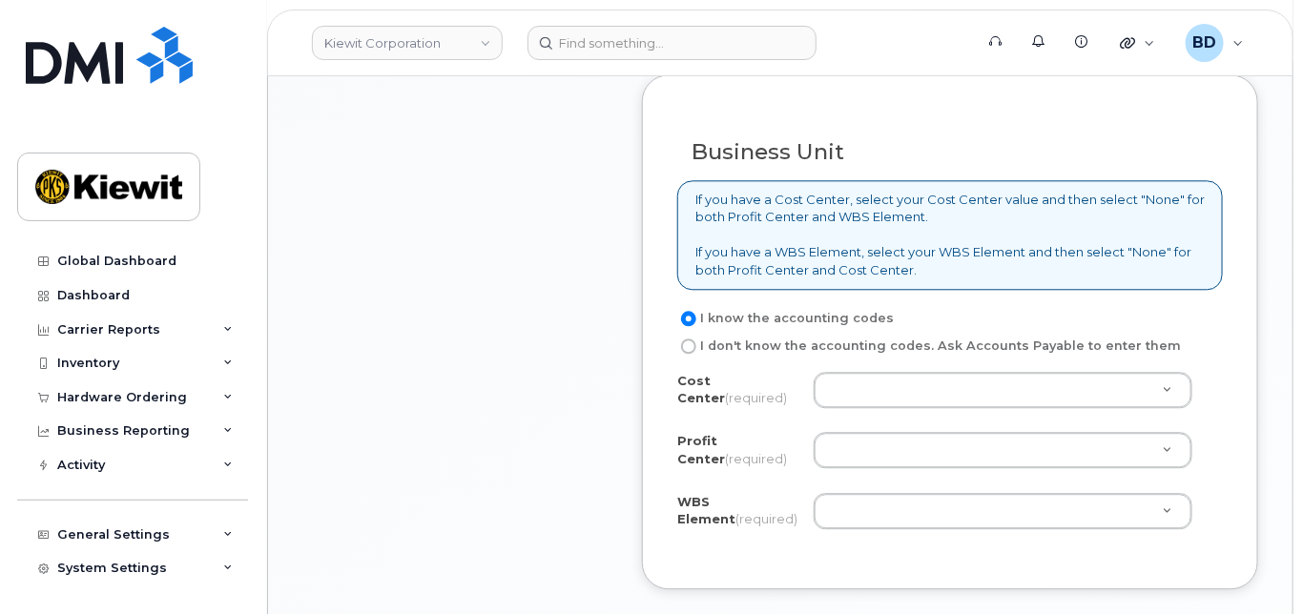
scroll to position [1779, 0]
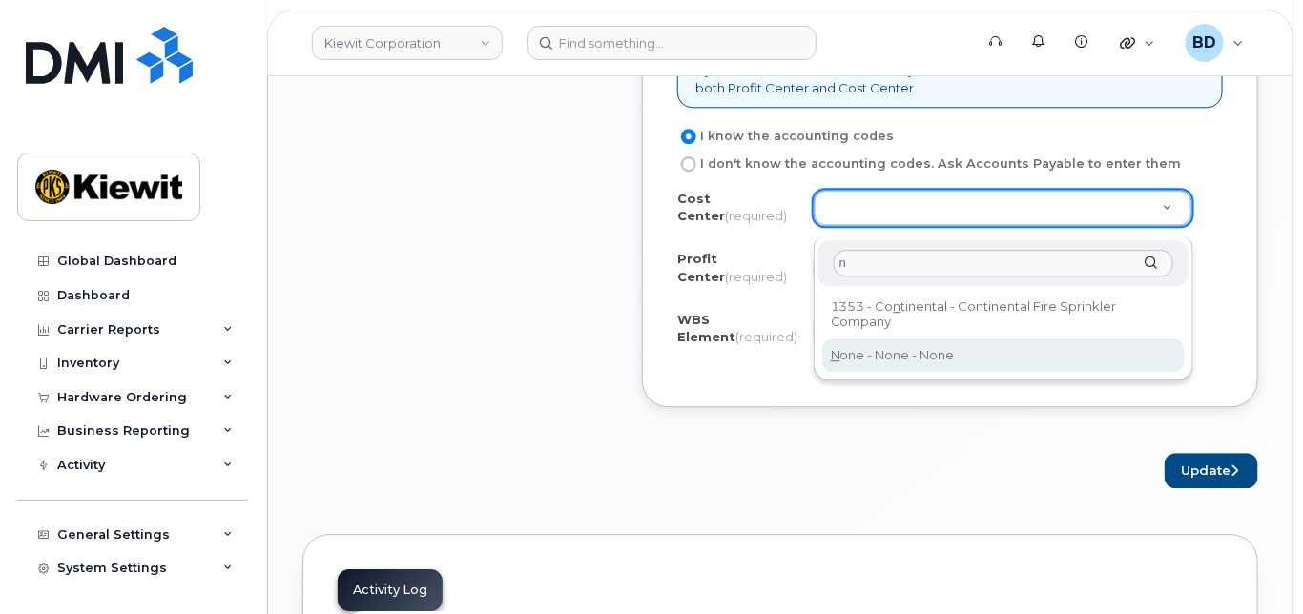
type input "n"
type input "None"
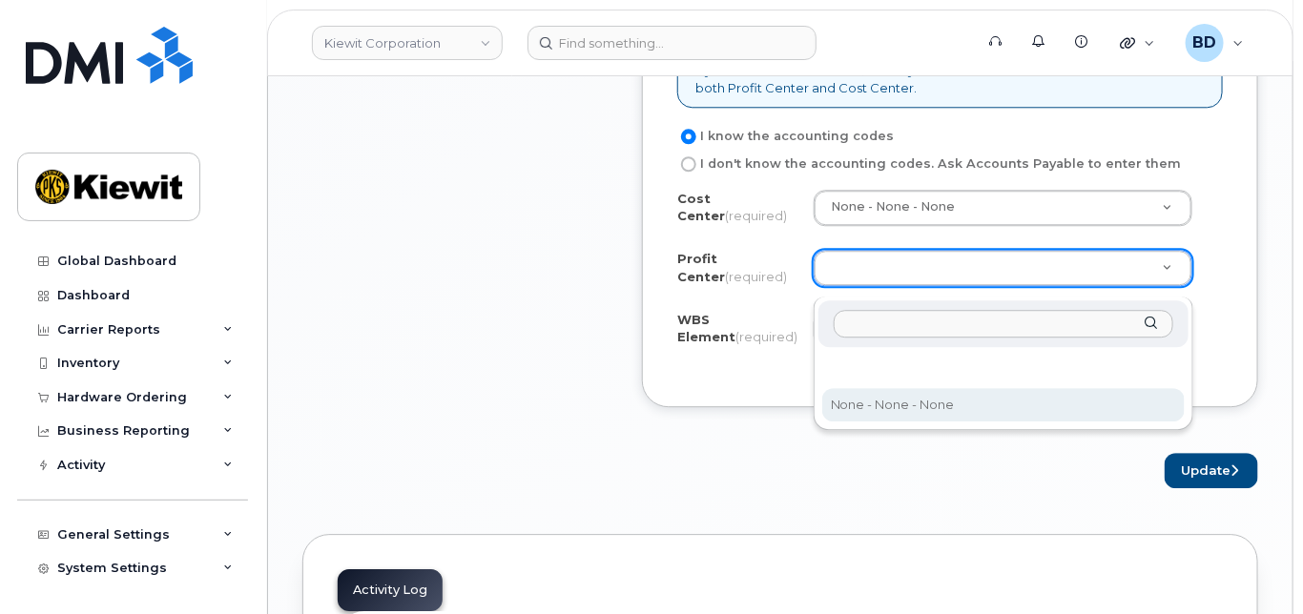
drag, startPoint x: 879, startPoint y: 399, endPoint x: 858, endPoint y: 367, distance: 37.8
select select "None"
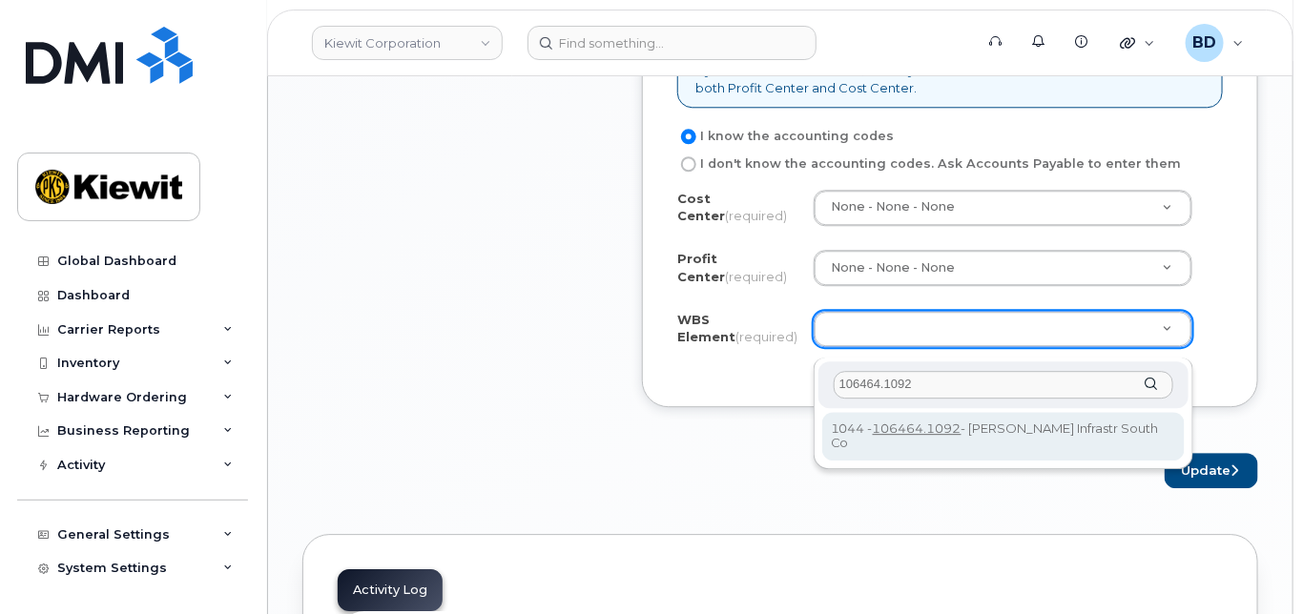
type input "106464.1092"
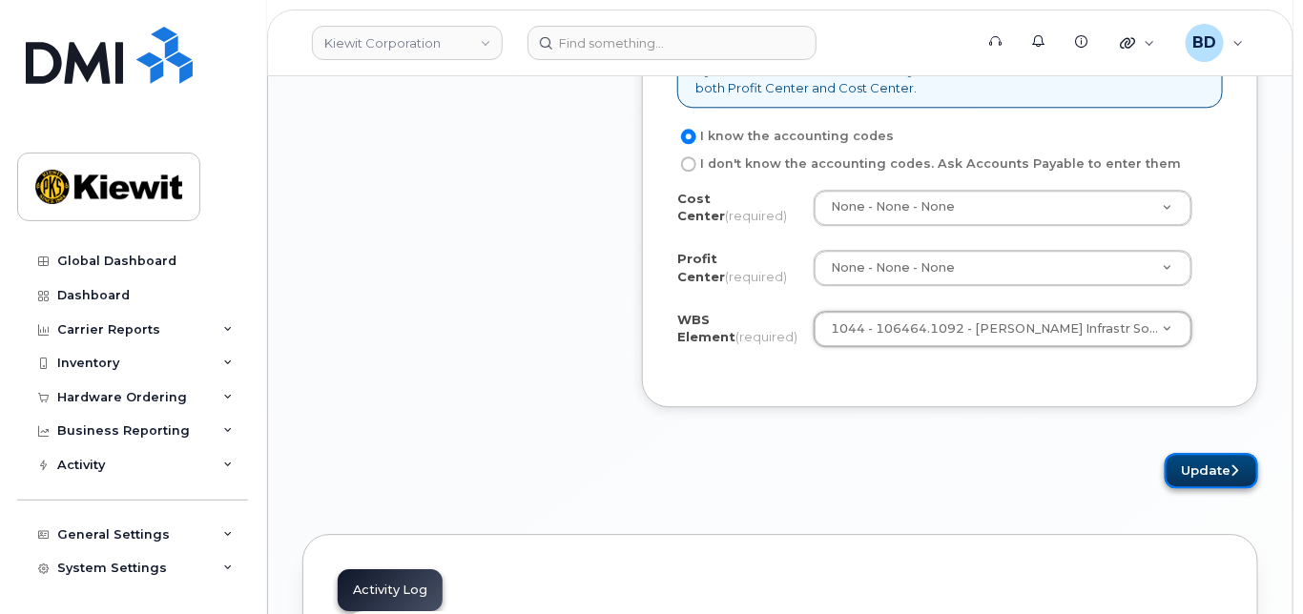
click at [1184, 485] on button "Update" at bounding box center [1210, 470] width 93 height 35
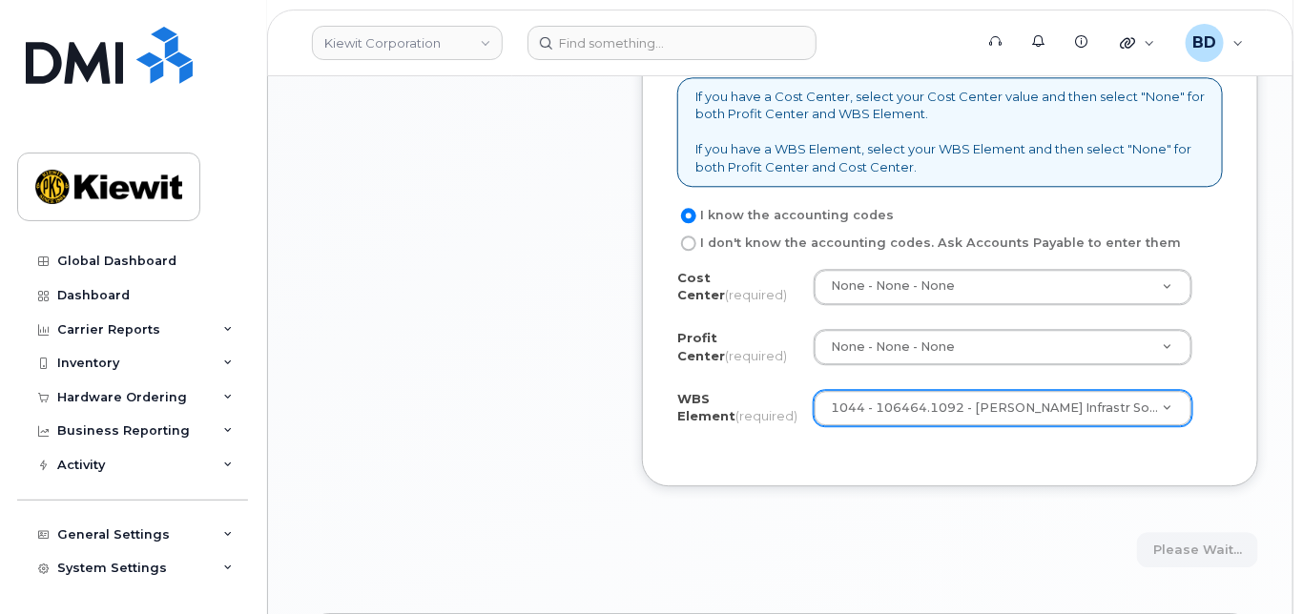
scroll to position [1653, 0]
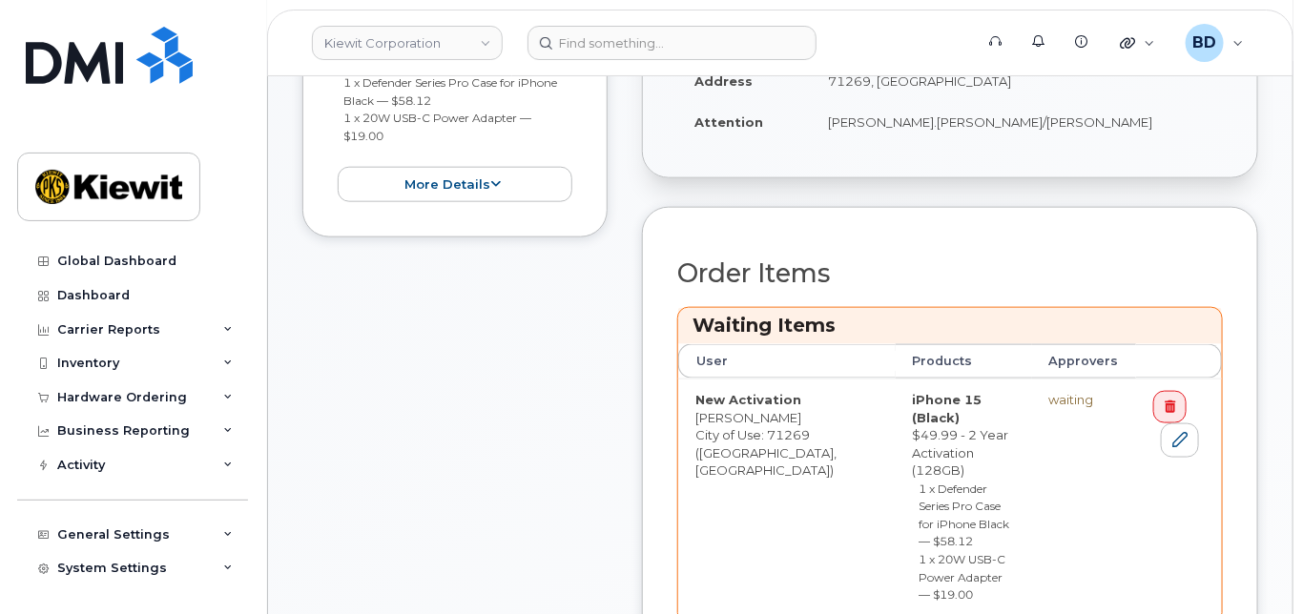
scroll to position [890, 0]
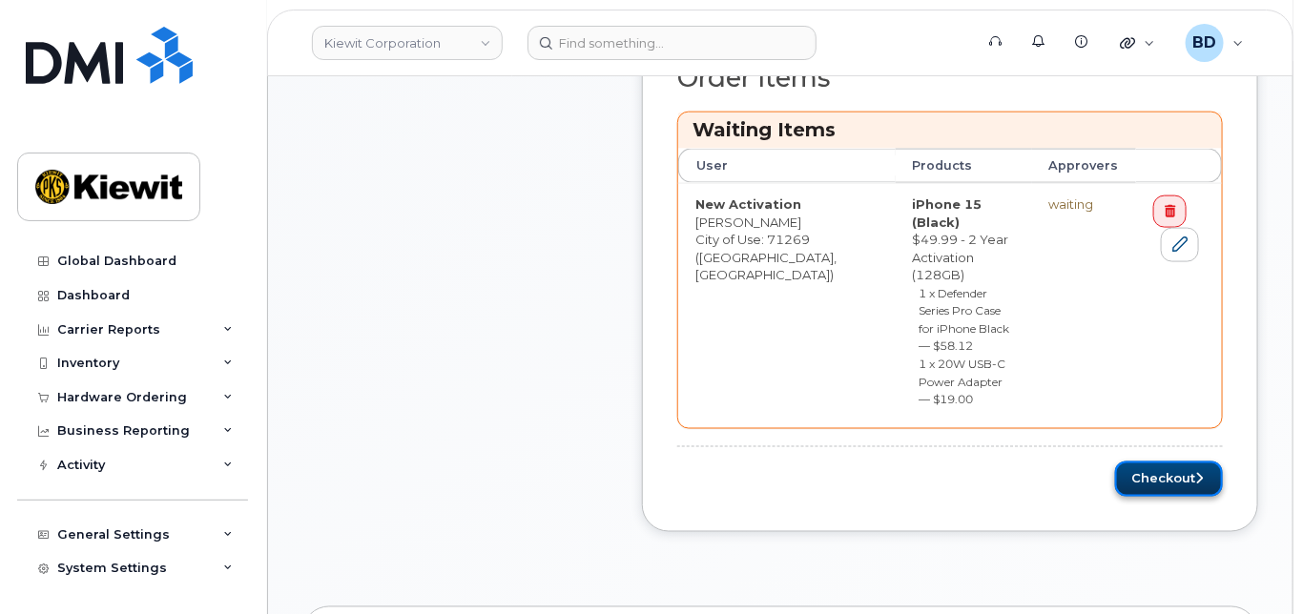
click at [1167, 462] on button "Checkout" at bounding box center [1169, 479] width 108 height 35
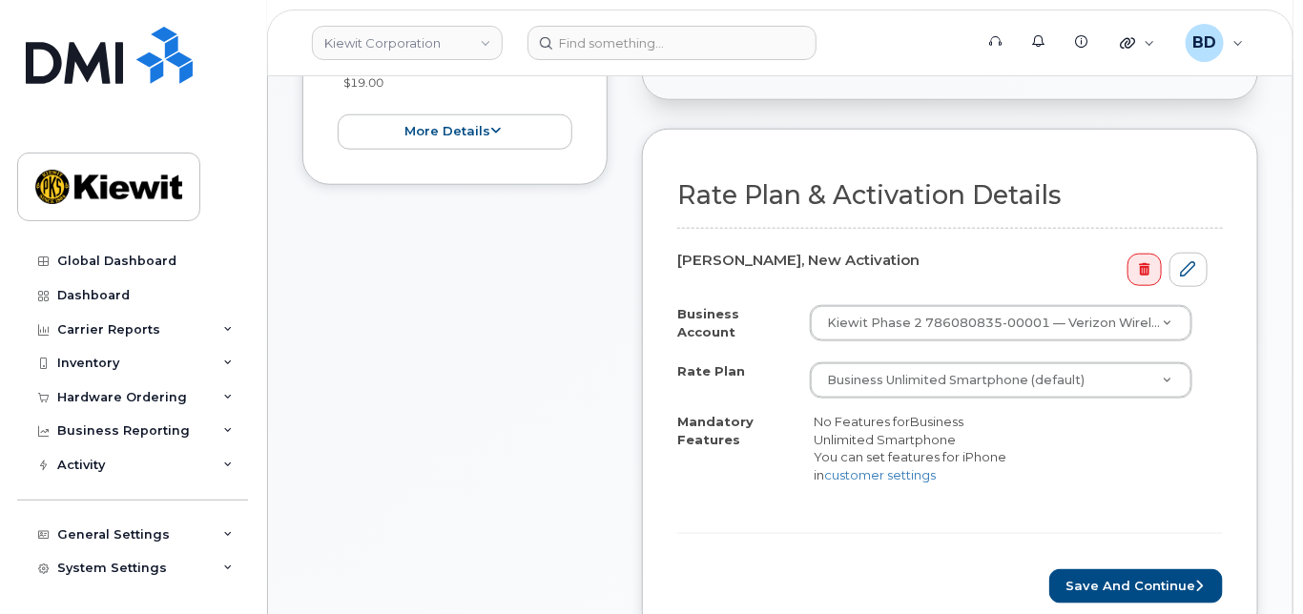
scroll to position [635, 0]
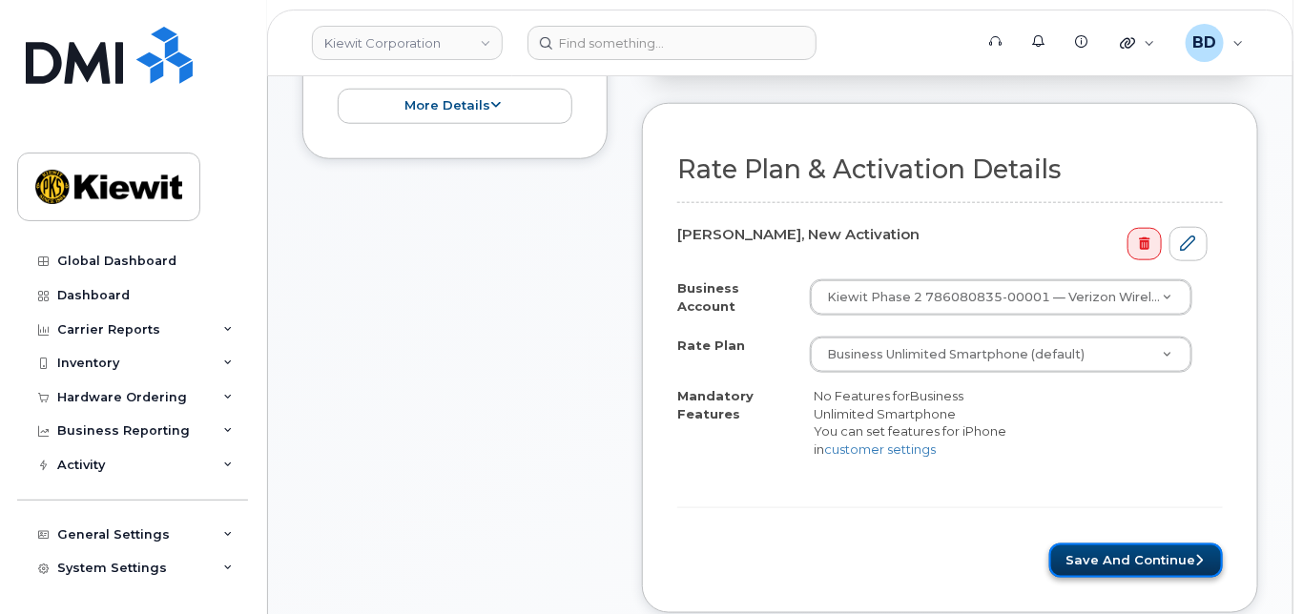
click at [1120, 564] on button "Save and Continue" at bounding box center [1136, 561] width 174 height 35
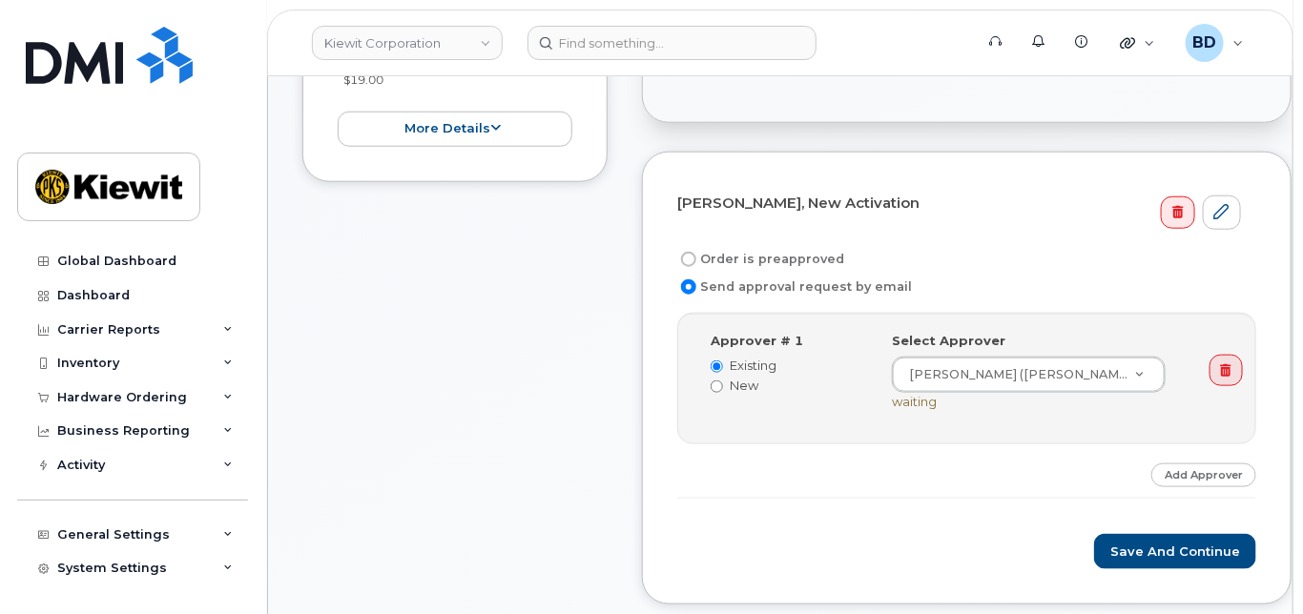
scroll to position [635, 0]
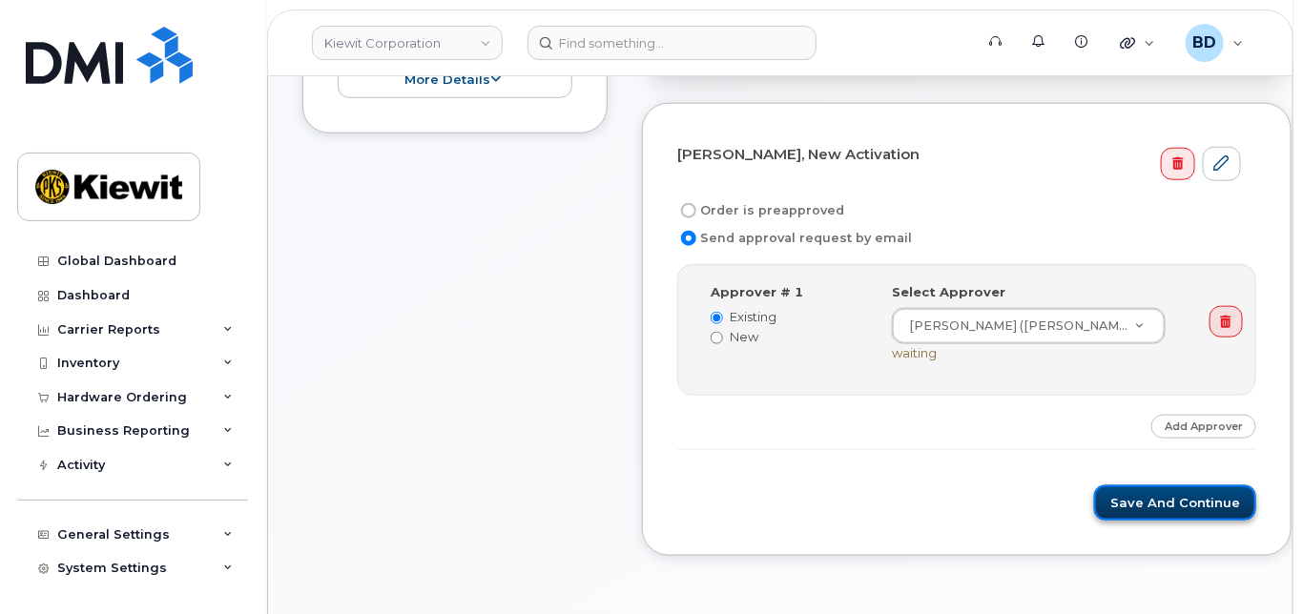
click at [1110, 511] on button "Save and Continue" at bounding box center [1175, 502] width 162 height 35
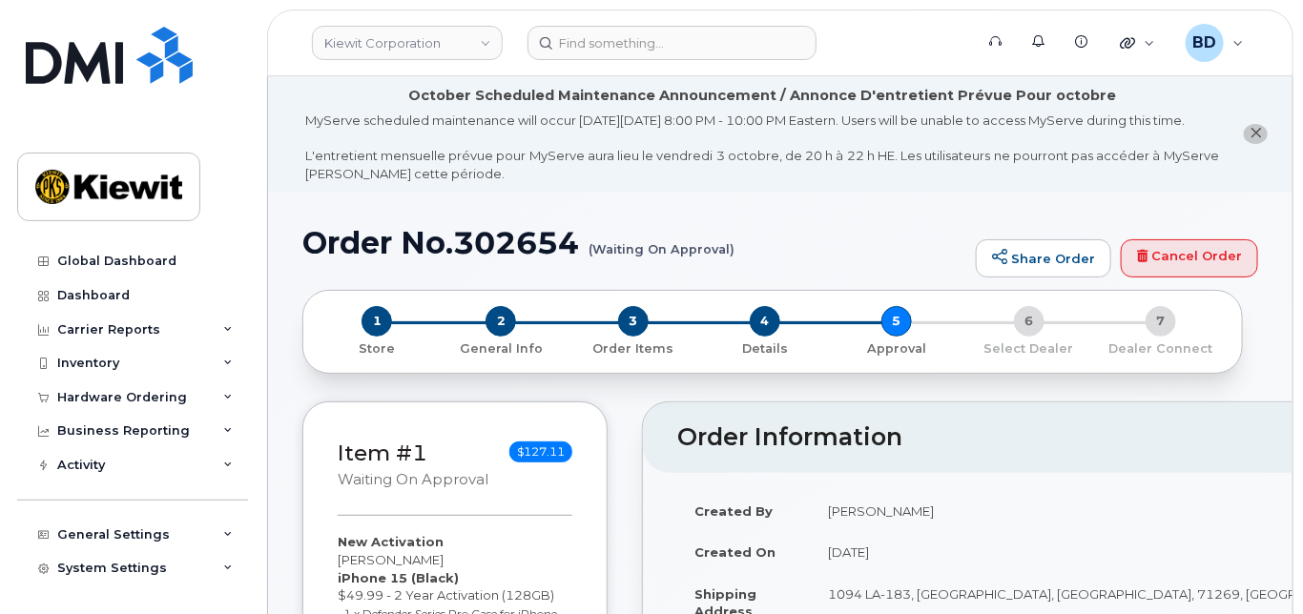
click at [482, 253] on h1 "Order No.302654 (Waiting On Approval)" at bounding box center [634, 242] width 664 height 33
copy h1 "302654"
click at [223, 394] on icon at bounding box center [228, 398] width 10 height 10
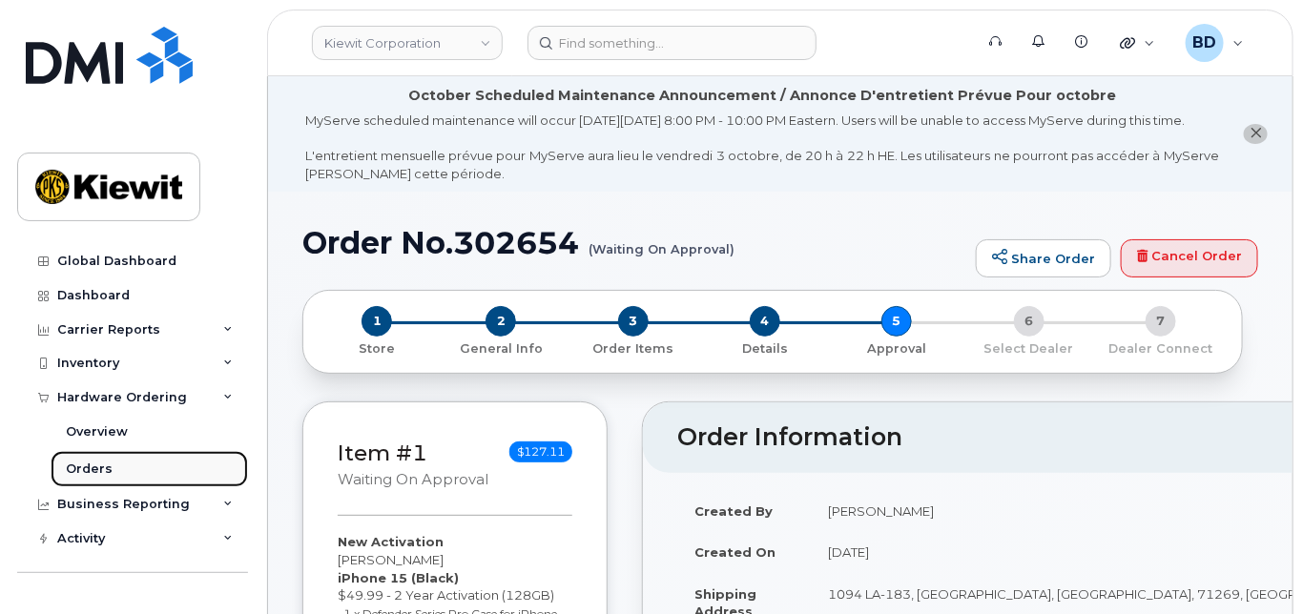
click at [99, 465] on div "Orders" at bounding box center [89, 469] width 47 height 17
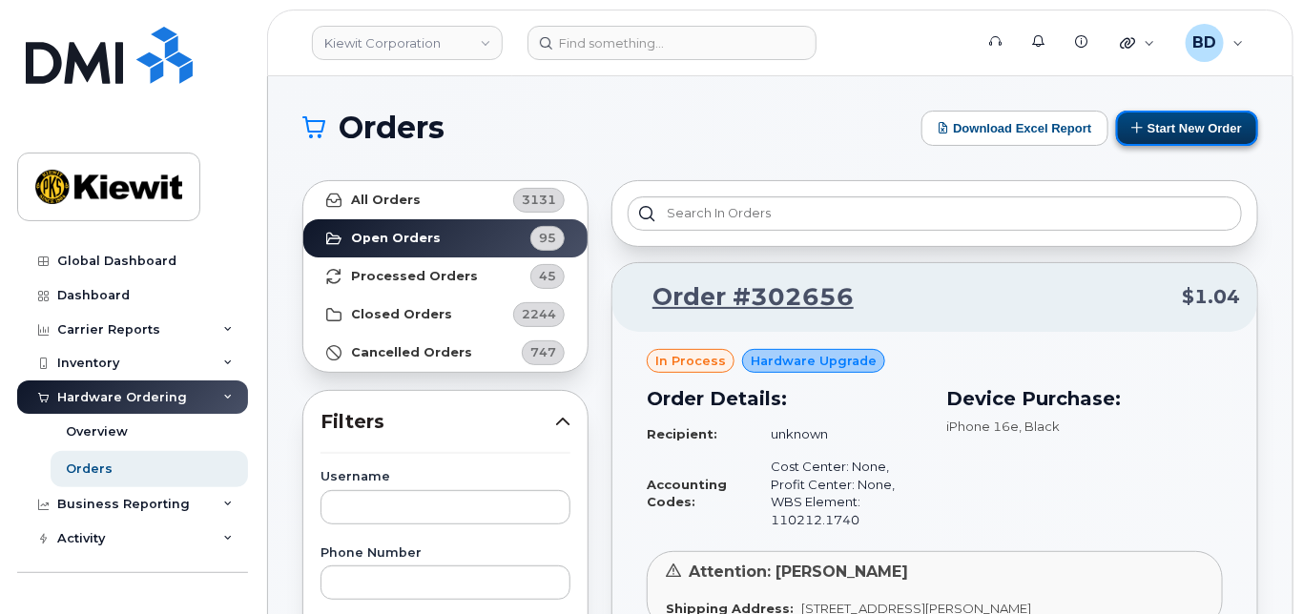
click at [1194, 130] on button "Start New Order" at bounding box center [1187, 128] width 142 height 35
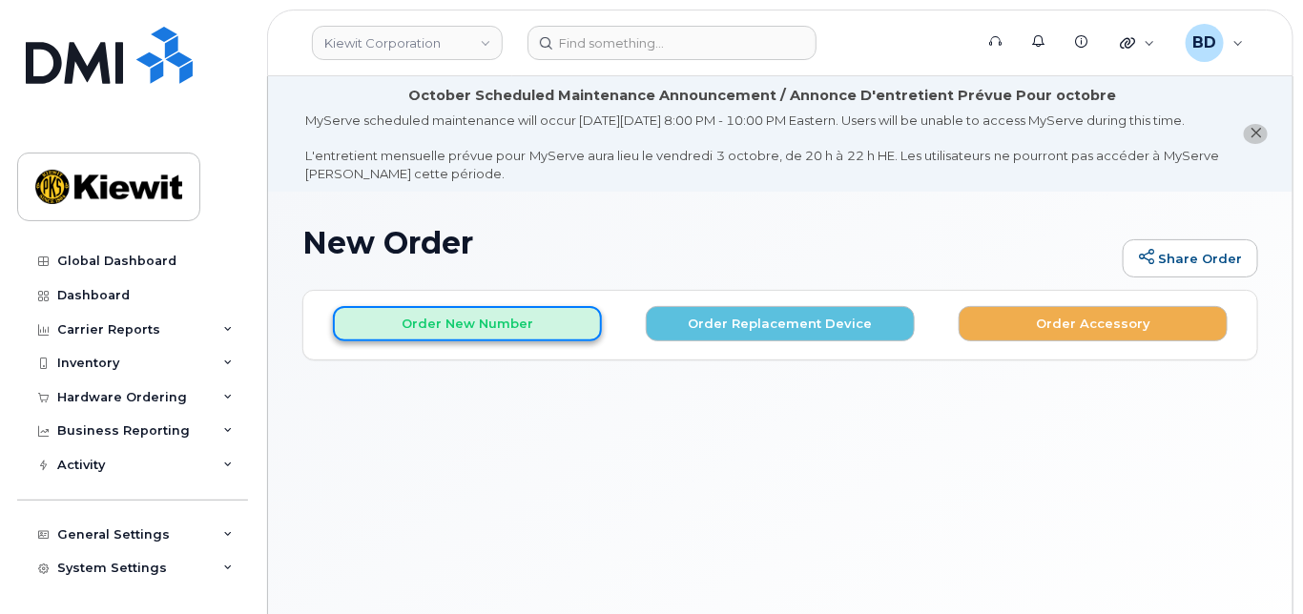
click at [533, 341] on button "Order New Number" at bounding box center [467, 323] width 269 height 35
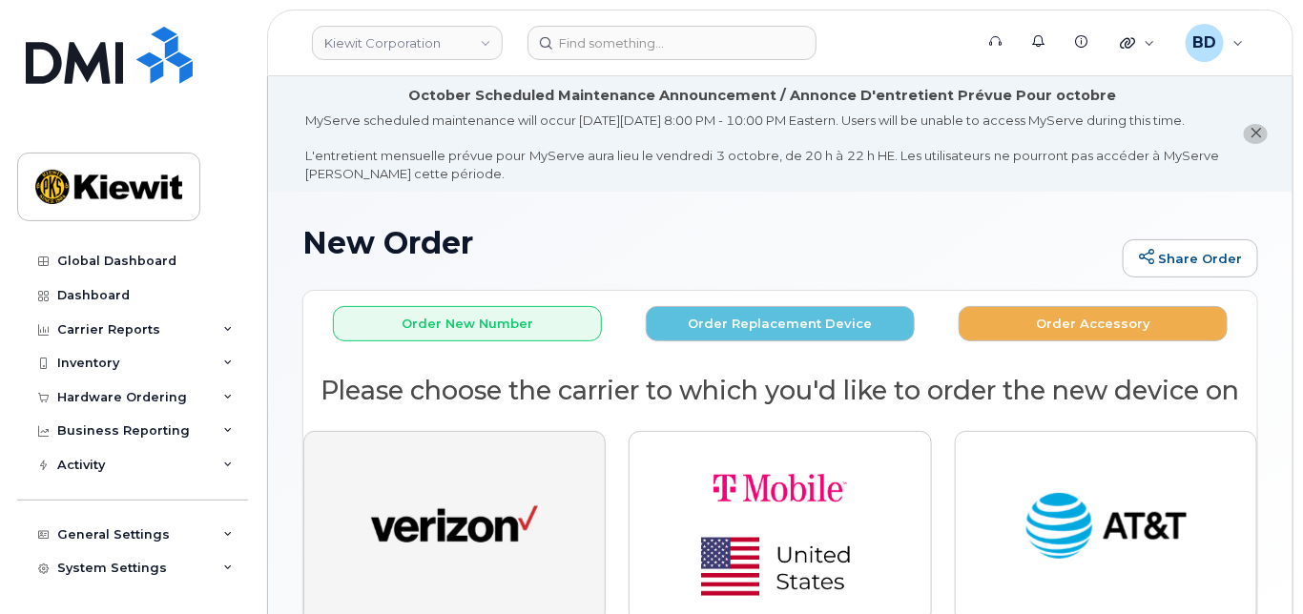
click at [464, 522] on img "button" at bounding box center [454, 527] width 167 height 86
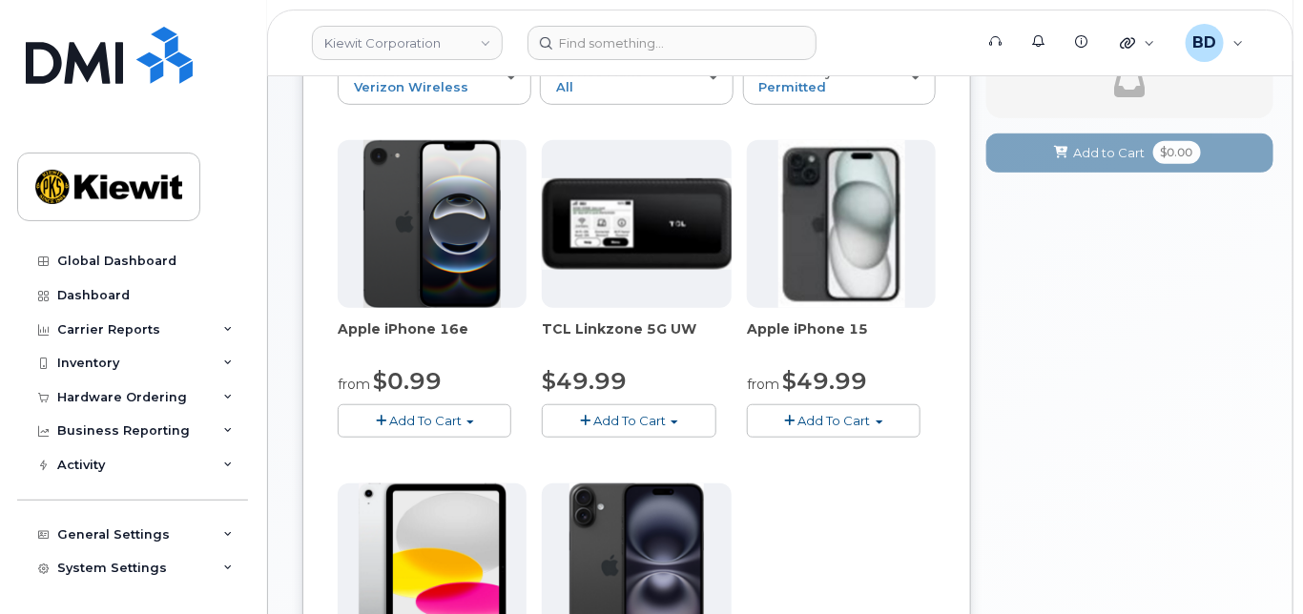
scroll to position [381, 0]
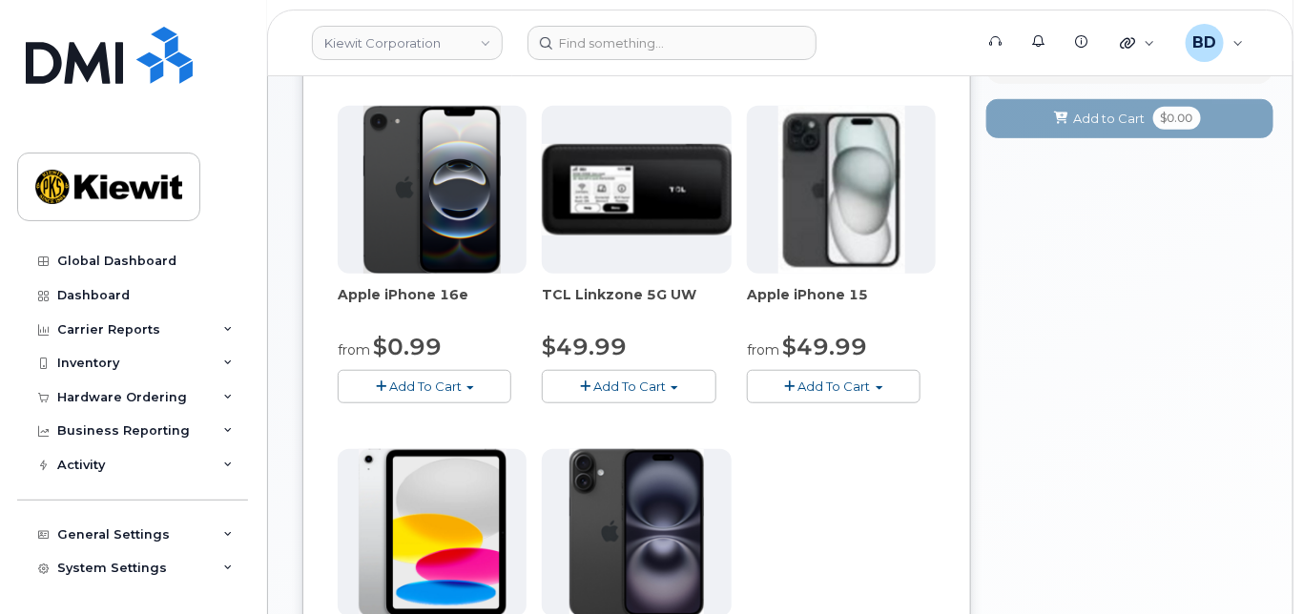
click at [808, 394] on span "Add To Cart" at bounding box center [834, 386] width 72 height 15
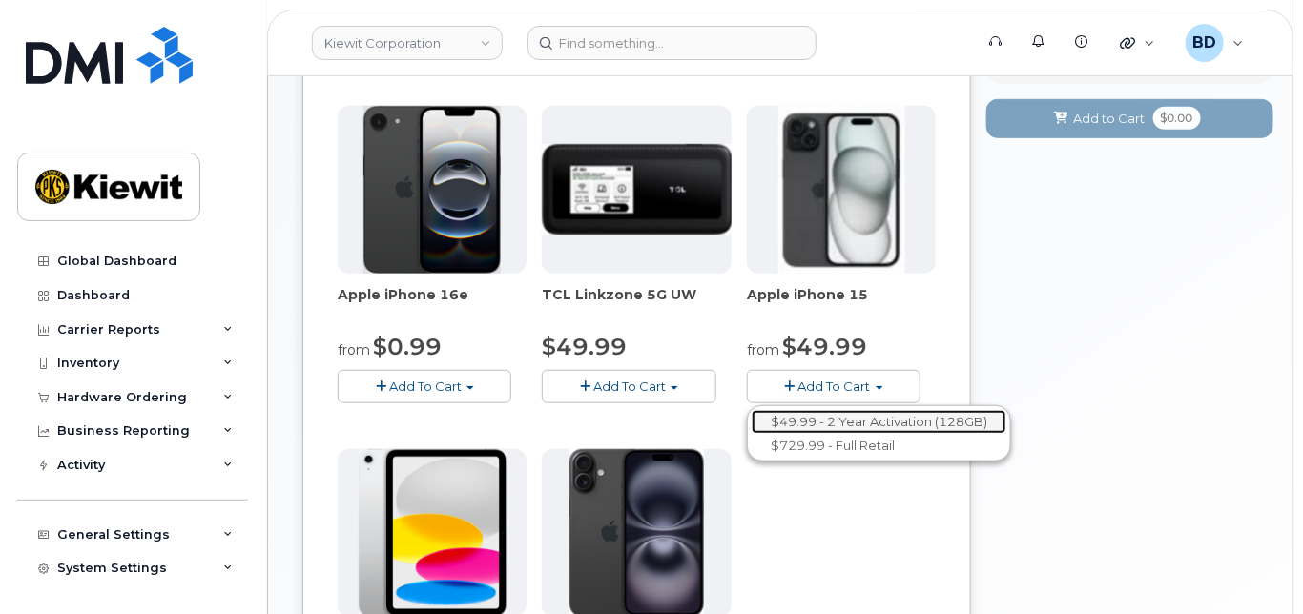
click at [815, 430] on link "$49.99 - 2 Year Activation (128GB)" at bounding box center [878, 422] width 255 height 24
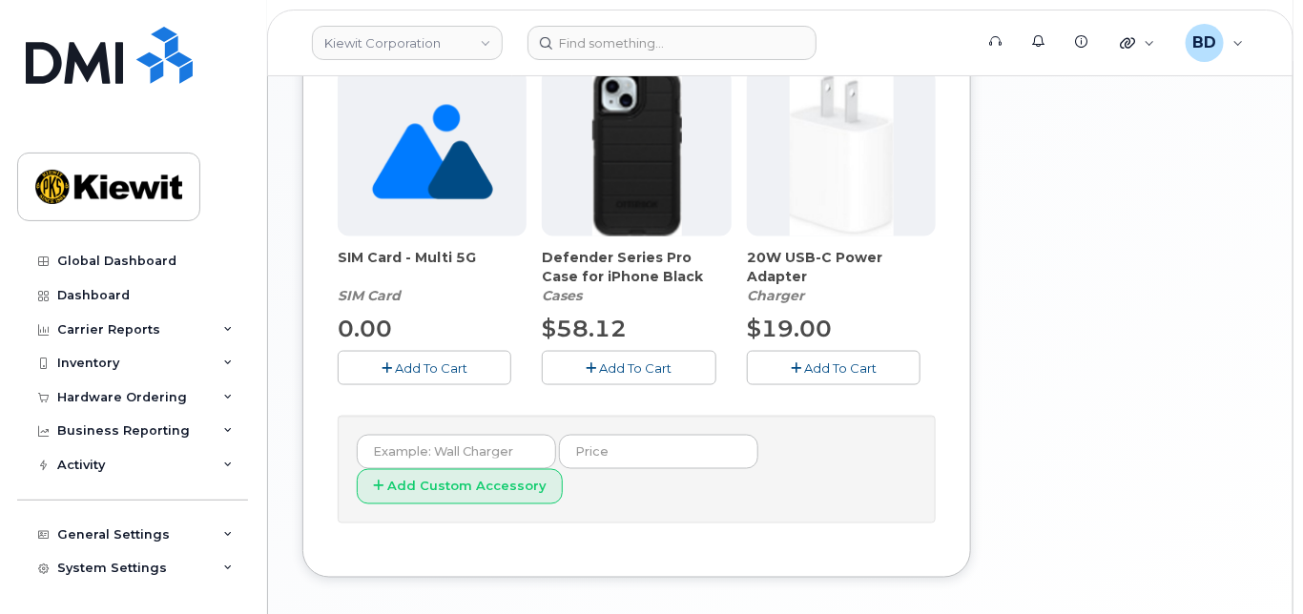
scroll to position [890, 0]
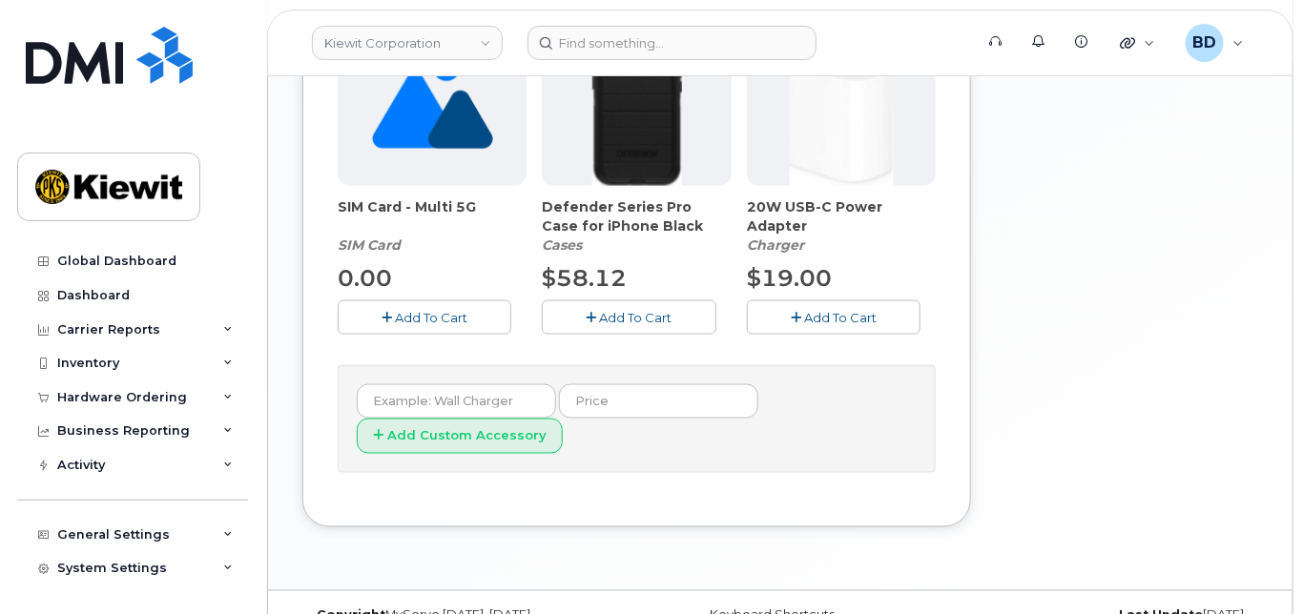
click at [616, 325] on span "Add To Cart" at bounding box center [636, 317] width 72 height 15
click at [802, 330] on button "Add To Cart" at bounding box center [834, 316] width 174 height 33
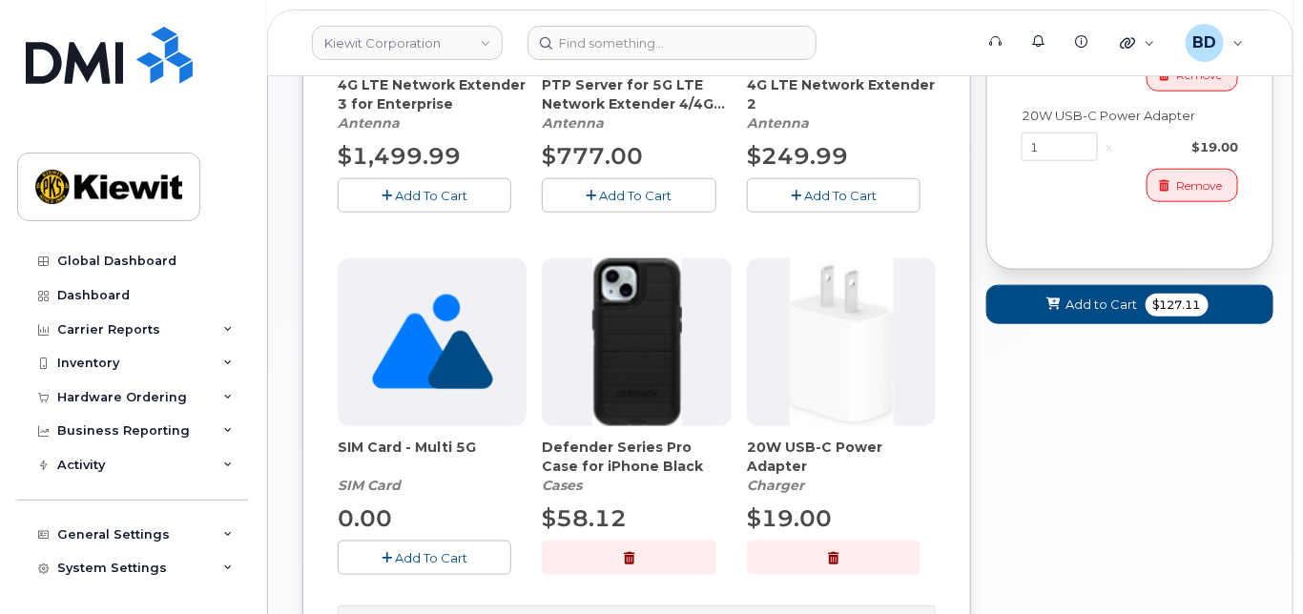
scroll to position [635, 0]
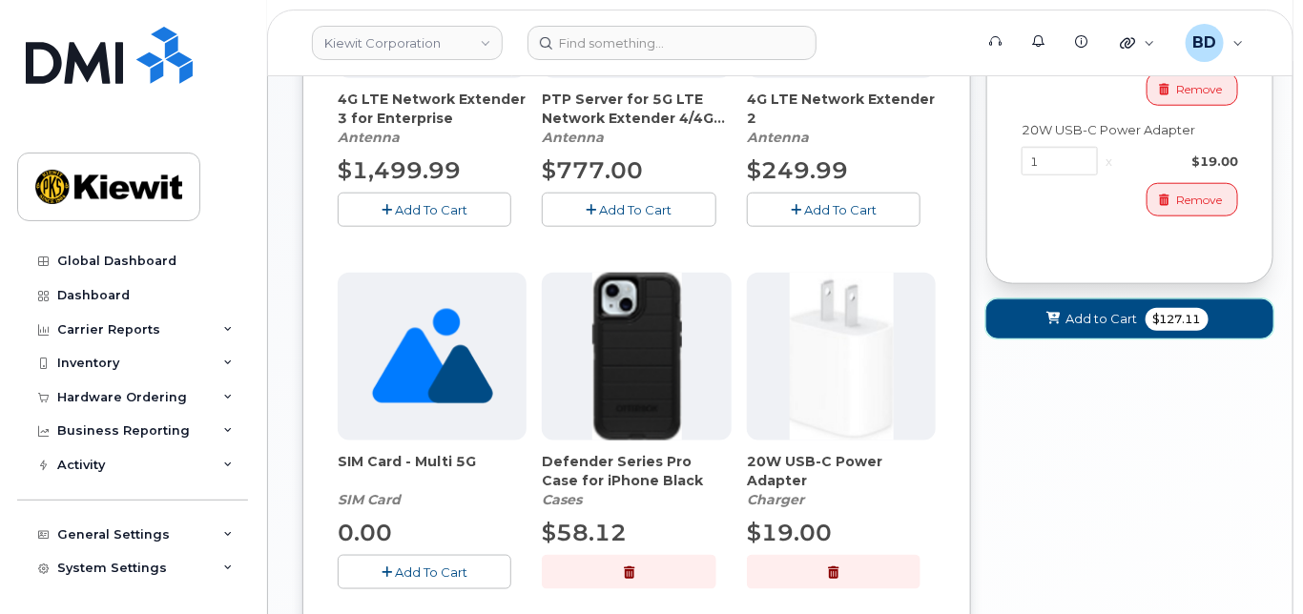
click at [1080, 328] on span "Add to Cart" at bounding box center [1102, 319] width 72 height 18
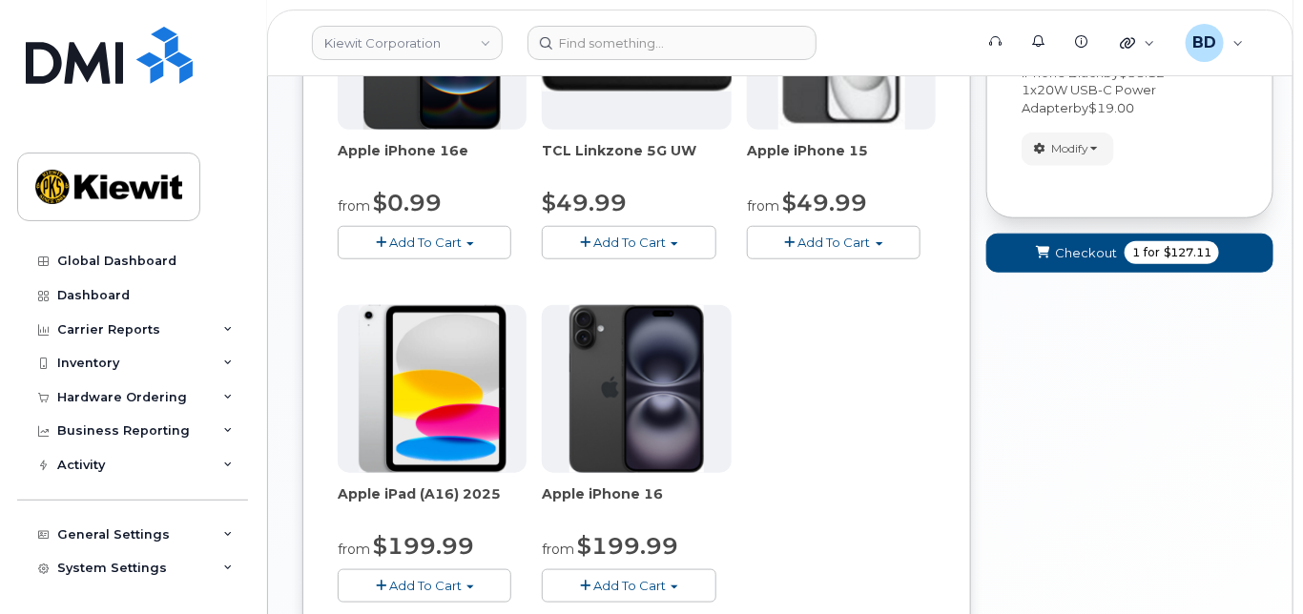
scroll to position [524, 0]
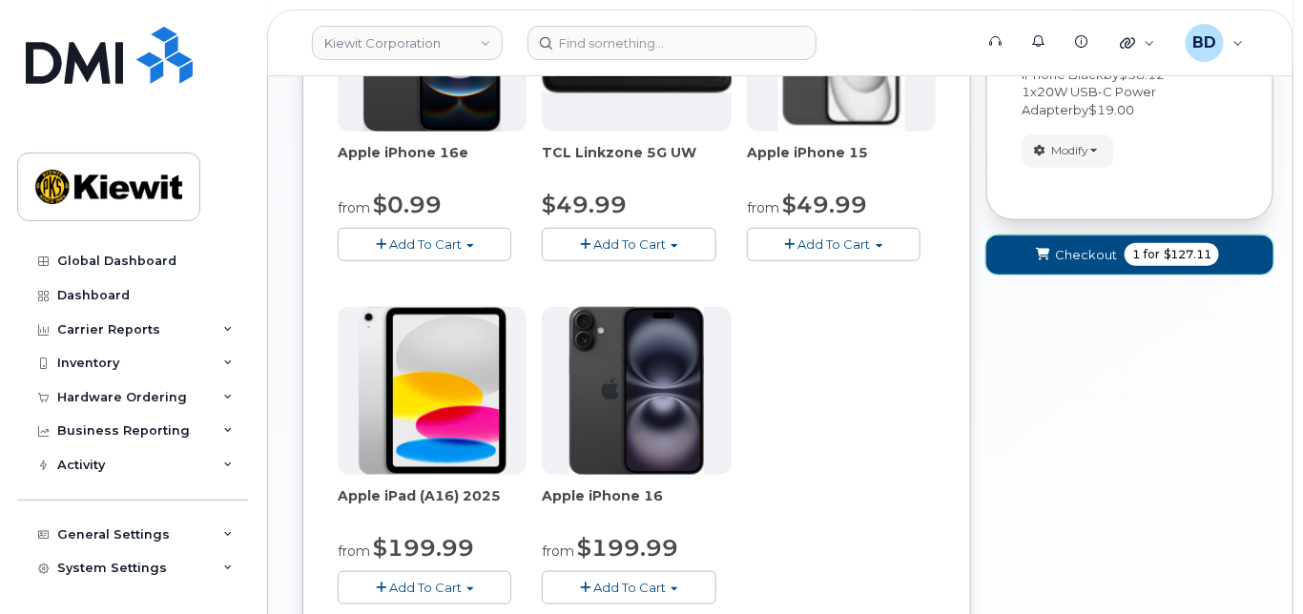
click at [1072, 264] on span "Checkout" at bounding box center [1086, 255] width 62 height 18
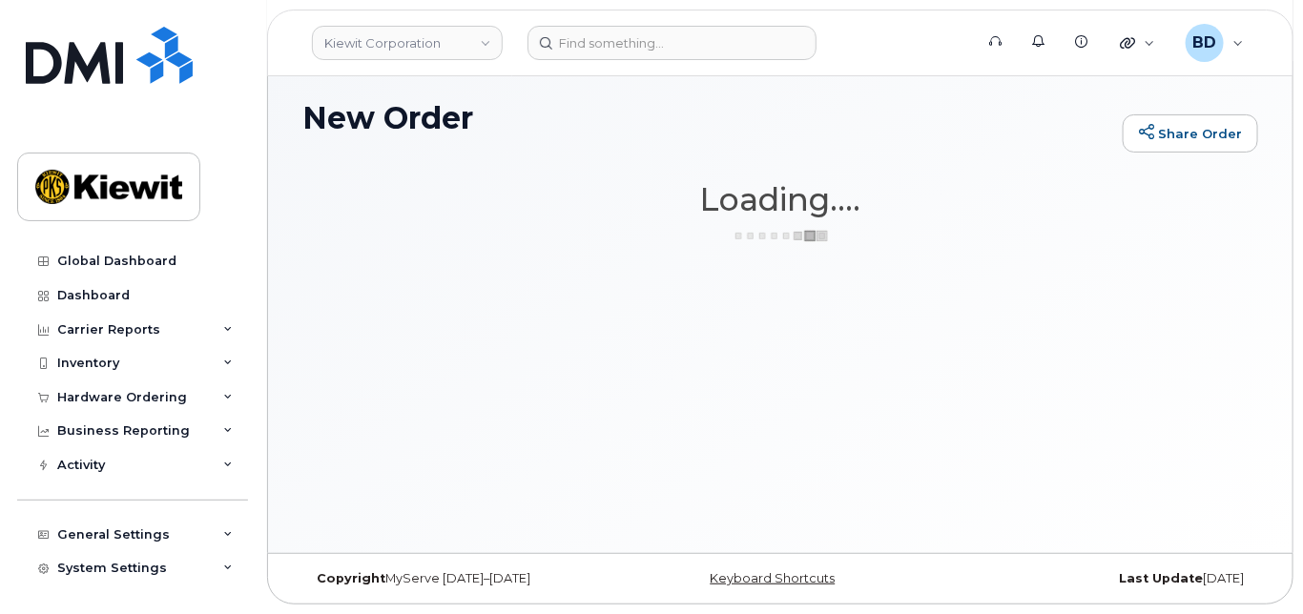
scroll to position [142, 0]
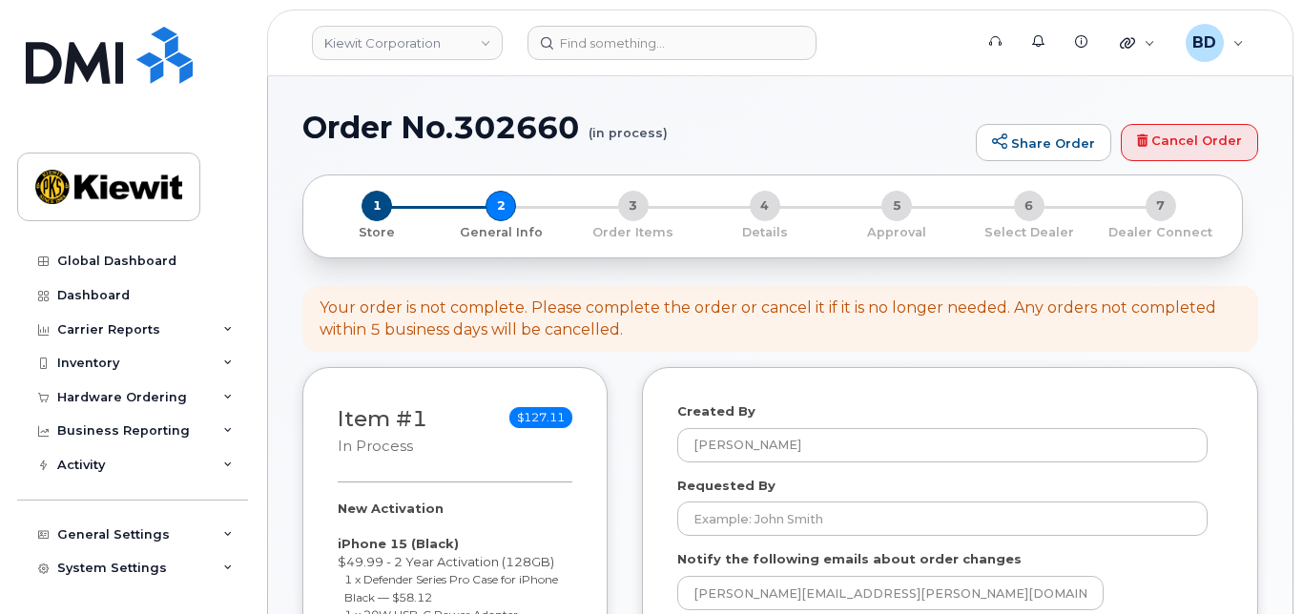
select select
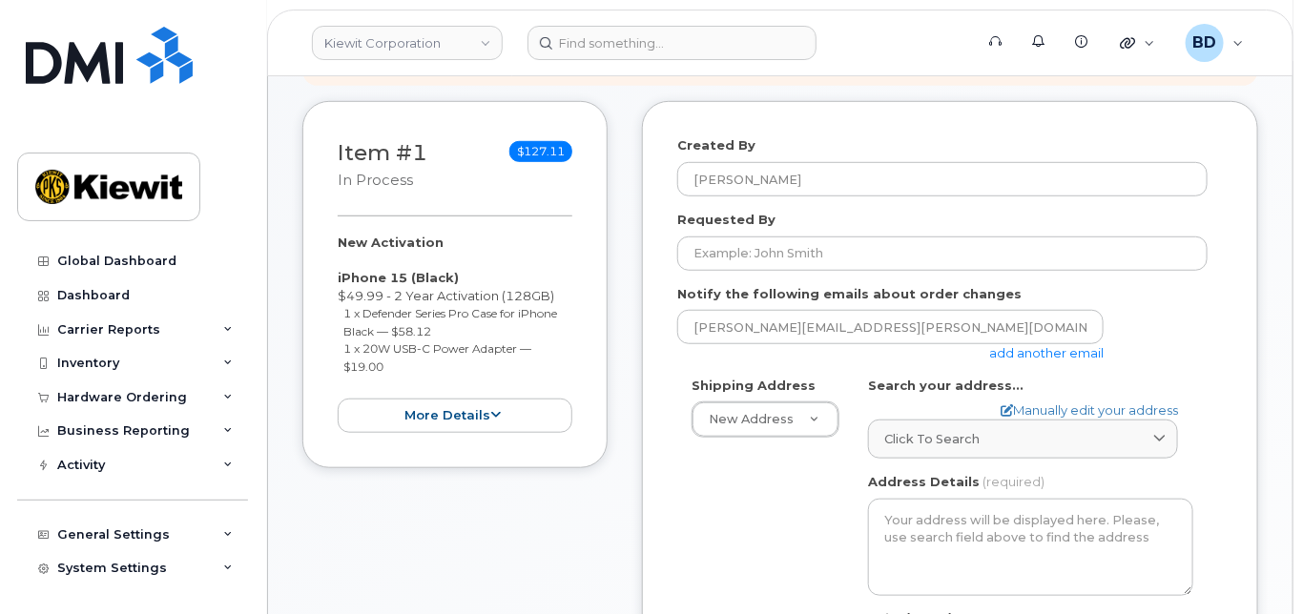
scroll to position [508, 0]
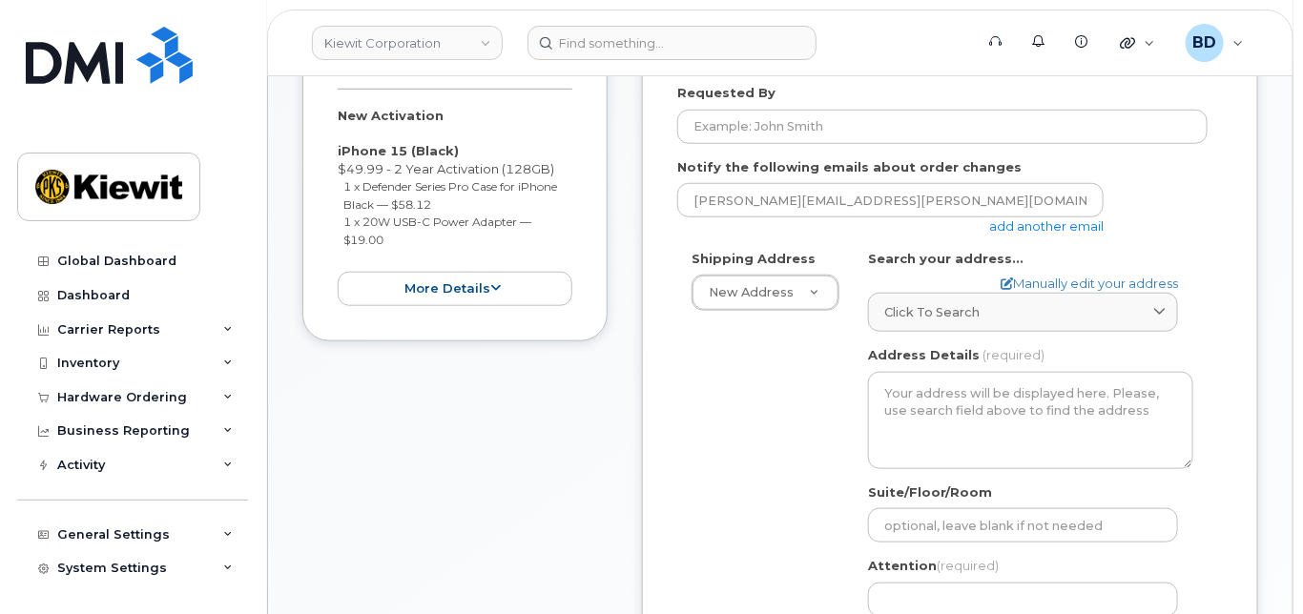
click at [1045, 234] on link "add another email" at bounding box center [1046, 225] width 114 height 15
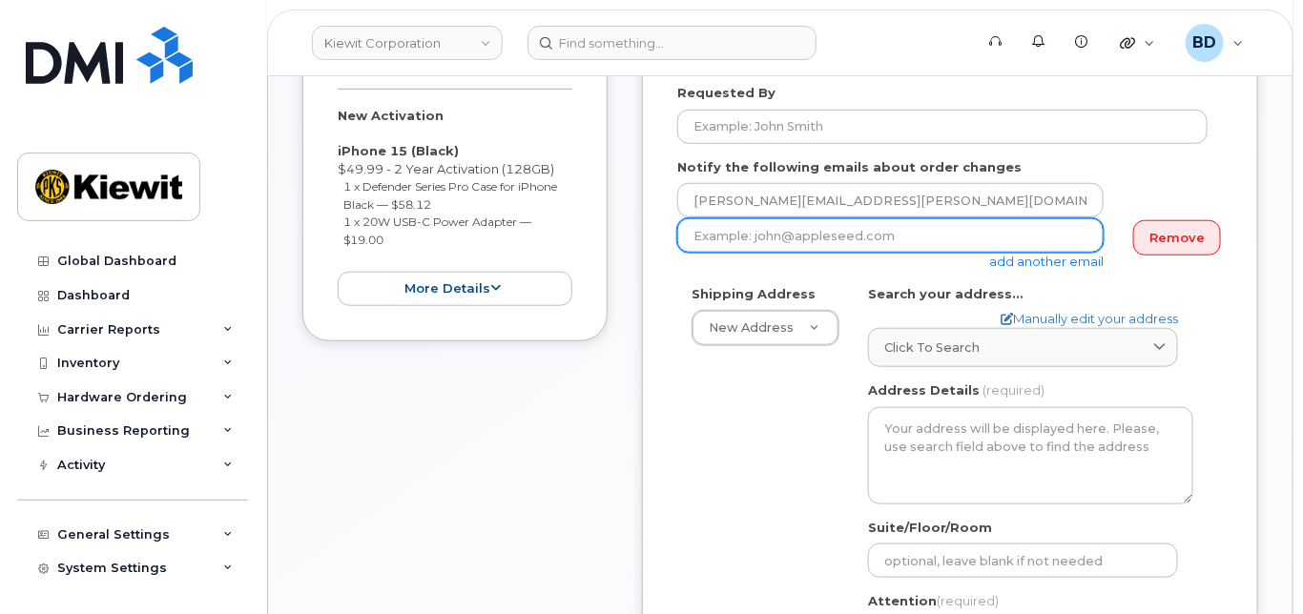
click at [970, 253] on input "email" at bounding box center [890, 235] width 426 height 34
paste input "[PERSON_NAME][EMAIL_ADDRESS][PERSON_NAME][PERSON_NAME][DOMAIN_NAME]"
type input "[PERSON_NAME][EMAIL_ADDRESS][PERSON_NAME][PERSON_NAME][DOMAIN_NAME]"
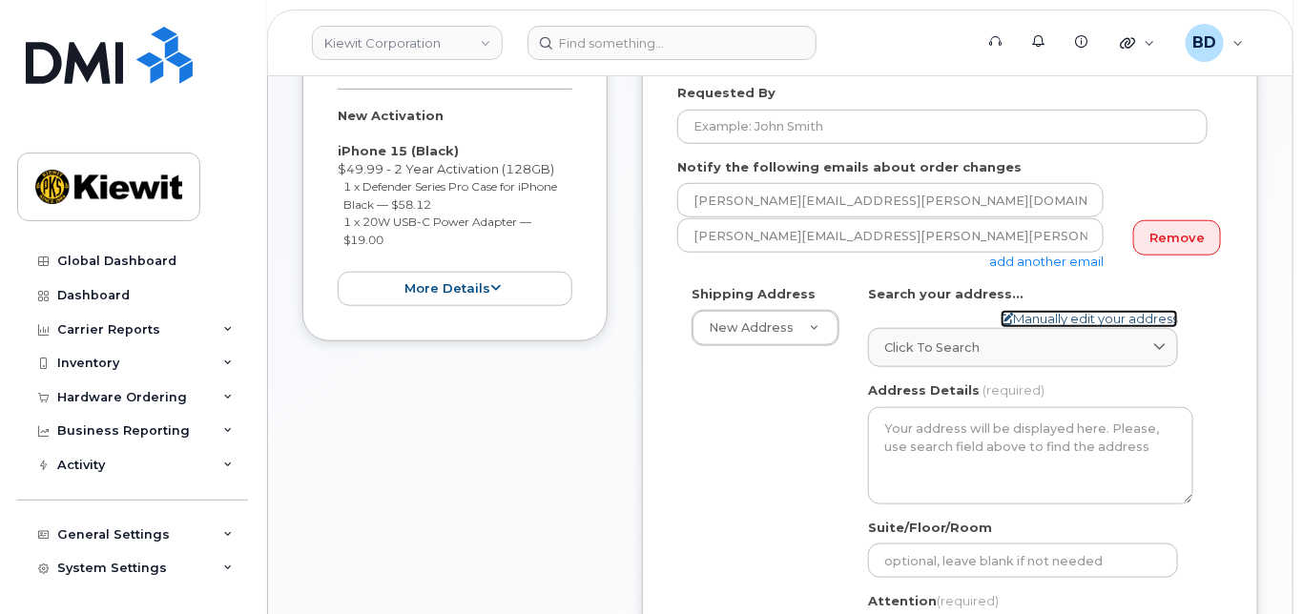
click at [1017, 327] on link "Manually edit your address" at bounding box center [1088, 319] width 177 height 18
select select
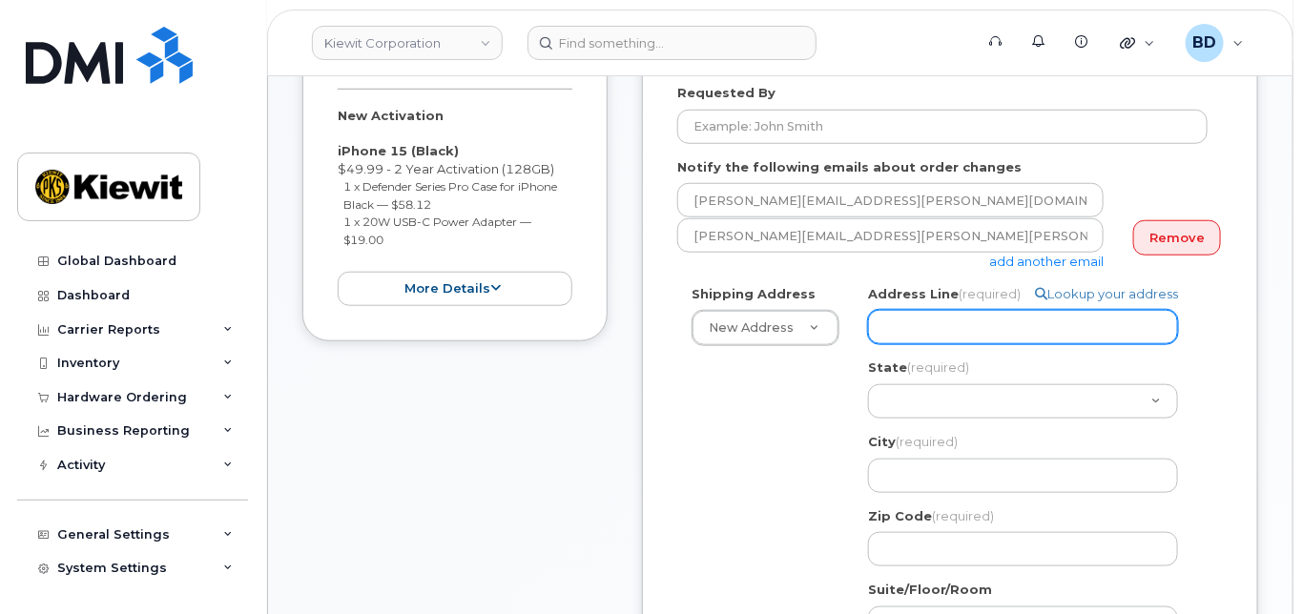
click at [921, 344] on input "Address Line (required)" at bounding box center [1023, 327] width 310 height 34
paste input "[STREET_ADDRESS][PERSON_NAME]"
select select
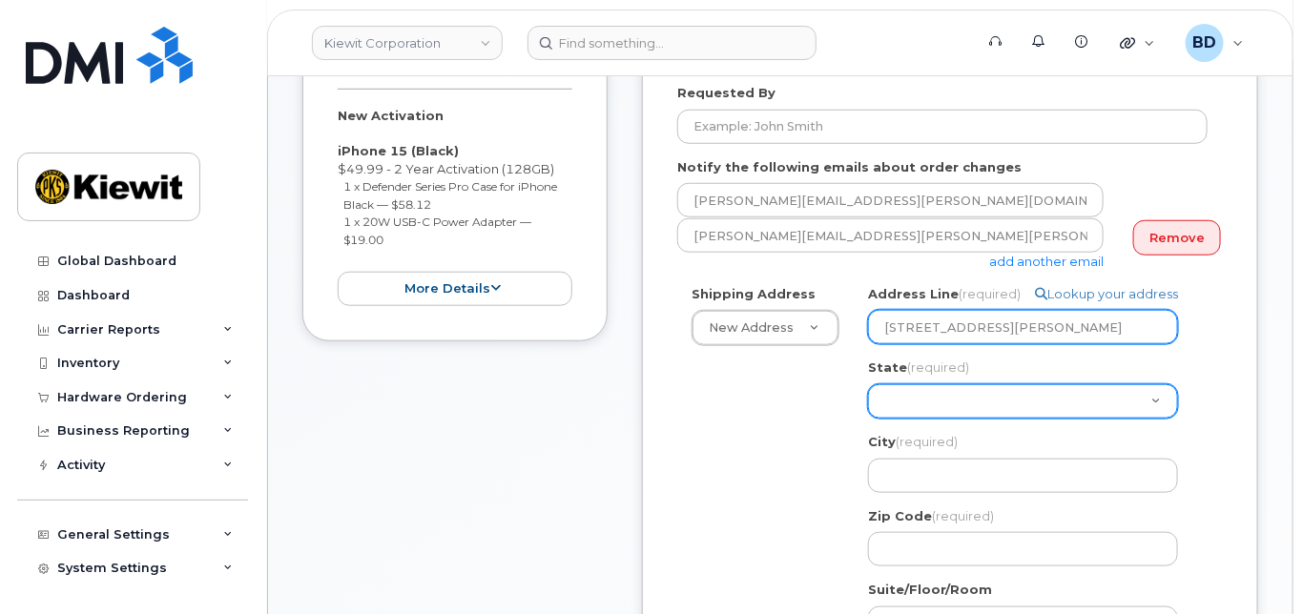
type input "[STREET_ADDRESS][PERSON_NAME]"
click at [922, 416] on select "[US_STATE] [US_STATE] [US_STATE] [US_STATE] [US_STATE] [US_STATE] [US_STATE] [U…" at bounding box center [1023, 401] width 310 height 34
select select "KS"
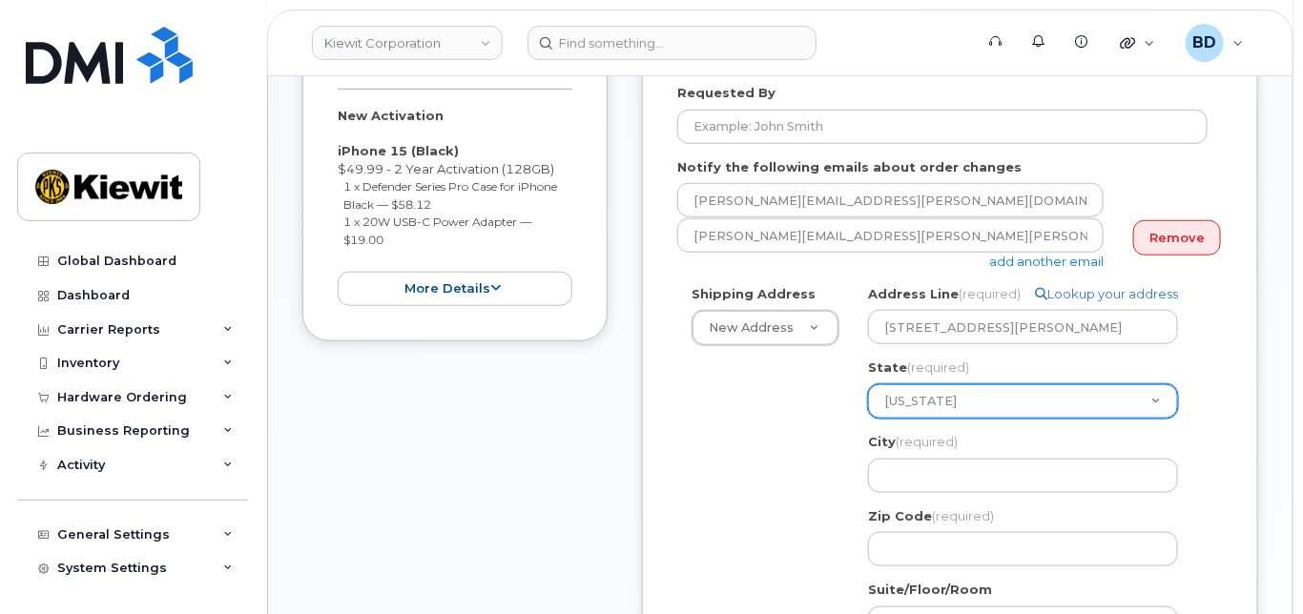
click at [868, 401] on select "[US_STATE] [US_STATE] [US_STATE] [US_STATE] [US_STATE] [US_STATE] [US_STATE] [U…" at bounding box center [1023, 401] width 310 height 34
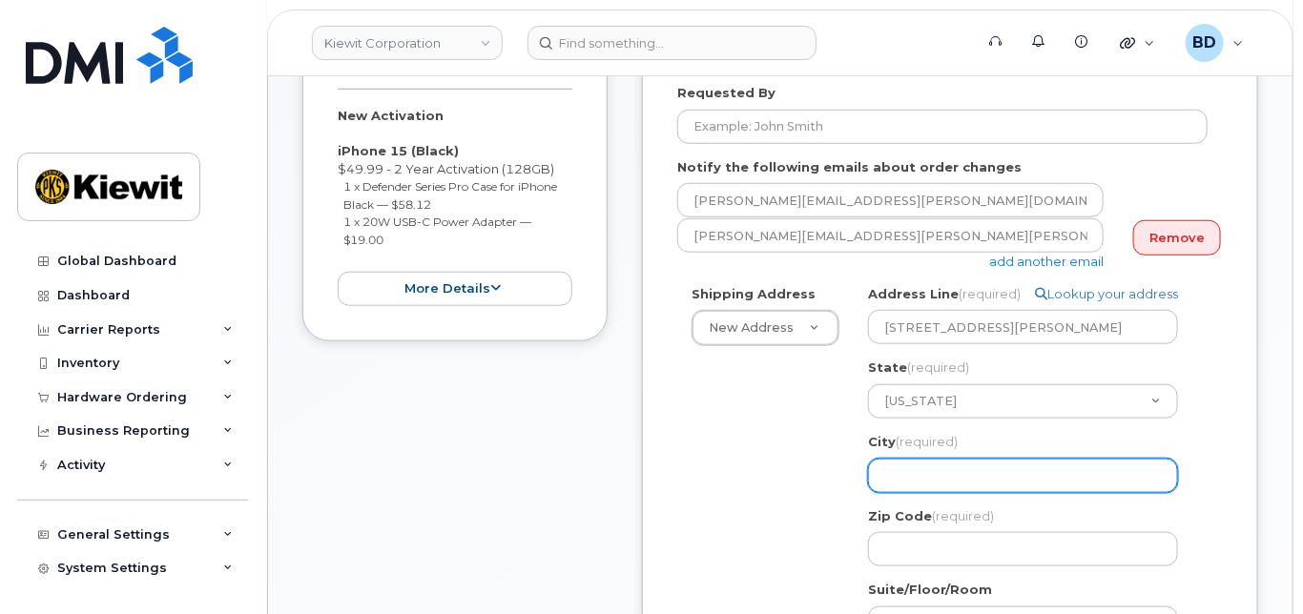
click at [896, 493] on input "City (required)" at bounding box center [1023, 476] width 310 height 34
select select
type input "L"
select select
type input "Le"
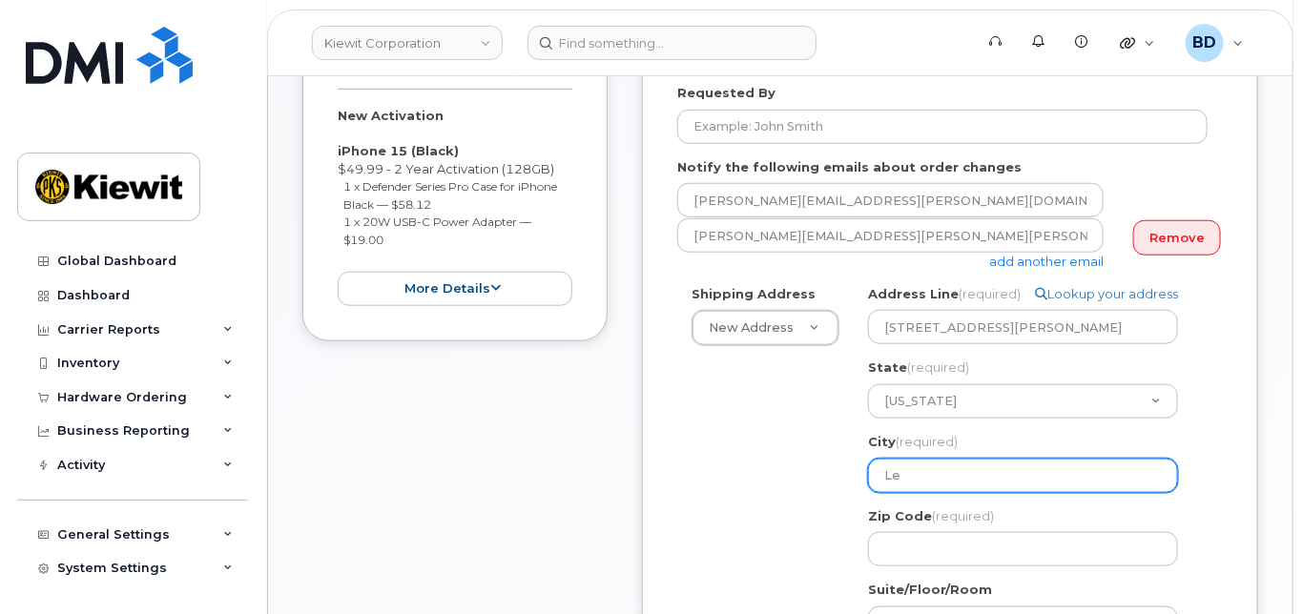
select select
type input "Len"
select select
type input "Lene"
select select
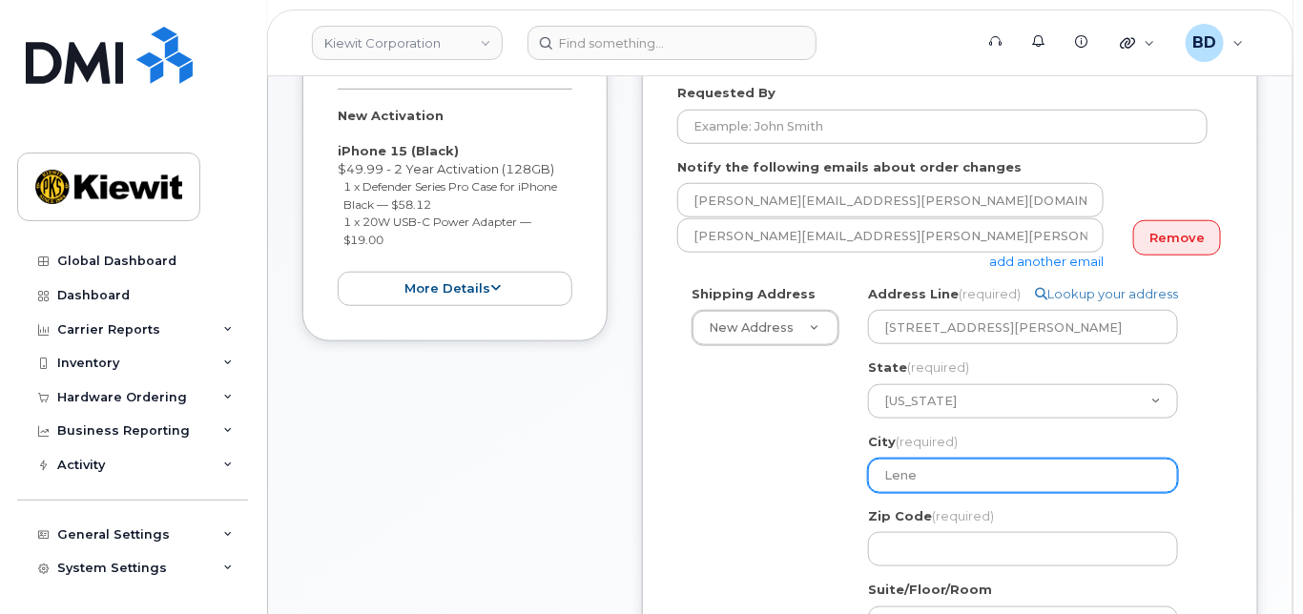
type input "Lenex"
select select
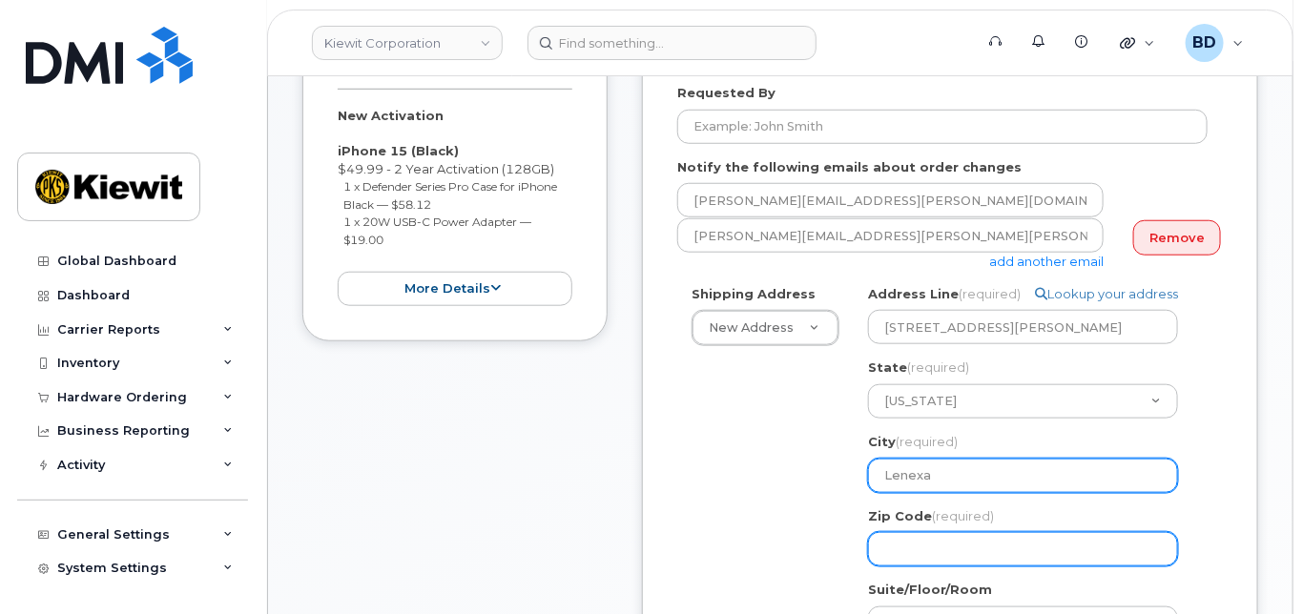
type input "Lenexa"
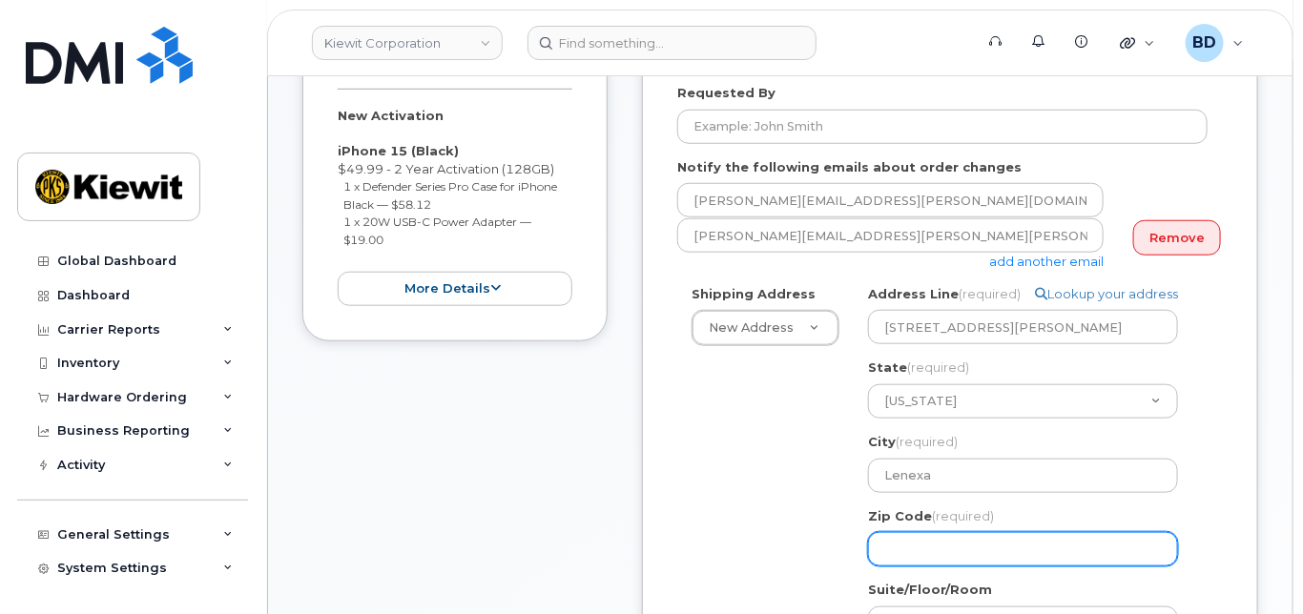
click at [943, 565] on input "Zip Code (required)" at bounding box center [1023, 549] width 310 height 34
select select
type input "6"
select select
type input "66"
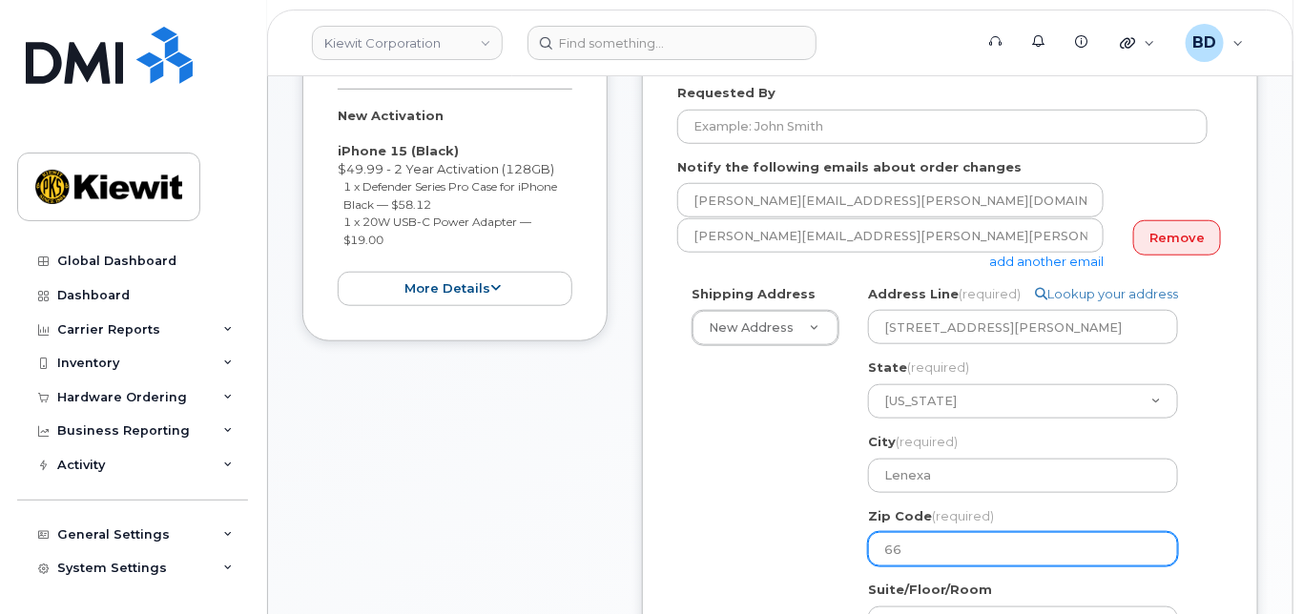
select select
type input "662"
select select
type input "6621"
select select
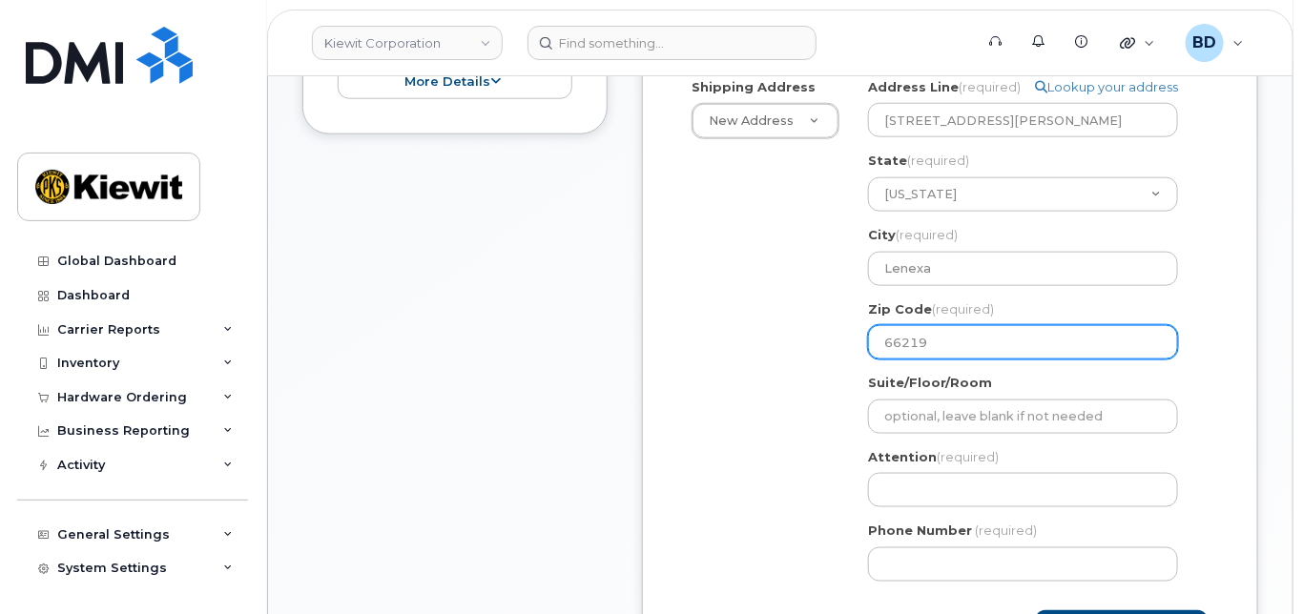
scroll to position [763, 0]
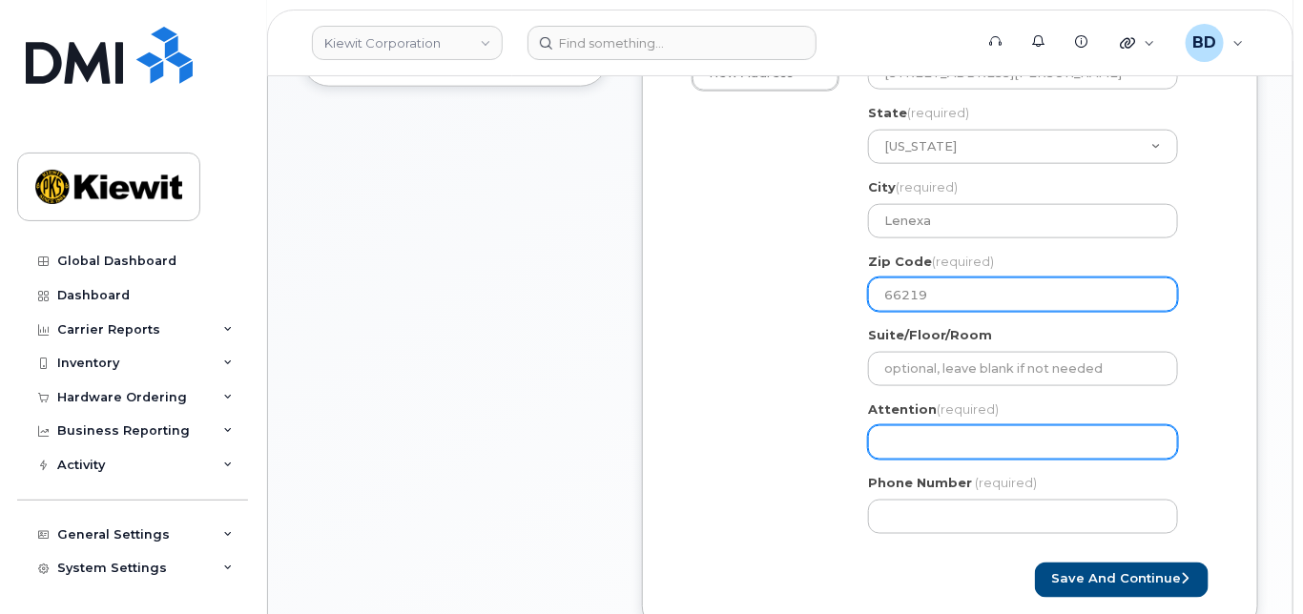
type input "66219"
click at [896, 460] on input "Attention (required)" at bounding box center [1023, 442] width 310 height 34
click at [910, 460] on input "Attention (required)" at bounding box center [1023, 442] width 310 height 34
paste input "Jeremiah.Deleon1"
select select
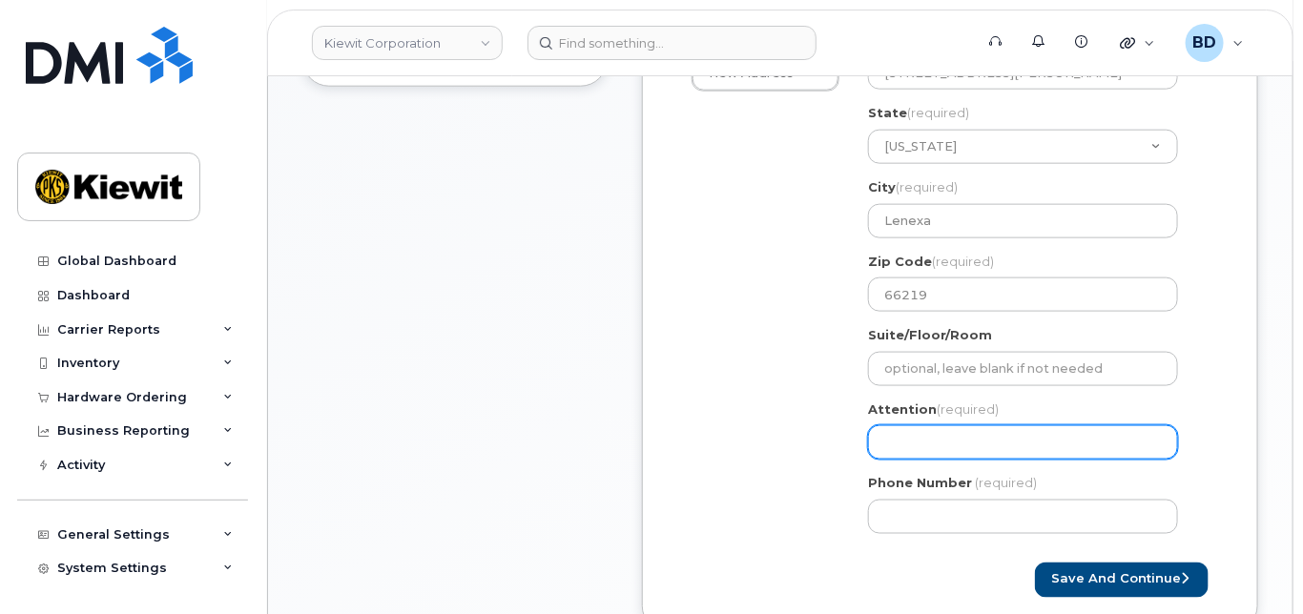
type input "Jeremiah.Deleon1"
select select
type input "Jeremiah.Deleon1/"
click at [1017, 460] on input "Jeremiah.Deleon1/" at bounding box center [1023, 442] width 310 height 34
paste input "[PERSON_NAME]"
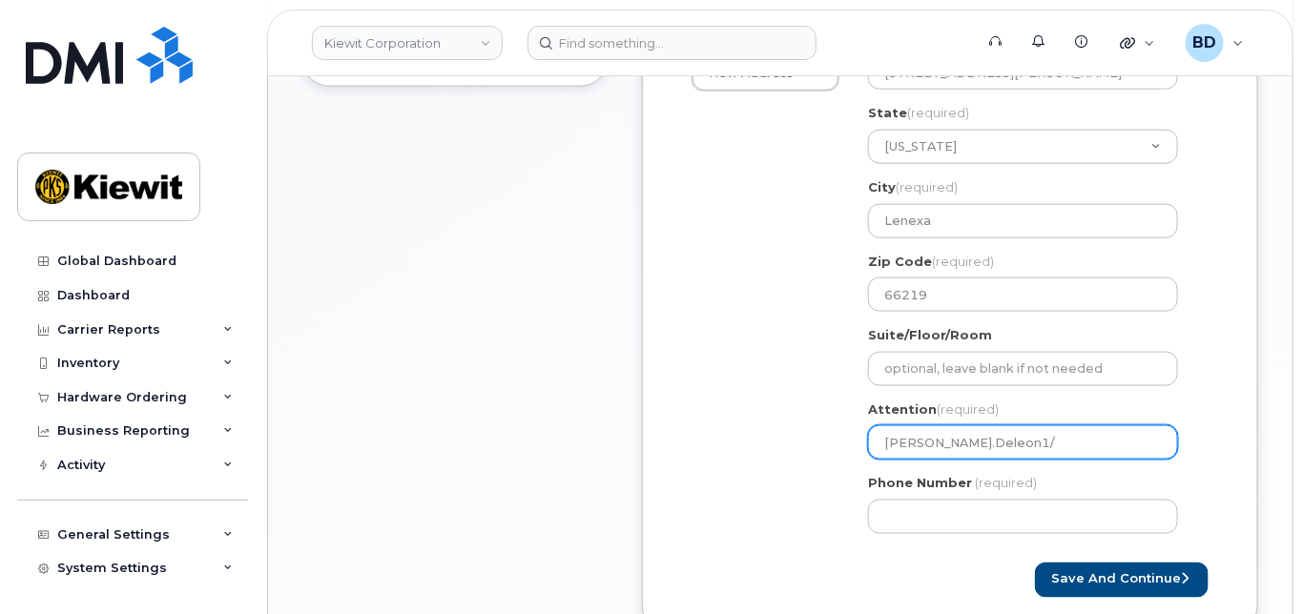
select select
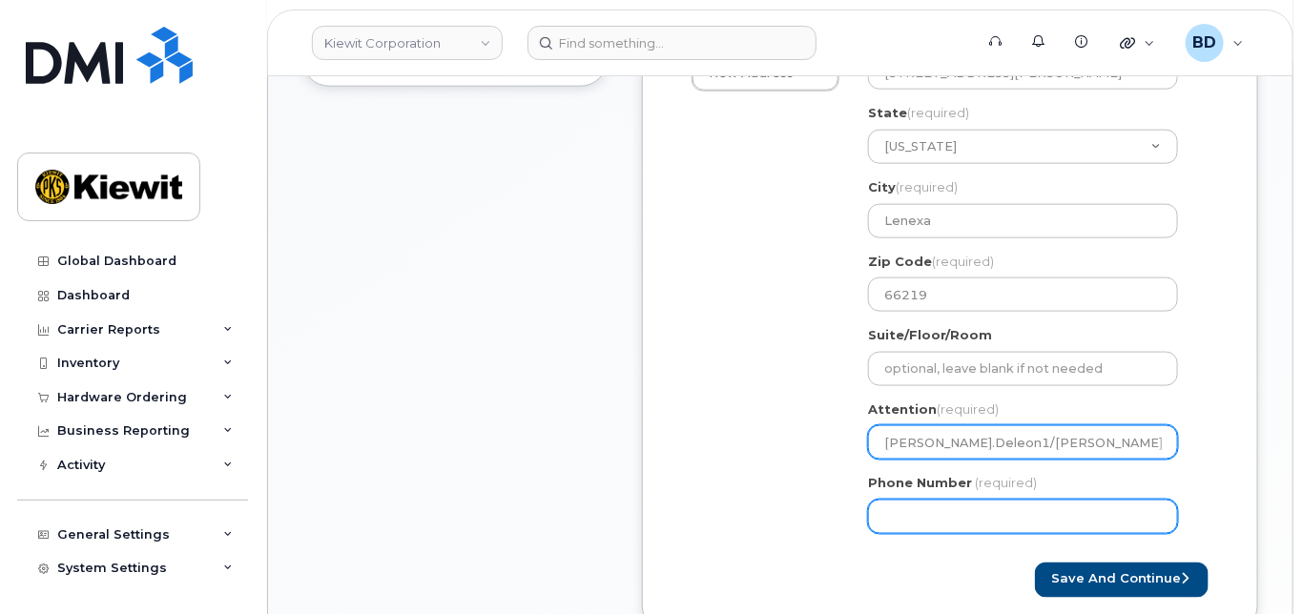
type input "[PERSON_NAME].Deleon1/[PERSON_NAME]"
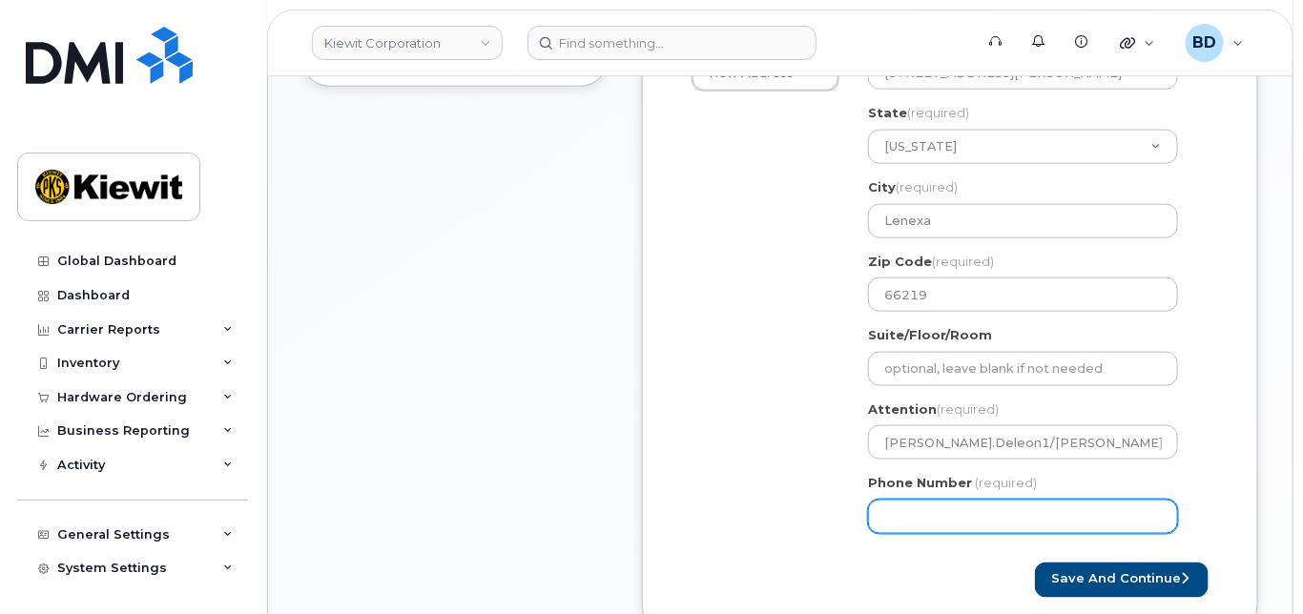
drag, startPoint x: 914, startPoint y: 537, endPoint x: 909, endPoint y: 526, distance: 11.9
click at [914, 531] on input "Phone Number" at bounding box center [1023, 517] width 310 height 34
type input "8777727707"
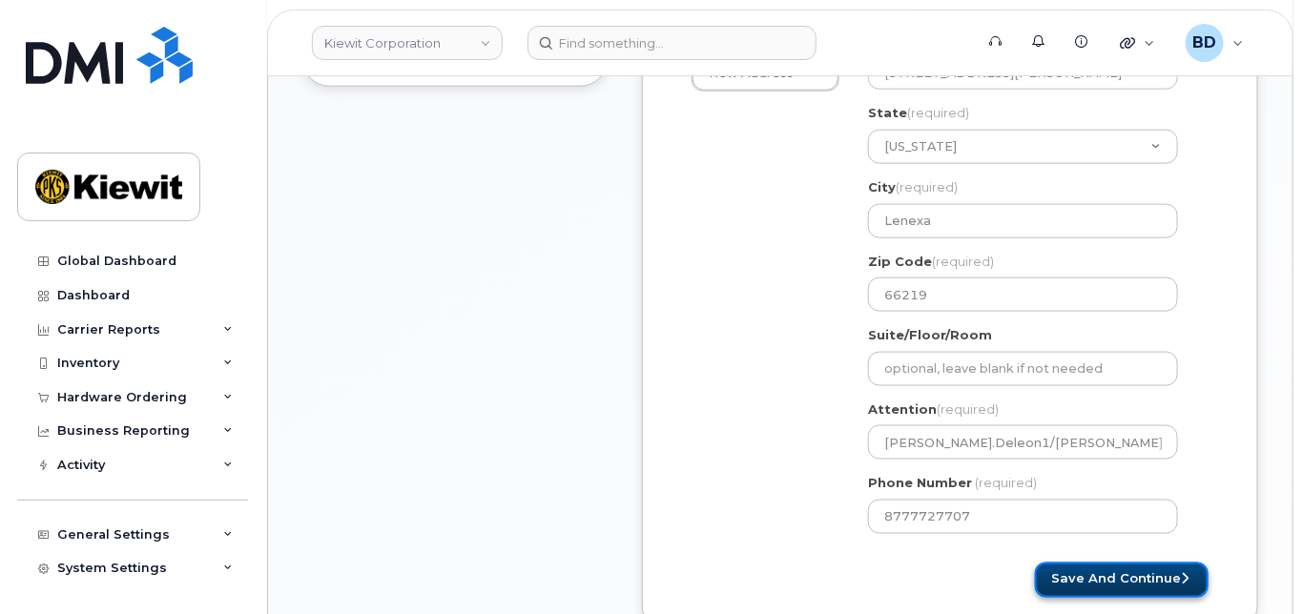
select select
click at [1094, 592] on button "Save and Continue" at bounding box center [1122, 580] width 174 height 35
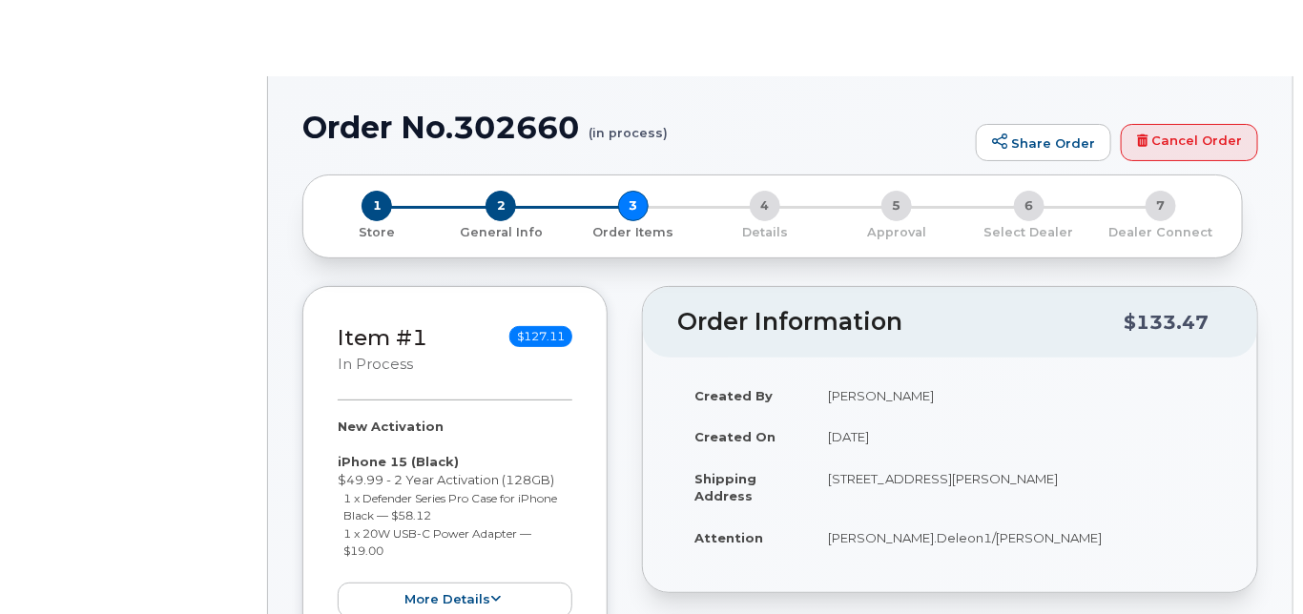
radio input "true"
select select
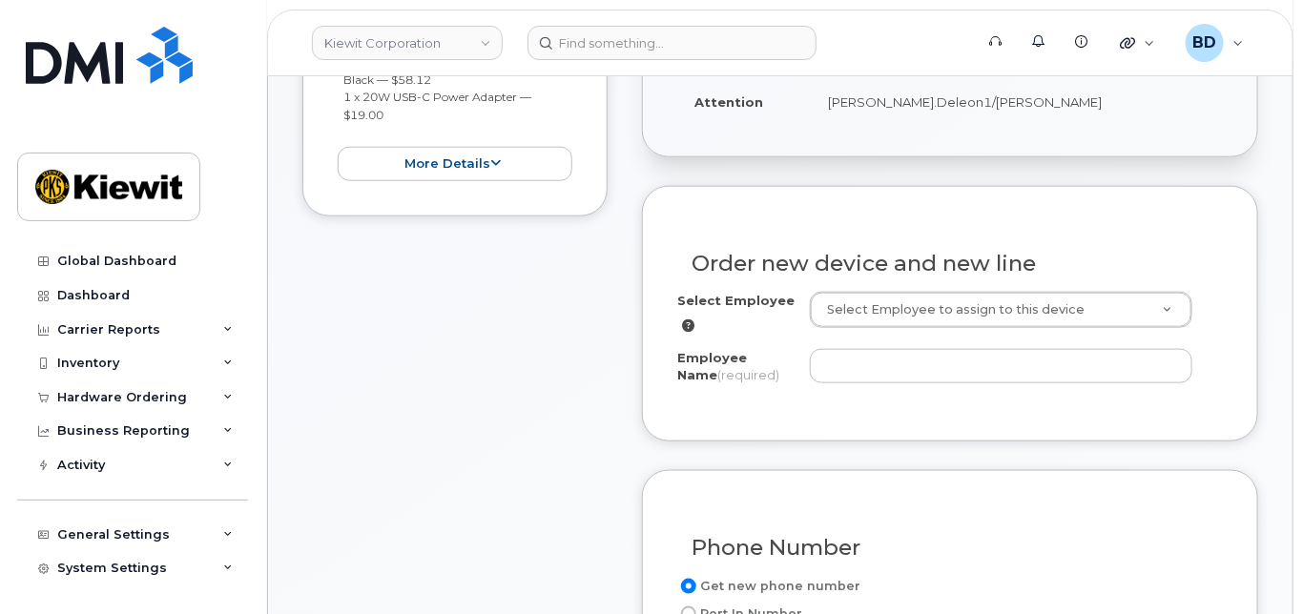
scroll to position [635, 0]
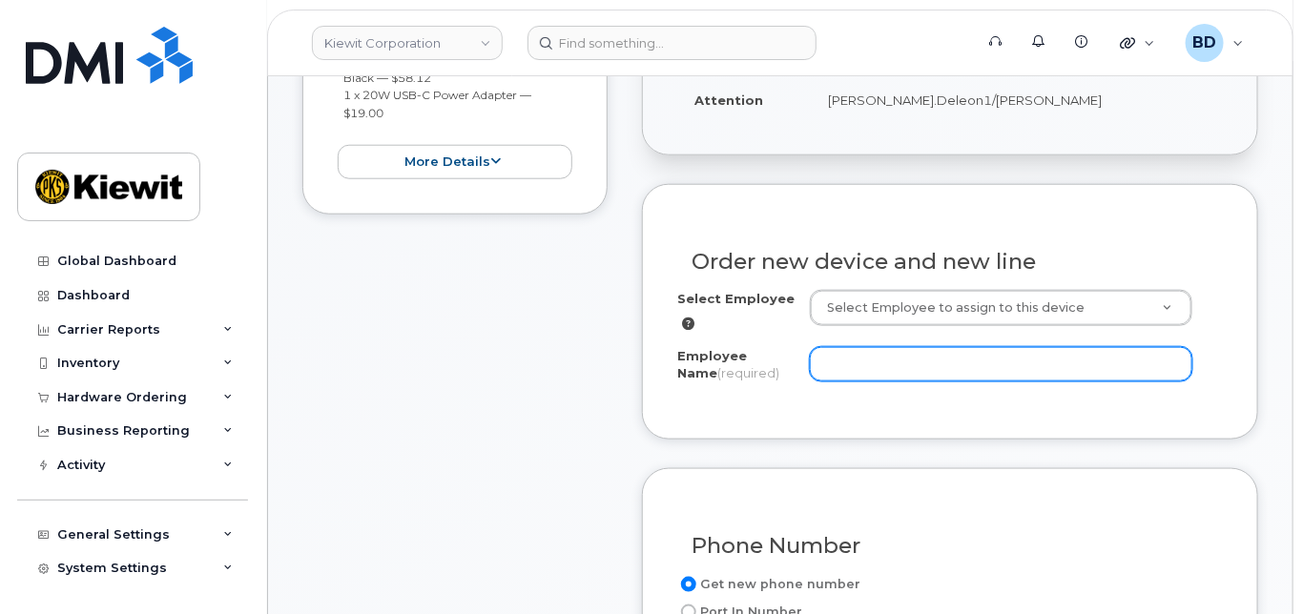
click at [879, 377] on input "Employee Name (required)" at bounding box center [1001, 364] width 382 height 34
paste input "[PERSON_NAME]"
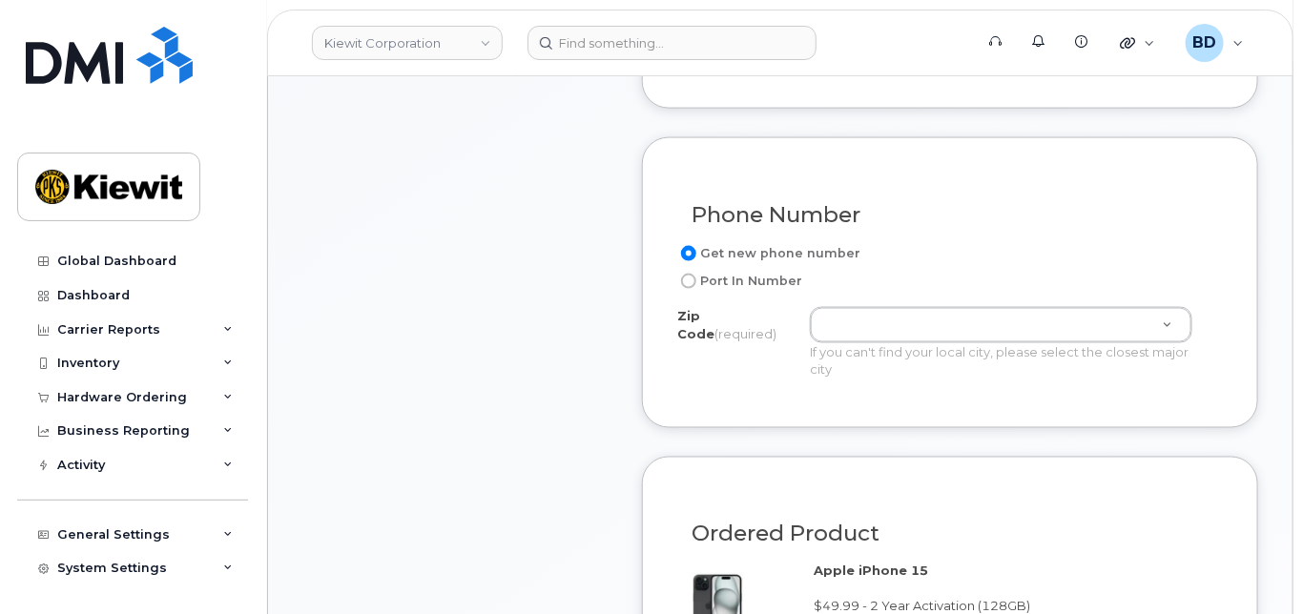
scroll to position [1017, 0]
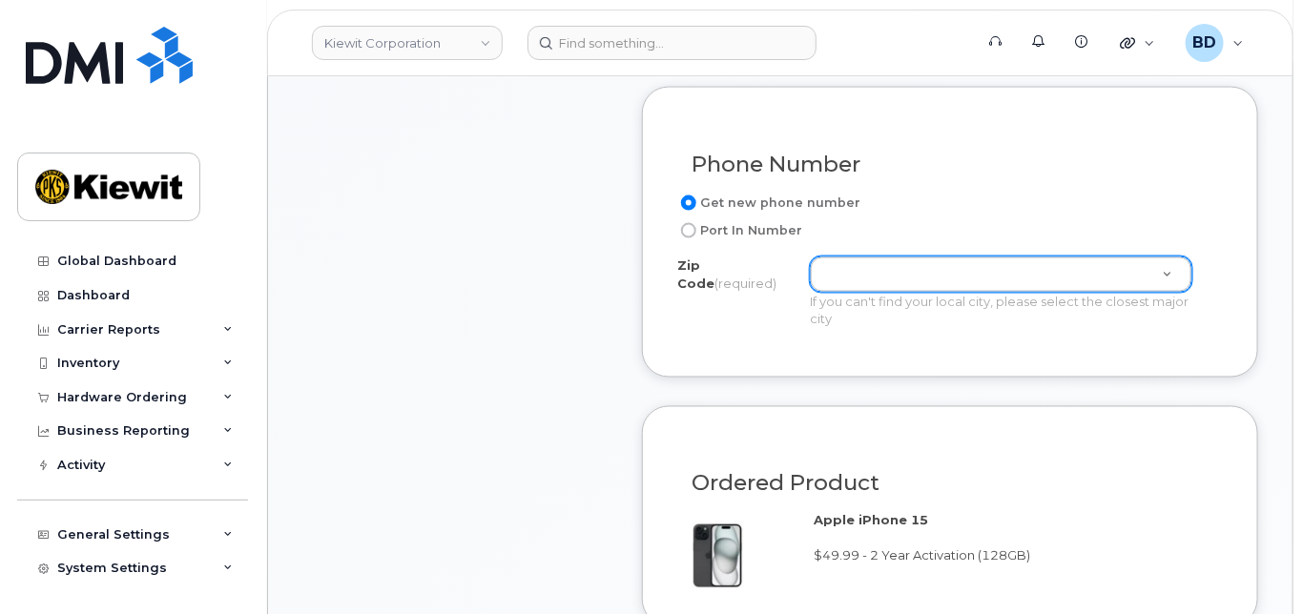
type input "[PERSON_NAME]"
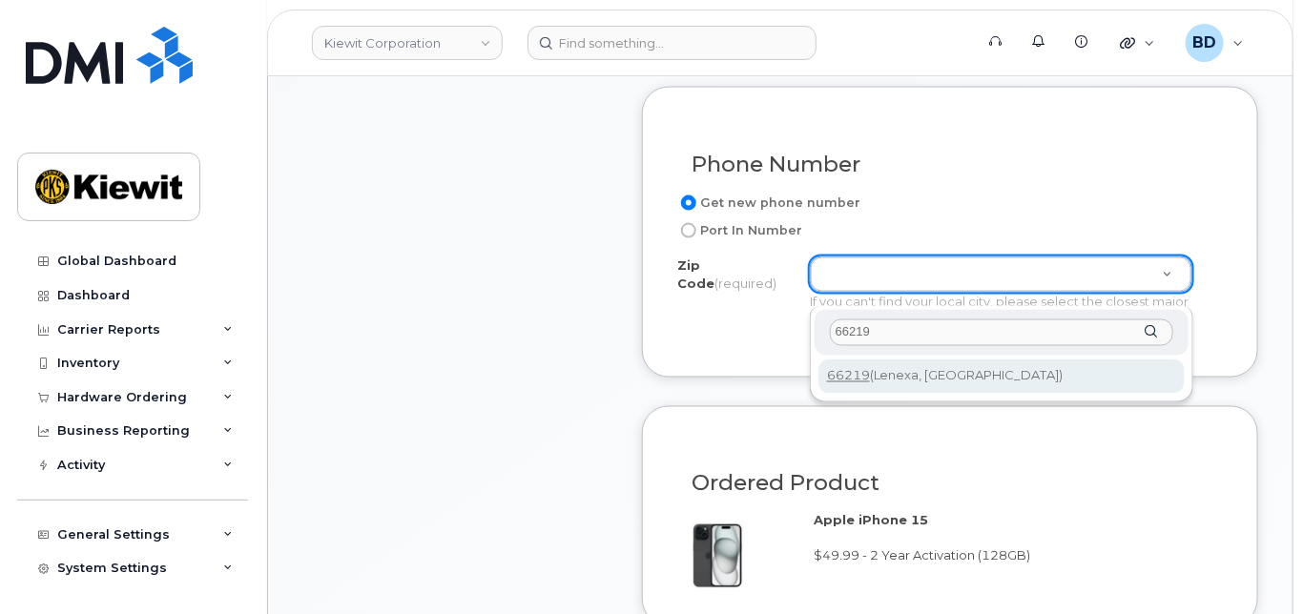
type input "66219"
type input "66219 ([GEOGRAPHIC_DATA], [GEOGRAPHIC_DATA])"
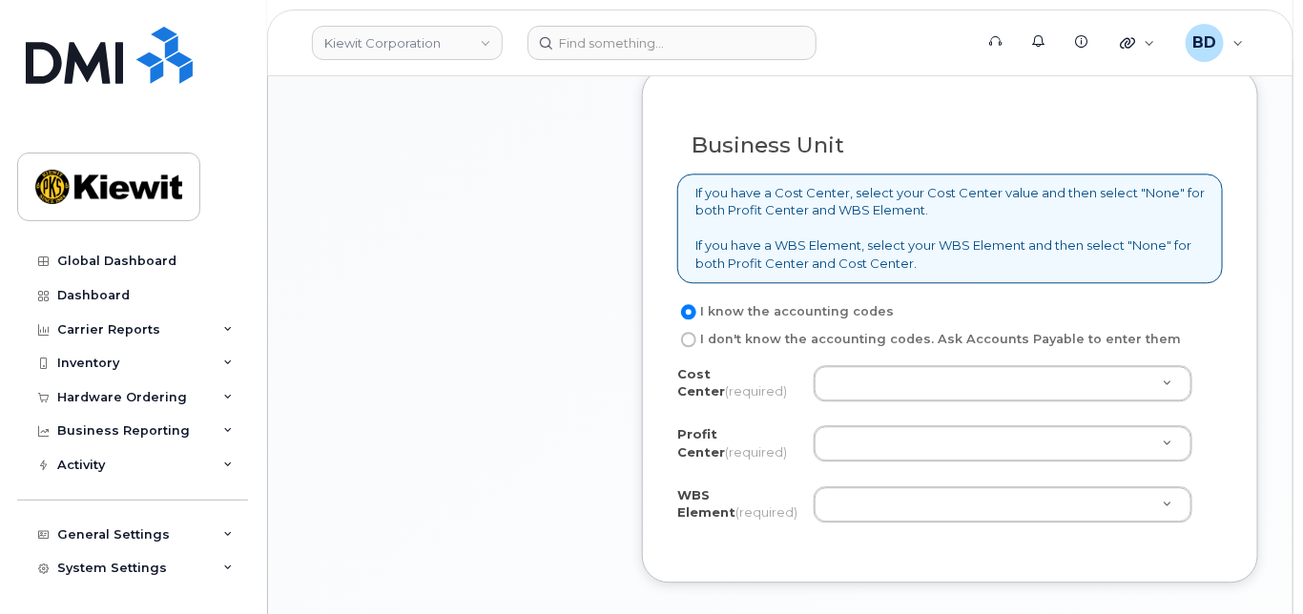
scroll to position [1779, 0]
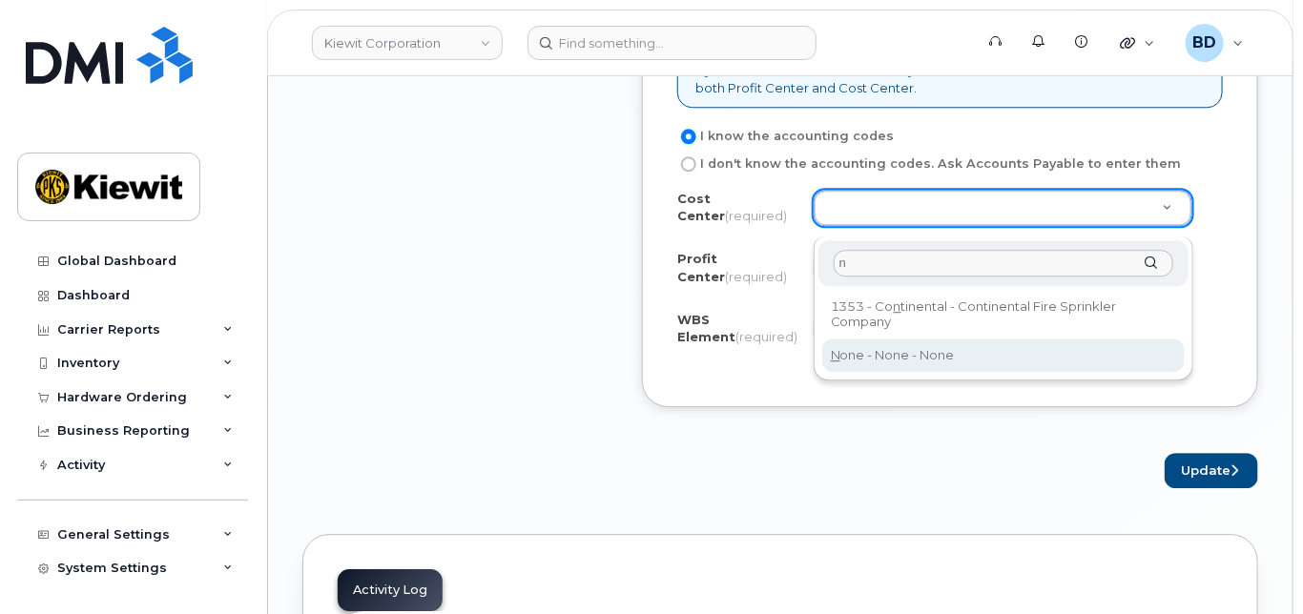
type input "n"
type input "None"
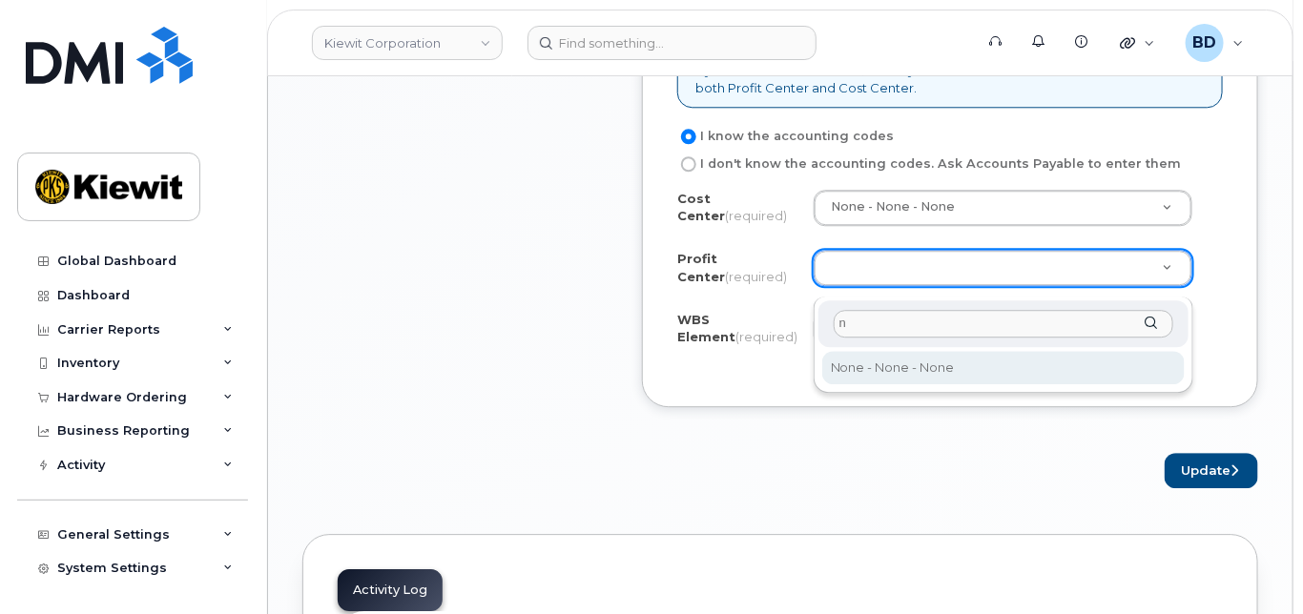
type input "n"
select select "None"
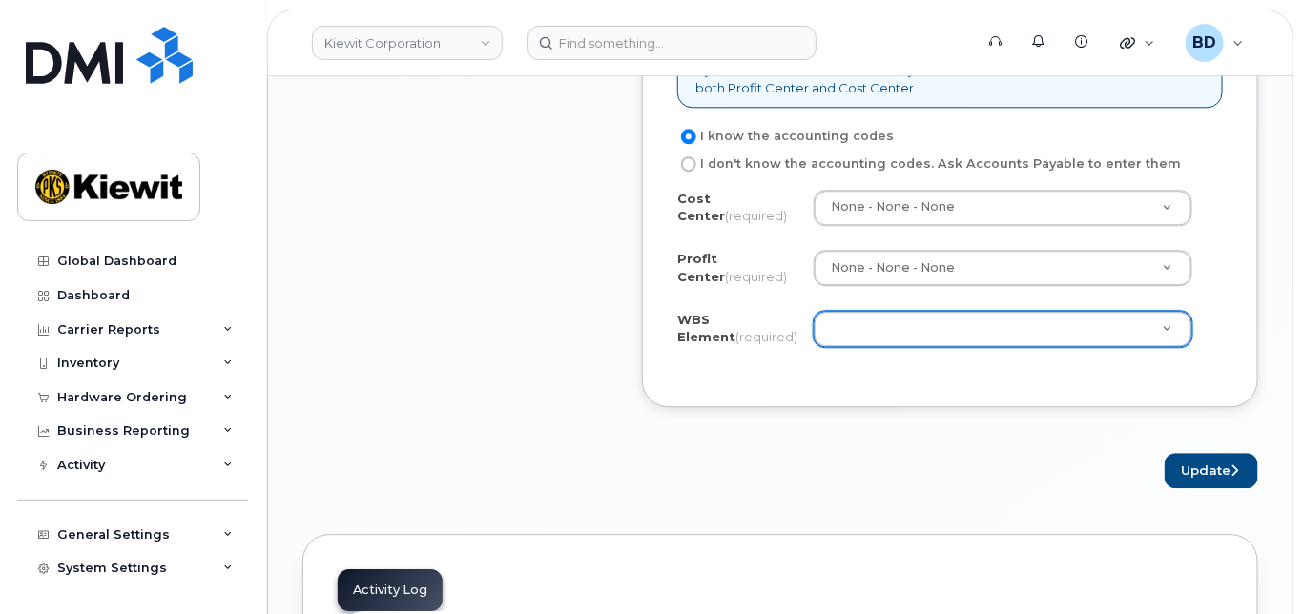
paste input "110282.1478"
type input "110282.1478"
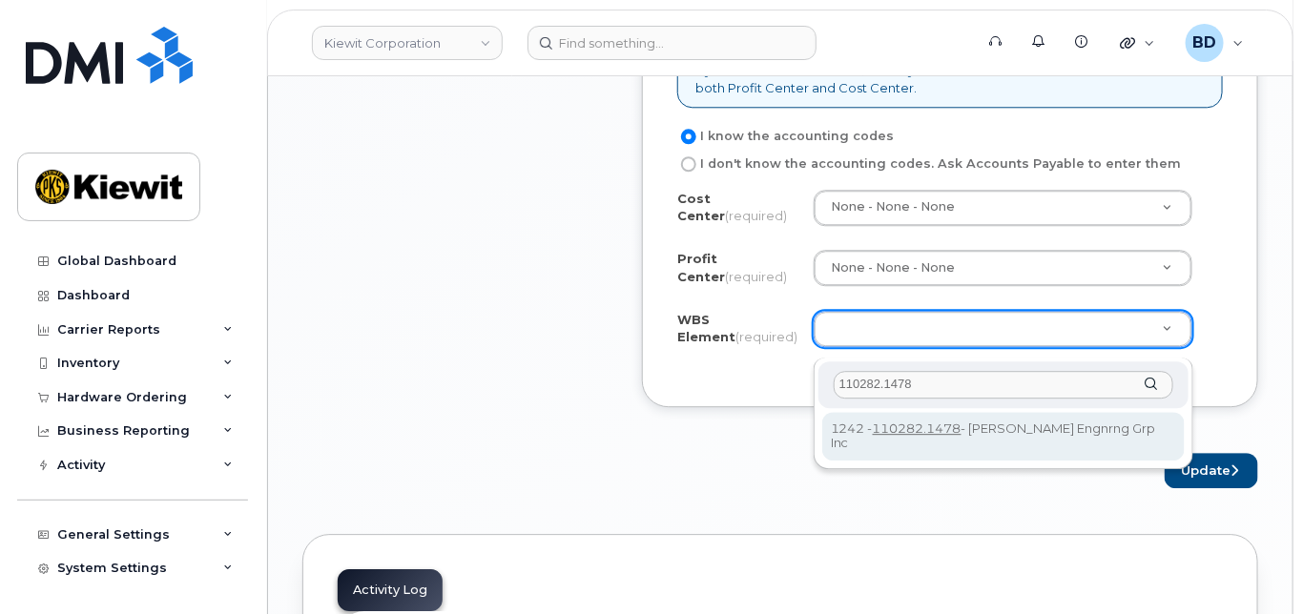
type input "110282.1478"
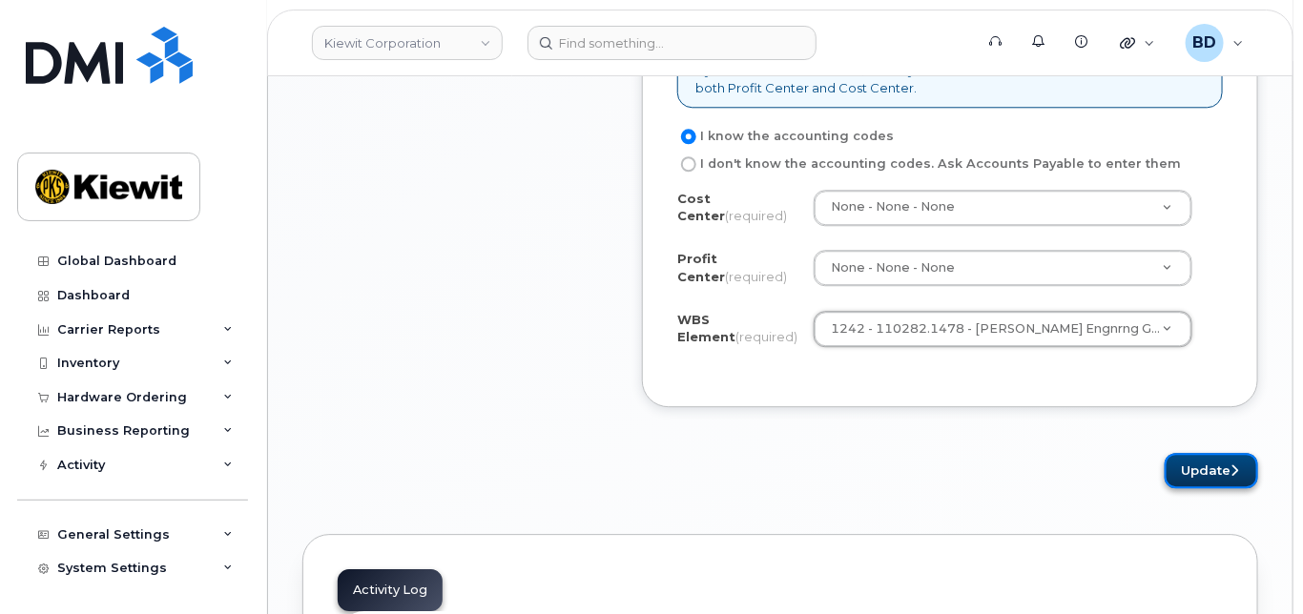
click at [1221, 478] on button "Update" at bounding box center [1210, 470] width 93 height 35
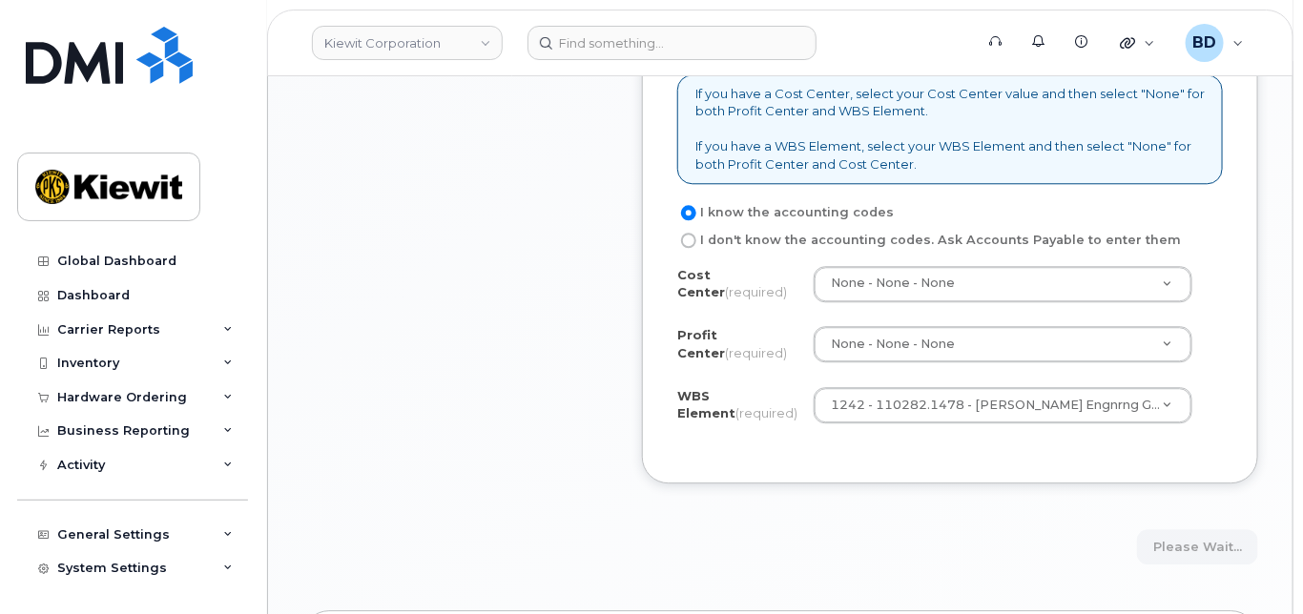
scroll to position [1653, 0]
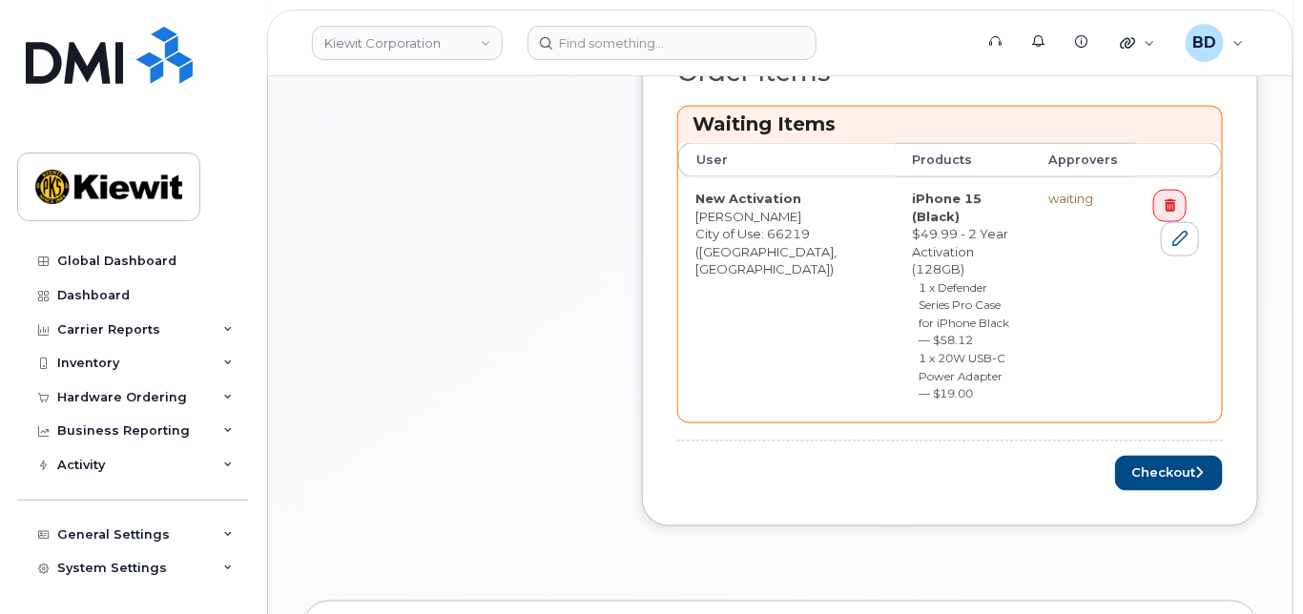
scroll to position [1023, 0]
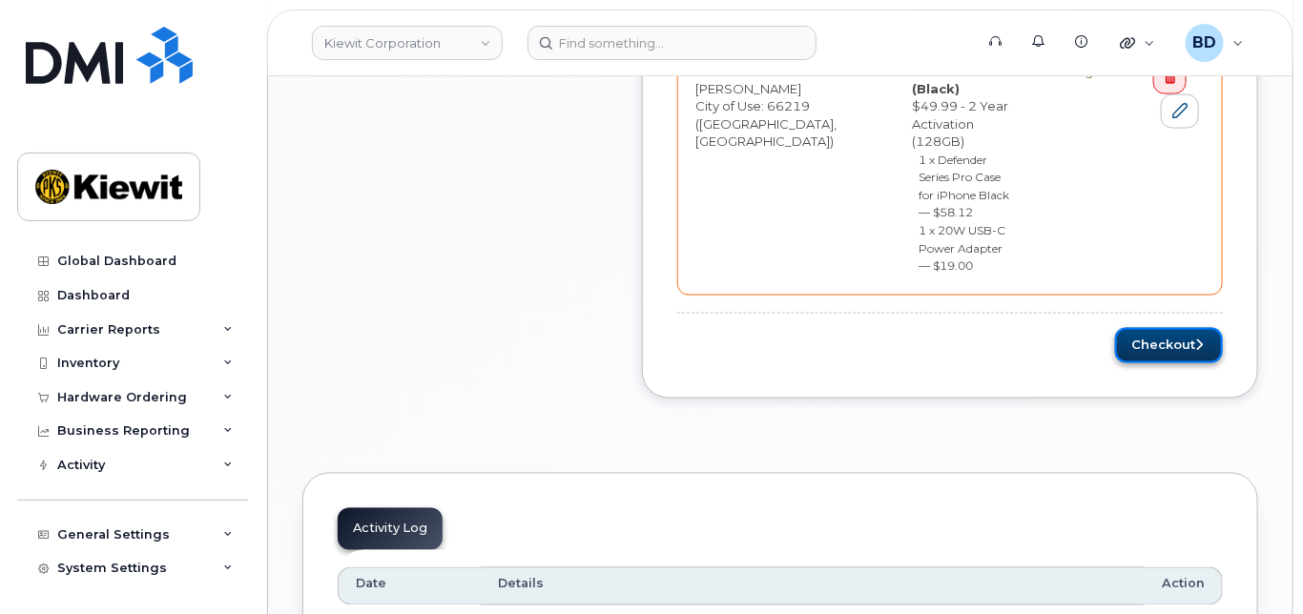
click at [1190, 328] on button "Checkout" at bounding box center [1169, 345] width 108 height 35
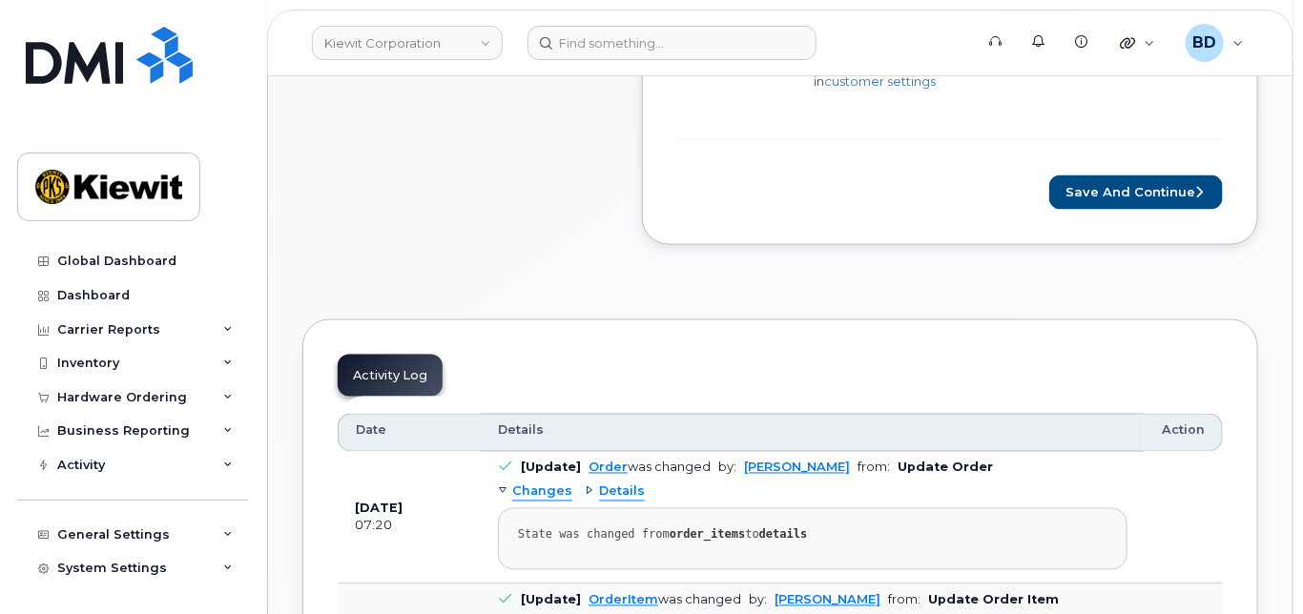
scroll to position [1017, 0]
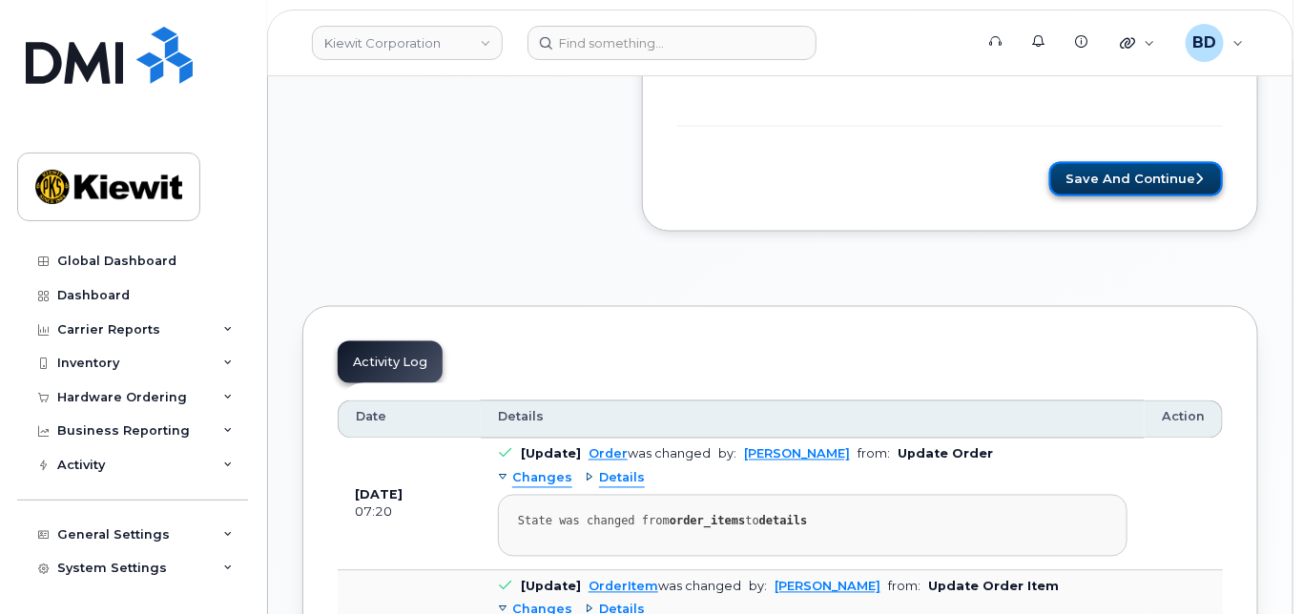
click at [1130, 194] on button "Save and Continue" at bounding box center [1136, 179] width 174 height 35
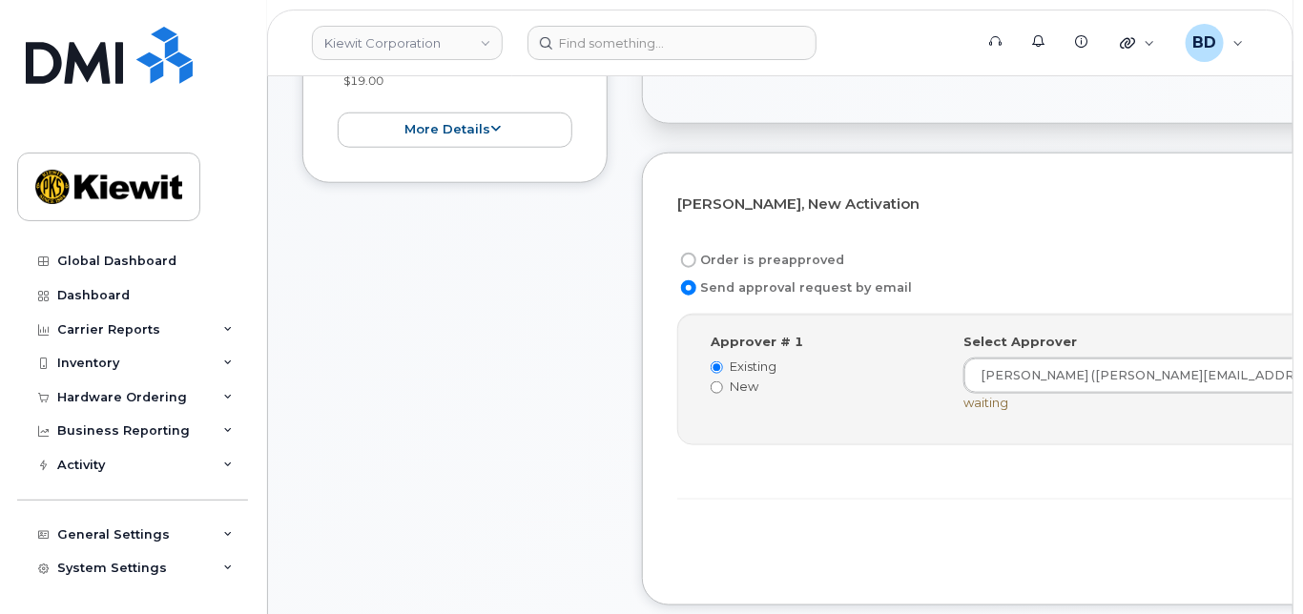
scroll to position [635, 0]
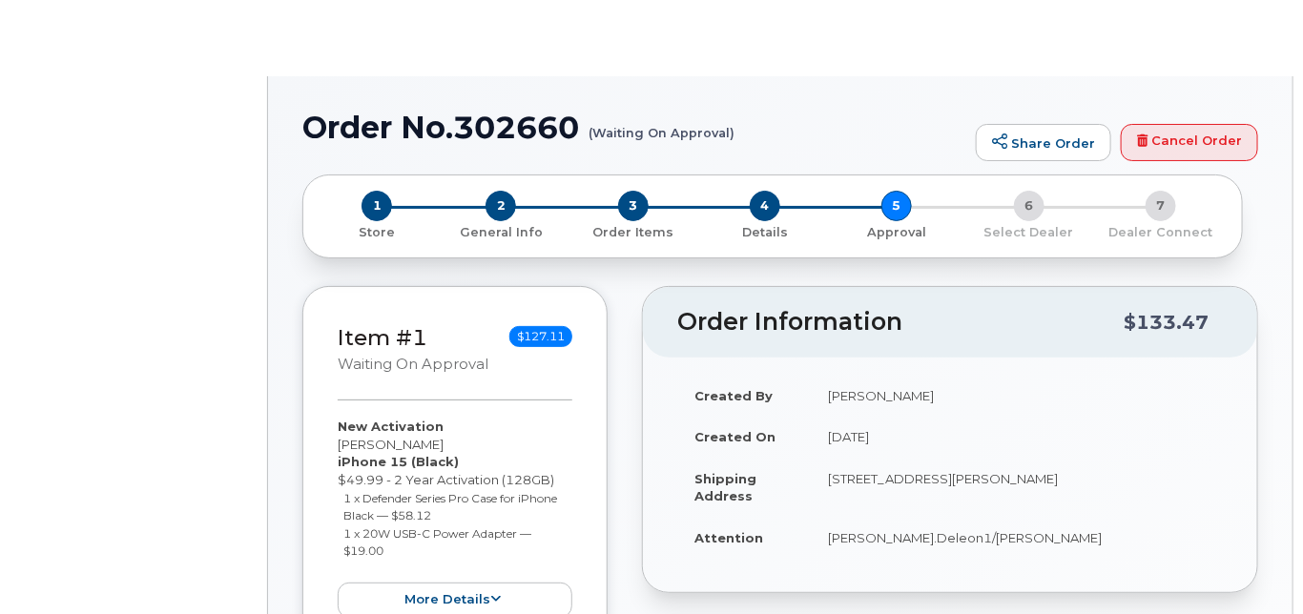
radio input "true"
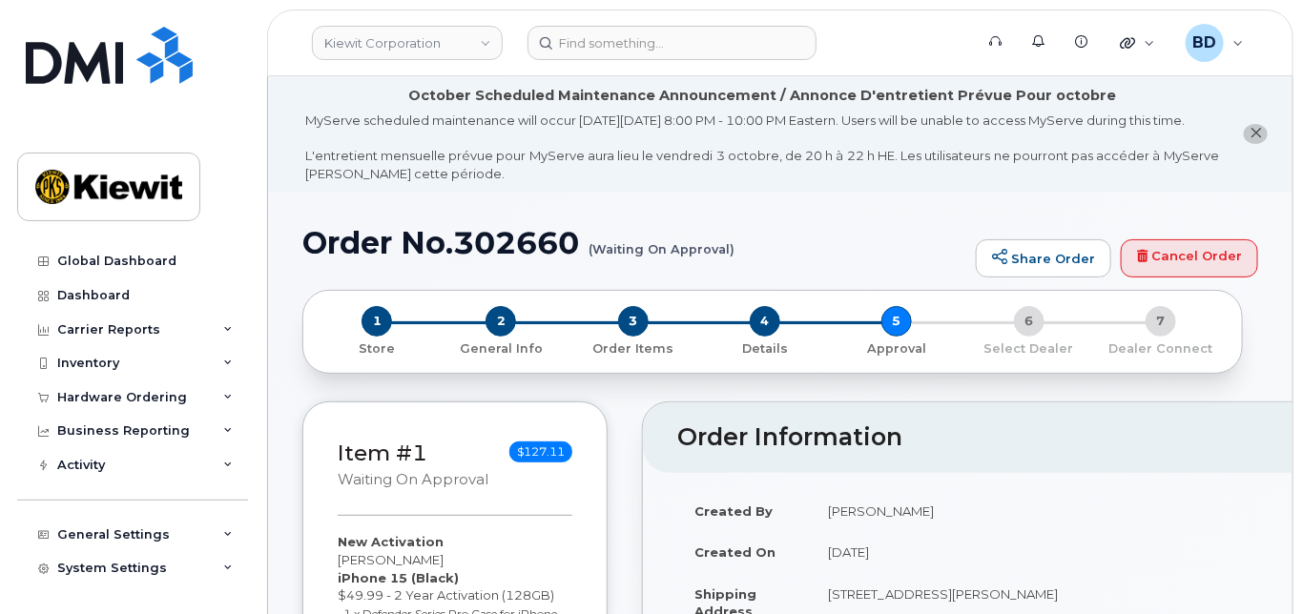
click at [522, 258] on h1 "Order No.302660 (Waiting On Approval)" at bounding box center [634, 242] width 664 height 33
copy h1 "302660"
click at [224, 395] on icon at bounding box center [228, 398] width 10 height 10
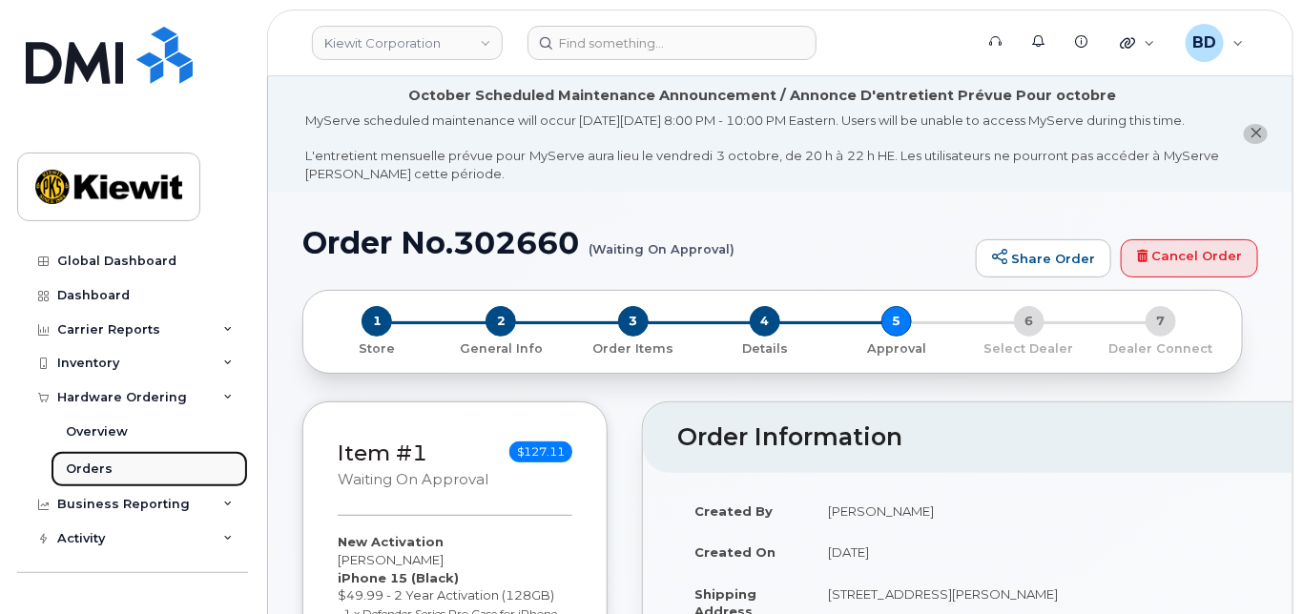
click at [121, 467] on link "Orders" at bounding box center [149, 469] width 197 height 36
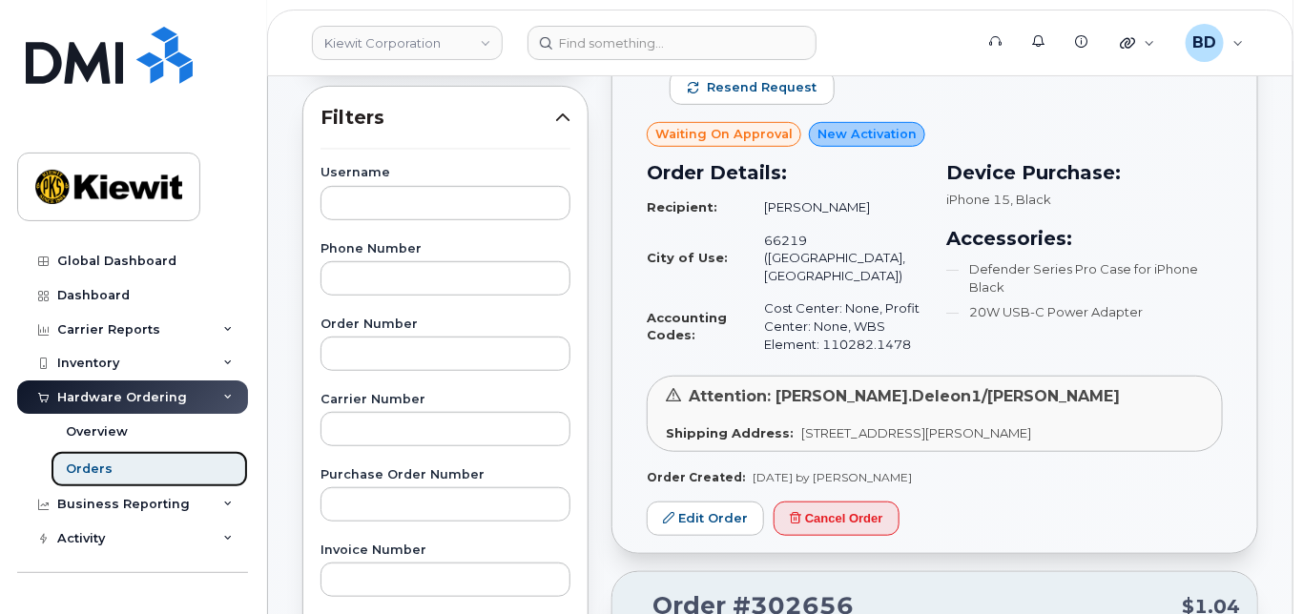
scroll to position [381, 0]
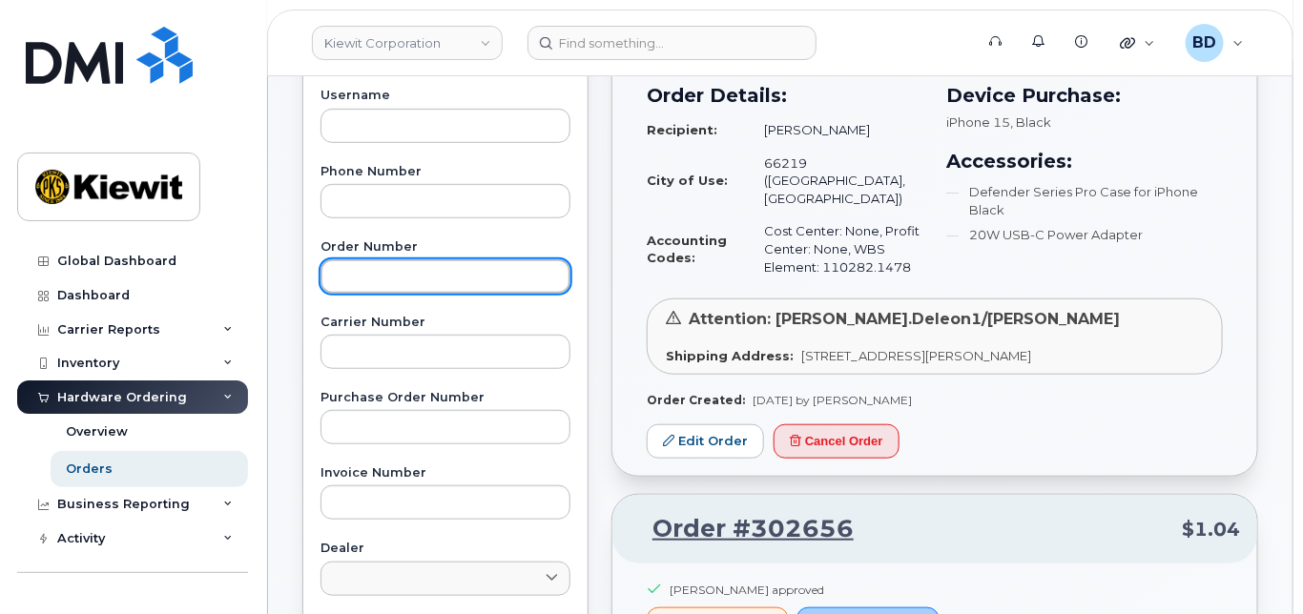
click at [357, 266] on input "text" at bounding box center [445, 276] width 250 height 34
type input "301694"
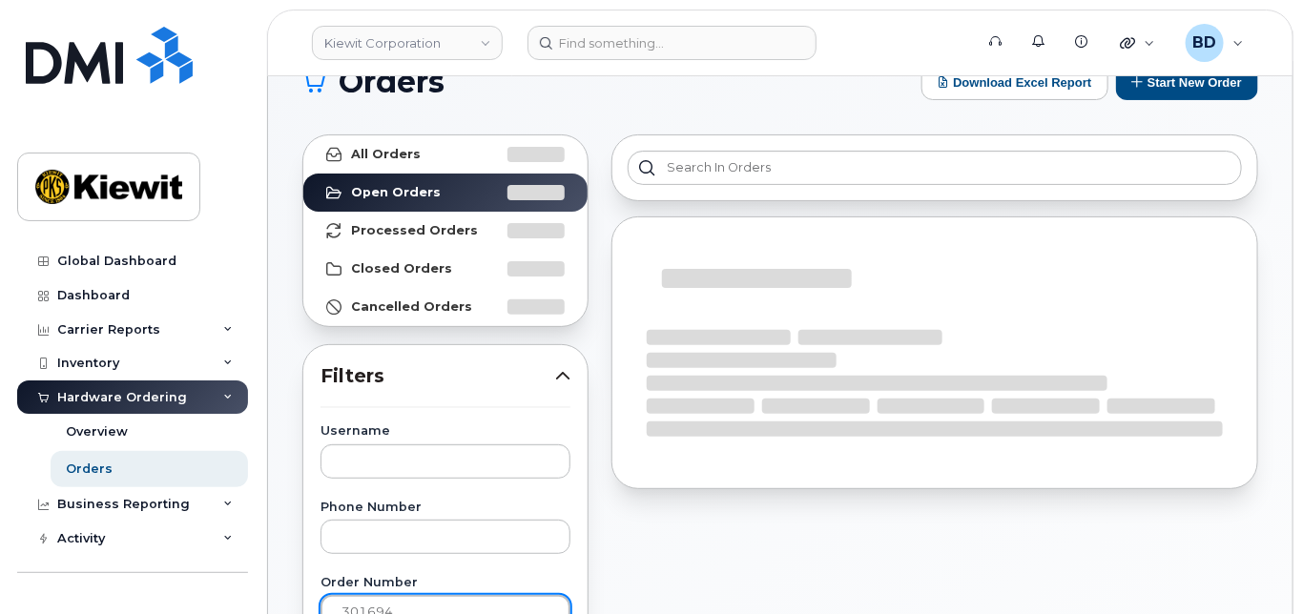
scroll to position [0, 0]
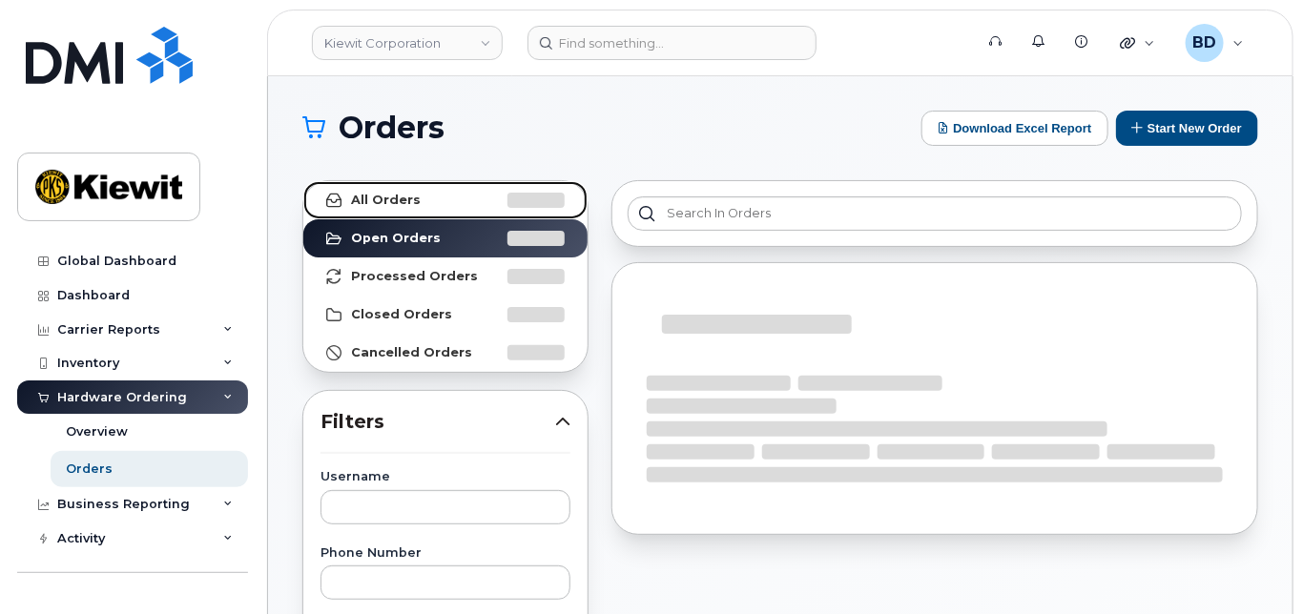
click at [424, 197] on link "All Orders" at bounding box center [445, 200] width 284 height 38
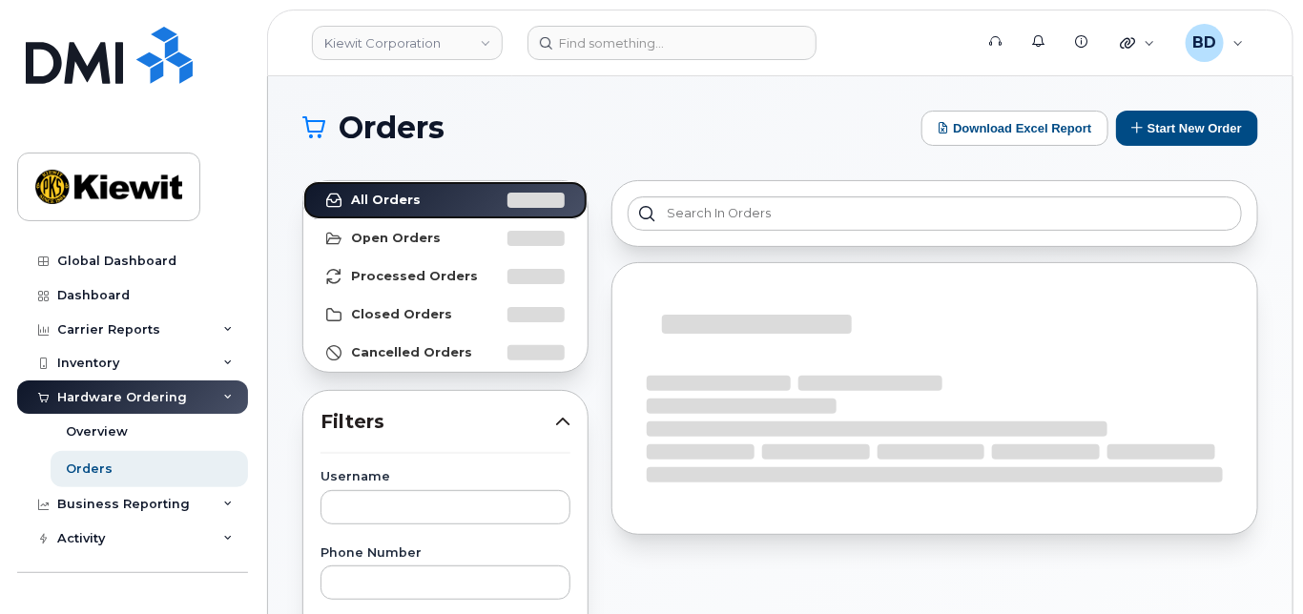
scroll to position [127, 0]
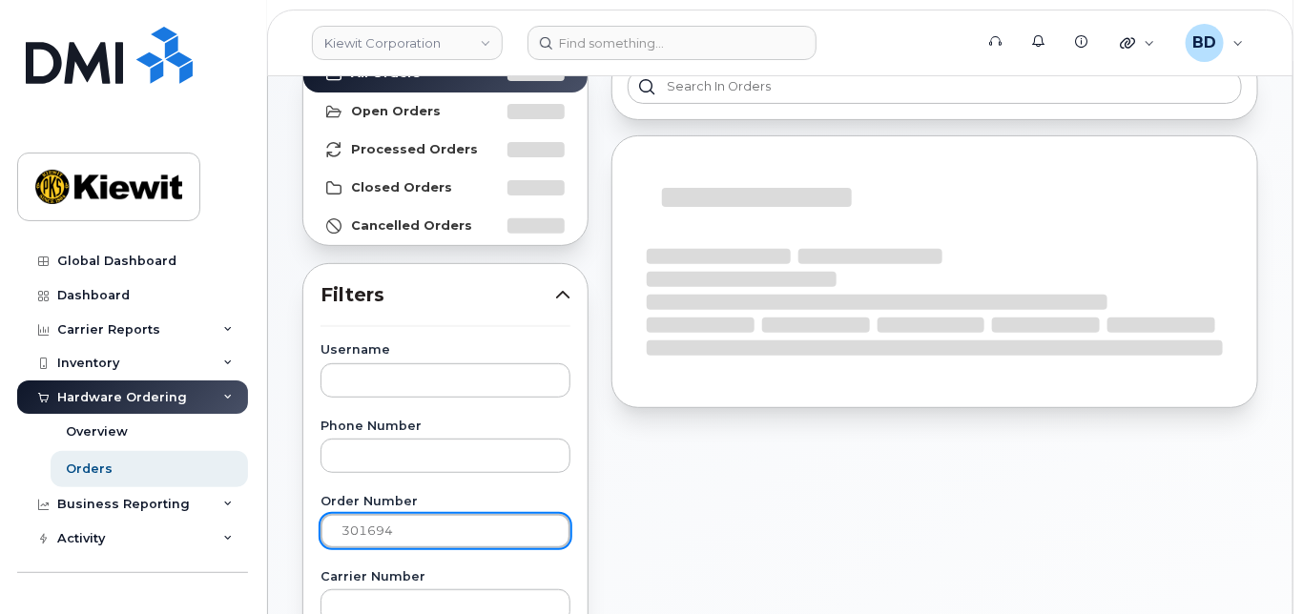
click at [420, 524] on input "301694" at bounding box center [445, 531] width 250 height 34
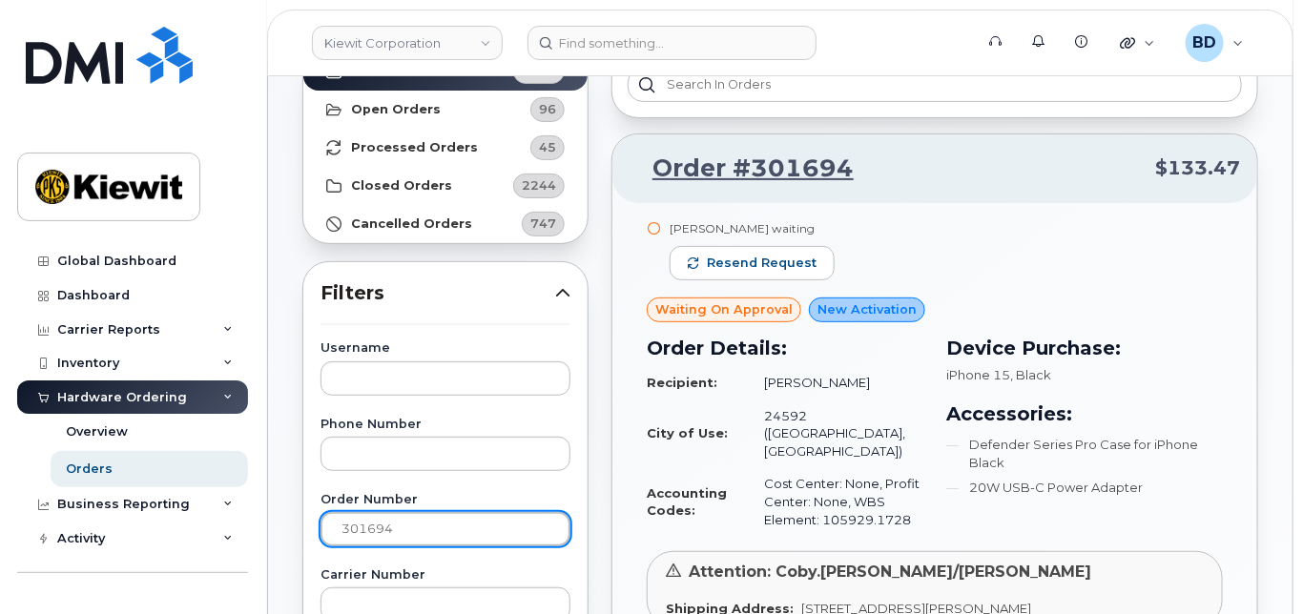
scroll to position [0, 0]
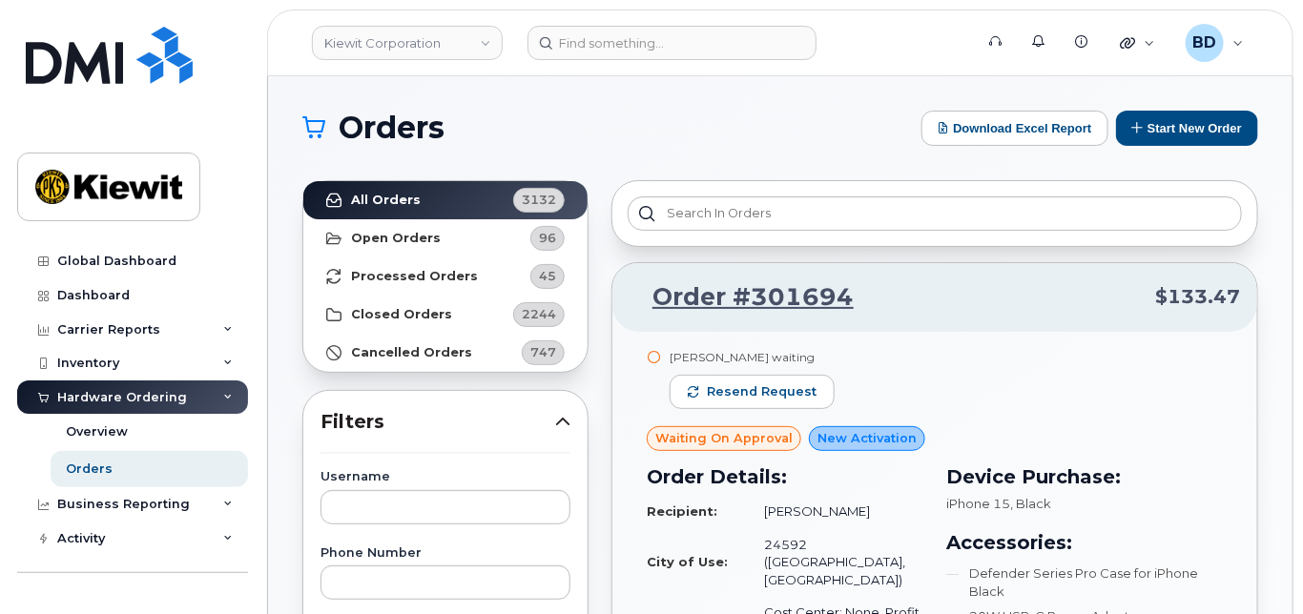
click at [717, 120] on h1 "Orders" at bounding box center [606, 128] width 609 height 31
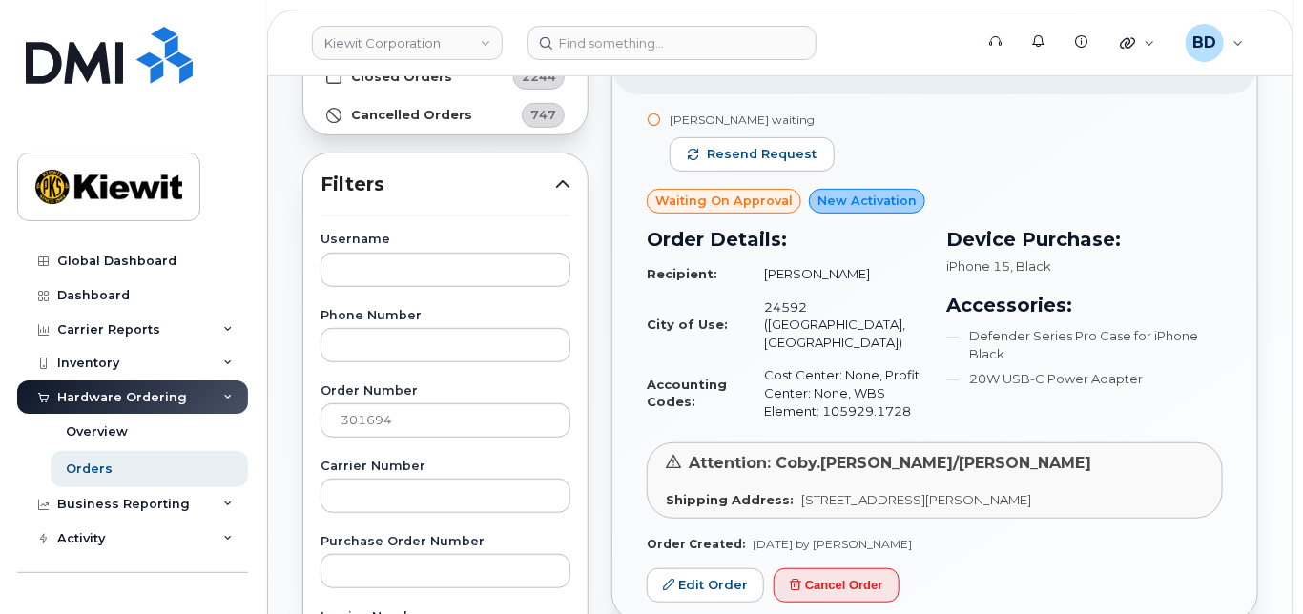
scroll to position [381, 0]
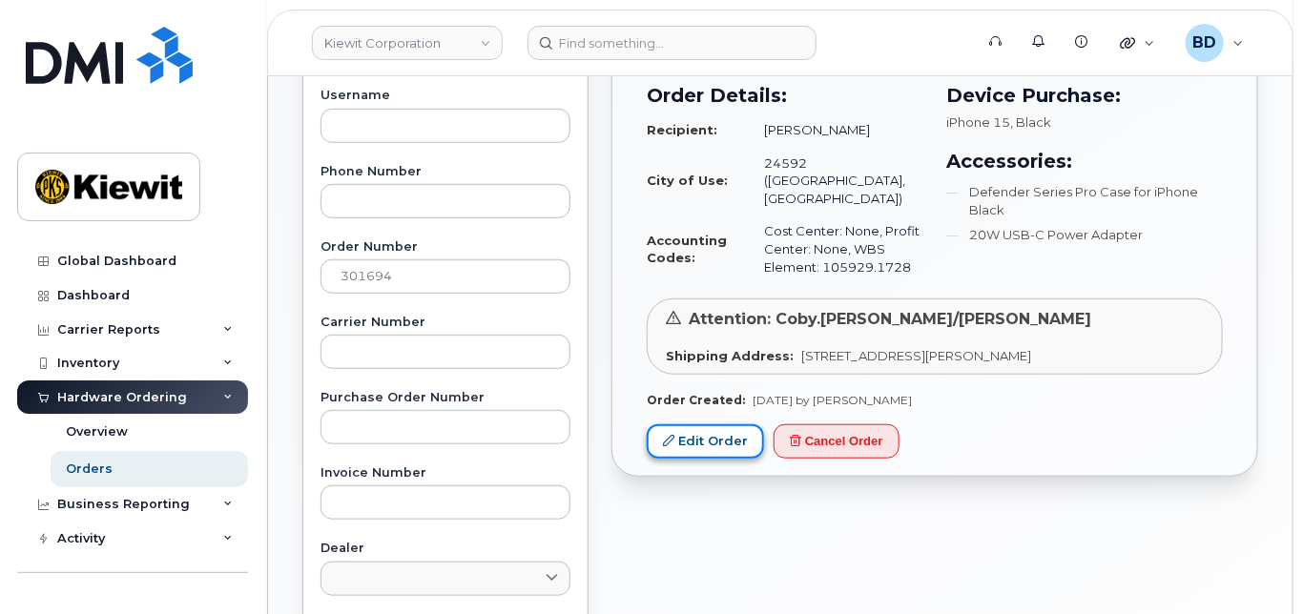
click at [709, 424] on link "Edit Order" at bounding box center [705, 441] width 117 height 35
click at [711, 424] on link "Edit Order" at bounding box center [705, 441] width 117 height 35
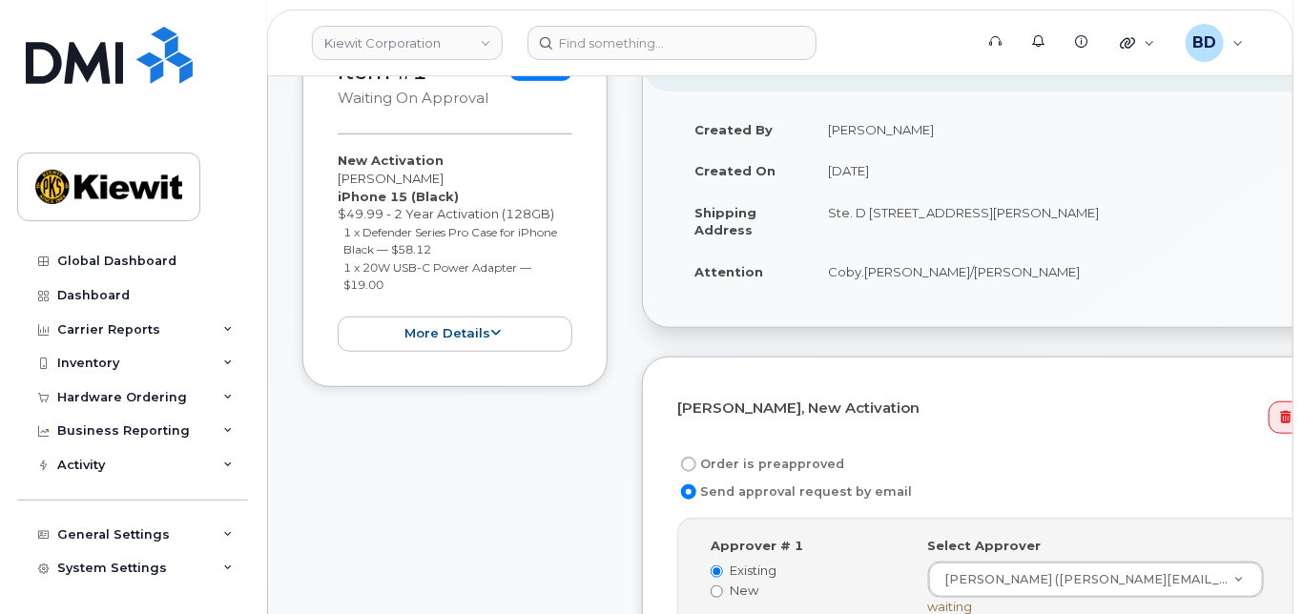
scroll to position [508, 0]
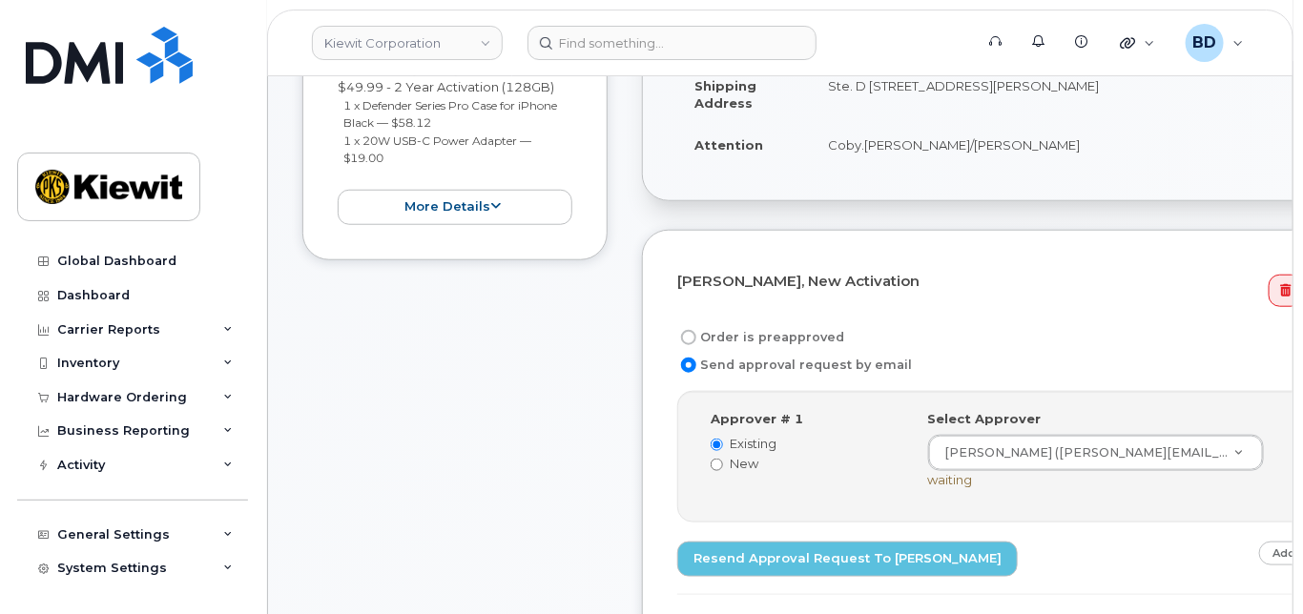
click at [1302, 455] on icon at bounding box center [1324, 448] width 10 height 12
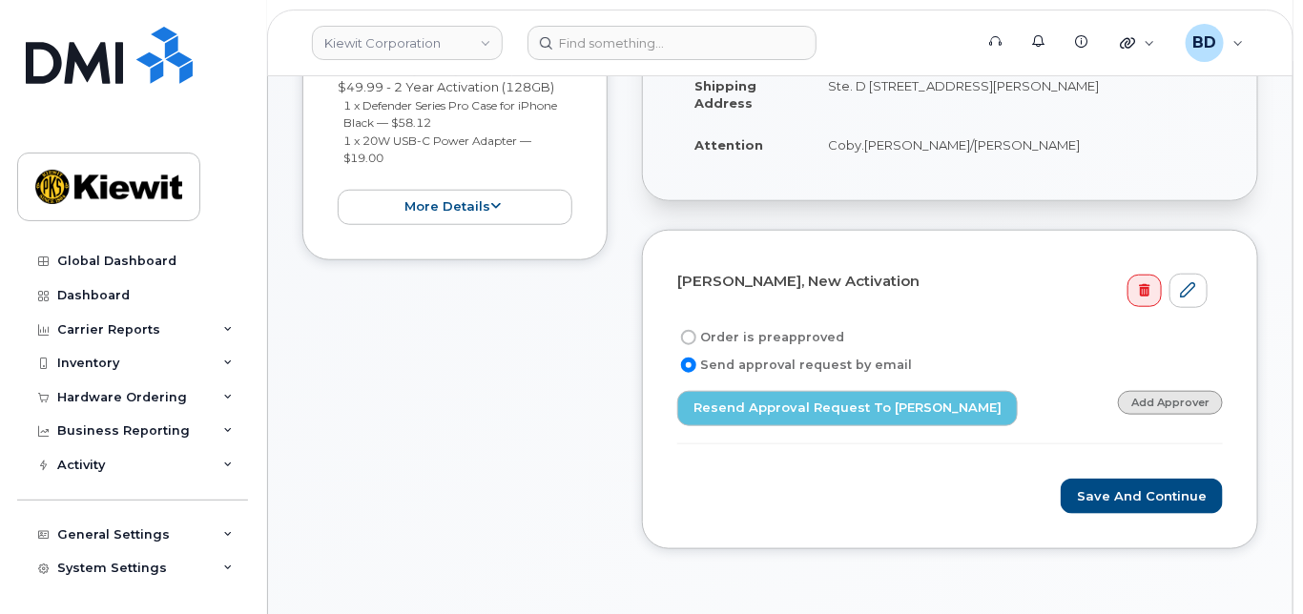
click at [1154, 413] on link "Add Approver" at bounding box center [1170, 403] width 105 height 24
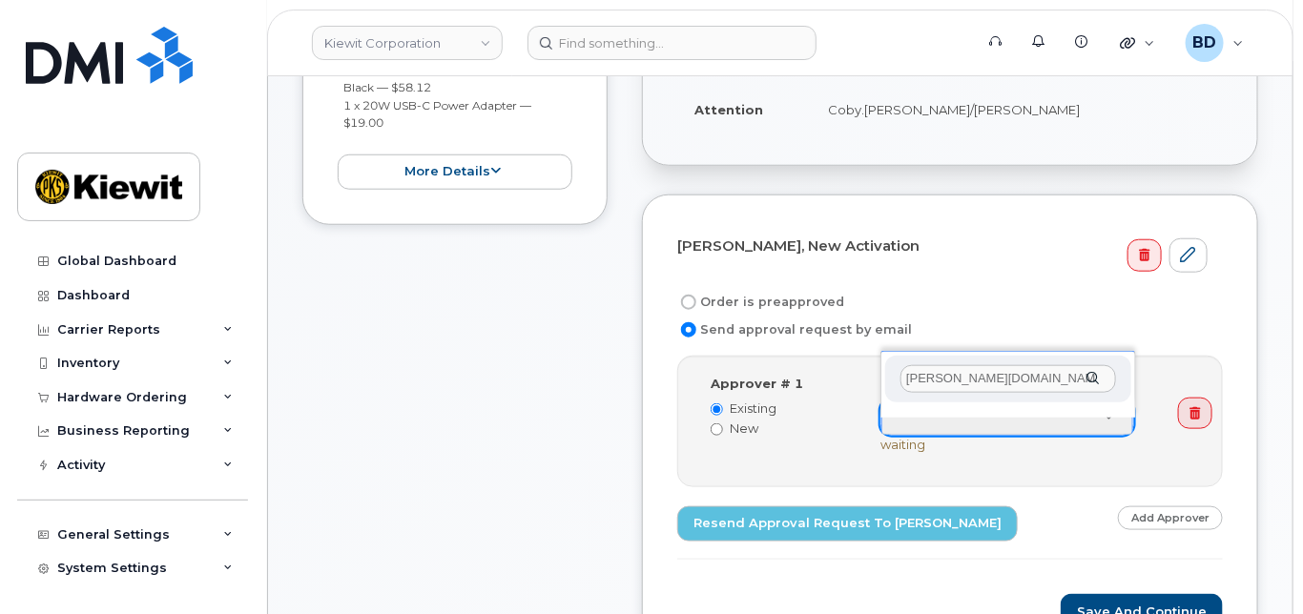
scroll to position [635, 0]
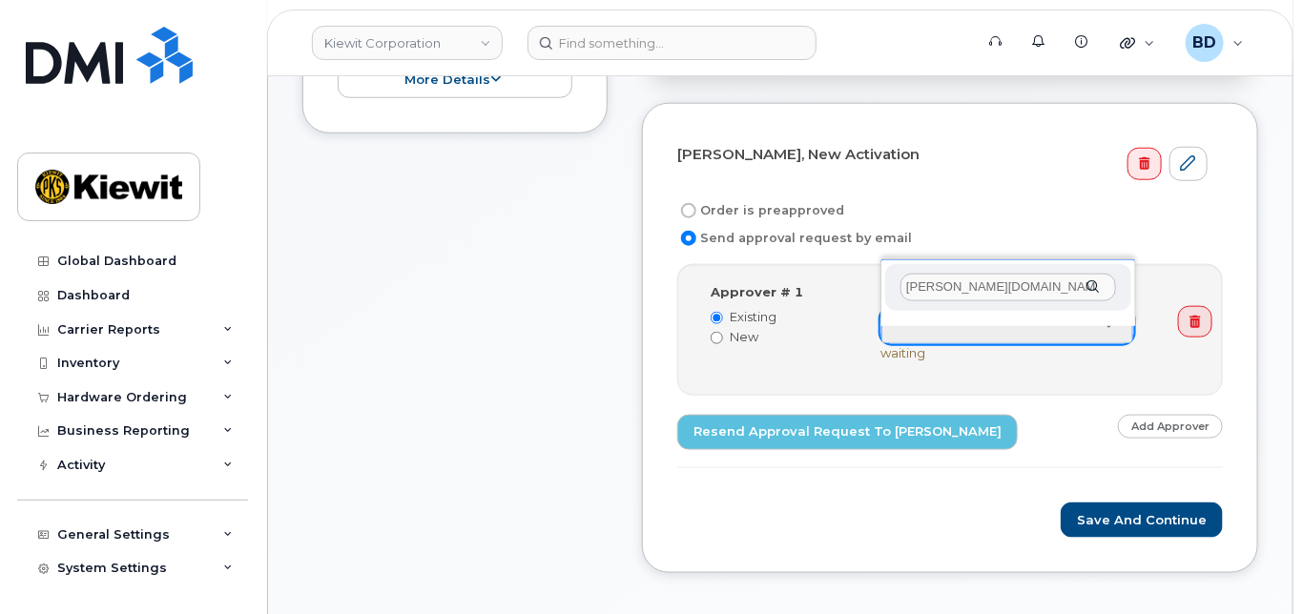
drag, startPoint x: 983, startPoint y: 285, endPoint x: 789, endPoint y: 243, distance: 199.0
type input "reddinger"
drag, startPoint x: 988, startPoint y: 283, endPoint x: 868, endPoint y: 273, distance: 120.6
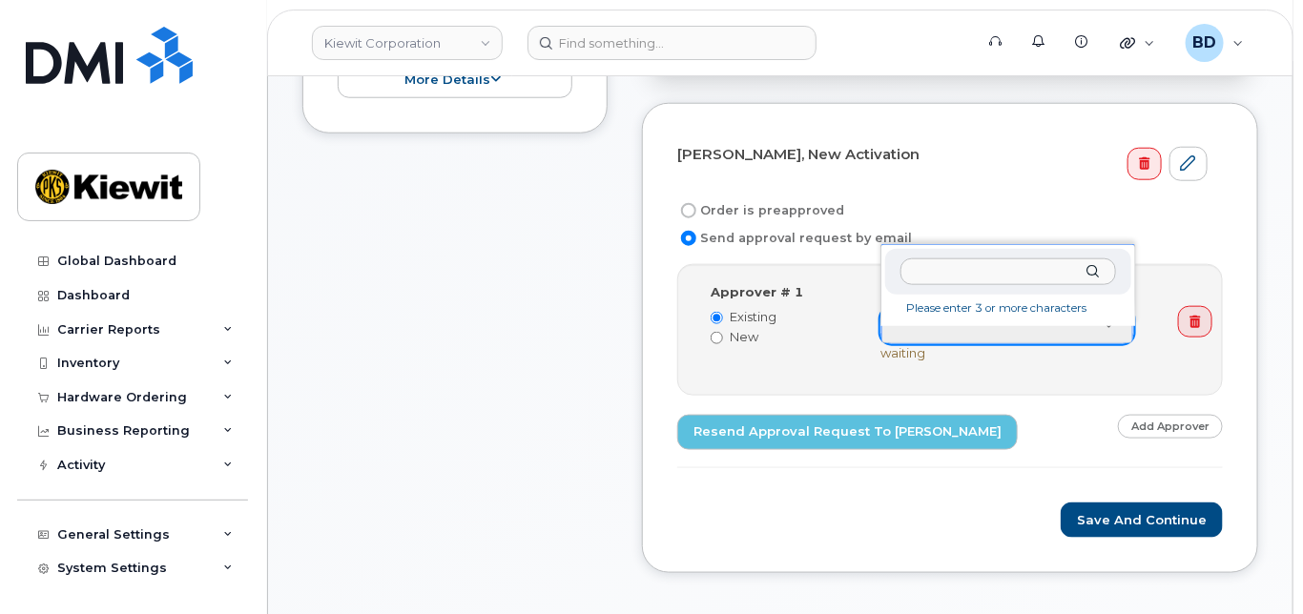
click at [914, 266] on input "text" at bounding box center [1007, 272] width 215 height 28
type input "zachary.redd"
click at [1095, 282] on div "zachary.redd" at bounding box center [1007, 287] width 245 height 47
click at [1095, 281] on div "zachary.redd" at bounding box center [1007, 287] width 245 height 47
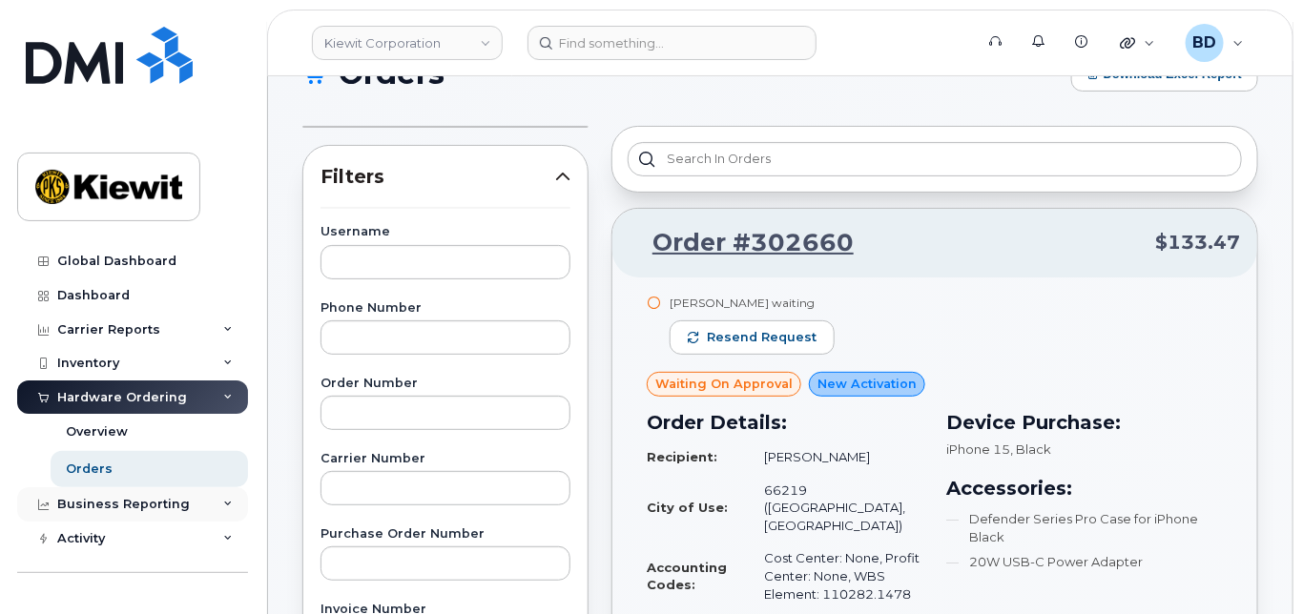
scroll to position [127, 0]
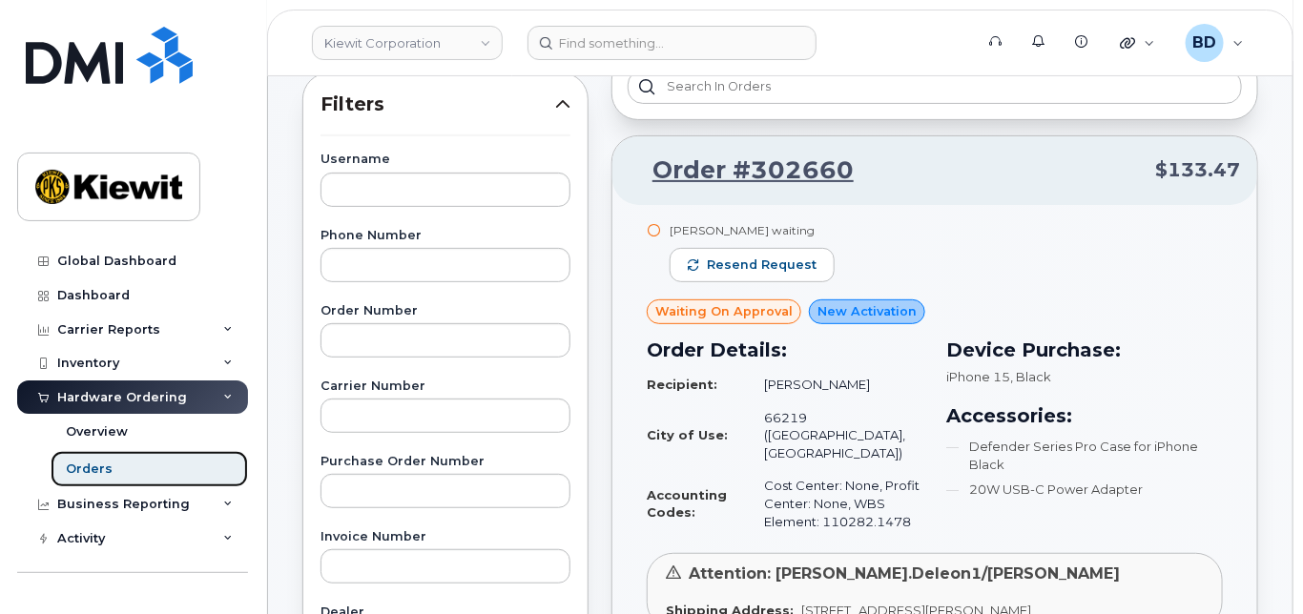
click at [104, 467] on div "Orders" at bounding box center [89, 469] width 47 height 17
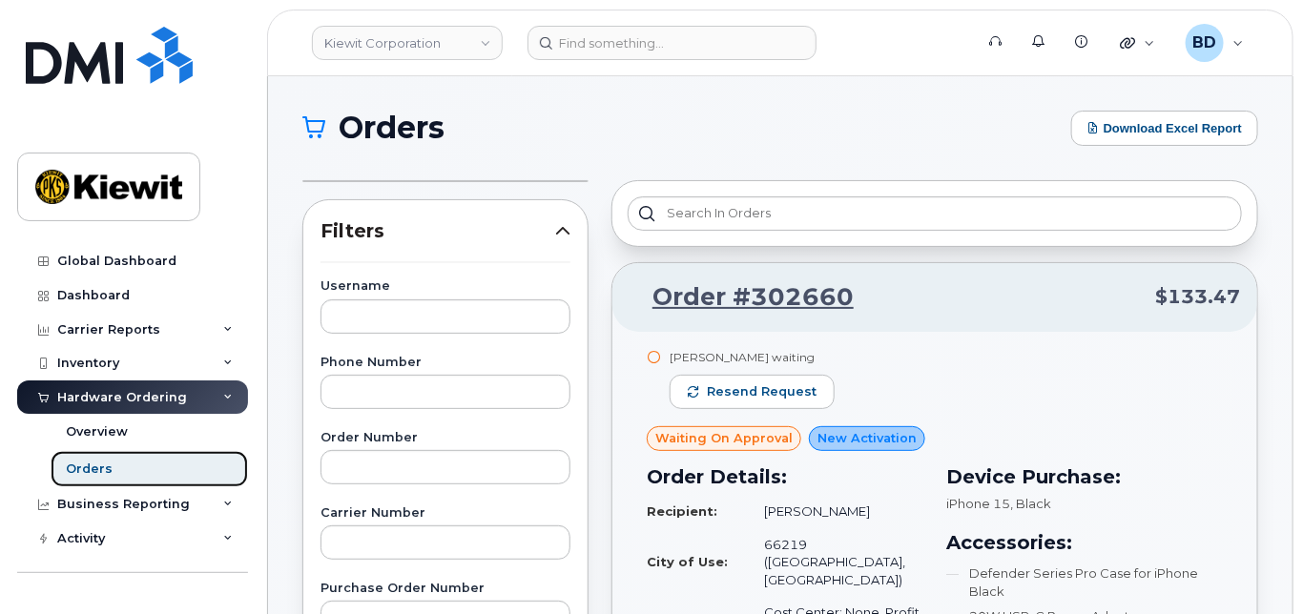
click at [141, 466] on link "Orders" at bounding box center [149, 469] width 197 height 36
click at [82, 462] on div "Orders" at bounding box center [89, 469] width 47 height 17
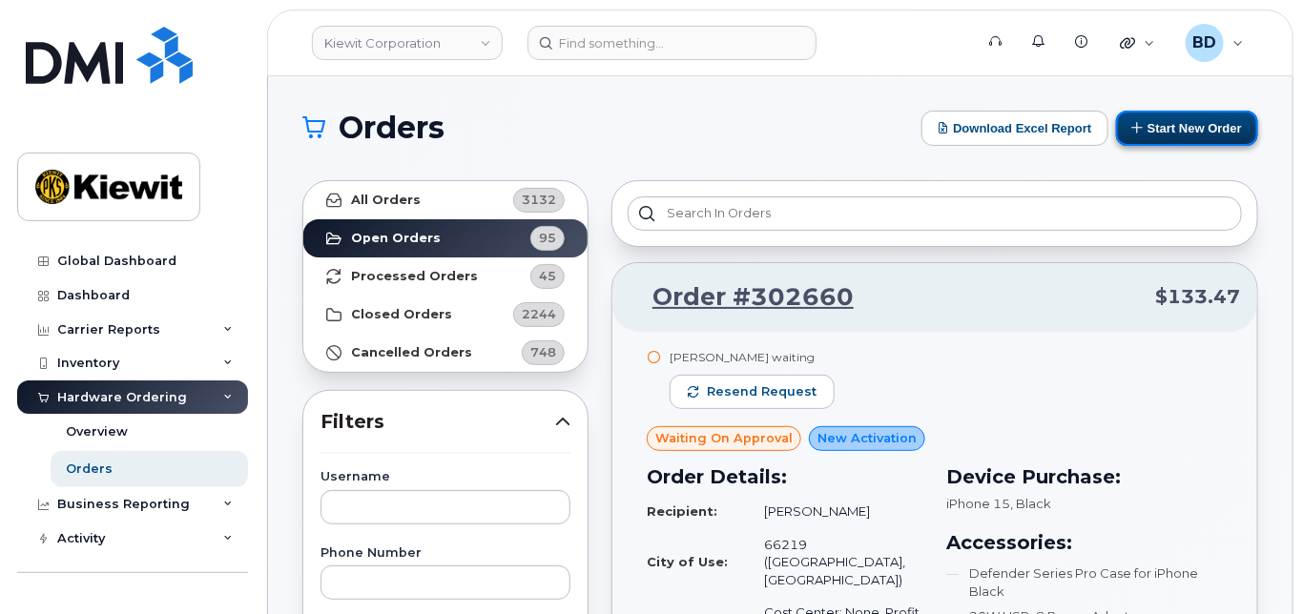
click at [1170, 120] on button "Start New Order" at bounding box center [1187, 128] width 142 height 35
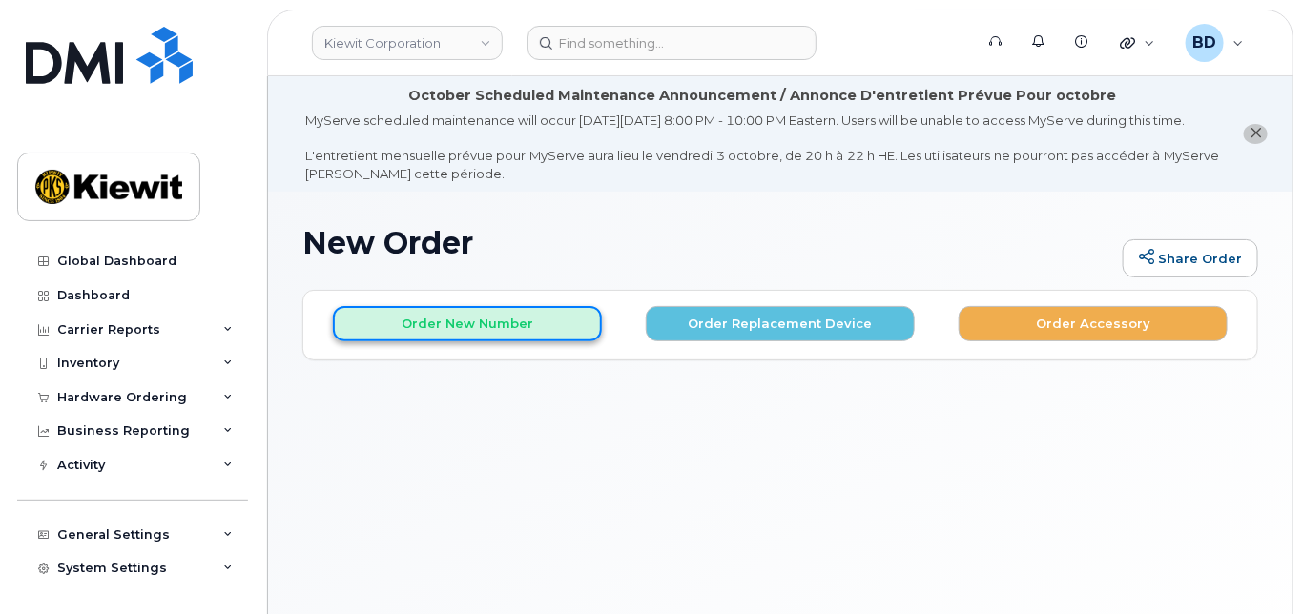
click at [402, 336] on button "Order New Number" at bounding box center [467, 323] width 269 height 35
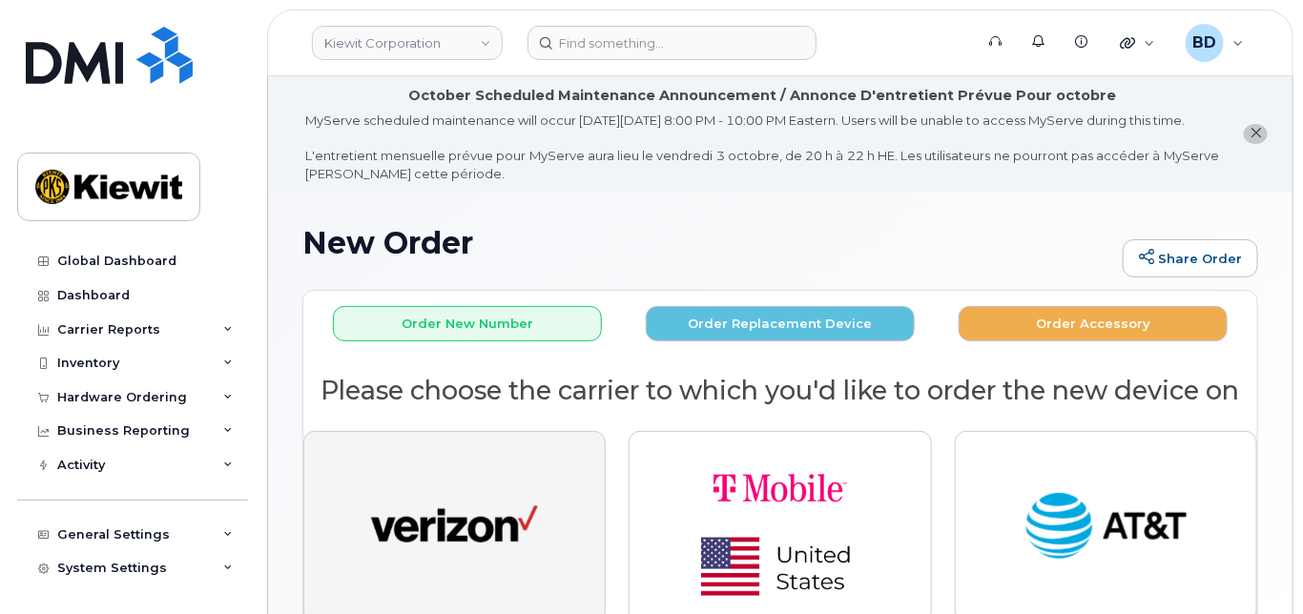
click at [452, 540] on img "button" at bounding box center [454, 527] width 167 height 86
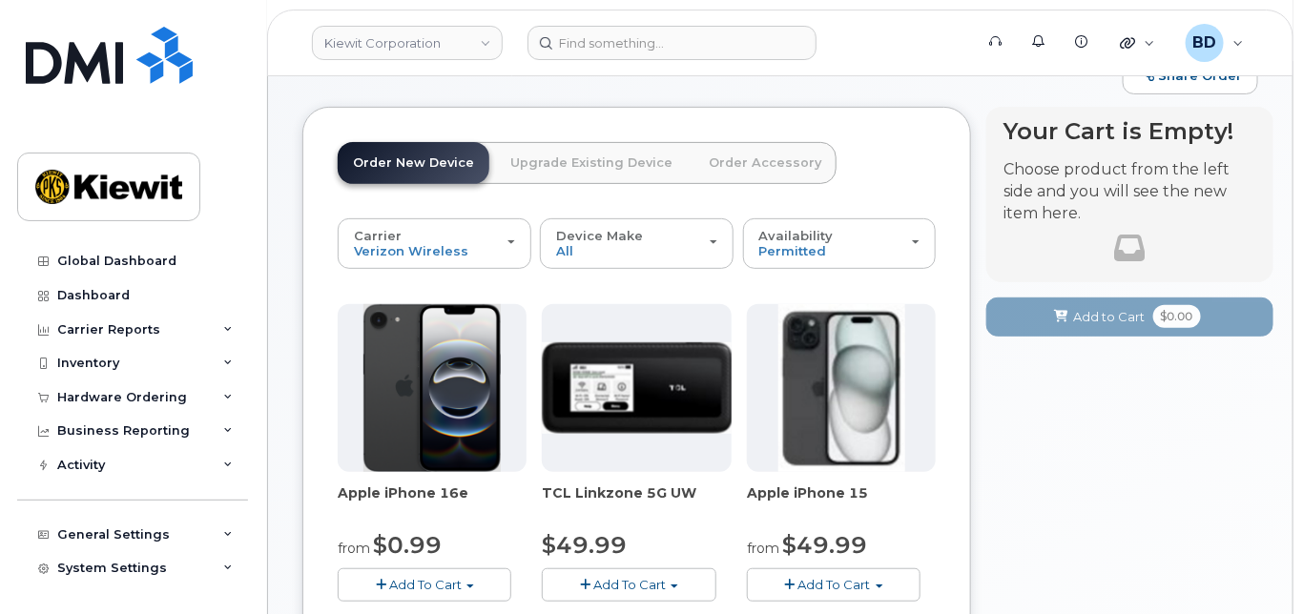
scroll to position [381, 0]
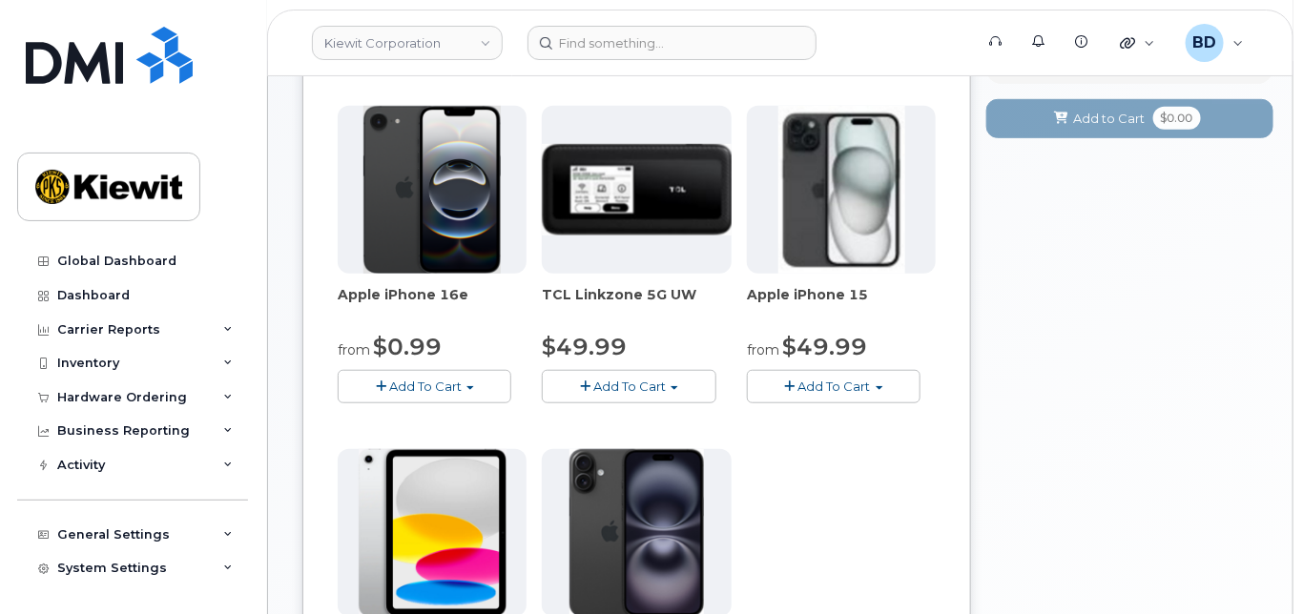
click at [838, 391] on button "Add To Cart" at bounding box center [834, 386] width 174 height 33
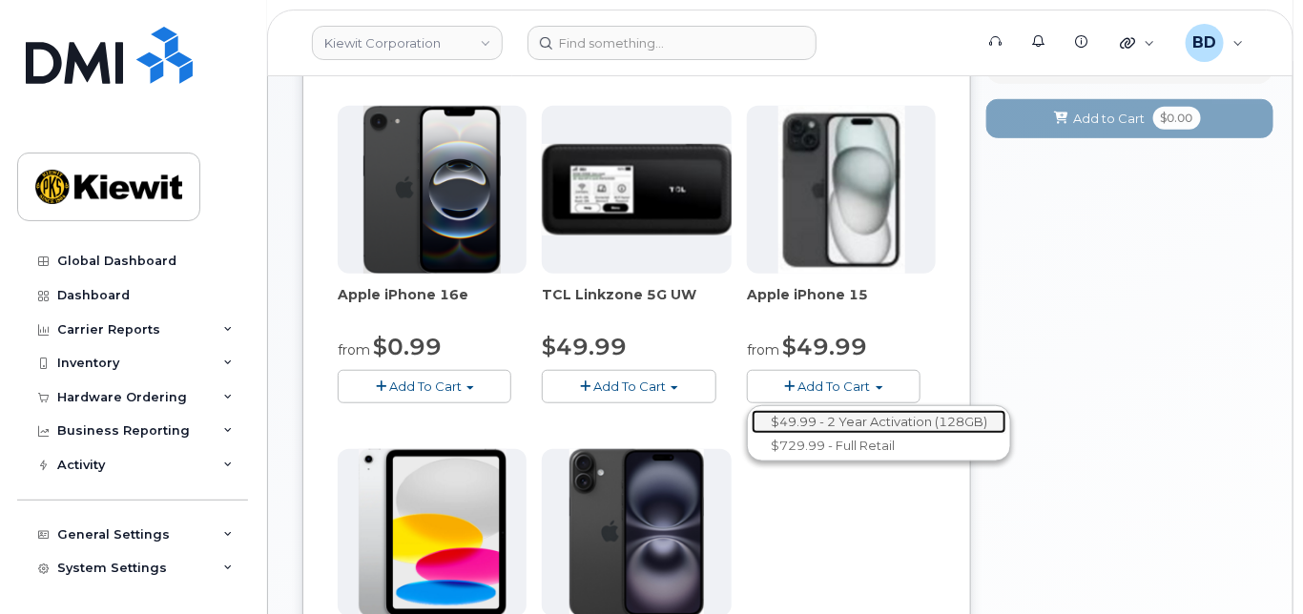
click at [839, 434] on link "$49.99 - 2 Year Activation (128GB)" at bounding box center [878, 422] width 255 height 24
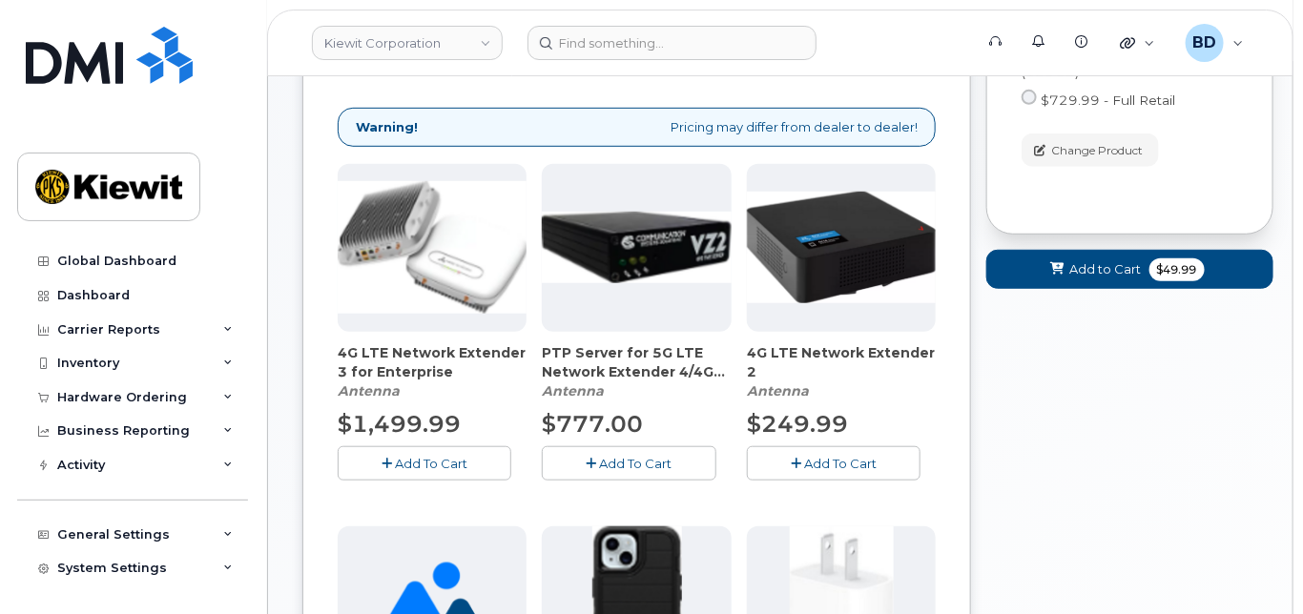
scroll to position [763, 0]
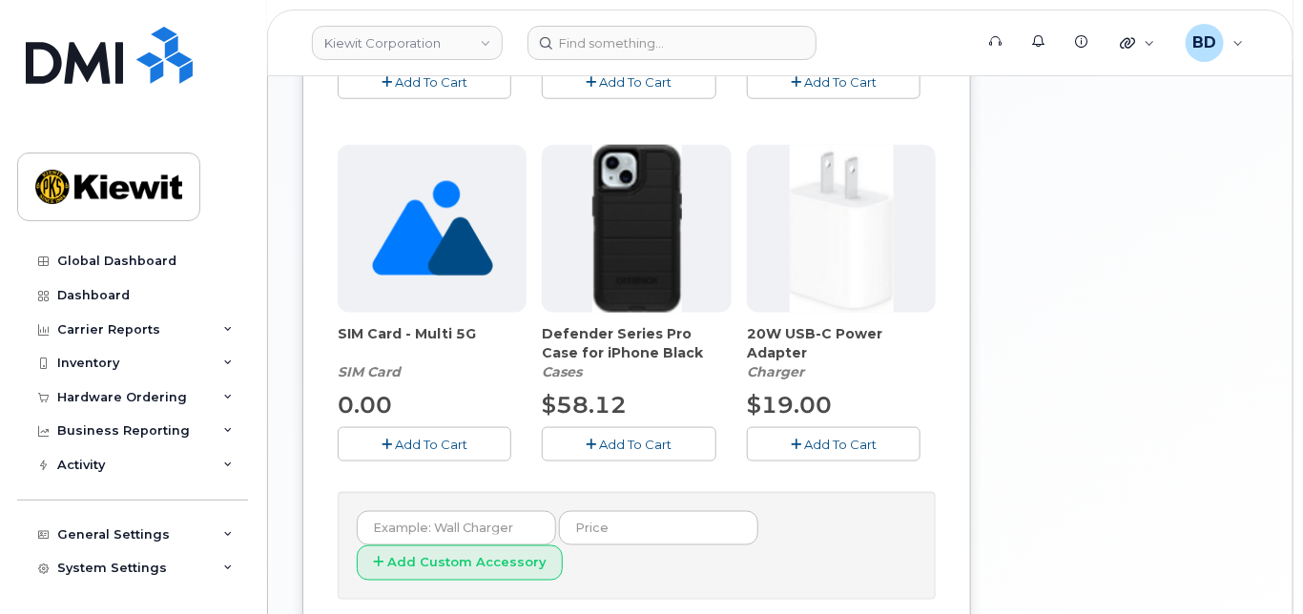
drag, startPoint x: 610, startPoint y: 456, endPoint x: 734, endPoint y: 457, distance: 124.0
click at [611, 452] on span "Add To Cart" at bounding box center [636, 444] width 72 height 15
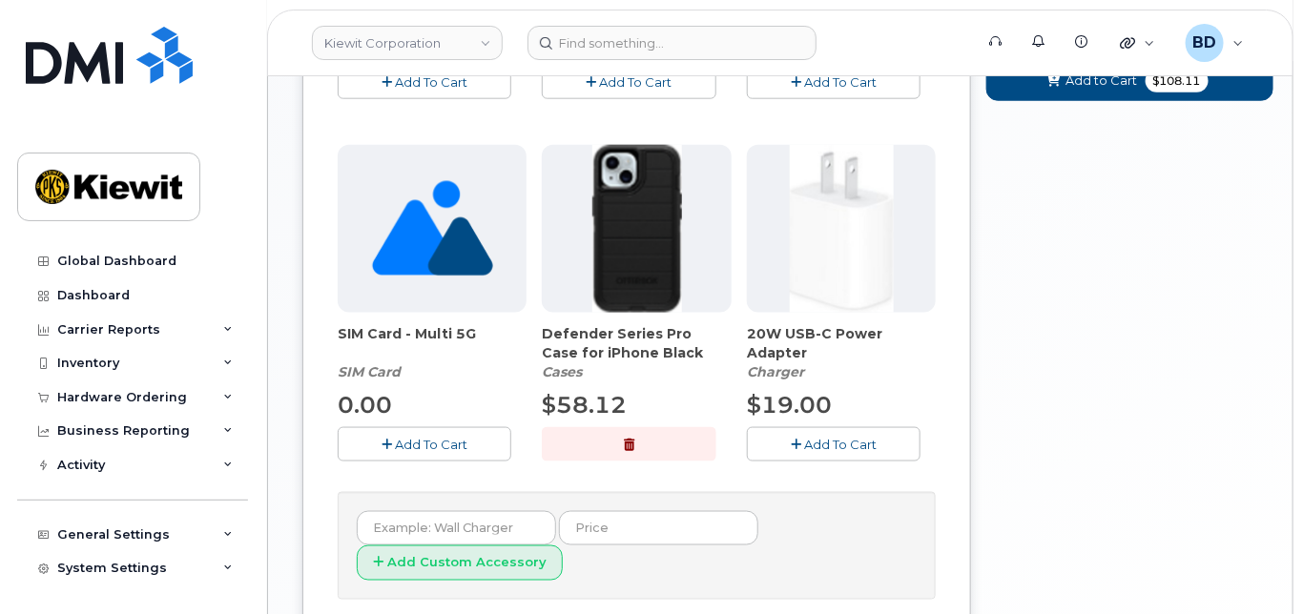
click at [840, 452] on span "Add To Cart" at bounding box center [840, 444] width 72 height 15
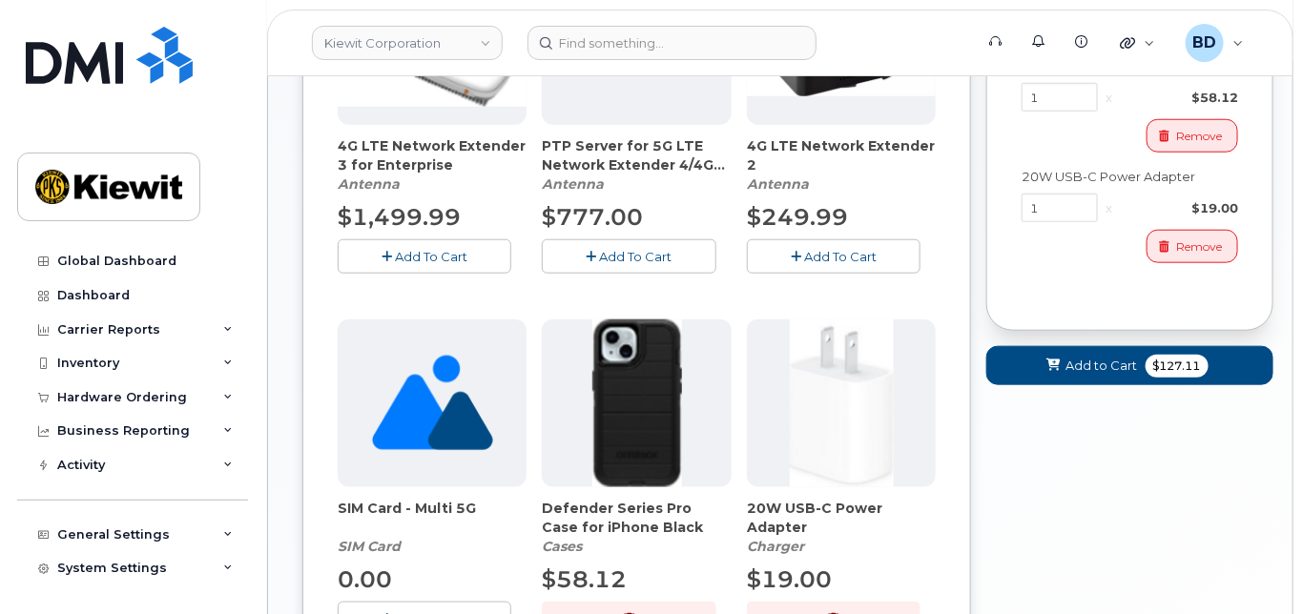
scroll to position [381, 0]
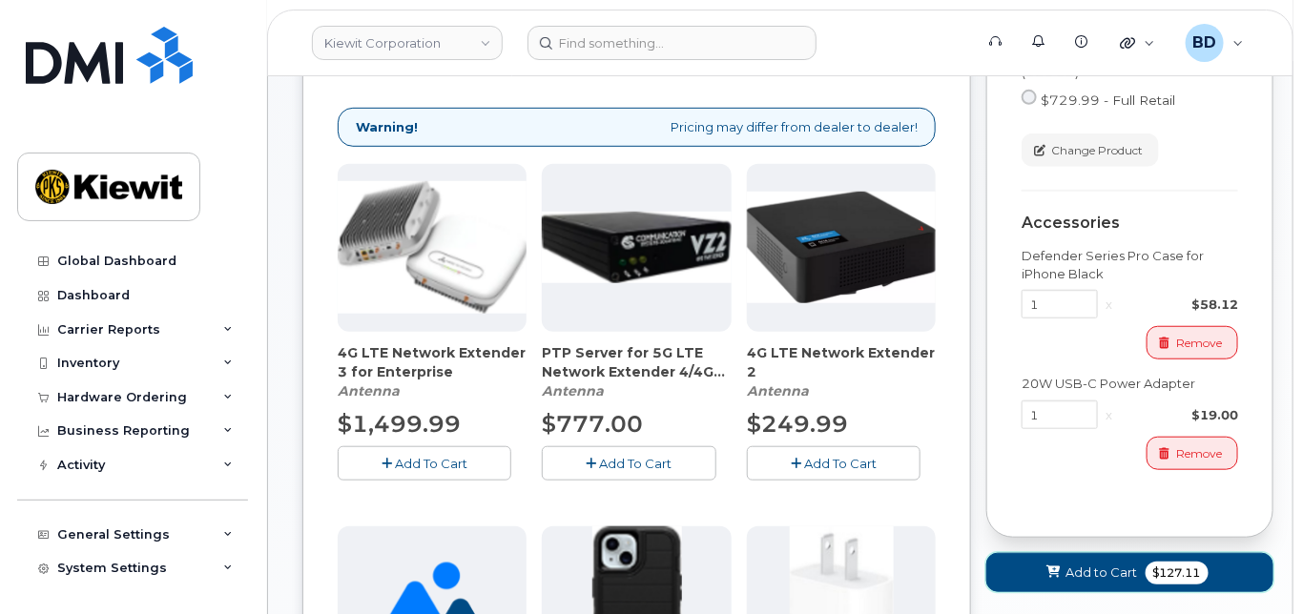
click at [1064, 592] on button "Add to Cart $127.11" at bounding box center [1129, 572] width 287 height 39
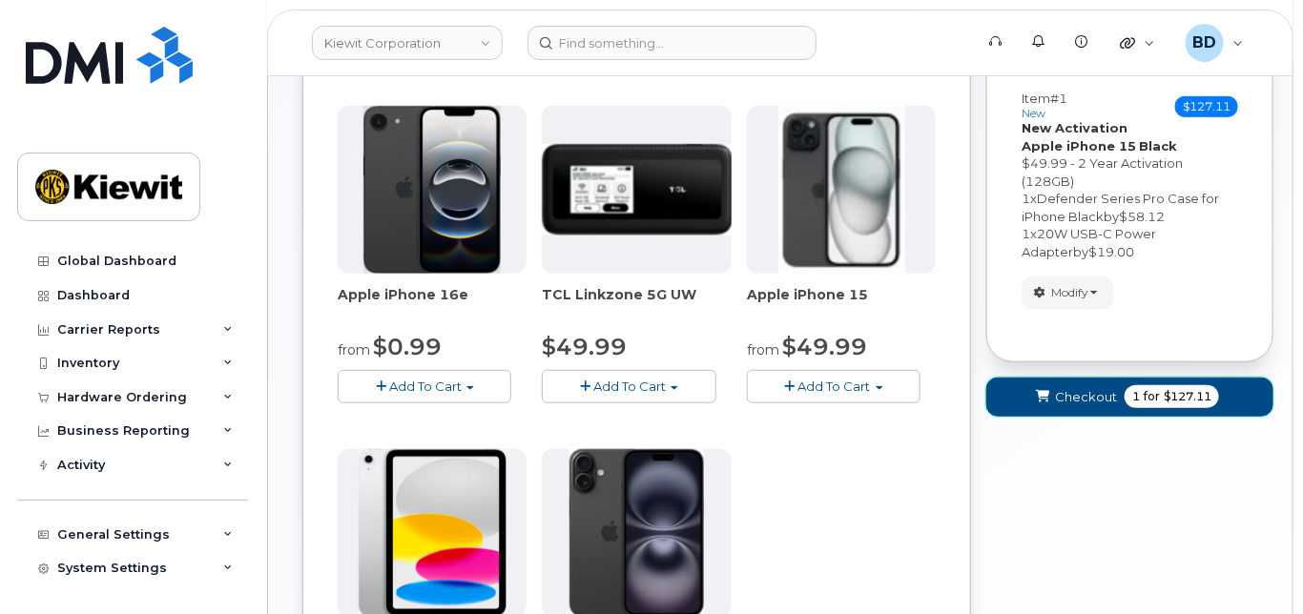
click at [1086, 406] on span "Checkout" at bounding box center [1086, 397] width 62 height 18
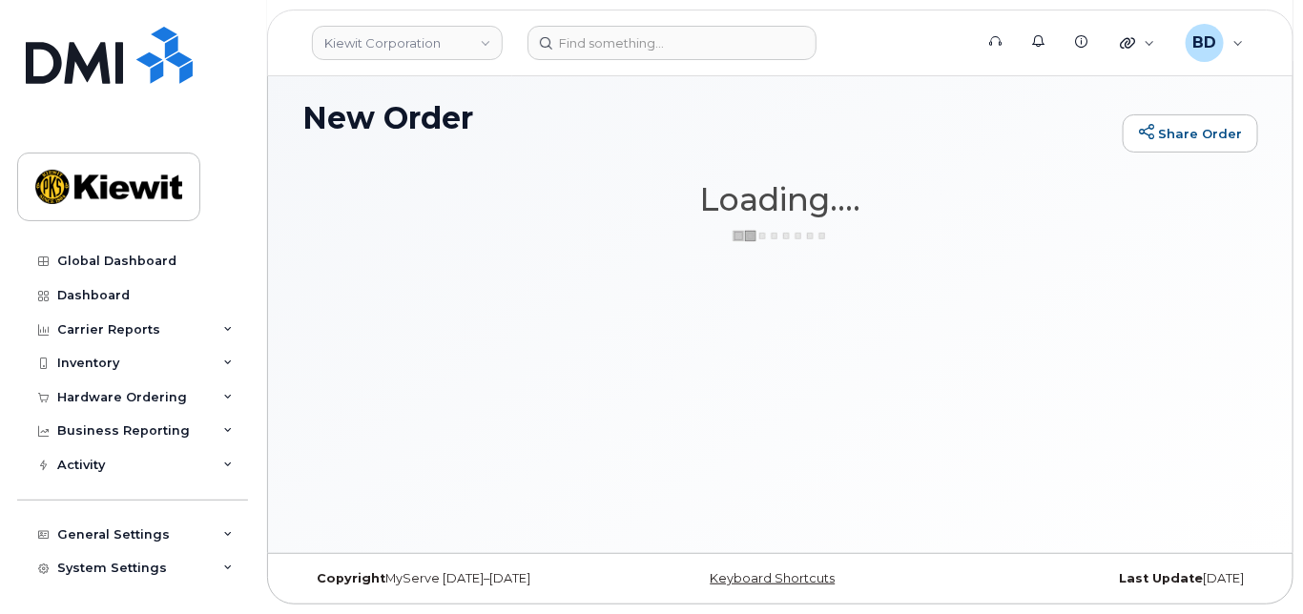
scroll to position [142, 0]
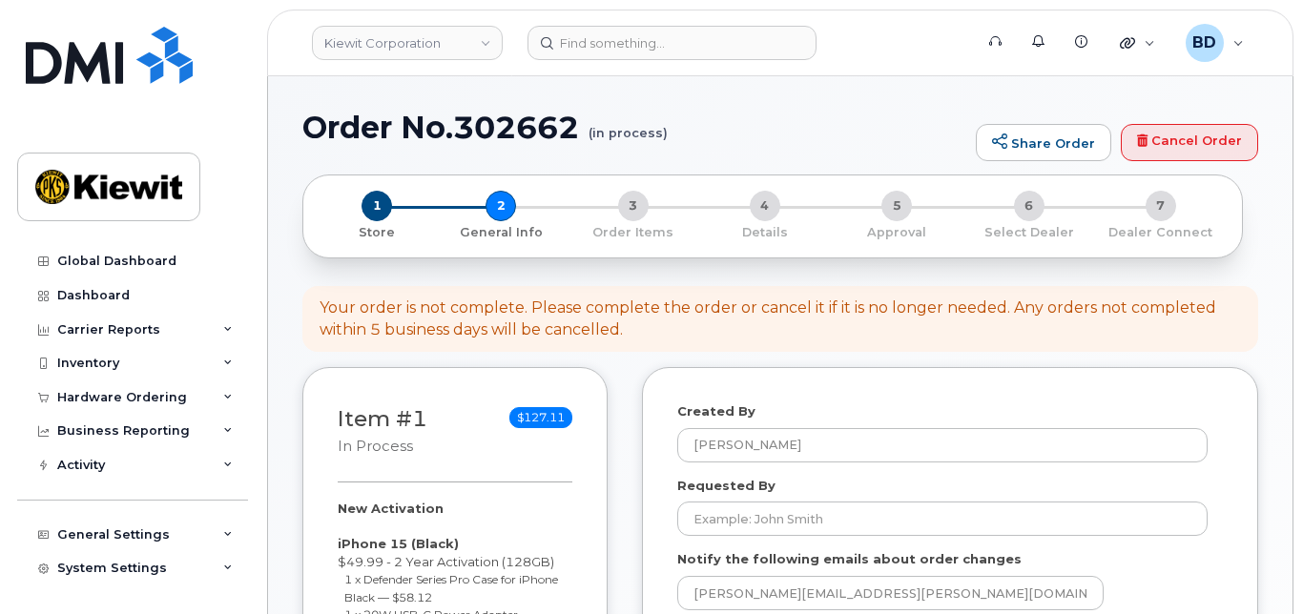
select select
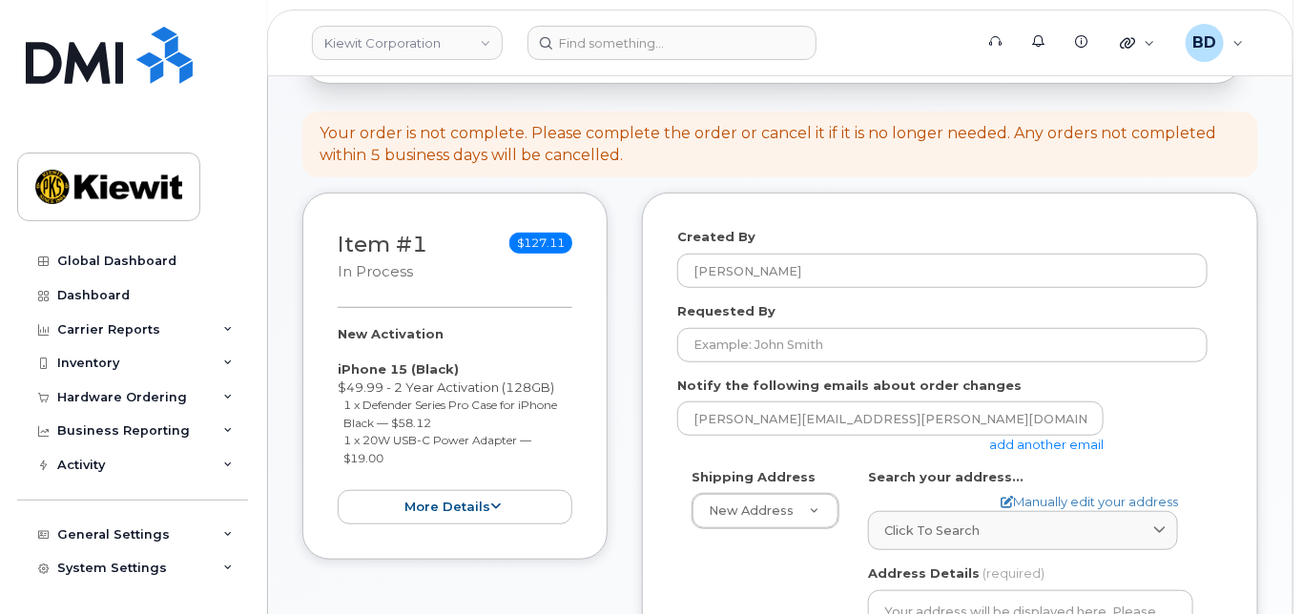
scroll to position [381, 0]
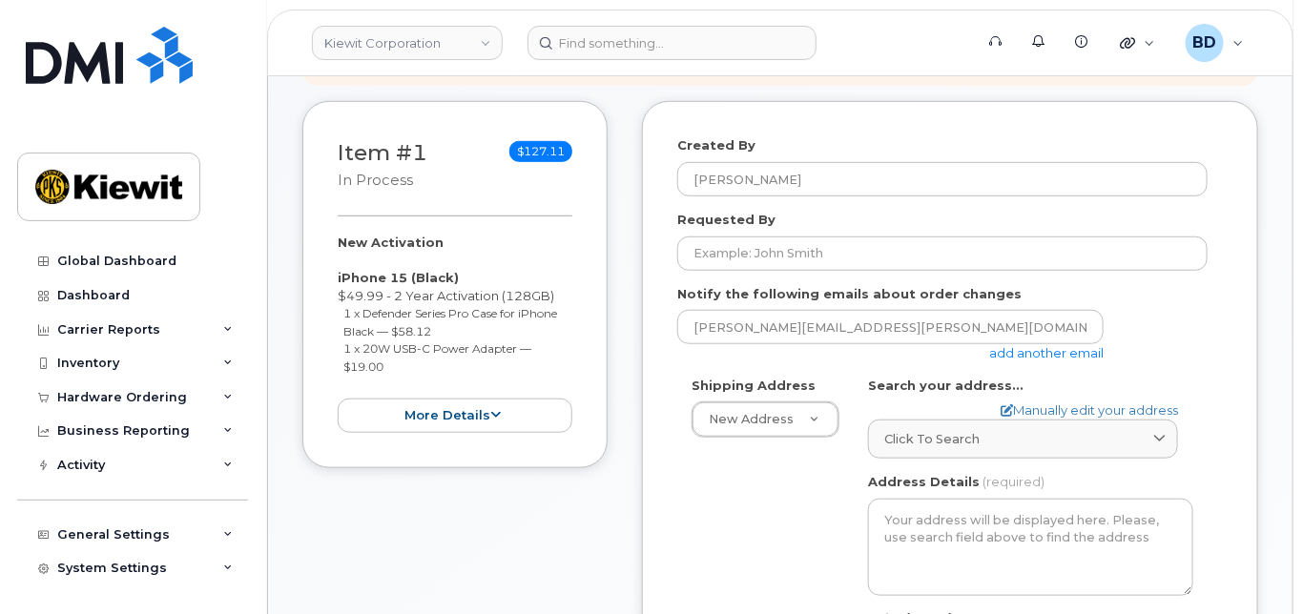
click at [1058, 360] on link "add another email" at bounding box center [1046, 352] width 114 height 15
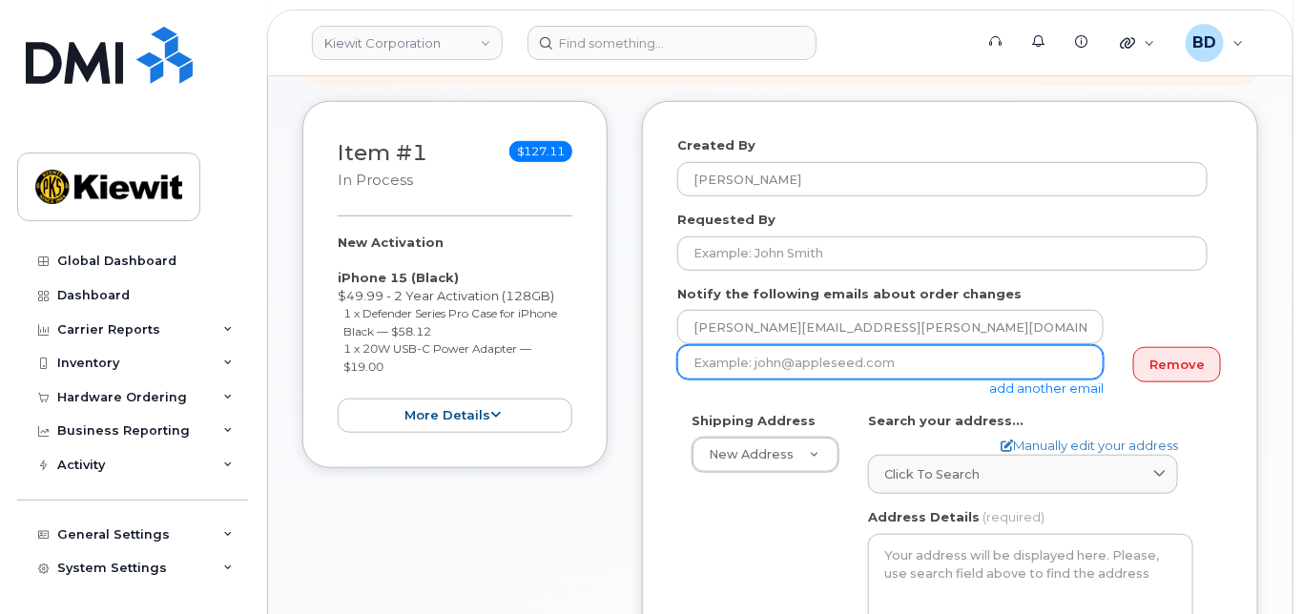
click at [722, 368] on input "email" at bounding box center [890, 362] width 426 height 34
paste input "taylor.blagdon@kiewit.com"
type input "taylor.blagdon@kiewit.com"
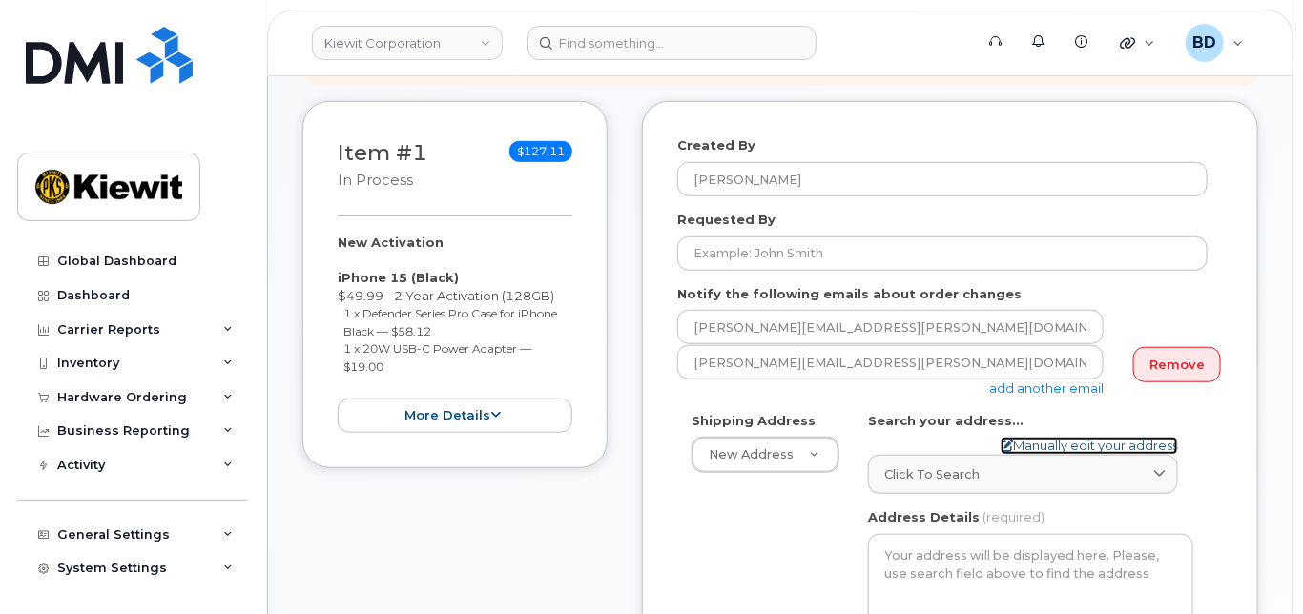
click at [1035, 455] on link "Manually edit your address" at bounding box center [1088, 446] width 177 height 18
select select
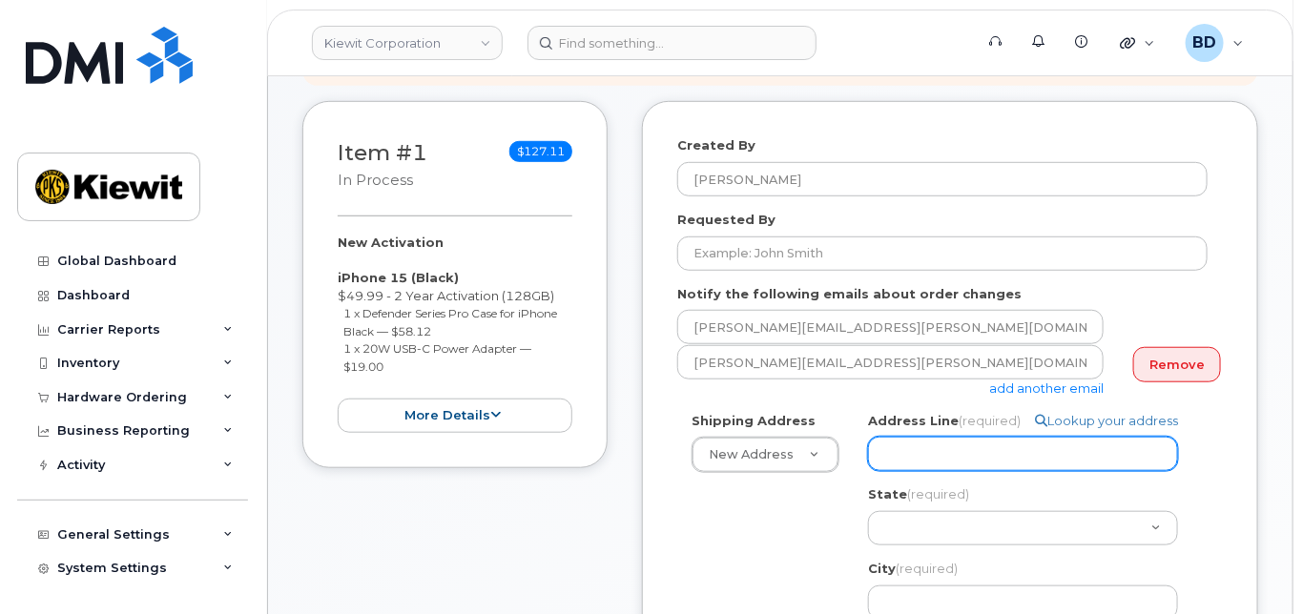
click at [933, 471] on input "Address Line (required)" at bounding box center [1023, 454] width 310 height 34
paste input "8900 Renner Blvd"
type input "8900 Renner Blvd"
select select
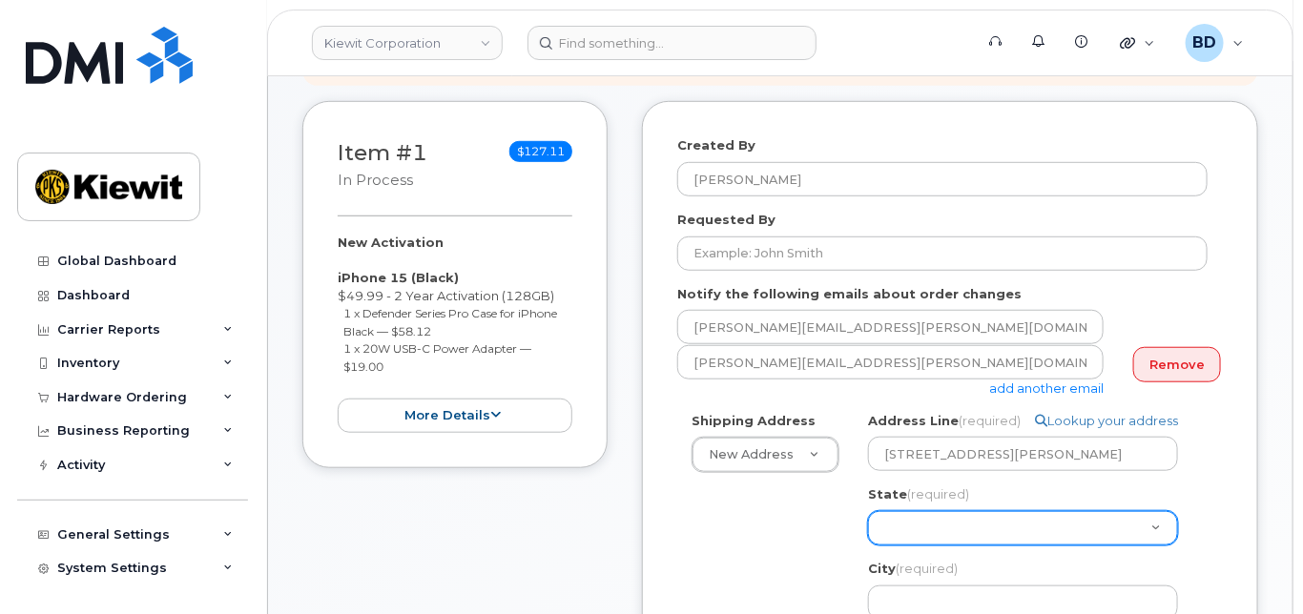
click at [917, 543] on select "Alabama Alaska American Samoa Arizona Arkansas California Colorado Connecticut …" at bounding box center [1023, 528] width 310 height 34
select select "KS"
click at [868, 527] on select "Alabama Alaska American Samoa Arizona Arkansas California Colorado Connecticut …" at bounding box center [1023, 528] width 310 height 34
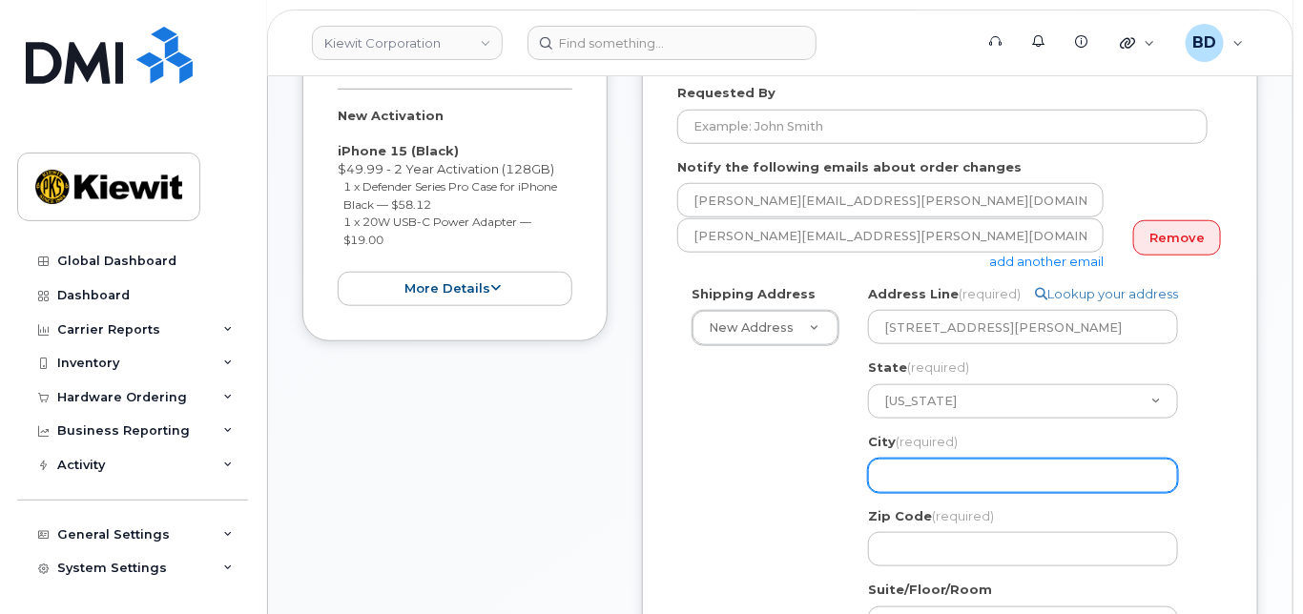
click at [893, 483] on input "City (required)" at bounding box center [1023, 476] width 310 height 34
select select
type input "L"
select select
type input "Le"
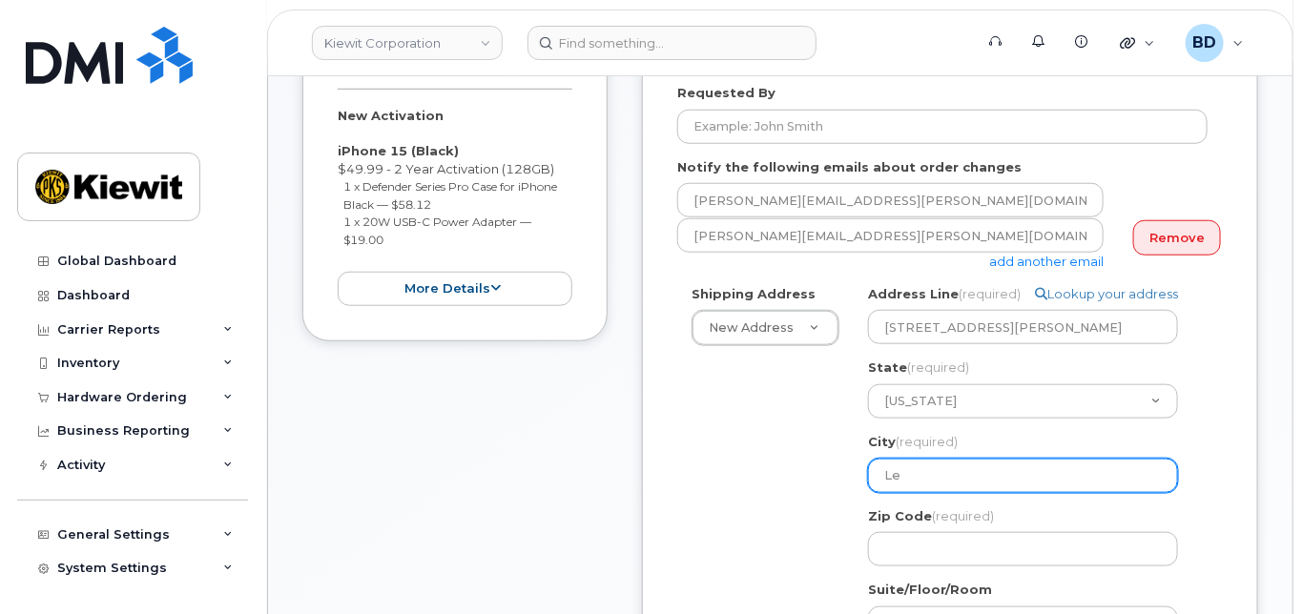
select select
type input "Len"
select select
type input "Lene"
select select
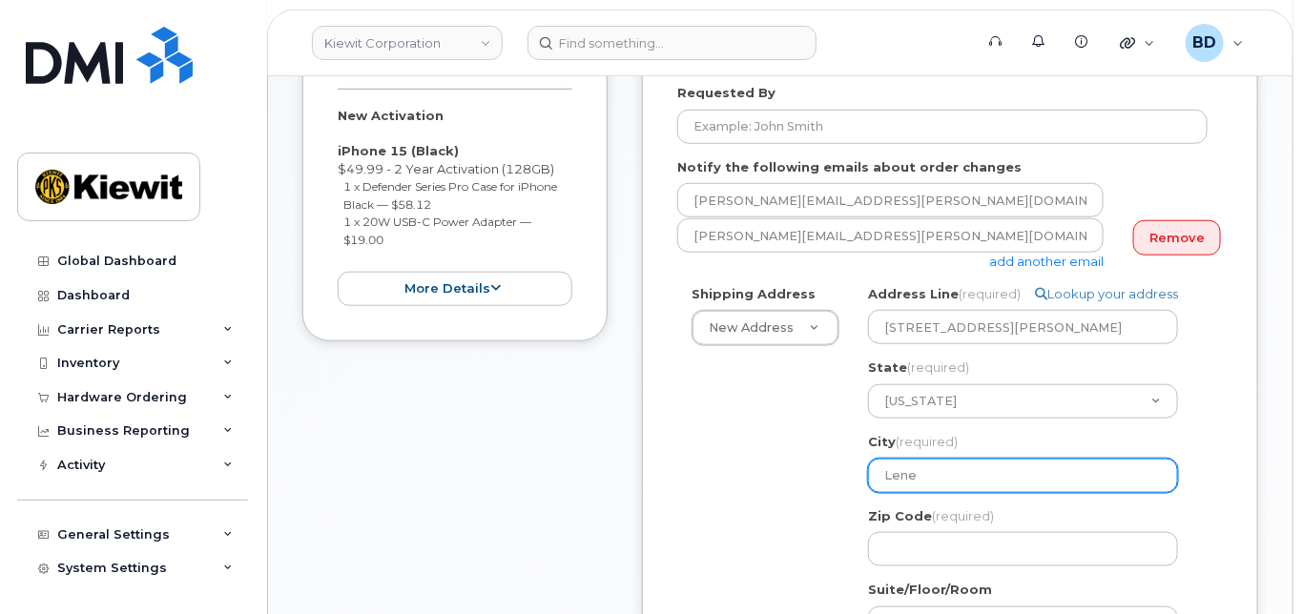
type input "Lenex"
select select
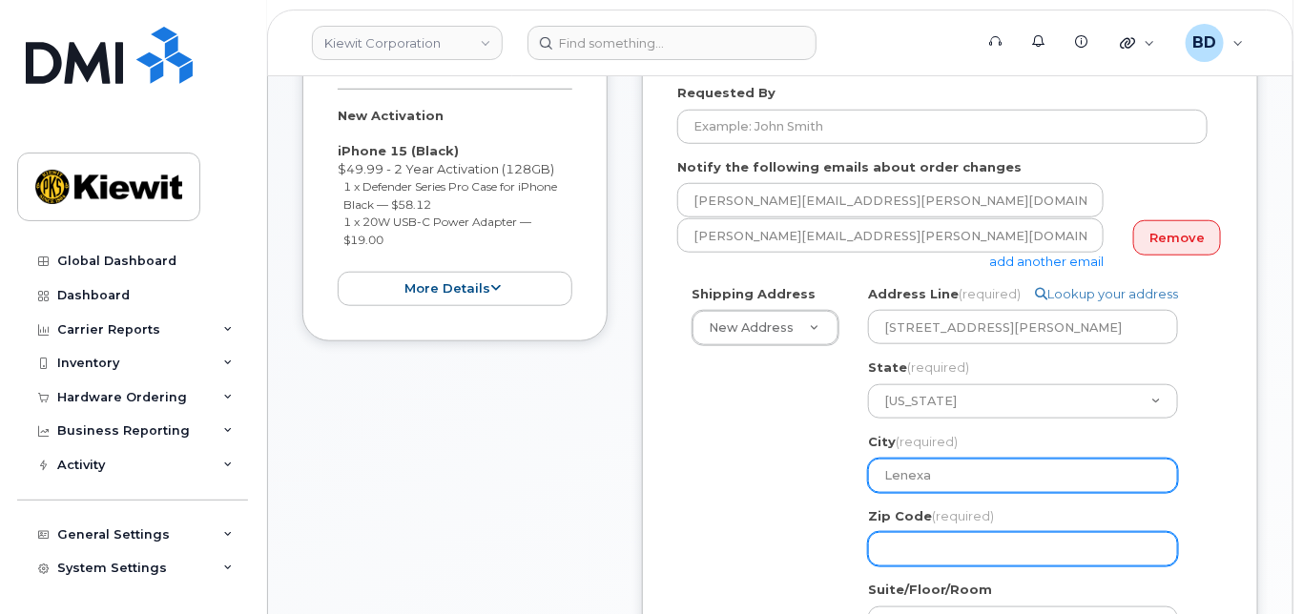
type input "Lenexa"
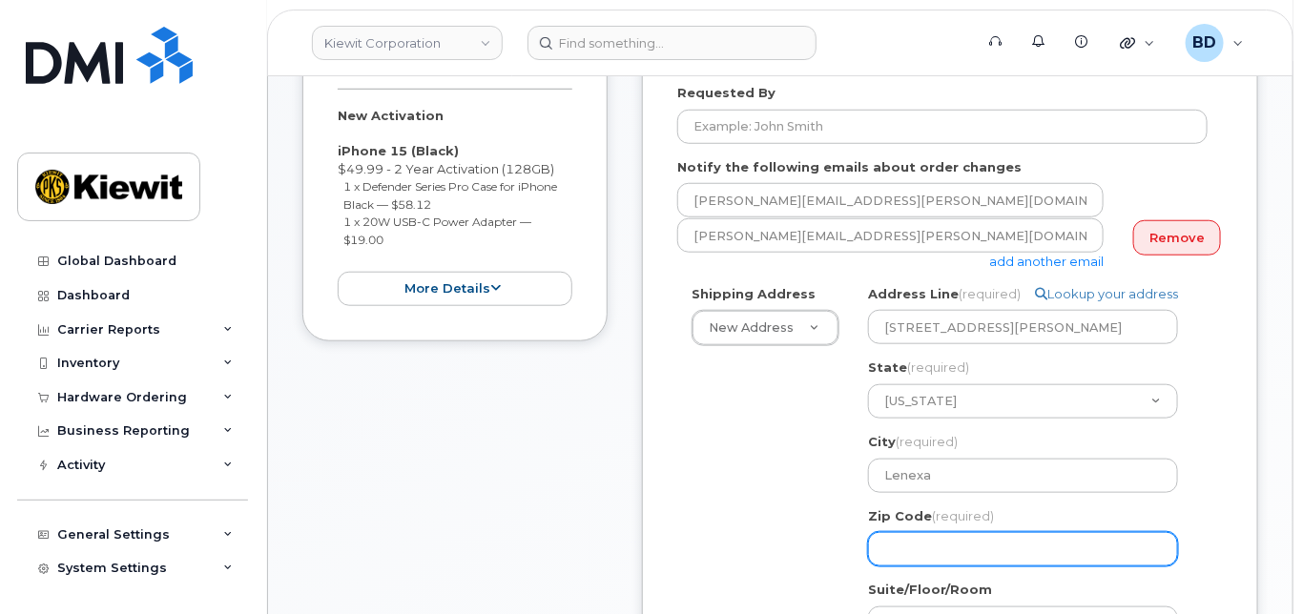
click at [907, 566] on input "Zip Code (required)" at bounding box center [1023, 549] width 310 height 34
select select
type input "6"
select select
type input "66"
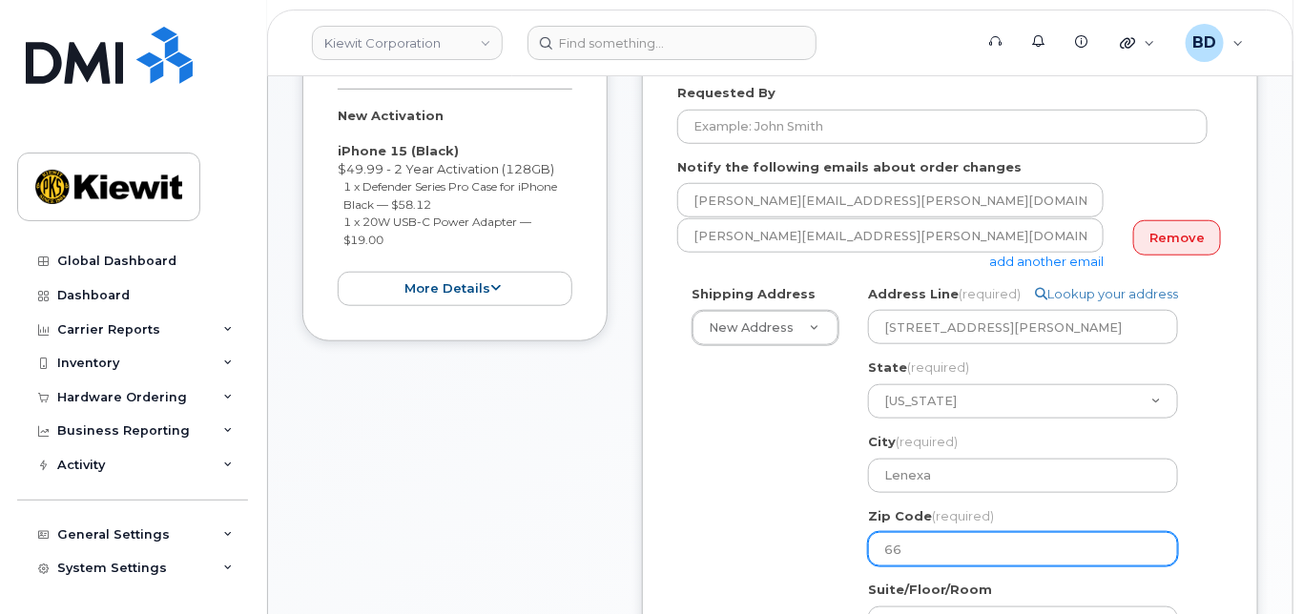
select select
type input "662"
select select
type input "6621"
select select
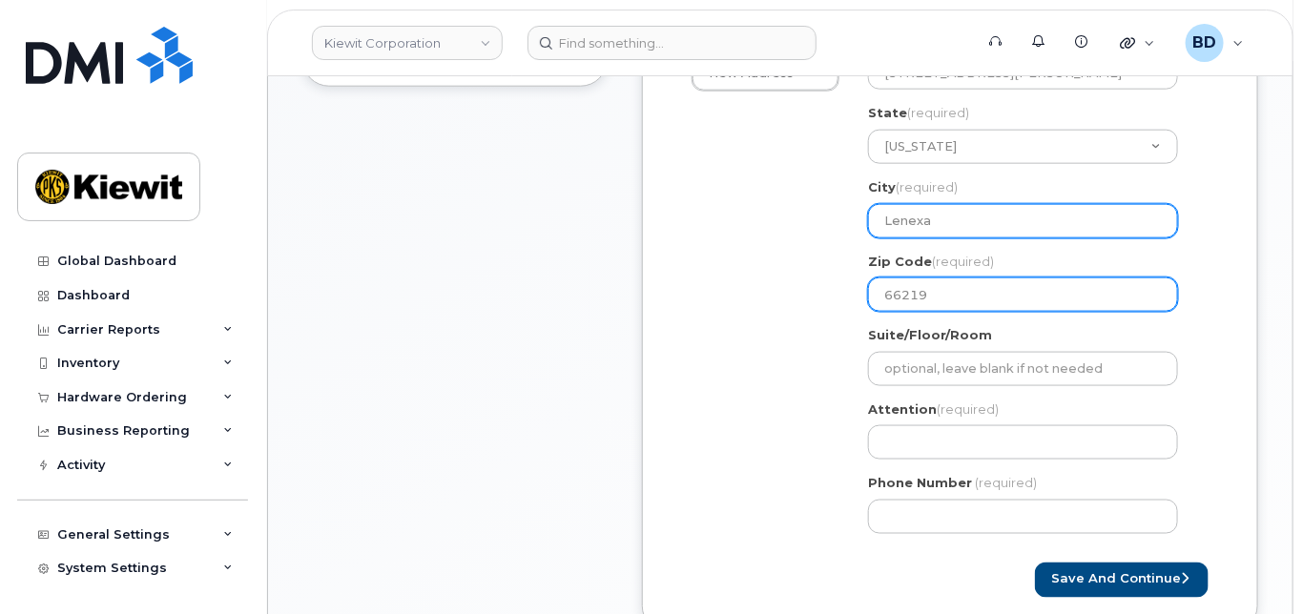
scroll to position [890, 0]
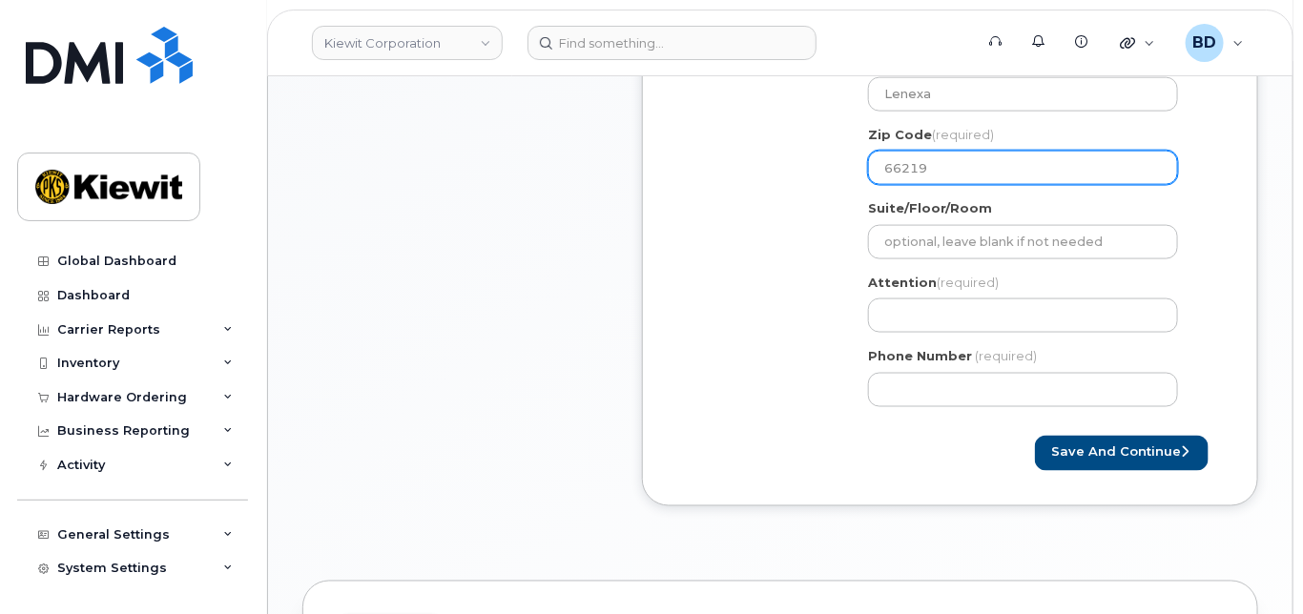
type input "66219"
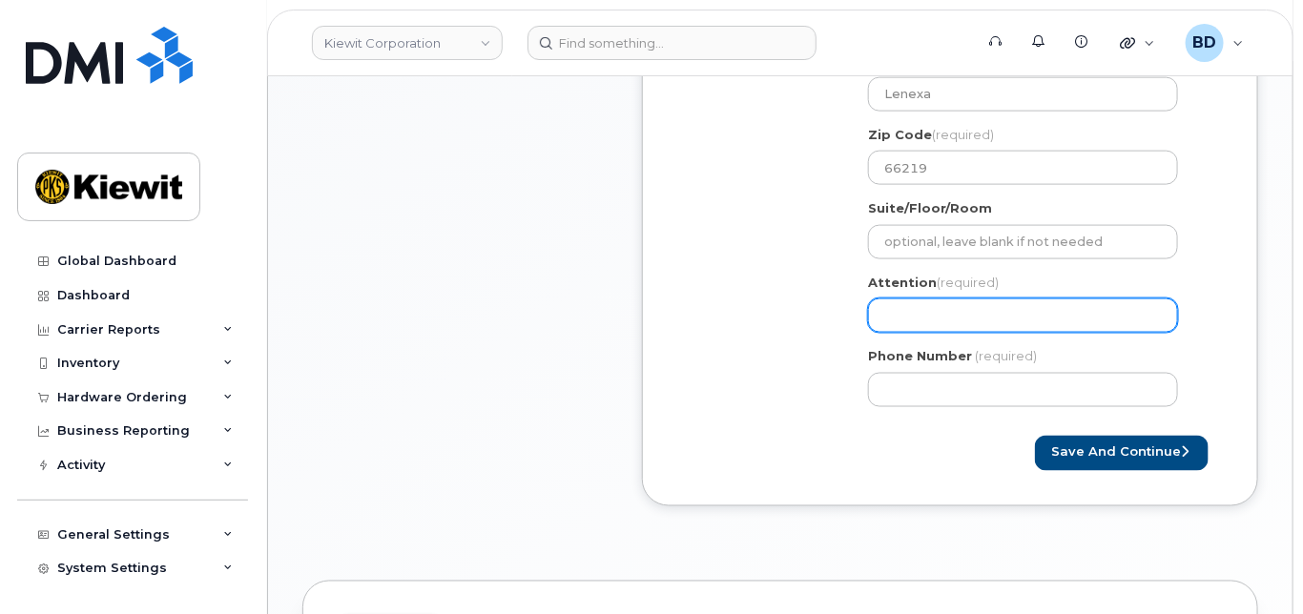
click at [942, 321] on input "Attention (required)" at bounding box center [1023, 315] width 310 height 34
paste input "Brett.Talkington"
select select
type input "Brett.Talkington"
select select
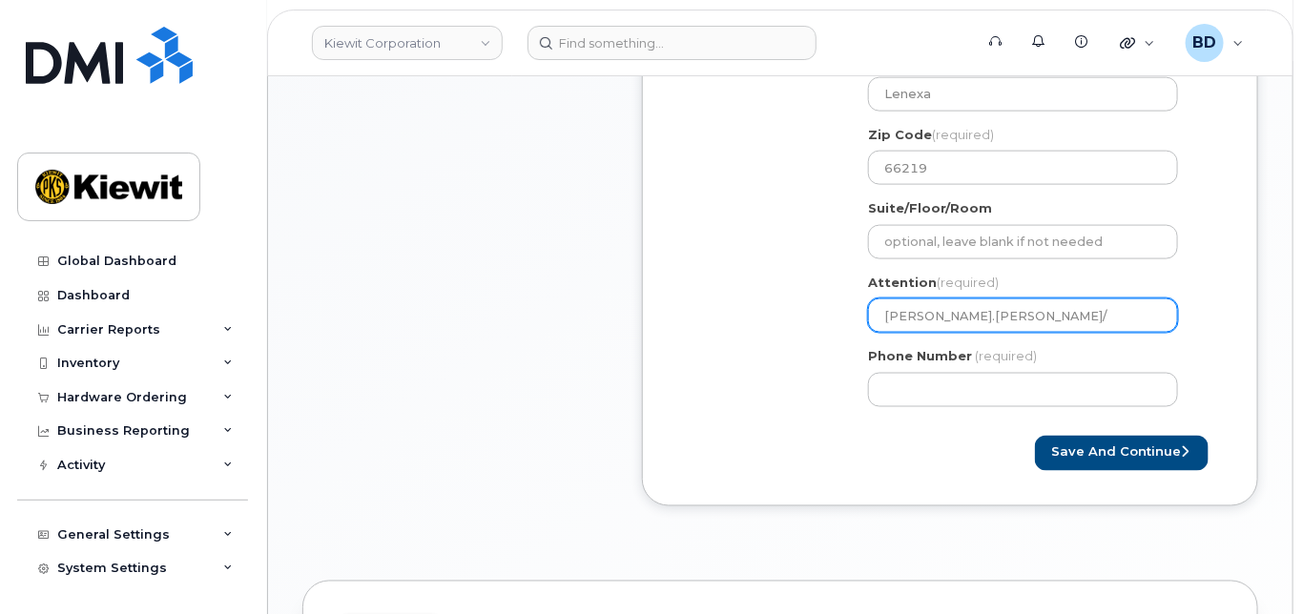
type input "Brett.Talkington/"
click at [1007, 325] on input "Brett.Talkington/" at bounding box center [1023, 315] width 310 height 34
paste input "Mike.Enlow"
select select
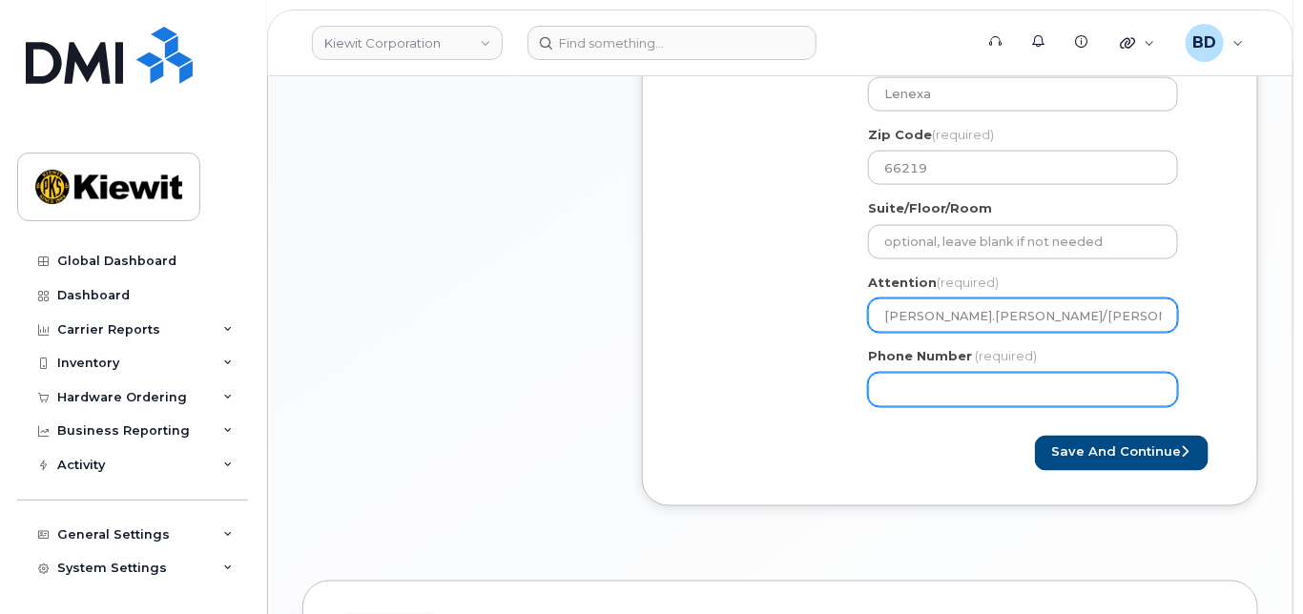
type input "Brett.Talkington/Mike.Enlow"
click at [908, 394] on input "Phone Number" at bounding box center [1023, 390] width 310 height 34
type input "8777727707"
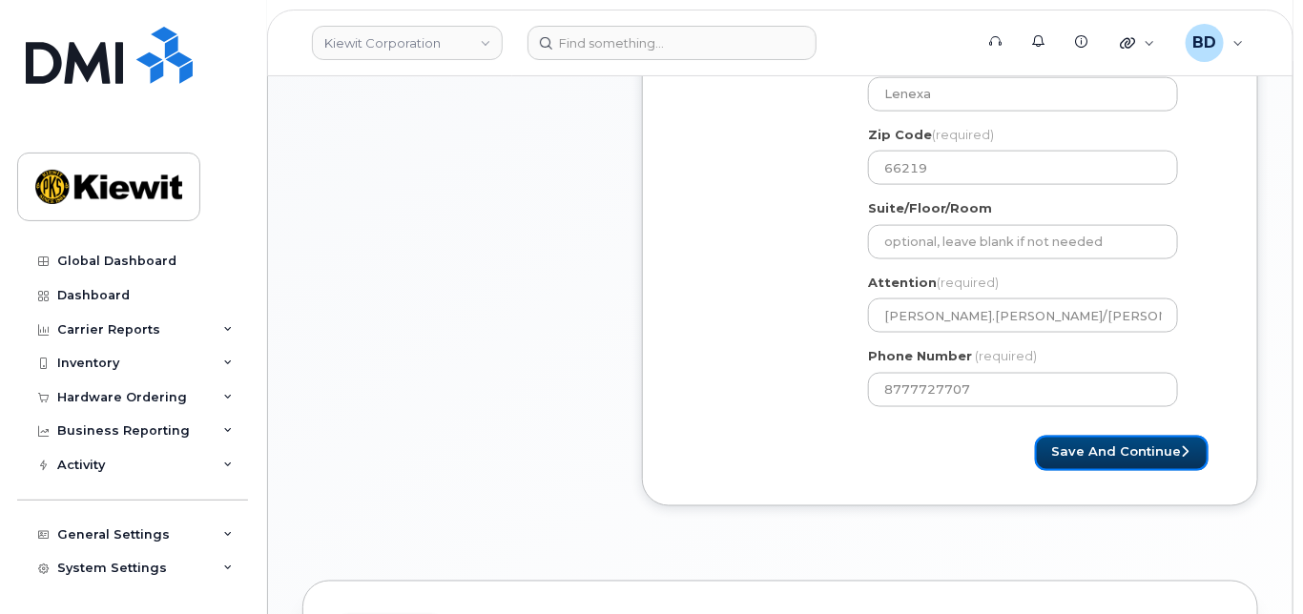
select select
click at [1083, 471] on button "Save and Continue" at bounding box center [1122, 453] width 174 height 35
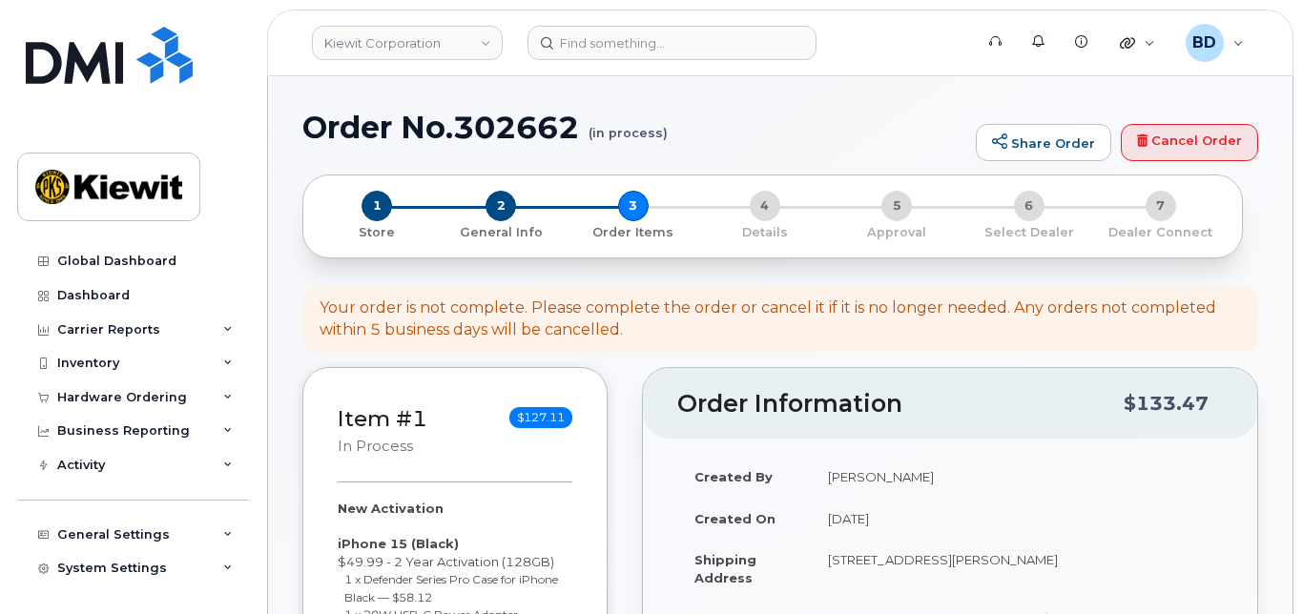
select select
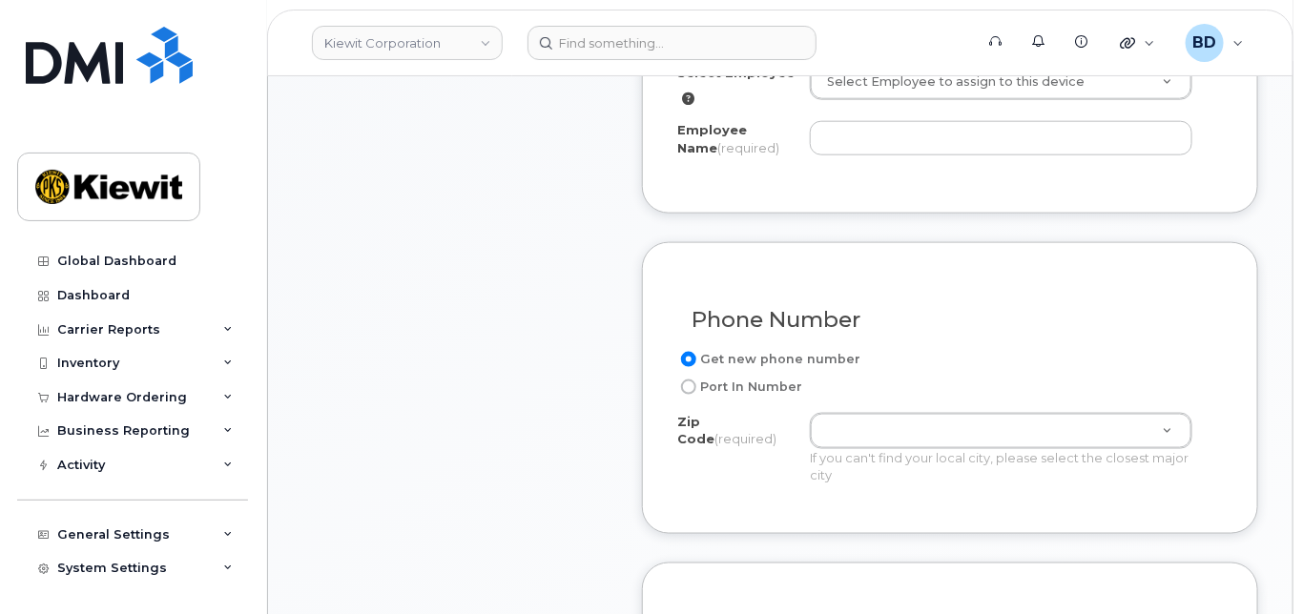
scroll to position [895, 0]
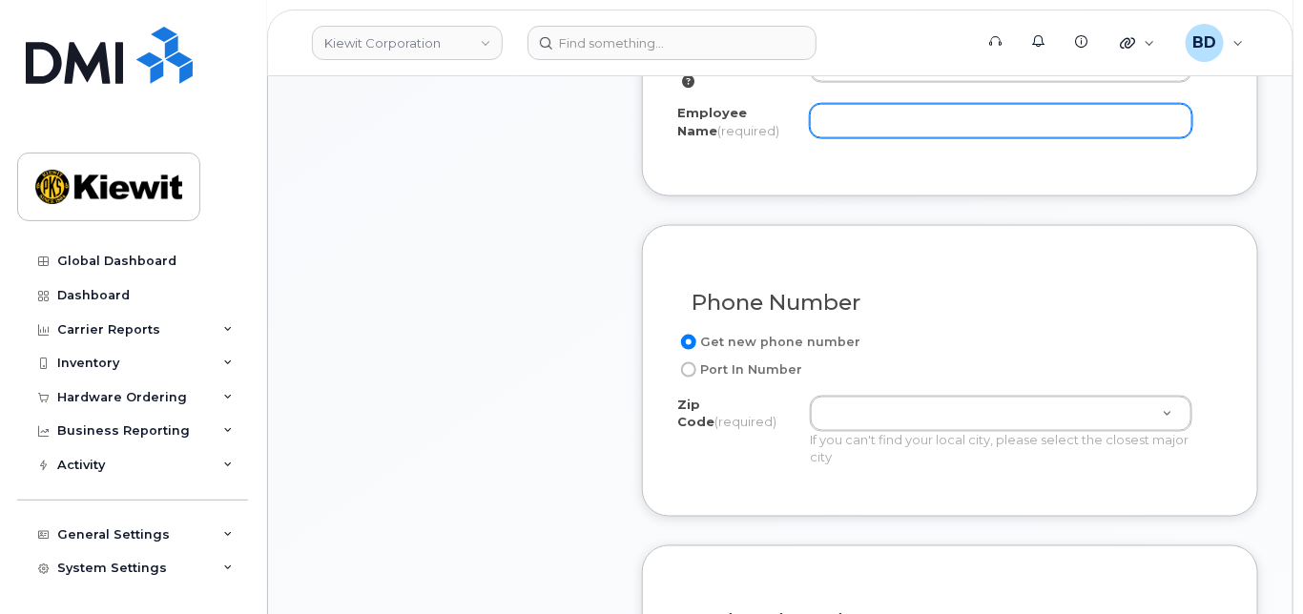
click at [833, 118] on input "Employee Name (required)" at bounding box center [1001, 121] width 382 height 34
paste input "[PERSON_NAME].[PERSON_NAME]"
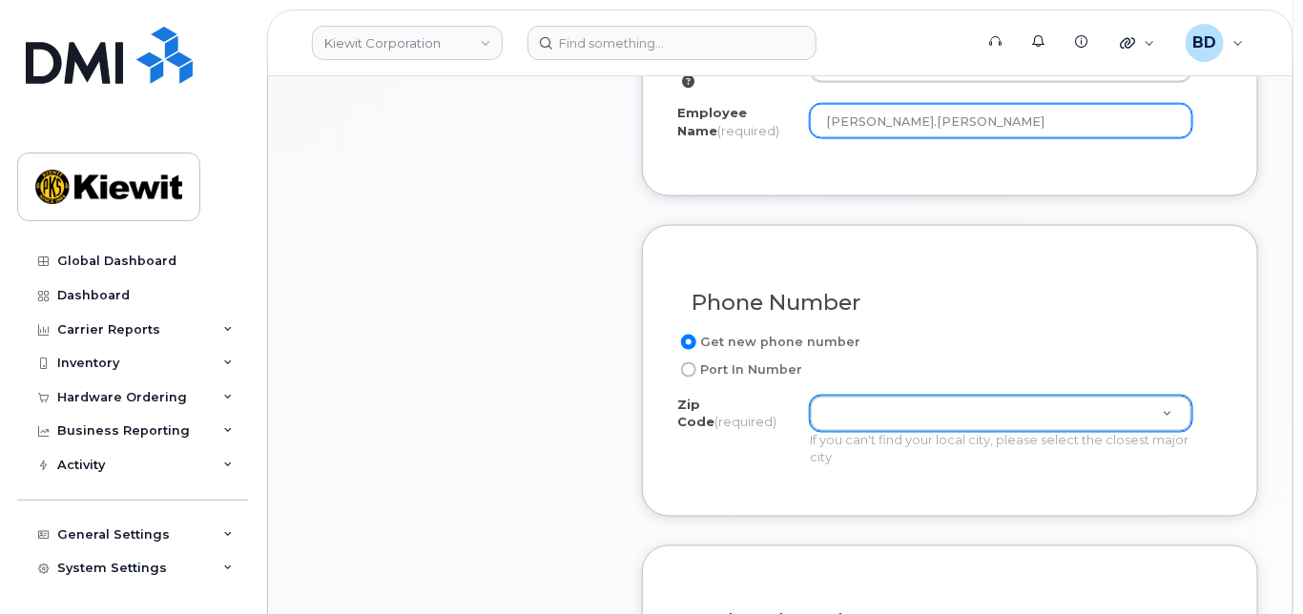
type input "[PERSON_NAME].[PERSON_NAME]"
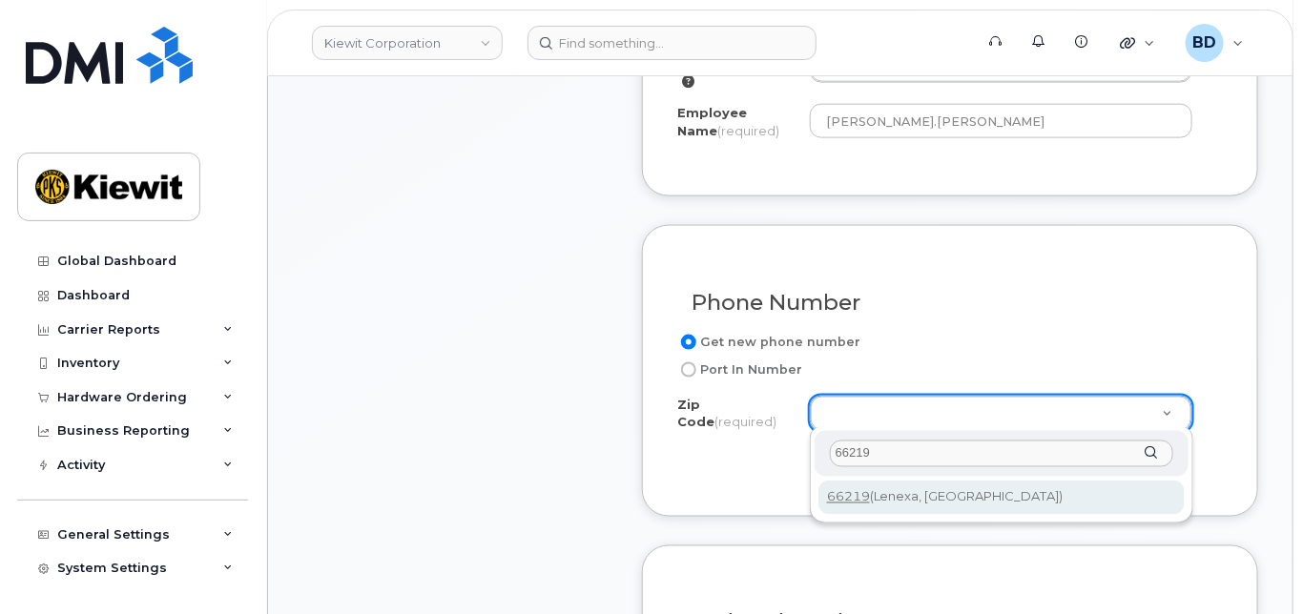
type input "66219"
type input "66219 (Lenexa, KS)"
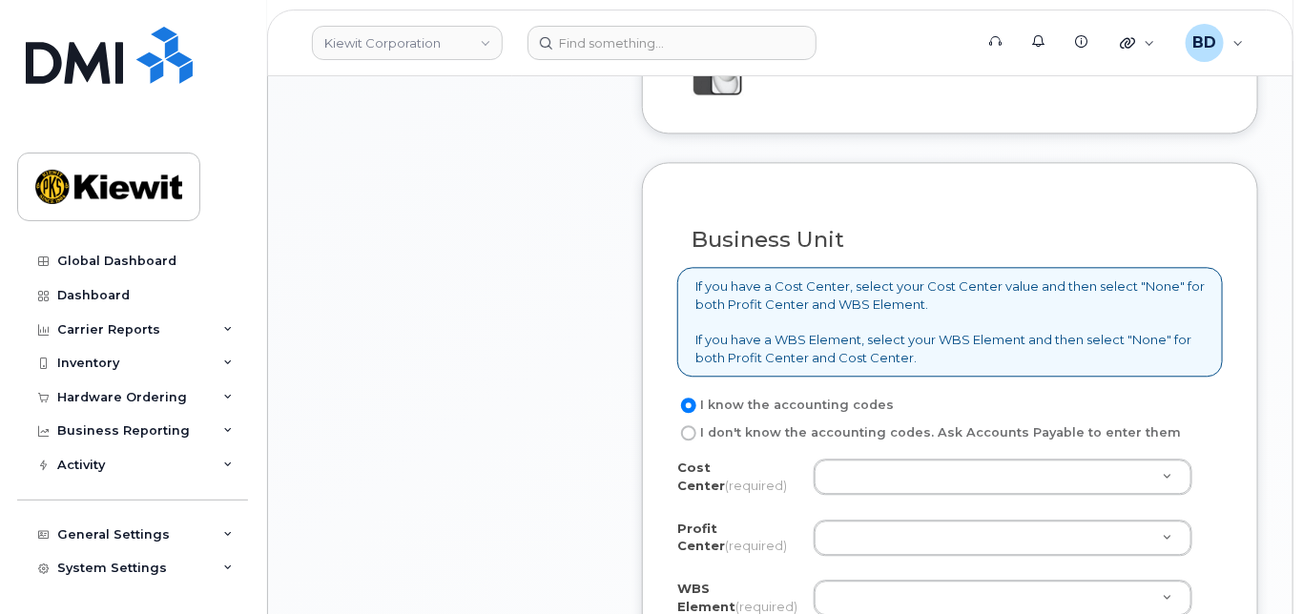
scroll to position [1658, 0]
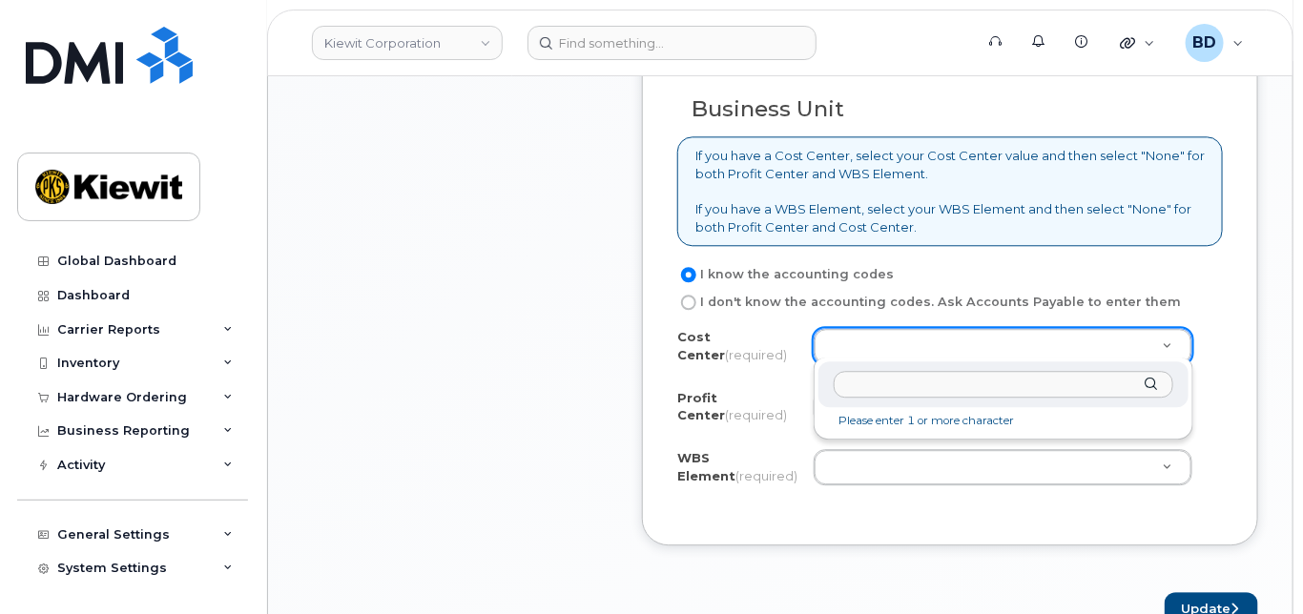
click at [885, 423] on li "Please enter 1 or more character" at bounding box center [1003, 421] width 362 height 20
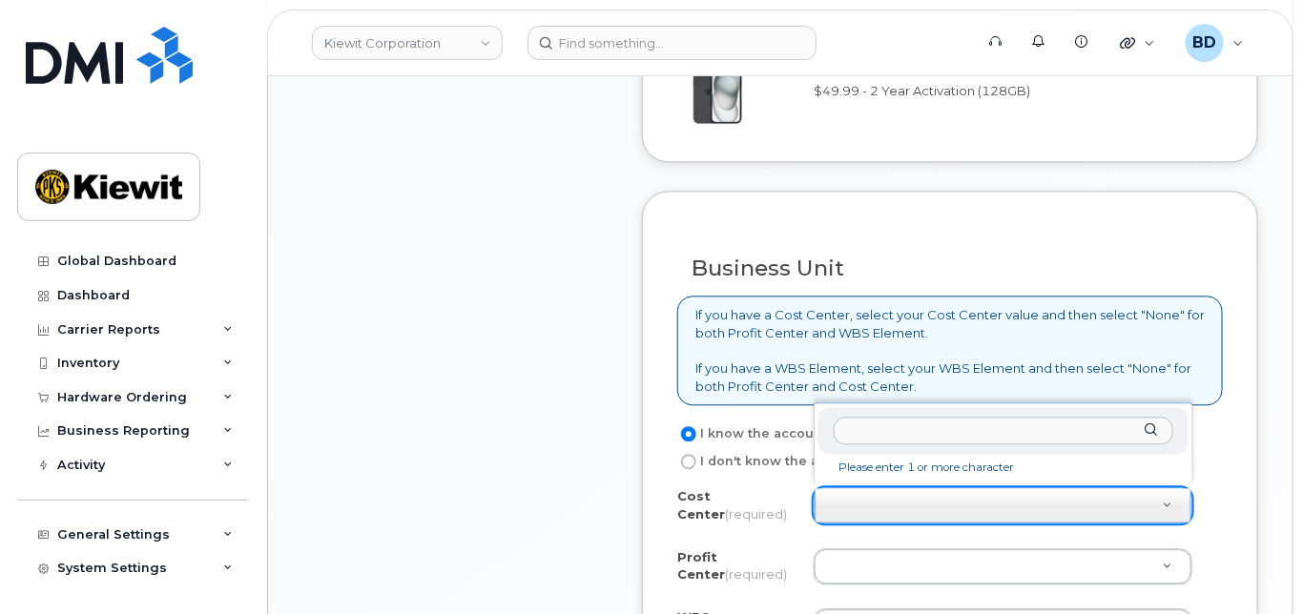
scroll to position [1531, 0]
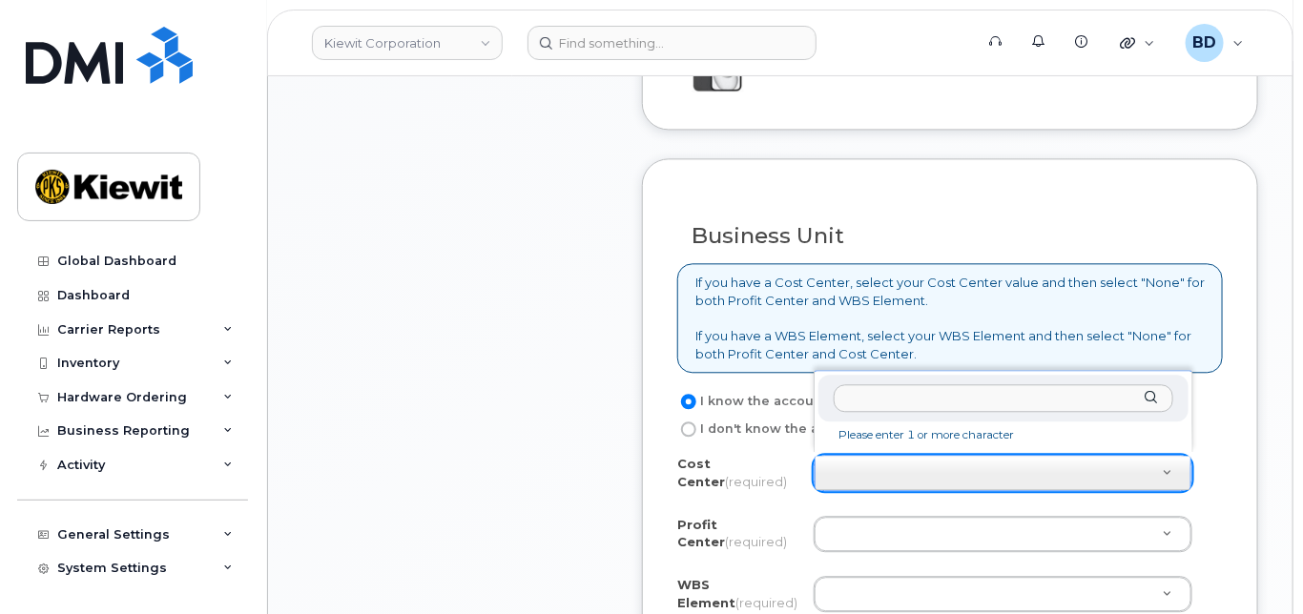
click at [871, 395] on input "text" at bounding box center [1002, 398] width 339 height 28
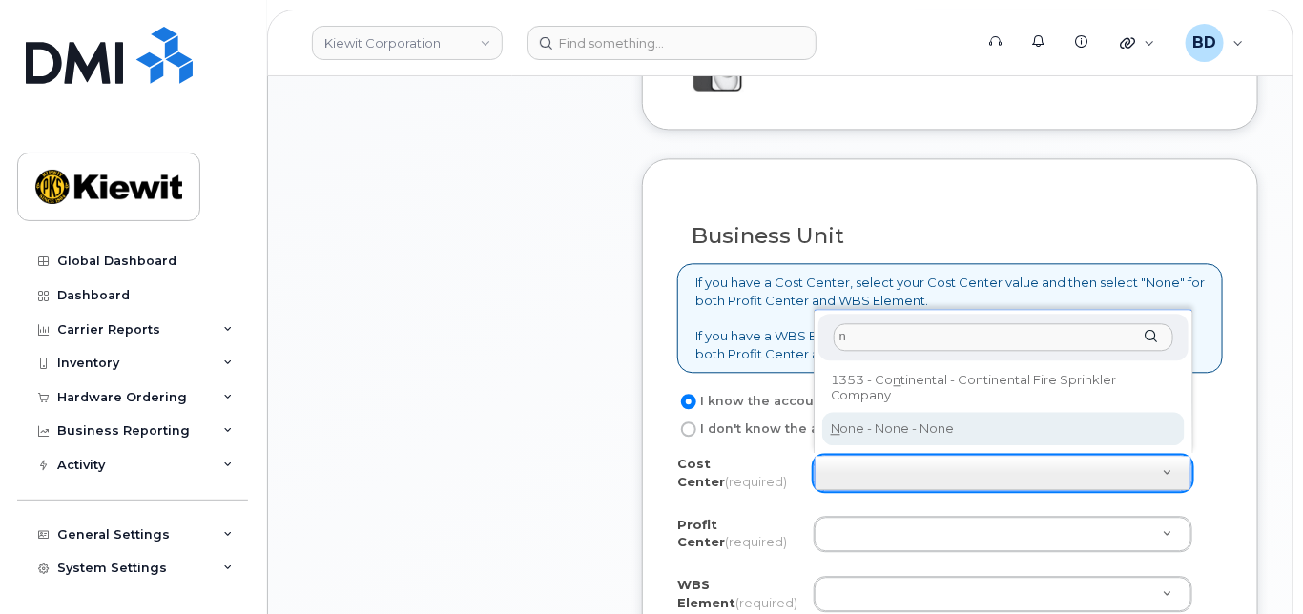
type input "n"
type input "None"
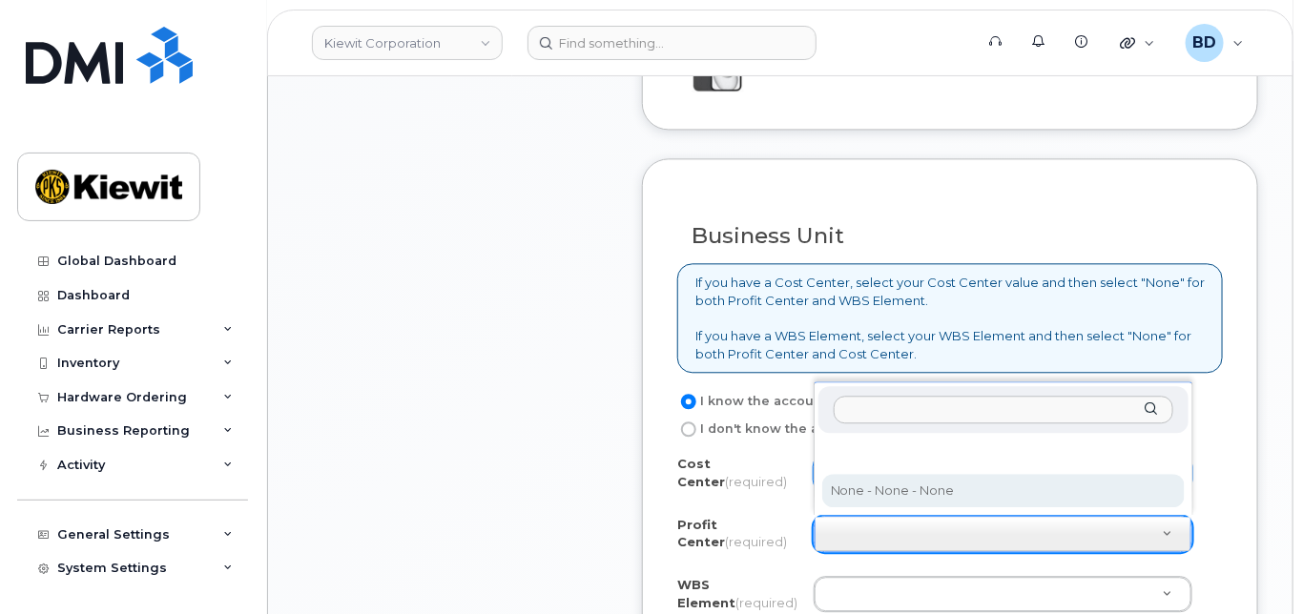
select select "None"
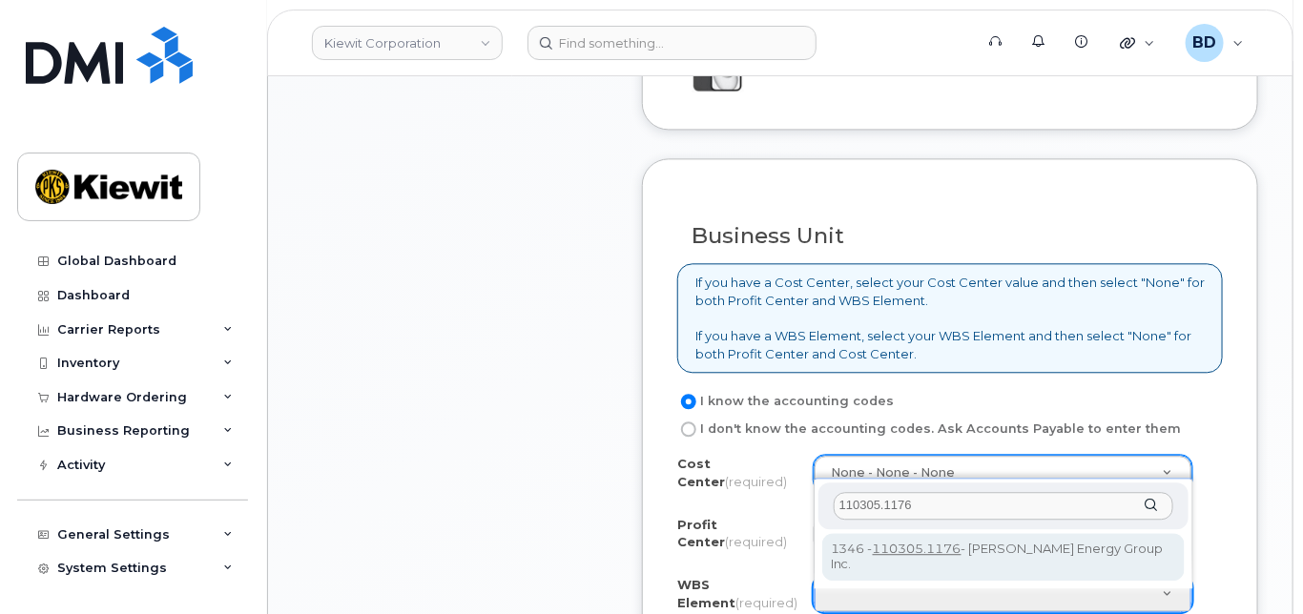
type input "110305.1176"
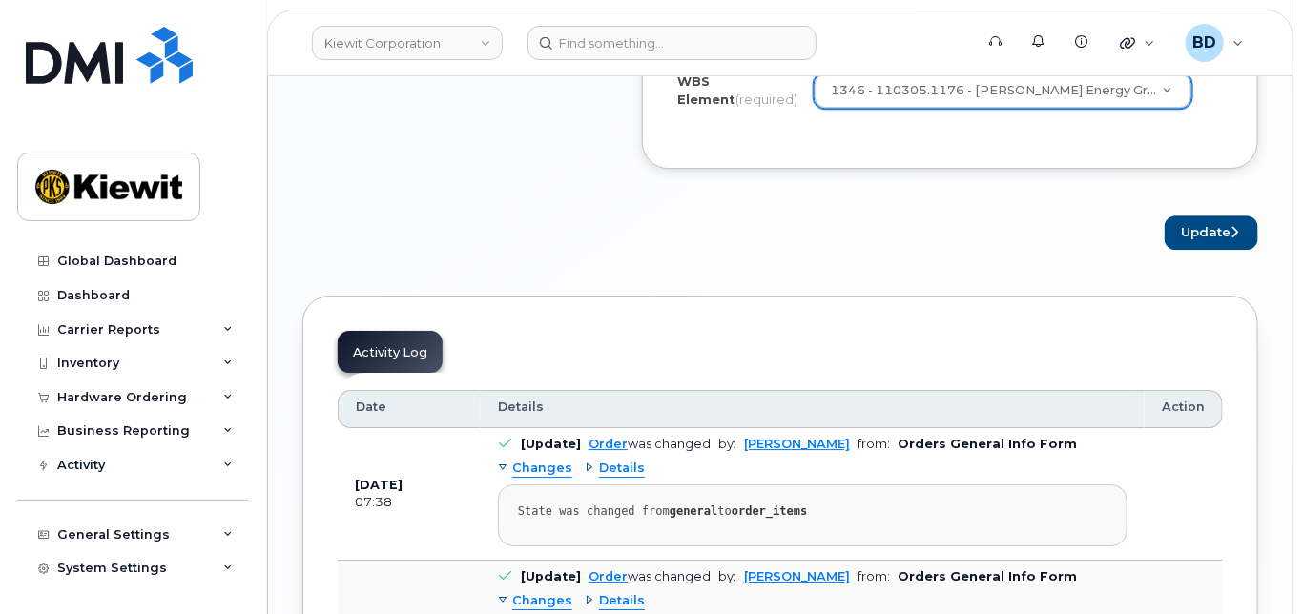
scroll to position [2040, 0]
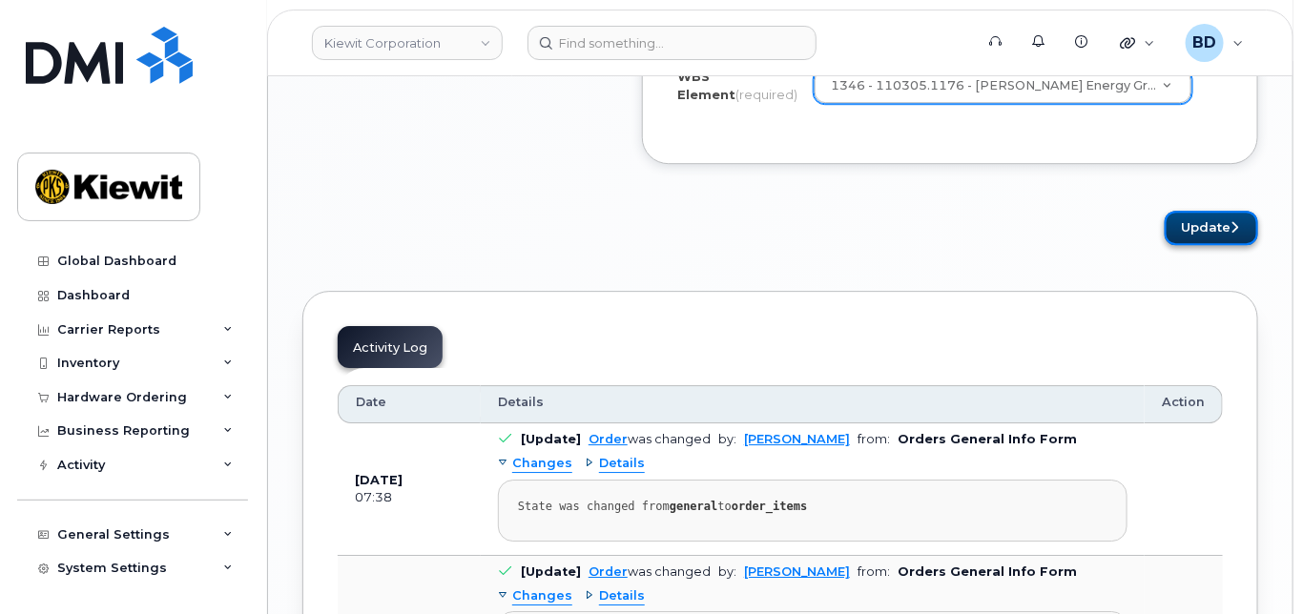
click at [1199, 220] on button "Update" at bounding box center [1210, 228] width 93 height 35
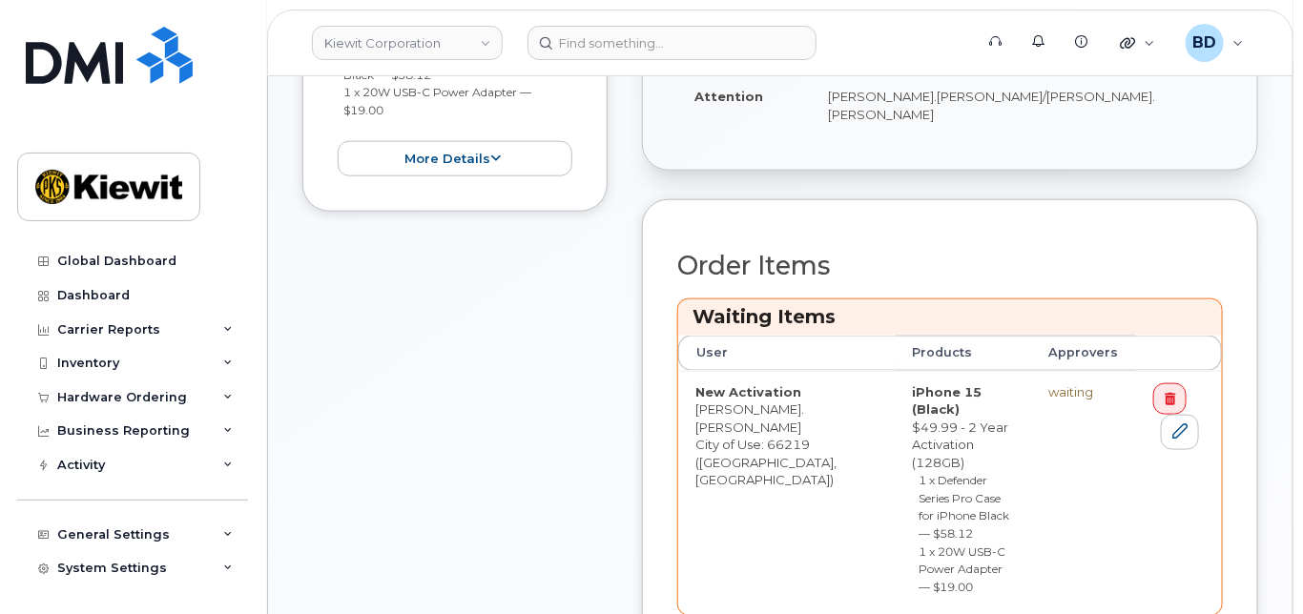
scroll to position [890, 0]
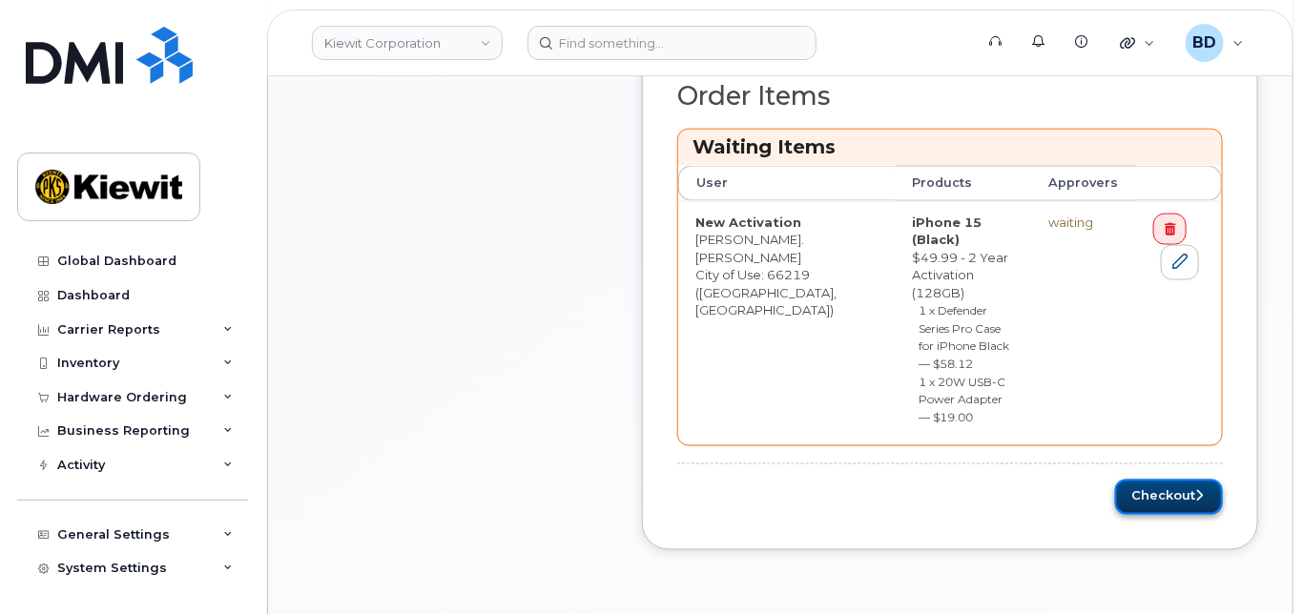
click at [1177, 480] on button "Checkout" at bounding box center [1169, 497] width 108 height 35
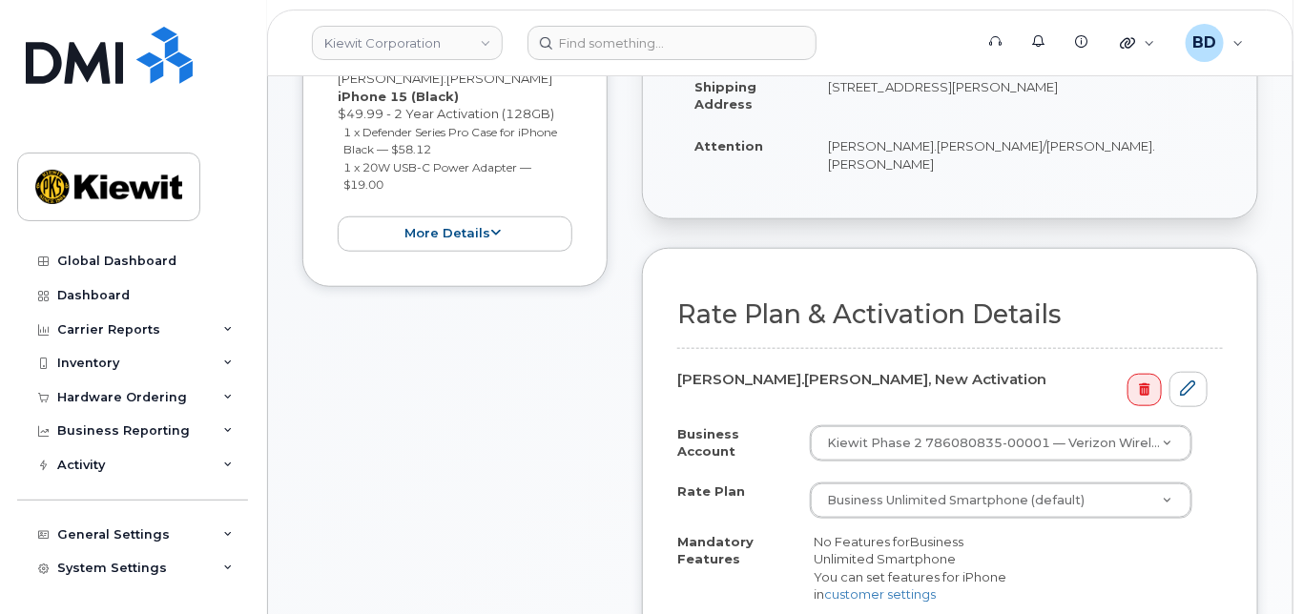
scroll to position [635, 0]
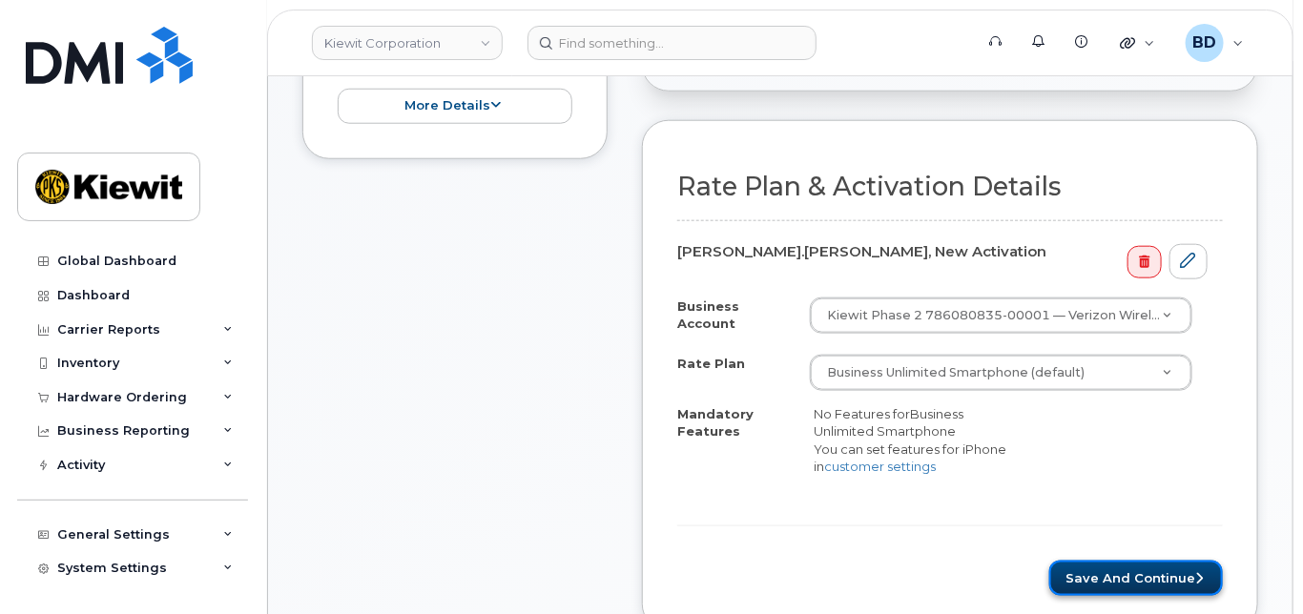
click at [1122, 571] on button "Save and Continue" at bounding box center [1136, 578] width 174 height 35
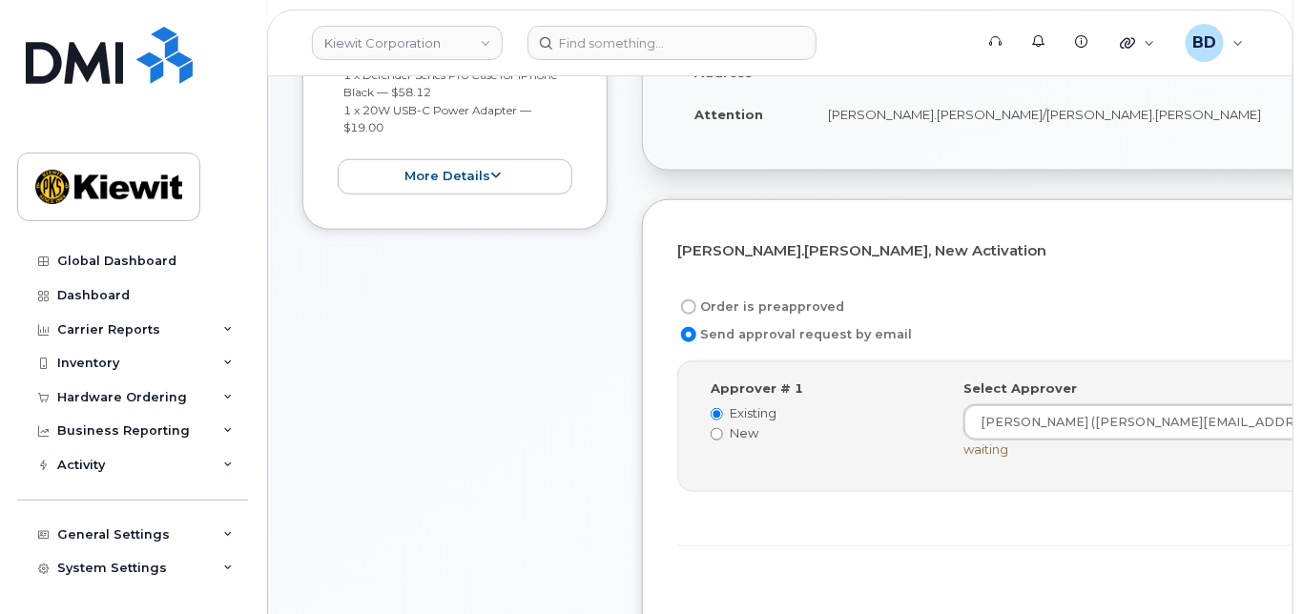
scroll to position [635, 0]
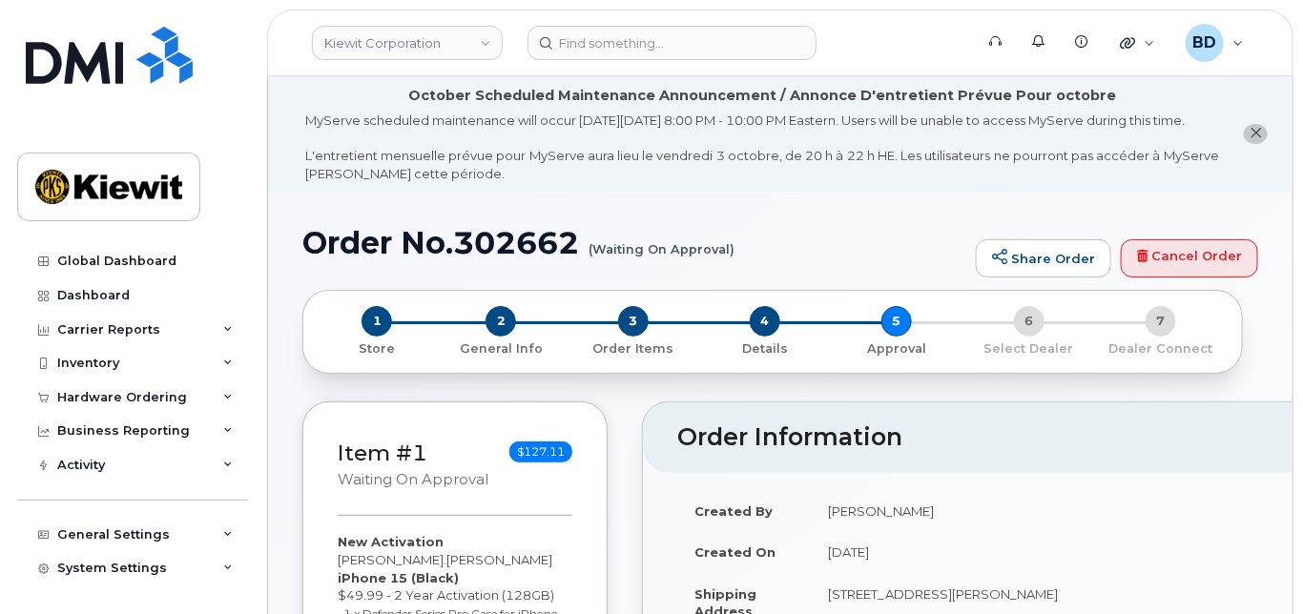
click at [487, 254] on h1 "Order No.302662 (Waiting On Approval)" at bounding box center [634, 242] width 664 height 33
copy h1 "302662"
click at [223, 395] on icon at bounding box center [228, 398] width 10 height 10
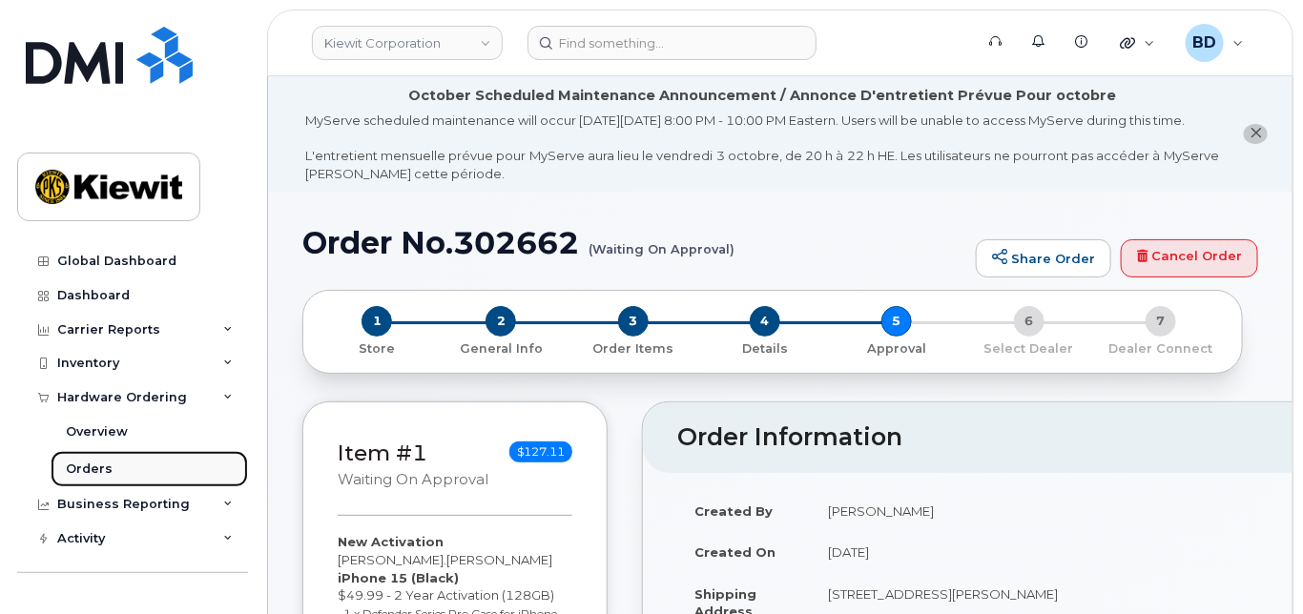
click at [92, 468] on div "Orders" at bounding box center [89, 469] width 47 height 17
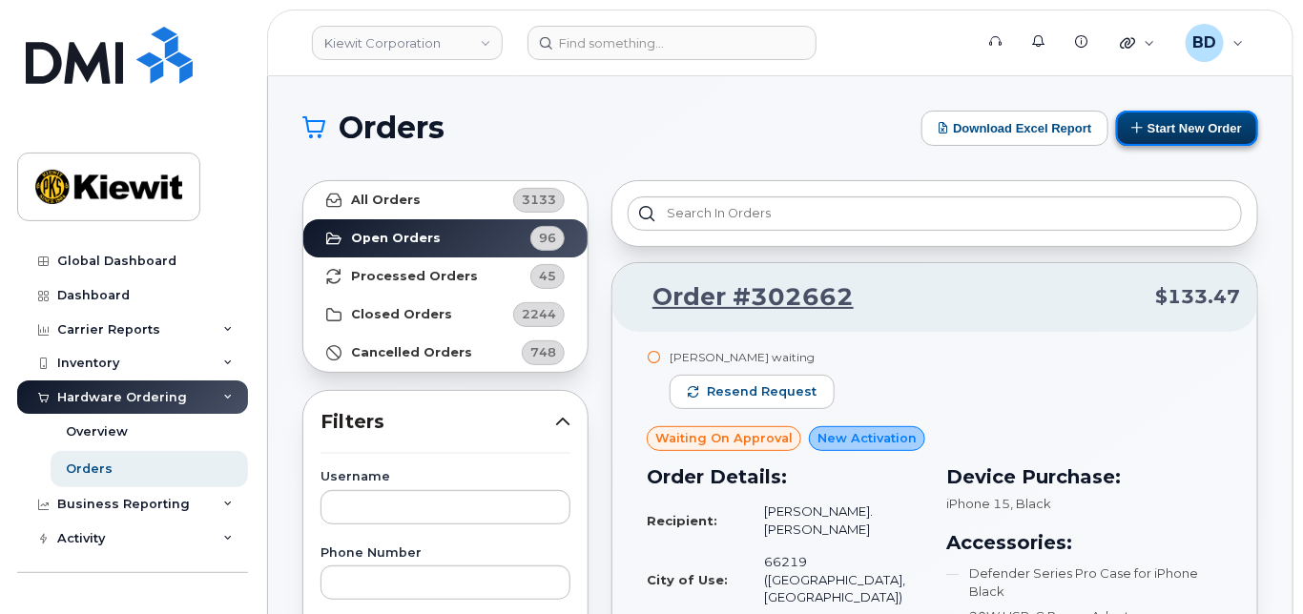
click at [1164, 122] on button "Start New Order" at bounding box center [1187, 128] width 142 height 35
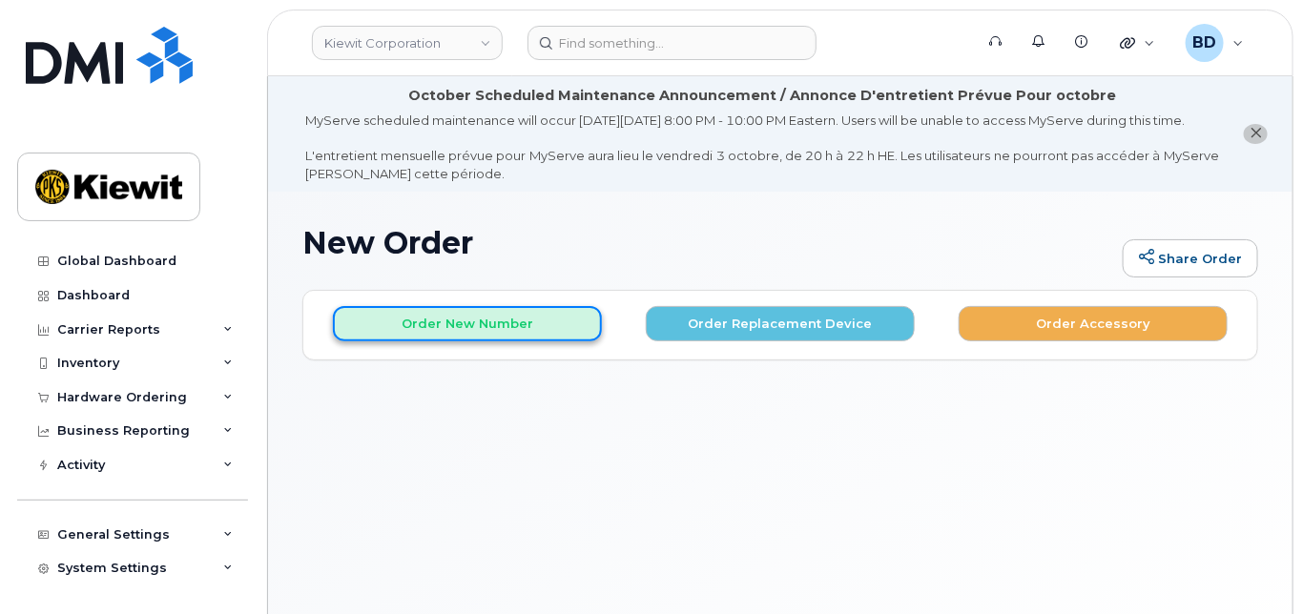
click at [462, 341] on button "Order New Number" at bounding box center [467, 323] width 269 height 35
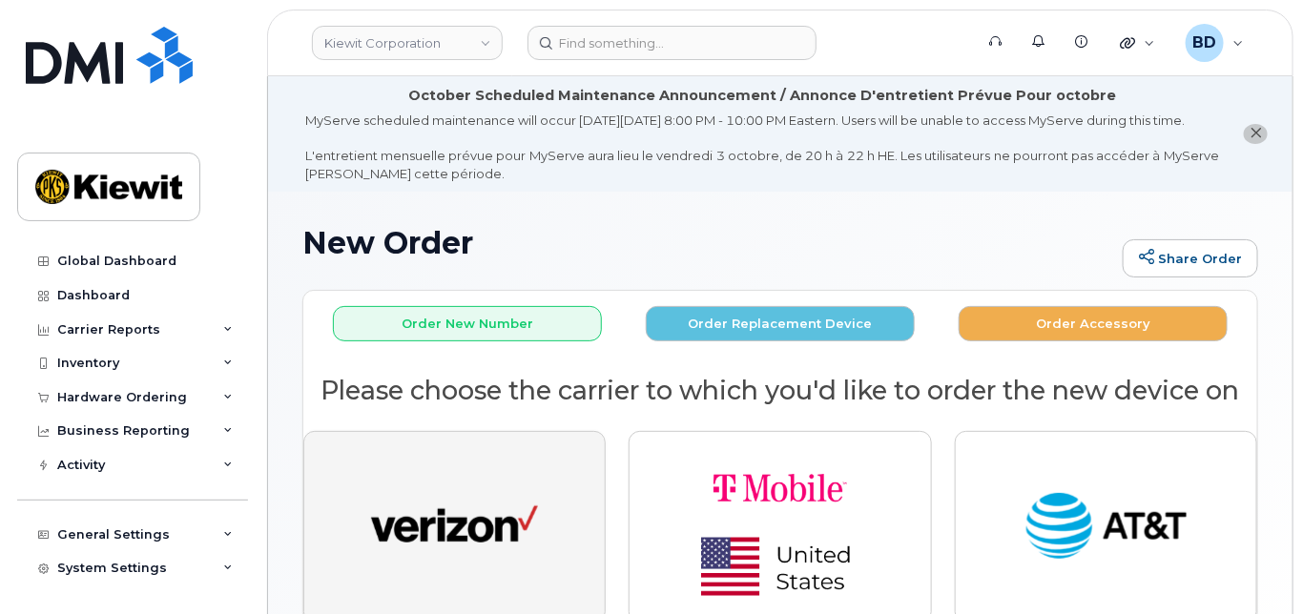
click at [434, 526] on img "button" at bounding box center [454, 527] width 167 height 86
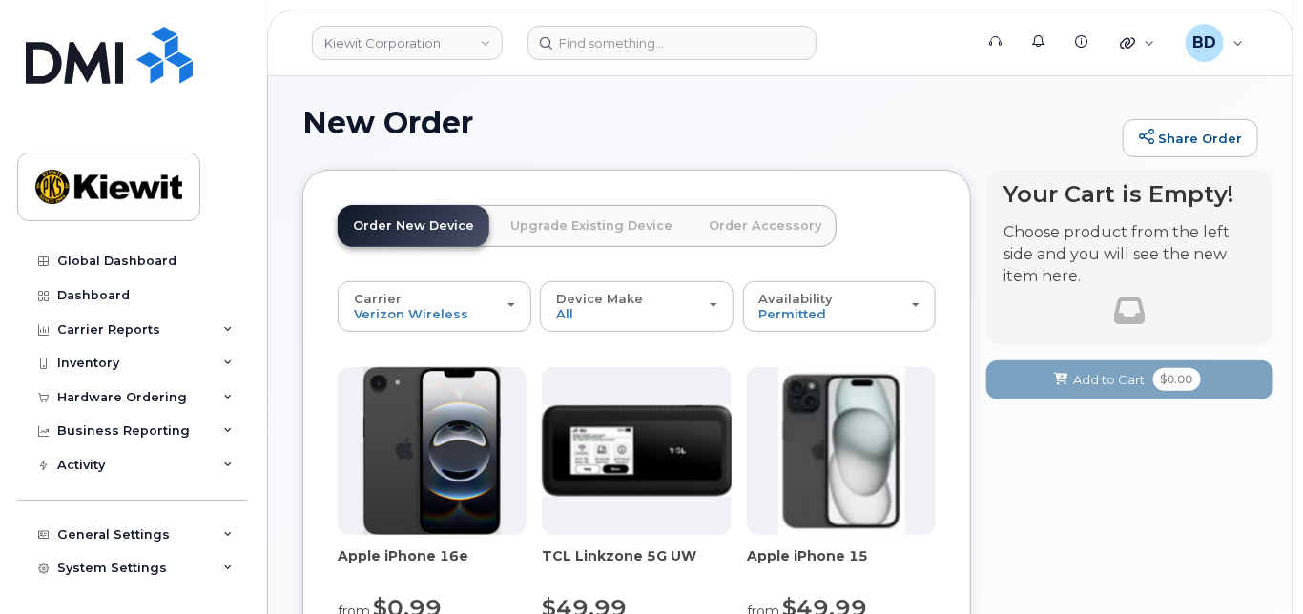
scroll to position [254, 0]
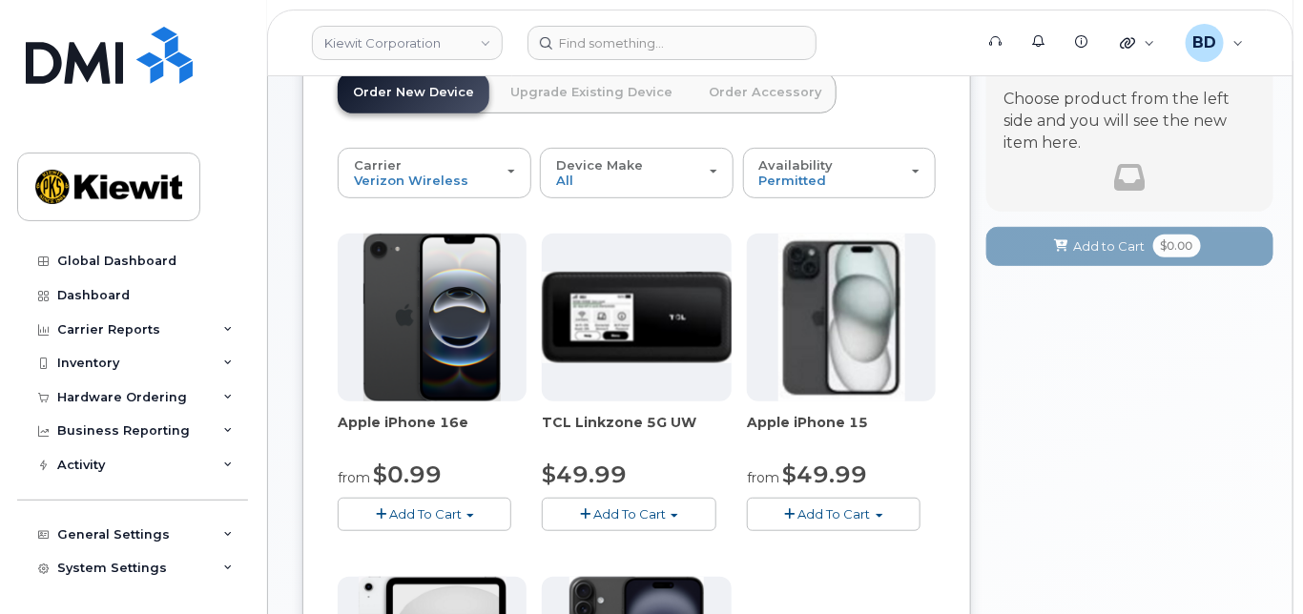
click at [845, 531] on button "Add To Cart" at bounding box center [834, 514] width 174 height 33
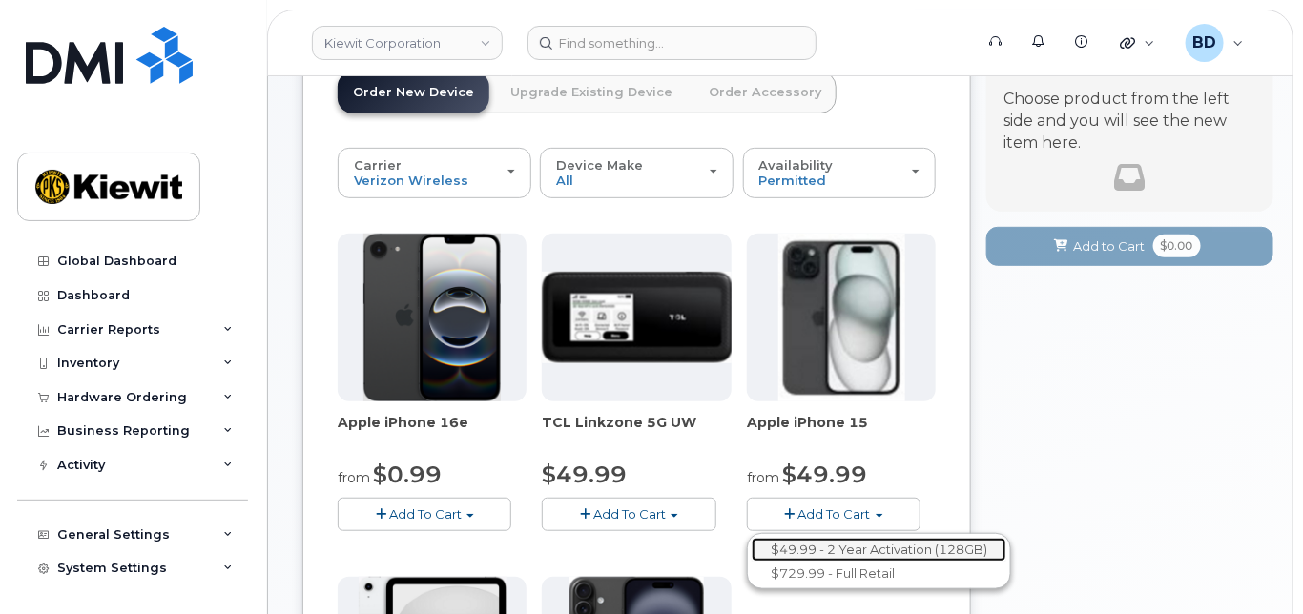
click at [841, 562] on link "$49.99 - 2 Year Activation (128GB)" at bounding box center [878, 550] width 255 height 24
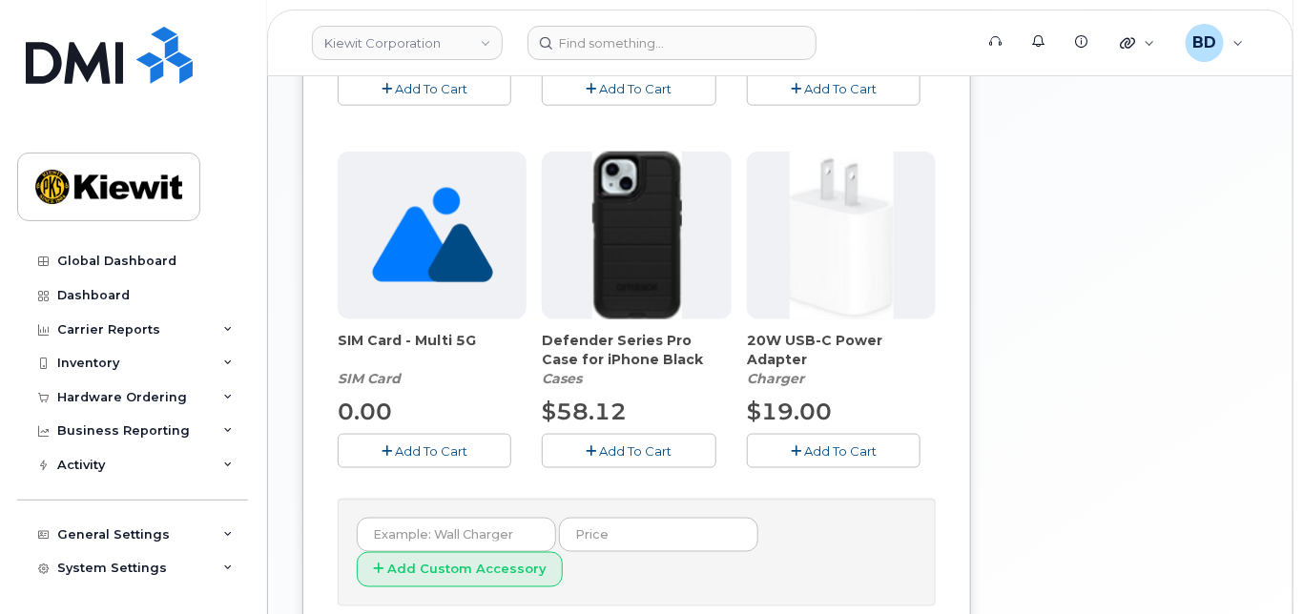
scroll to position [763, 0]
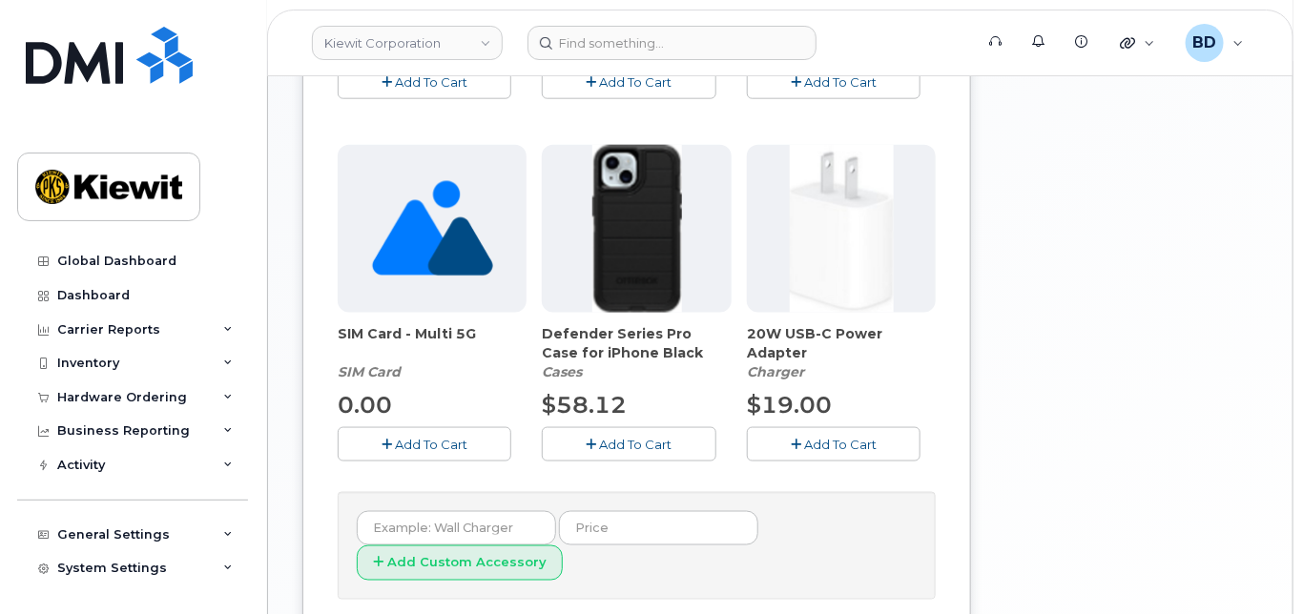
click at [591, 451] on icon "button" at bounding box center [591, 445] width 10 height 12
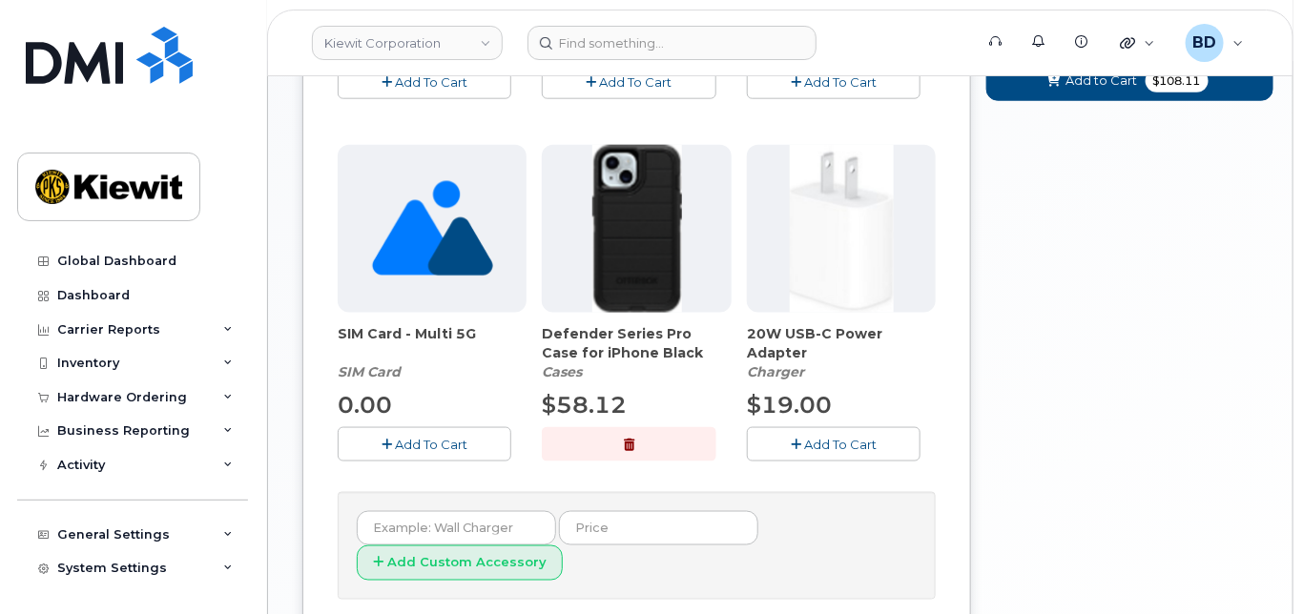
click at [852, 452] on span "Add To Cart" at bounding box center [840, 444] width 72 height 15
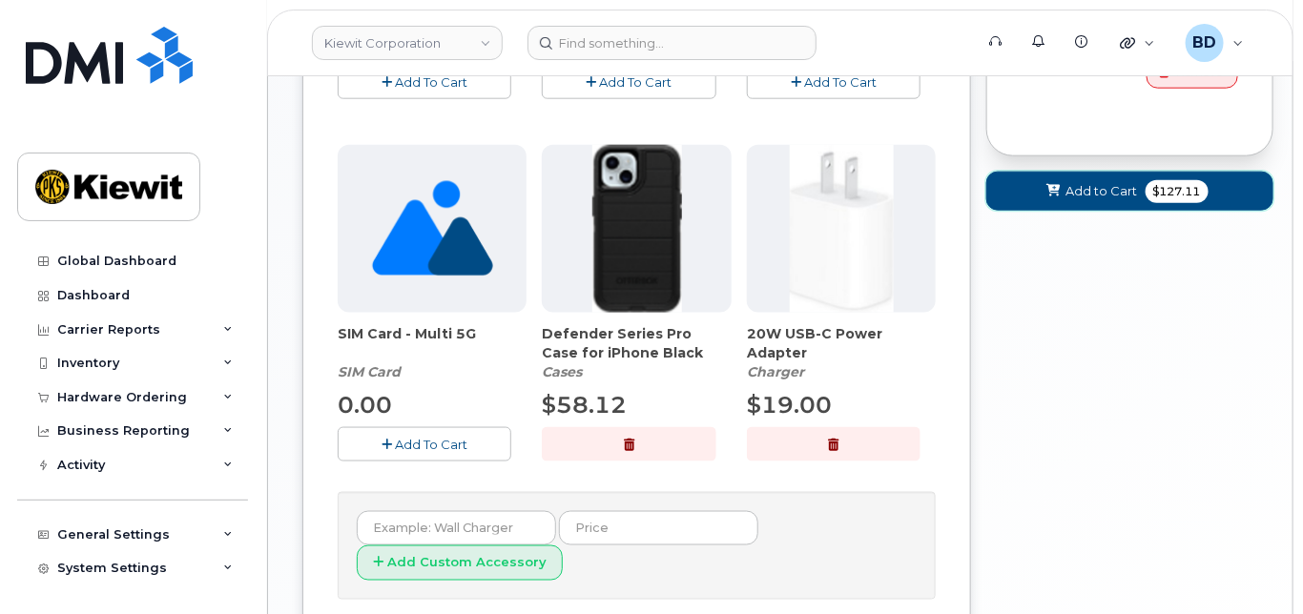
click at [1099, 200] on span "Add to Cart" at bounding box center [1102, 191] width 72 height 18
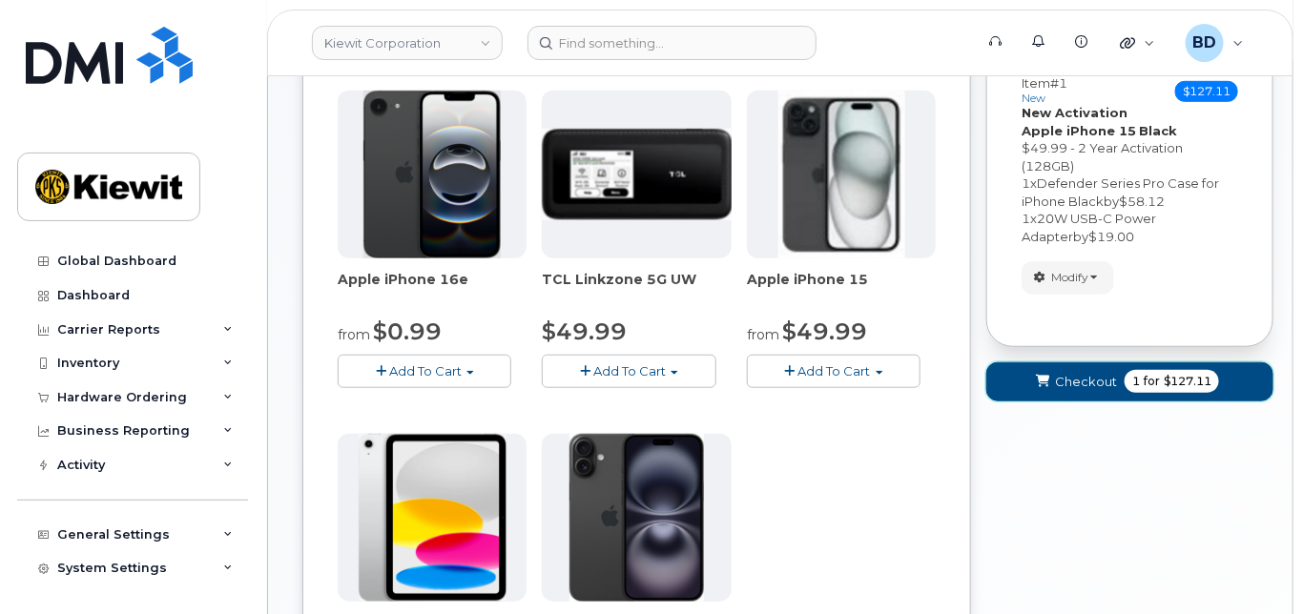
click at [1094, 391] on span "Checkout" at bounding box center [1086, 382] width 62 height 18
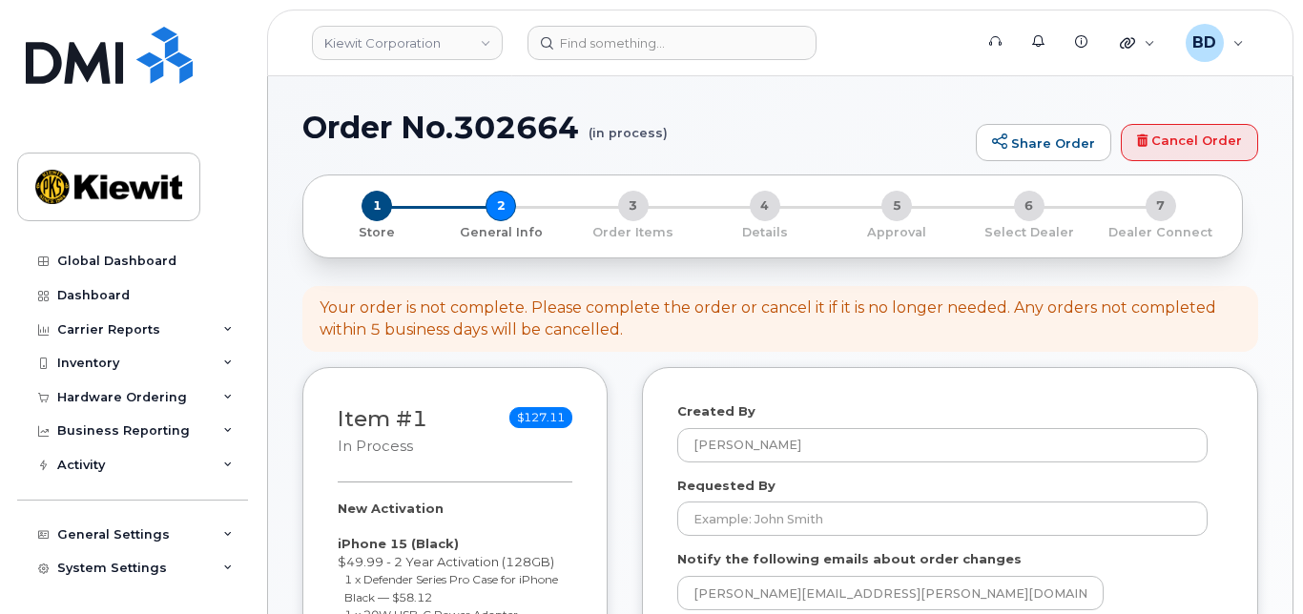
select select
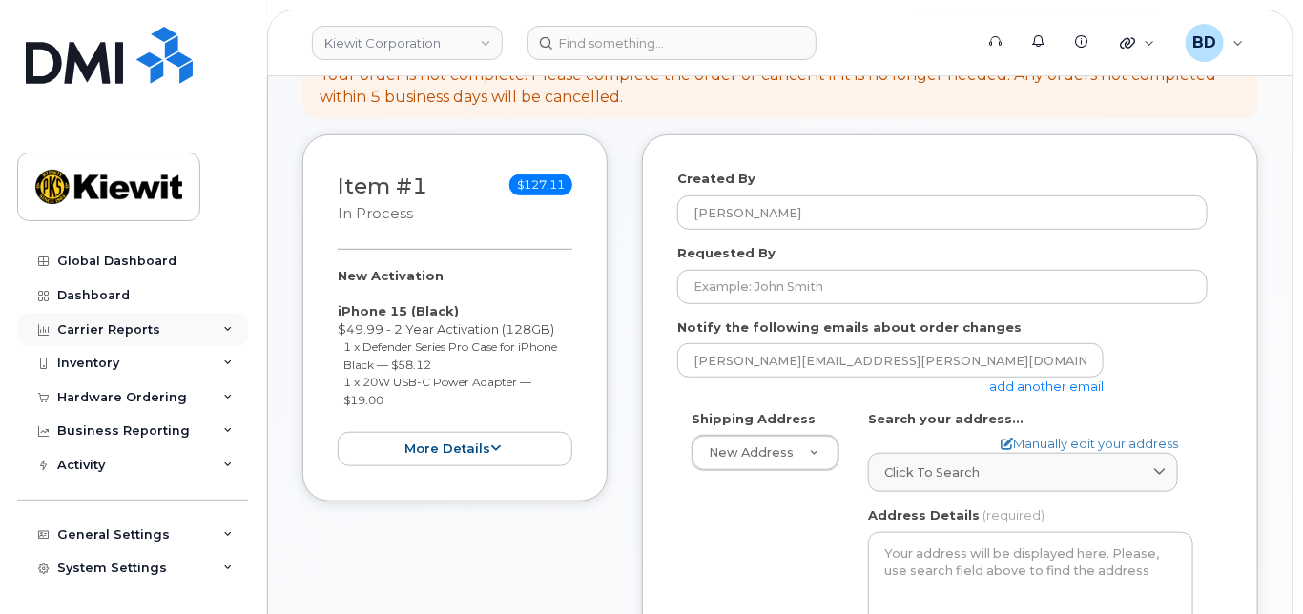
scroll to position [381, 0]
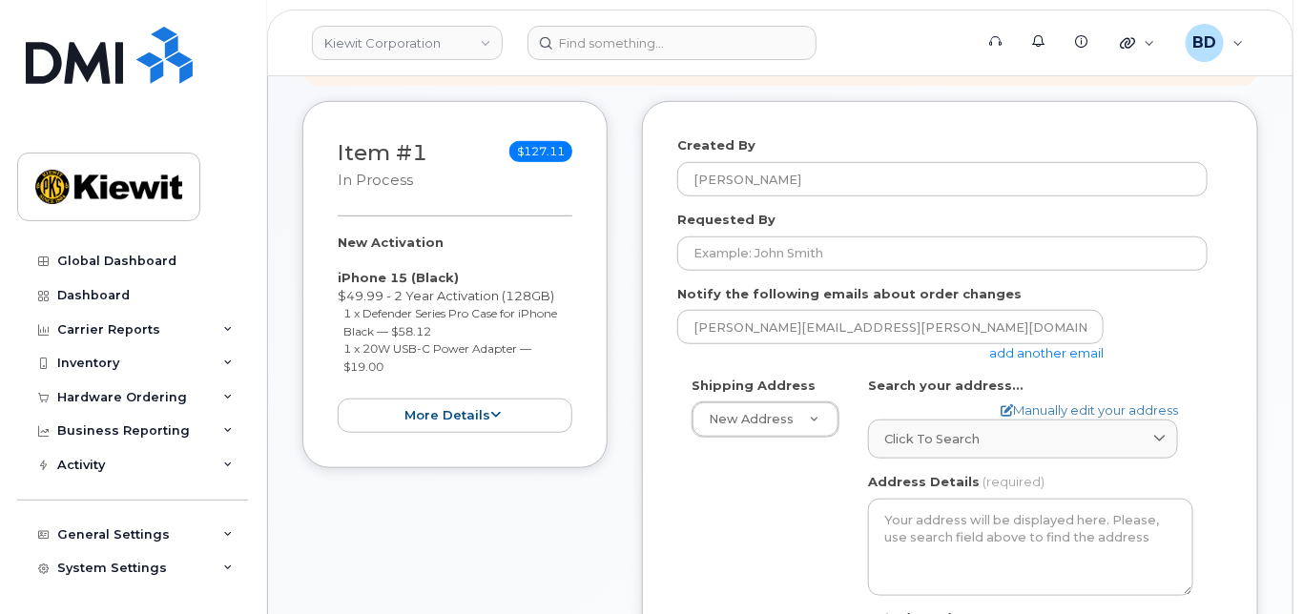
click at [1017, 360] on link "add another email" at bounding box center [1046, 352] width 114 height 15
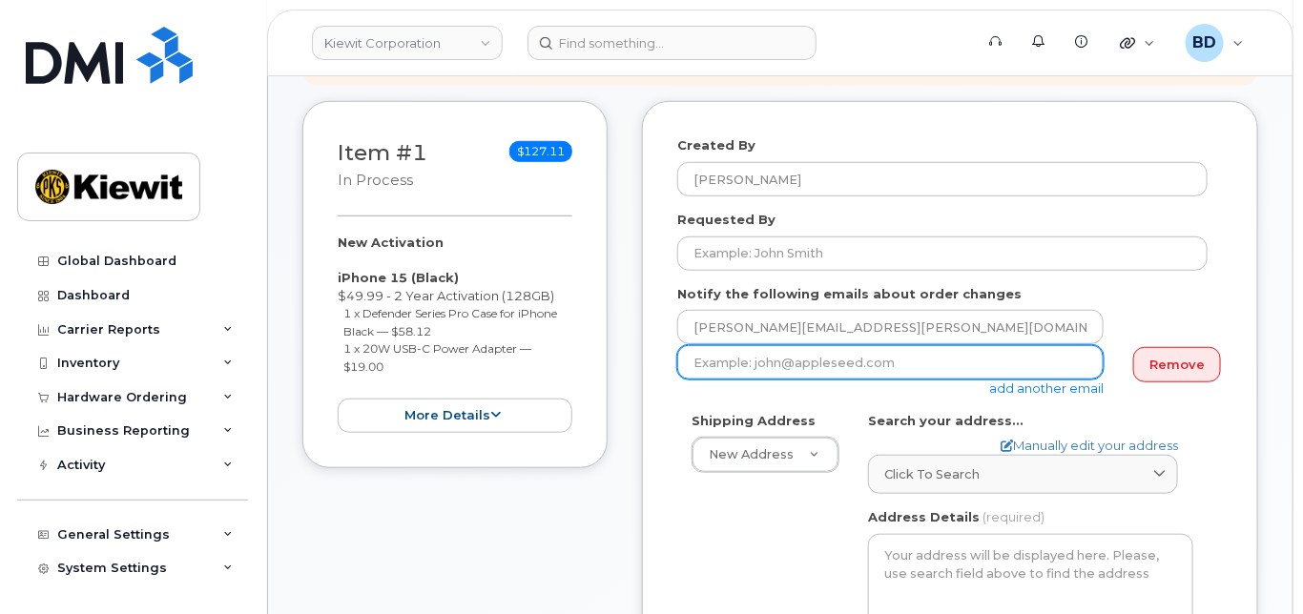
click at [859, 375] on input "email" at bounding box center [890, 362] width 426 height 34
paste input "david.gutierrez@kiewit.com"
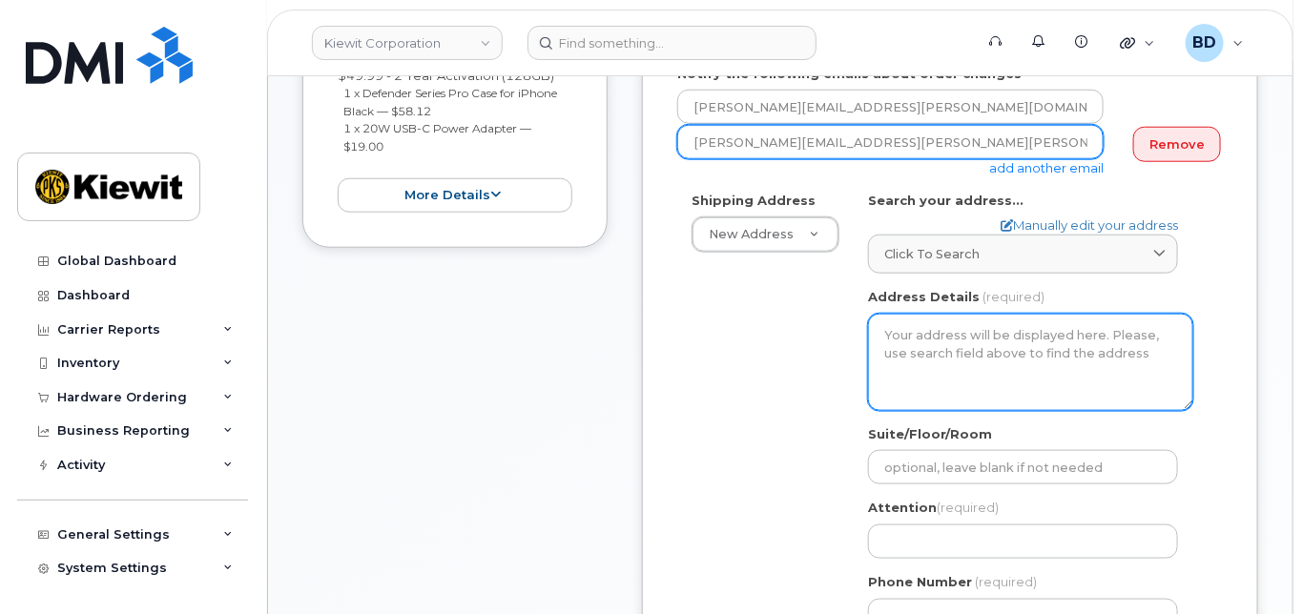
scroll to position [635, 0]
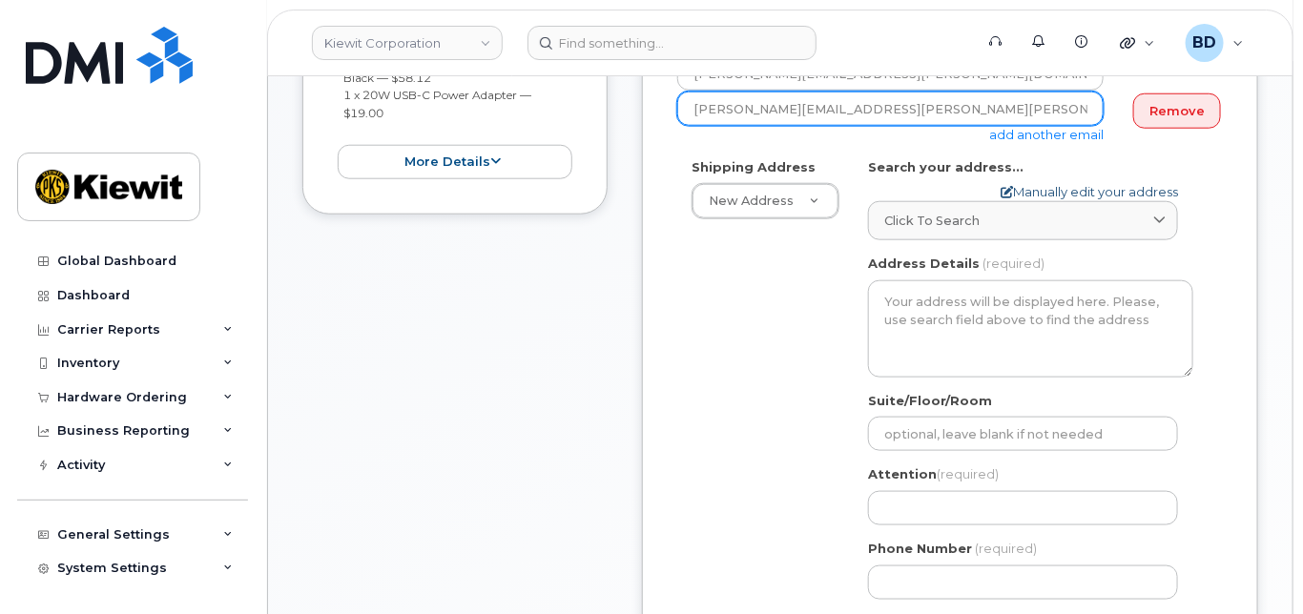
type input "david.gutierrez@kiewit.com"
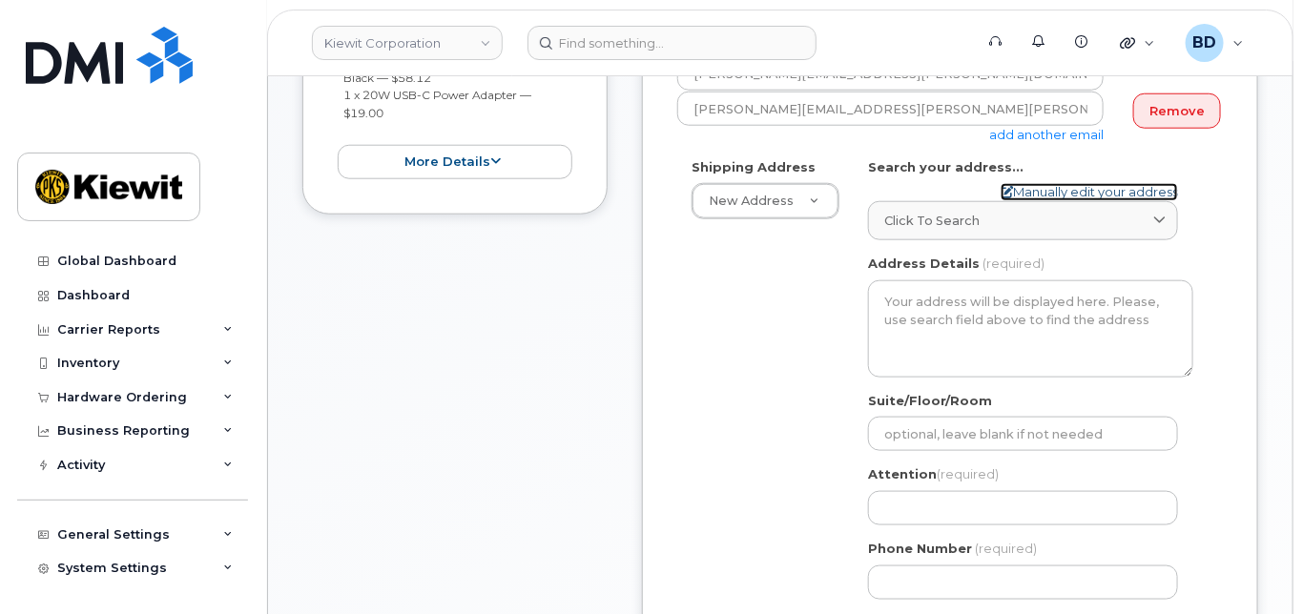
click at [1053, 201] on link "Manually edit your address" at bounding box center [1088, 192] width 177 height 18
select select
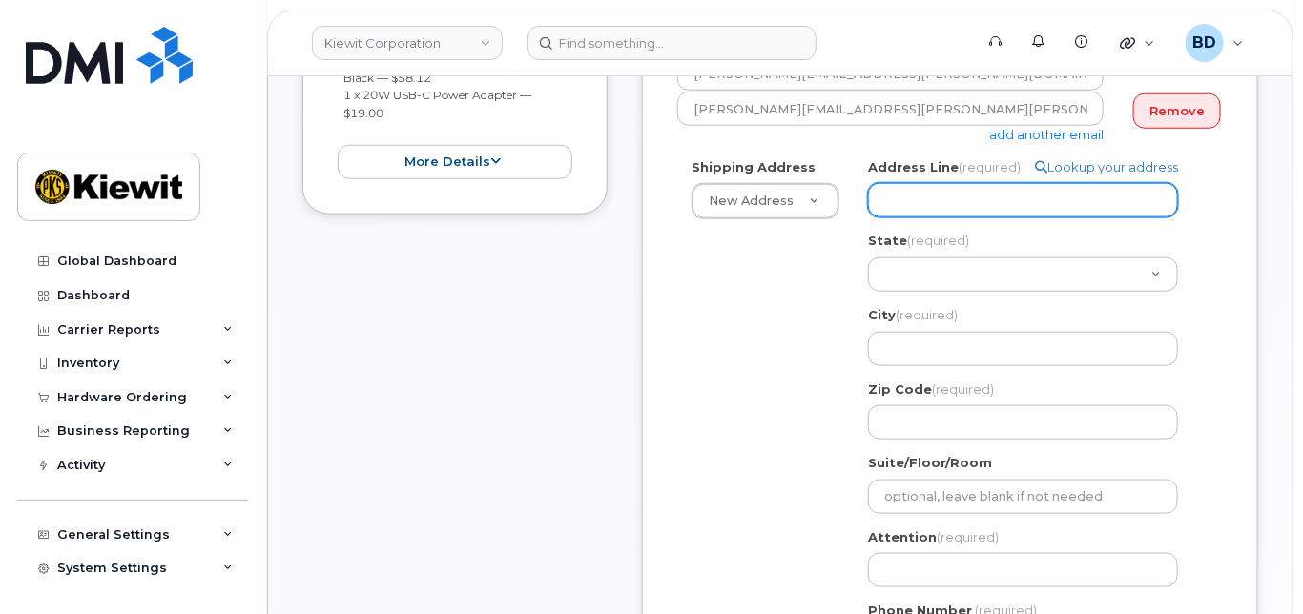
select select
click at [938, 217] on input "v" at bounding box center [1023, 200] width 310 height 34
drag, startPoint x: 896, startPoint y: 219, endPoint x: 823, endPoint y: 218, distance: 73.4
click at [823, 219] on div "Shipping Address New Address New Address 10055 Trainstation Circle 11501 42nd S…" at bounding box center [942, 417] width 530 height 518
paste input "33930 Weyerhaeuser Way S,"
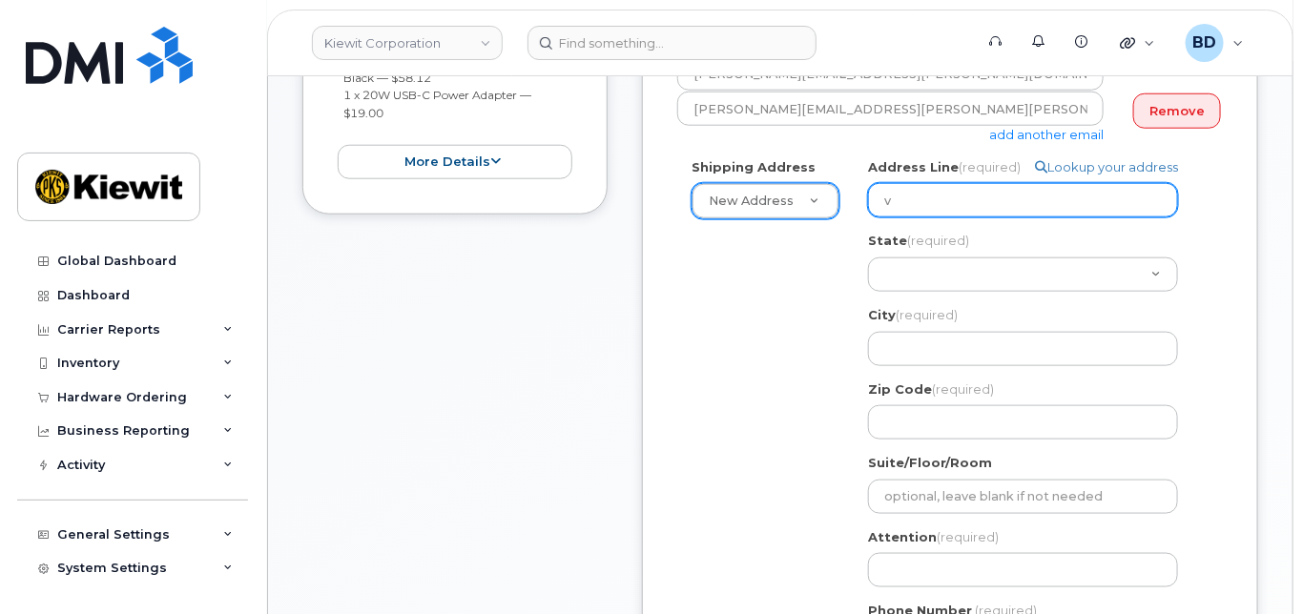
type input "33930 Weyerhaeuser Way S,"
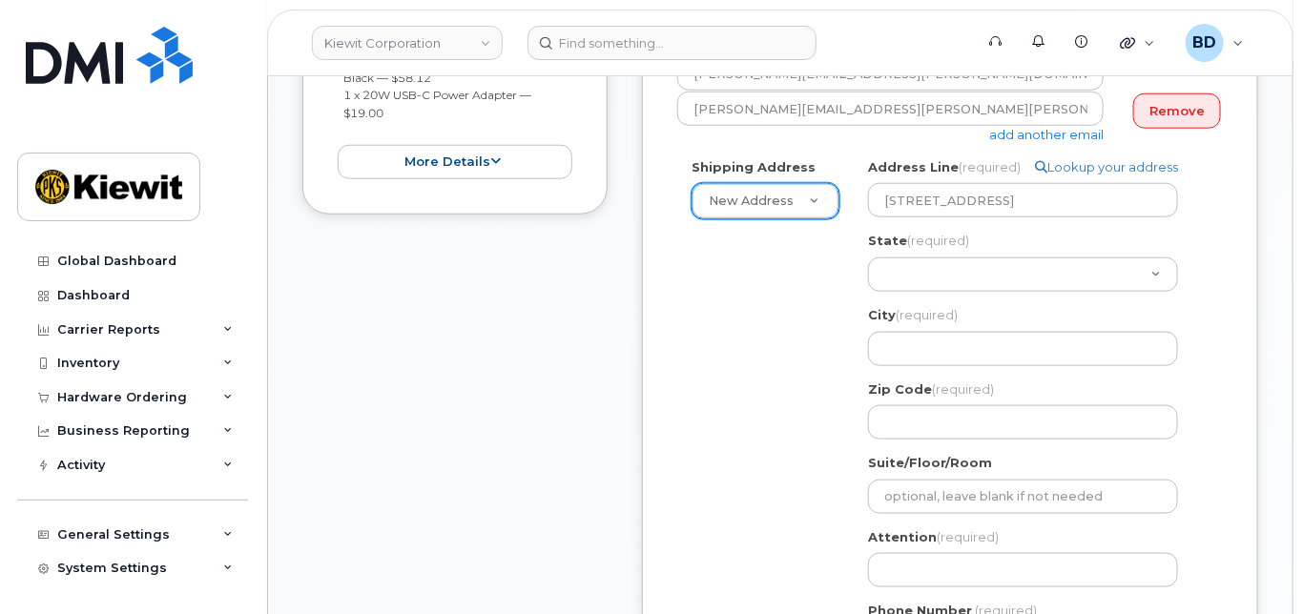
select select
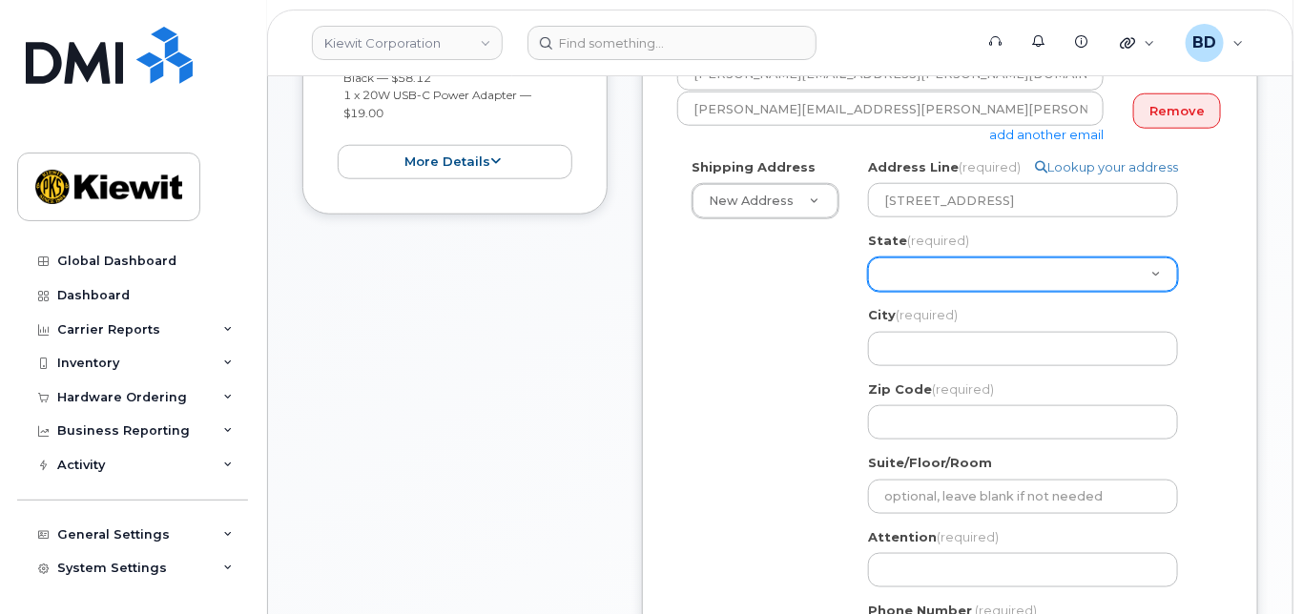
click at [890, 283] on select "Alabama Alaska American Samoa Arizona Arkansas California Colorado Connecticut …" at bounding box center [1023, 274] width 310 height 34
select select "WA"
click at [868, 273] on select "Alabama Alaska American Samoa Arizona Arkansas California Colorado Connecticut …" at bounding box center [1023, 274] width 310 height 34
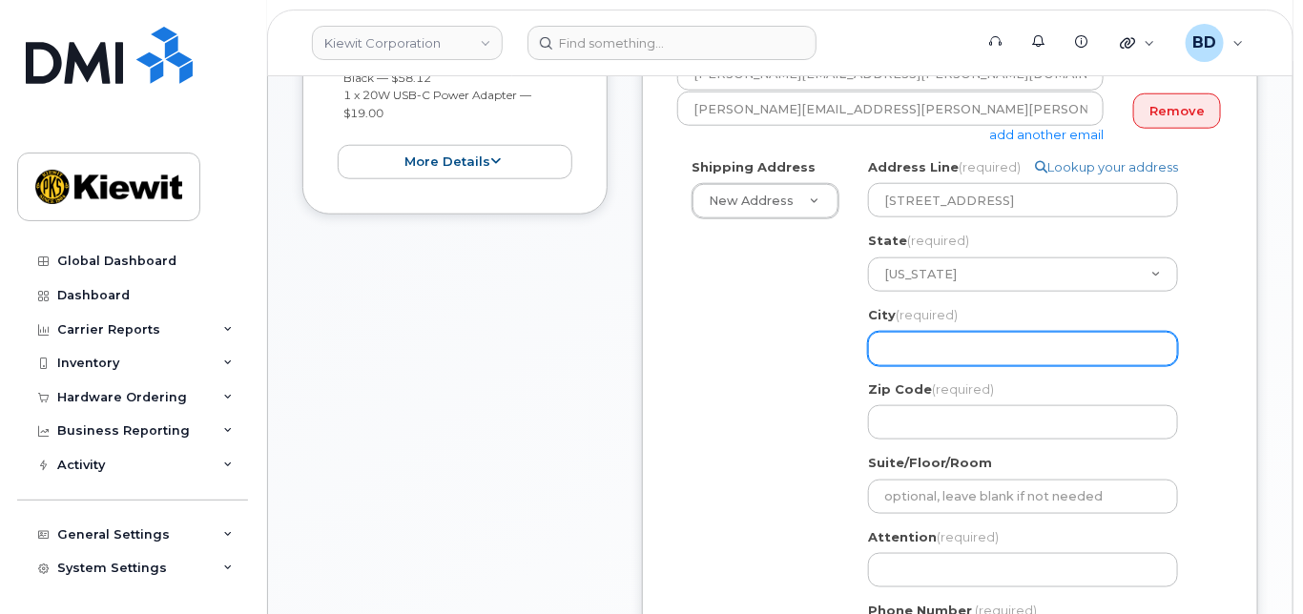
paste input "Federal Way"
select select
click at [926, 358] on input "Federal Way" at bounding box center [1023, 349] width 310 height 34
type input "Federal Way"
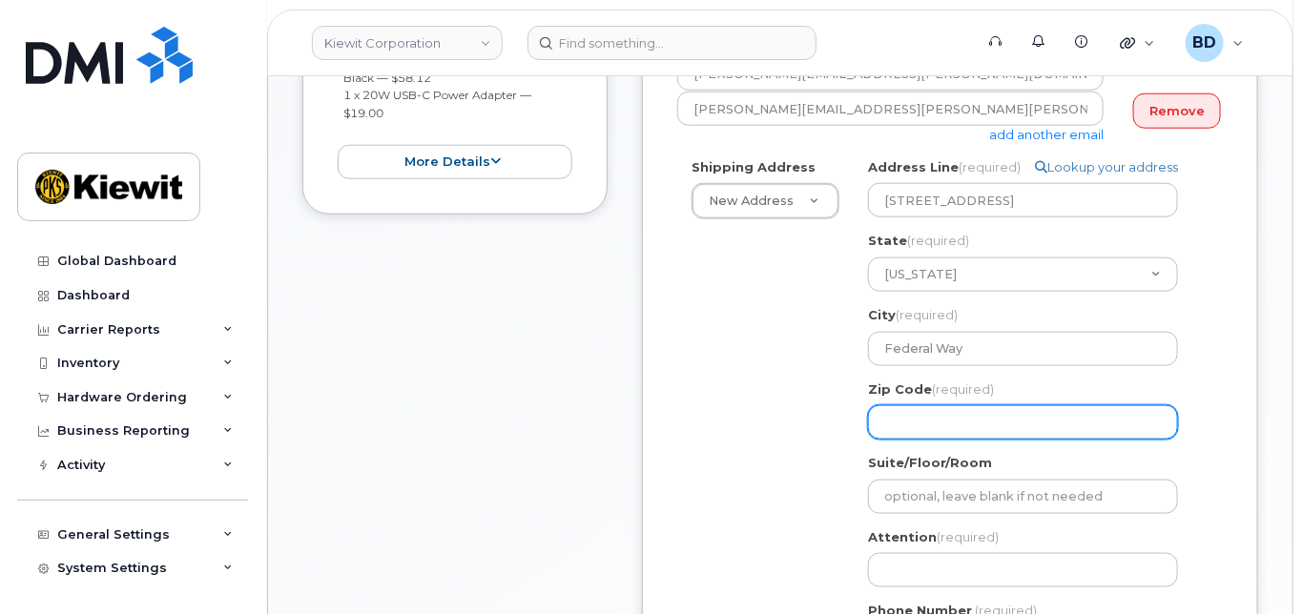
click at [940, 440] on input "Zip Code (required)" at bounding box center [1023, 422] width 310 height 34
paste input "98001"
select select
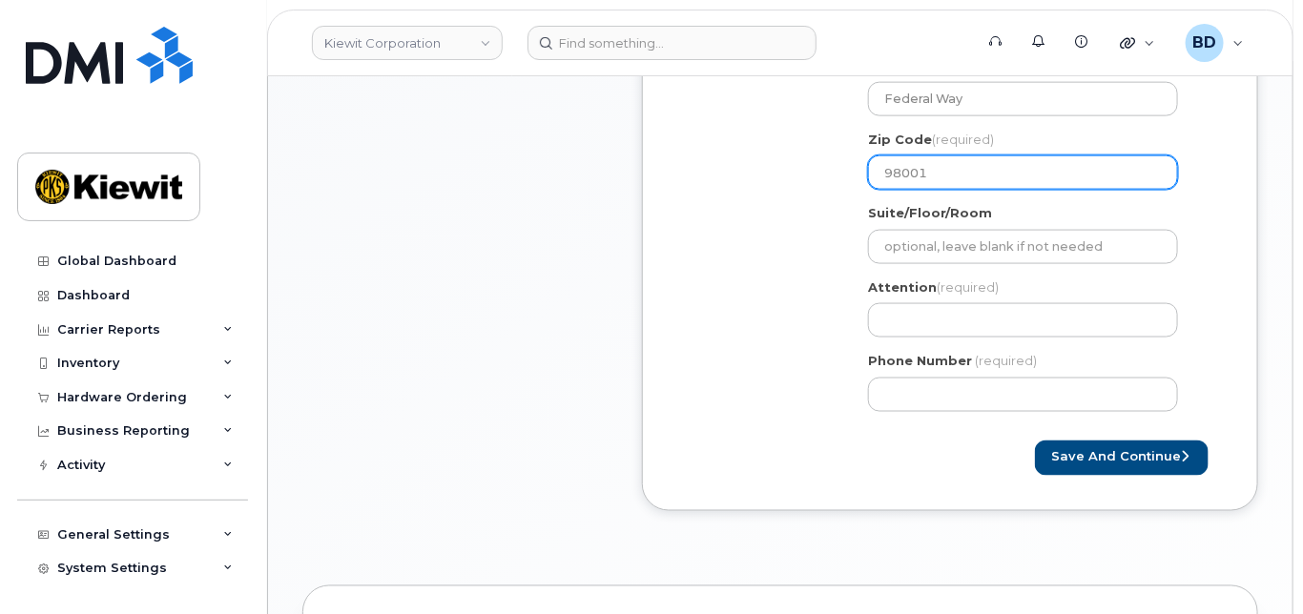
scroll to position [890, 0]
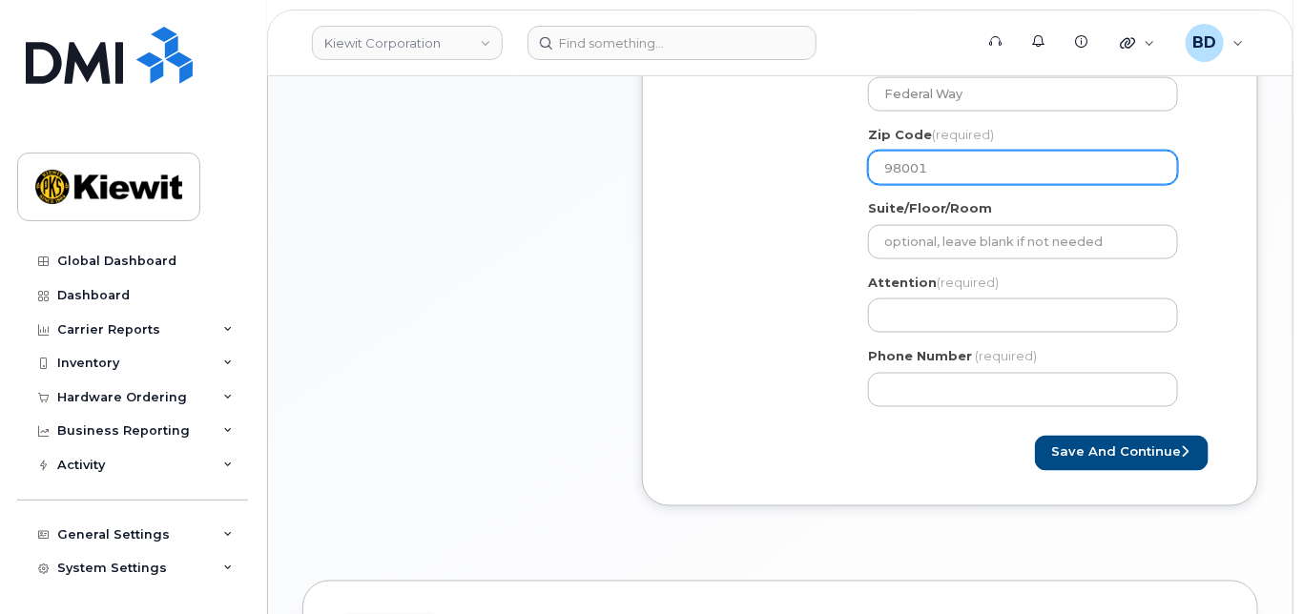
type input "98001"
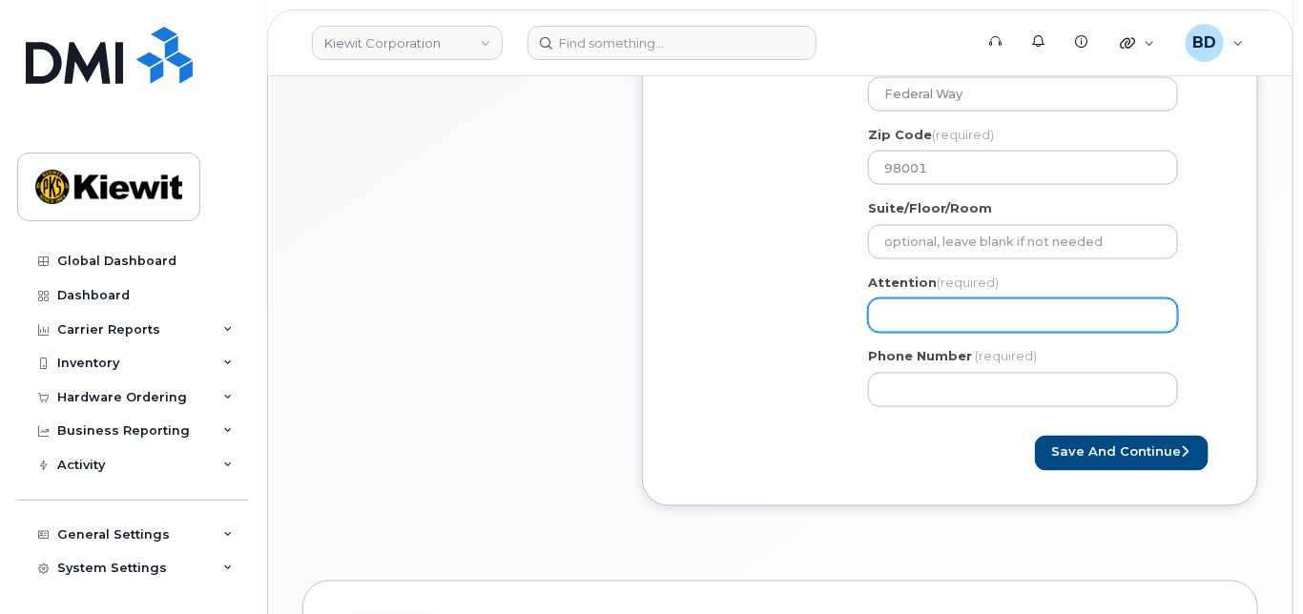
click at [889, 327] on input "Attention (required)" at bounding box center [1023, 315] width 310 height 34
paste input "Todd.Pauly"
select select
type input "Todd.Pauly"
select select
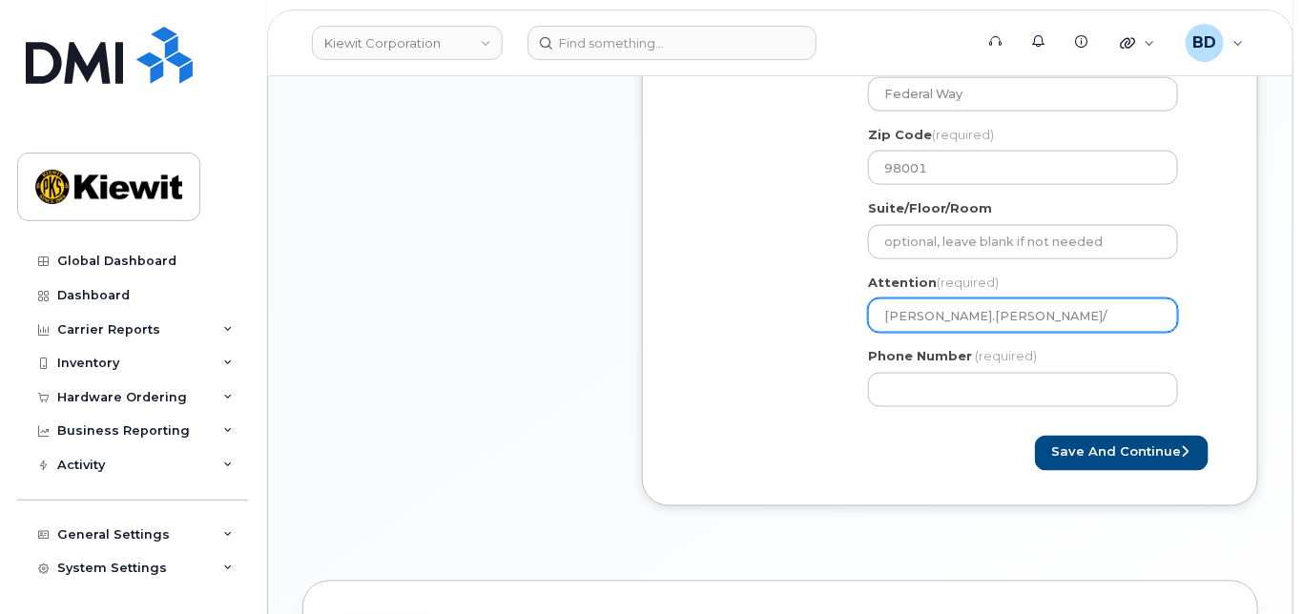
type input "Todd.Pauly/"
click at [980, 331] on input "Todd.Pauly/" at bounding box center [1023, 315] width 310 height 34
paste input "[PERSON_NAME]"
select select
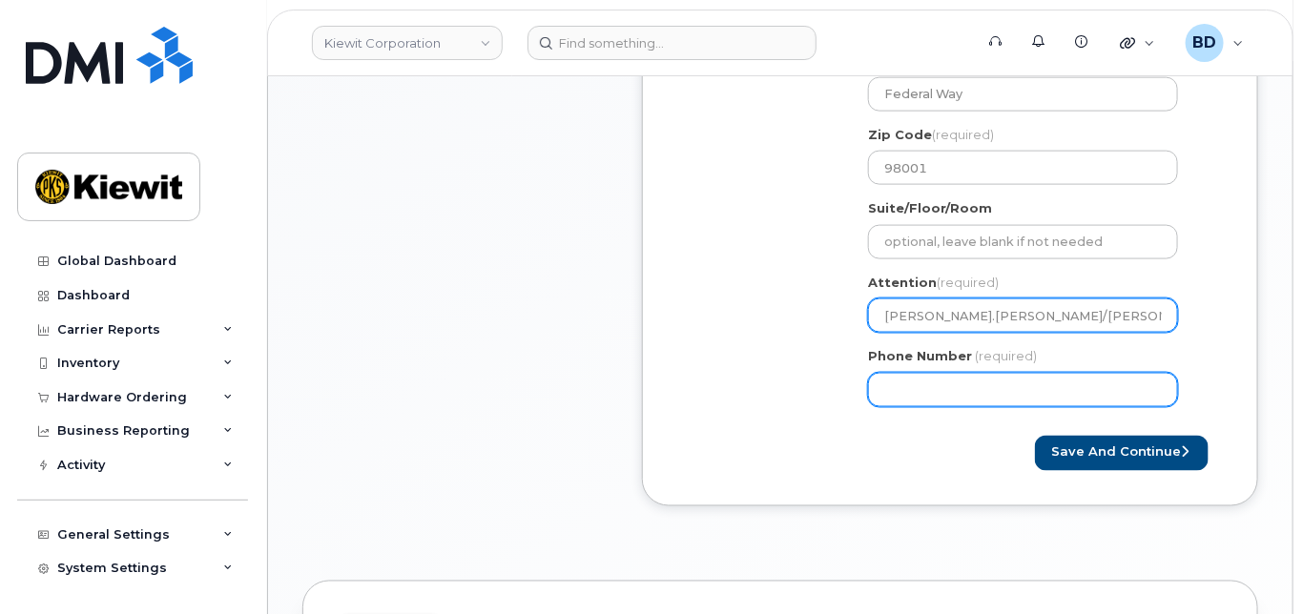
type input "[PERSON_NAME].[PERSON_NAME]/[PERSON_NAME]"
click at [895, 407] on input "Phone Number" at bounding box center [1023, 390] width 310 height 34
type input "8777727707"
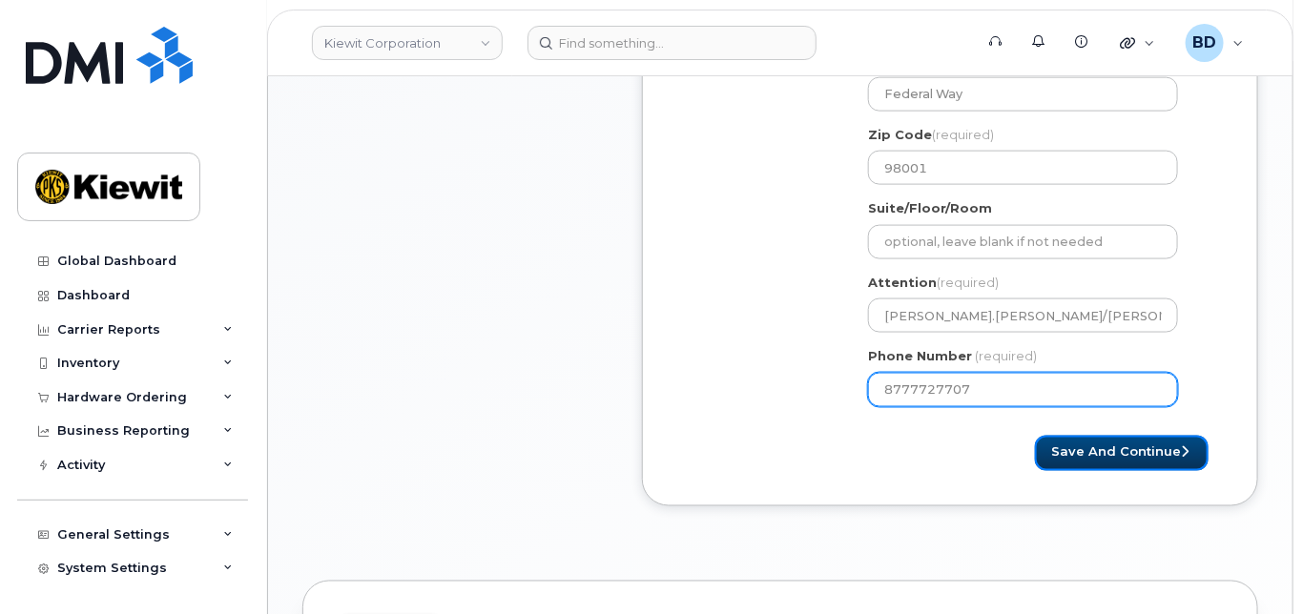
select select
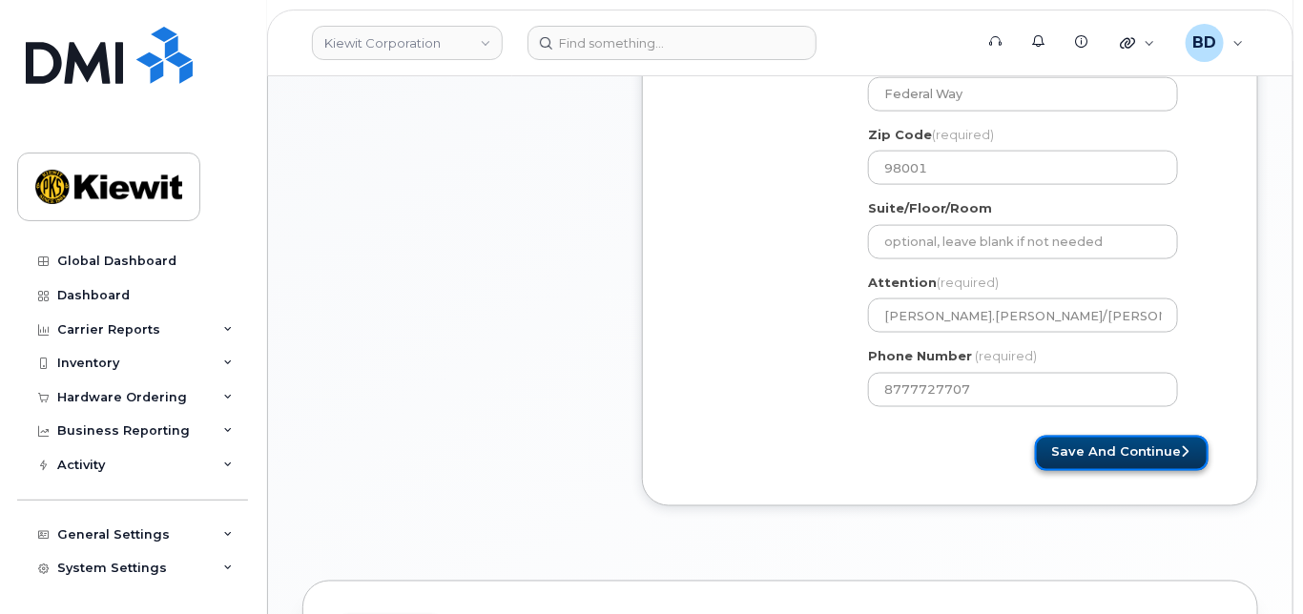
click at [1101, 465] on button "Save and Continue" at bounding box center [1122, 453] width 174 height 35
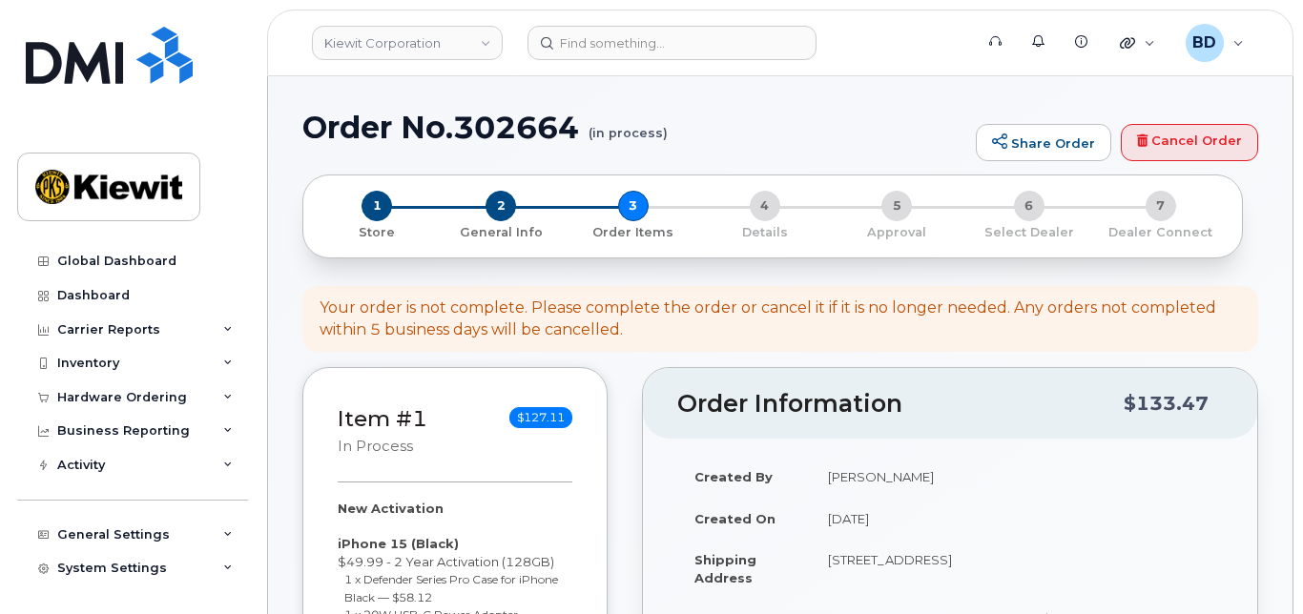
select select
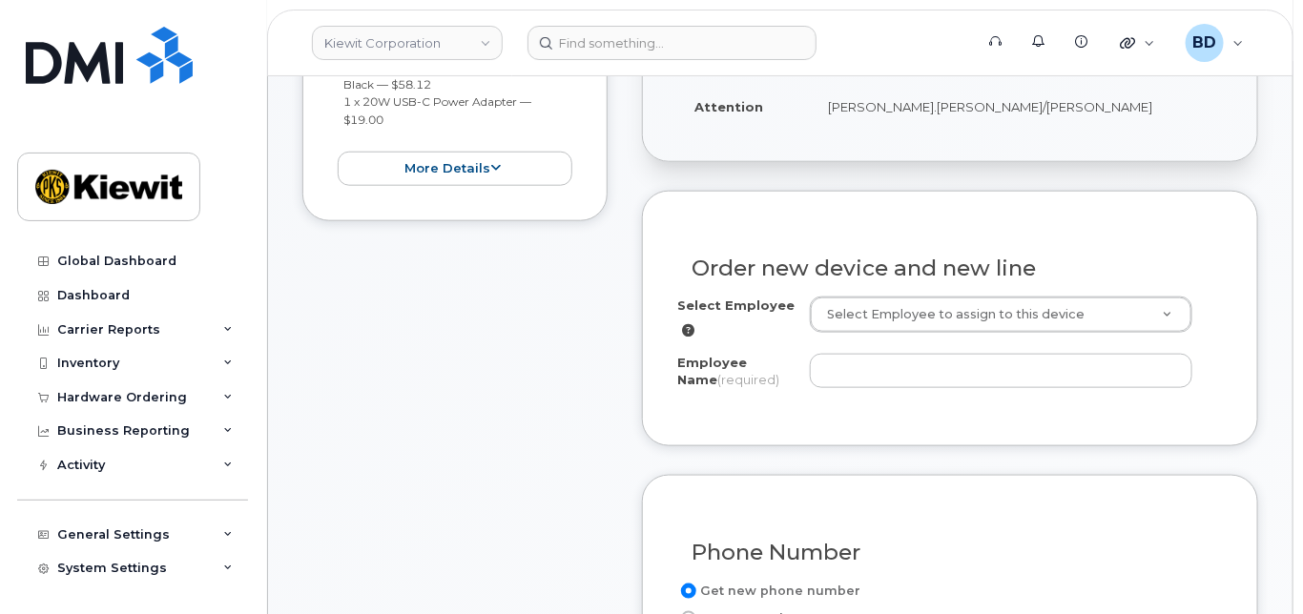
scroll to position [635, 0]
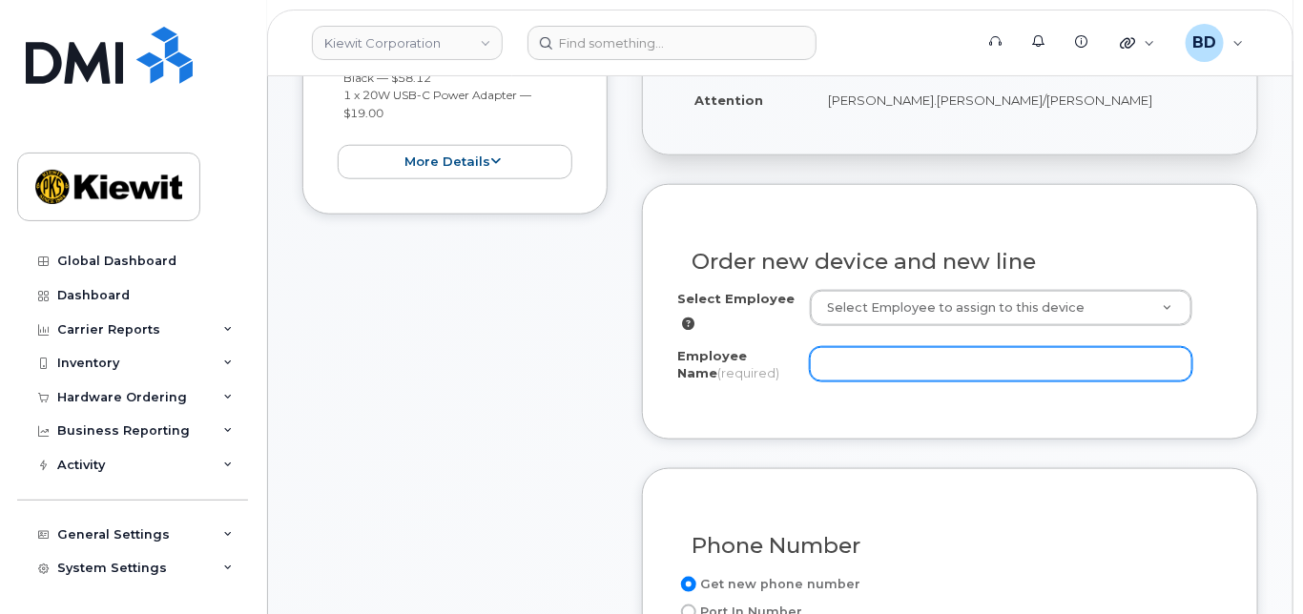
click at [862, 368] on input "Employee Name (required)" at bounding box center [1001, 364] width 382 height 34
paste input "[PERSON_NAME]"
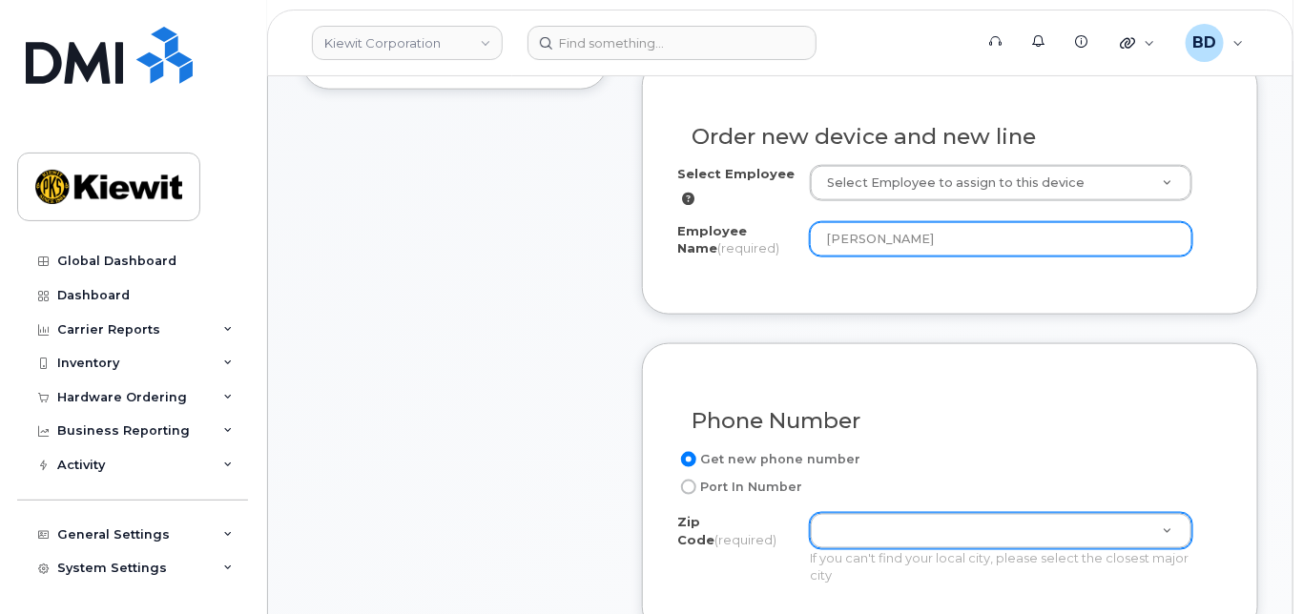
scroll to position [890, 0]
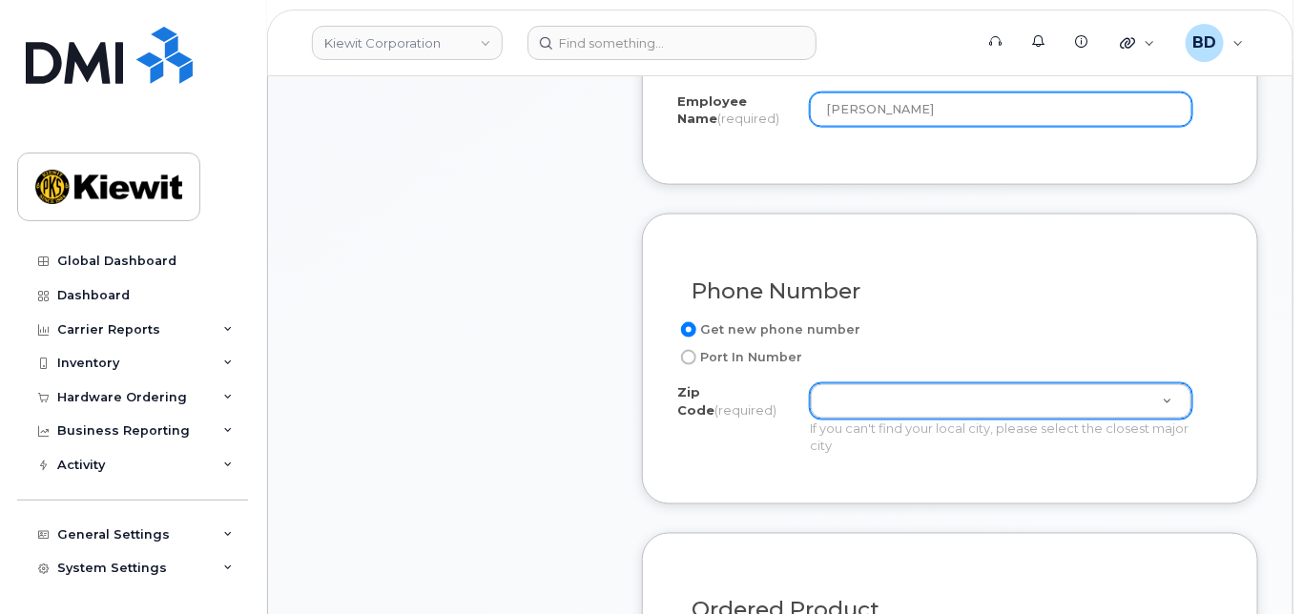
type input "[PERSON_NAME]"
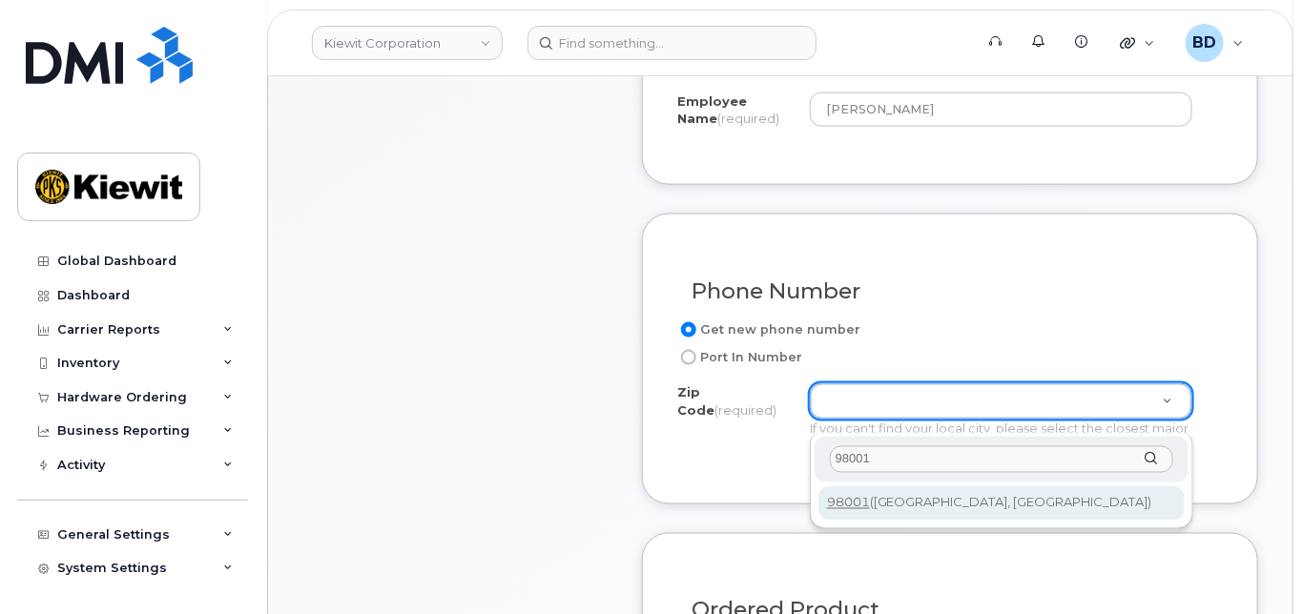
type input "98001"
type input "98001 (Auburn, WA)"
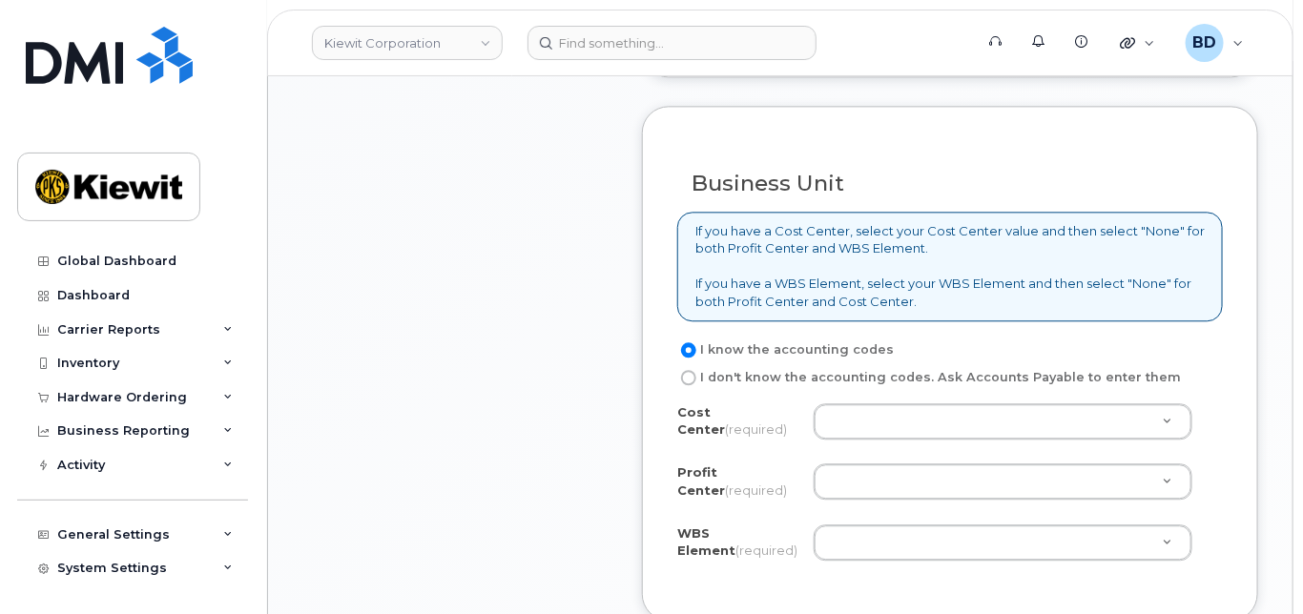
scroll to position [1653, 0]
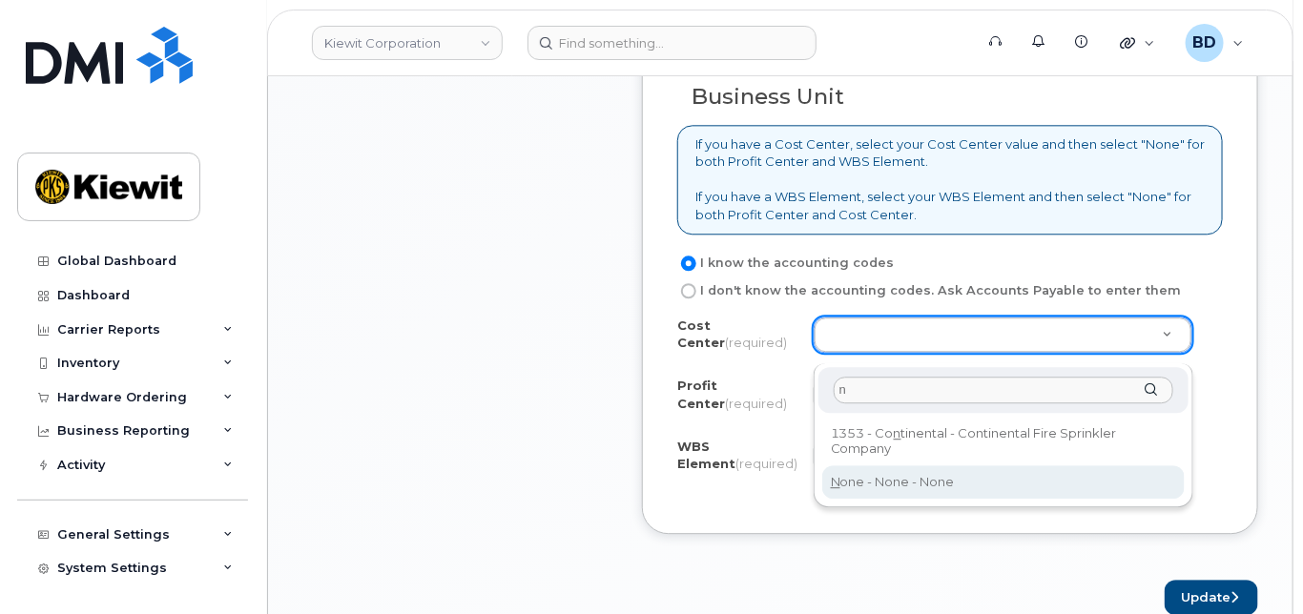
type input "n"
drag, startPoint x: 861, startPoint y: 478, endPoint x: 855, endPoint y: 461, distance: 18.1
type input "None"
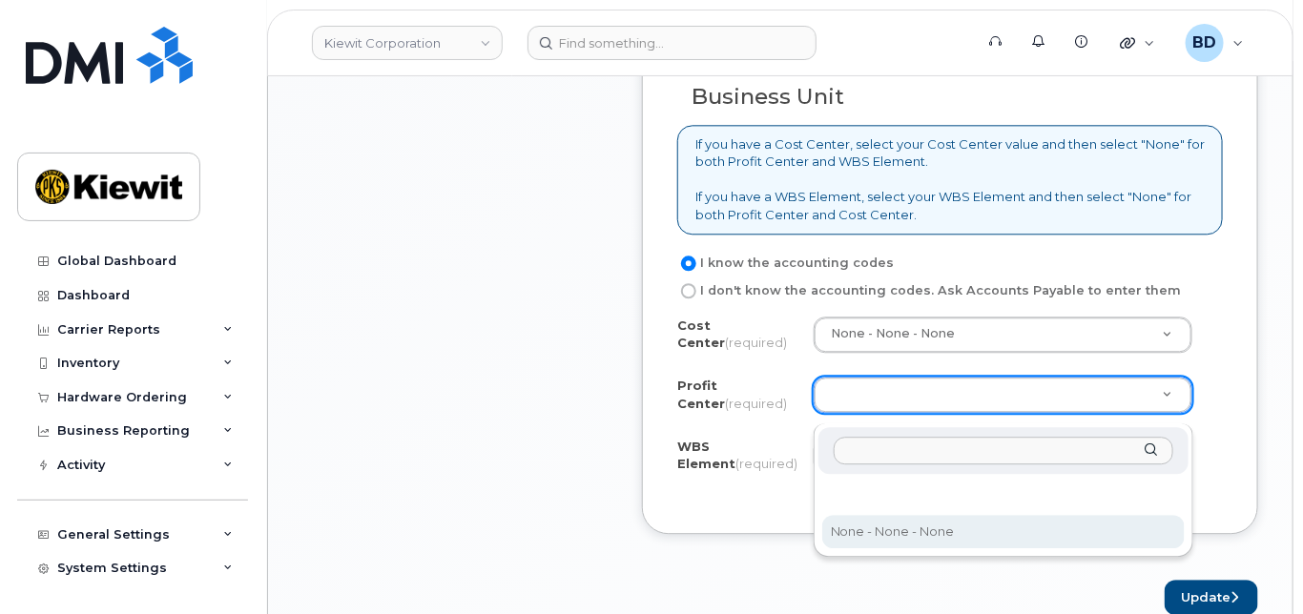
select select "None"
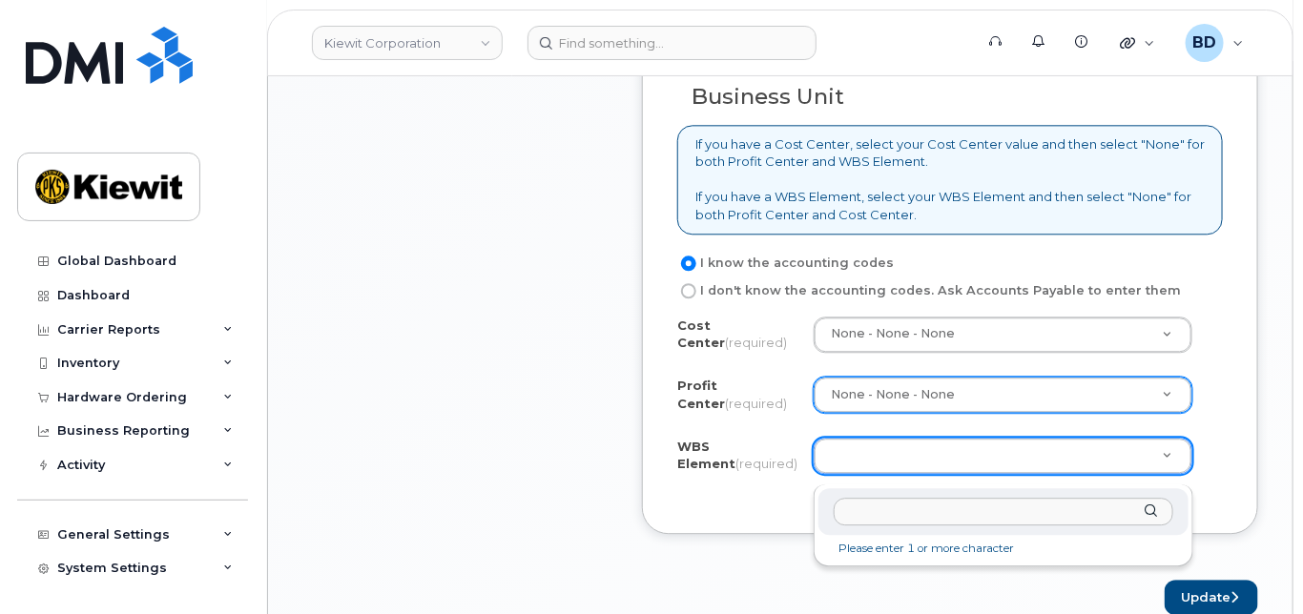
drag, startPoint x: 874, startPoint y: 526, endPoint x: 870, endPoint y: 509, distance: 17.8
click at [875, 523] on div at bounding box center [1003, 511] width 370 height 47
click at [870, 508] on input "text" at bounding box center [1002, 512] width 339 height 28
paste input "110200.1990"
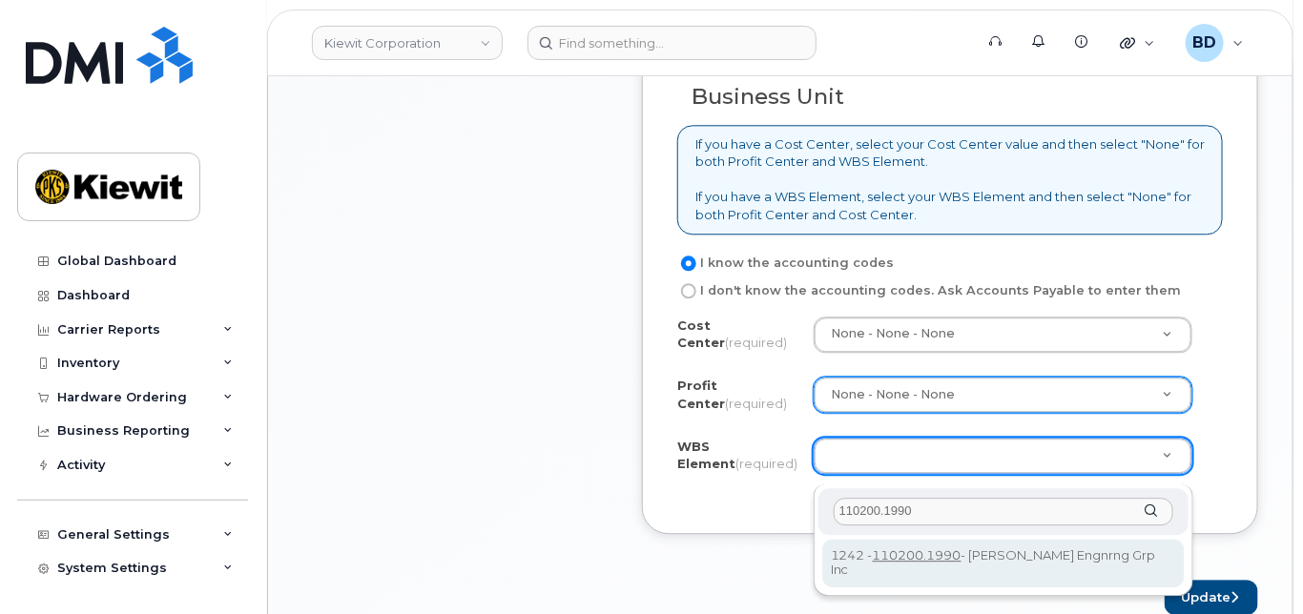
type input "110200.1990"
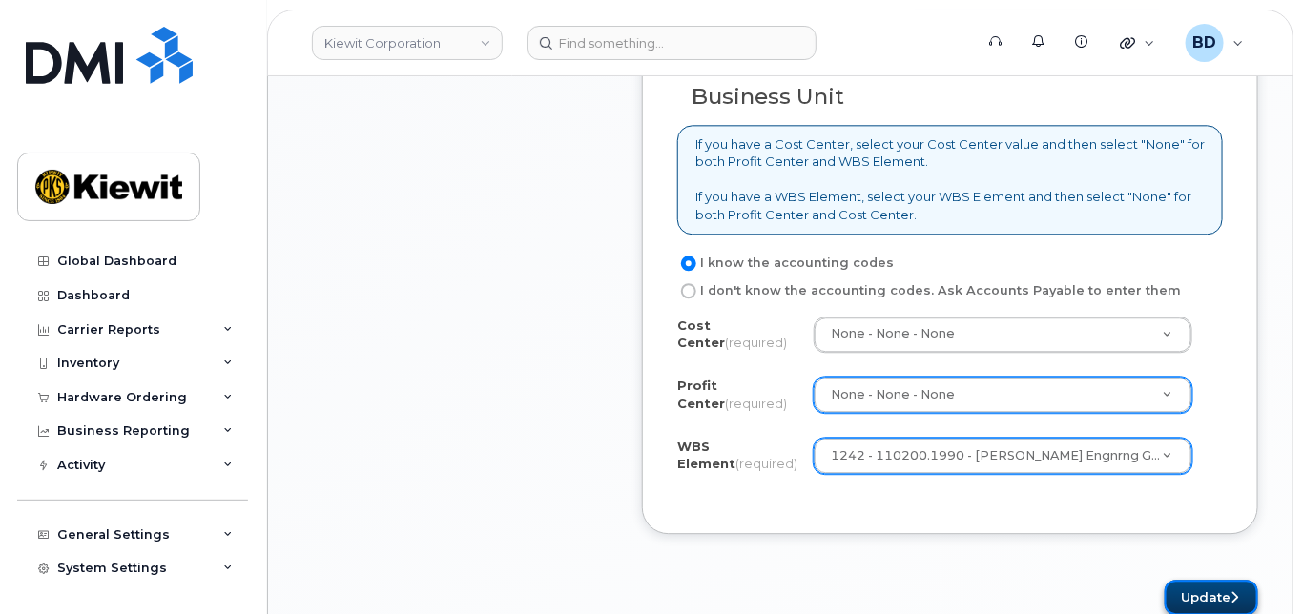
click at [1210, 600] on button "Update" at bounding box center [1210, 597] width 93 height 35
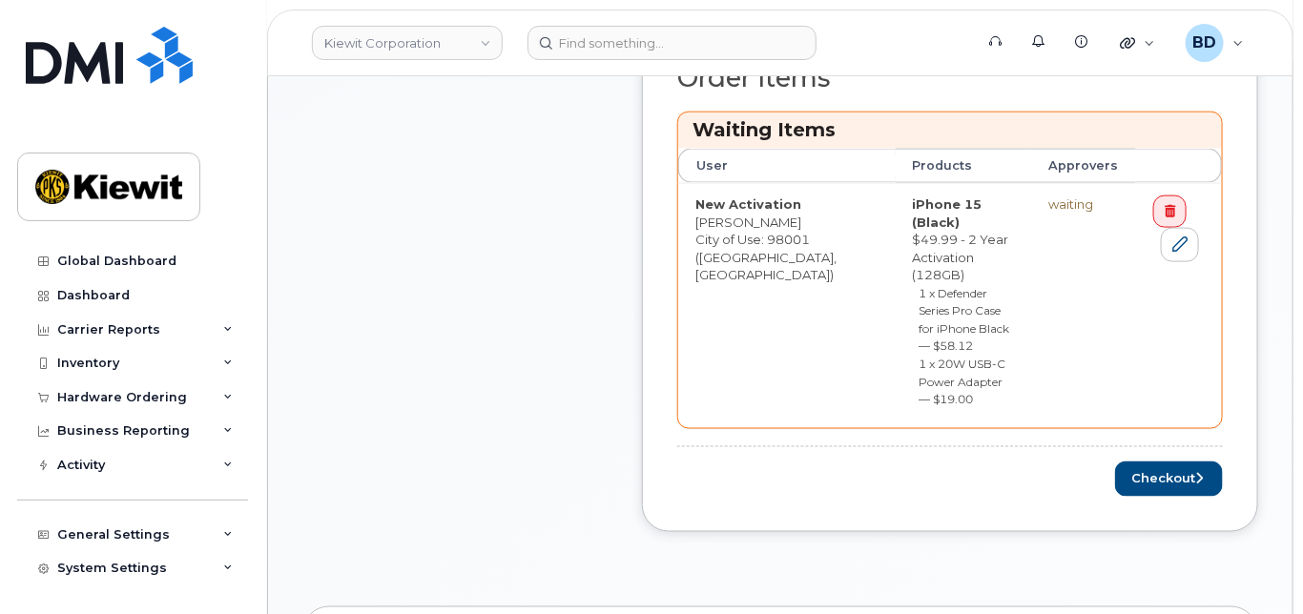
scroll to position [763, 0]
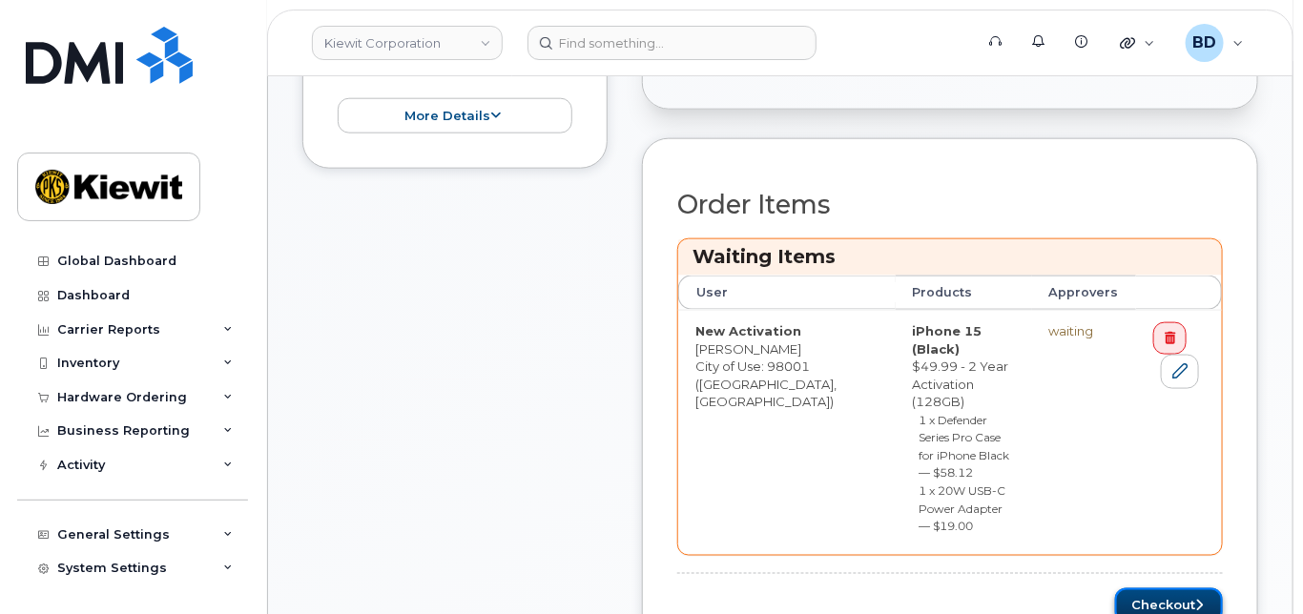
click at [1146, 588] on button "Checkout" at bounding box center [1169, 605] width 108 height 35
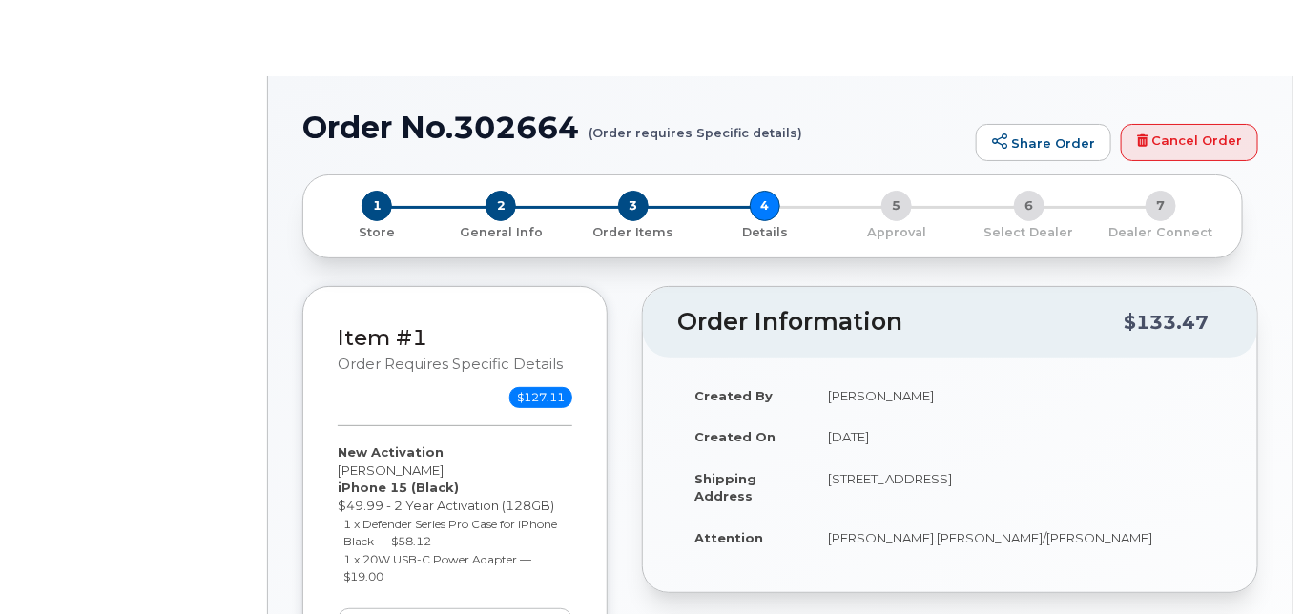
select select "Business Unlimited Smartphone"
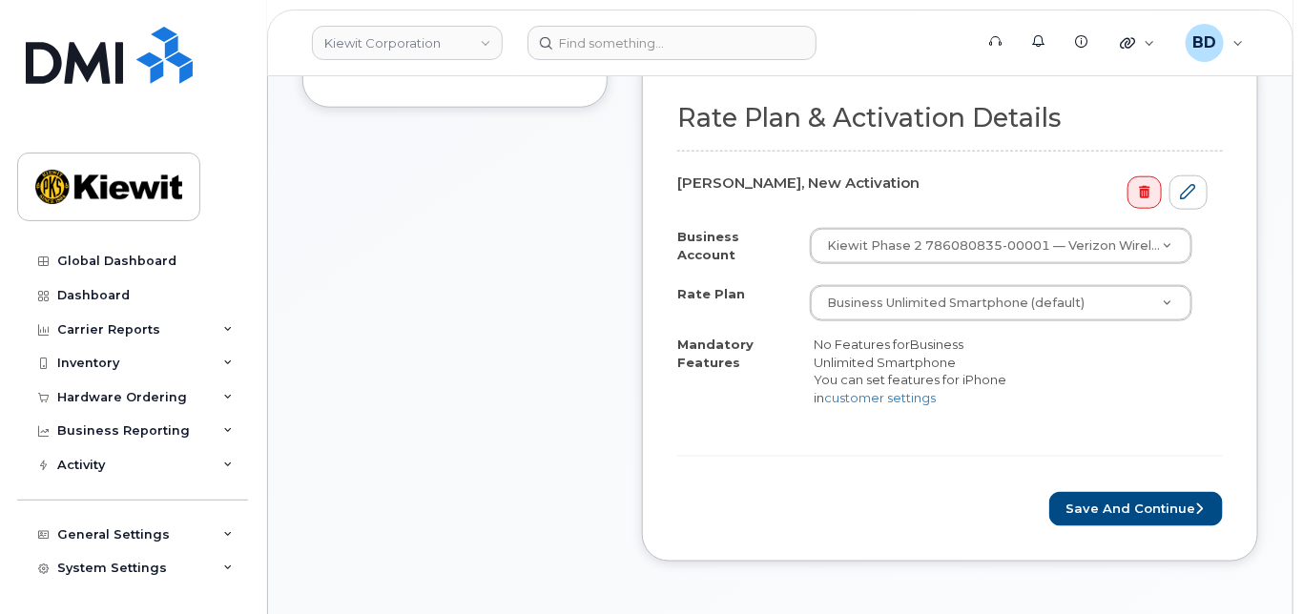
scroll to position [635, 0]
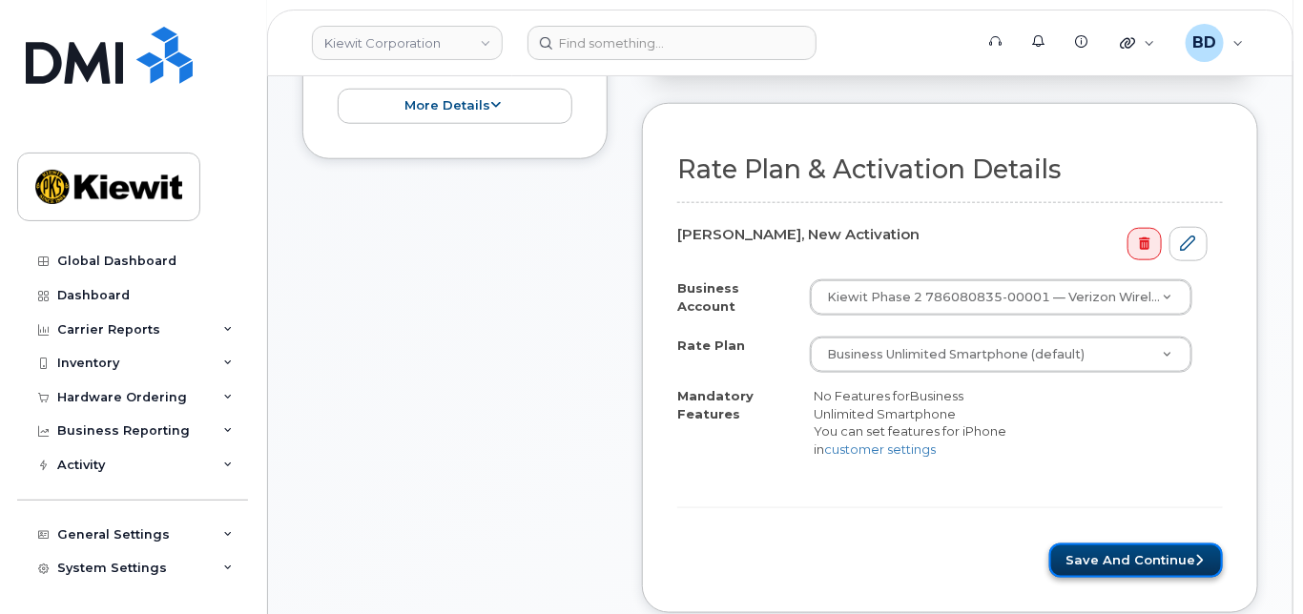
click at [1142, 568] on button "Save and Continue" at bounding box center [1136, 561] width 174 height 35
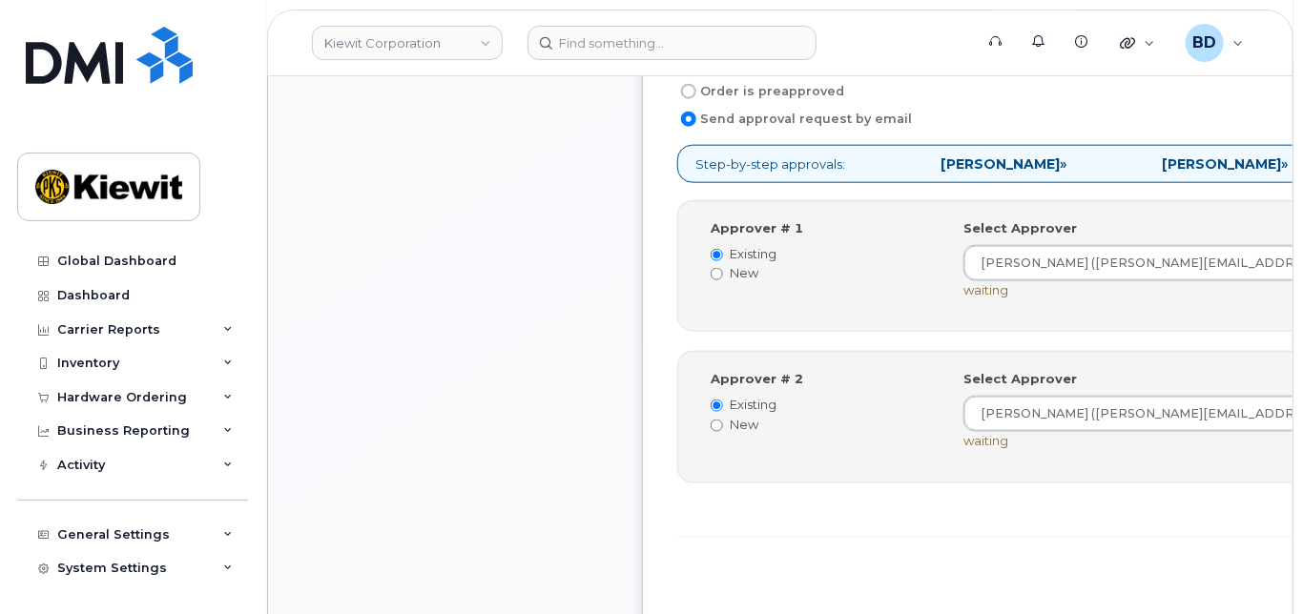
scroll to position [763, 0]
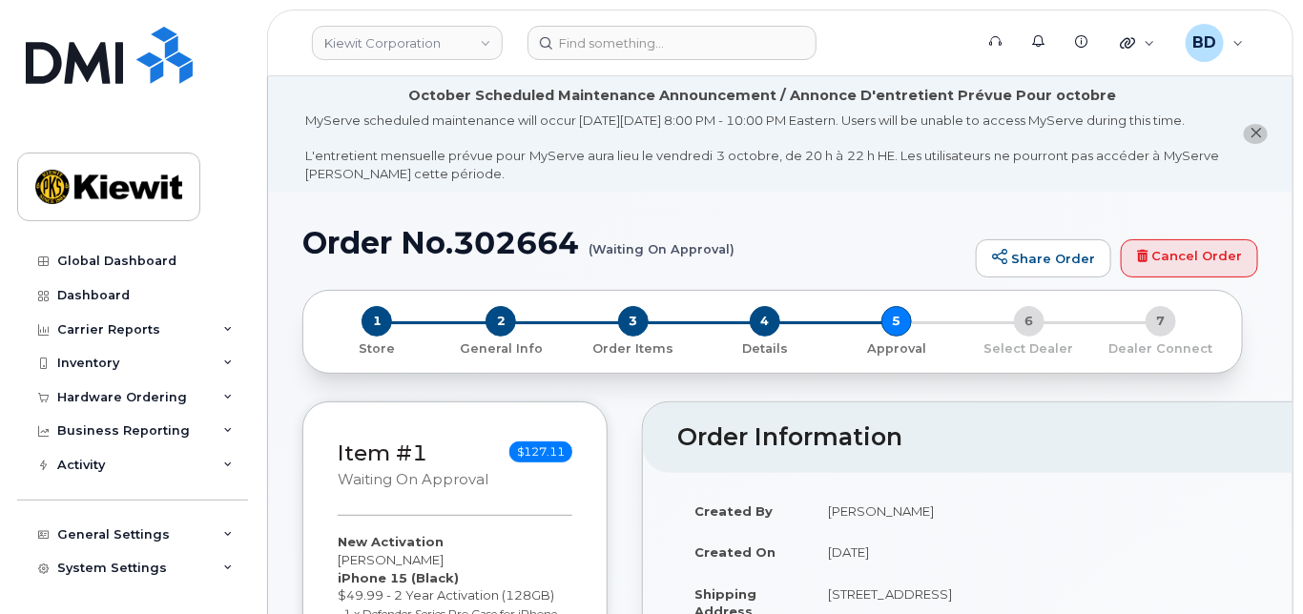
click at [492, 259] on h1 "Order No.302664 (Waiting On Approval)" at bounding box center [634, 242] width 664 height 33
copy h1 "302664"
